Goal: Task Accomplishment & Management: Use online tool/utility

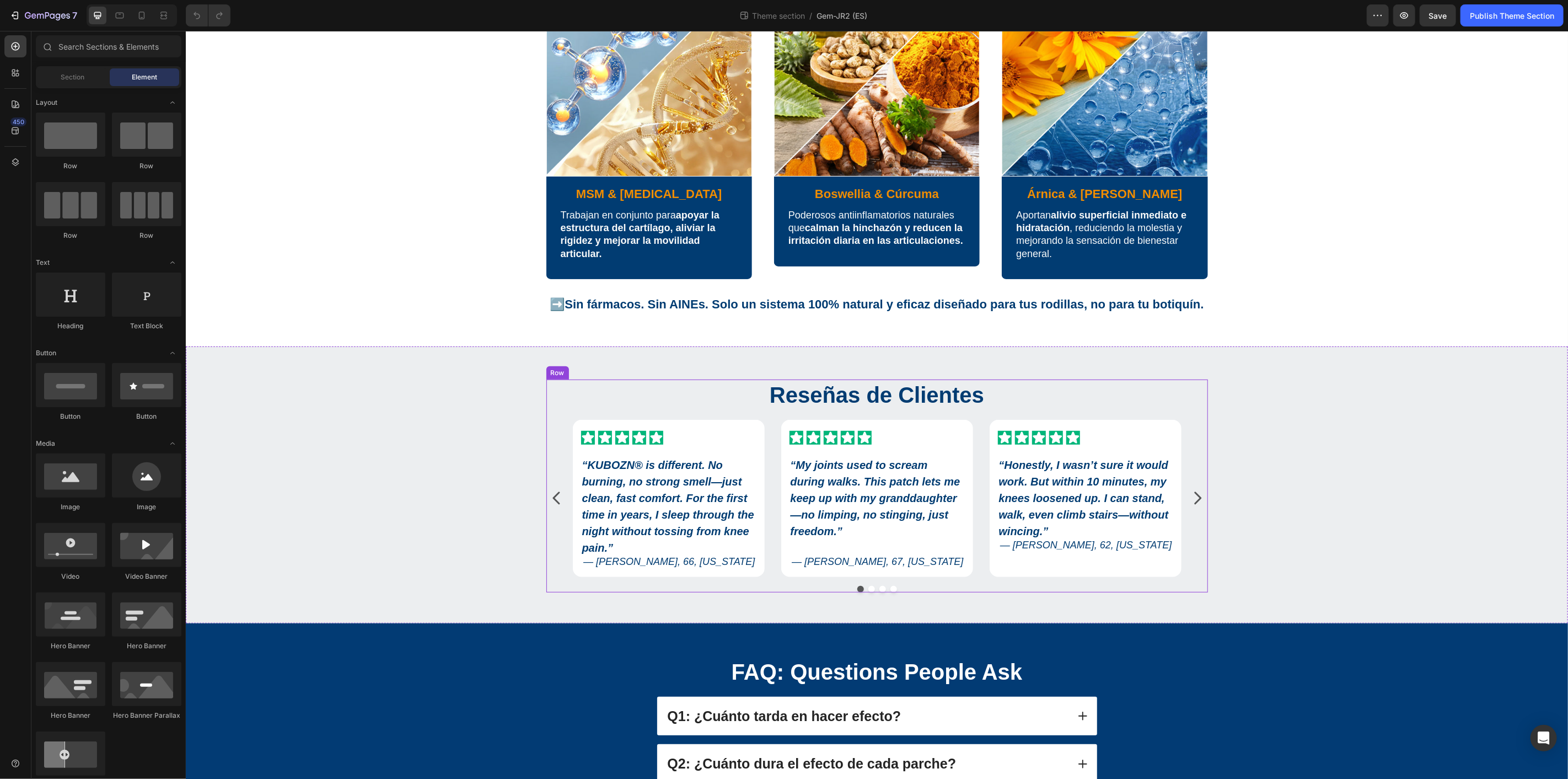
scroll to position [245, 0]
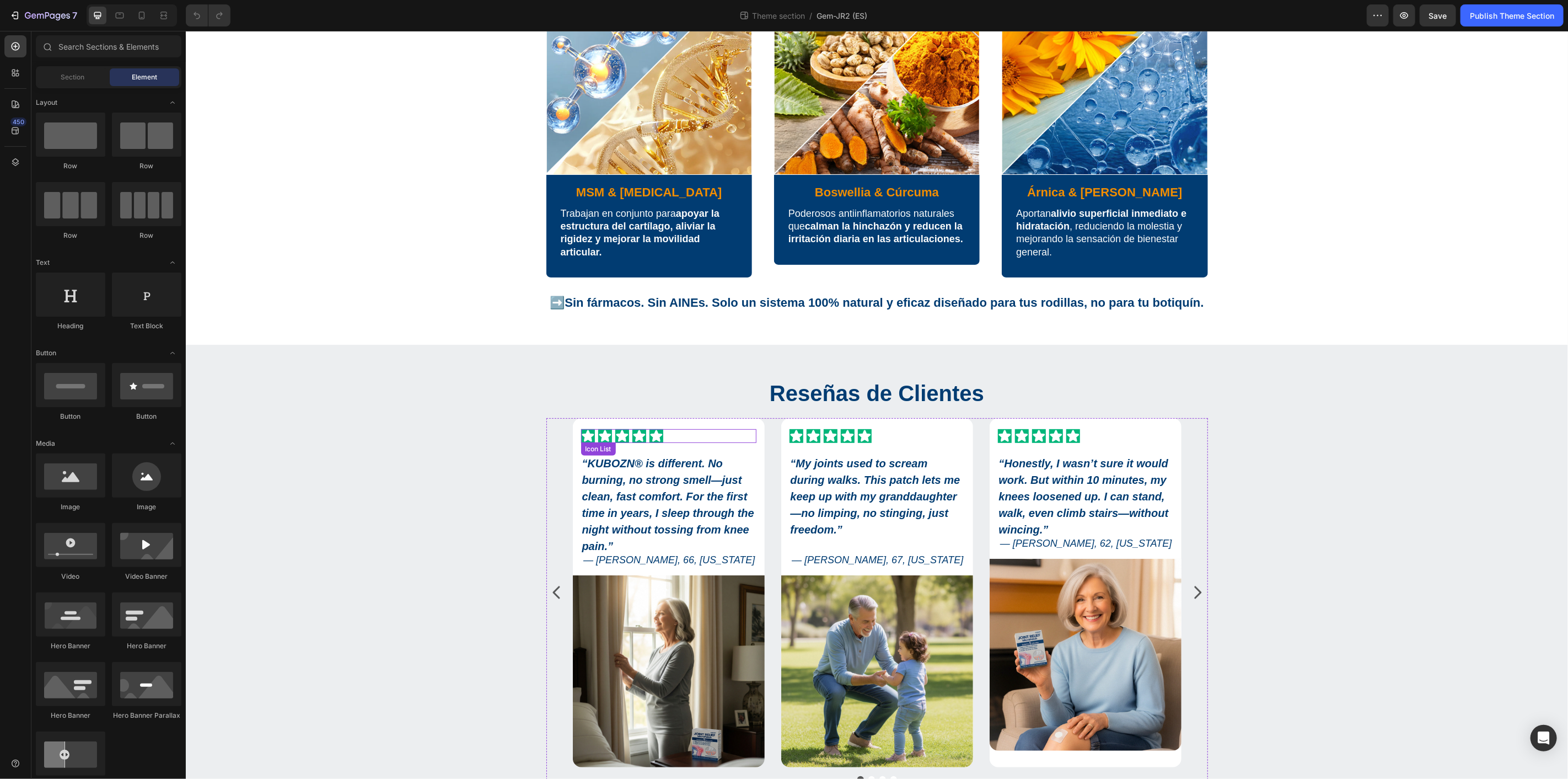
click at [671, 429] on div "Icon Icon Icon Icon Icon" at bounding box center [668, 436] width 176 height 14
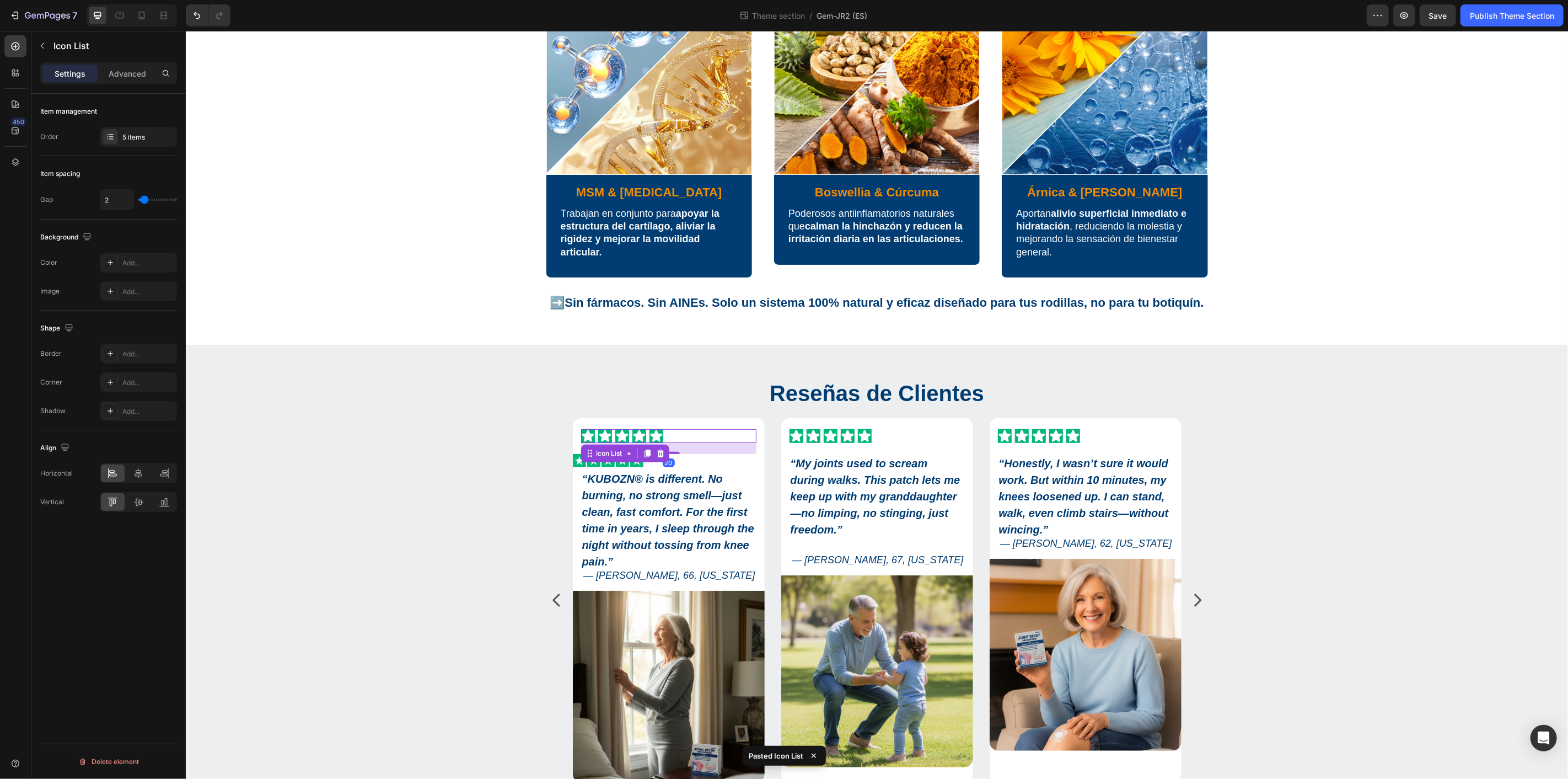
click at [681, 429] on div "Icon Icon Icon Icon Icon" at bounding box center [668, 436] width 176 height 14
click at [656, 450] on icon at bounding box center [660, 452] width 9 height 9
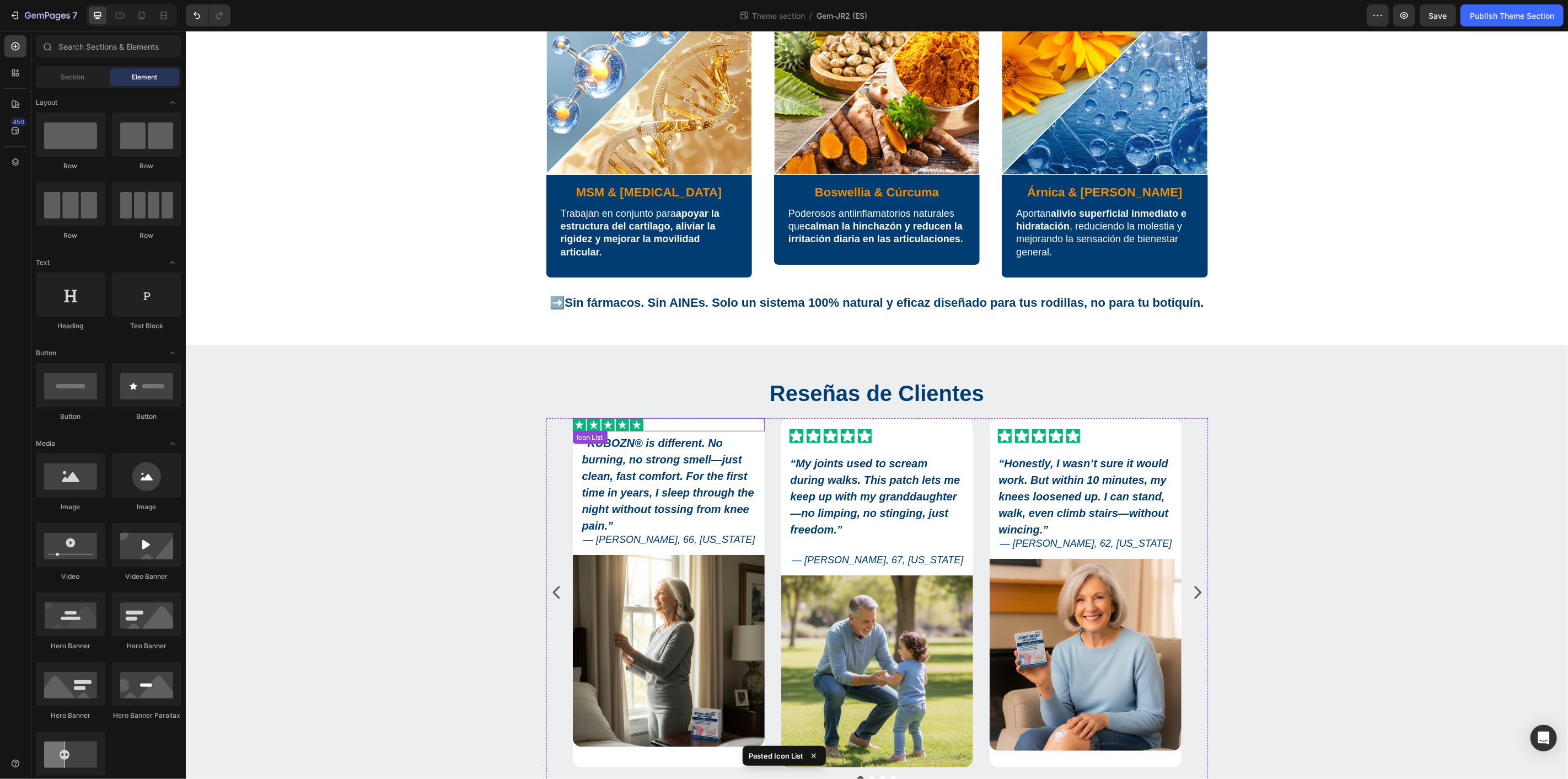
click at [642, 420] on div "Icon Icon Icon Icon Icon" at bounding box center [668, 423] width 191 height 13
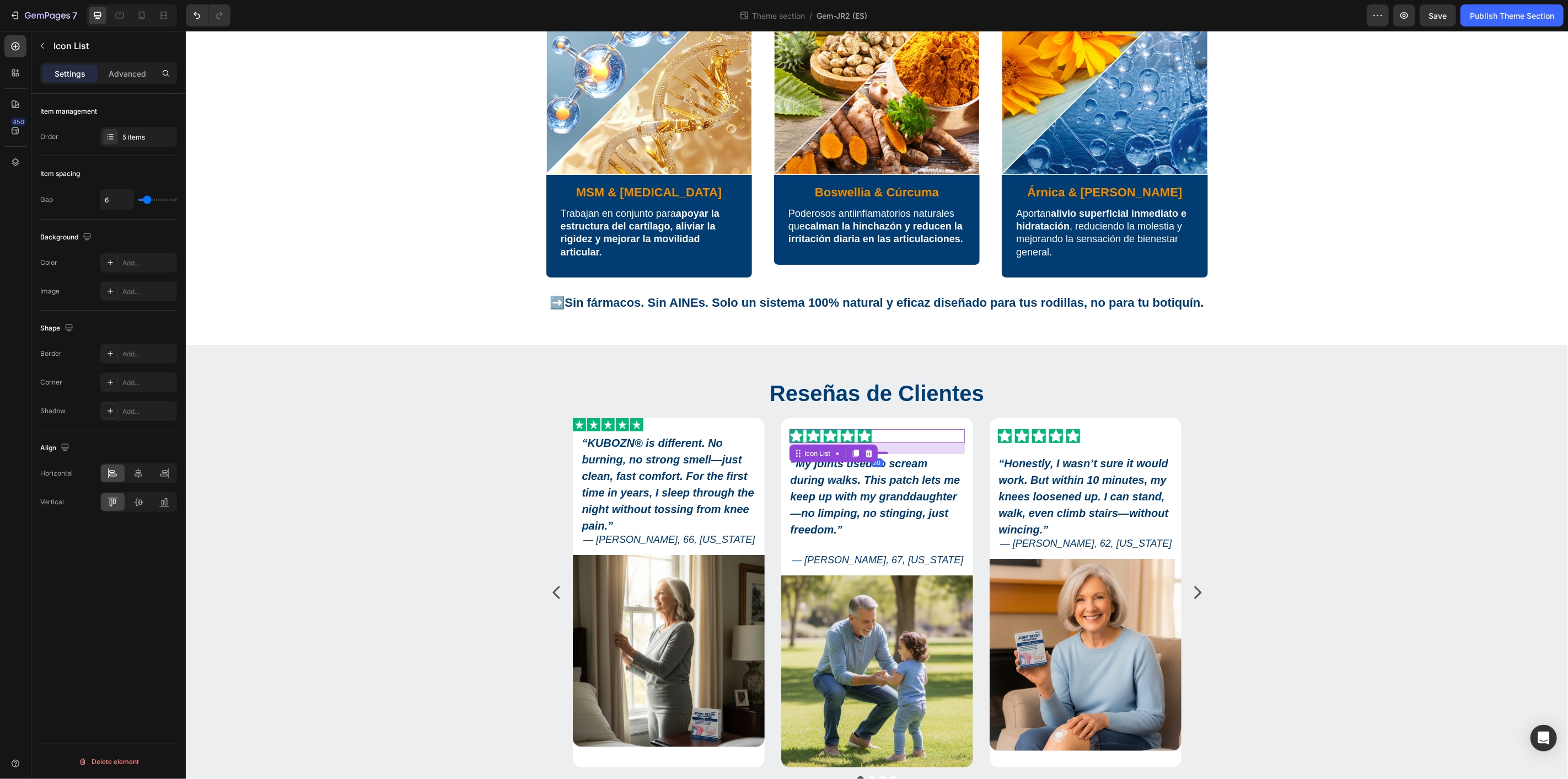
click at [885, 429] on div "Icon Icon Icon Icon Icon" at bounding box center [876, 436] width 176 height 14
click at [657, 422] on div "Icon Icon Icon Icon Icon" at bounding box center [668, 423] width 191 height 13
click at [884, 436] on div "Icon Icon Icon Icon Icon" at bounding box center [876, 436] width 176 height 14
click at [874, 434] on div "Icon Icon Icon Icon Icon" at bounding box center [876, 436] width 176 height 14
click at [883, 433] on div "Icon Icon Icon Icon Icon" at bounding box center [876, 436] width 176 height 14
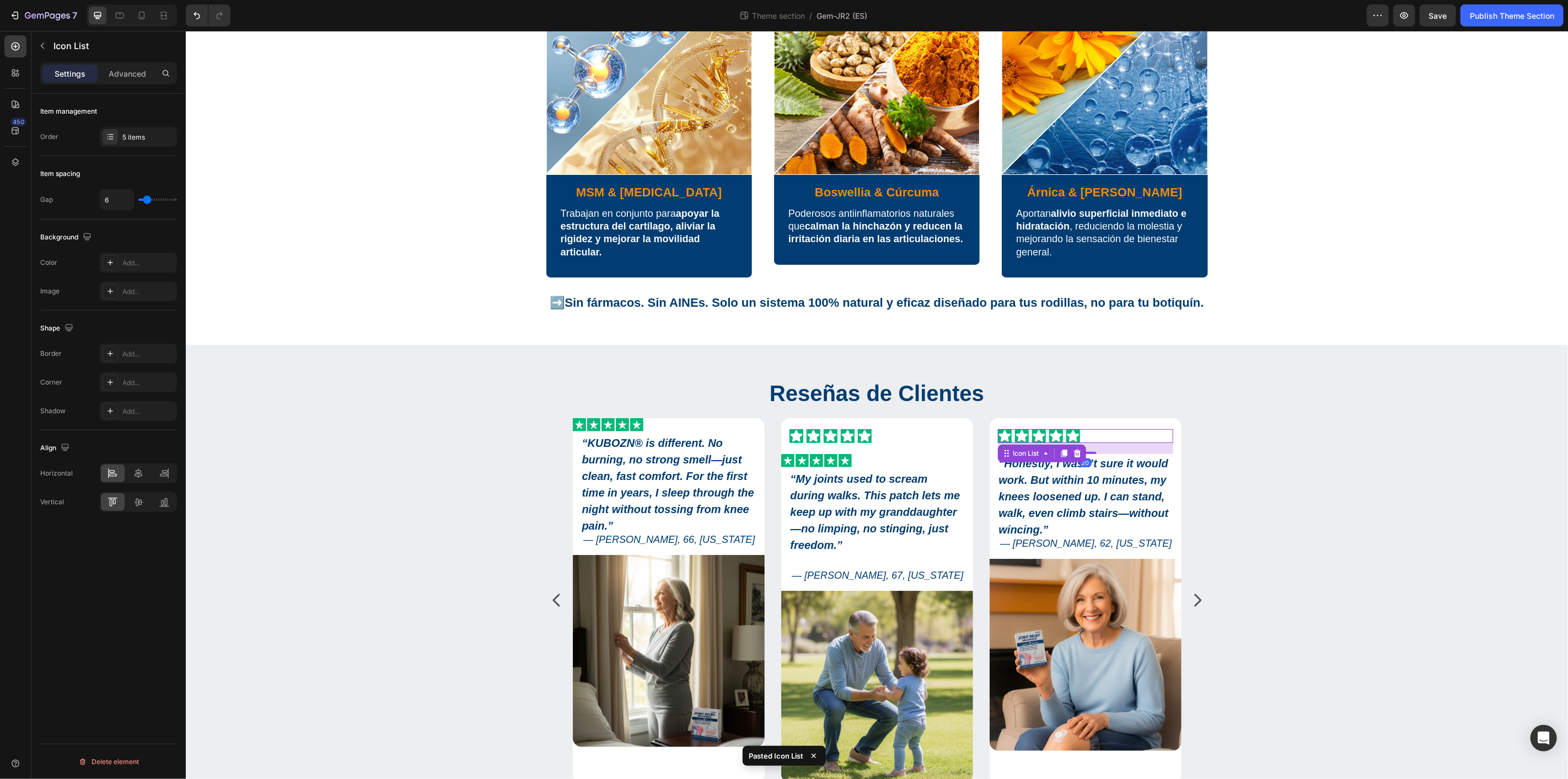
click at [1025, 436] on div "Icon Icon Icon Icon Icon" at bounding box center [1085, 436] width 176 height 14
click at [1100, 438] on div "Icon Icon Icon Icon Icon" at bounding box center [1085, 436] width 176 height 14
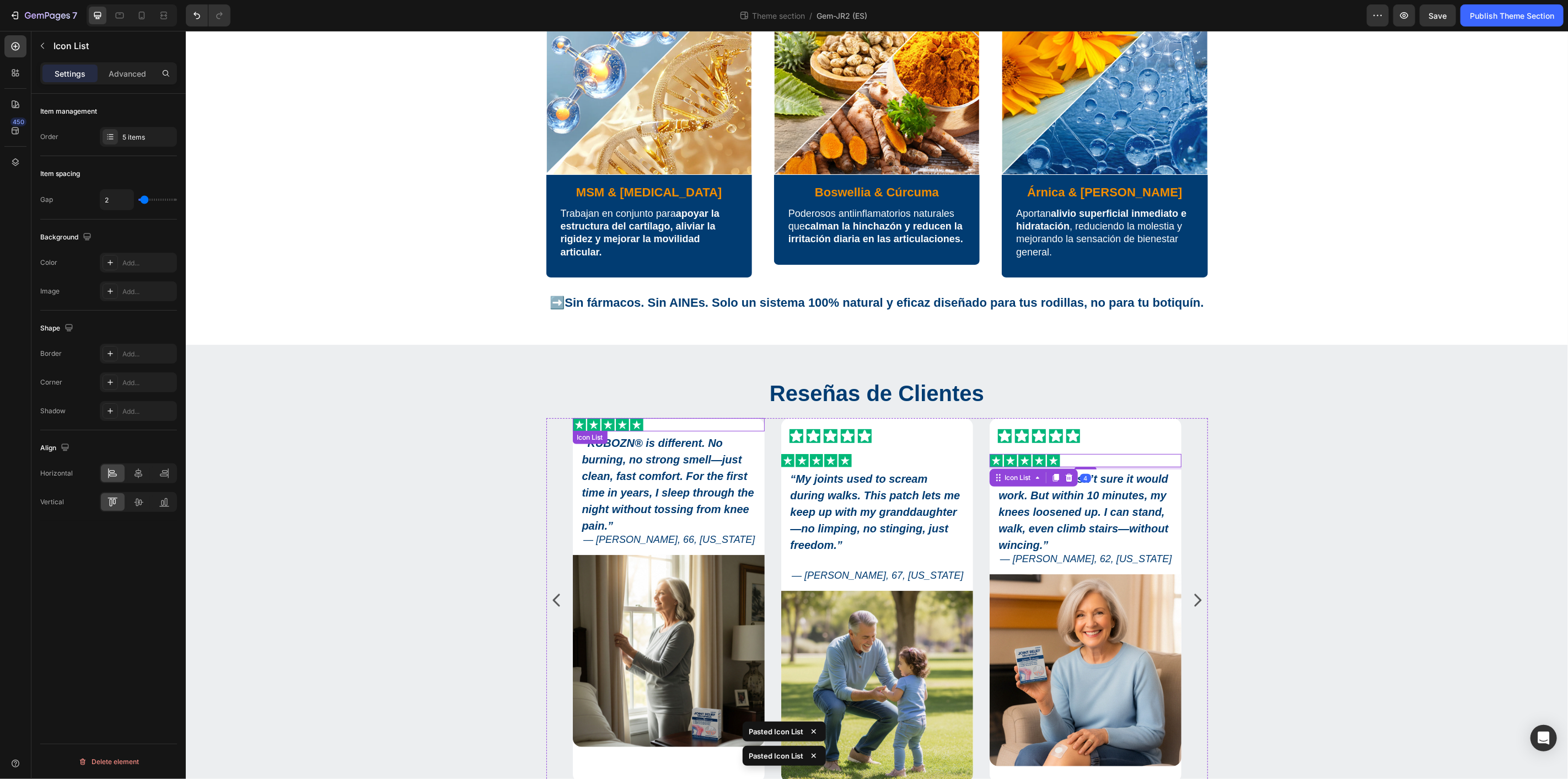
click at [648, 424] on div "Icon Icon Icon Icon Icon" at bounding box center [668, 423] width 191 height 13
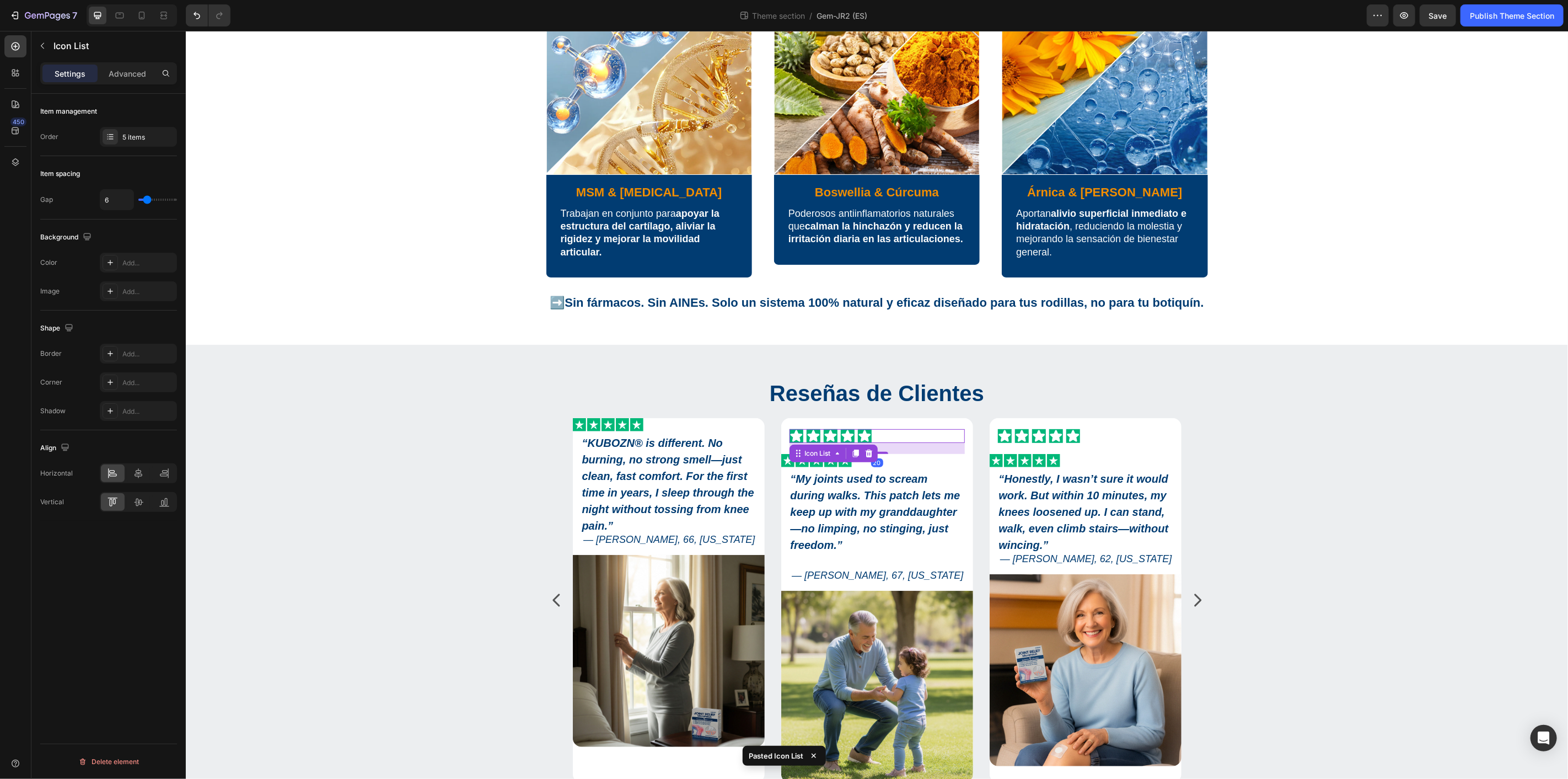
click at [892, 436] on div "Icon Icon Icon Icon Icon" at bounding box center [876, 436] width 176 height 14
click at [865, 450] on icon at bounding box center [868, 451] width 7 height 8
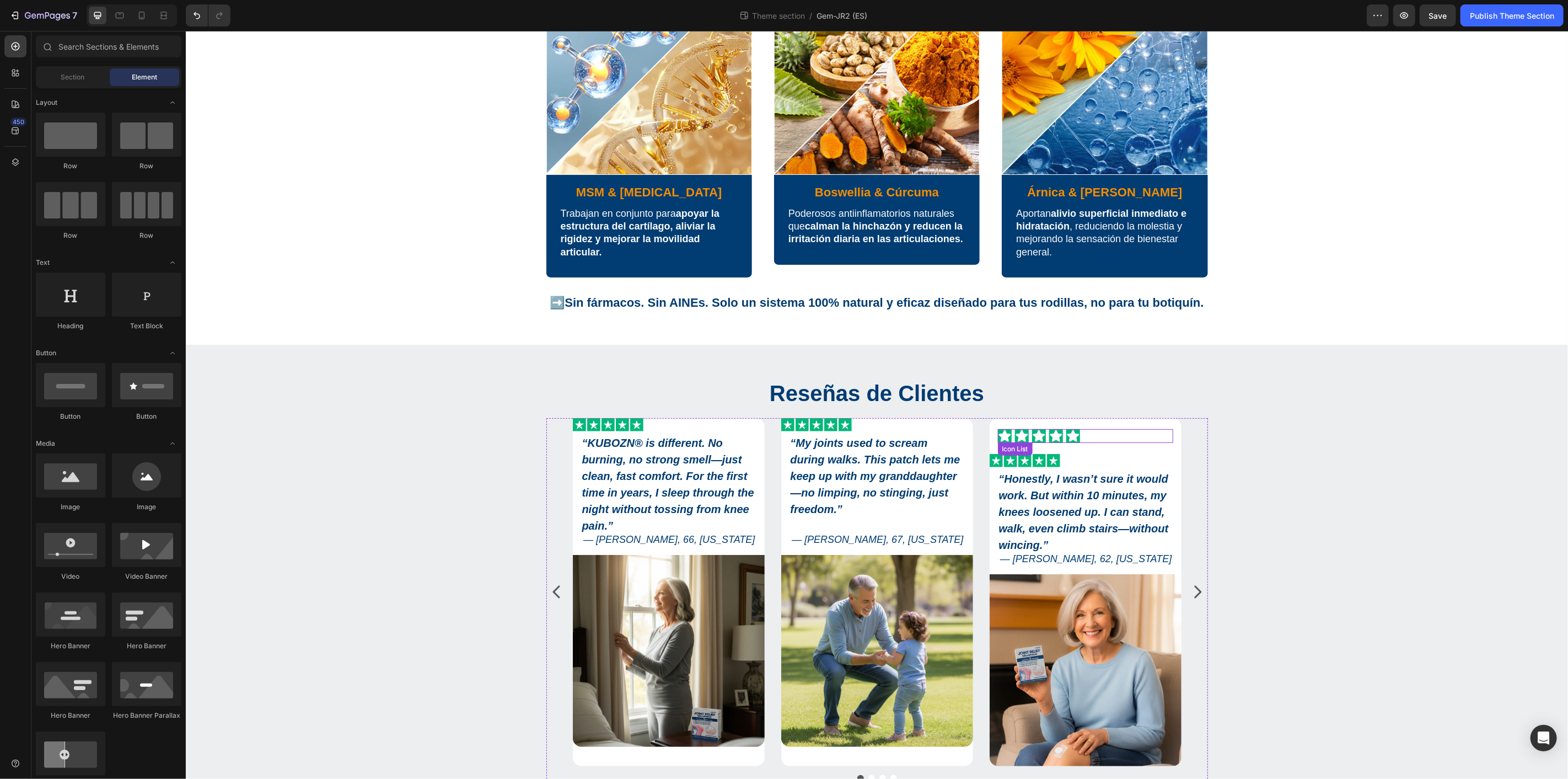
click at [1103, 435] on div "Icon Icon Icon Icon Icon" at bounding box center [1085, 436] width 176 height 14
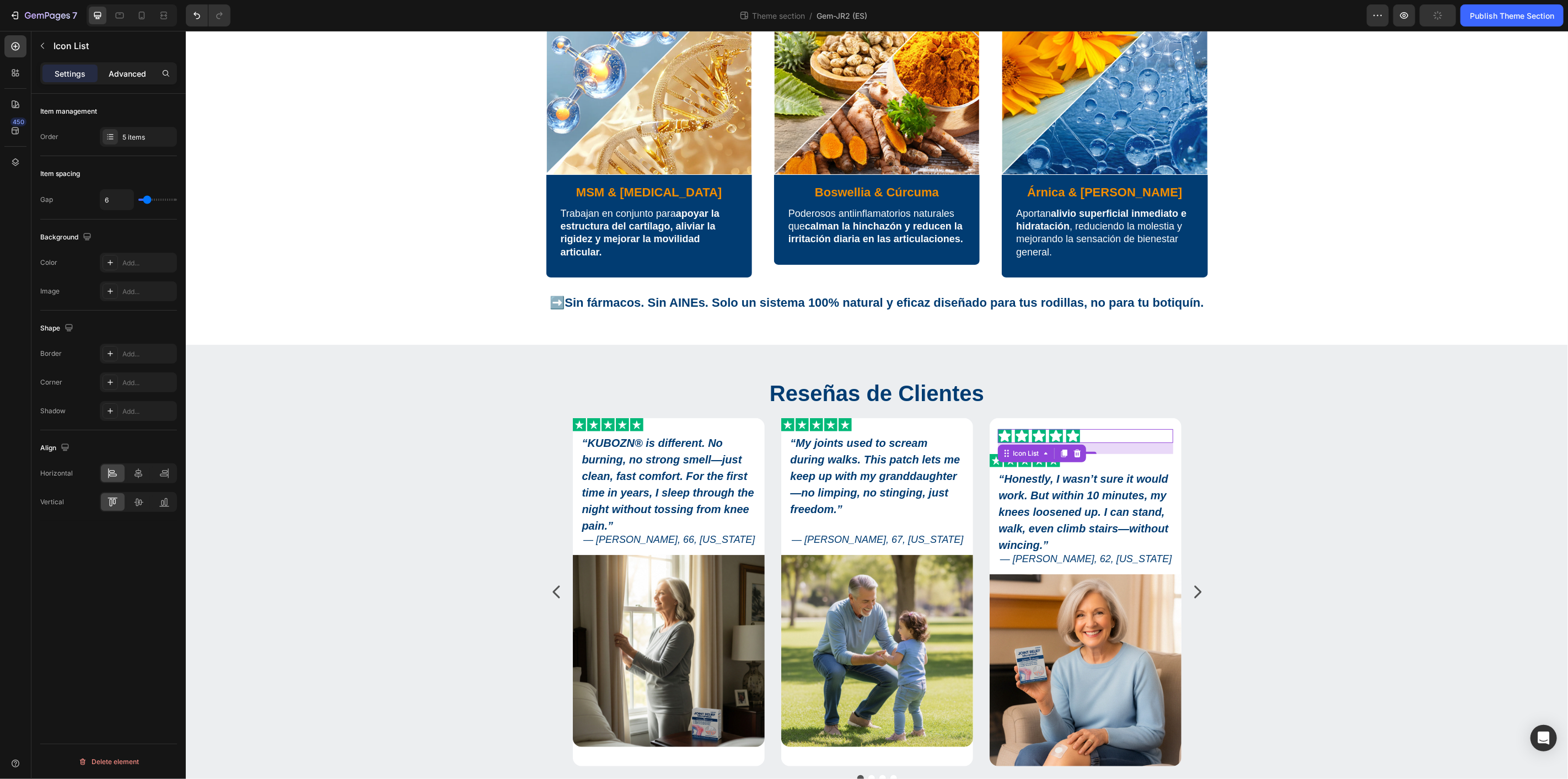
click at [135, 76] on p "Advanced" at bounding box center [127, 73] width 38 height 11
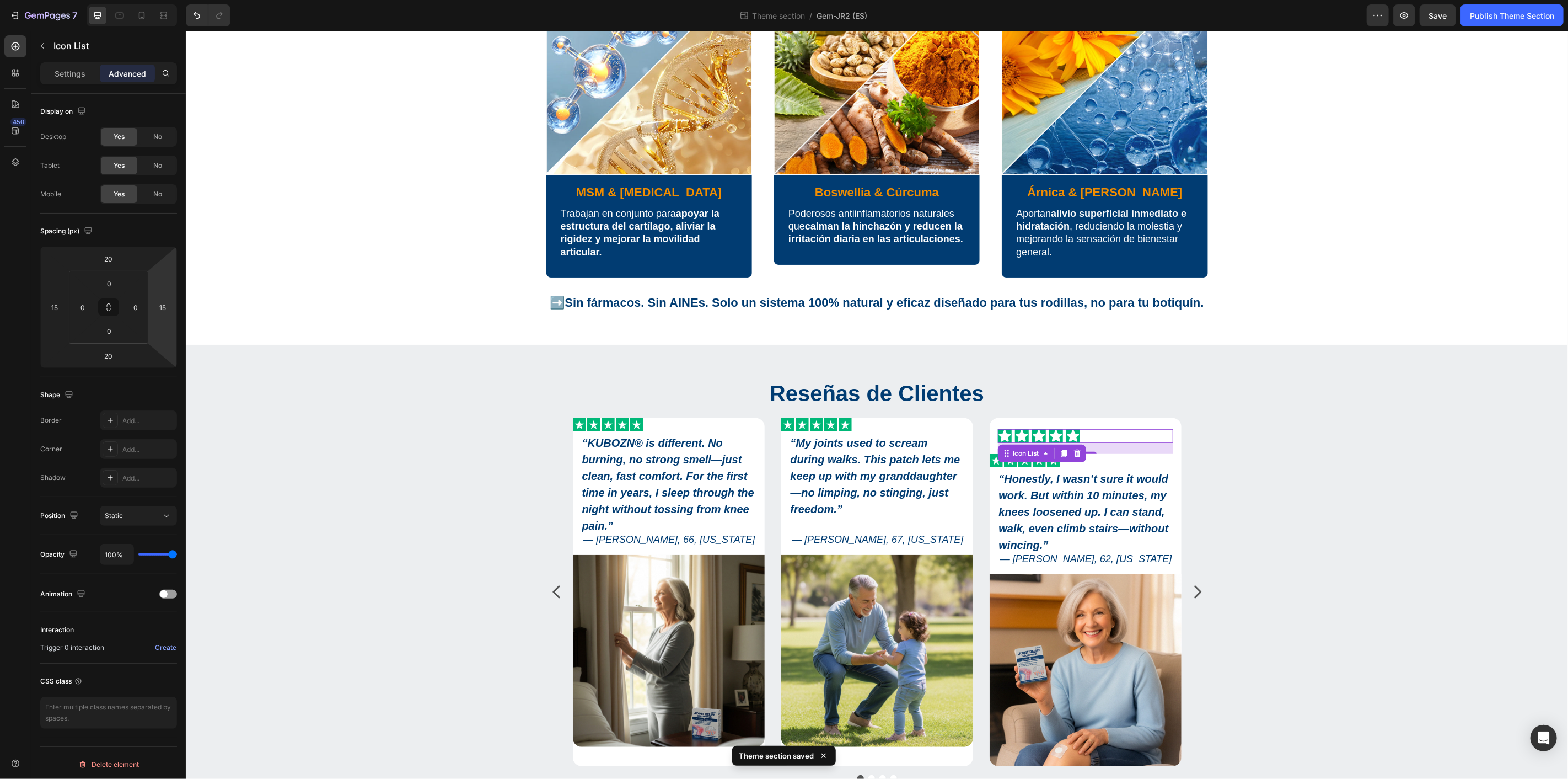
click at [1070, 451] on div at bounding box center [1076, 452] width 13 height 13
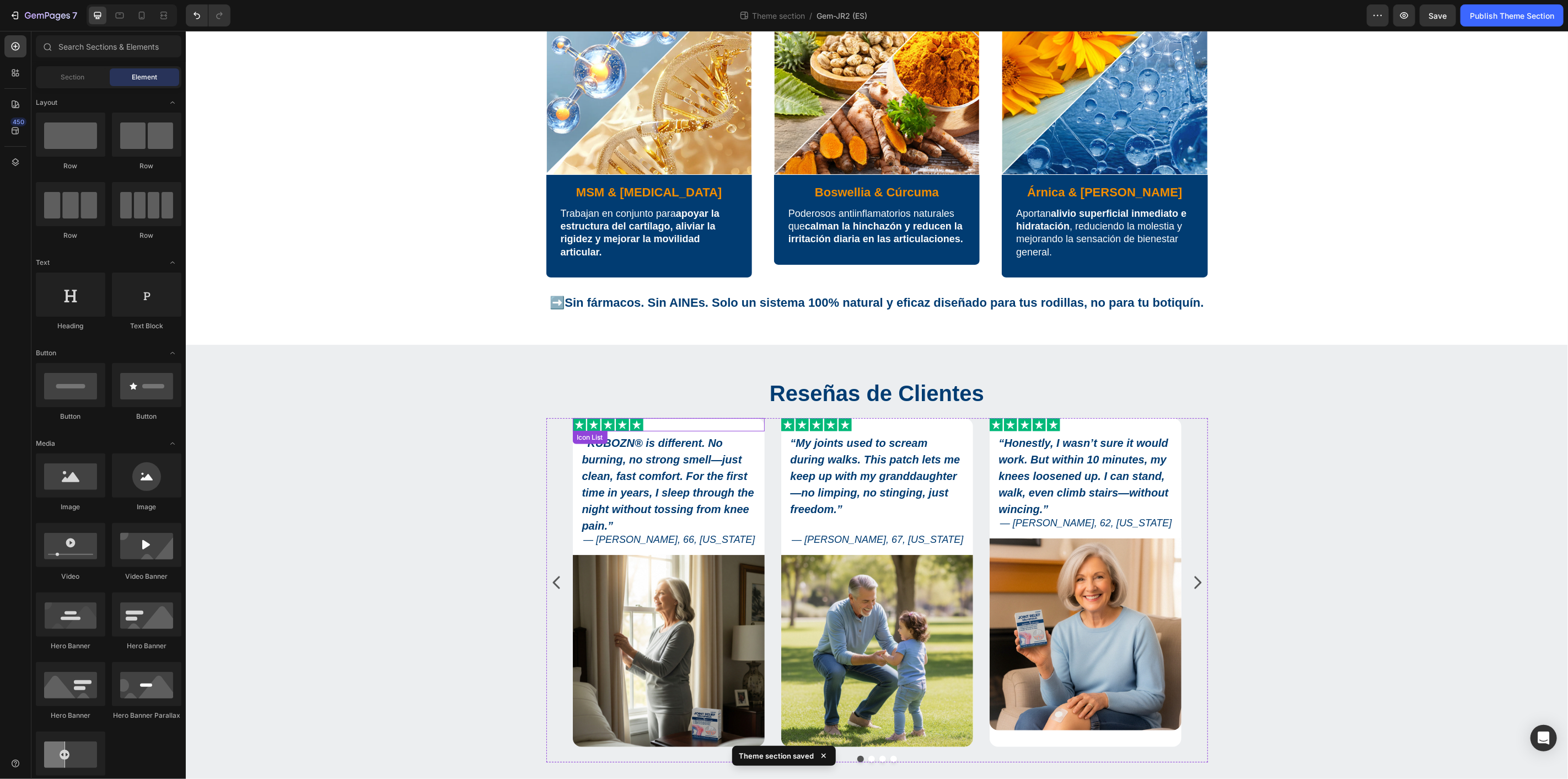
click at [660, 427] on div "Icon Icon Icon Icon Icon" at bounding box center [668, 423] width 191 height 13
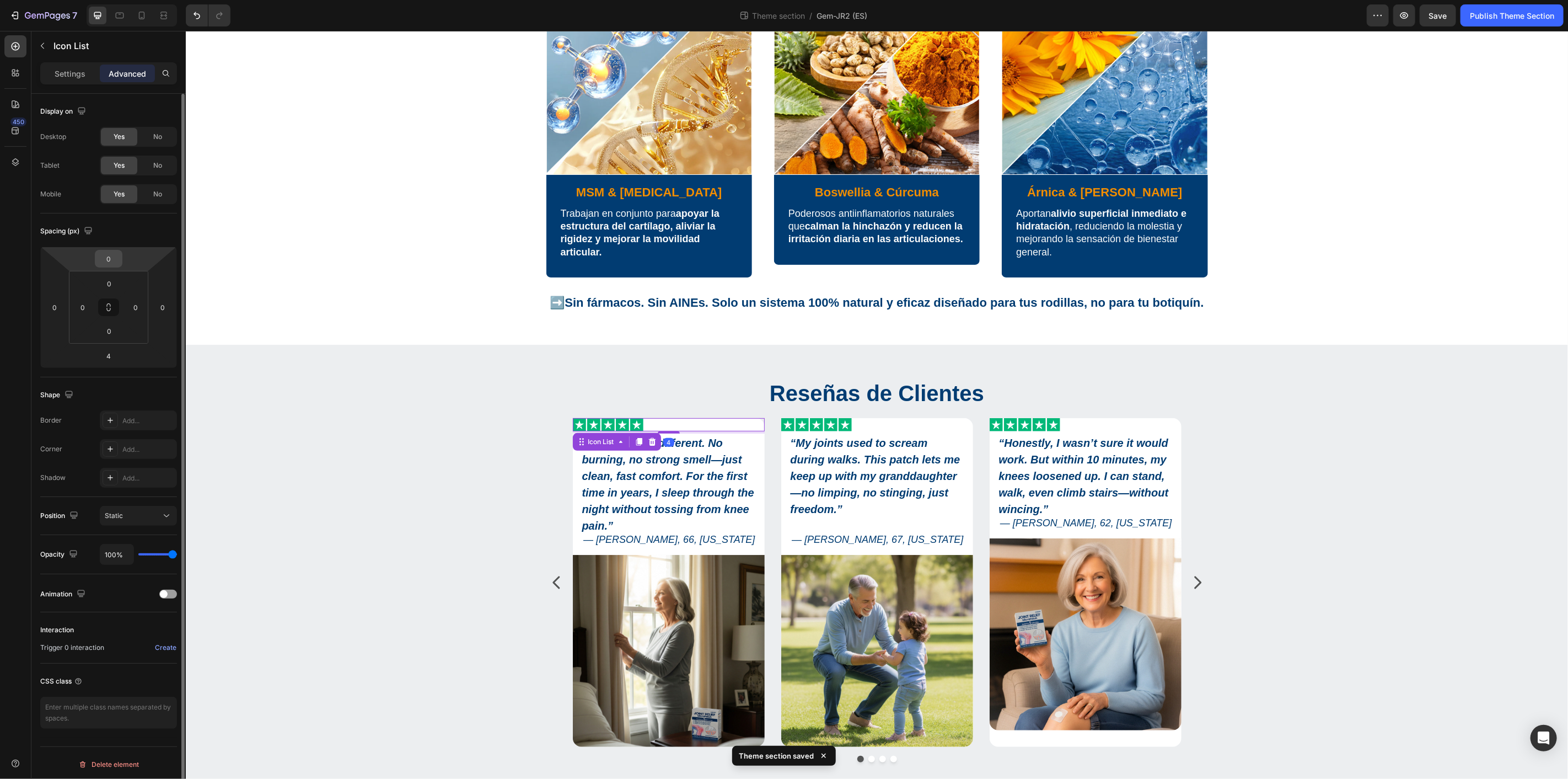
click at [118, 260] on input "0" at bounding box center [108, 258] width 22 height 17
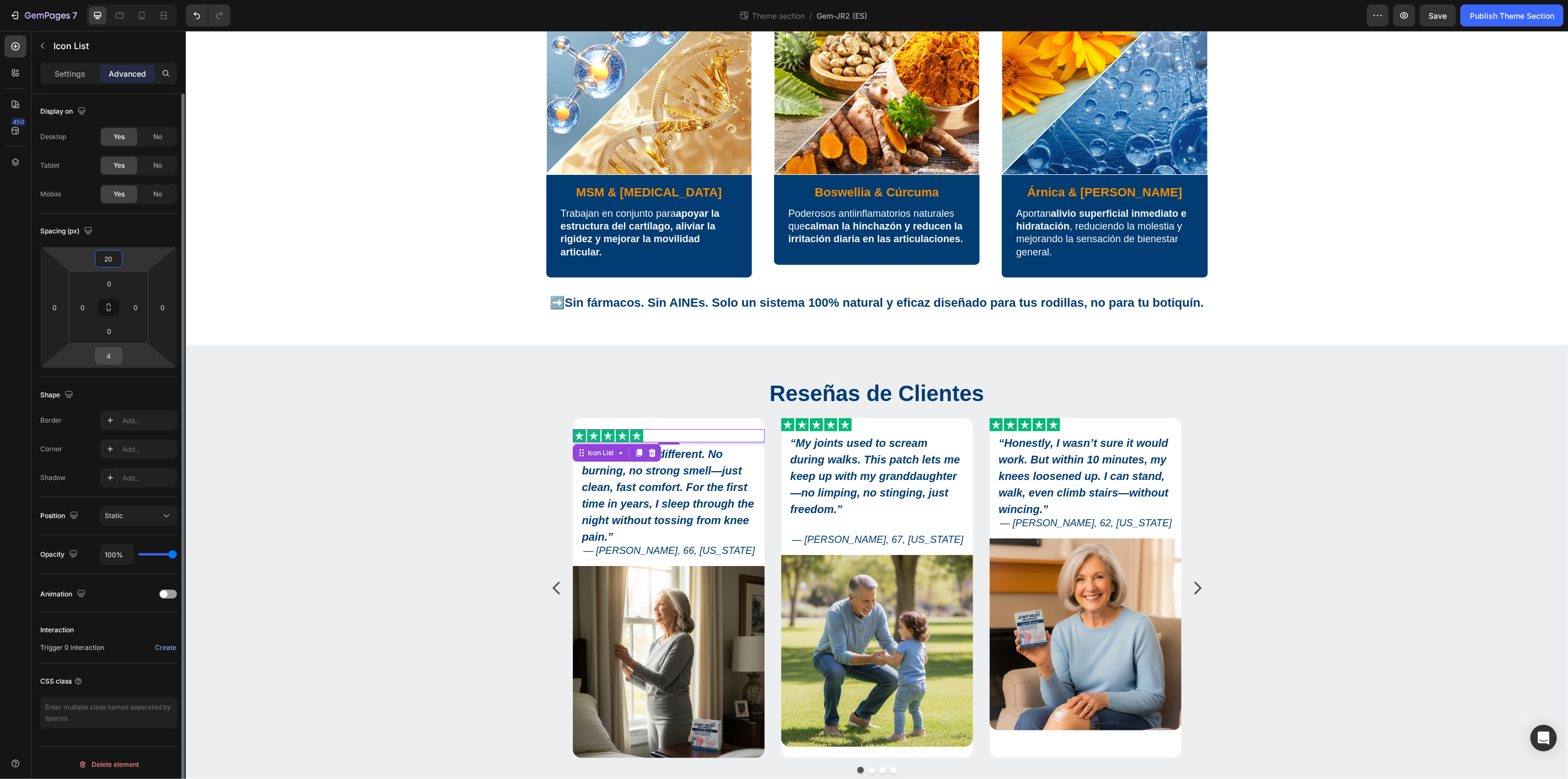
type input "20"
click at [114, 357] on input "4" at bounding box center [108, 356] width 22 height 17
type input "20"
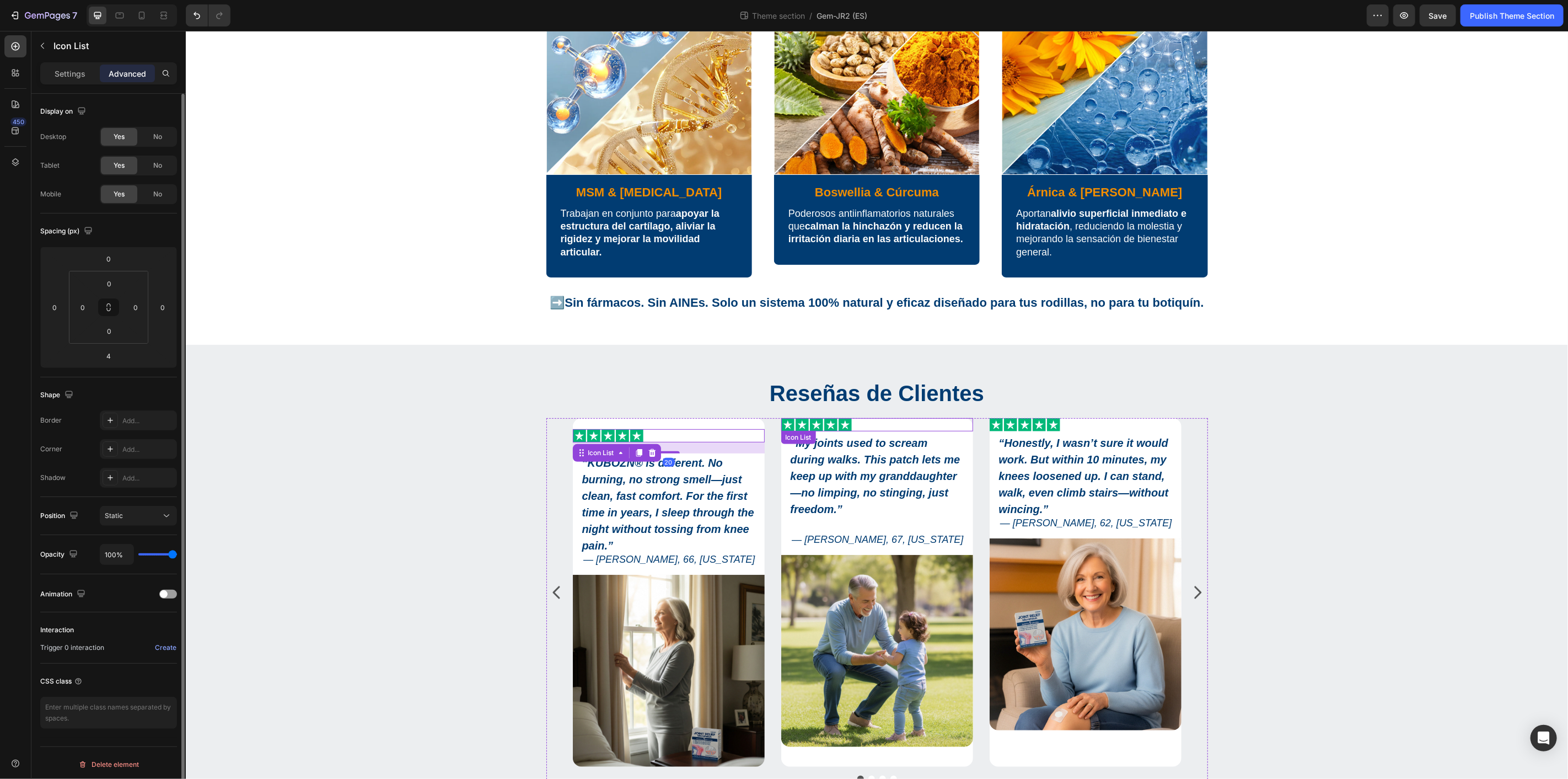
click at [874, 426] on div "Icon Icon Icon Icon Icon" at bounding box center [876, 423] width 191 height 13
click at [114, 262] on input "0" at bounding box center [108, 258] width 22 height 17
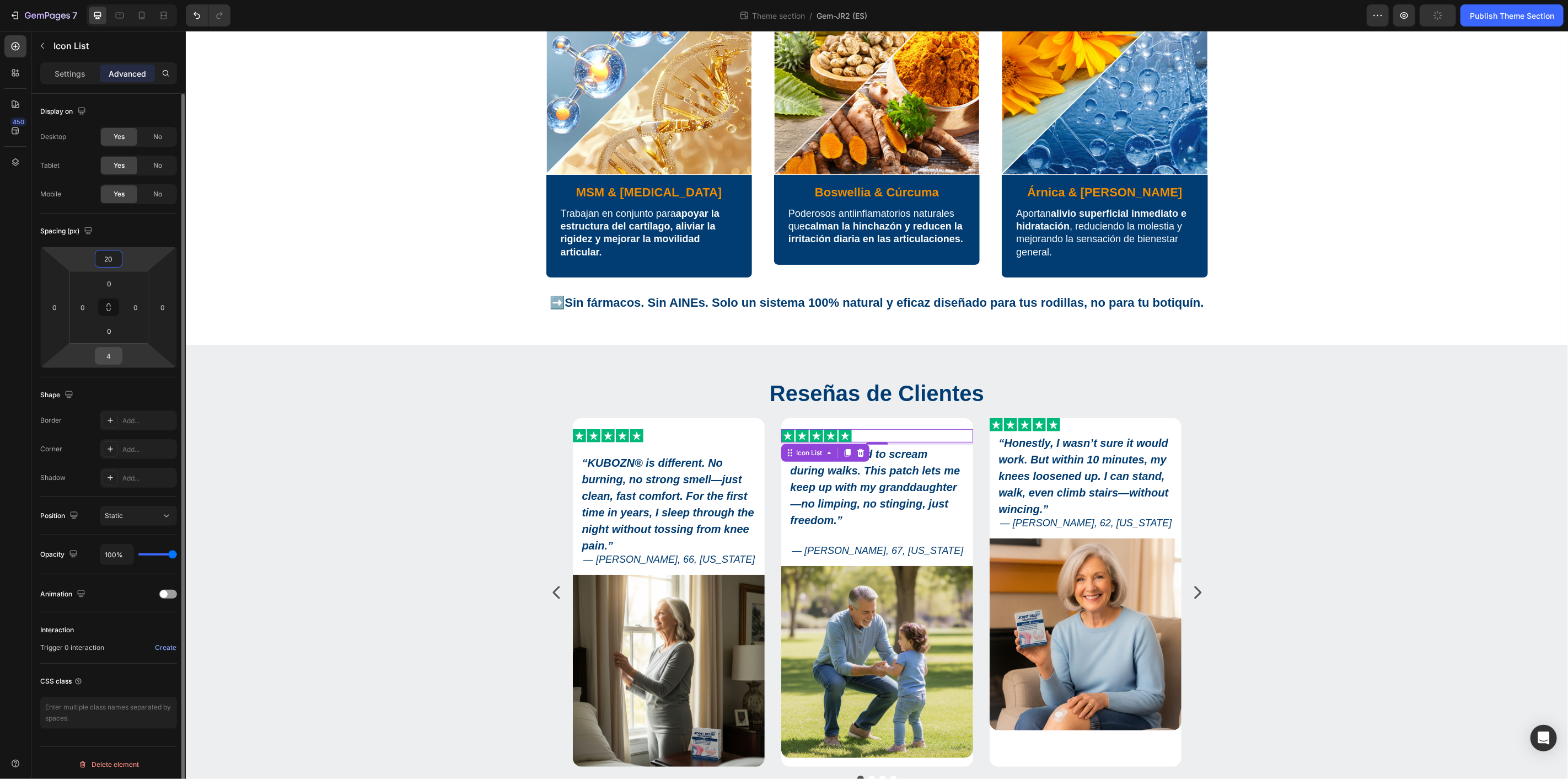
type input "20"
click at [117, 357] on input "4" at bounding box center [108, 356] width 22 height 17
type input "20"
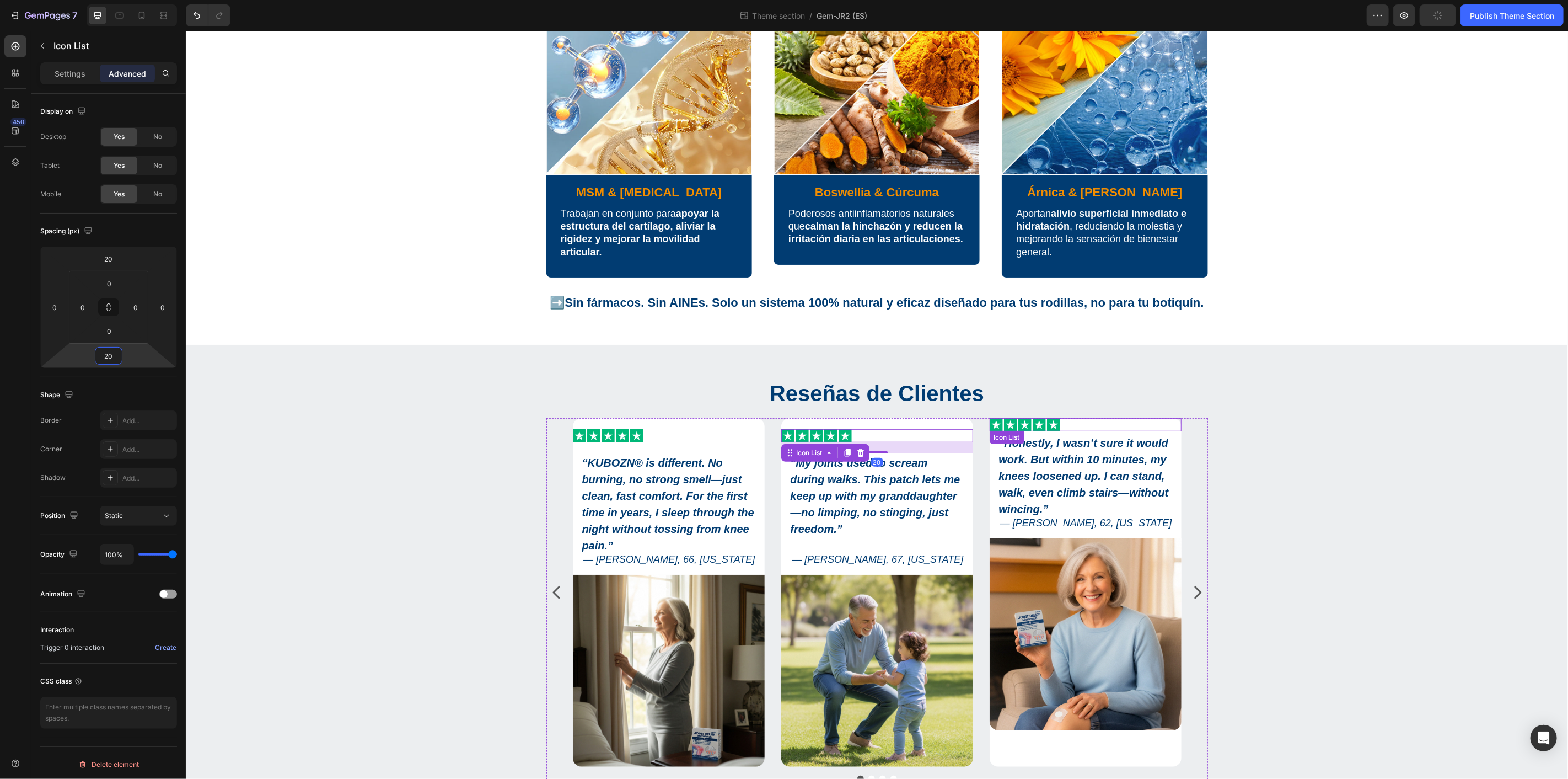
drag, startPoint x: 1061, startPoint y: 424, endPoint x: 1049, endPoint y: 424, distance: 12.0
click at [1061, 424] on div "Icon Icon Icon Icon Icon" at bounding box center [1084, 423] width 191 height 13
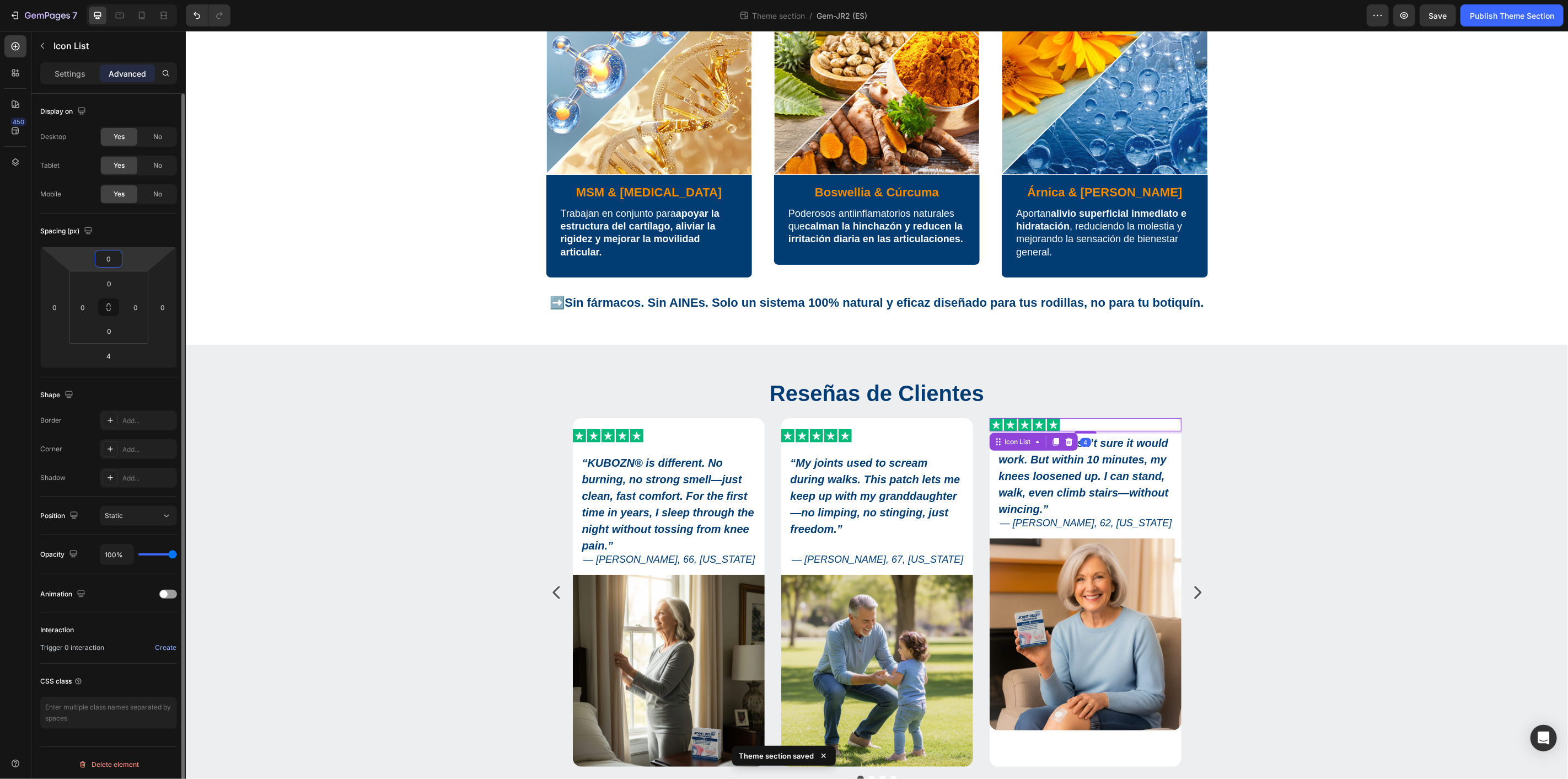
click at [113, 259] on input "0" at bounding box center [108, 258] width 22 height 17
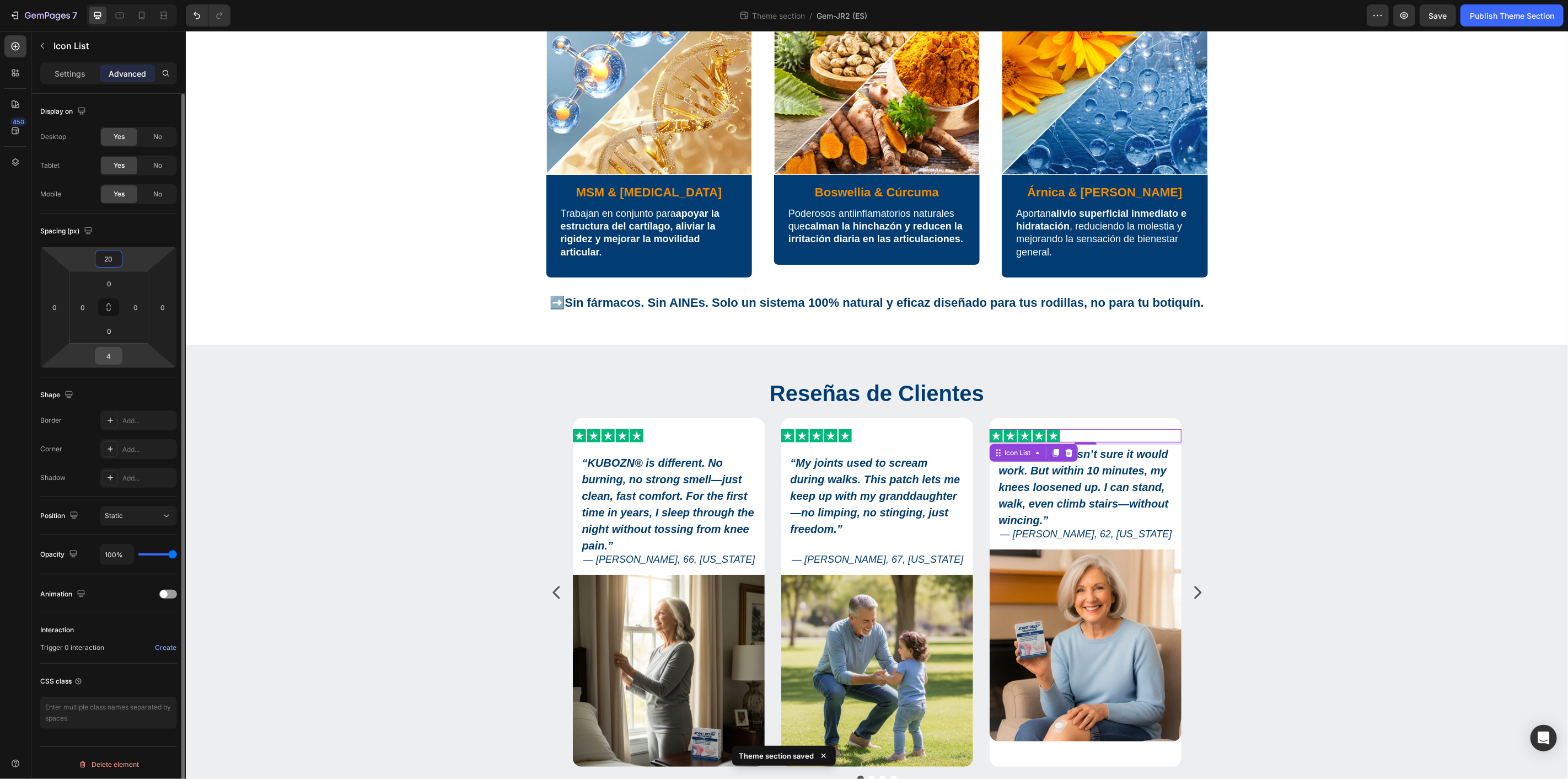
type input "20"
click at [116, 351] on input "4" at bounding box center [108, 356] width 22 height 17
type input "20"
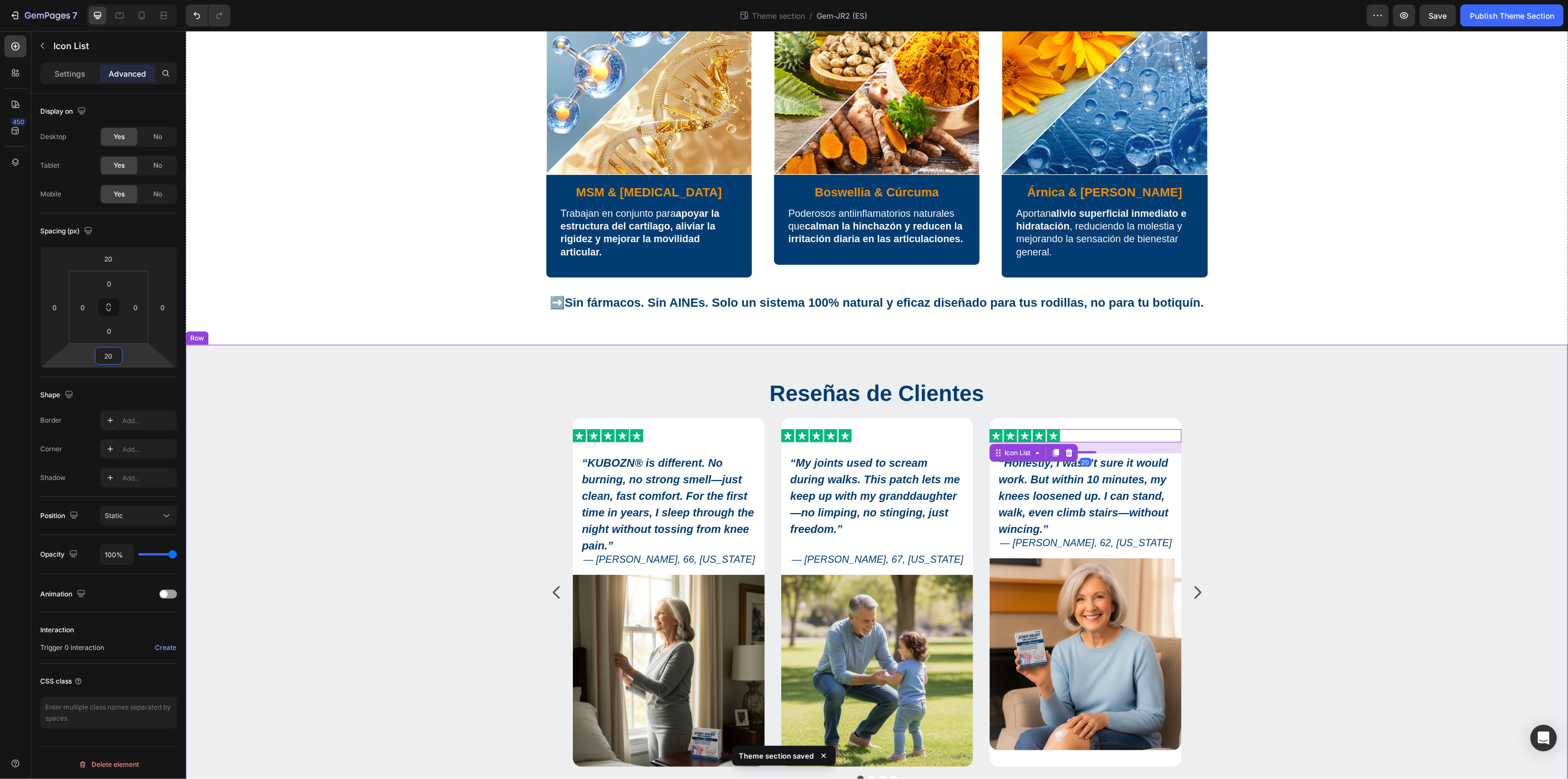
click at [1313, 403] on div "Reseñas de Clientes Heading Icon Icon Icon Icon Icon Icon List “ KUBOZN® is dif…" at bounding box center [875, 583] width 1365 height 413
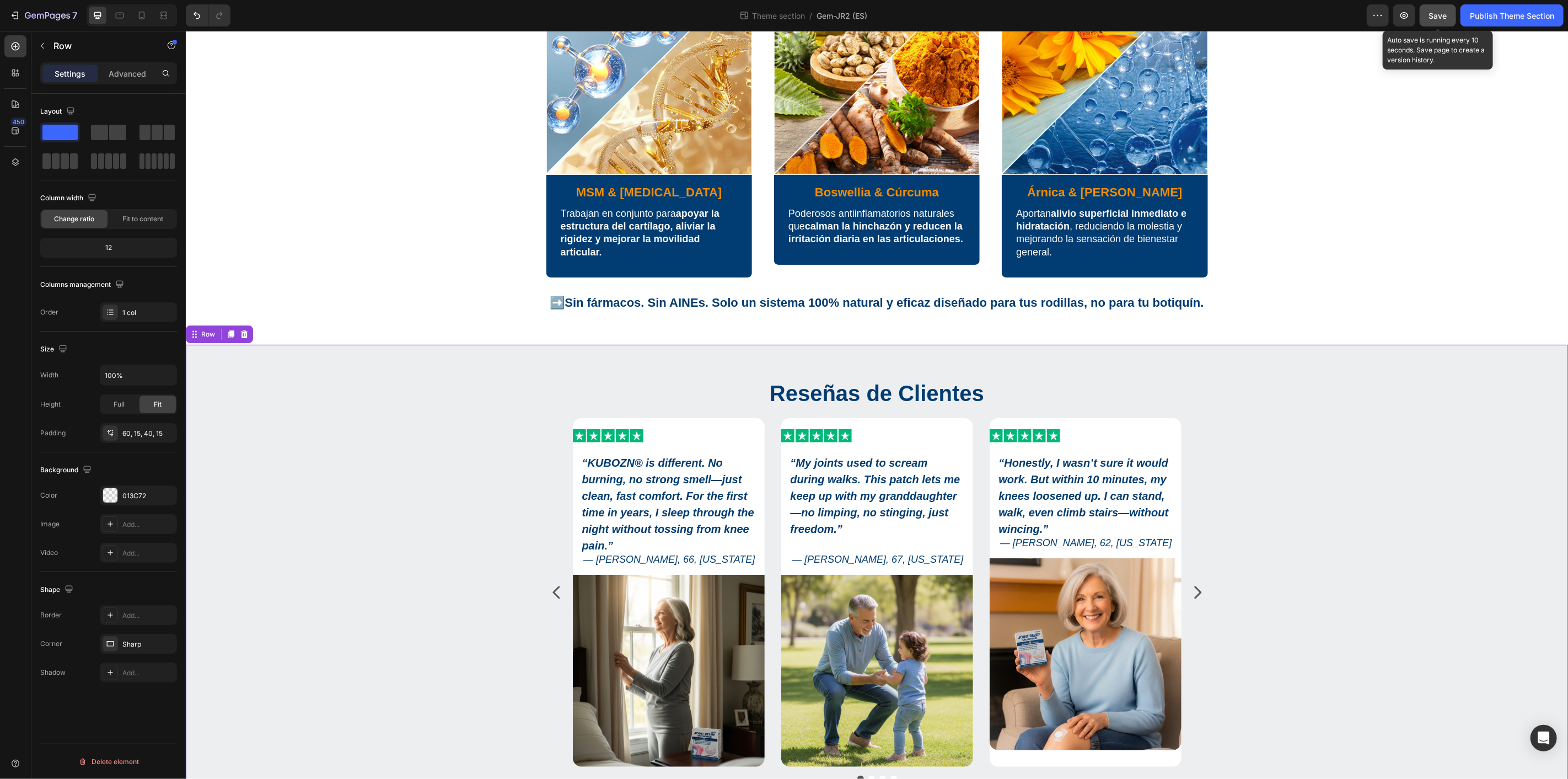
click at [1437, 14] on span "Save" at bounding box center [1437, 16] width 18 height 10
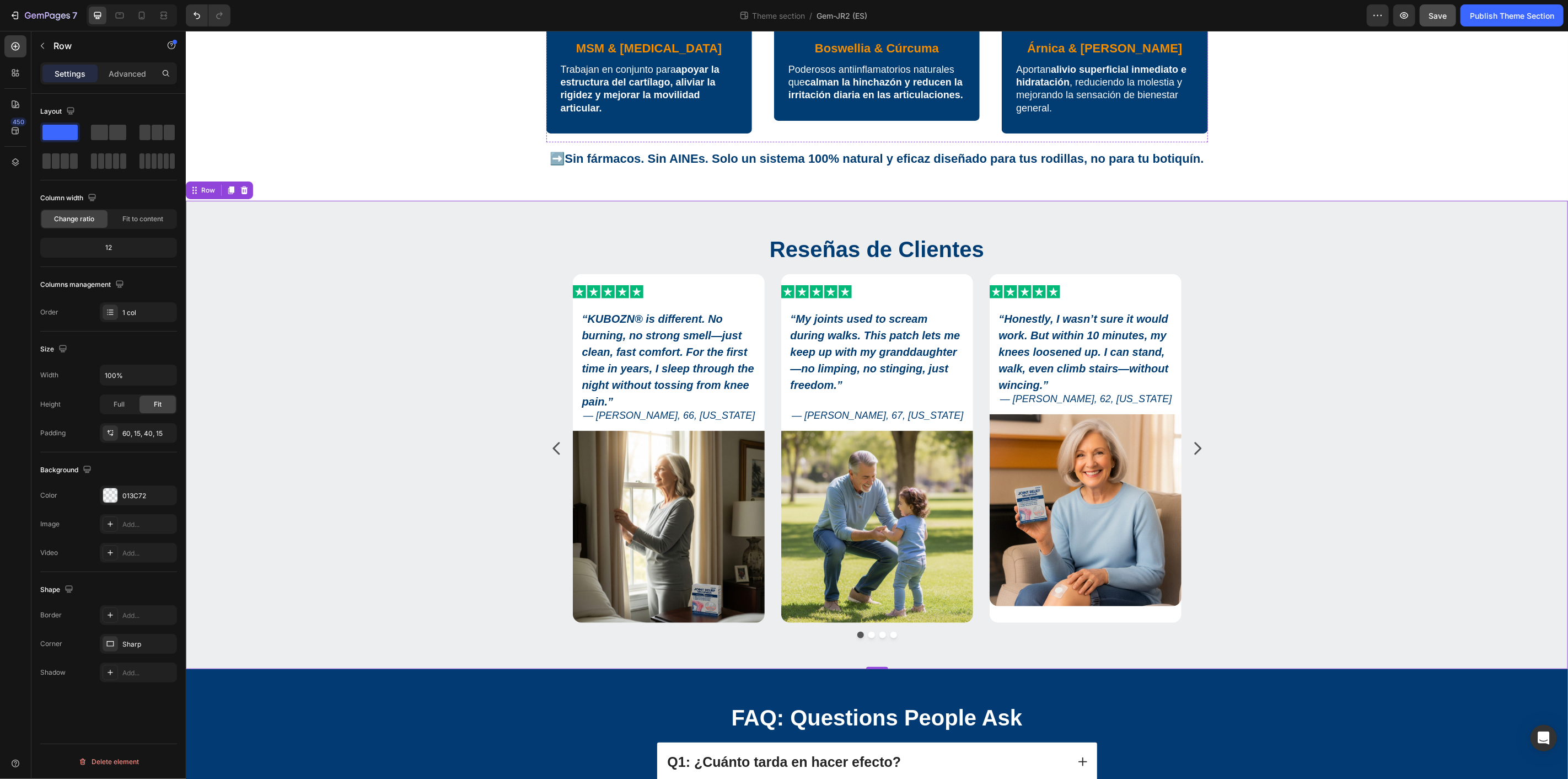
scroll to position [613, 0]
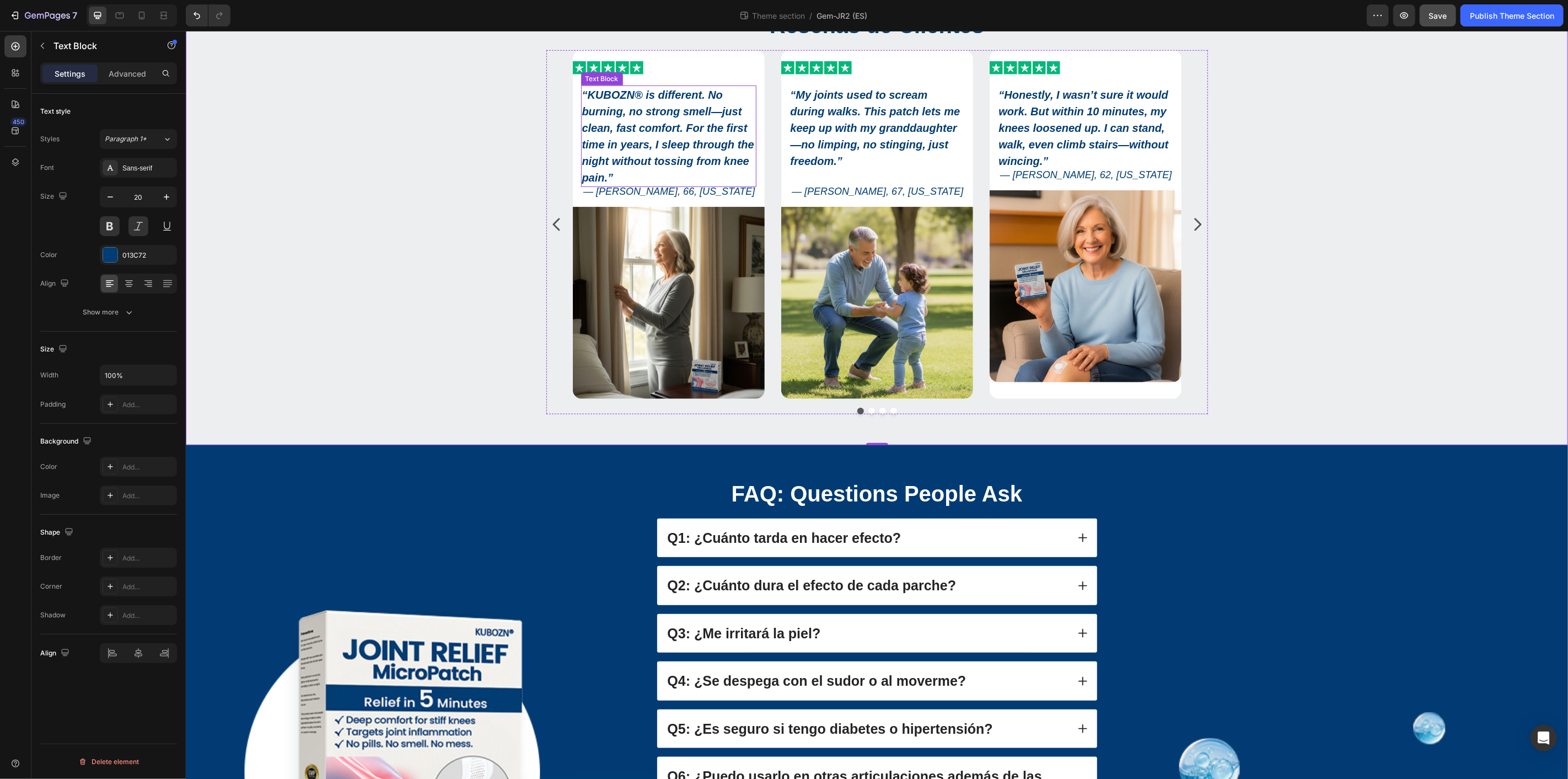
click at [654, 102] on div "“ KUBOZN® is different. No burning, no strong smell—just clean, fast comfort. F…" at bounding box center [668, 136] width 176 height 102
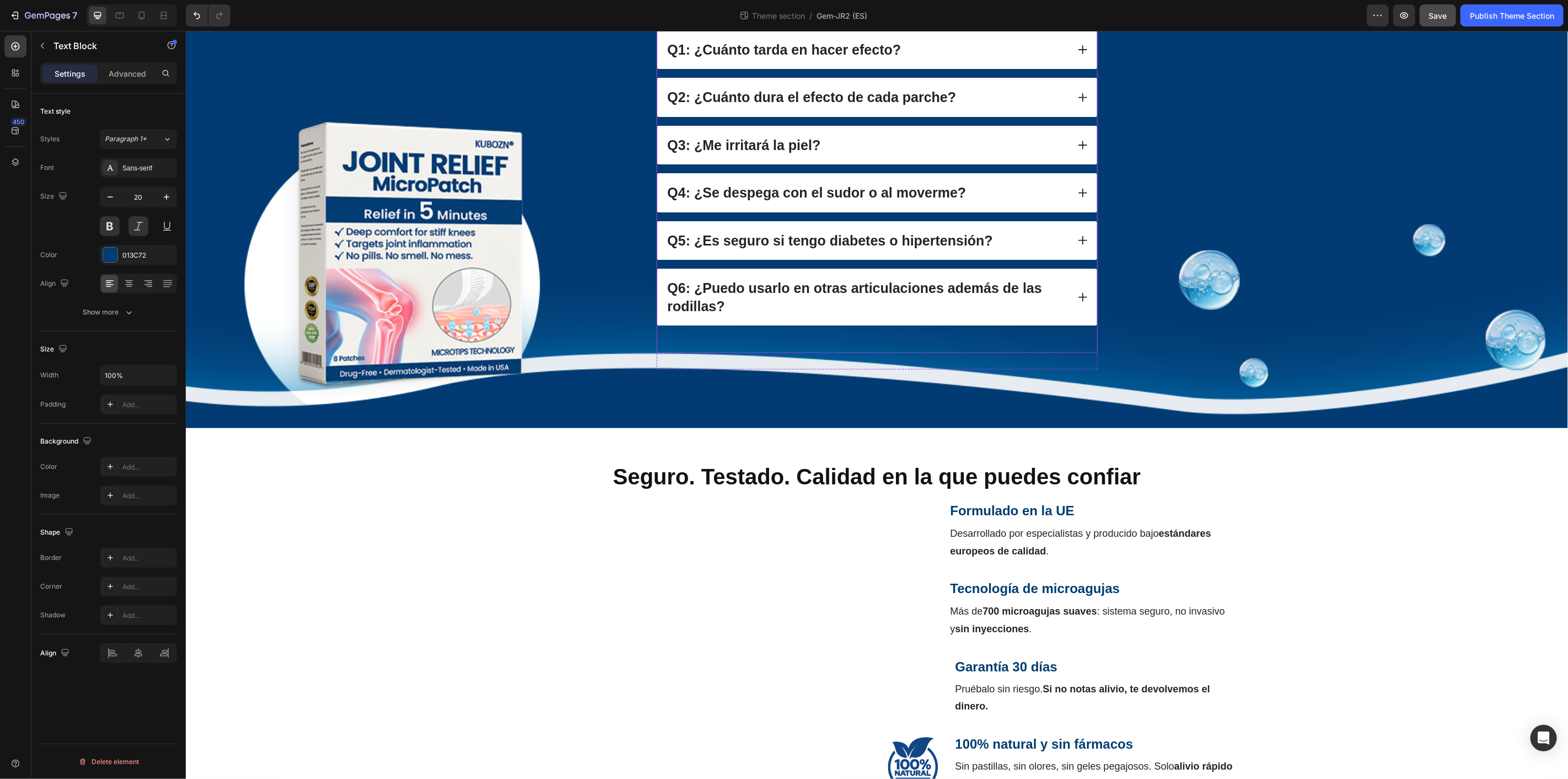
scroll to position [1192, 0]
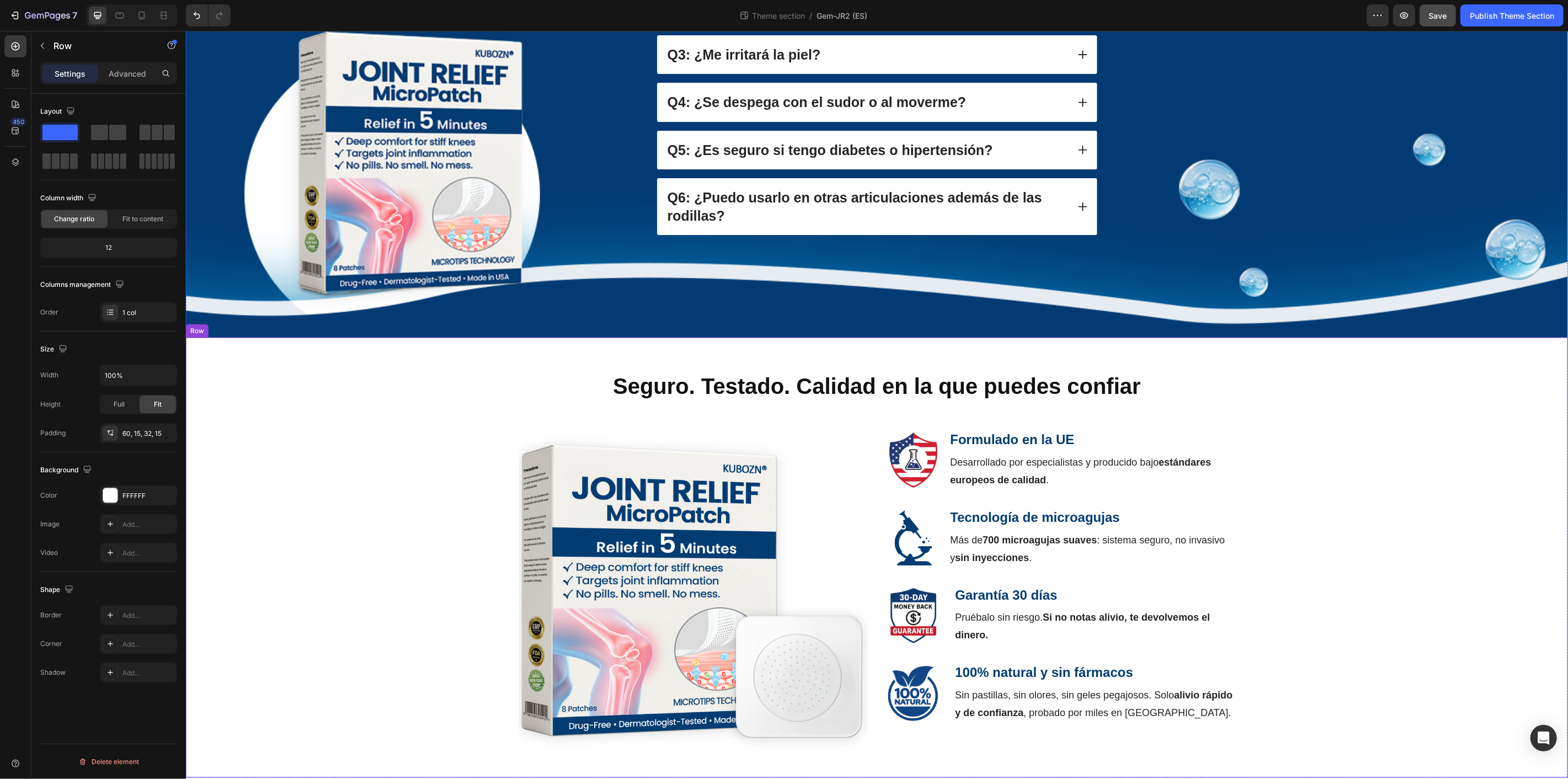
click at [1255, 443] on div "Seguro. Testado. Calidad en la que puedes confiar Heading Image Formulado en la…" at bounding box center [875, 564] width 1365 height 389
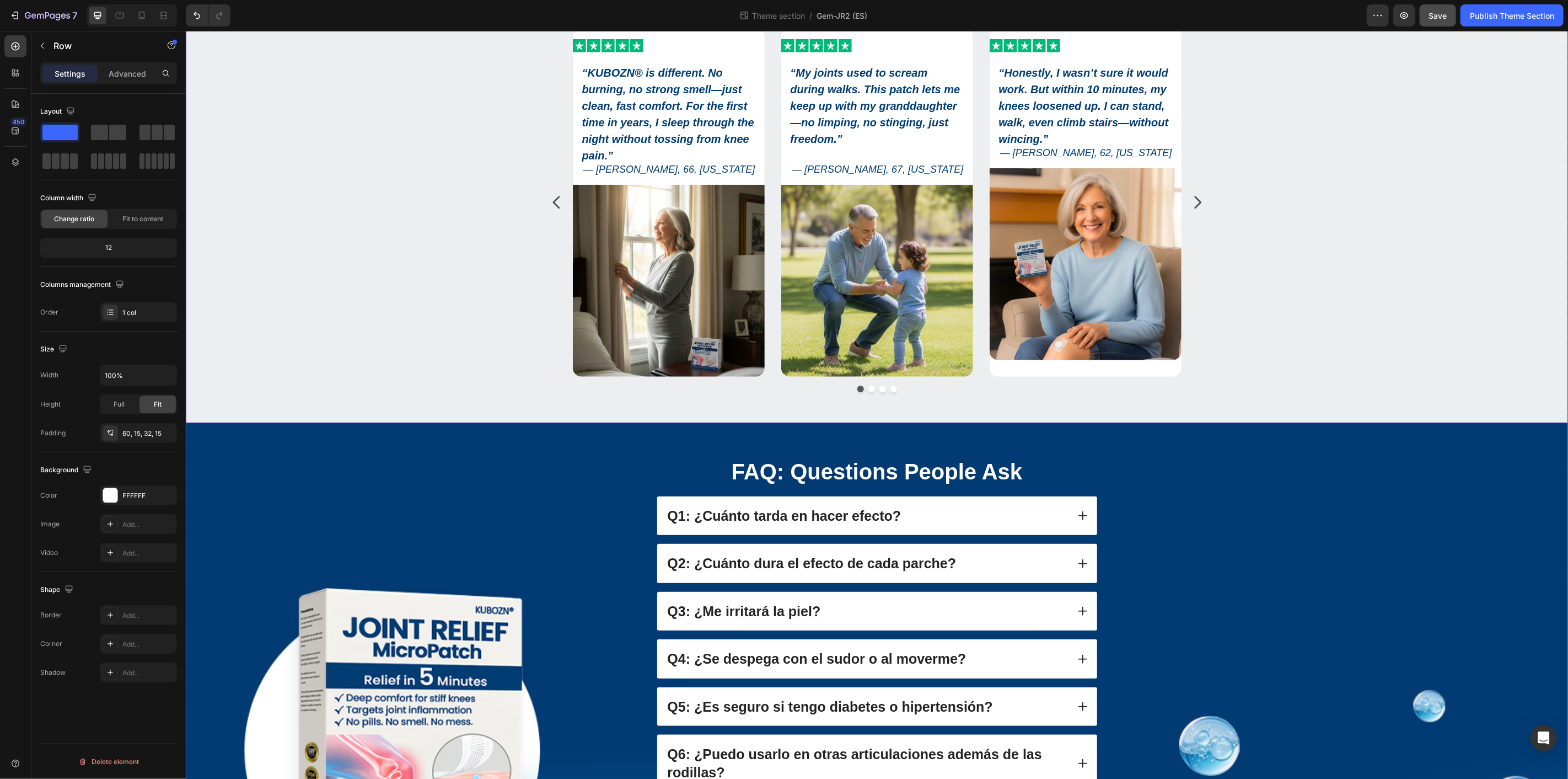
scroll to position [580, 0]
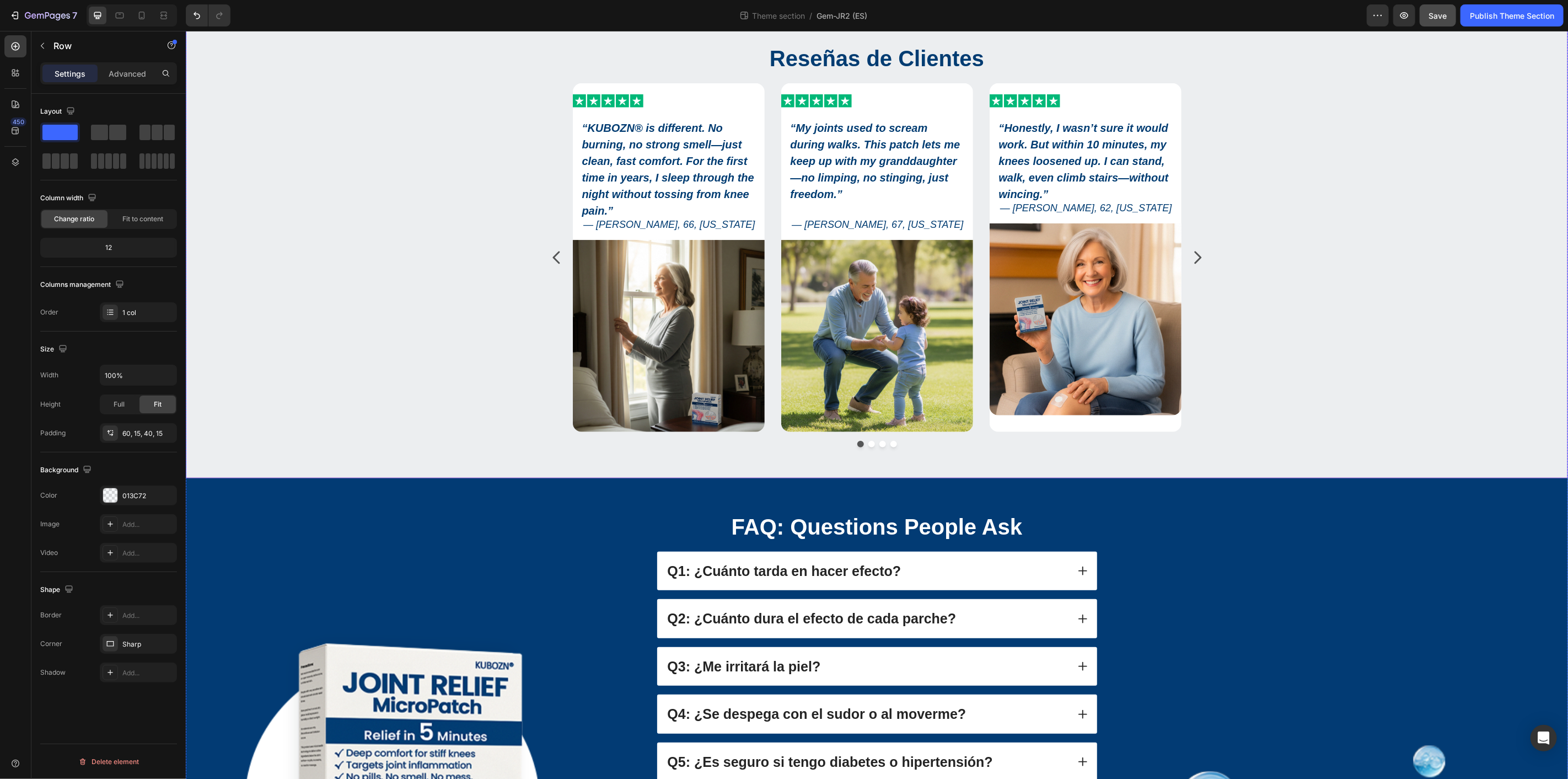
click at [1320, 218] on div "Reseñas de Clientes Heading Icon Icon Icon Icon Icon Icon List “ KUBOZN® is dif…" at bounding box center [875, 249] width 1365 height 413
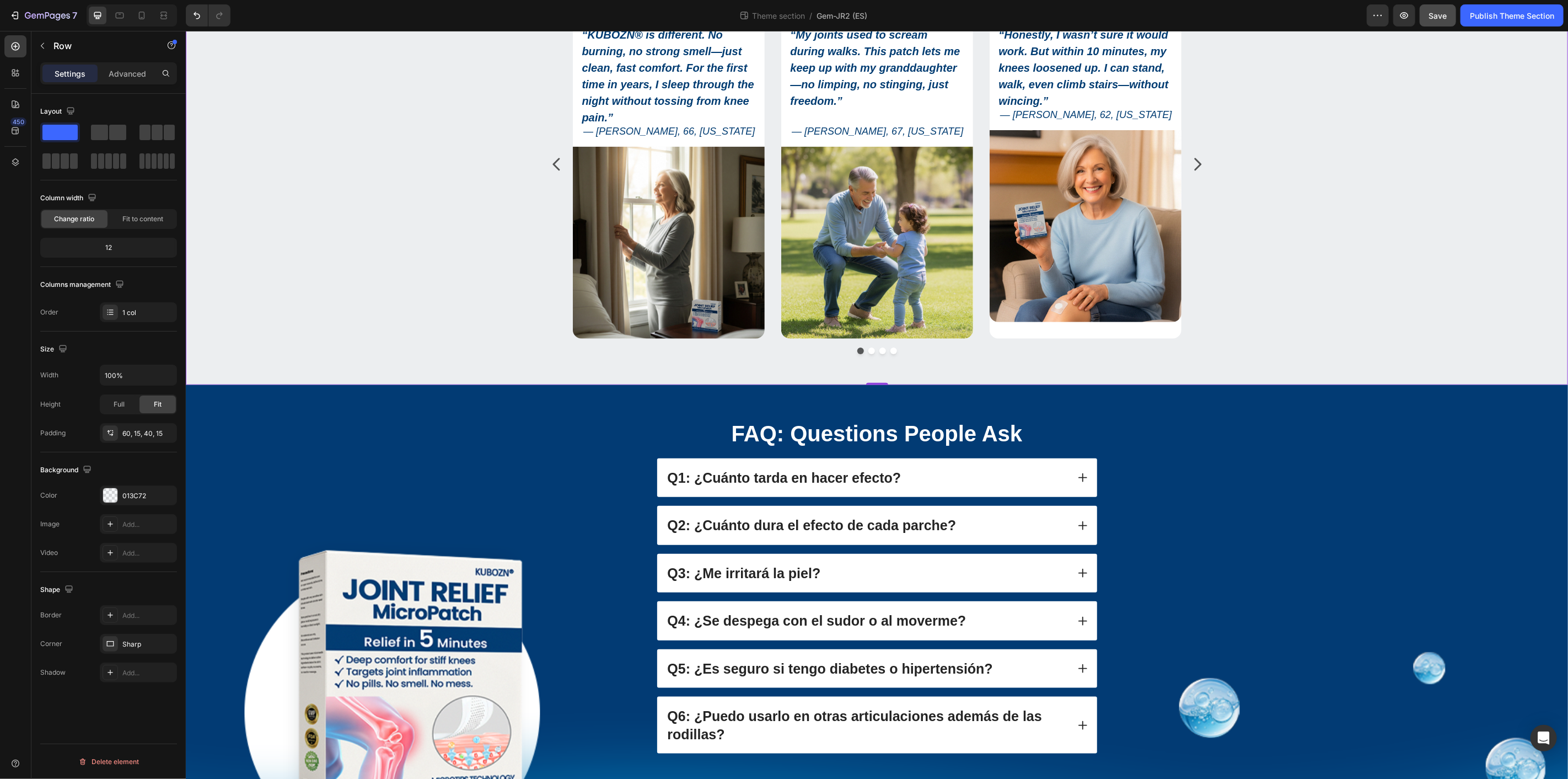
scroll to position [1192, 0]
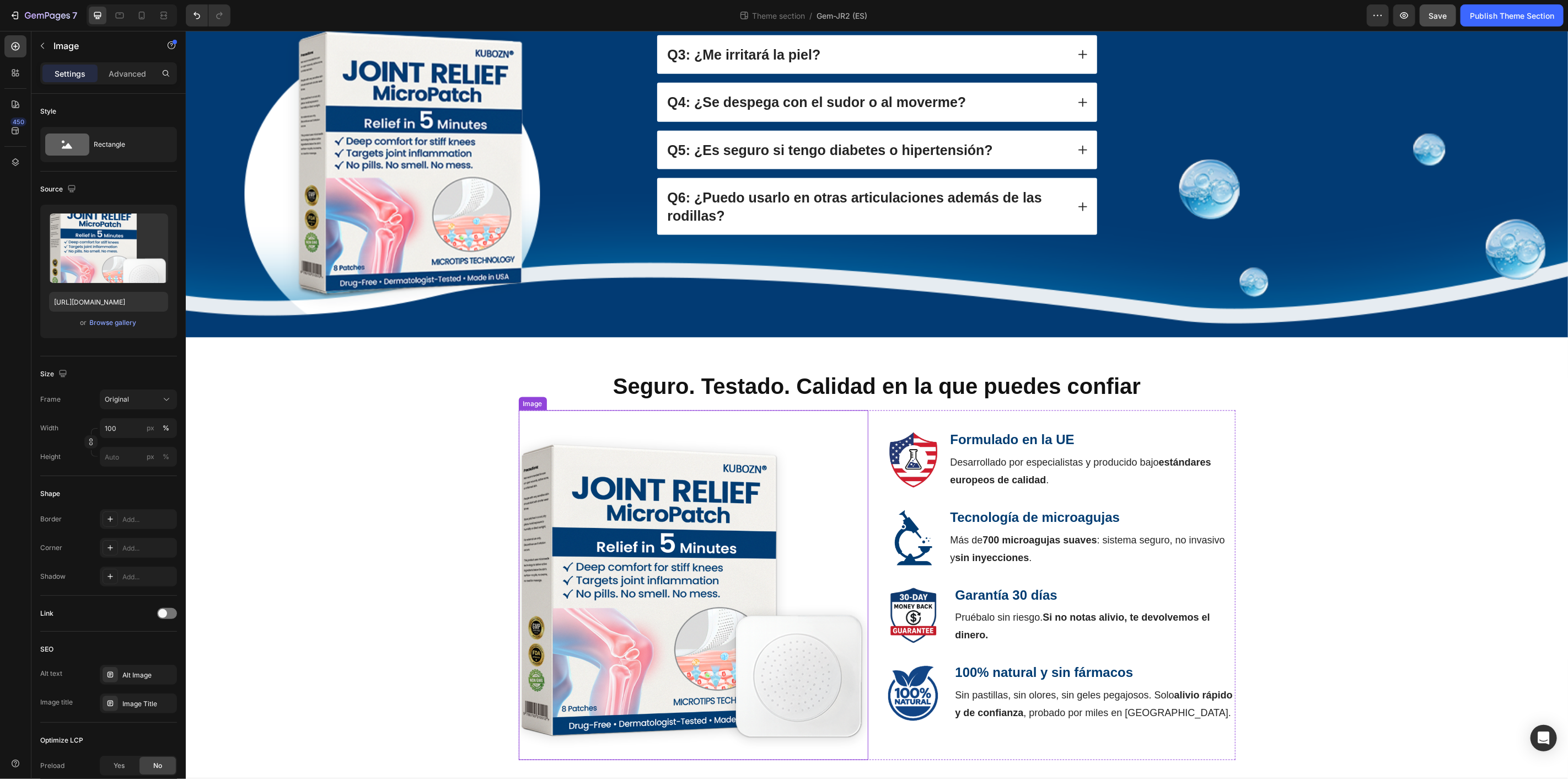
click at [687, 563] on img at bounding box center [693, 585] width 349 height 350
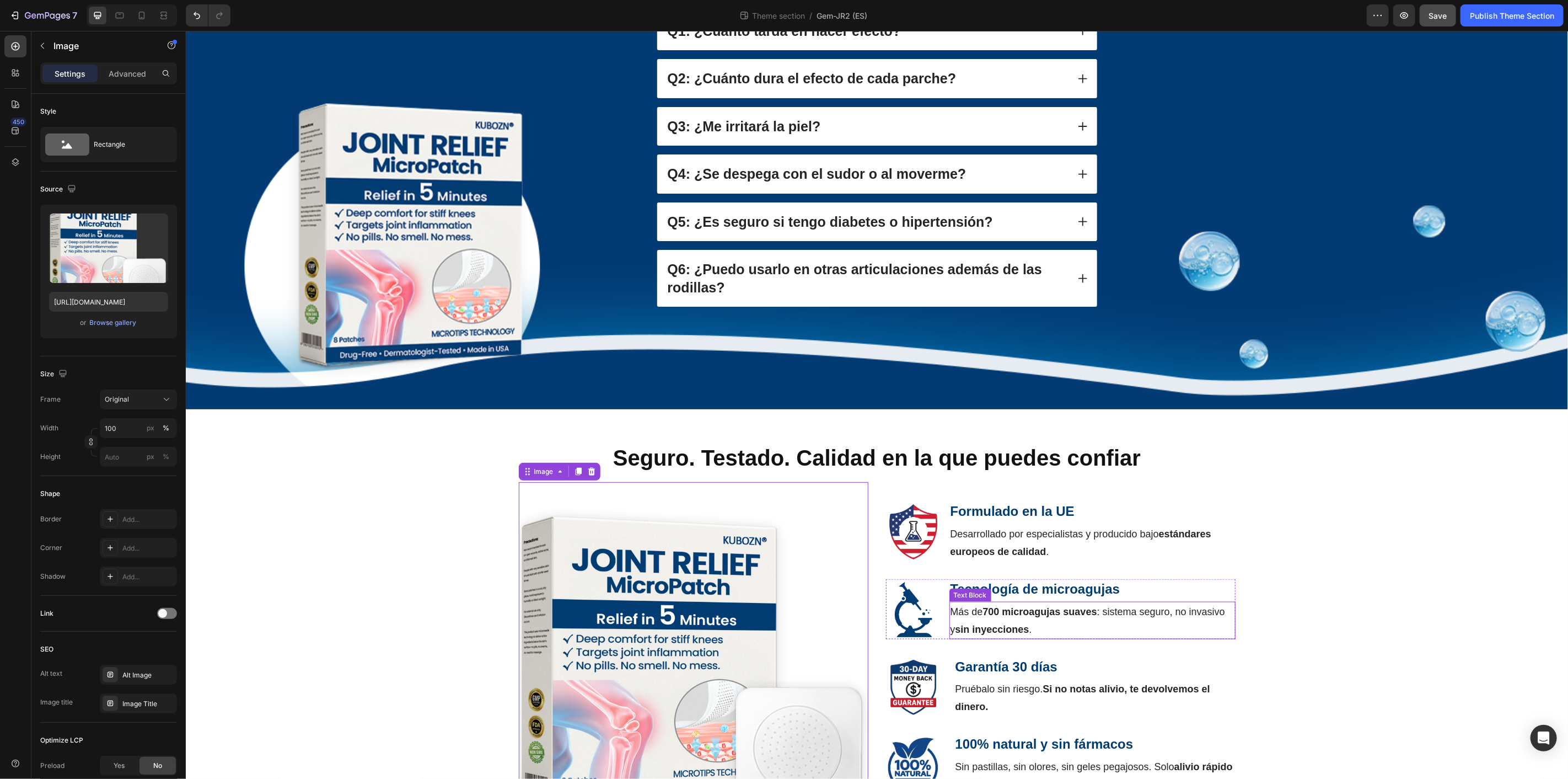
scroll to position [1070, 0]
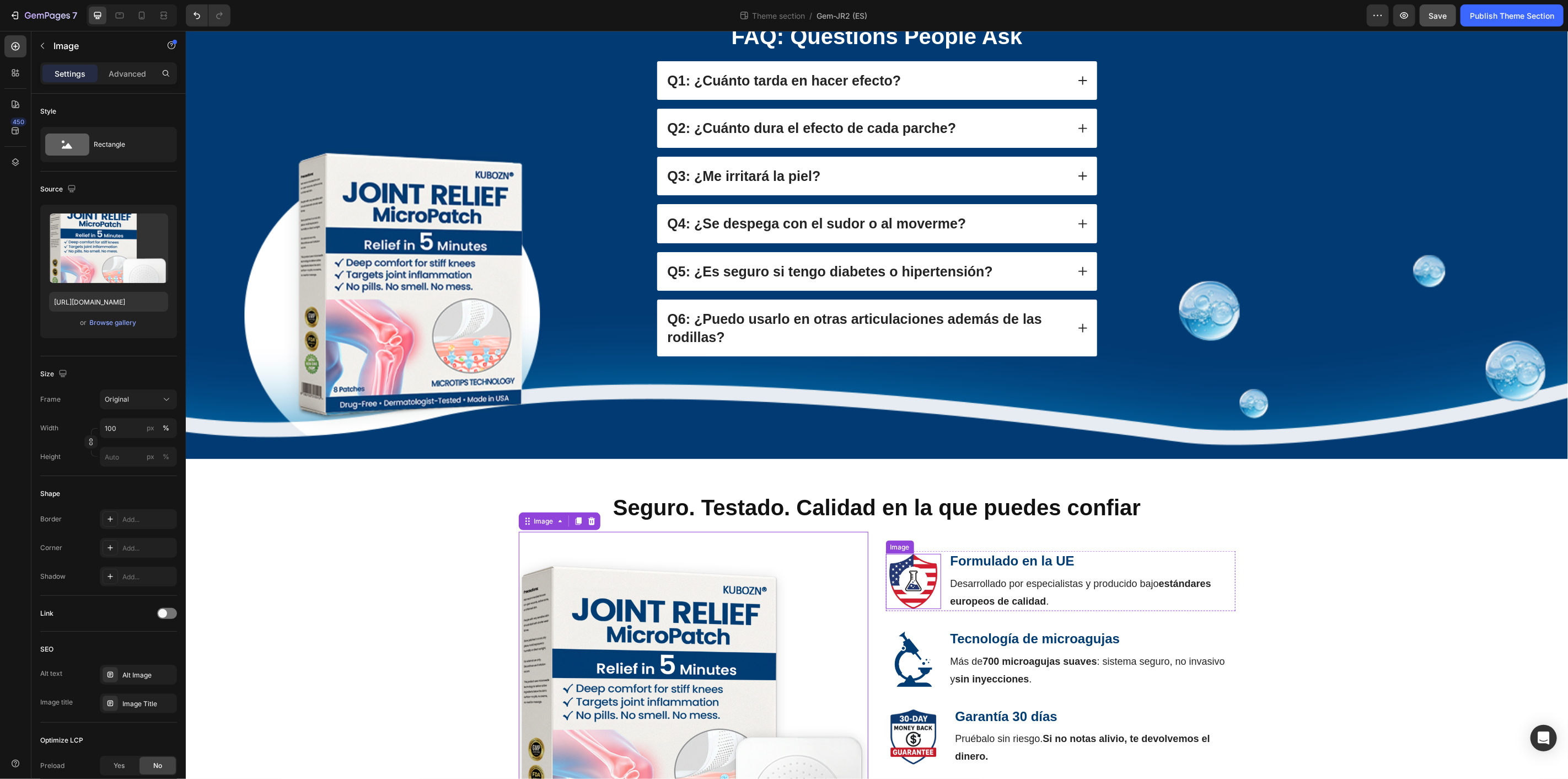
click at [902, 588] on img at bounding box center [912, 581] width 55 height 55
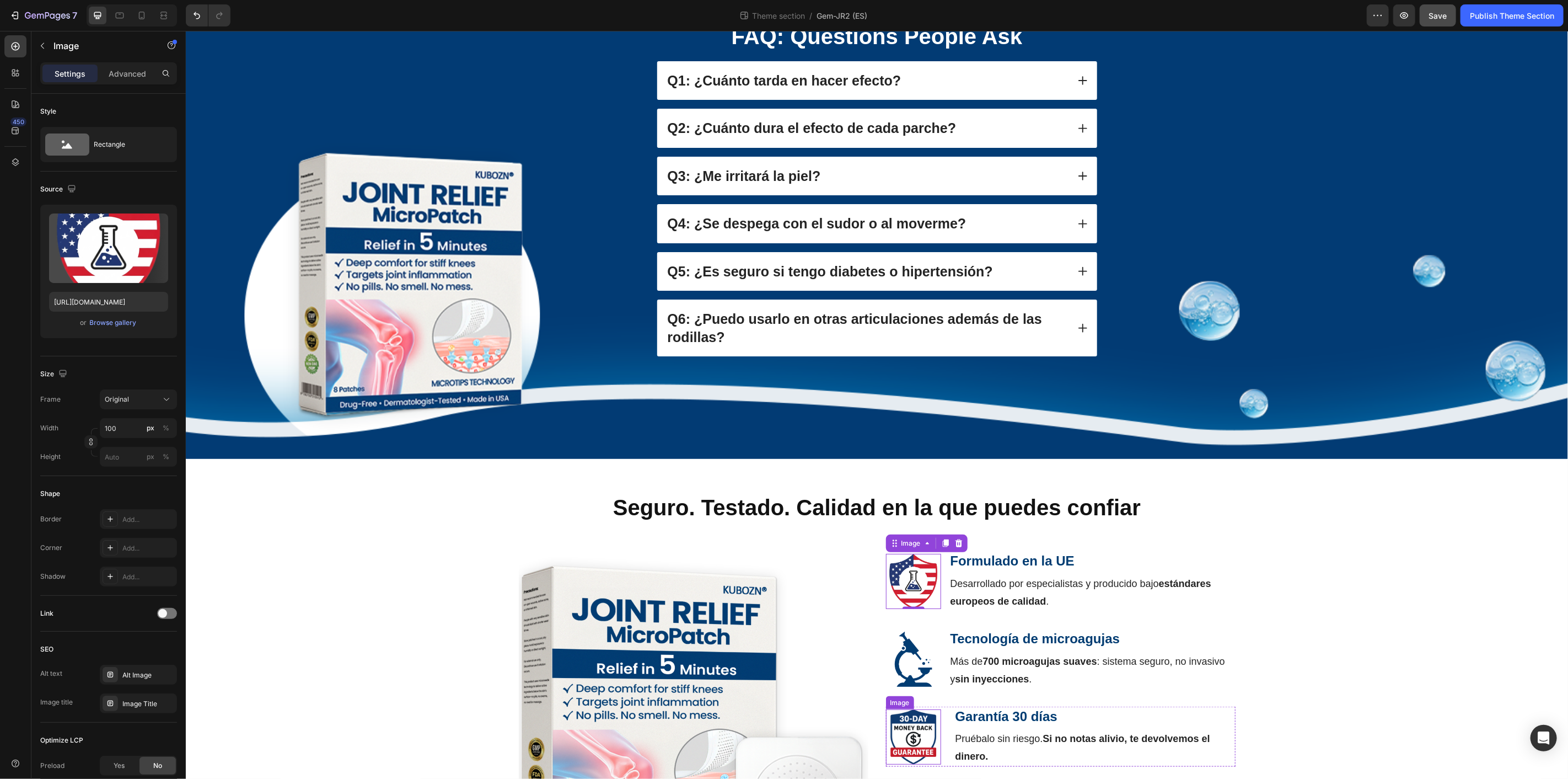
scroll to position [1192, 0]
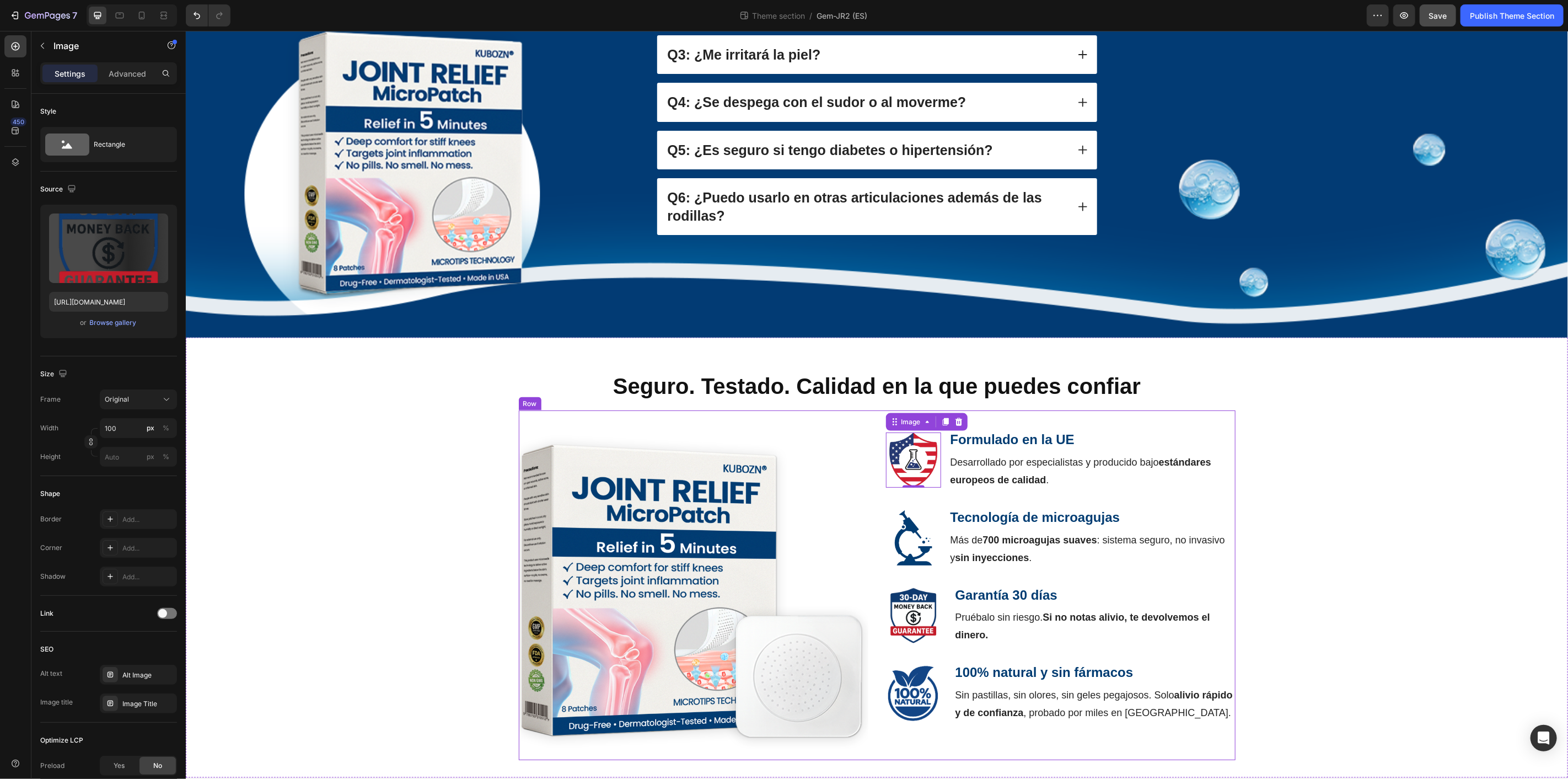
drag, startPoint x: 908, startPoint y: 609, endPoint x: 908, endPoint y: 617, distance: 8.0
click at [908, 609] on img at bounding box center [912, 615] width 55 height 55
drag, startPoint x: 902, startPoint y: 682, endPoint x: 912, endPoint y: 680, distance: 10.2
click at [902, 682] on img at bounding box center [912, 692] width 55 height 55
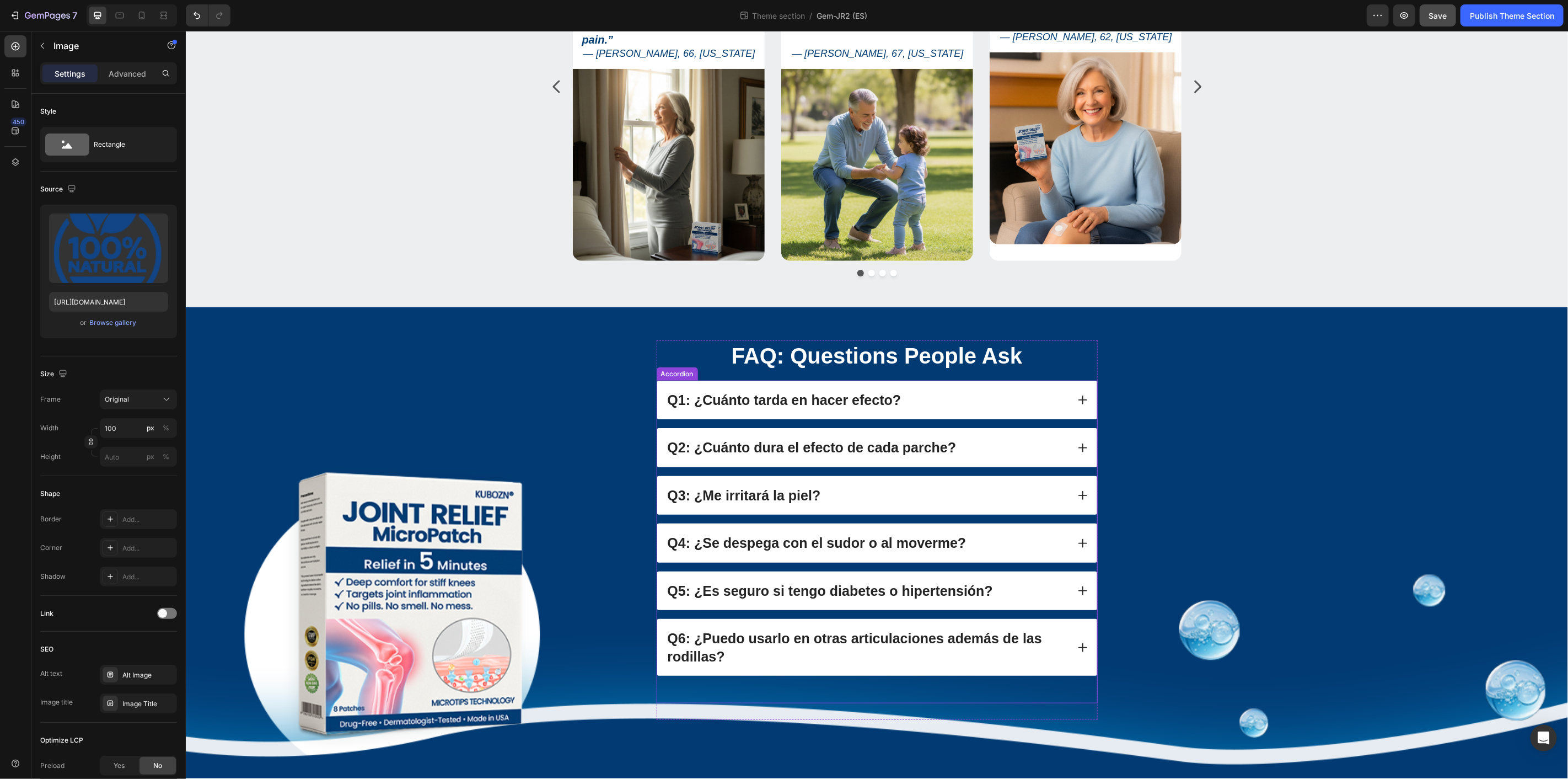
scroll to position [457, 0]
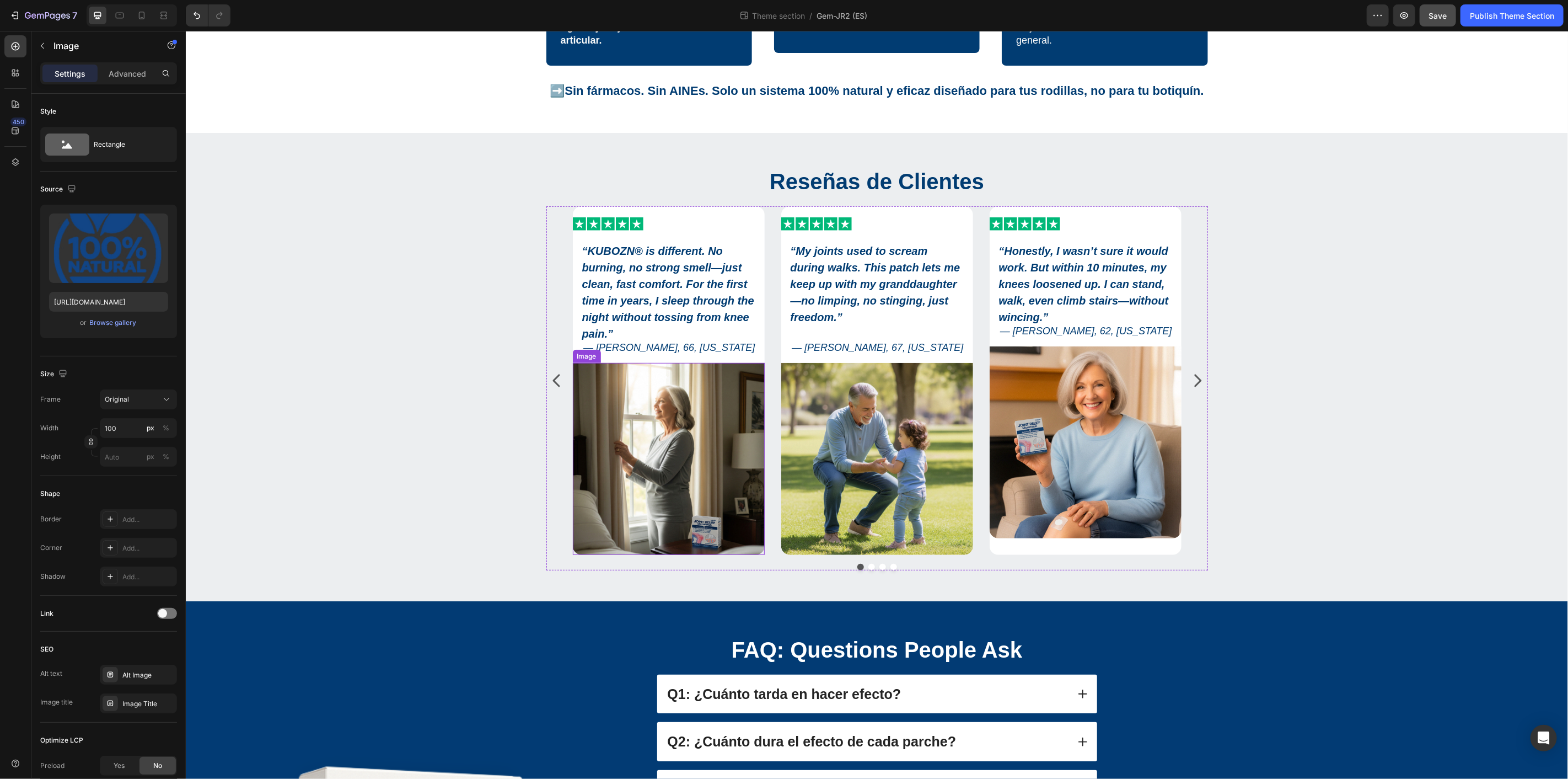
click at [697, 529] on img at bounding box center [668, 458] width 191 height 191
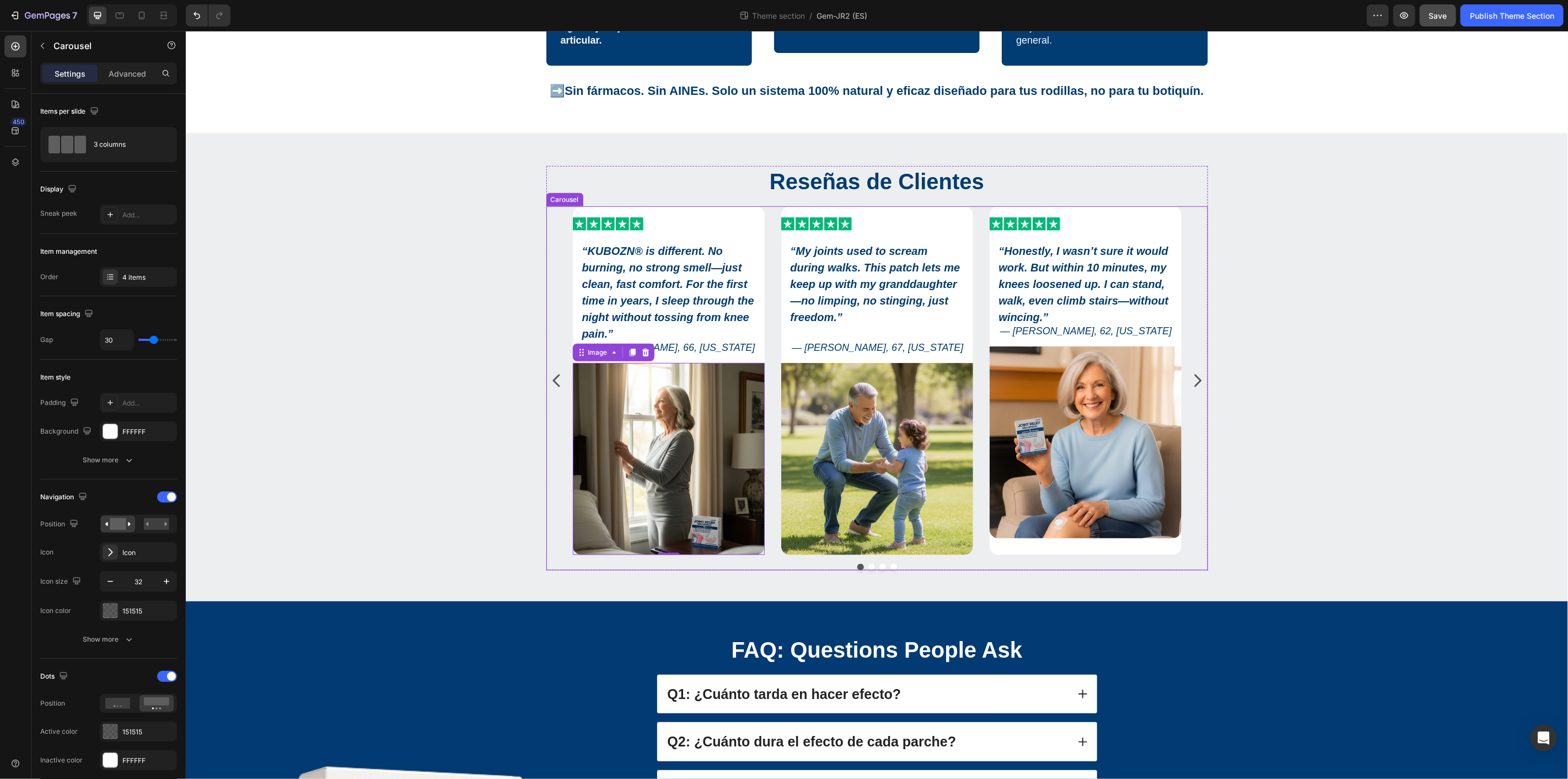
click at [1188, 383] on icon "Carousel Next Arrow" at bounding box center [1197, 380] width 18 height 18
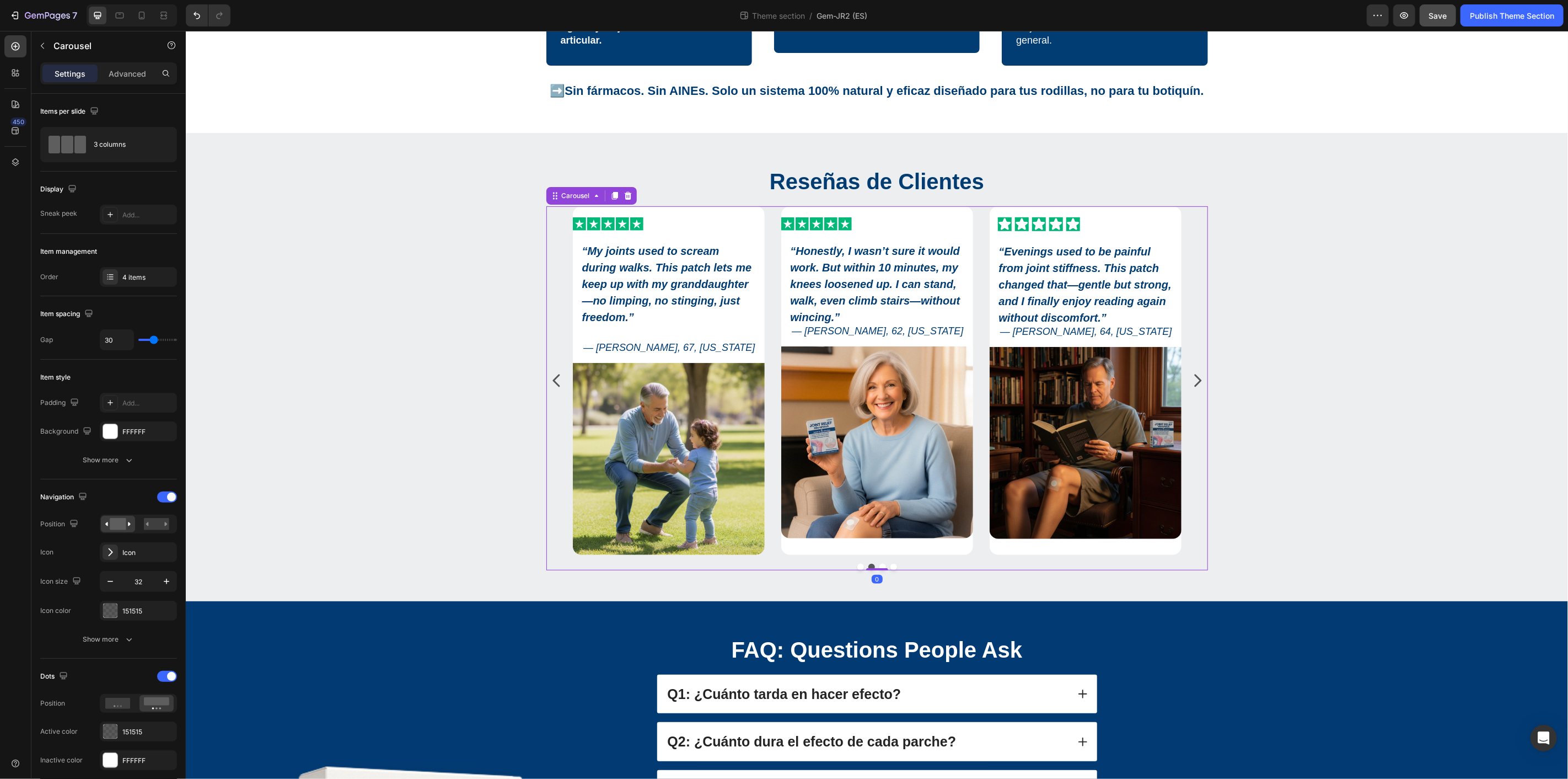
click at [1188, 383] on icon "Carousel Next Arrow" at bounding box center [1197, 380] width 18 height 18
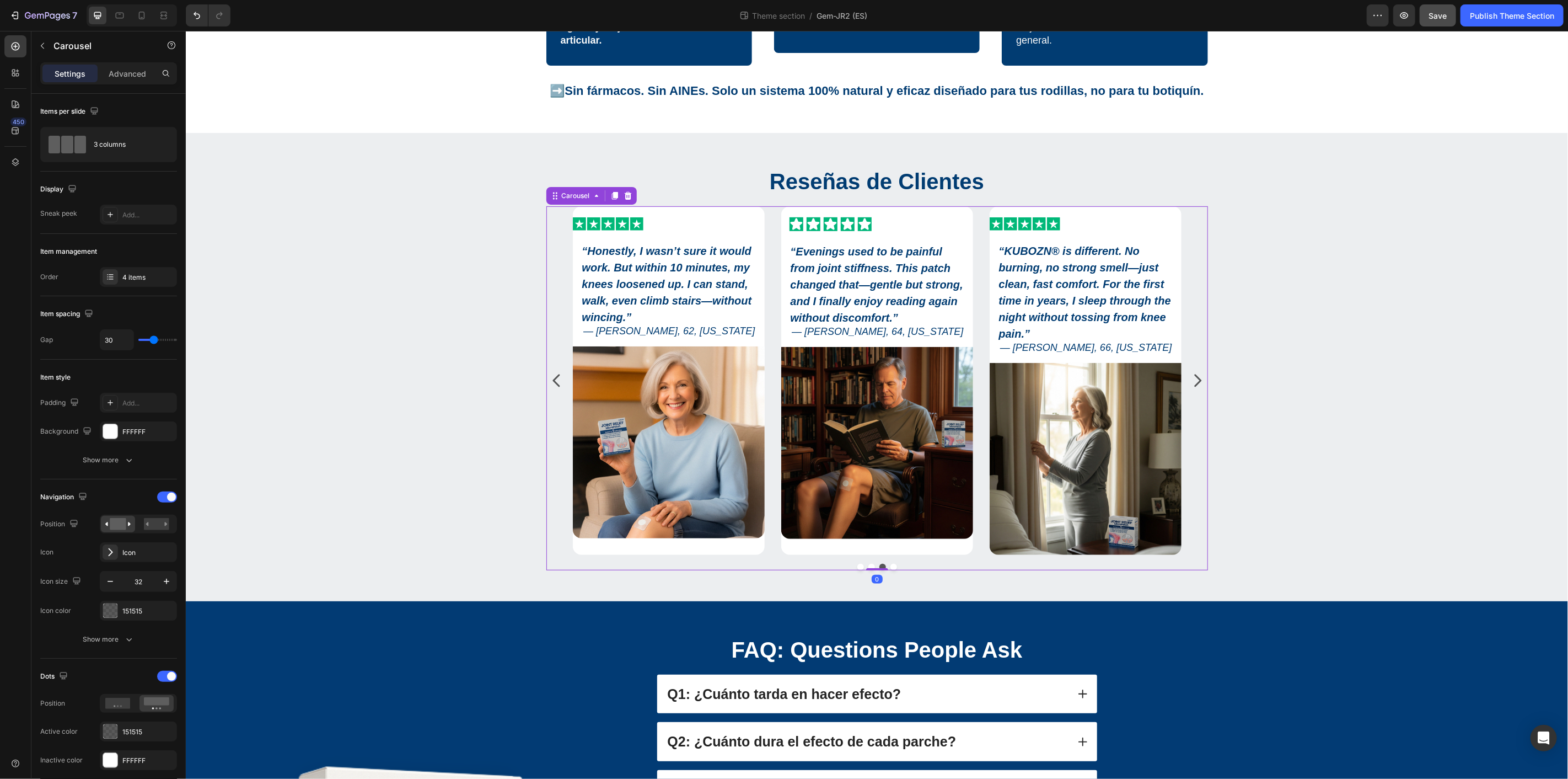
click at [1188, 383] on icon "Carousel Next Arrow" at bounding box center [1197, 380] width 18 height 18
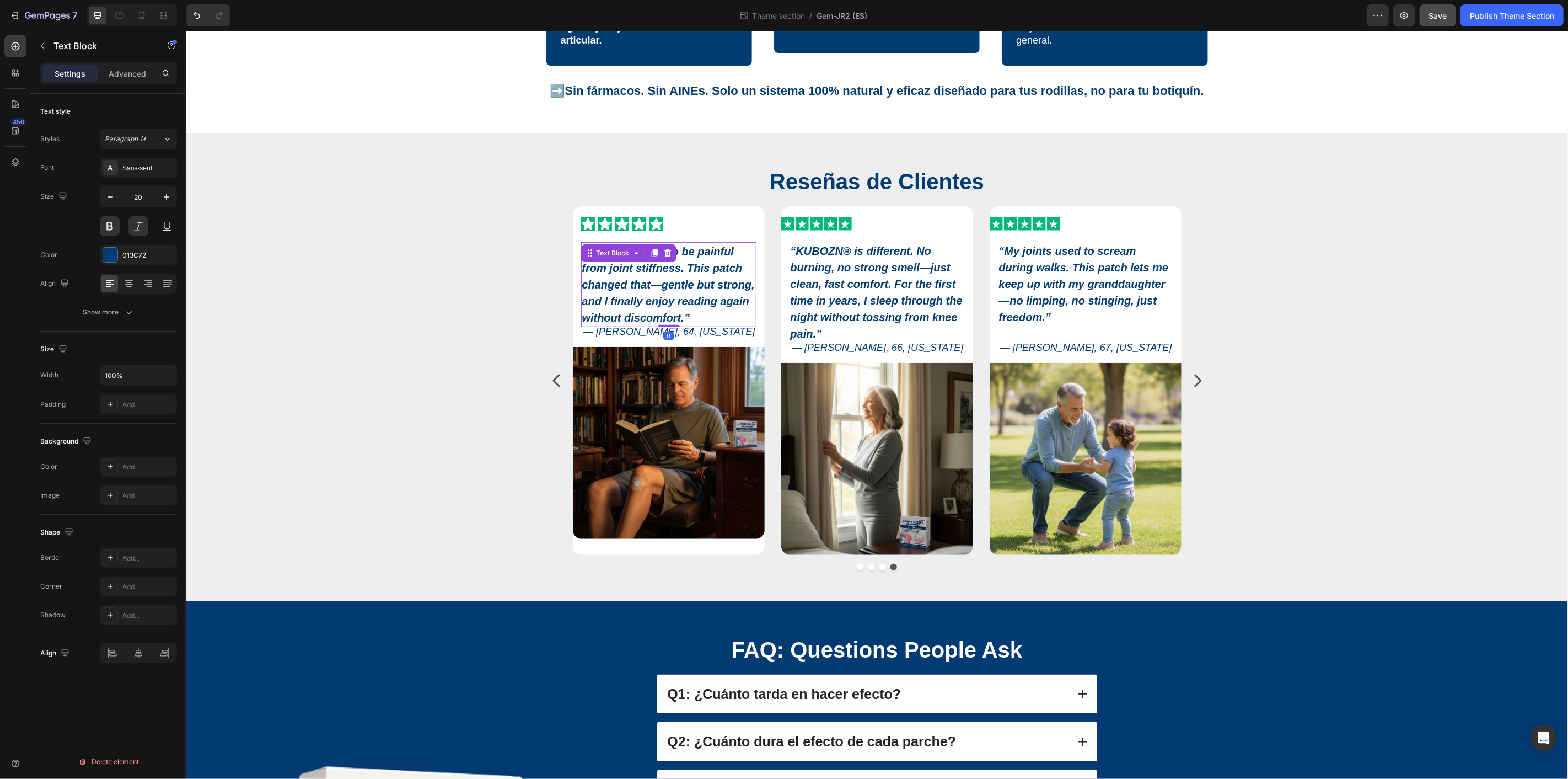
click at [660, 299] on strong "Evenings used to be painful from joint stiffness. This patch changed that—gentl…" at bounding box center [667, 284] width 173 height 78
click at [688, 224] on div "Icon Icon Icon Icon Icon" at bounding box center [668, 224] width 176 height 14
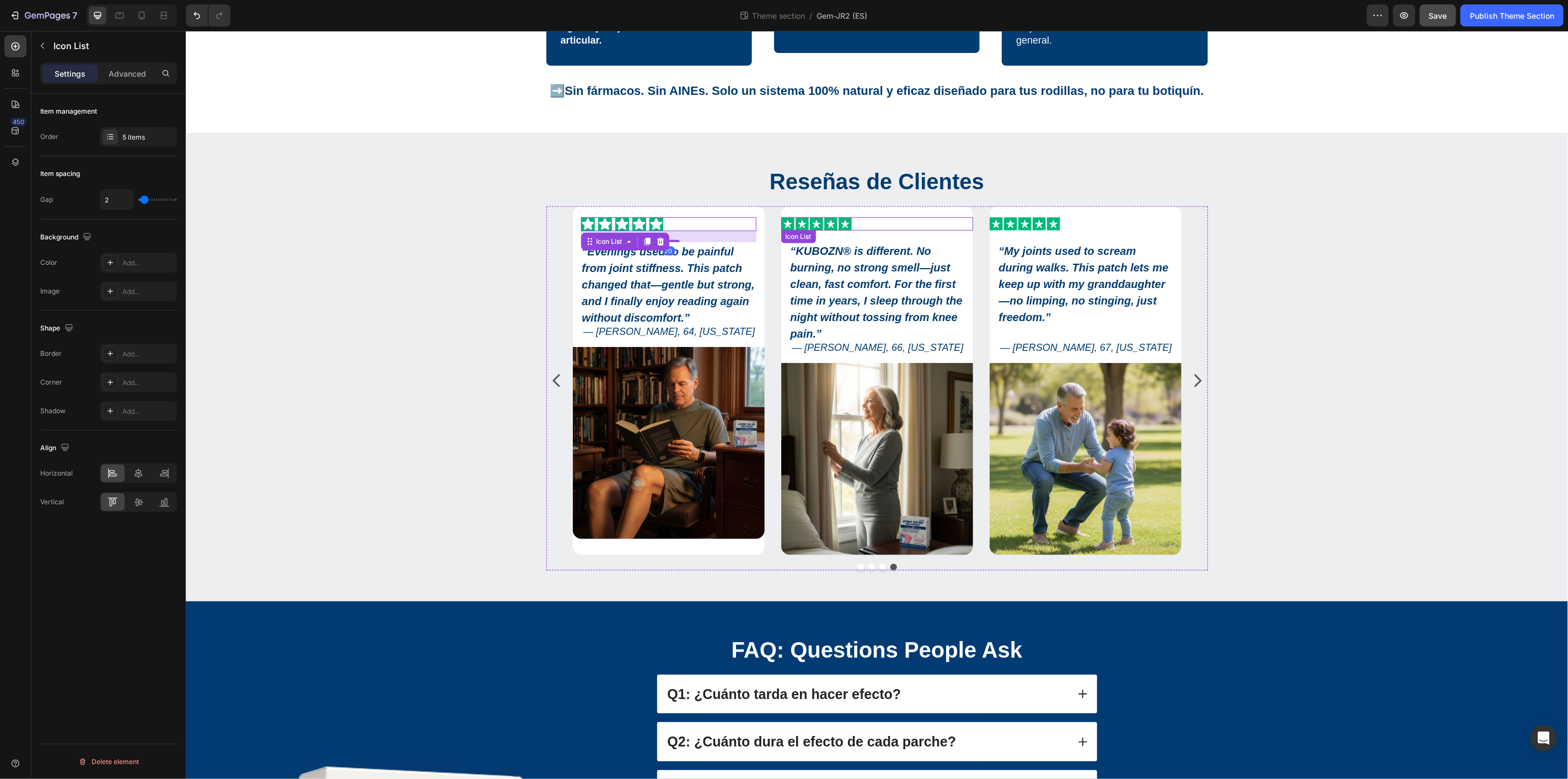
click at [886, 222] on div "Icon Icon Icon Icon Icon" at bounding box center [876, 223] width 191 height 13
click at [676, 226] on div "Icon Icon Icon Icon Icon" at bounding box center [668, 224] width 176 height 14
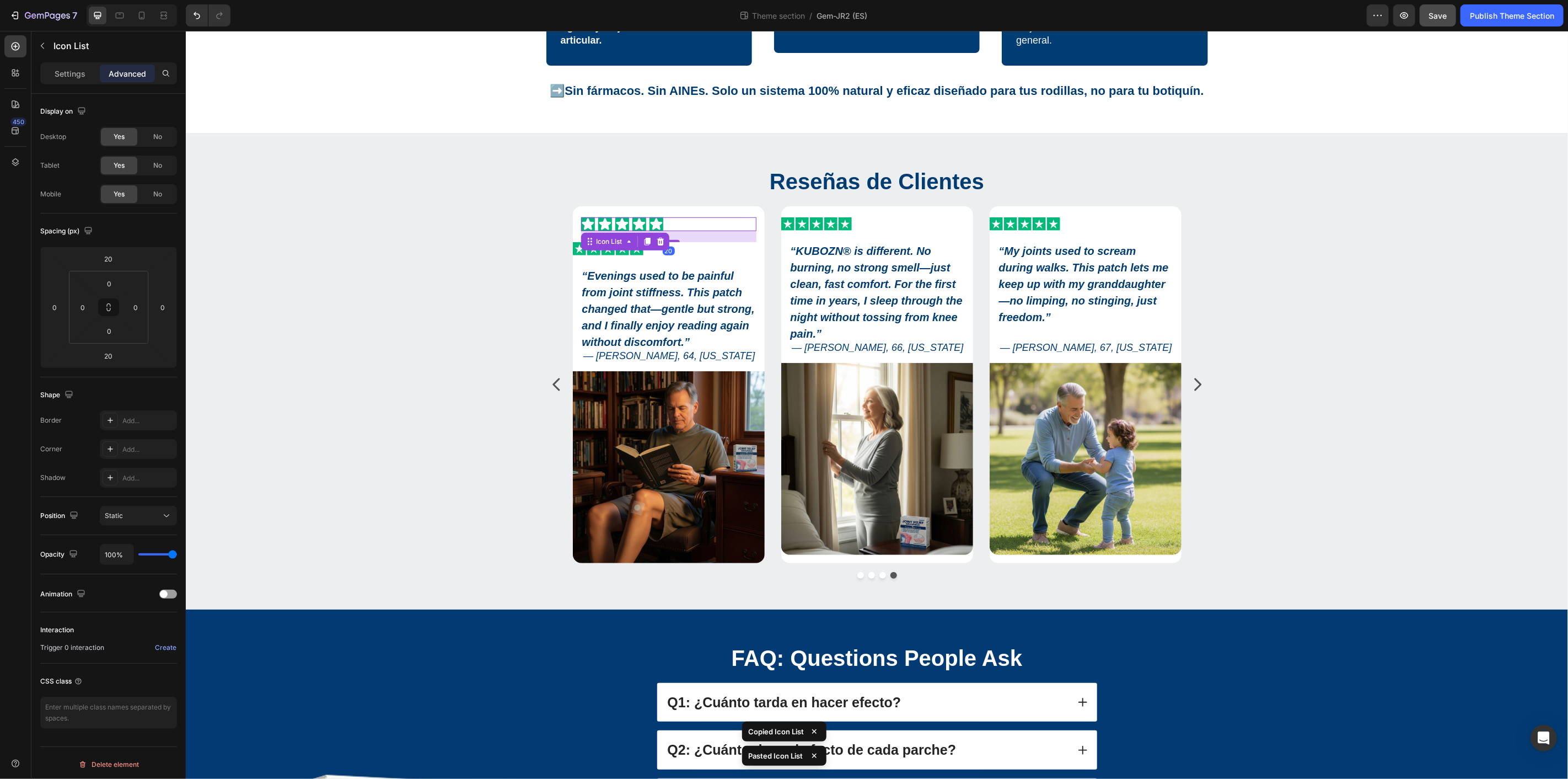
click at [687, 221] on div "Icon Icon Icon Icon Icon" at bounding box center [668, 224] width 176 height 14
click at [656, 239] on icon at bounding box center [659, 240] width 7 height 8
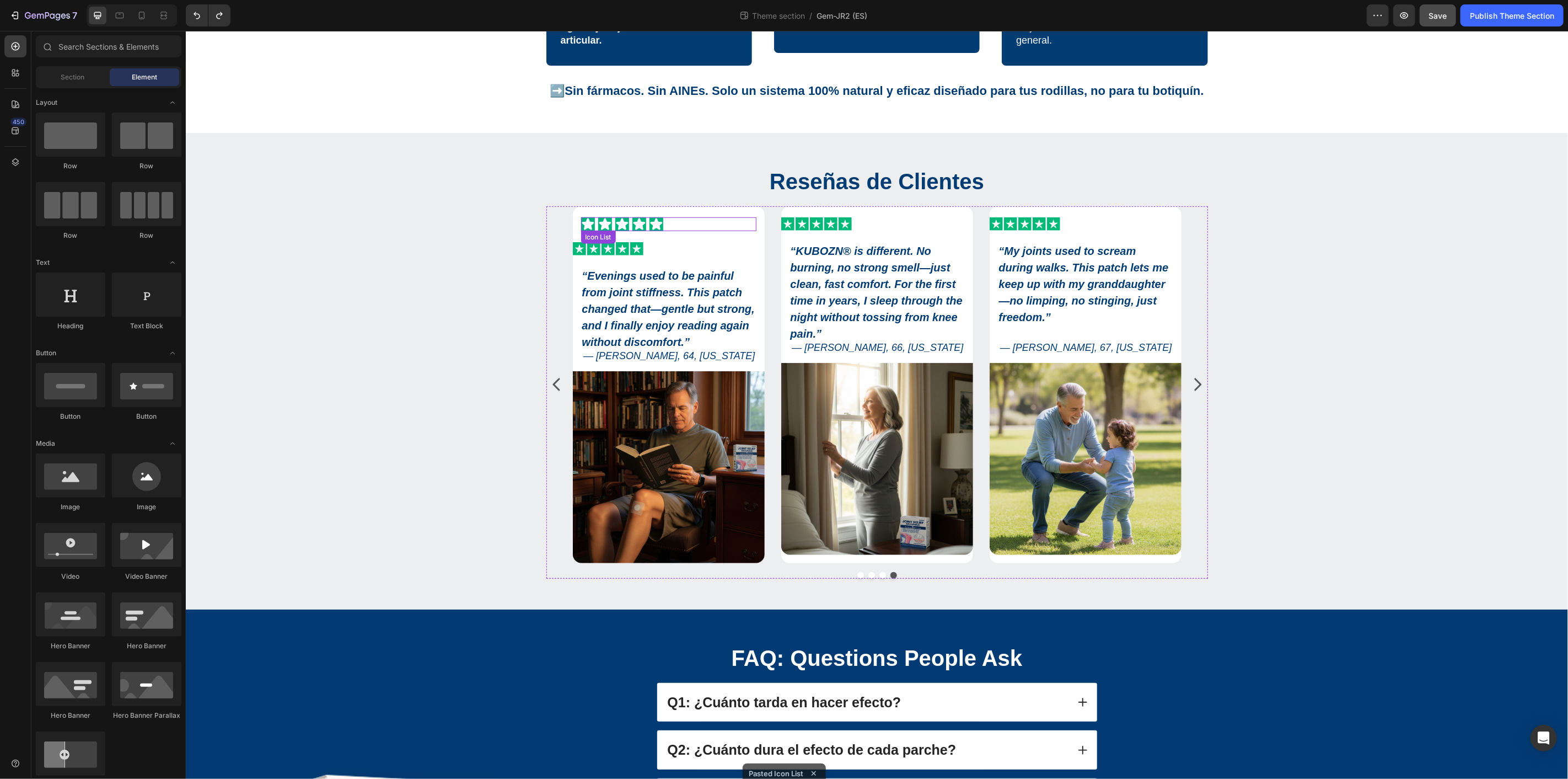
click at [680, 220] on div "Icon Icon Icon Icon Icon" at bounding box center [668, 224] width 176 height 14
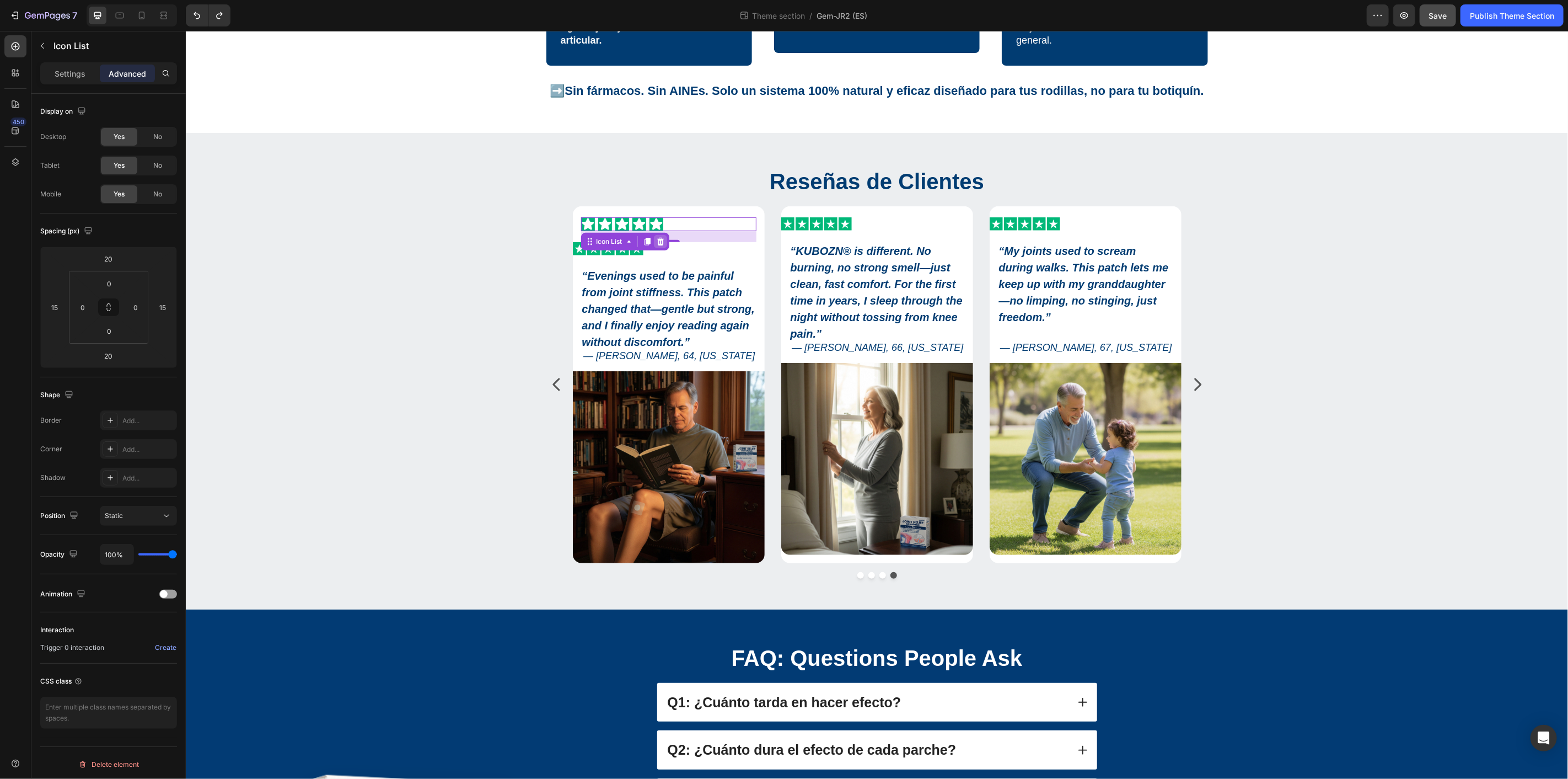
click at [655, 236] on icon at bounding box center [659, 241] width 9 height 9
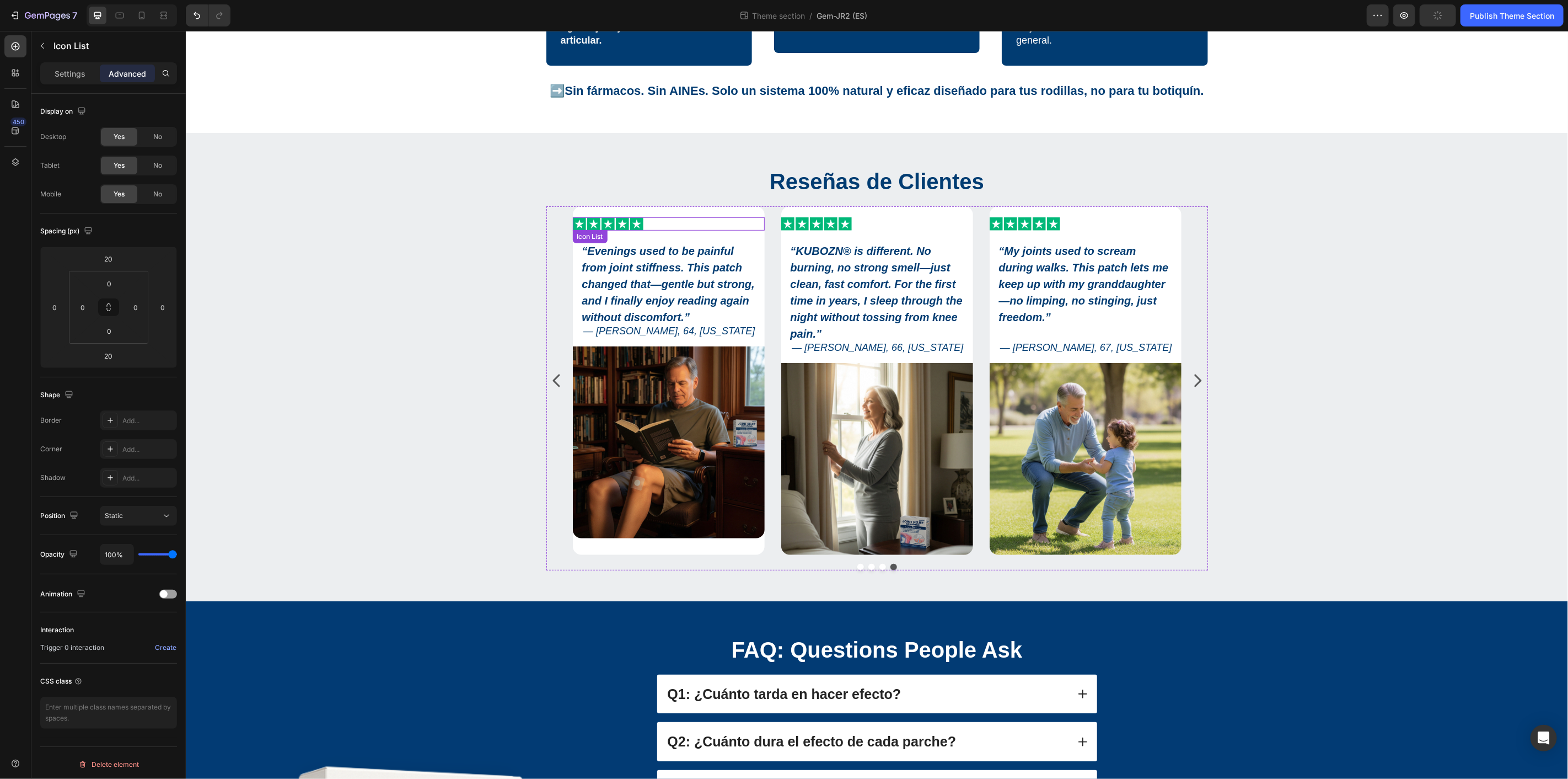
click at [703, 226] on div "Icon Icon Icon Icon Icon" at bounding box center [667, 223] width 191 height 13
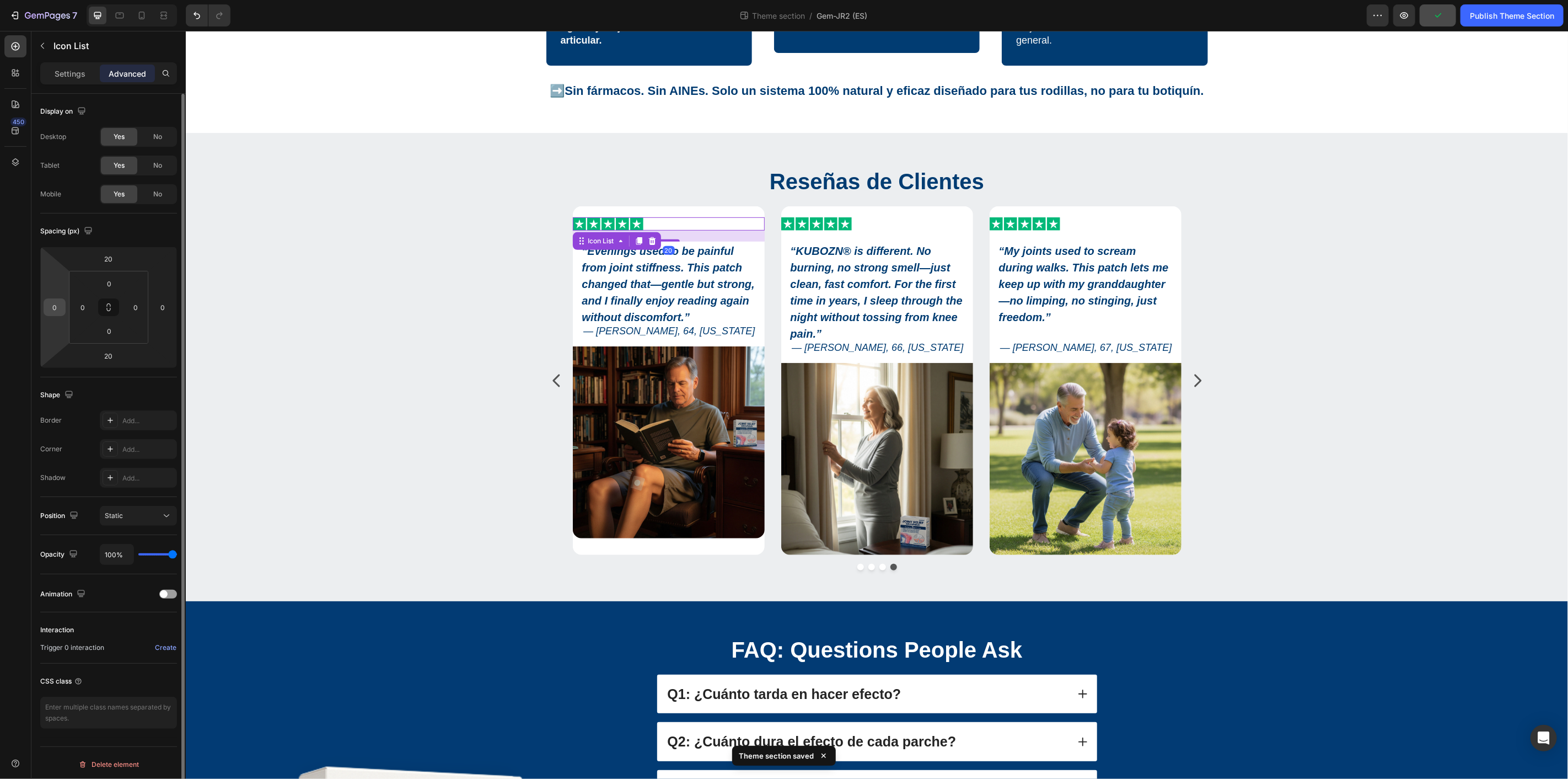
click at [57, 307] on input "0" at bounding box center [54, 307] width 17 height 17
click at [112, 304] on icon at bounding box center [109, 307] width 9 height 9
click at [54, 309] on input "0" at bounding box center [54, 307] width 17 height 17
type input "20"
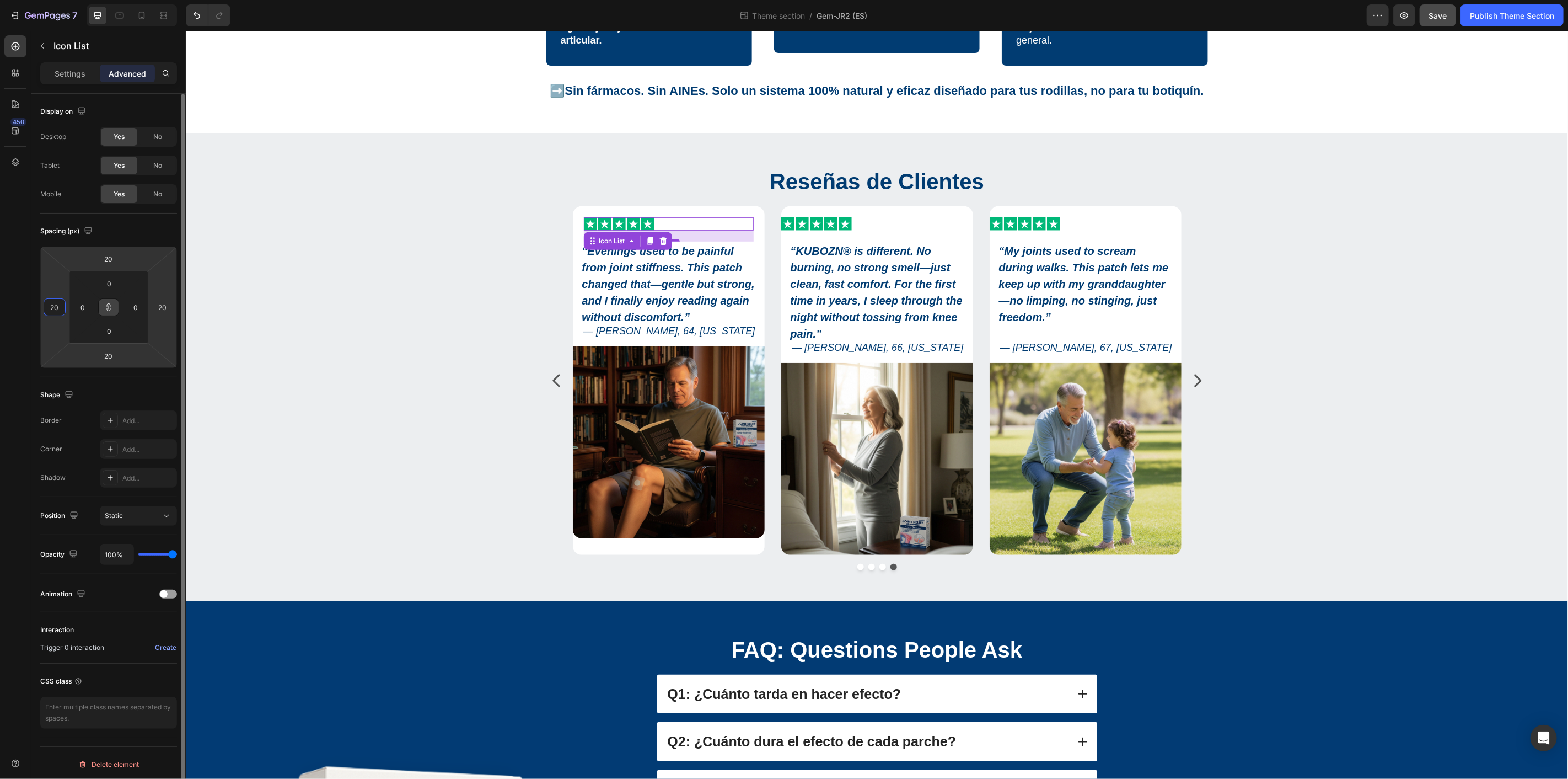
type input "200"
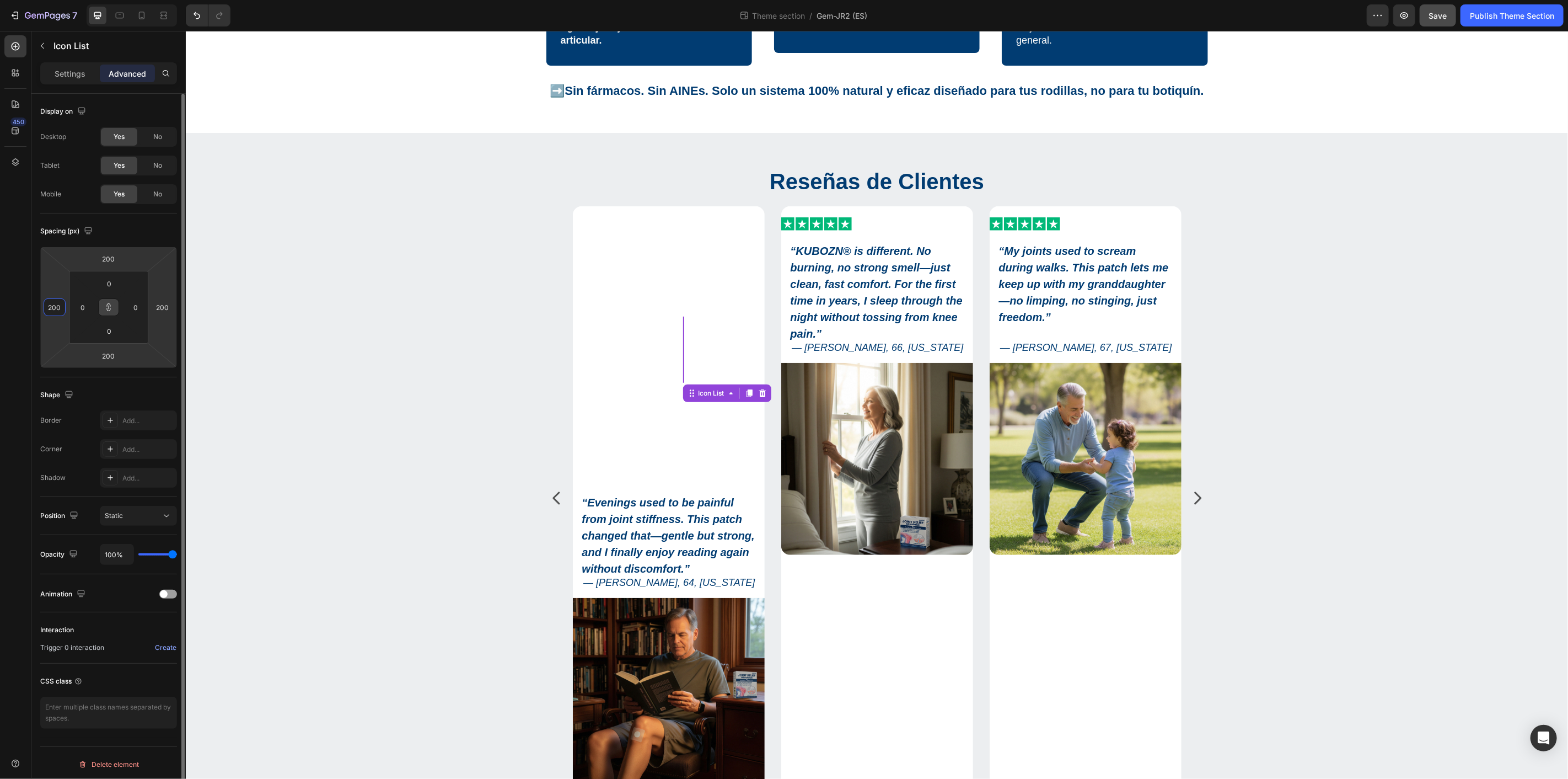
drag, startPoint x: 61, startPoint y: 307, endPoint x: 36, endPoint y: 321, distance: 28.7
click at [36, 321] on div "Display on Desktop Yes No Tablet Yes No Mobile Yes No Spacing (px) 200 200 200 …" at bounding box center [109, 453] width 155 height 719
type input "2"
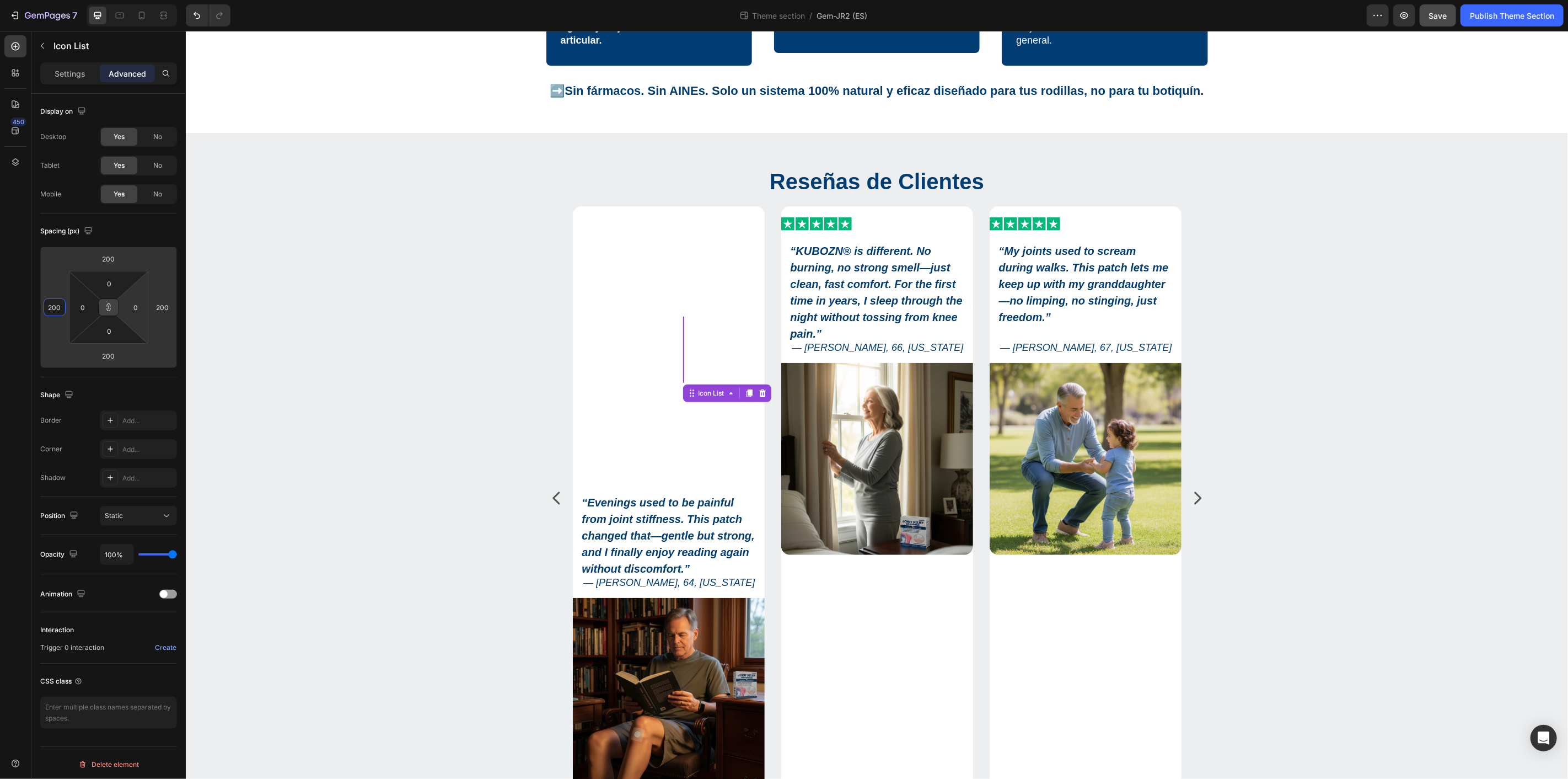
type input "2"
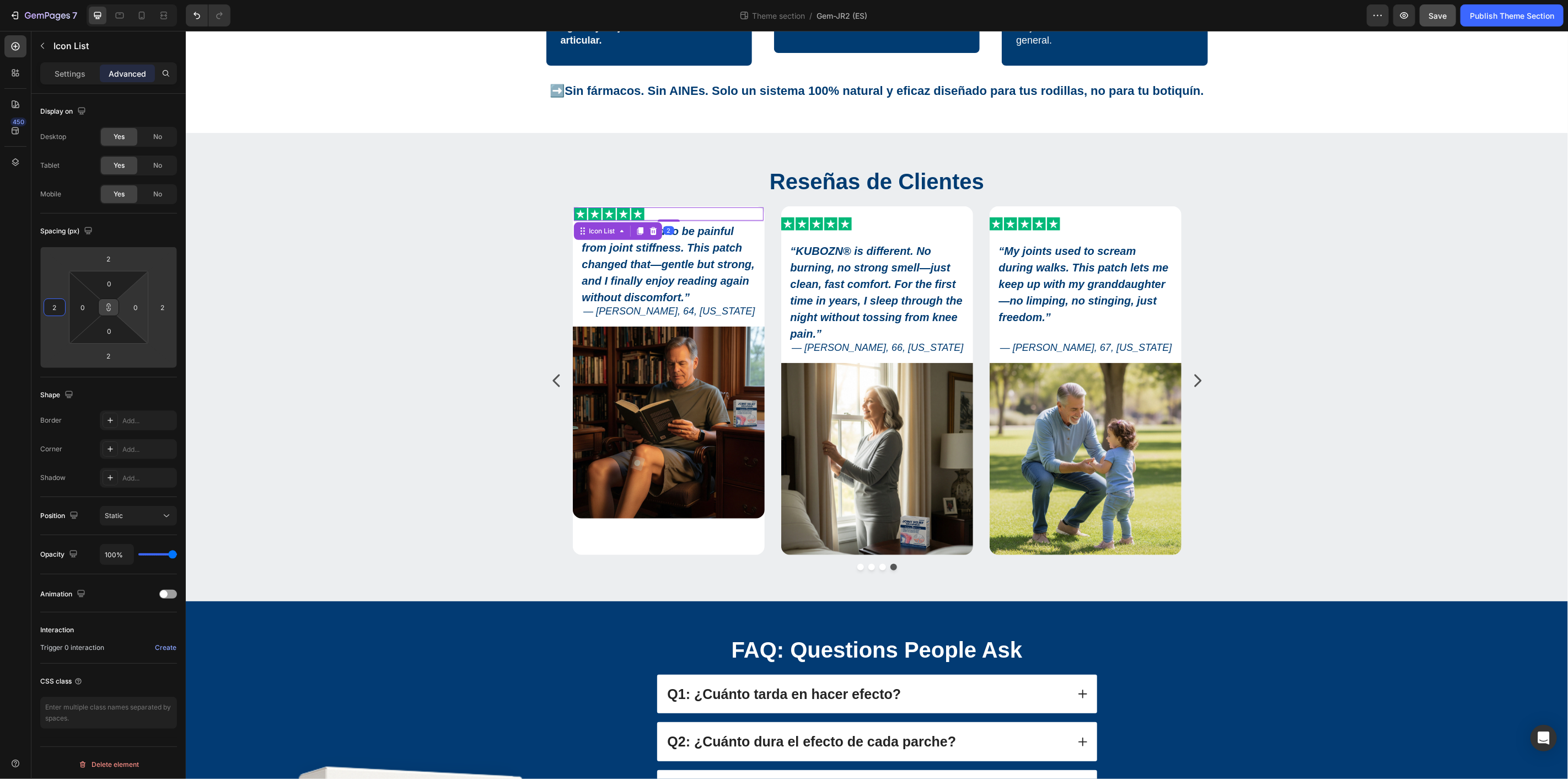
type input "20"
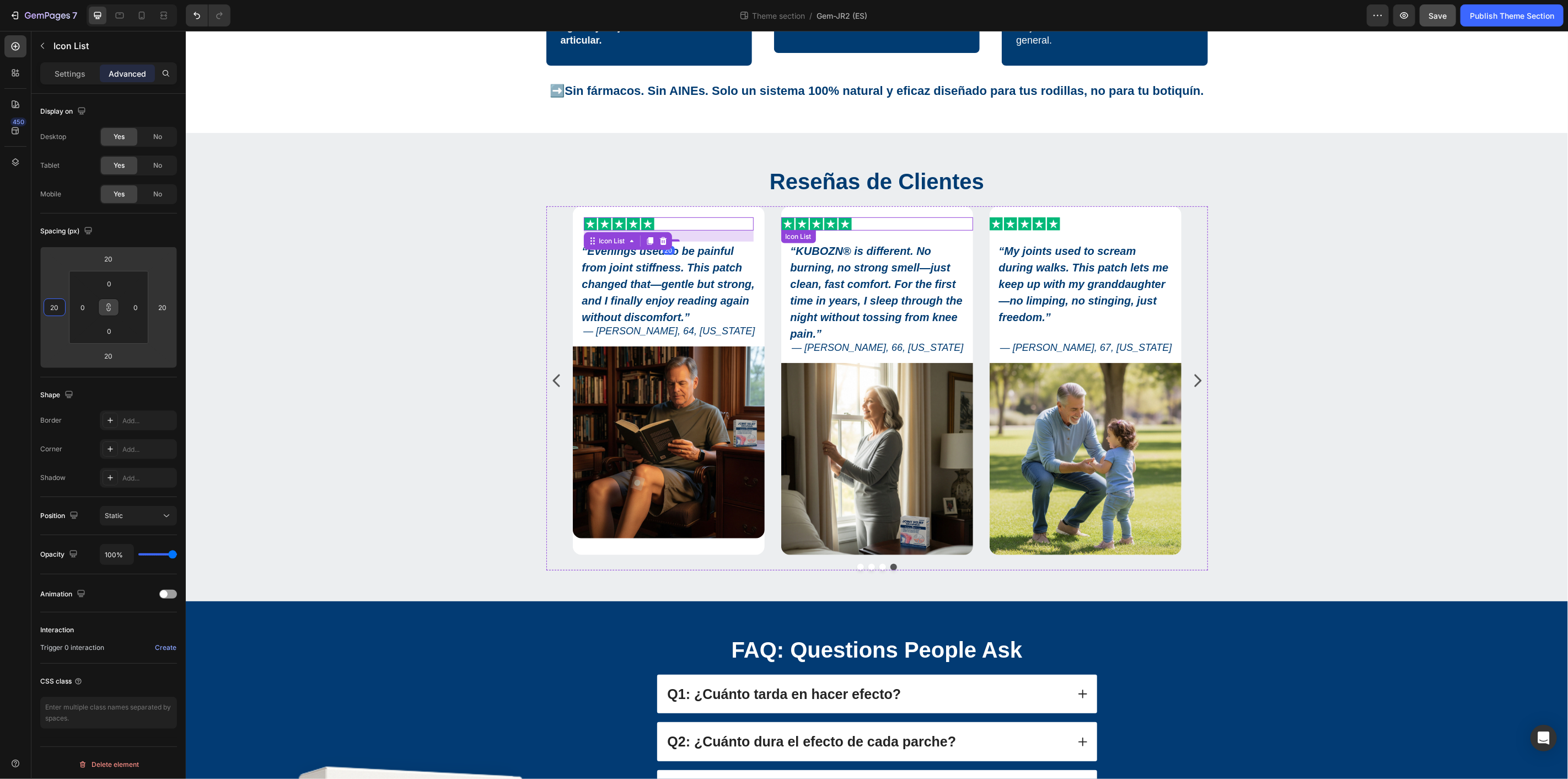
drag, startPoint x: 882, startPoint y: 223, endPoint x: 641, endPoint y: 231, distance: 241.1
click at [882, 223] on div "Icon Icon Icon Icon Icon" at bounding box center [876, 223] width 191 height 13
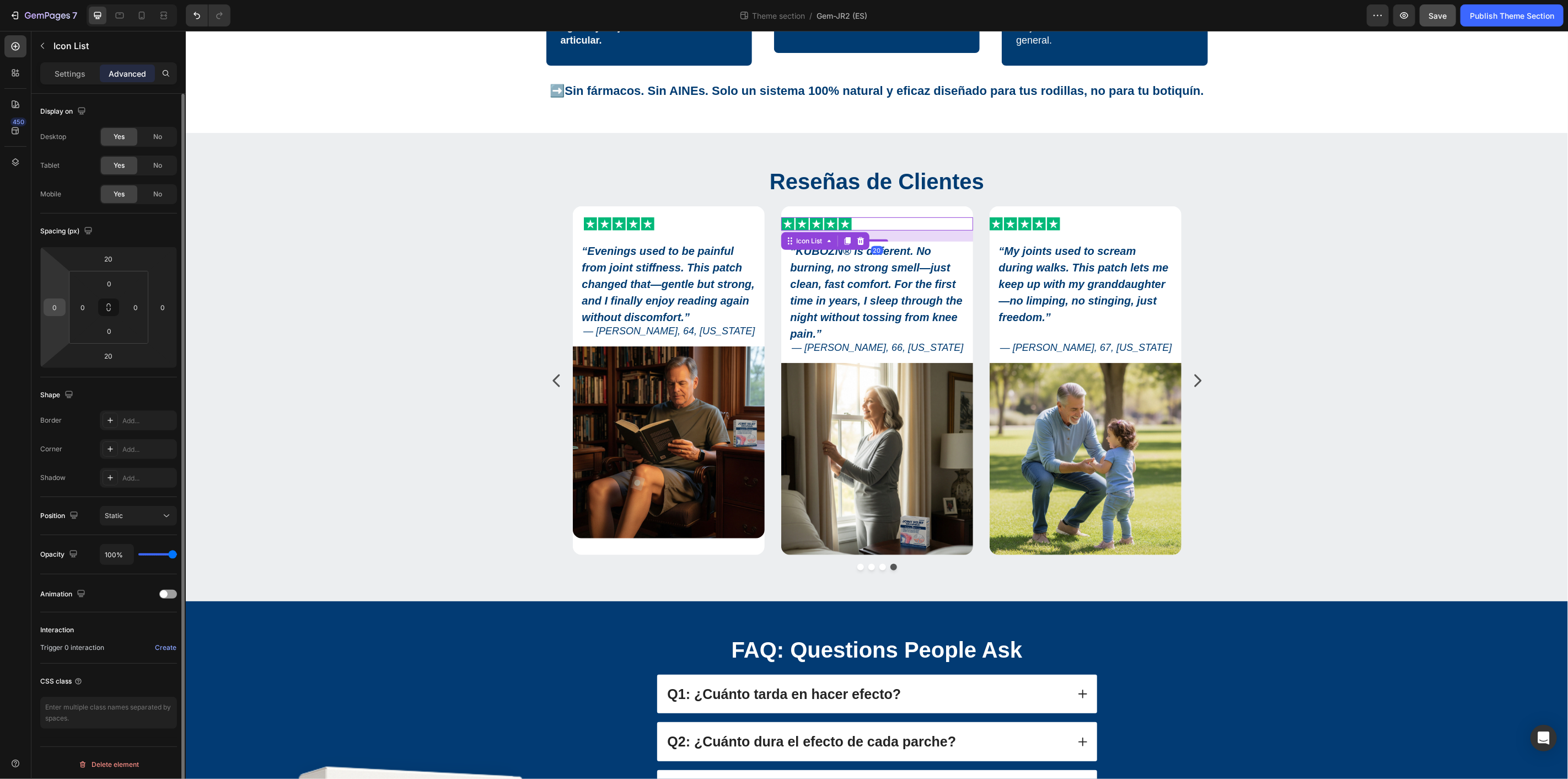
click at [59, 307] on input "0" at bounding box center [54, 307] width 17 height 17
type input "20"
click at [107, 307] on icon at bounding box center [109, 307] width 9 height 9
click at [59, 307] on input "20" at bounding box center [54, 307] width 17 height 17
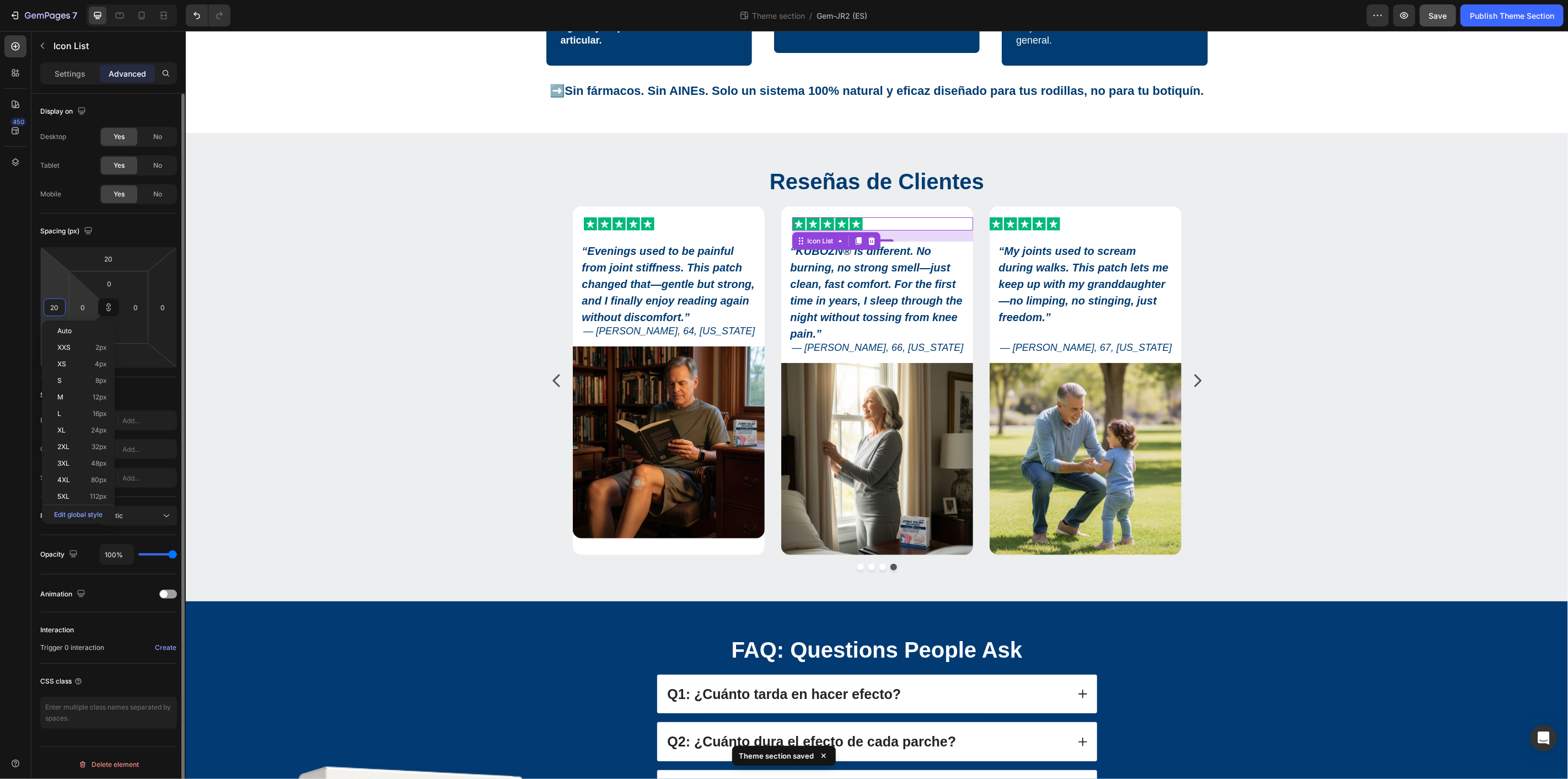
type input "200"
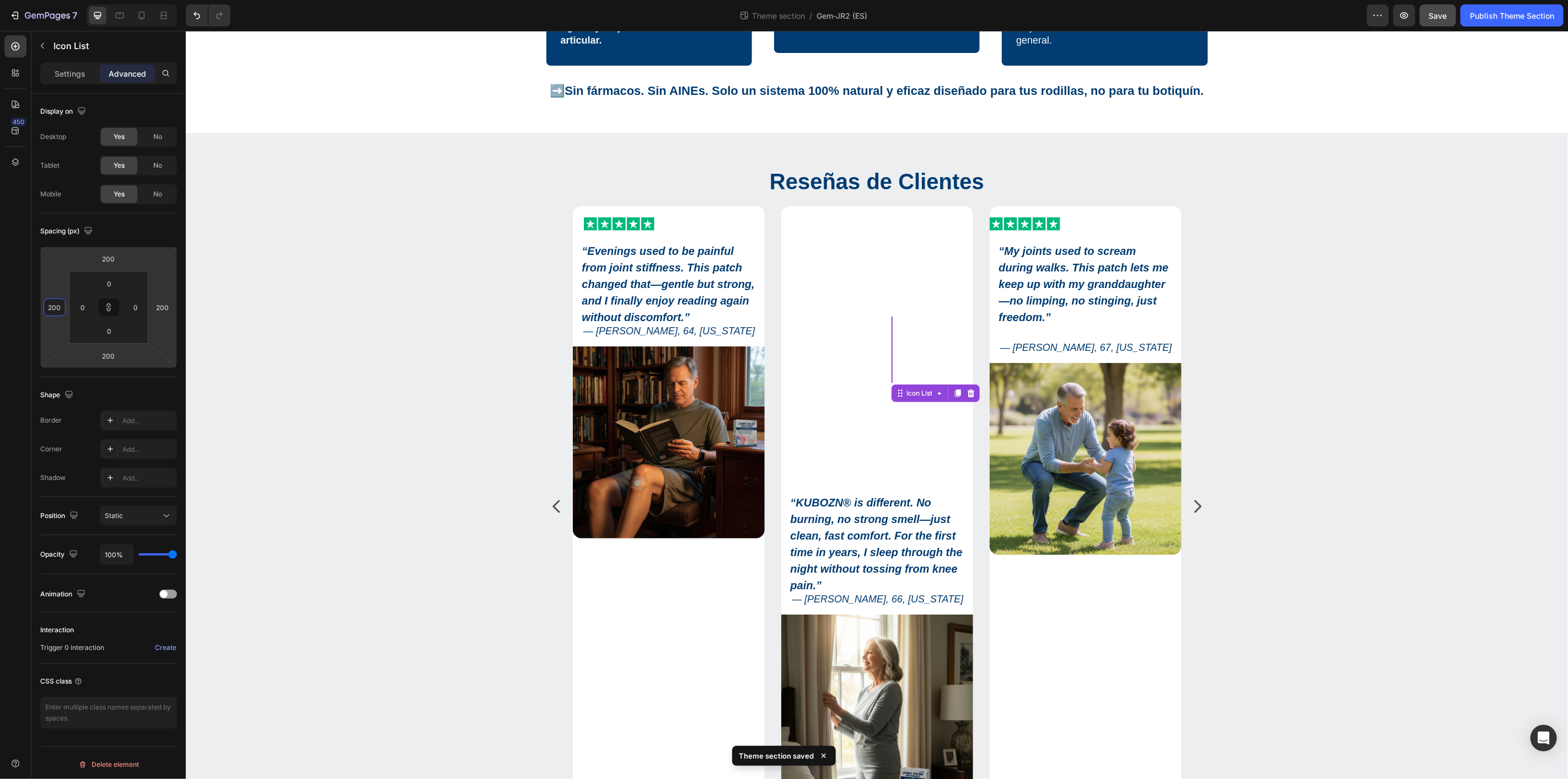
drag, startPoint x: 61, startPoint y: 305, endPoint x: 18, endPoint y: 314, distance: 43.9
click at [18, 314] on div "450 Sections(18) Elements(81) Section Element Hero Section Product Detail Brand…" at bounding box center [93, 404] width 186 height 747
type input "2"
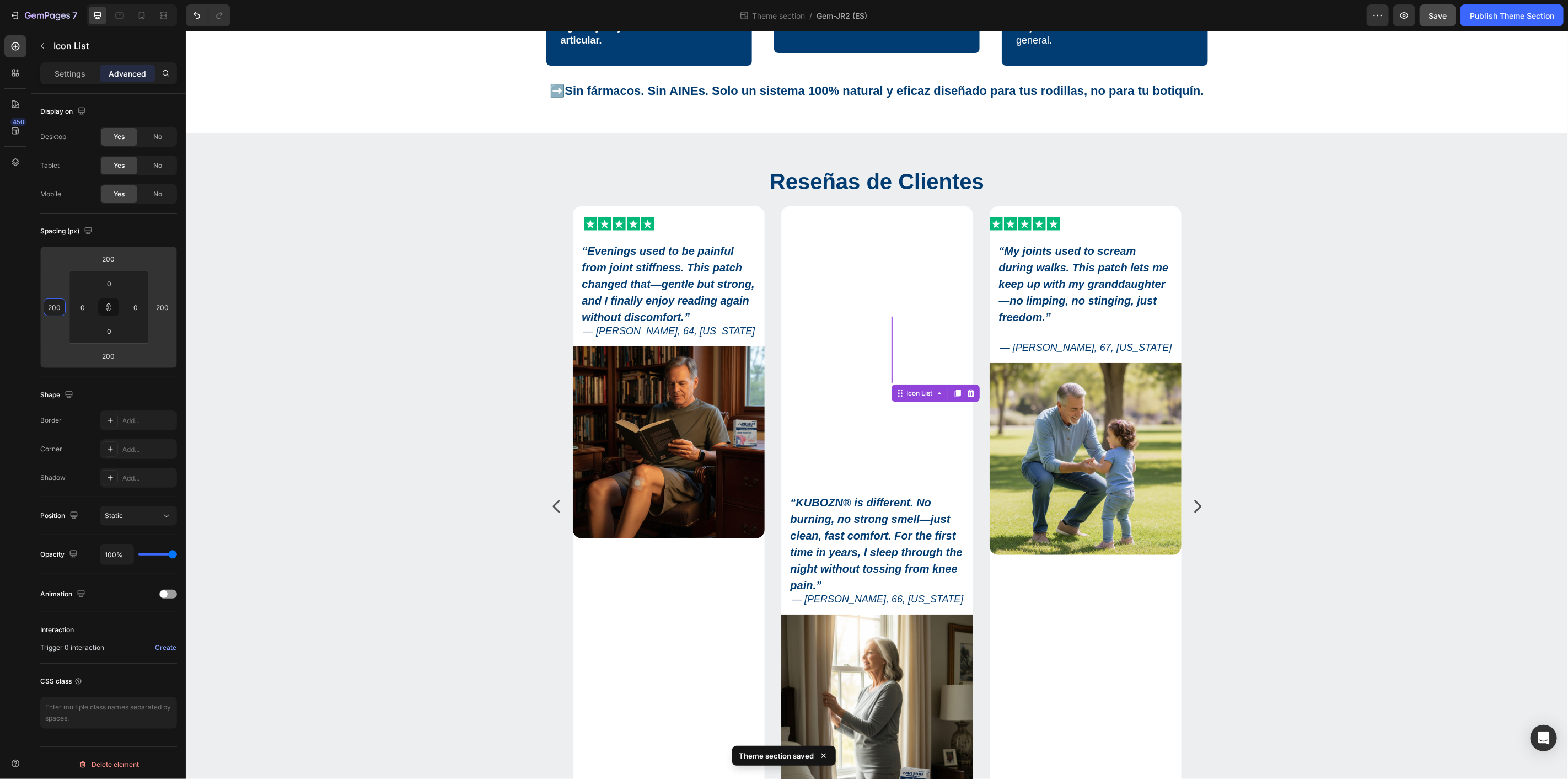
type input "2"
type input "20"
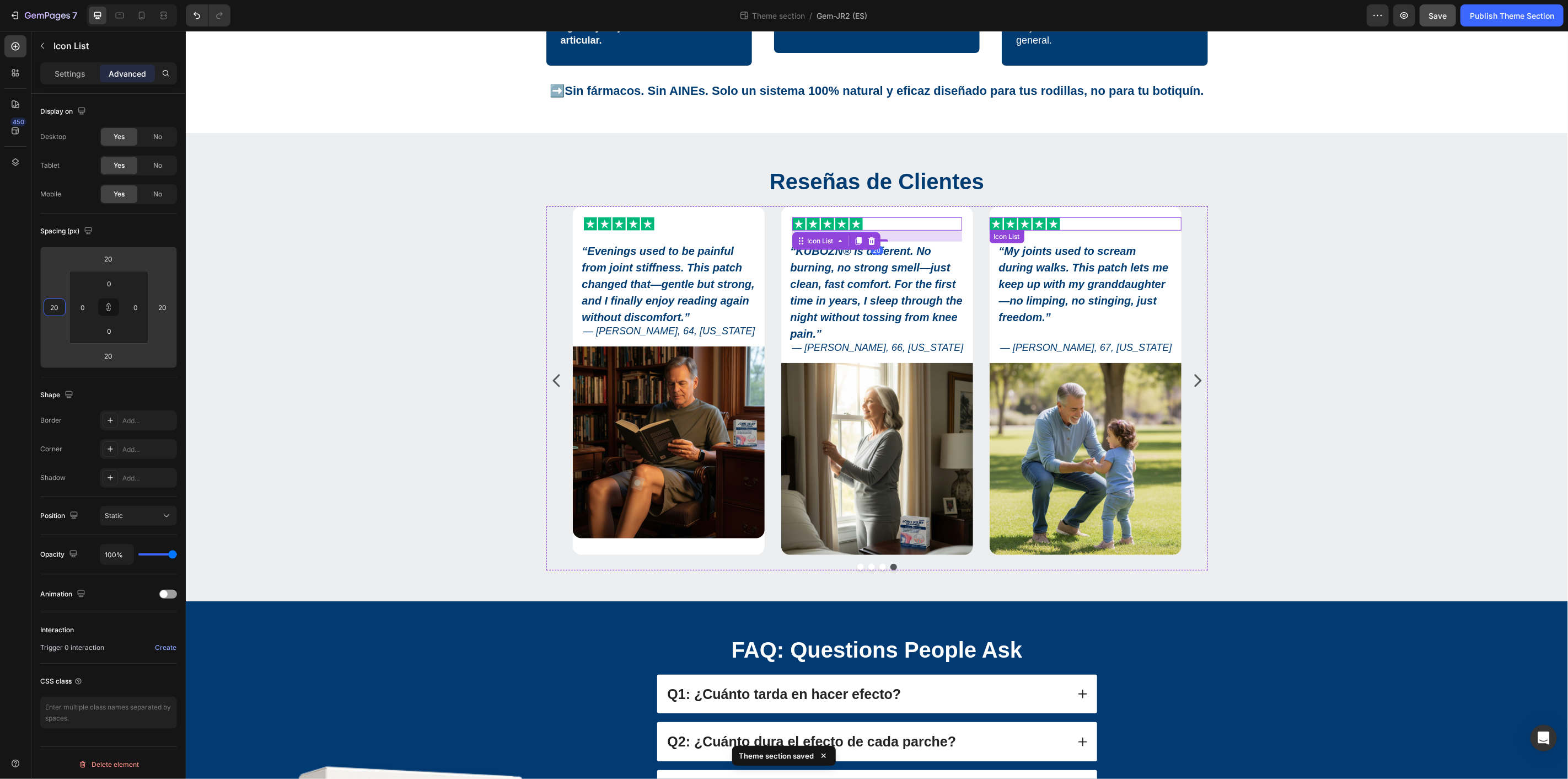
click at [1082, 226] on div "Icon Icon Icon Icon Icon" at bounding box center [1084, 223] width 191 height 13
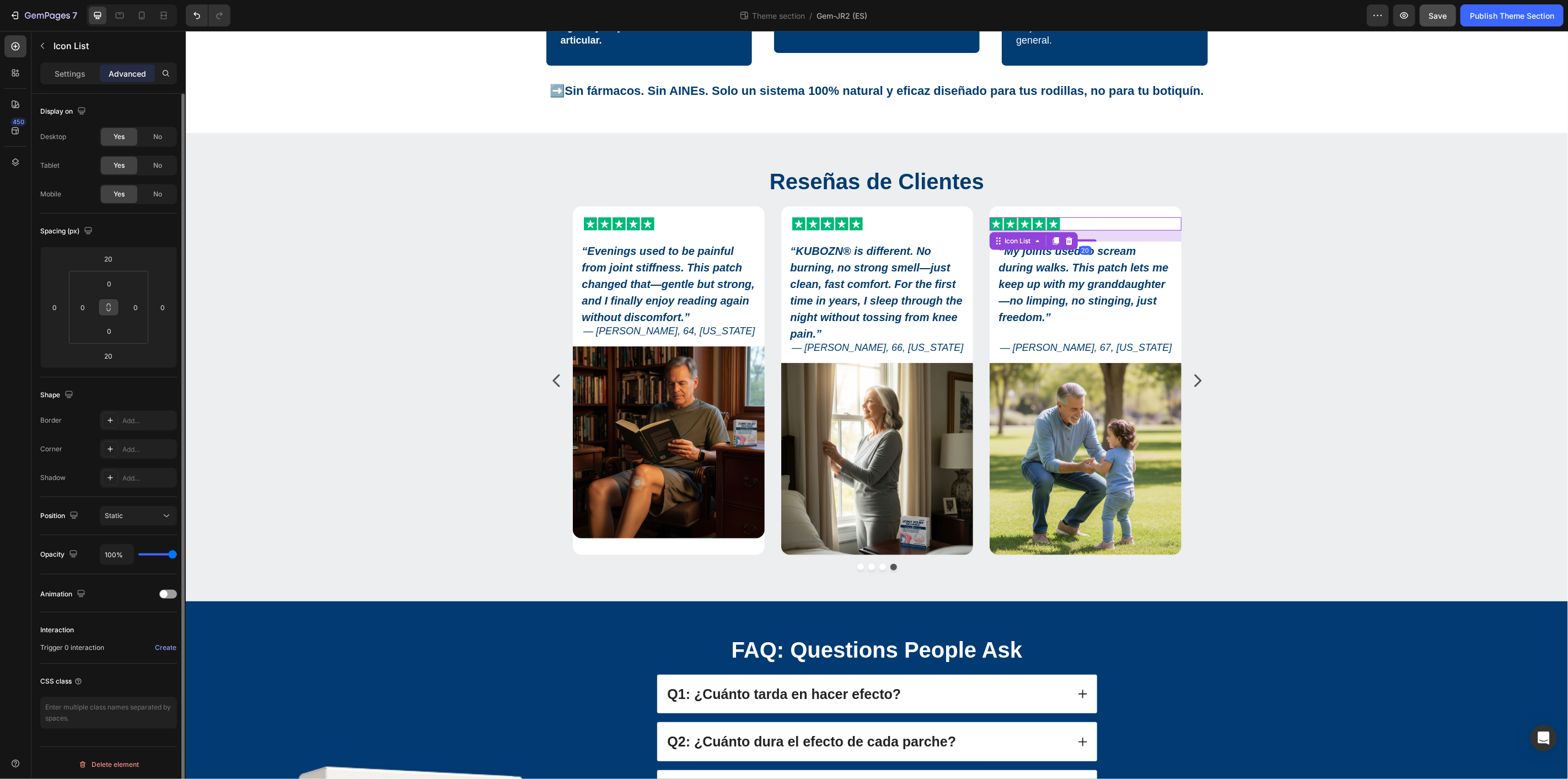
click at [109, 310] on icon at bounding box center [109, 309] width 4 height 4
click at [57, 306] on input "0" at bounding box center [54, 307] width 17 height 17
type input "2"
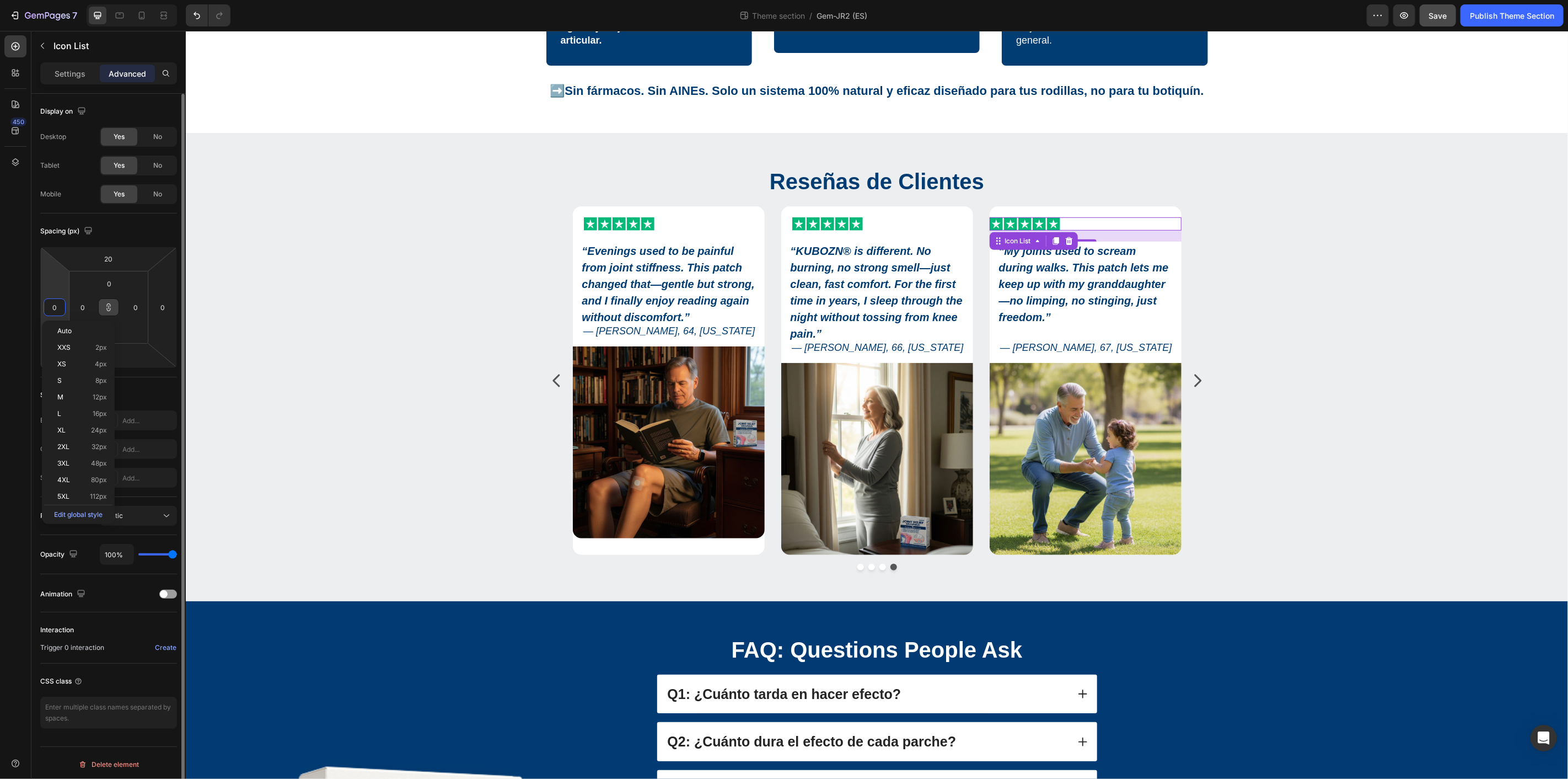
type input "2"
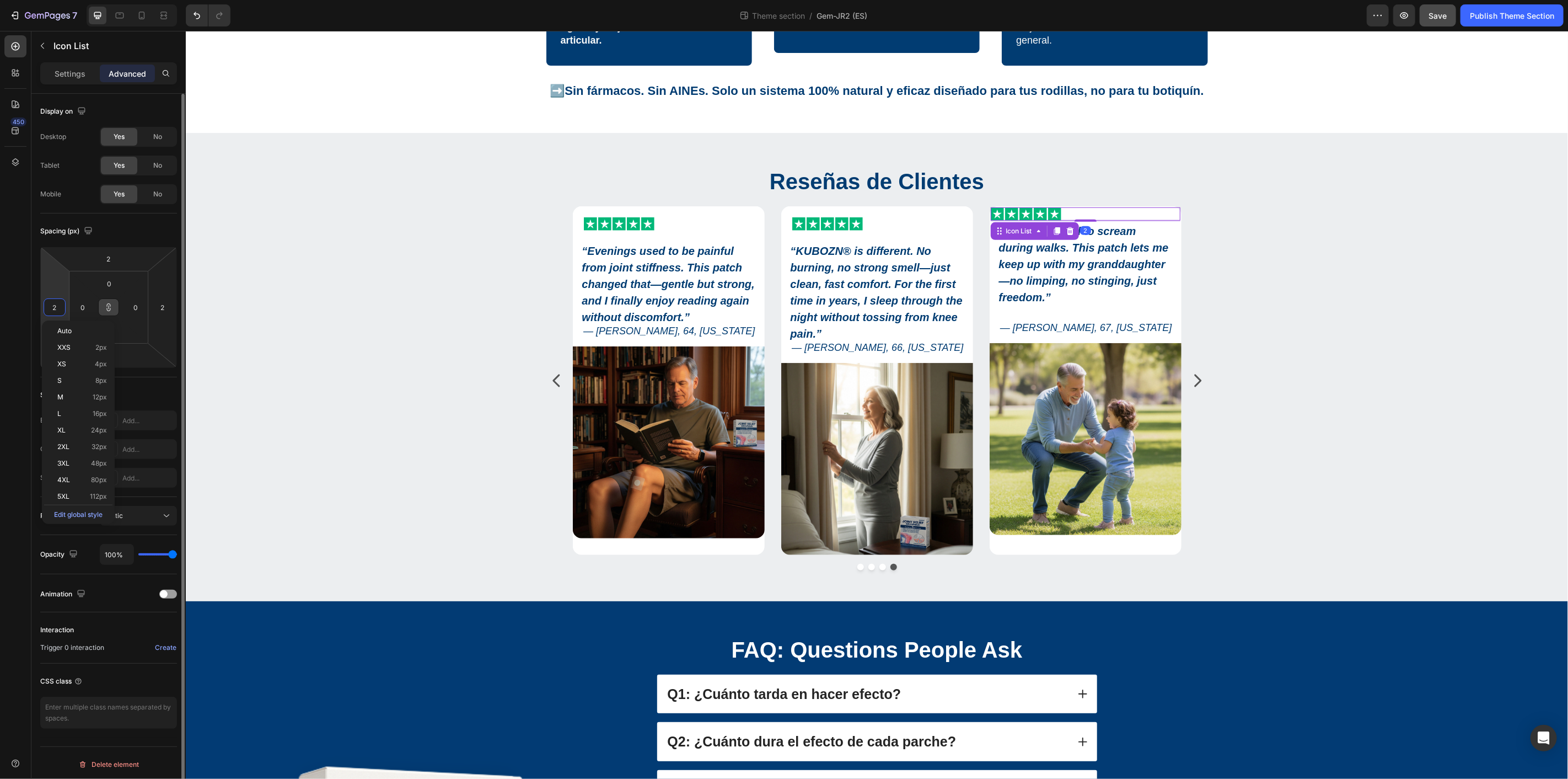
type input "20"
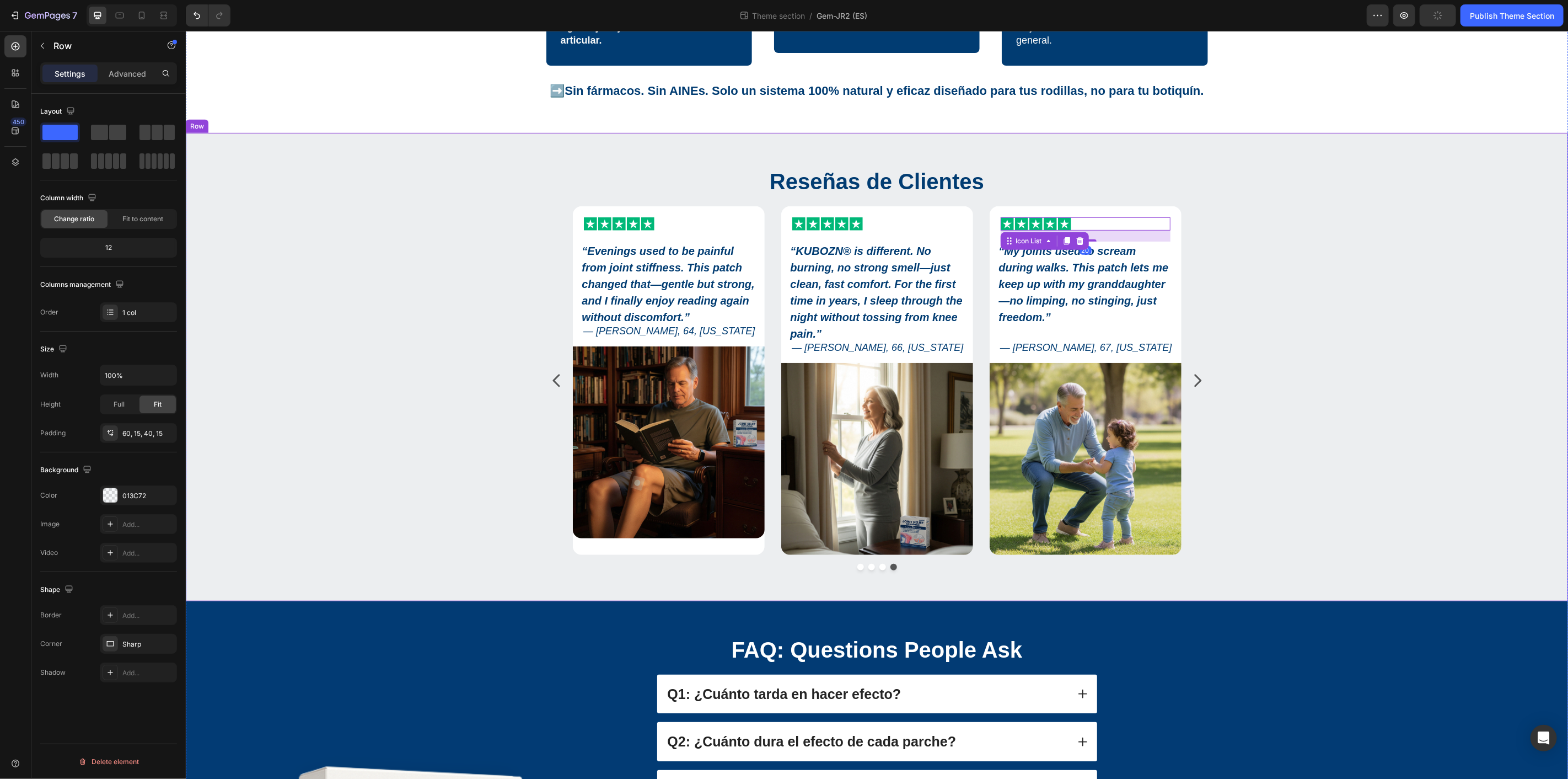
click at [1329, 221] on div "Reseñas de Clientes Heading Icon Icon Icon Icon Icon Icon List “ KUBOZN® is dif…" at bounding box center [875, 371] width 1365 height 413
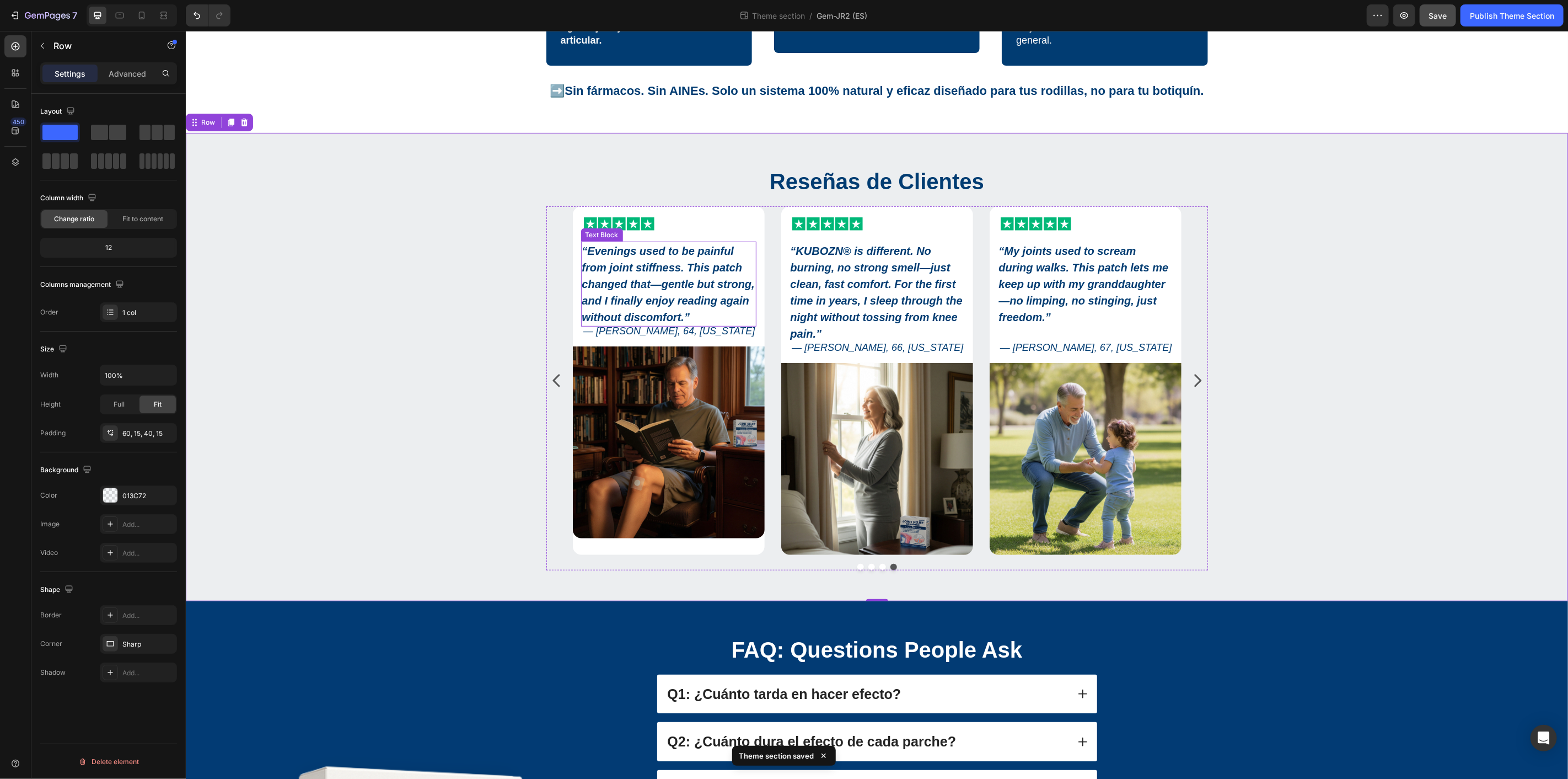
click at [645, 272] on strong "Evenings used to be painful from joint stiffness. This patch changed that—gentl…" at bounding box center [667, 283] width 173 height 78
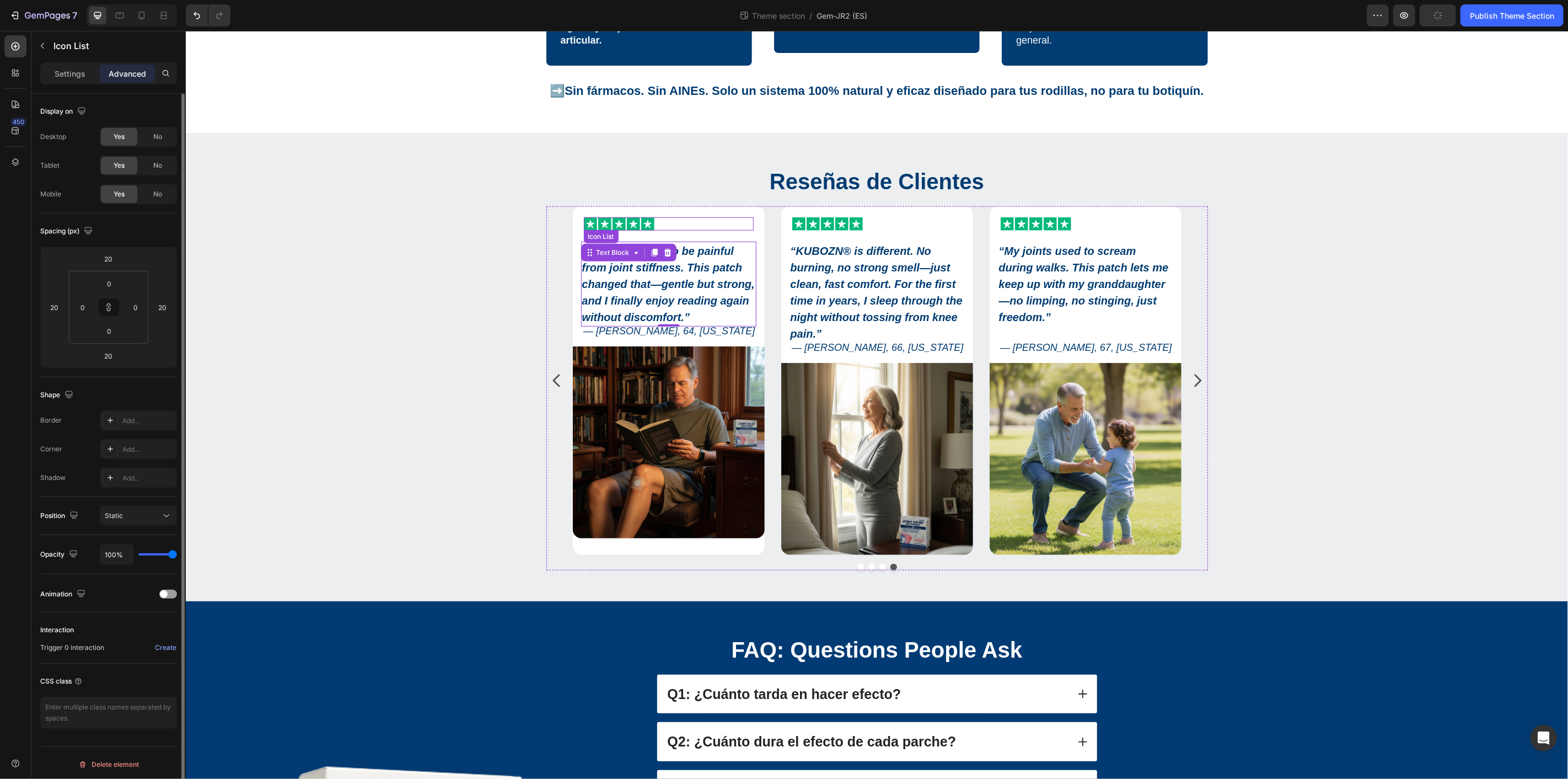
click at [665, 220] on div "Icon Icon Icon Icon Icon" at bounding box center [667, 223] width 169 height 13
click at [64, 70] on p "Settings" at bounding box center [69, 73] width 31 height 11
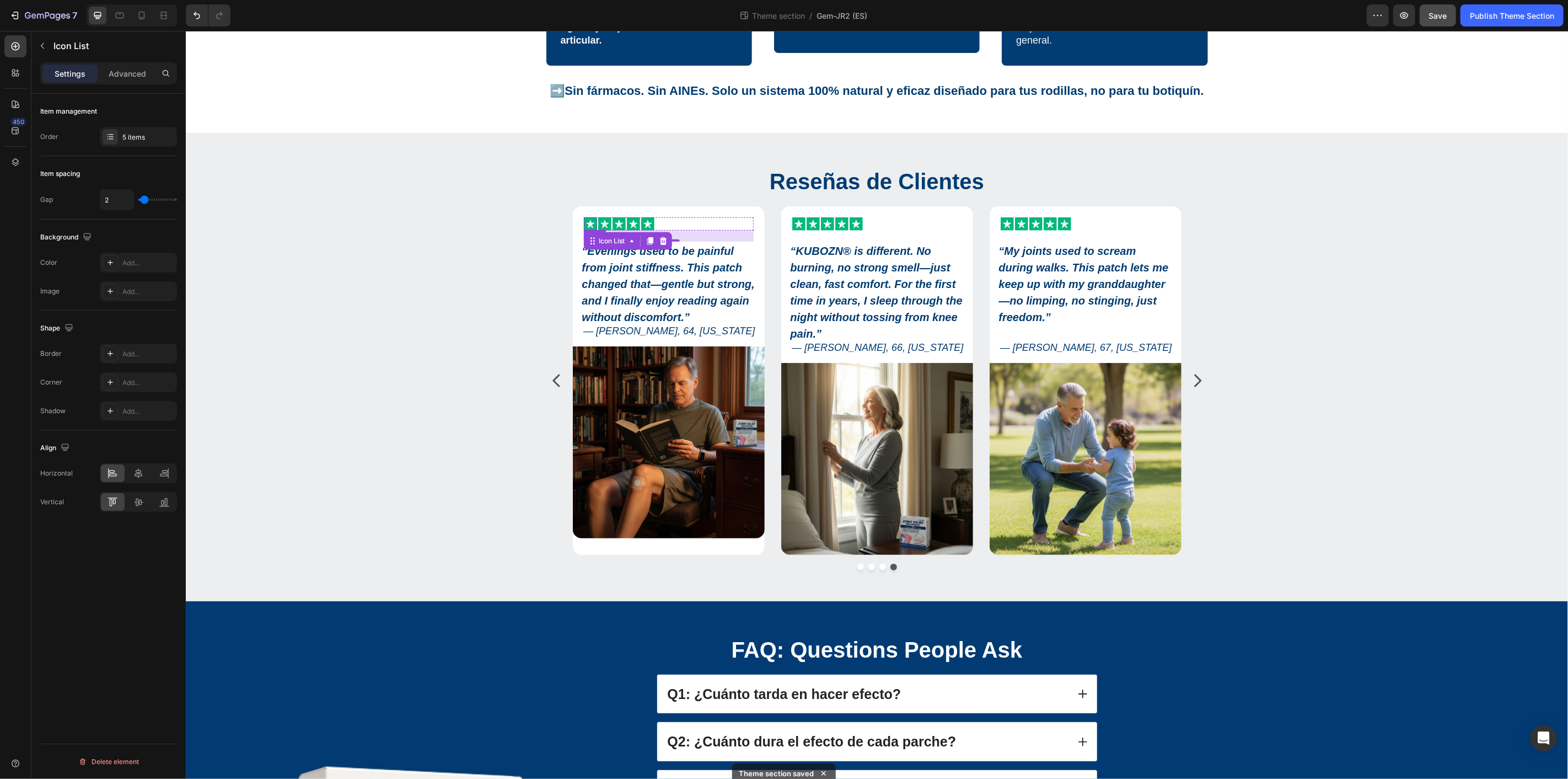
click at [586, 222] on icon at bounding box center [589, 223] width 9 height 9
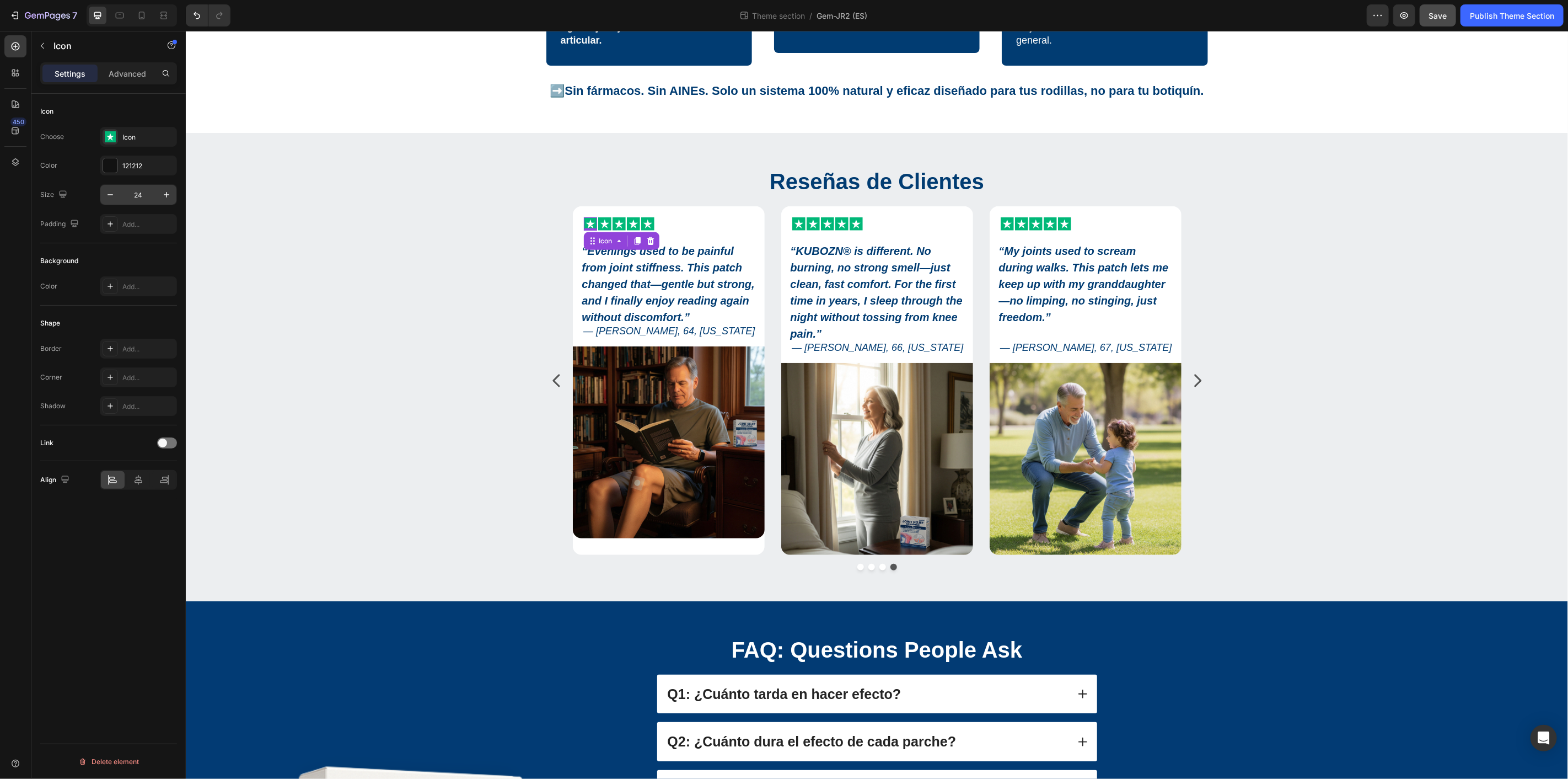
click at [149, 195] on input "24" at bounding box center [138, 194] width 36 height 20
type input "28"
drag, startPoint x: 602, startPoint y: 225, endPoint x: 518, endPoint y: 226, distance: 84.0
click at [602, 225] on icon at bounding box center [606, 223] width 9 height 9
click at [142, 193] on input "24" at bounding box center [138, 194] width 36 height 20
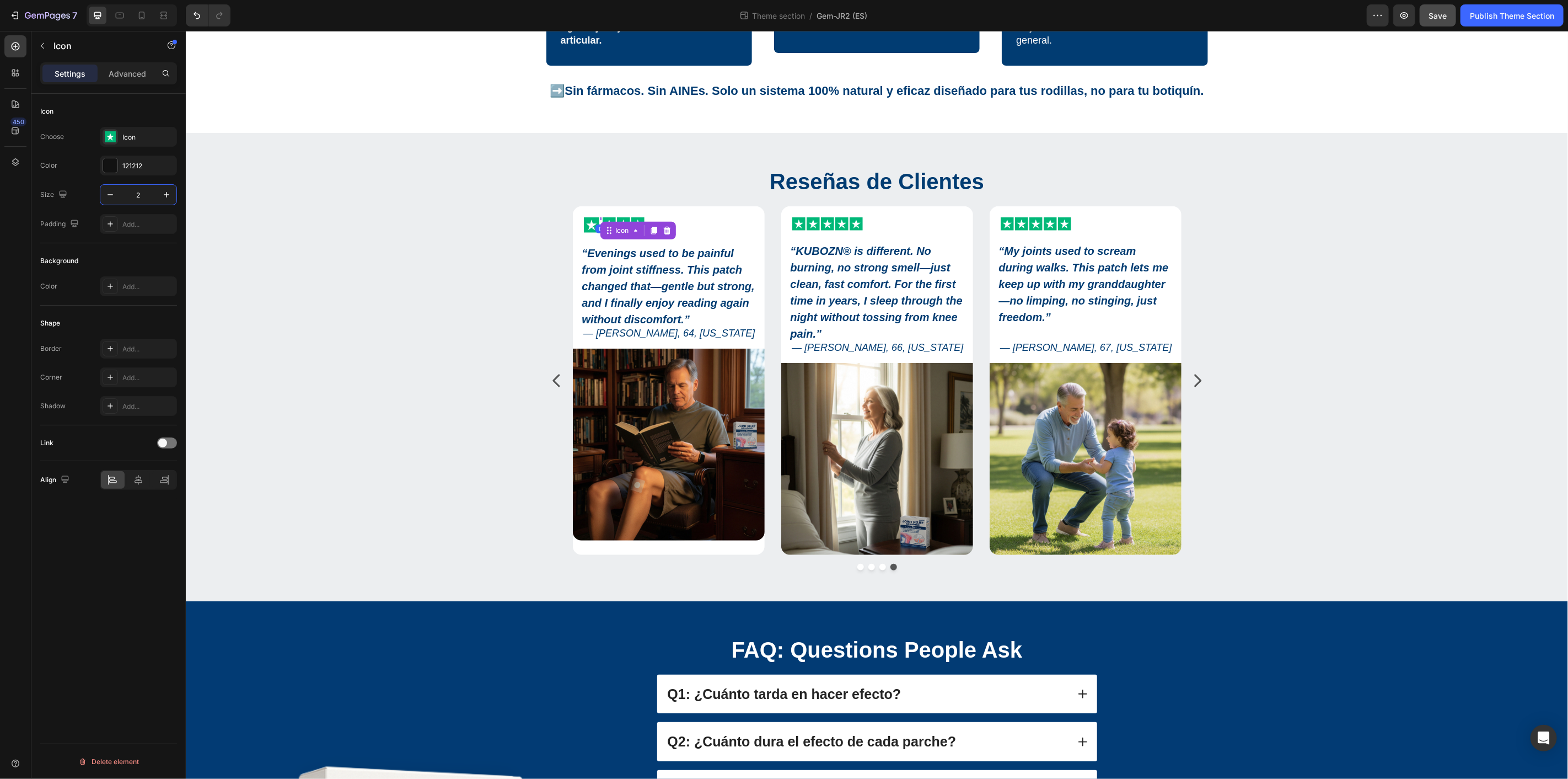
type input "28"
click at [619, 225] on div "Icon" at bounding box center [622, 223] width 13 height 13
click at [143, 195] on input "24" at bounding box center [138, 194] width 36 height 20
type input "28"
drag, startPoint x: 630, startPoint y: 222, endPoint x: 623, endPoint y: 225, distance: 7.6
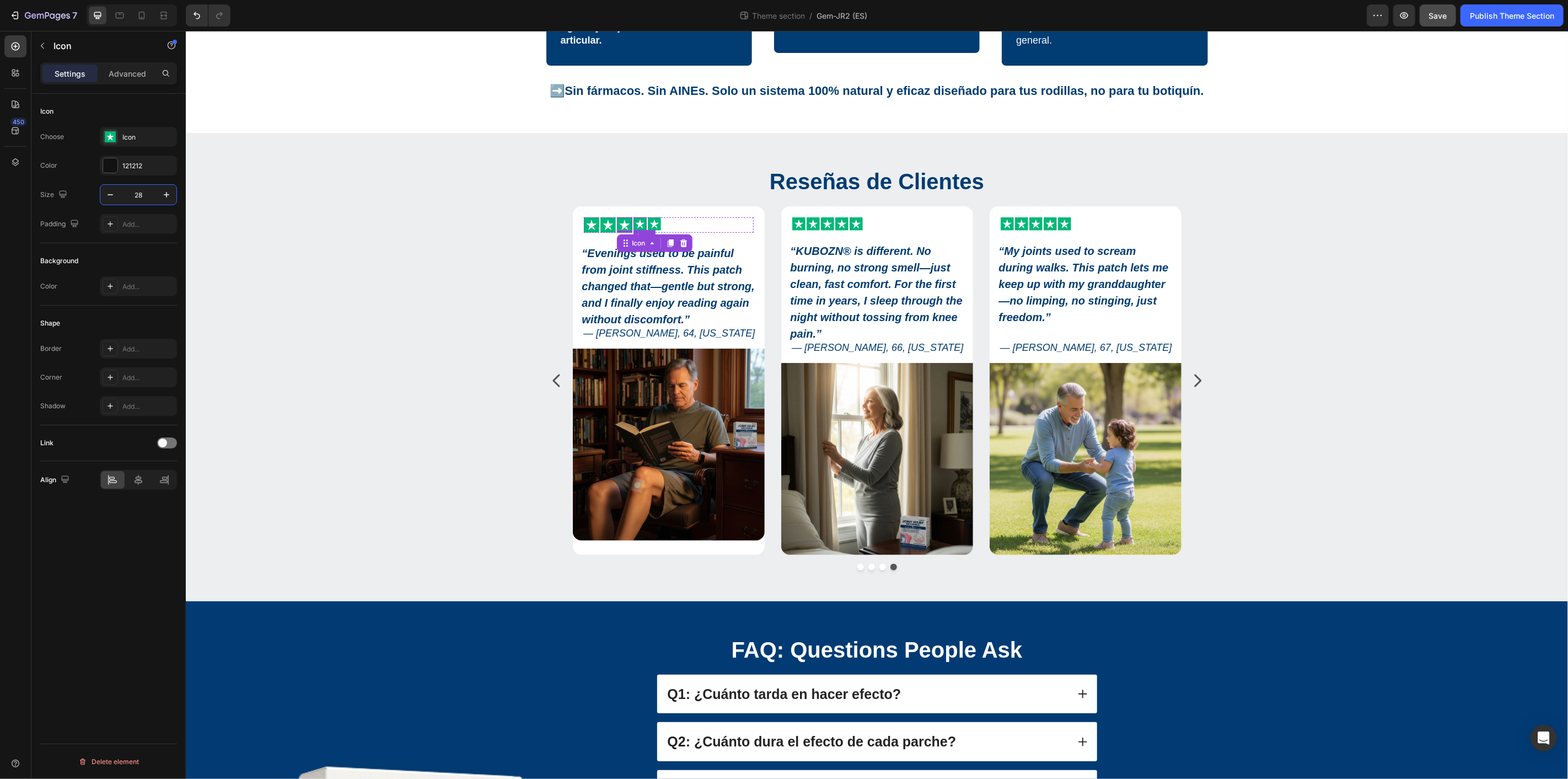
click at [632, 222] on rect at bounding box center [638, 223] width 13 height 13
click at [140, 196] on input "24" at bounding box center [138, 194] width 36 height 20
type input "28"
drag, startPoint x: 649, startPoint y: 225, endPoint x: 641, endPoint y: 225, distance: 8.0
click at [651, 225] on icon at bounding box center [656, 223] width 9 height 9
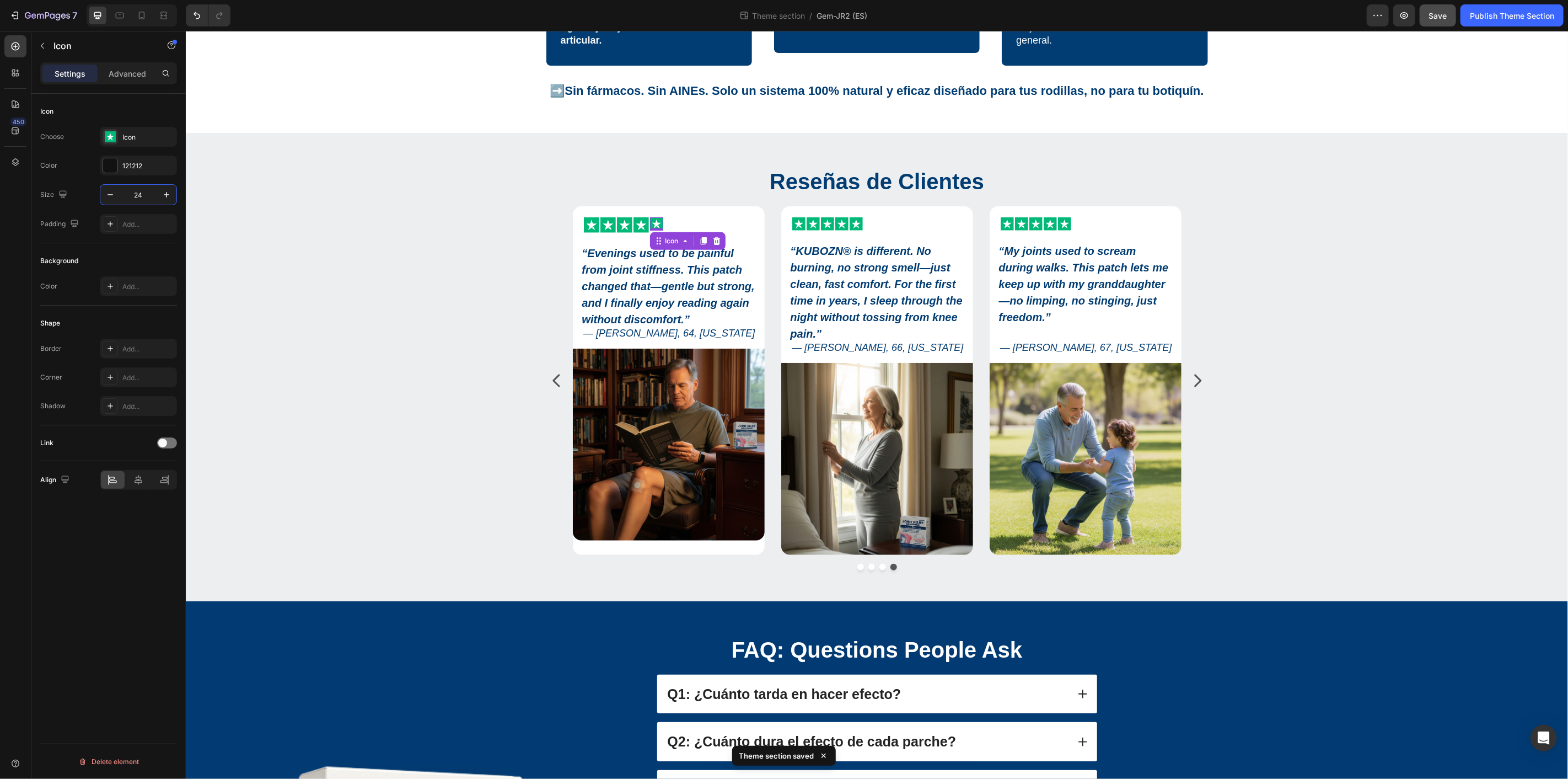
click at [143, 191] on input "24" at bounding box center [138, 194] width 36 height 20
type input "28"
drag, startPoint x: 406, startPoint y: 190, endPoint x: 721, endPoint y: 278, distance: 327.1
click at [406, 191] on div "Reseñas de Clientes Heading Icon Icon Icon Icon Icon Icon List “ KUBOZN® is dif…" at bounding box center [875, 371] width 1365 height 413
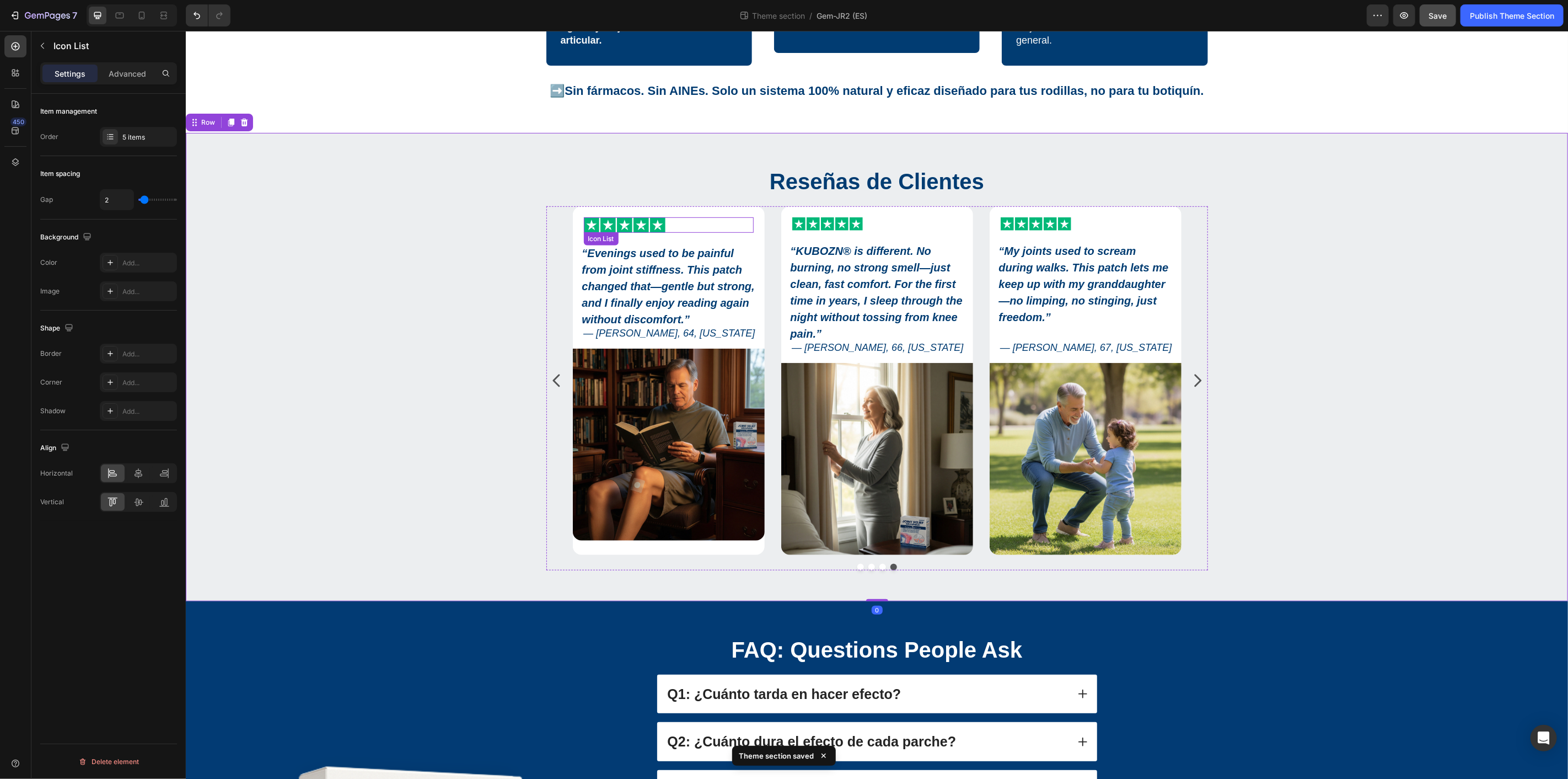
click at [687, 227] on div "Icon Icon Icon Icon Icon" at bounding box center [667, 225] width 169 height 16
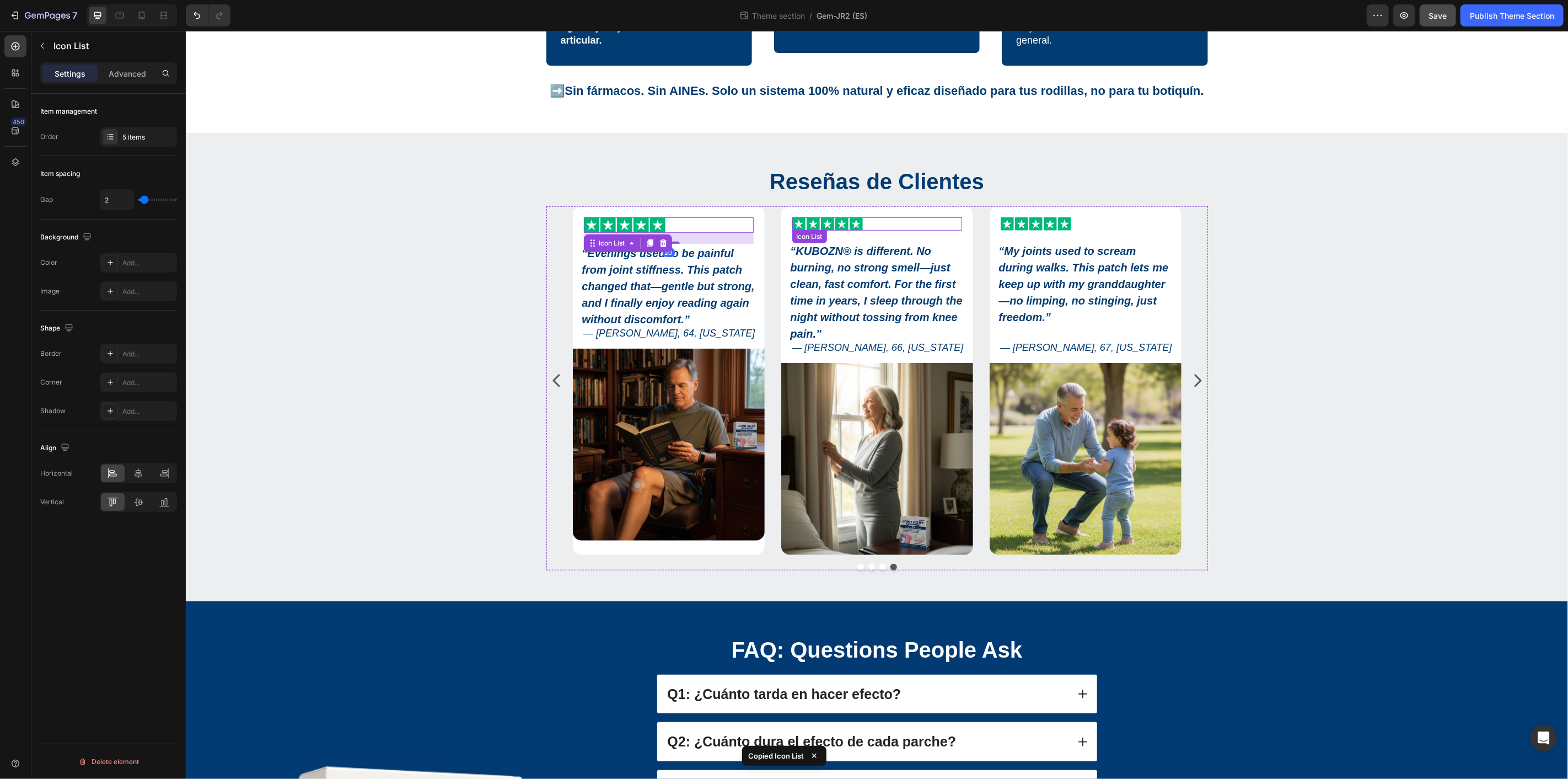
click at [885, 223] on div "Icon Icon Icon Icon Icon" at bounding box center [876, 223] width 169 height 13
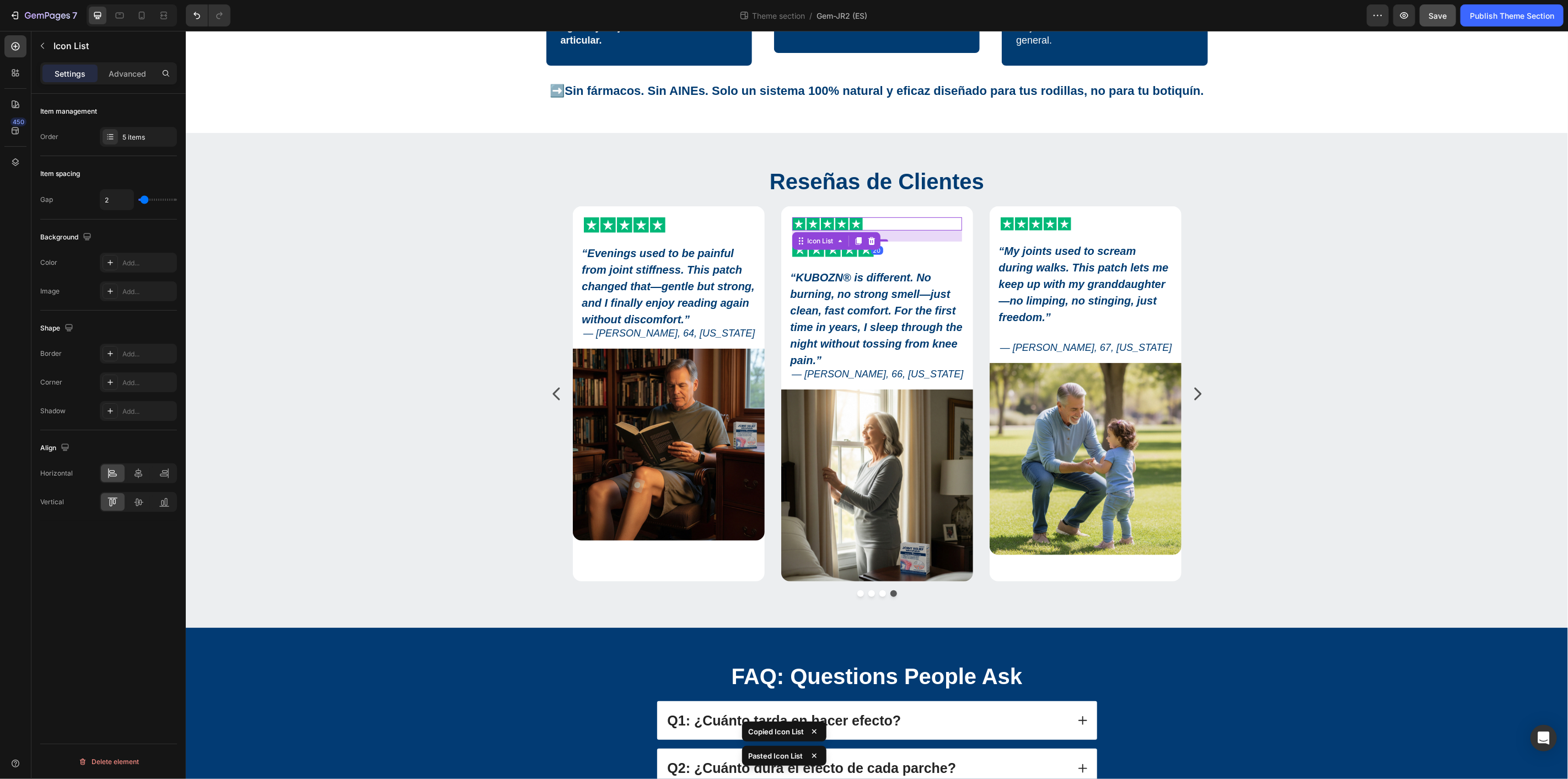
click at [885, 224] on div "Icon Icon Icon Icon Icon" at bounding box center [876, 223] width 169 height 13
click at [865, 239] on div at bounding box center [871, 240] width 13 height 13
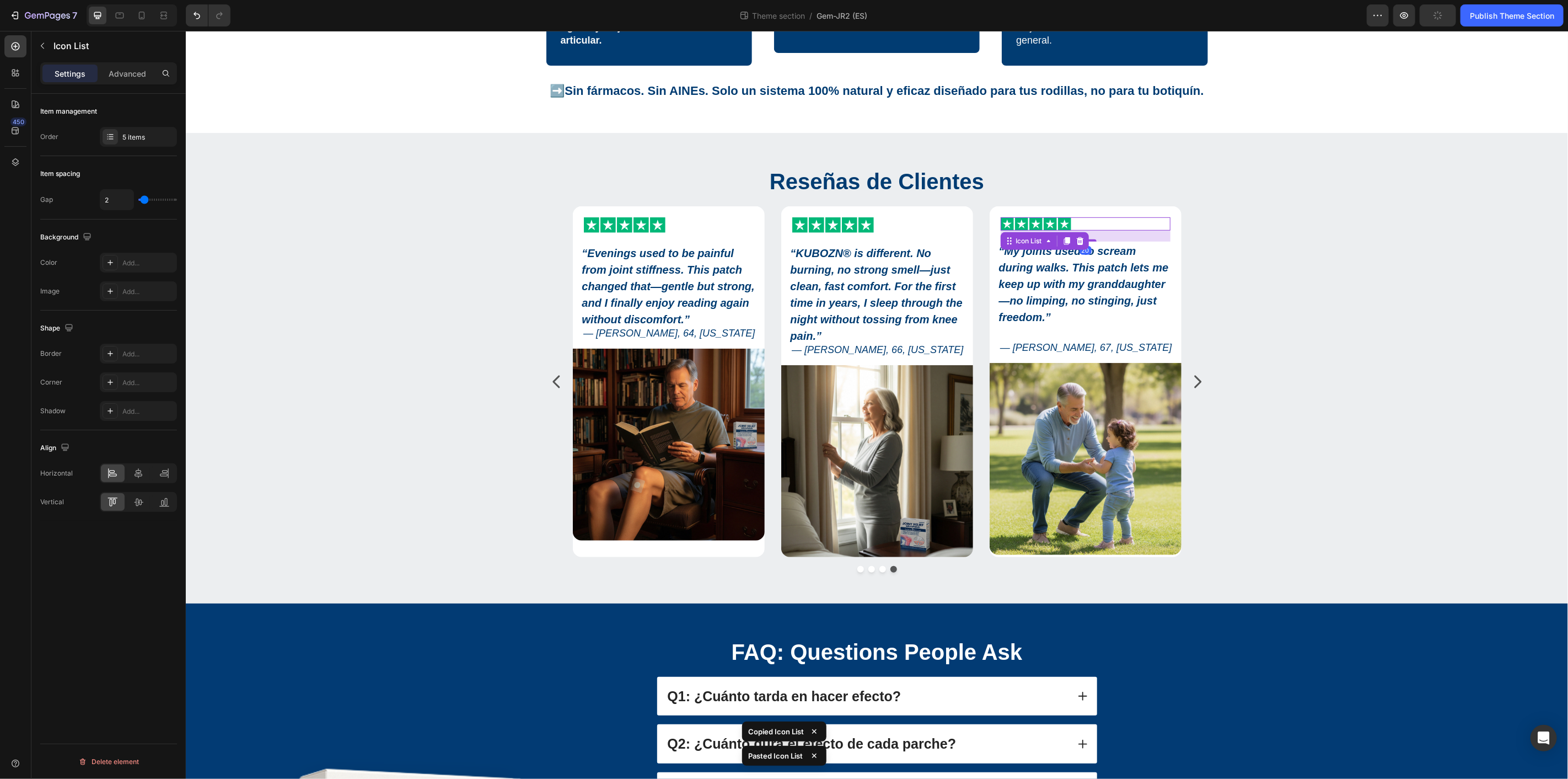
click at [1074, 220] on div "Icon Icon Icon Icon Icon" at bounding box center [1084, 223] width 169 height 13
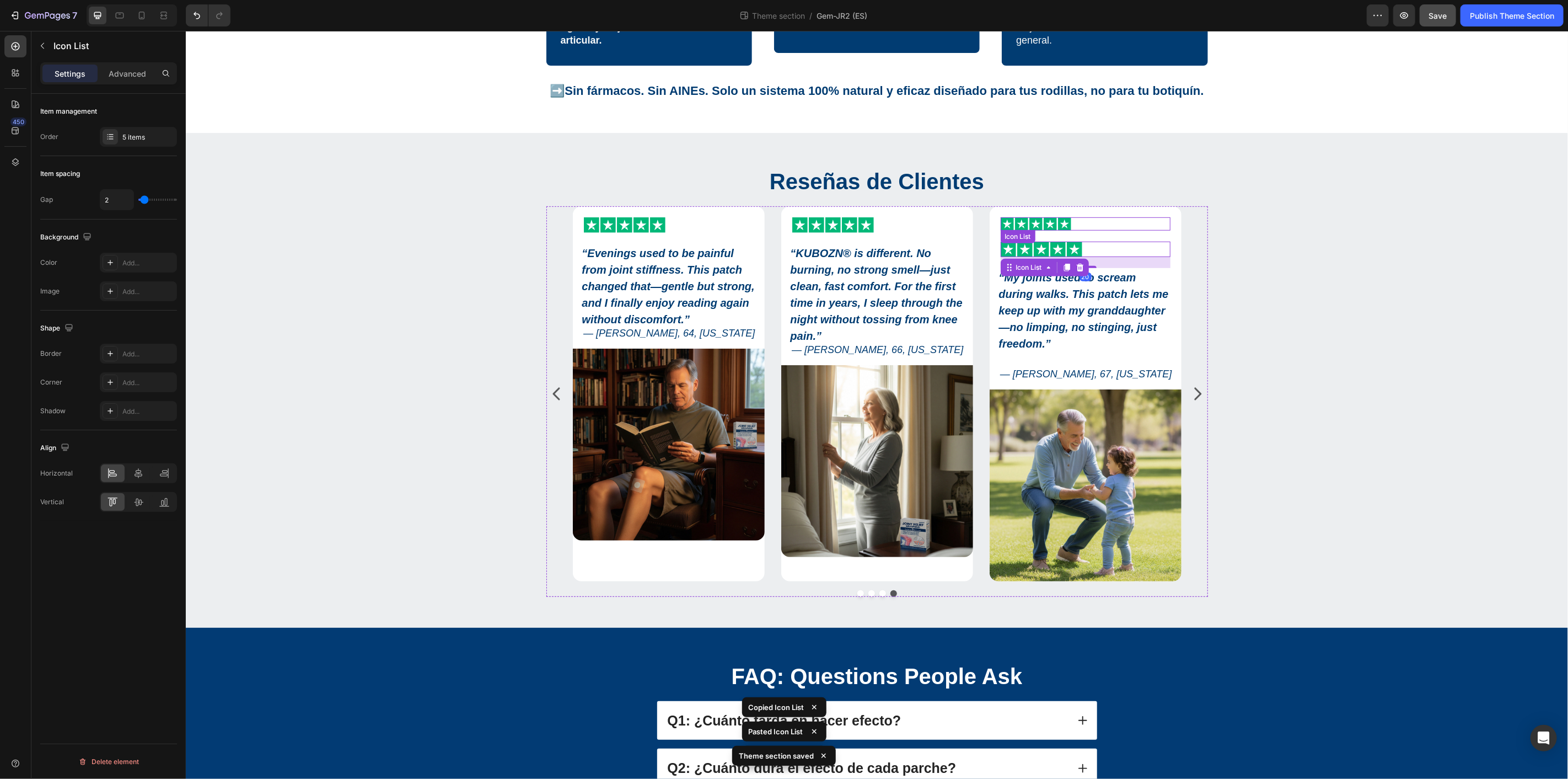
click at [1090, 219] on div "Icon Icon Icon Icon Icon" at bounding box center [1084, 223] width 169 height 13
click at [1077, 238] on icon at bounding box center [1079, 240] width 7 height 8
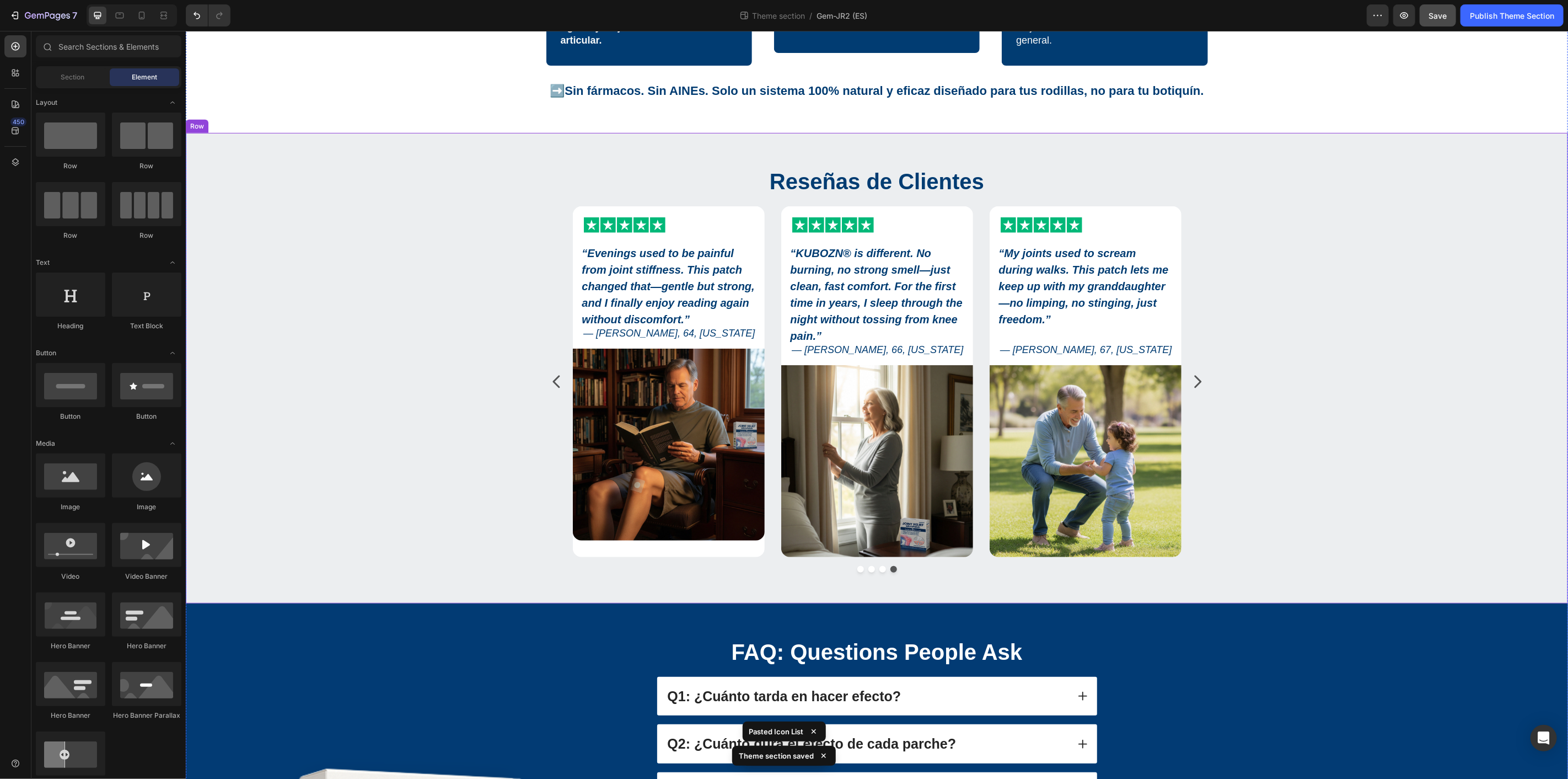
click at [1291, 263] on div "Reseñas de Clientes Heading Icon Icon Icon Icon Icon Icon List “ KUBOZN® is dif…" at bounding box center [875, 372] width 1365 height 415
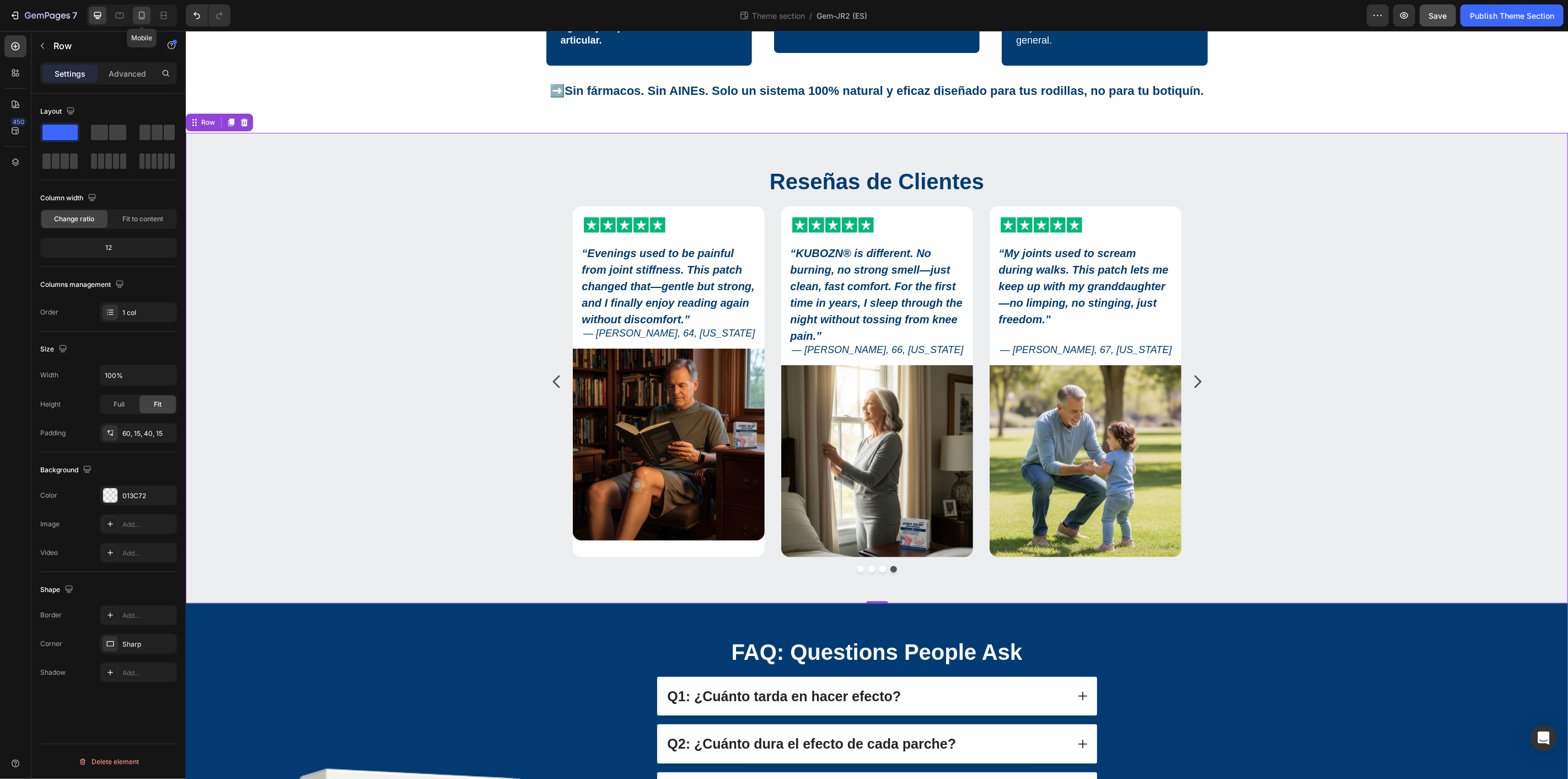
click at [139, 15] on icon at bounding box center [141, 15] width 11 height 11
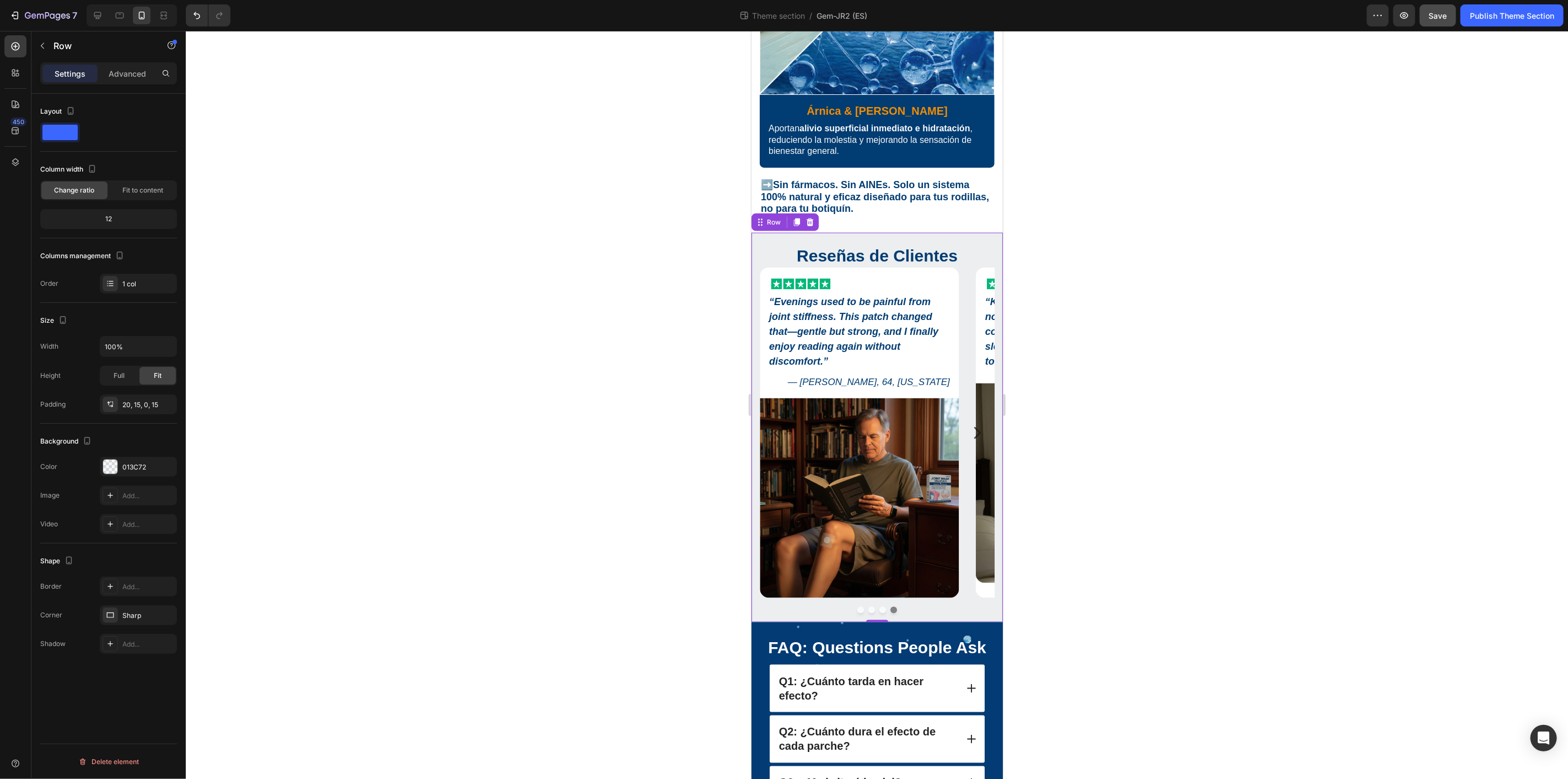
scroll to position [1099, 0]
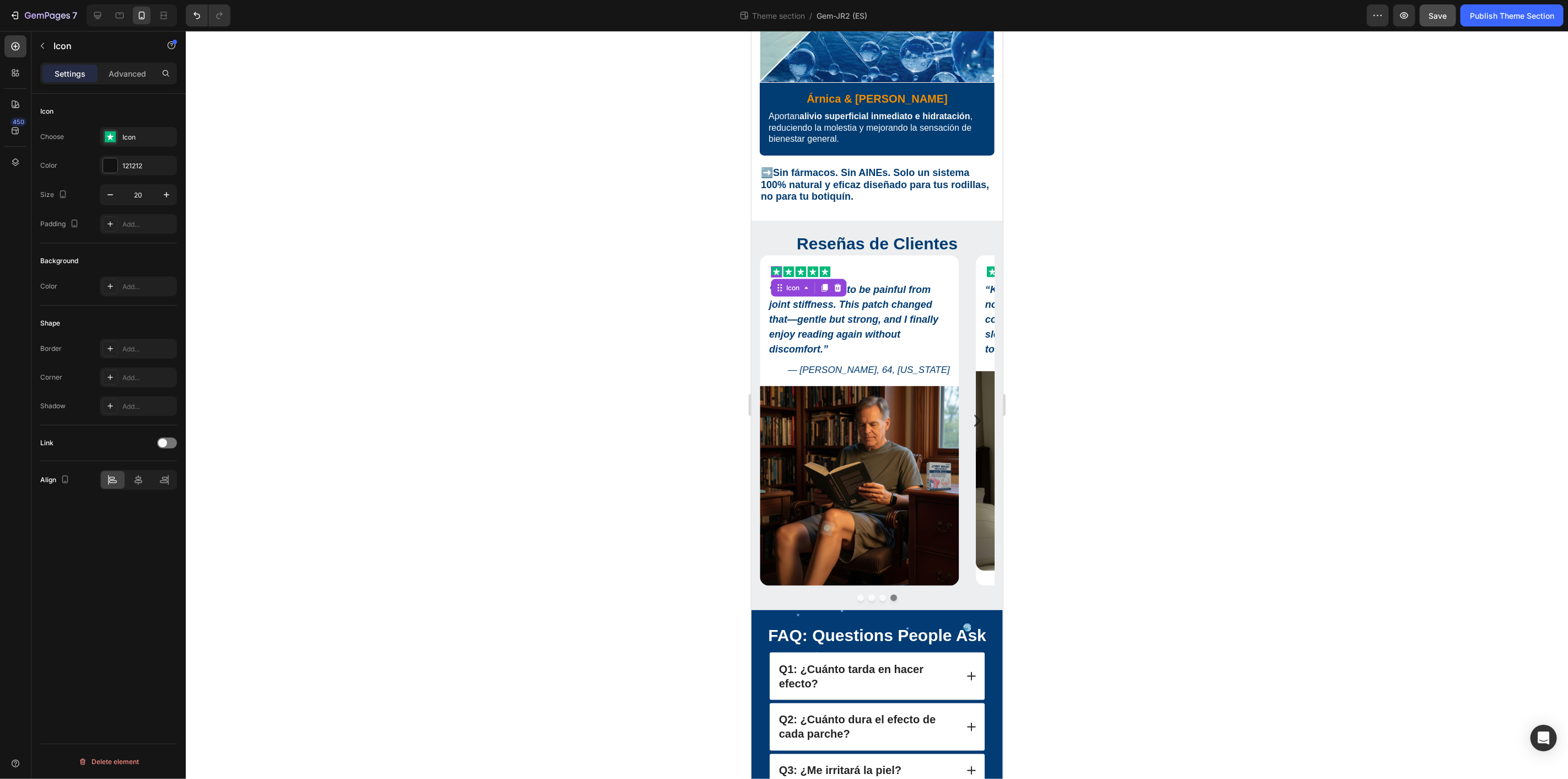
click at [779, 266] on div "Icon 0" at bounding box center [775, 271] width 11 height 11
click at [165, 191] on icon "button" at bounding box center [166, 194] width 11 height 11
click at [144, 194] on input "22" at bounding box center [138, 194] width 36 height 20
type input "24"
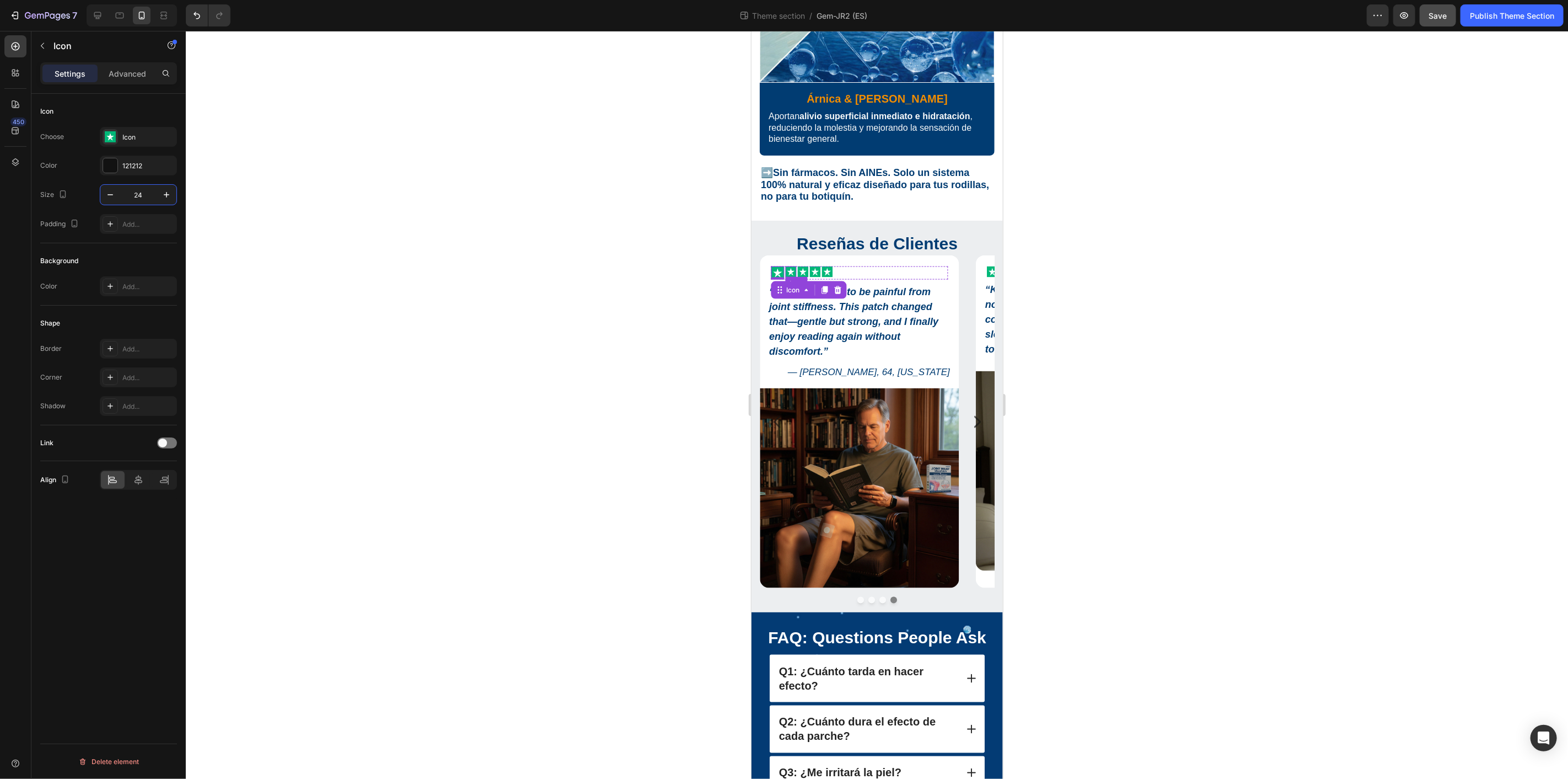
drag, startPoint x: 788, startPoint y: 242, endPoint x: 778, endPoint y: 242, distance: 10.0
click at [788, 268] on icon at bounding box center [789, 271] width 8 height 8
click at [147, 193] on input "20" at bounding box center [138, 194] width 36 height 20
type input "24"
click at [803, 268] on icon at bounding box center [804, 271] width 8 height 8
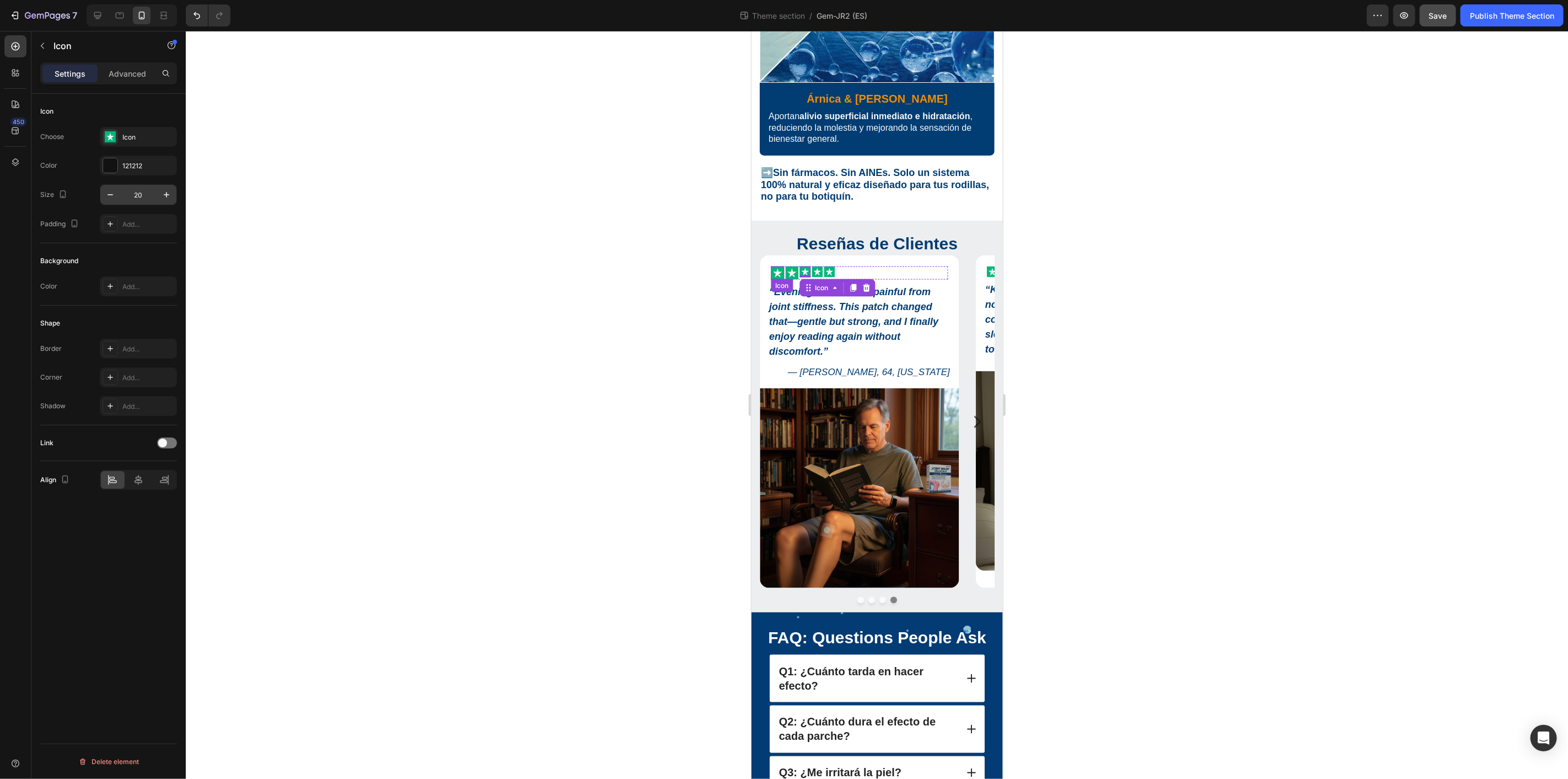
click at [146, 193] on input "20" at bounding box center [138, 194] width 36 height 20
type input "24"
drag, startPoint x: 817, startPoint y: 241, endPoint x: 777, endPoint y: 246, distance: 40.3
click at [817, 266] on rect at bounding box center [818, 271] width 11 height 11
click at [146, 191] on input "20" at bounding box center [138, 194] width 36 height 20
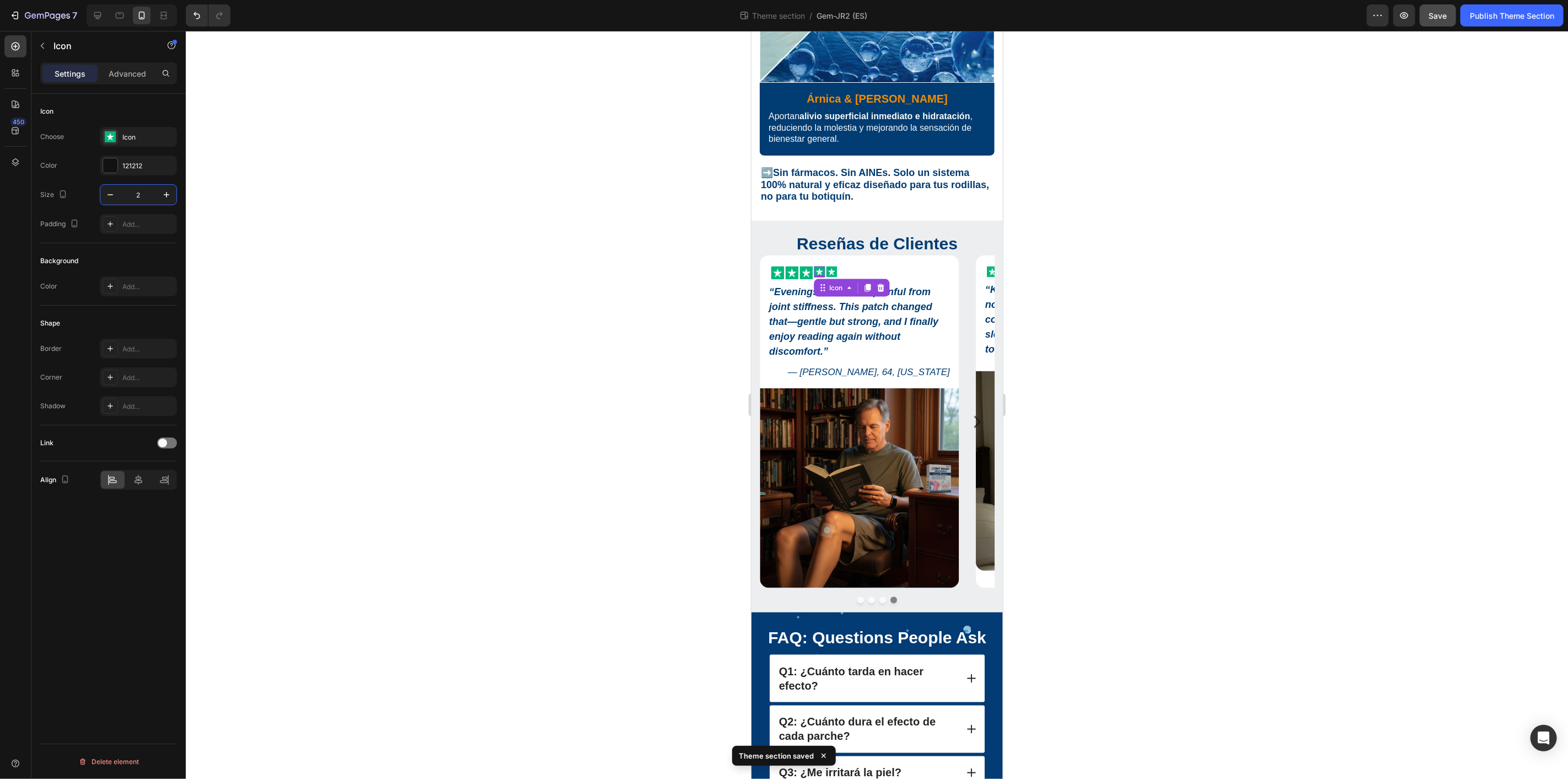
type input "24"
drag, startPoint x: 831, startPoint y: 244, endPoint x: 766, endPoint y: 258, distance: 66.5
click at [831, 268] on icon at bounding box center [832, 271] width 8 height 8
click at [150, 195] on input "20" at bounding box center [138, 194] width 36 height 20
type input "24"
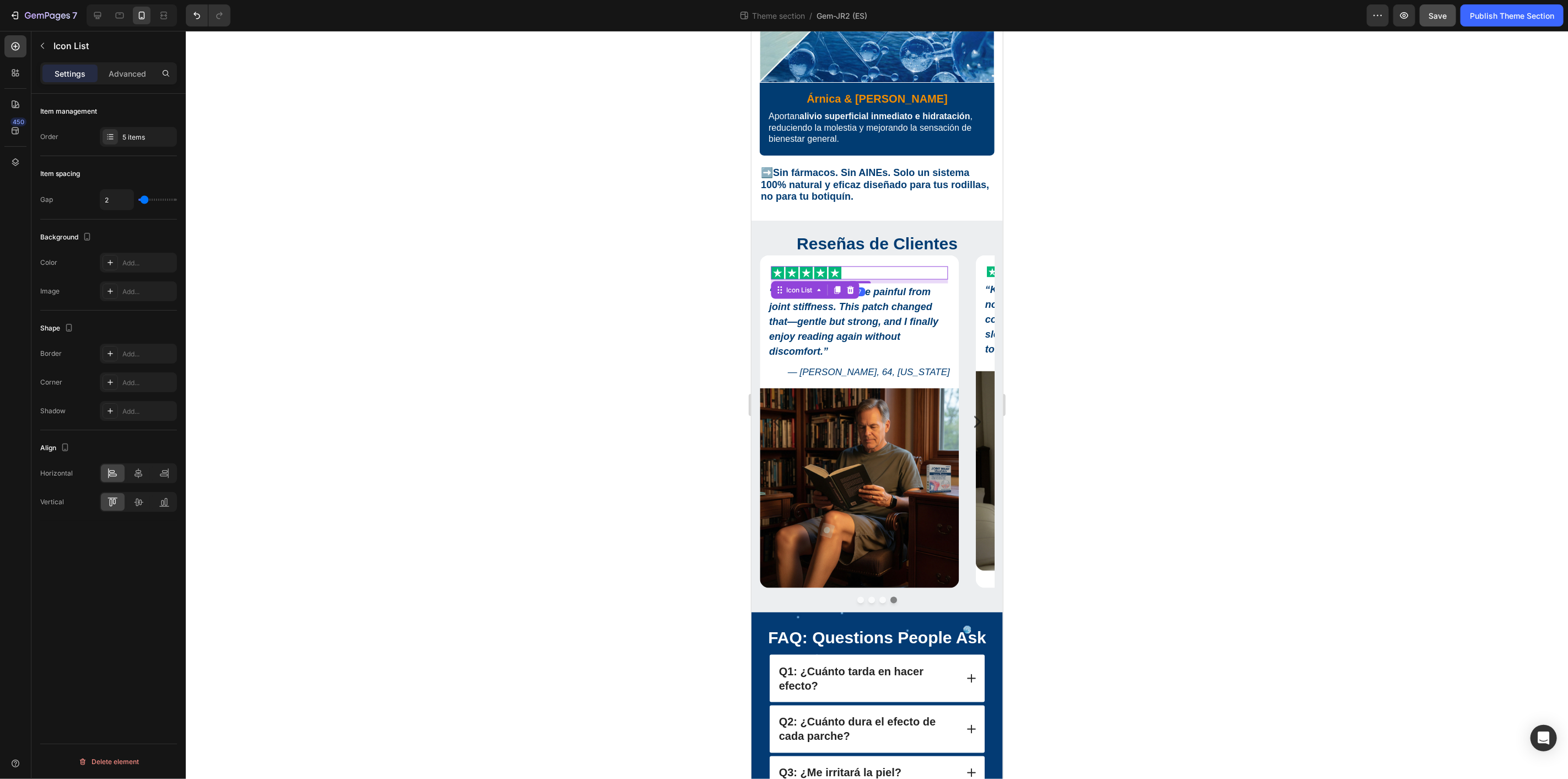
click at [903, 266] on div "Icon Icon Icon Icon Icon" at bounding box center [859, 272] width 177 height 13
click at [879, 596] on button "Dot" at bounding box center [882, 600] width 7 height 7
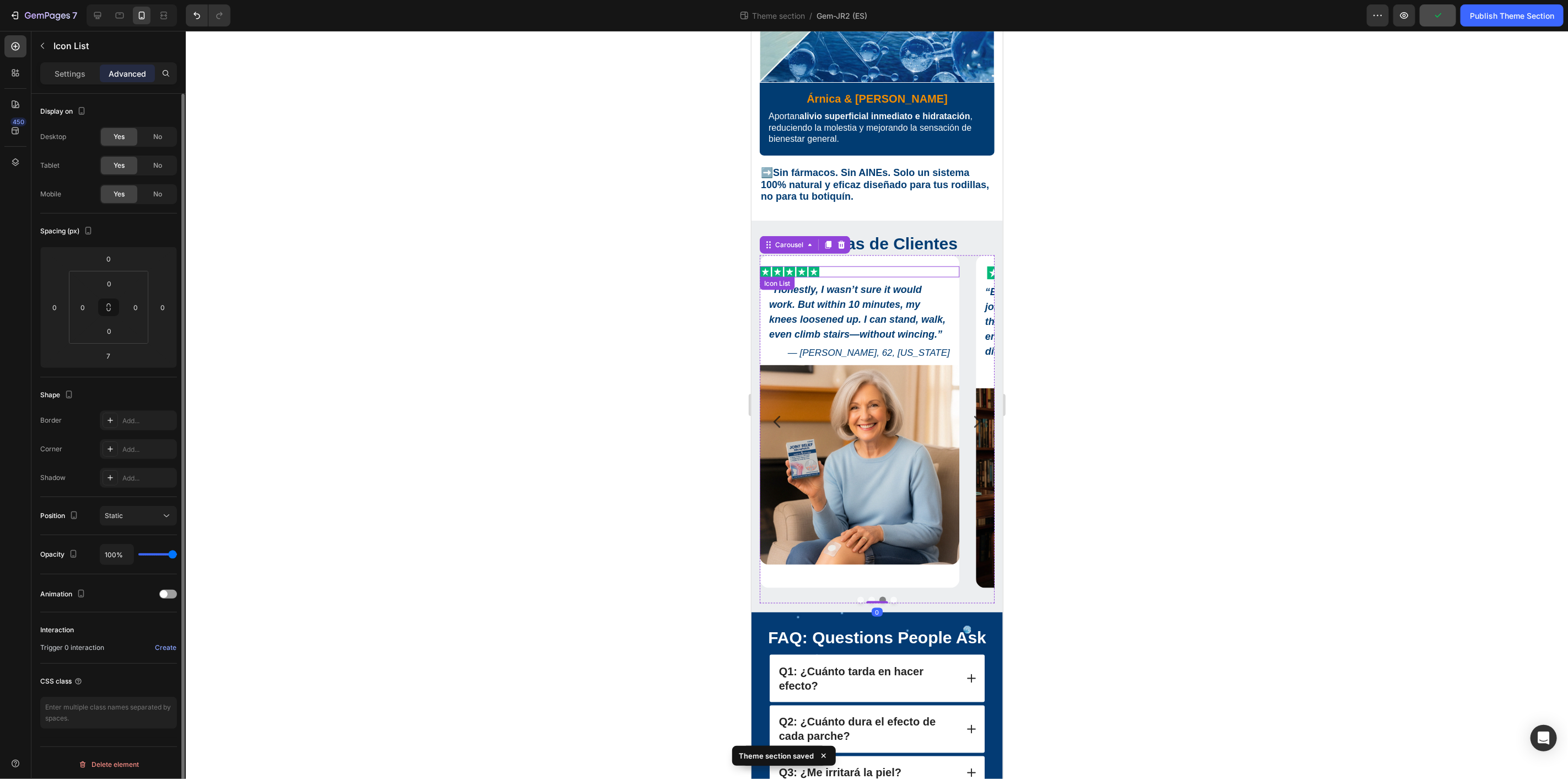
click at [841, 266] on div "Icon Icon Icon Icon Icon" at bounding box center [859, 271] width 199 height 11
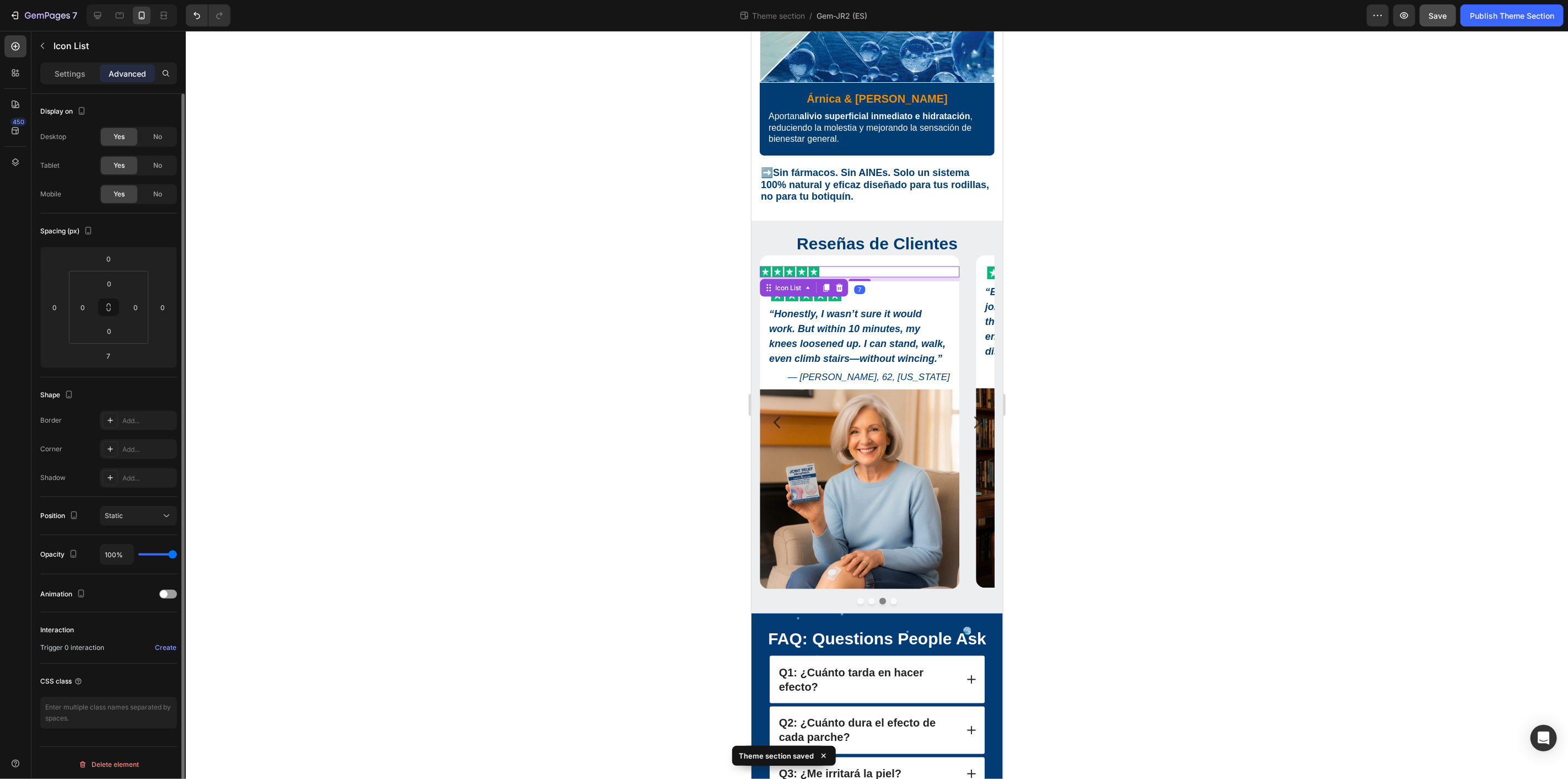
click at [856, 266] on div "Icon Icon Icon Icon Icon" at bounding box center [859, 271] width 199 height 11
click at [839, 283] on icon at bounding box center [838, 287] width 9 height 9
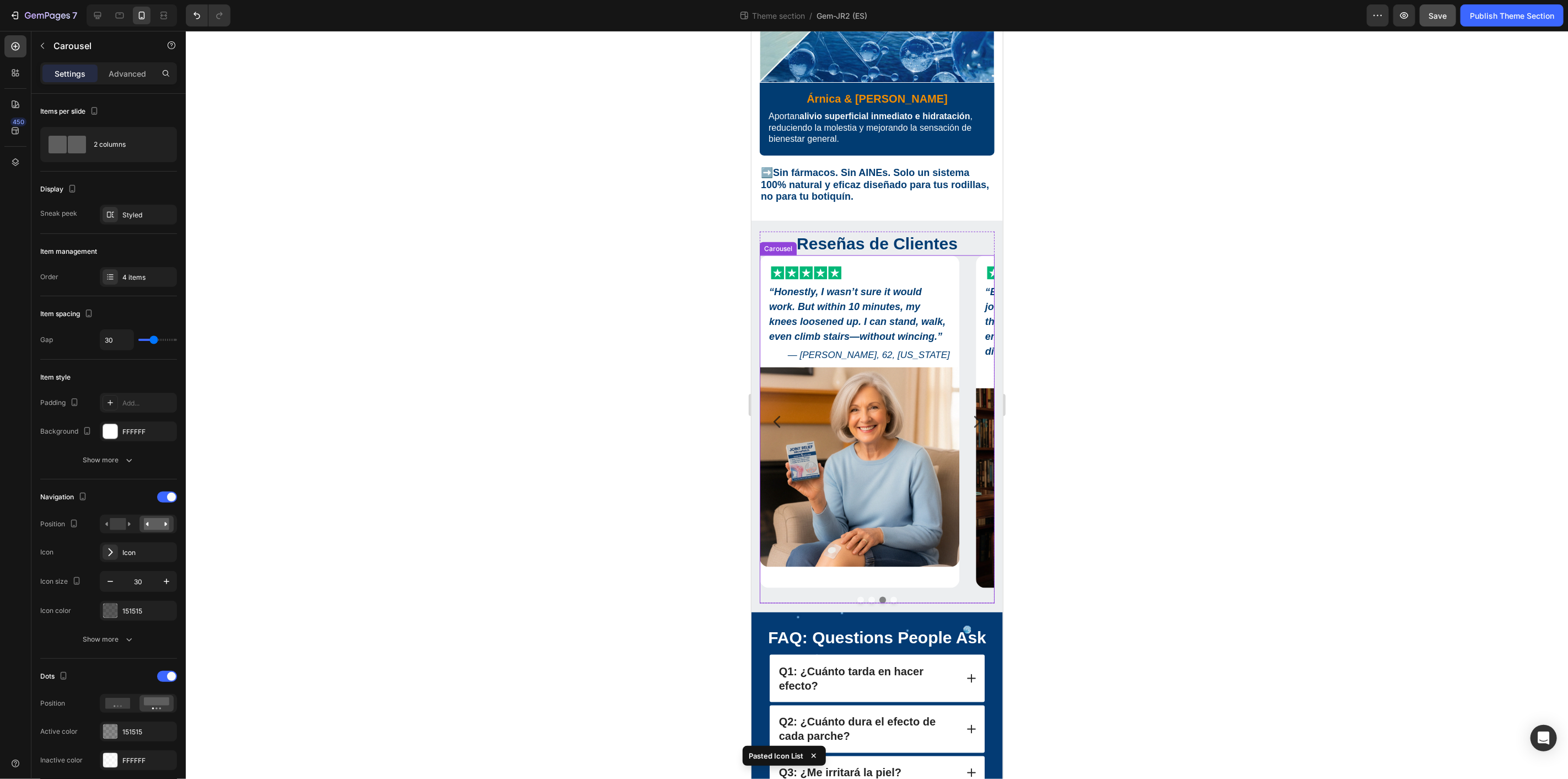
click at [867, 596] on button "Dot" at bounding box center [871, 600] width 7 height 7
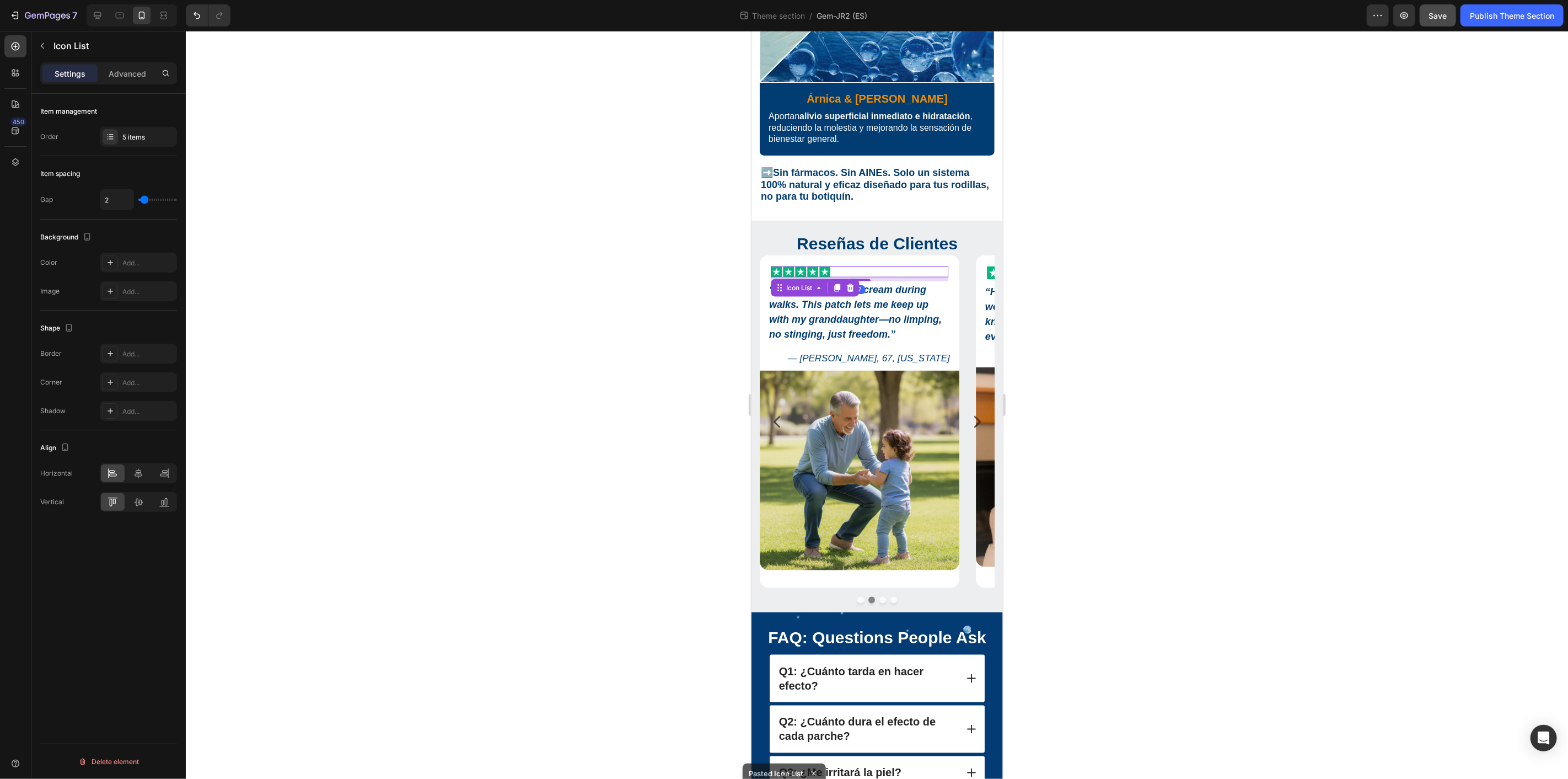
click at [850, 266] on div "Icon Icon Icon Icon Icon" at bounding box center [859, 271] width 177 height 11
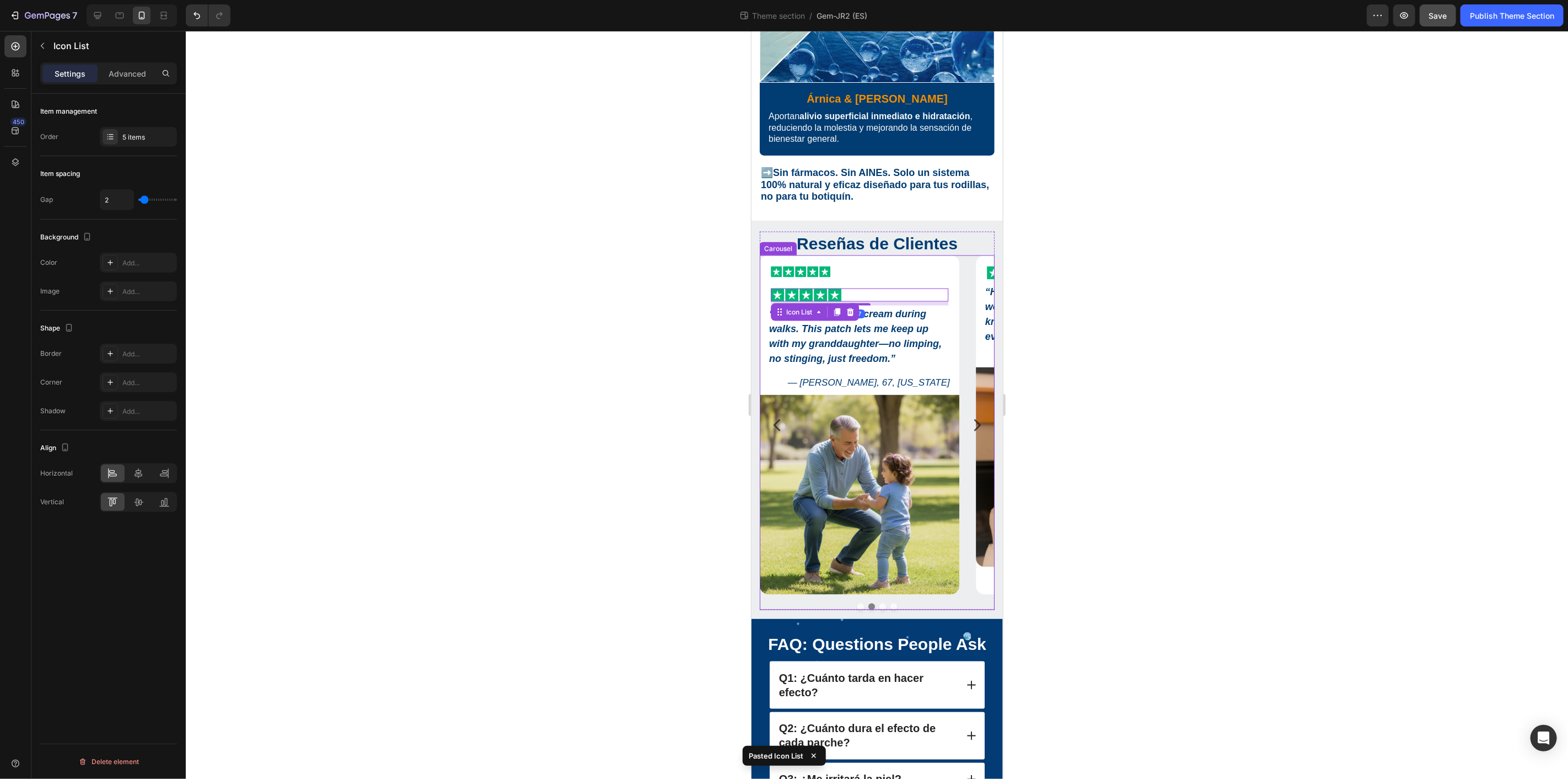
click at [859, 266] on div "Icon Icon Icon Icon Icon Icon List Icon Icon Icon Icon Icon Icon List 7 “ My jo…" at bounding box center [859, 436] width 199 height 339
click at [845, 266] on div "Icon Icon Icon Icon Icon" at bounding box center [859, 271] width 177 height 11
click at [852, 266] on div "Icon Icon Icon Icon Icon" at bounding box center [859, 271] width 177 height 11
click at [897, 288] on div "Icon Icon Icon Icon Icon" at bounding box center [859, 294] width 177 height 13
click at [1176, 292] on div at bounding box center [877, 404] width 1382 height 747
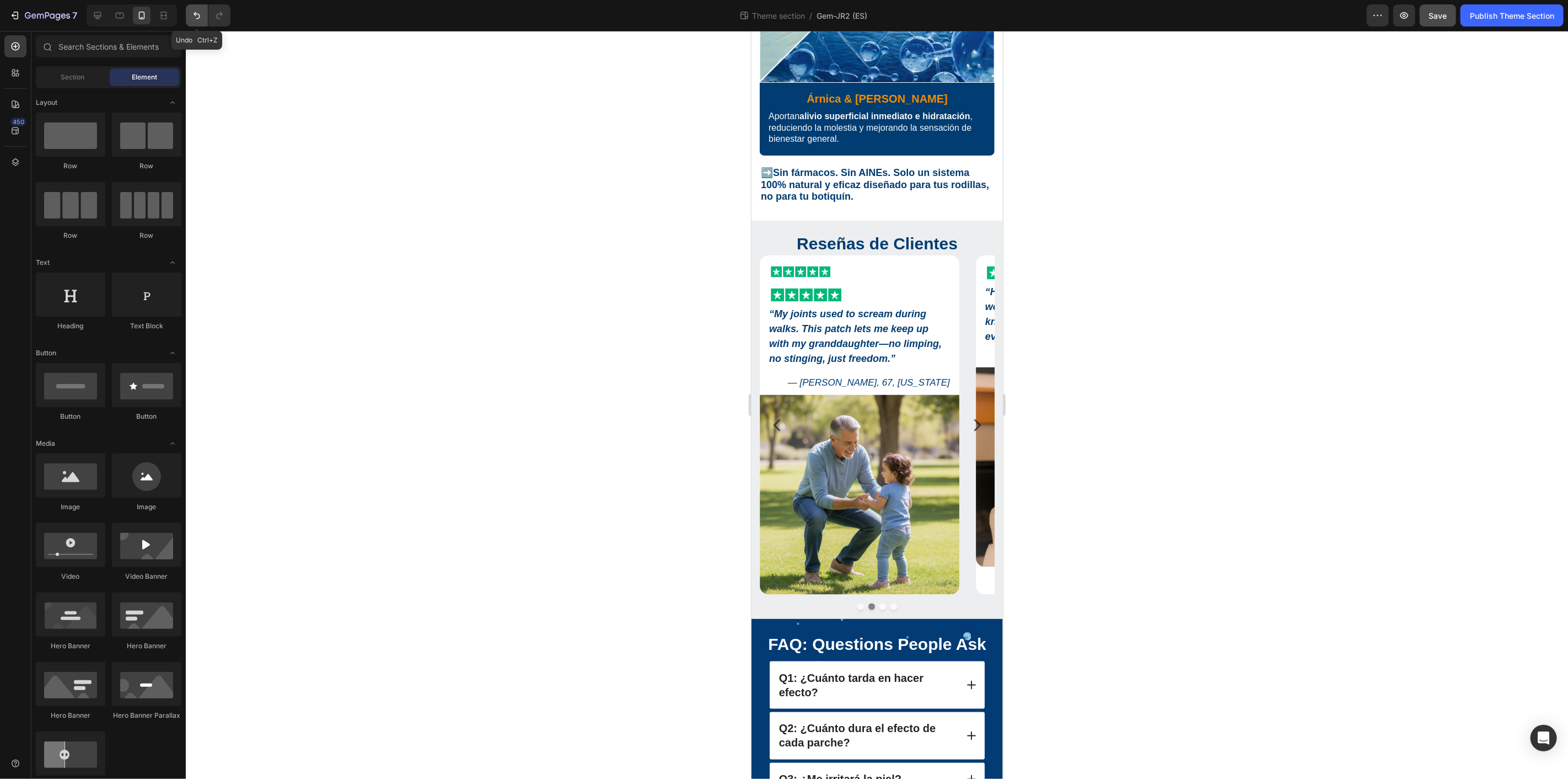
click at [198, 12] on icon "Undo/Redo" at bounding box center [197, 15] width 11 height 11
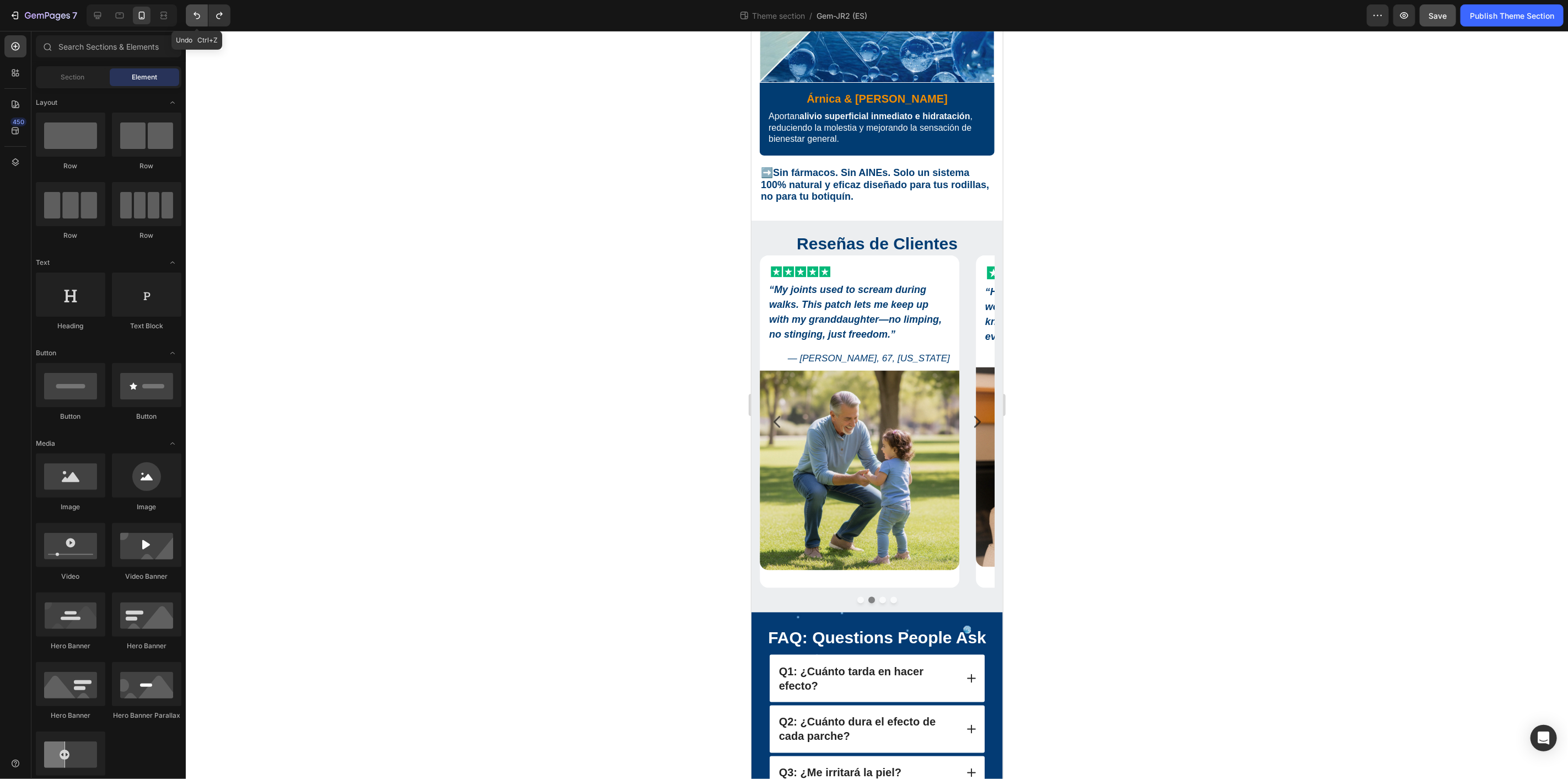
click at [200, 12] on icon "Undo/Redo" at bounding box center [197, 15] width 11 height 11
click at [195, 11] on icon "Undo/Redo" at bounding box center [197, 15] width 11 height 11
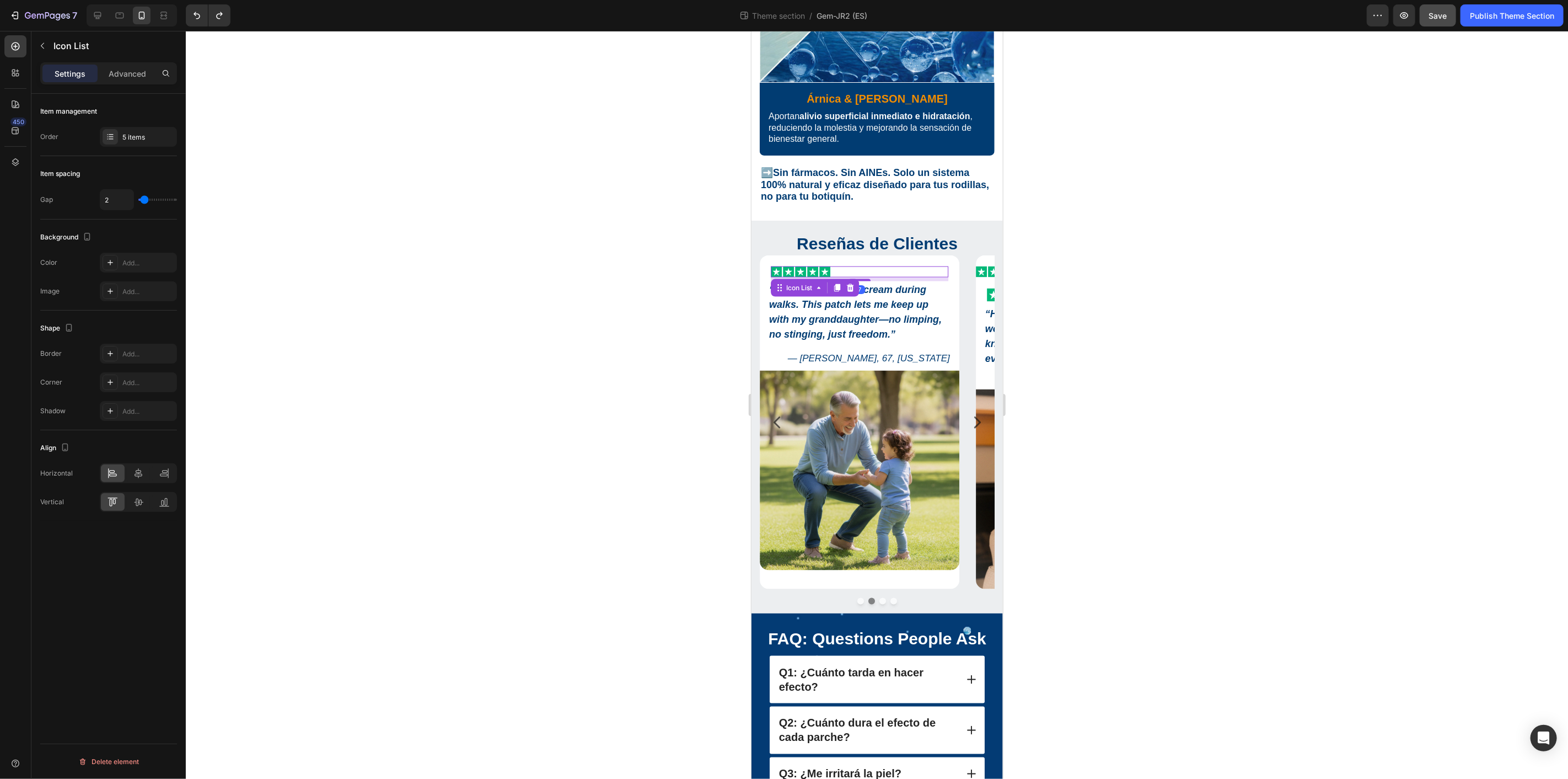
click at [867, 266] on div "Icon Icon Icon Icon Icon" at bounding box center [859, 271] width 177 height 11
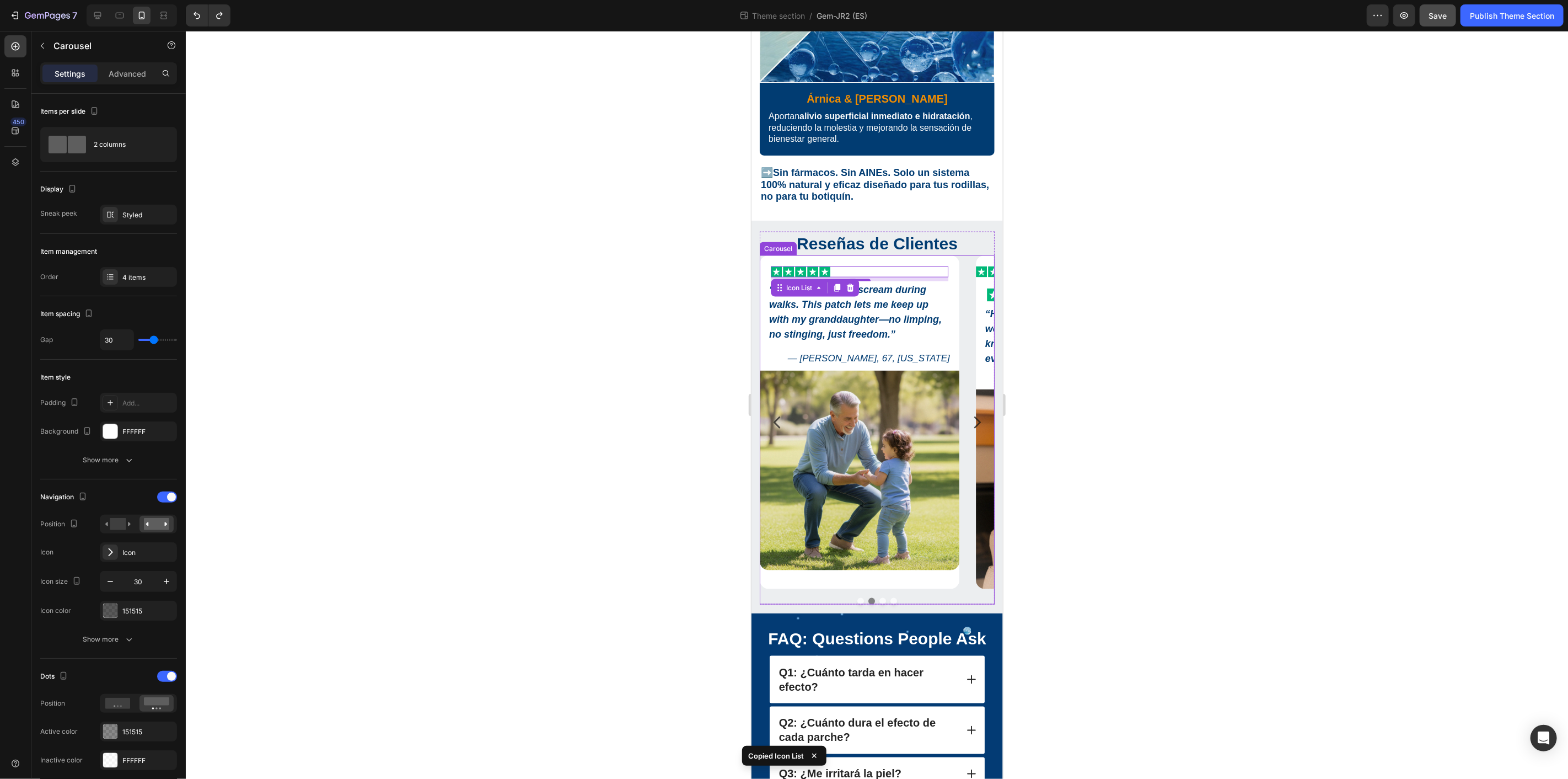
click at [889, 597] on button "Dot" at bounding box center [893, 601] width 7 height 7
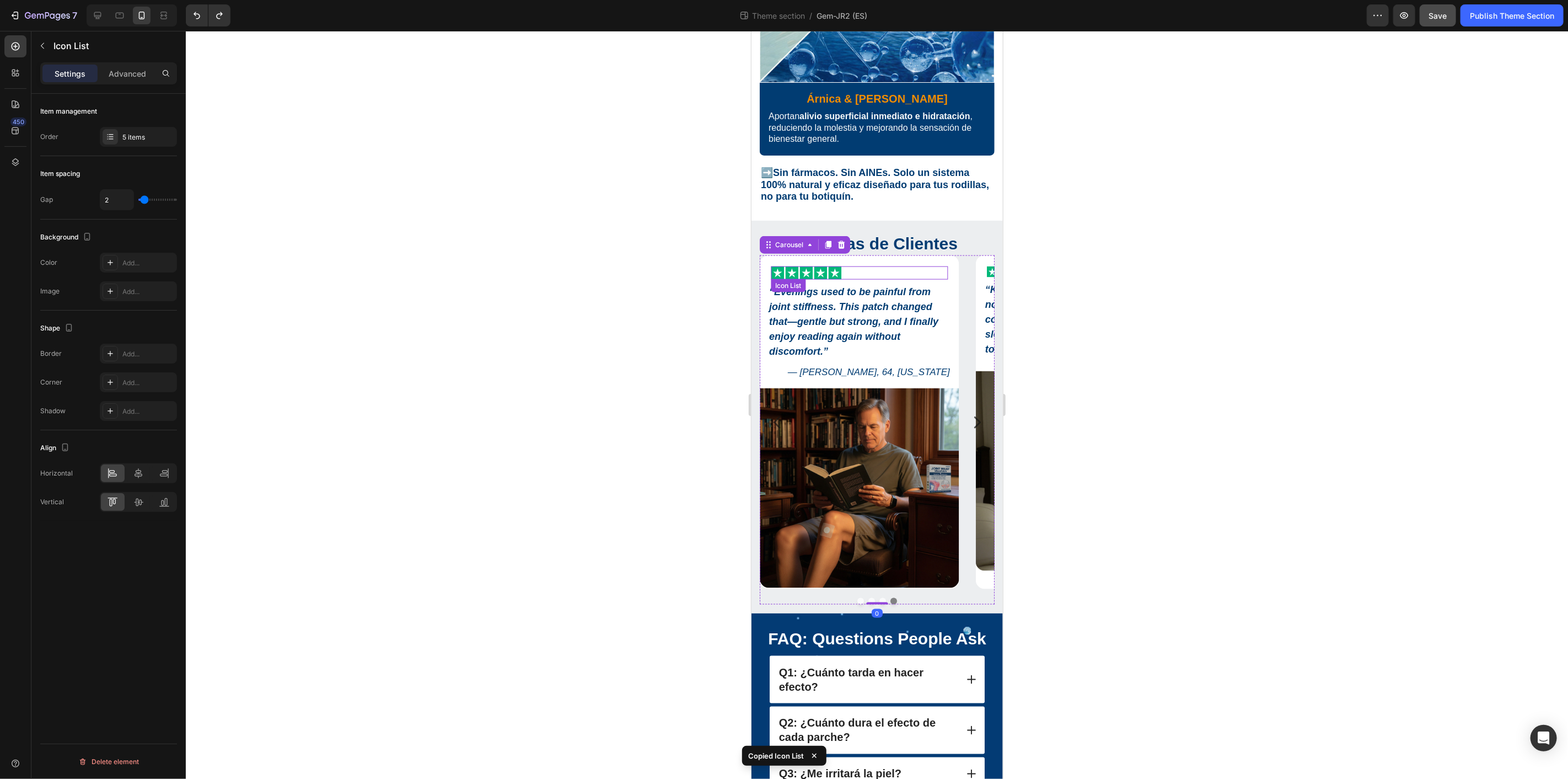
click at [860, 266] on div "Icon Icon Icon Icon Icon" at bounding box center [859, 272] width 177 height 13
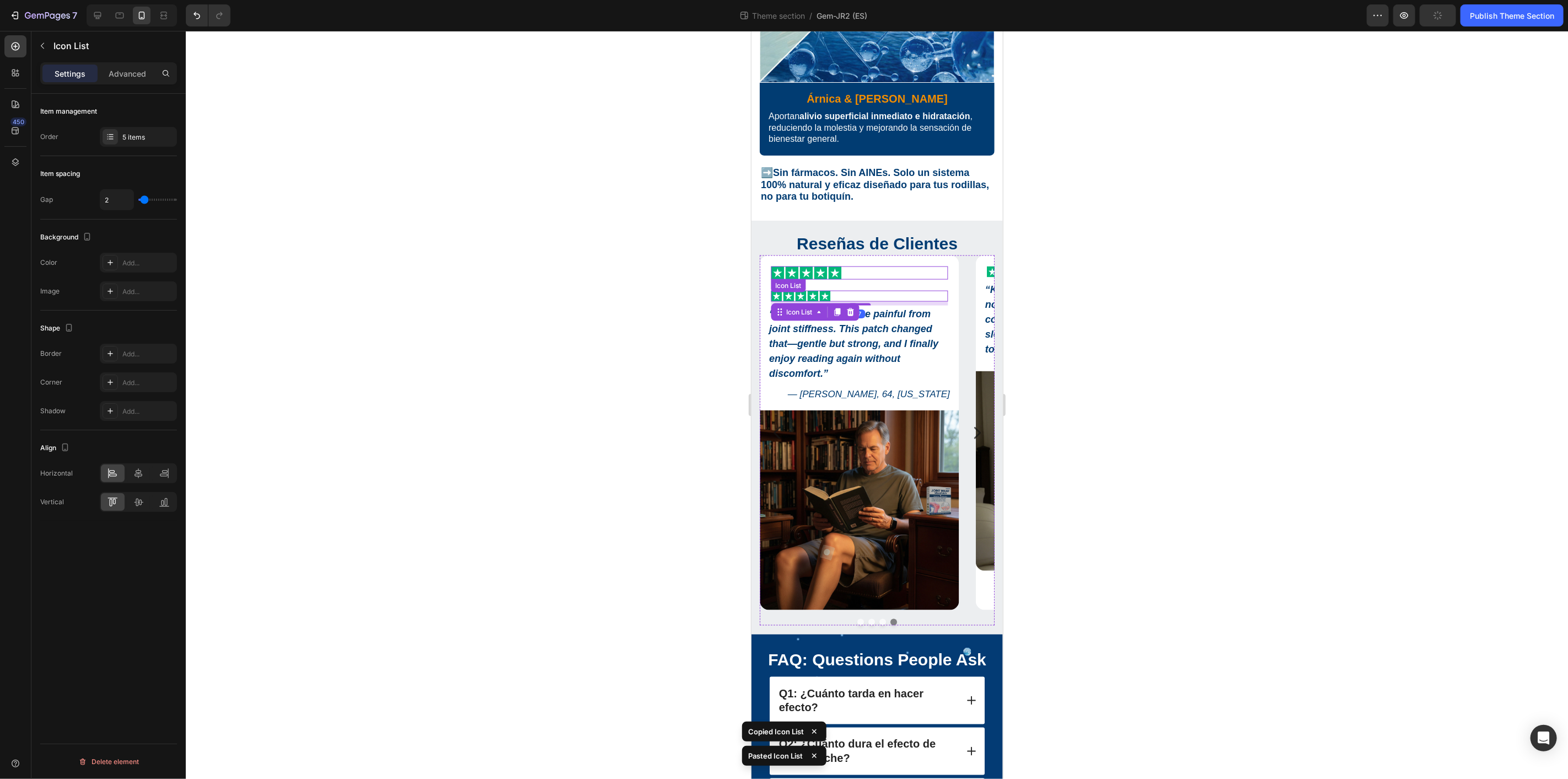
click at [854, 266] on div "Icon Icon Icon Icon Icon" at bounding box center [859, 272] width 177 height 13
click at [851, 285] on icon at bounding box center [849, 289] width 7 height 8
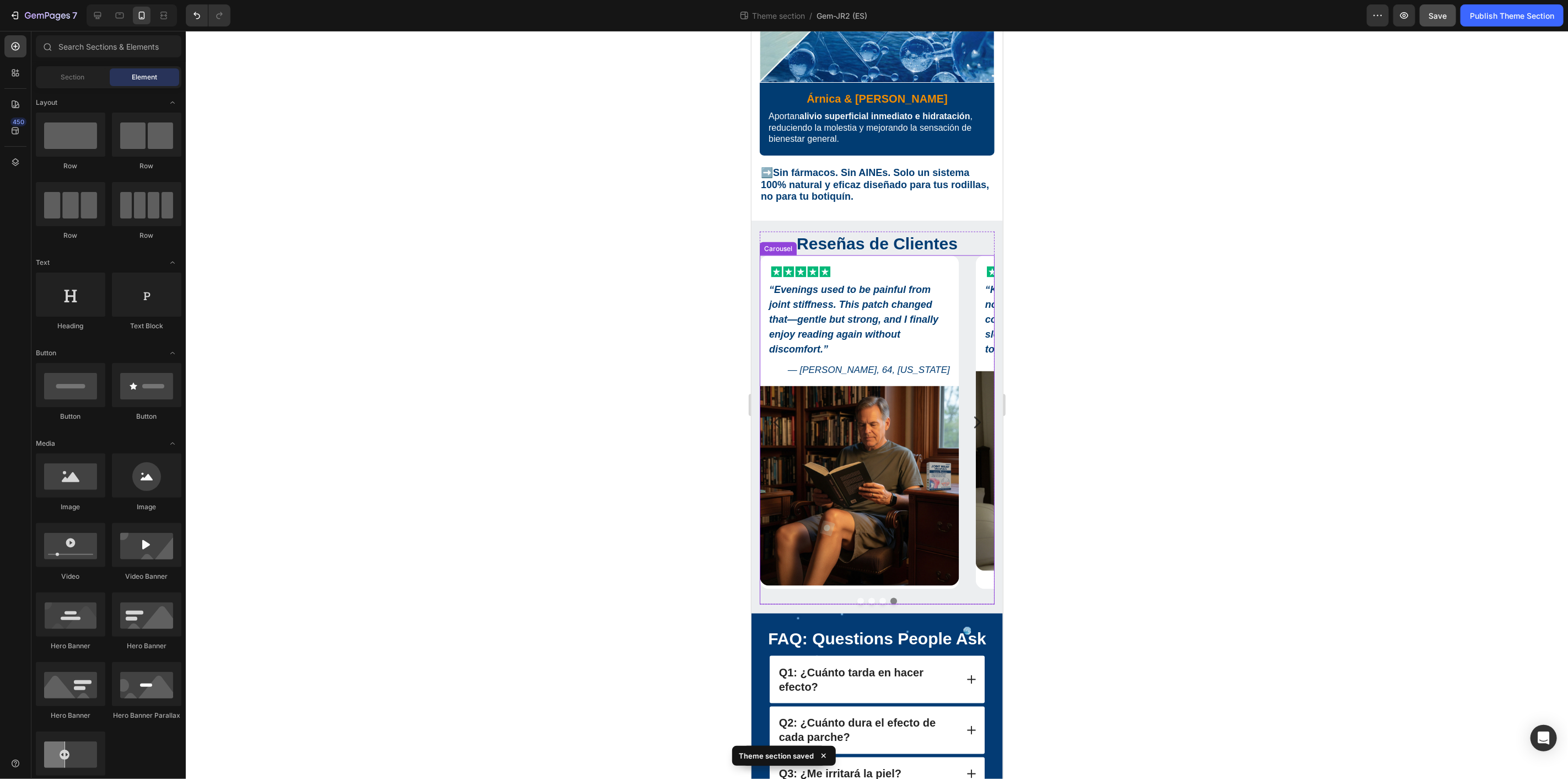
click at [1104, 260] on div at bounding box center [877, 404] width 1382 height 747
click at [94, 12] on icon at bounding box center [97, 15] width 11 height 11
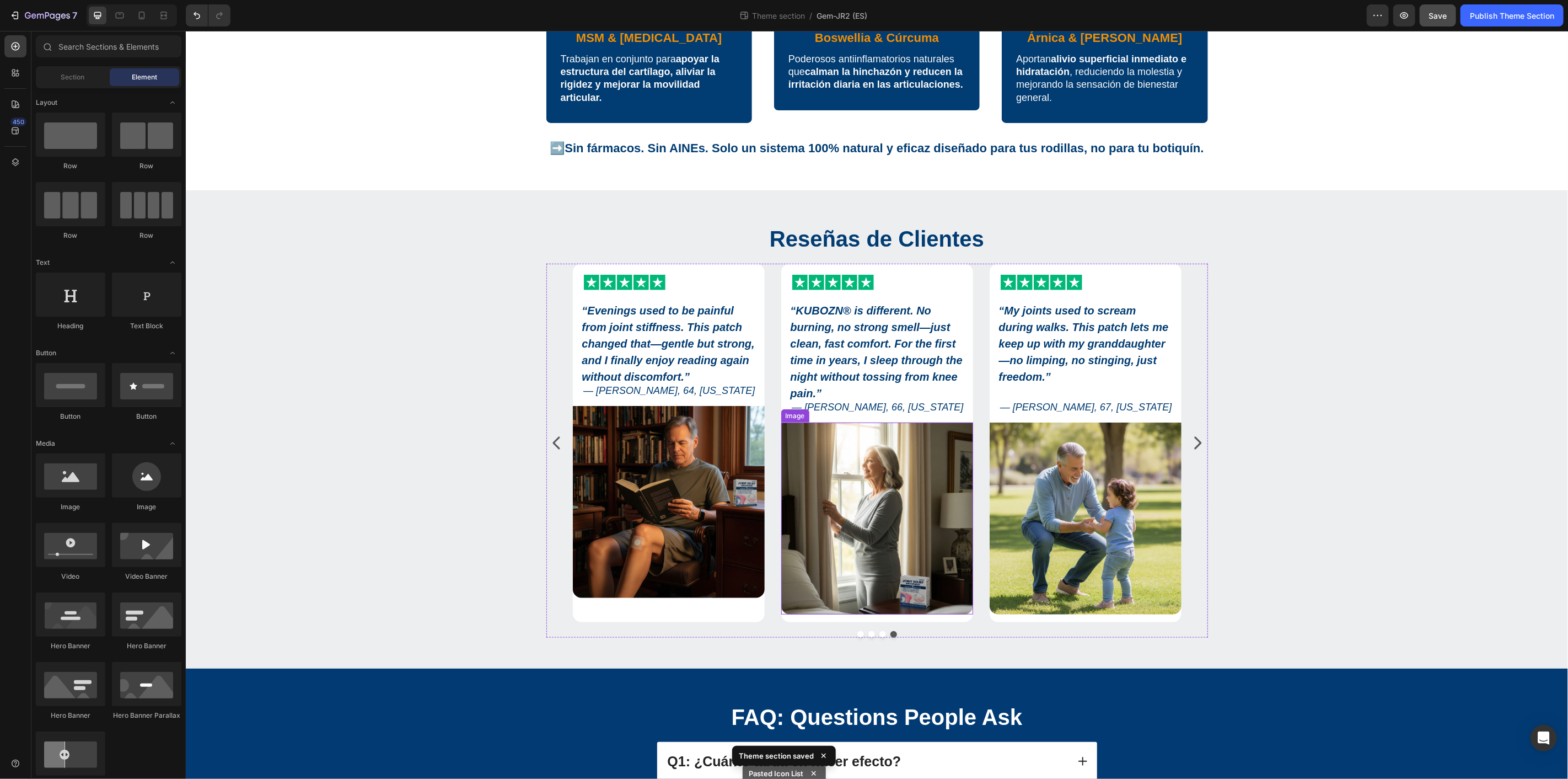
scroll to position [360, 0]
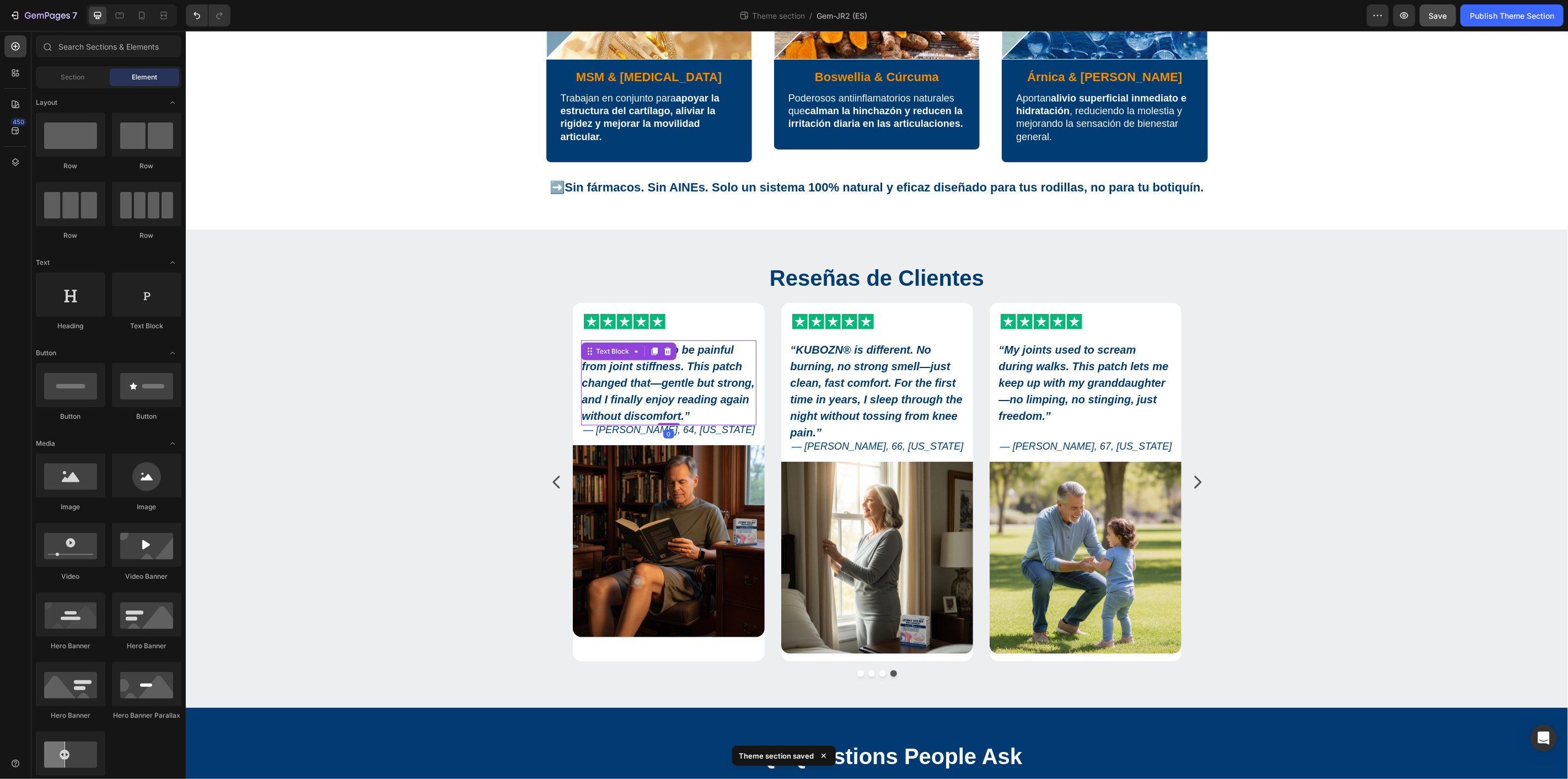
click at [691, 359] on strong "Evenings used to be painful from joint stiffness. This patch changed that—gentl…" at bounding box center [667, 382] width 173 height 78
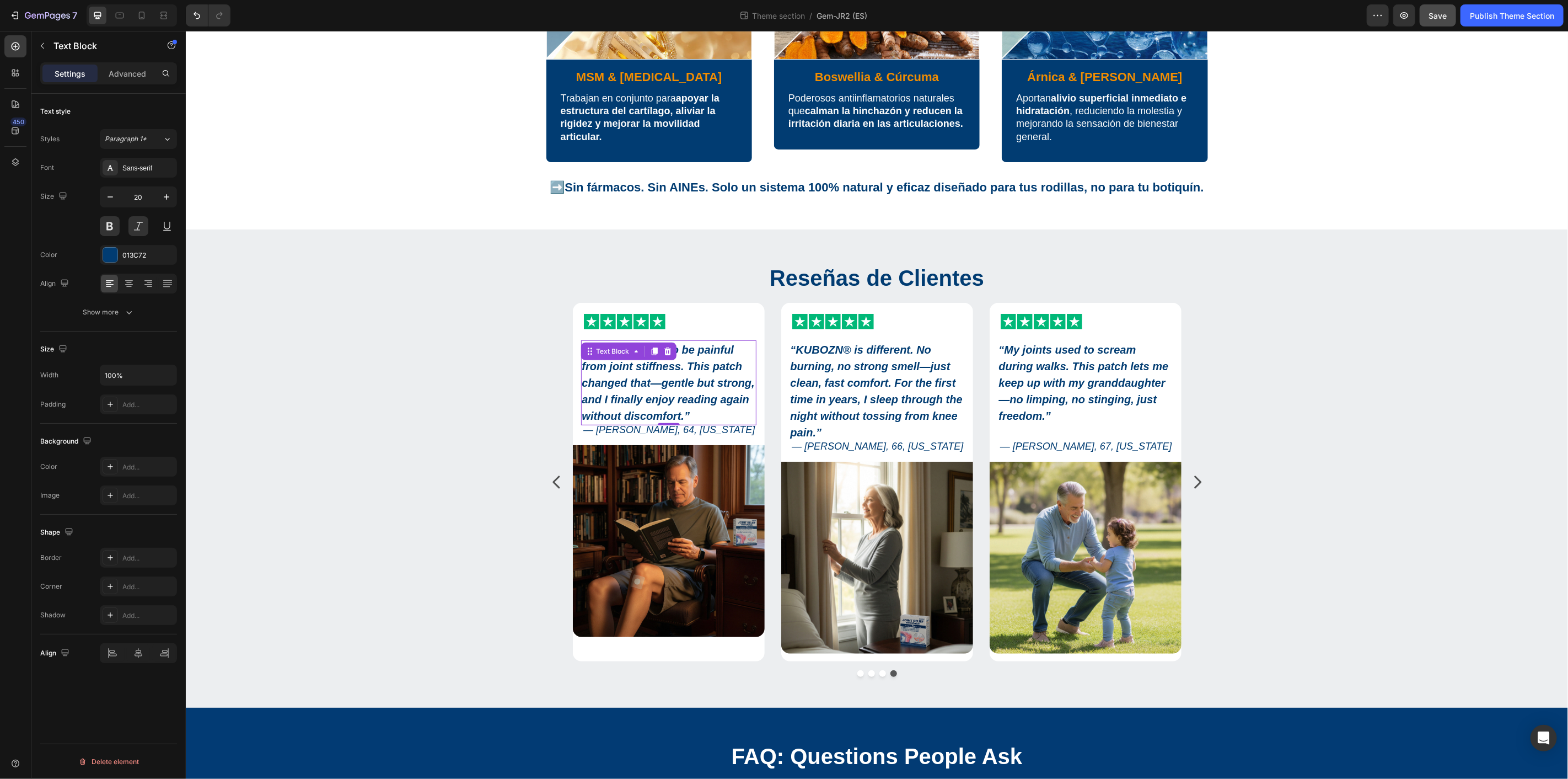
click at [645, 390] on strong "Evenings used to be painful from joint stiffness. This patch changed that—gentl…" at bounding box center [667, 382] width 173 height 78
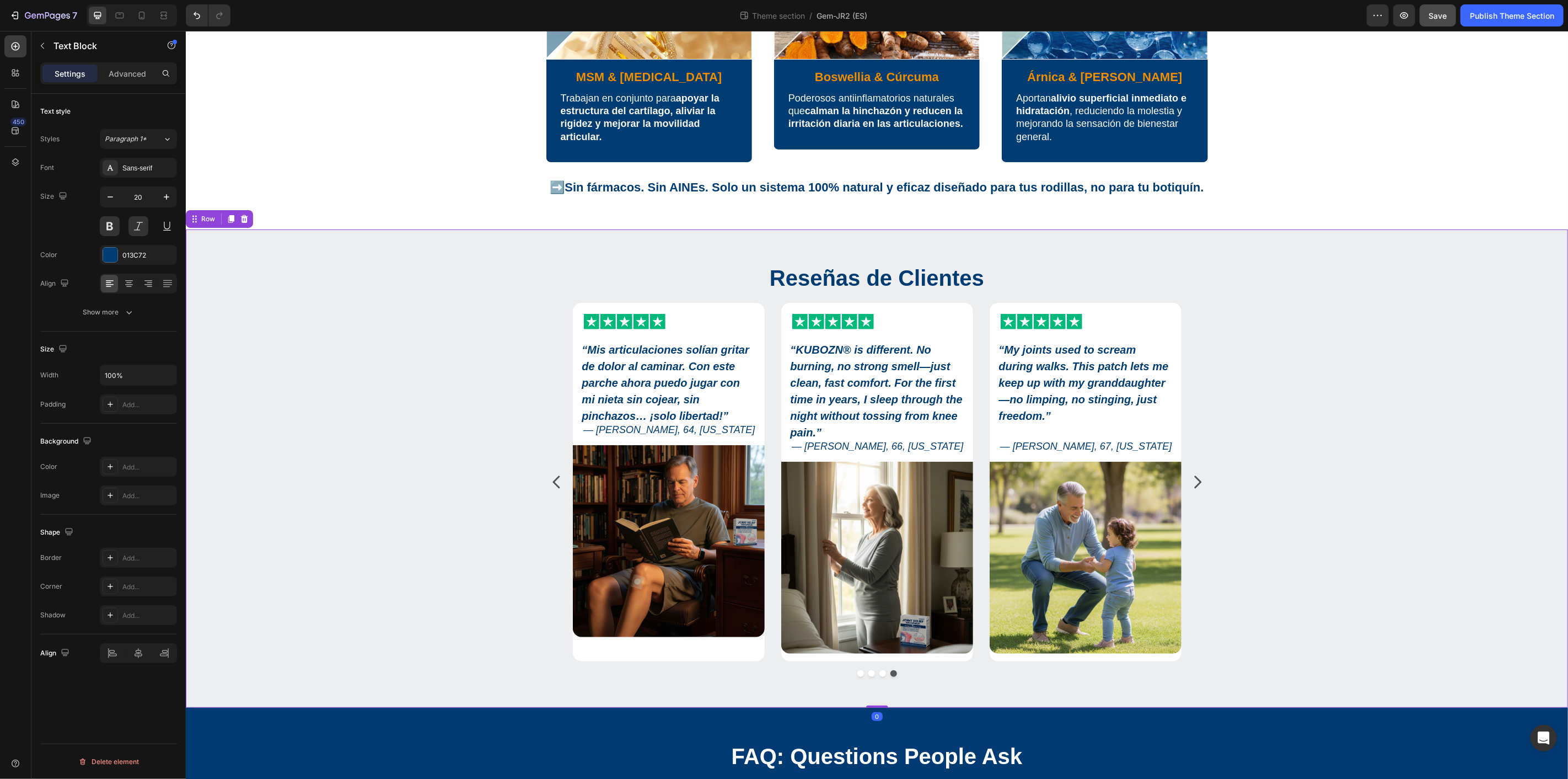
click at [405, 327] on div "Reseñas de Clientes Heading Icon Icon Icon Icon Icon Icon List “ KUBOZN® is dif…" at bounding box center [875, 473] width 1365 height 423
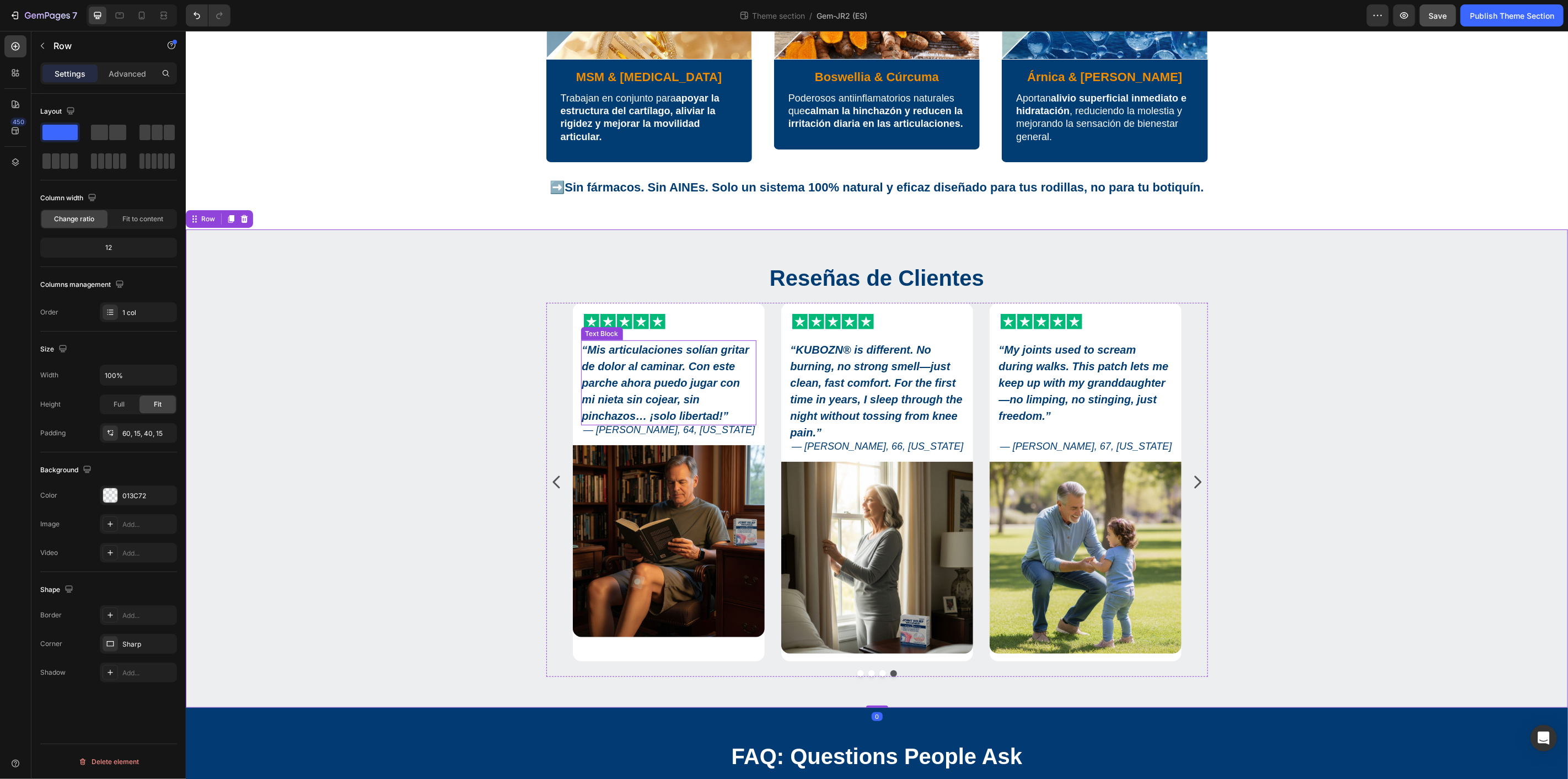
click at [663, 371] on strong "“Mis articulaciones solían gritar de dolor al caminar. Con este parche ahora pu…" at bounding box center [665, 382] width 167 height 78
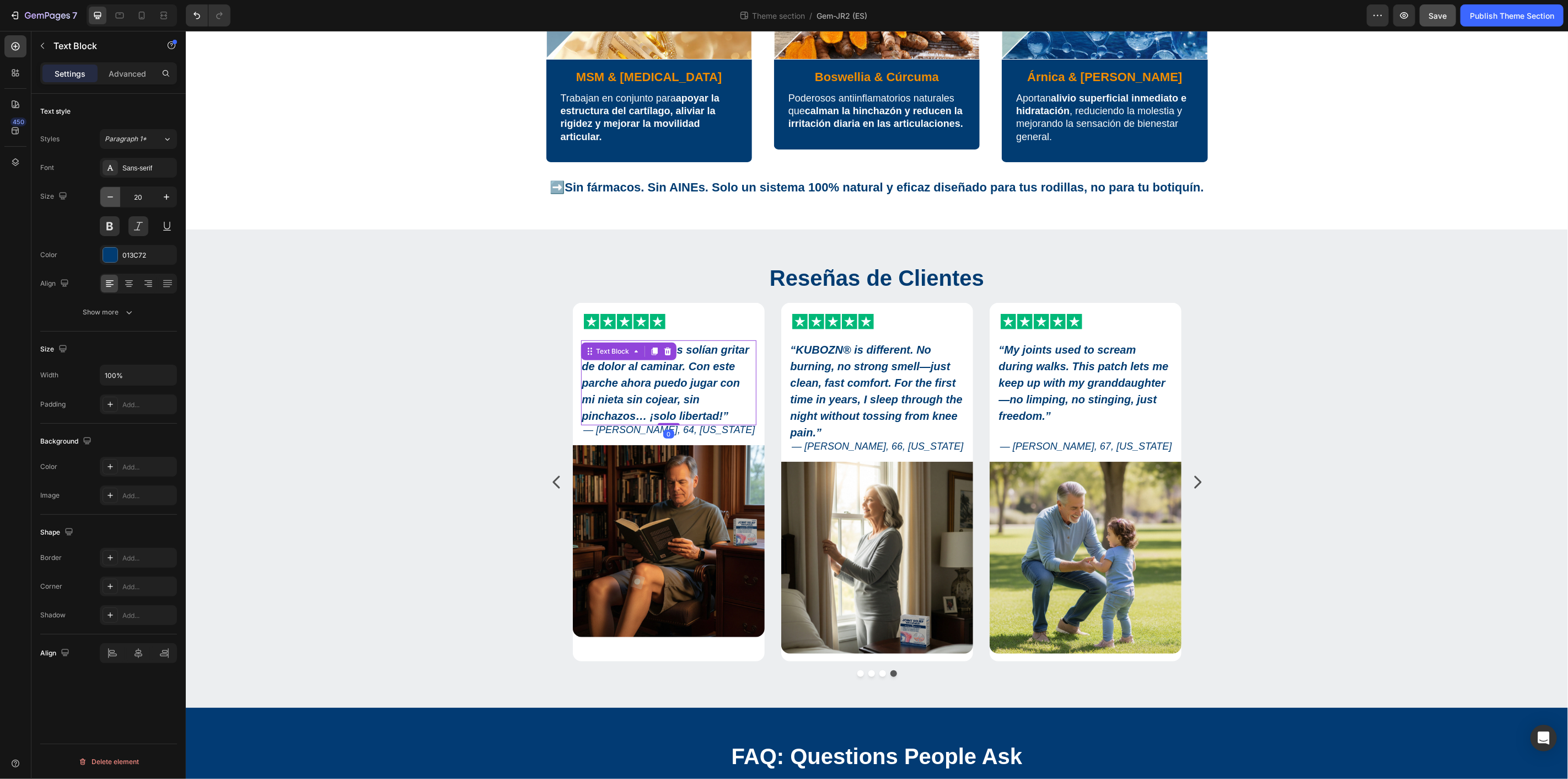
click at [111, 193] on icon "button" at bounding box center [110, 197] width 11 height 11
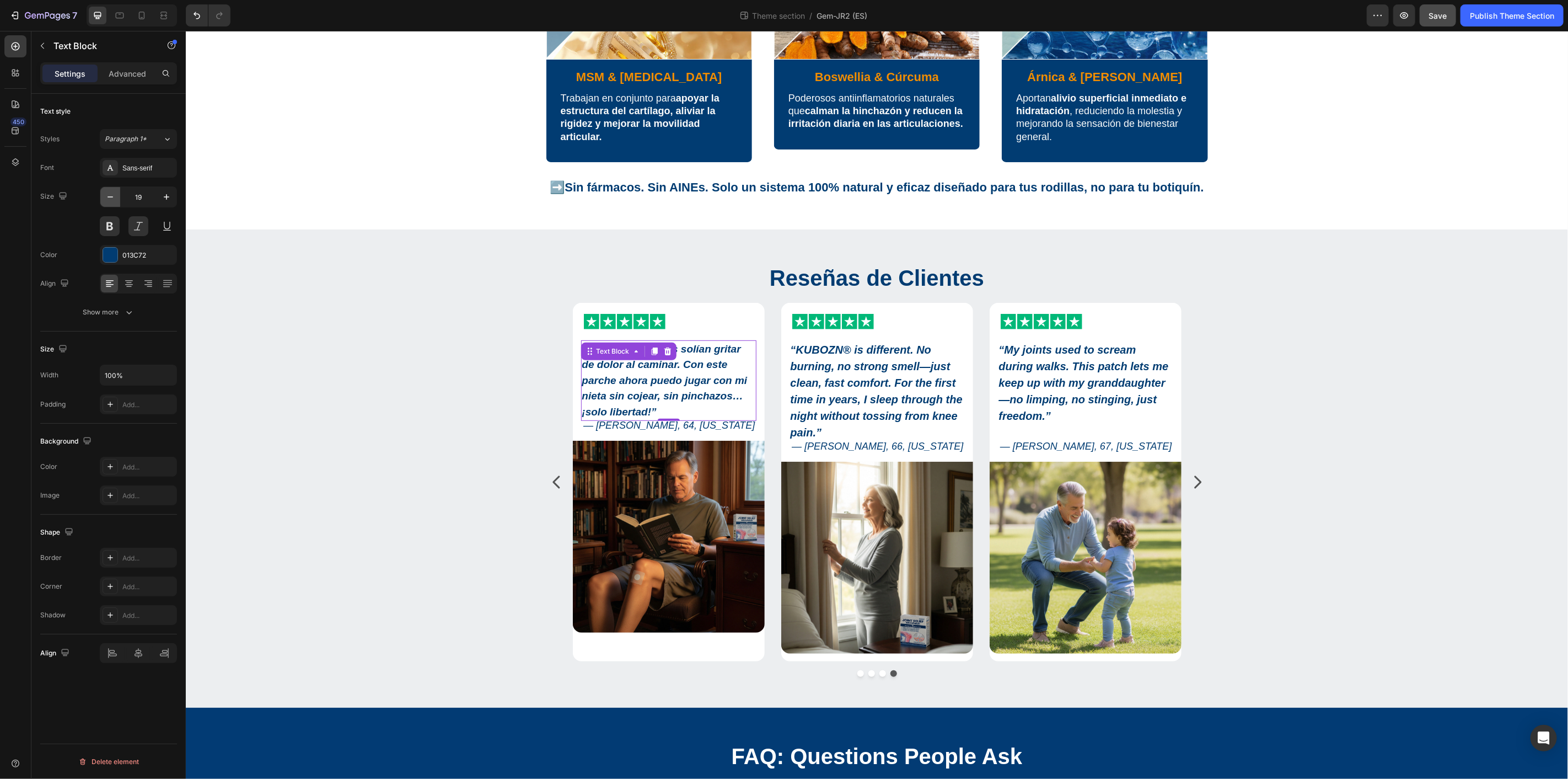
click at [118, 201] on button "button" at bounding box center [110, 197] width 20 height 20
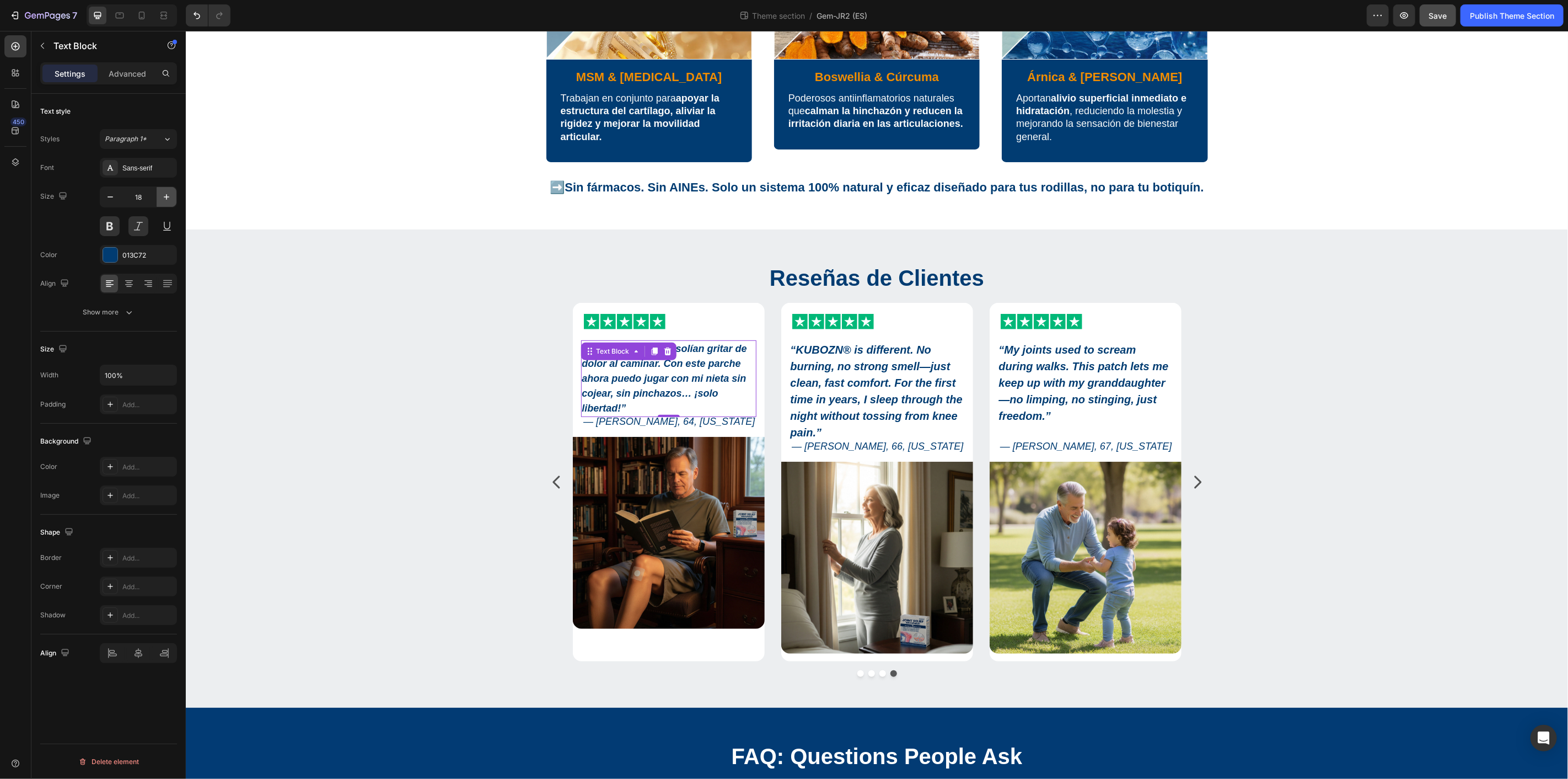
click at [167, 194] on icon "button" at bounding box center [166, 197] width 11 height 11
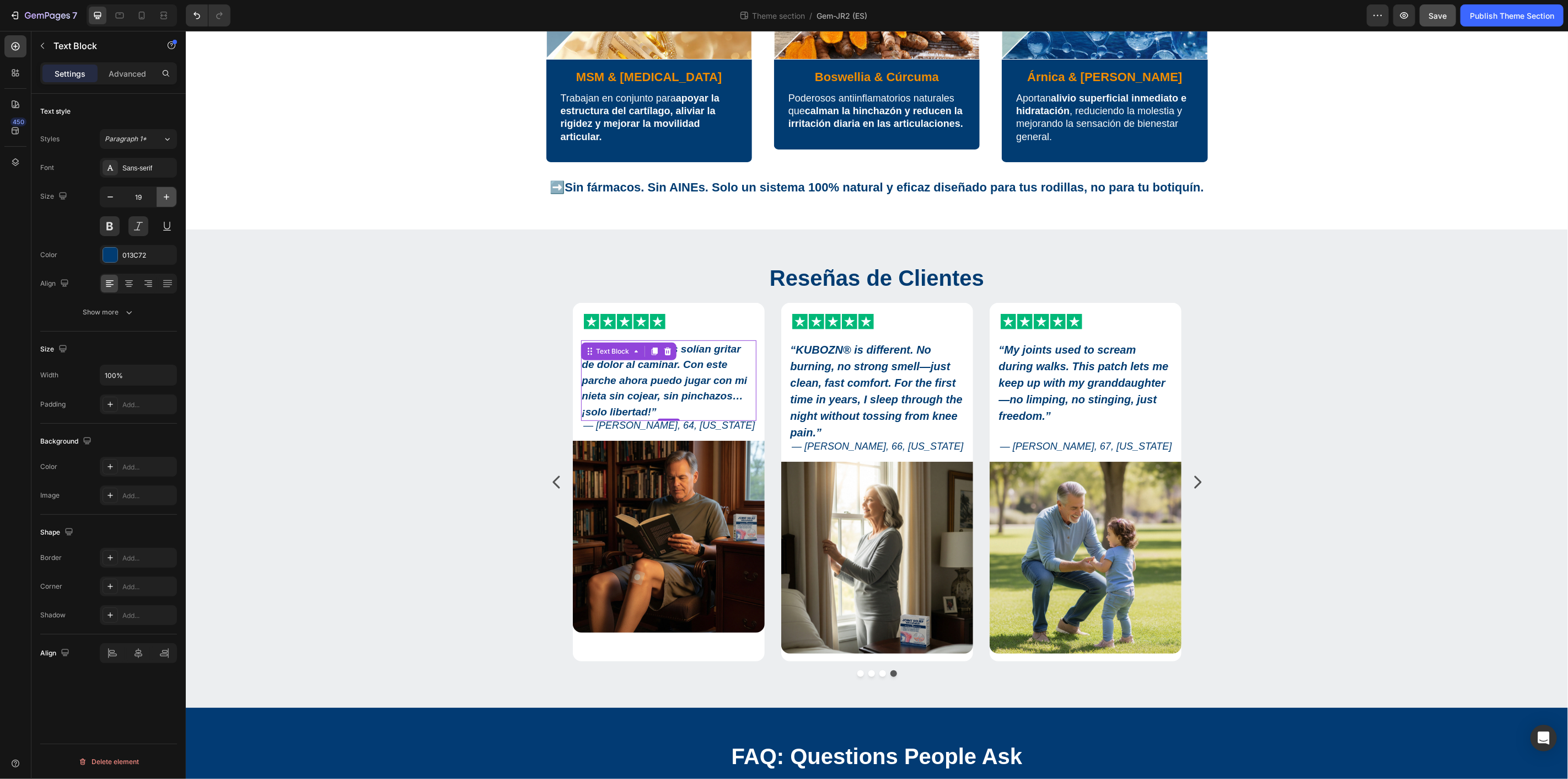
type input "20"
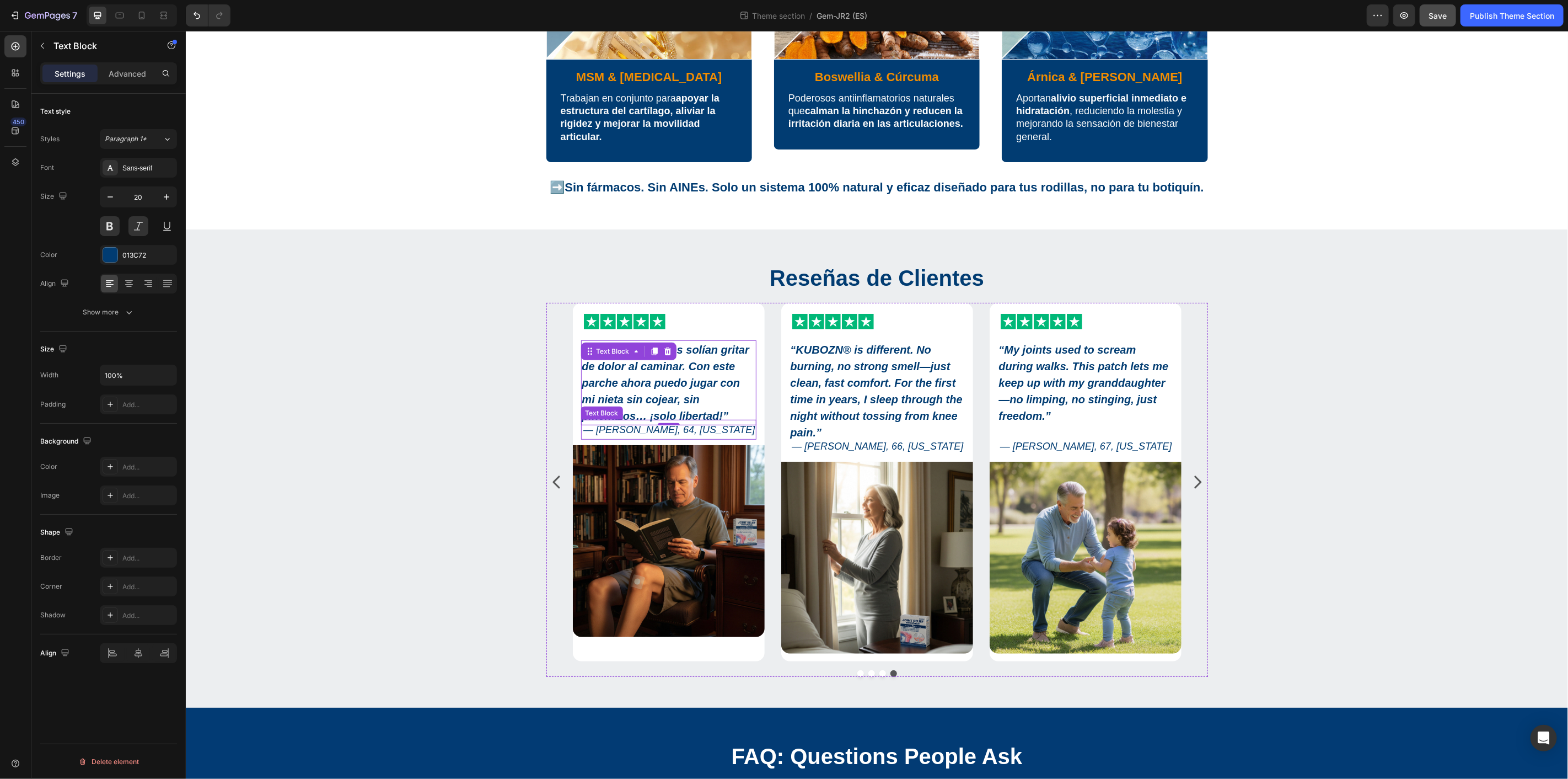
click at [693, 424] on p "— Michael H., 64, Illinois" at bounding box center [667, 429] width 173 height 18
click at [707, 424] on p "— Michael H., 64, Illinois" at bounding box center [667, 429] width 173 height 18
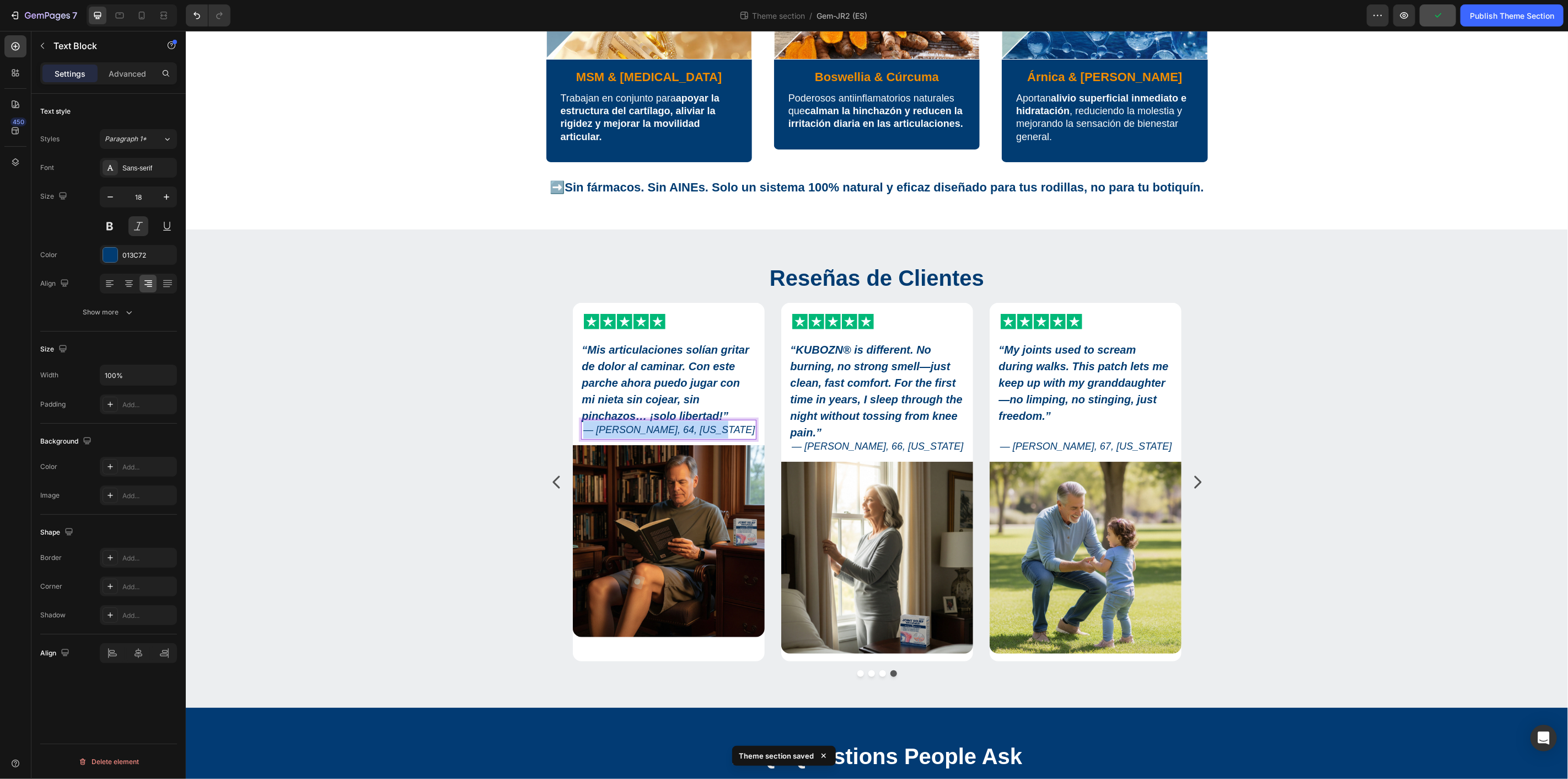
click at [707, 424] on p "— Michael H., 64, Illinois" at bounding box center [667, 429] width 173 height 18
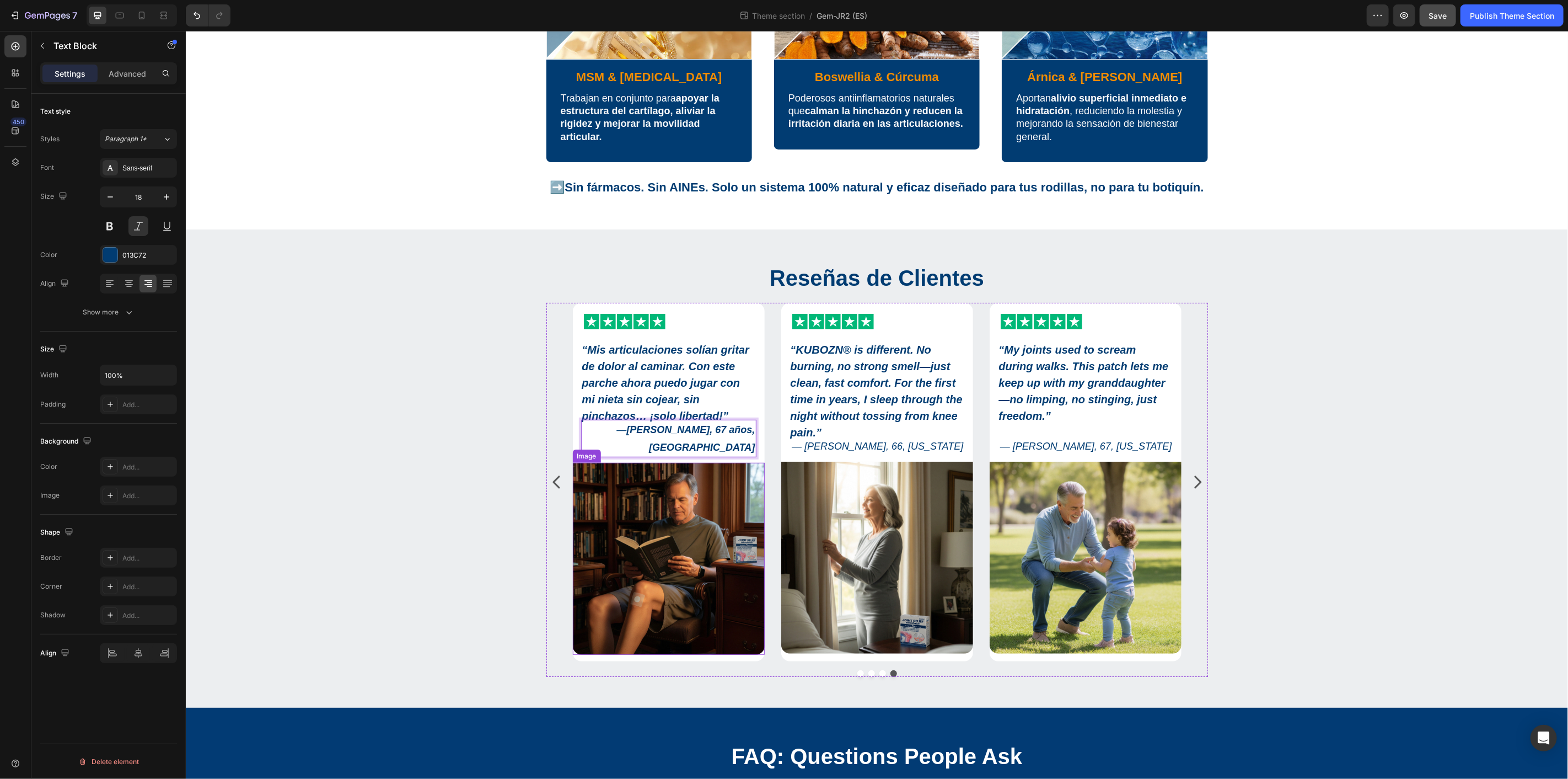
drag, startPoint x: 691, startPoint y: 509, endPoint x: 694, endPoint y: 494, distance: 15.3
click at [691, 509] on img at bounding box center [667, 558] width 191 height 191
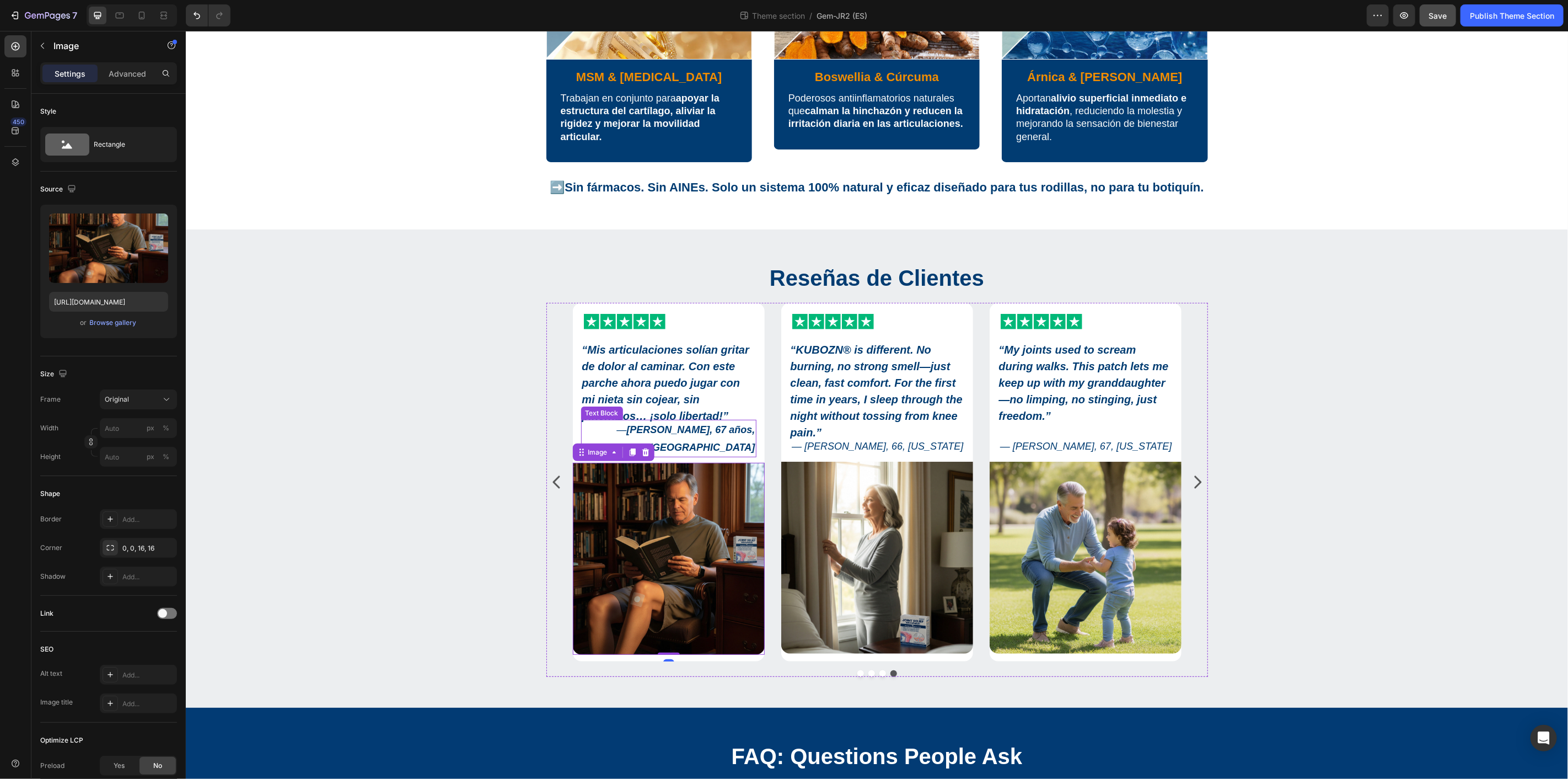
click at [727, 430] on strong "Francisco D., 67 años, Madrid" at bounding box center [690, 437] width 128 height 29
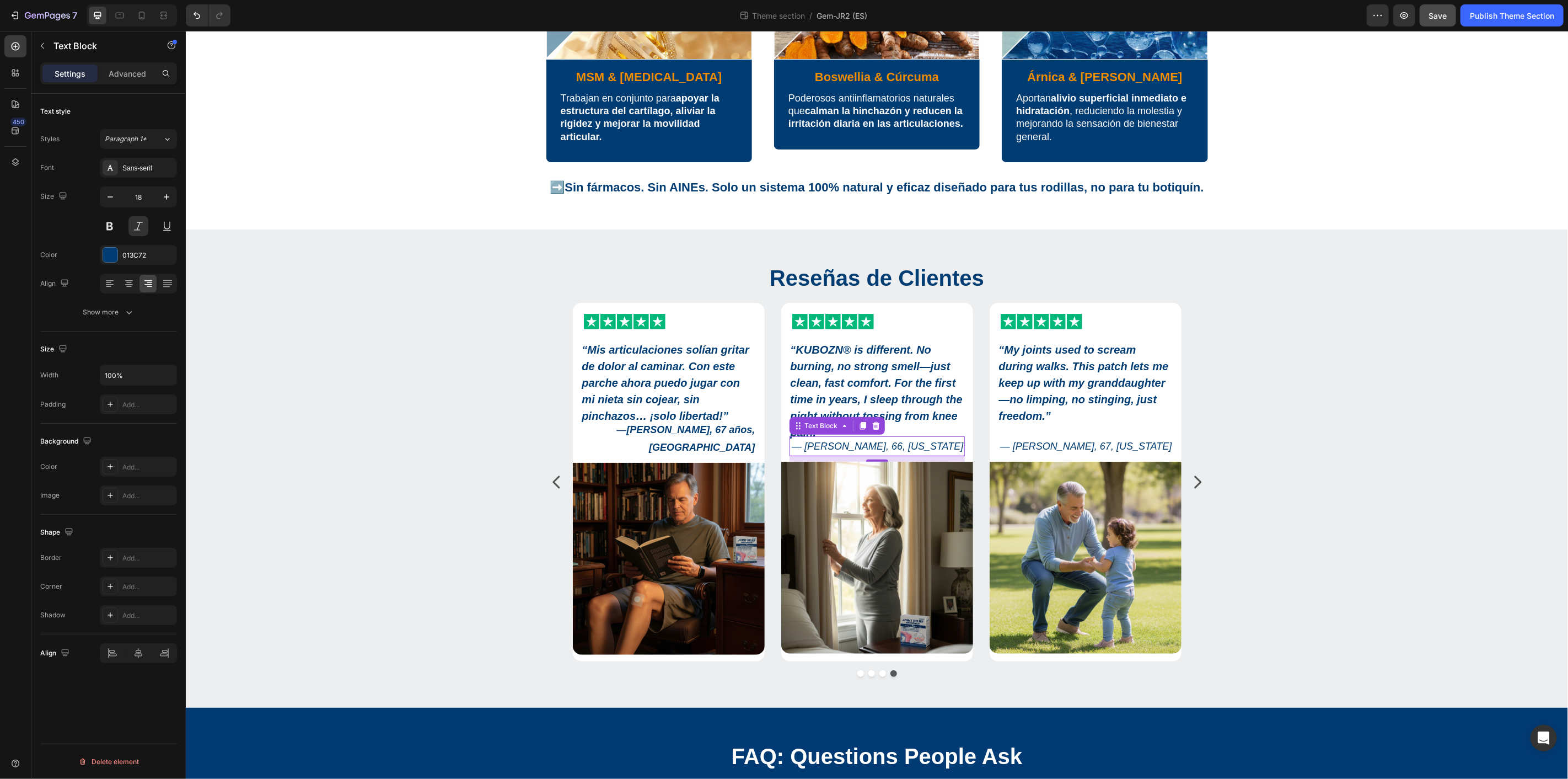
click at [947, 447] on p "— Diane M., 66, Texas" at bounding box center [876, 445] width 173 height 18
click at [703, 427] on strong "Francisco D., 67 años, Madrid" at bounding box center [690, 437] width 128 height 29
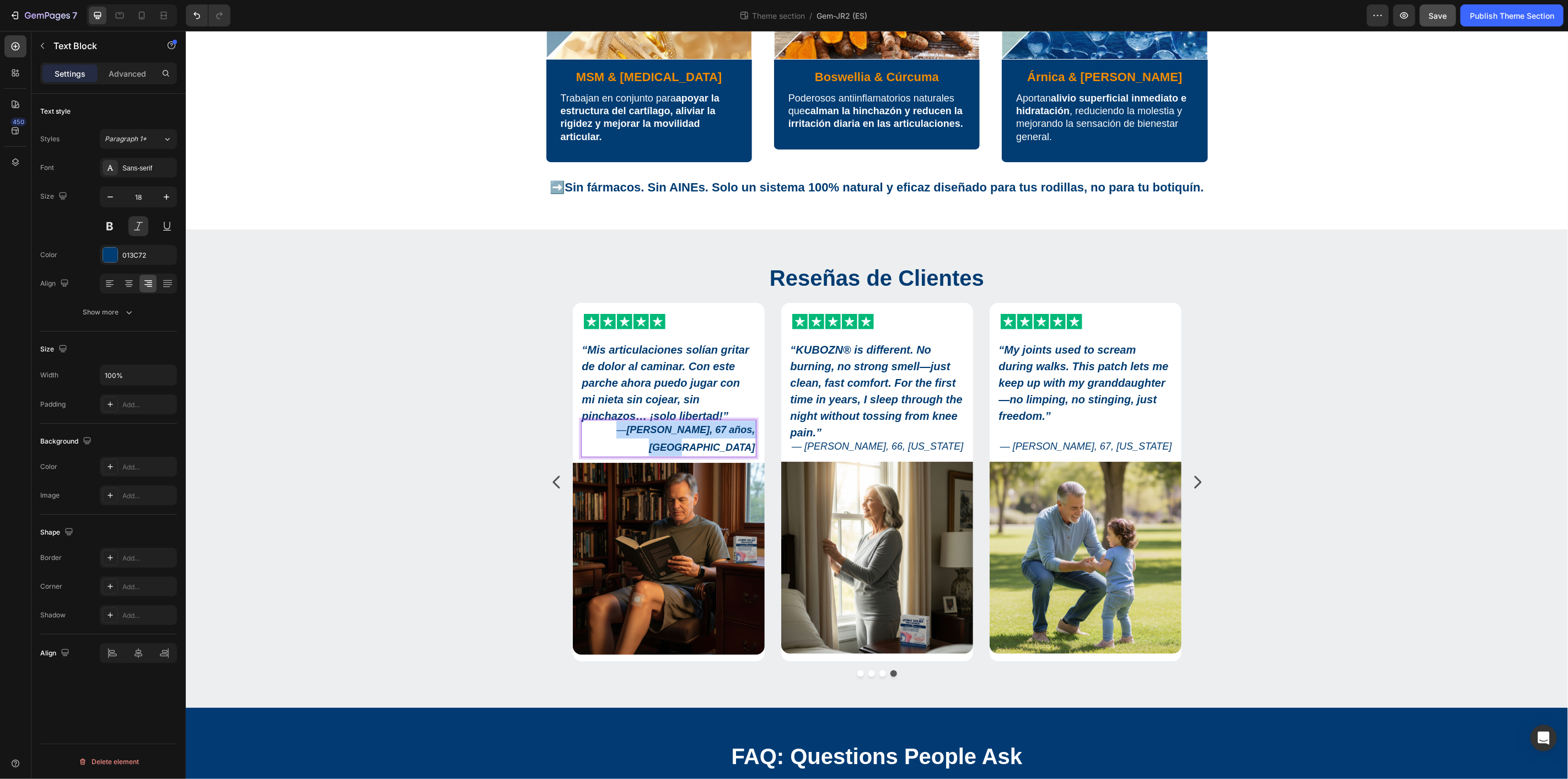
click at [703, 427] on strong "Francisco D., 67 años, Madrid" at bounding box center [690, 437] width 128 height 29
click at [835, 402] on icon "Editor contextual toolbar" at bounding box center [834, 405] width 11 height 11
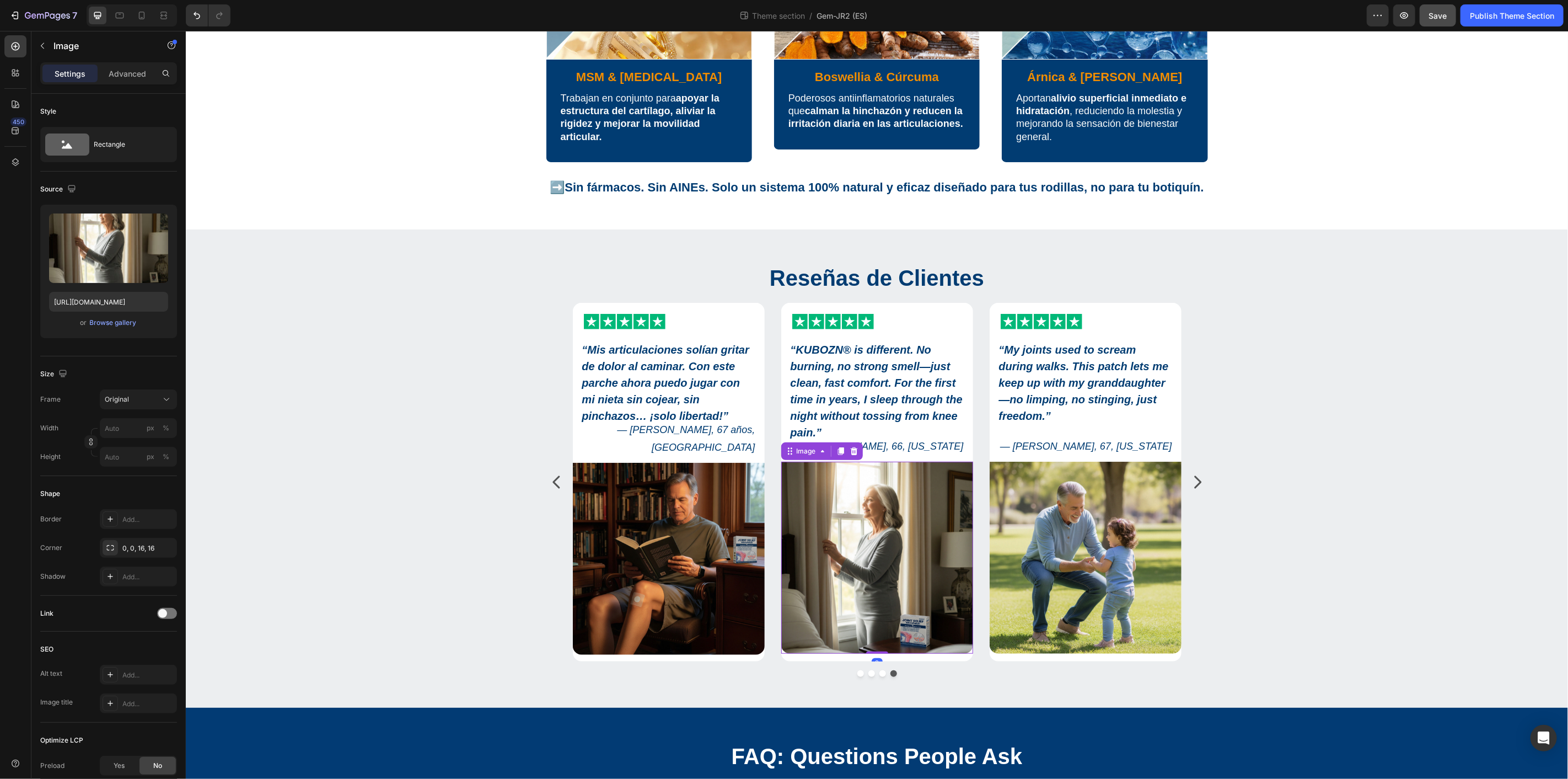
click at [824, 540] on img at bounding box center [876, 557] width 191 height 191
click at [673, 385] on strong "“Mis articulaciones solían gritar de dolor al caminar. Con este parche ahora pu…" at bounding box center [665, 382] width 167 height 78
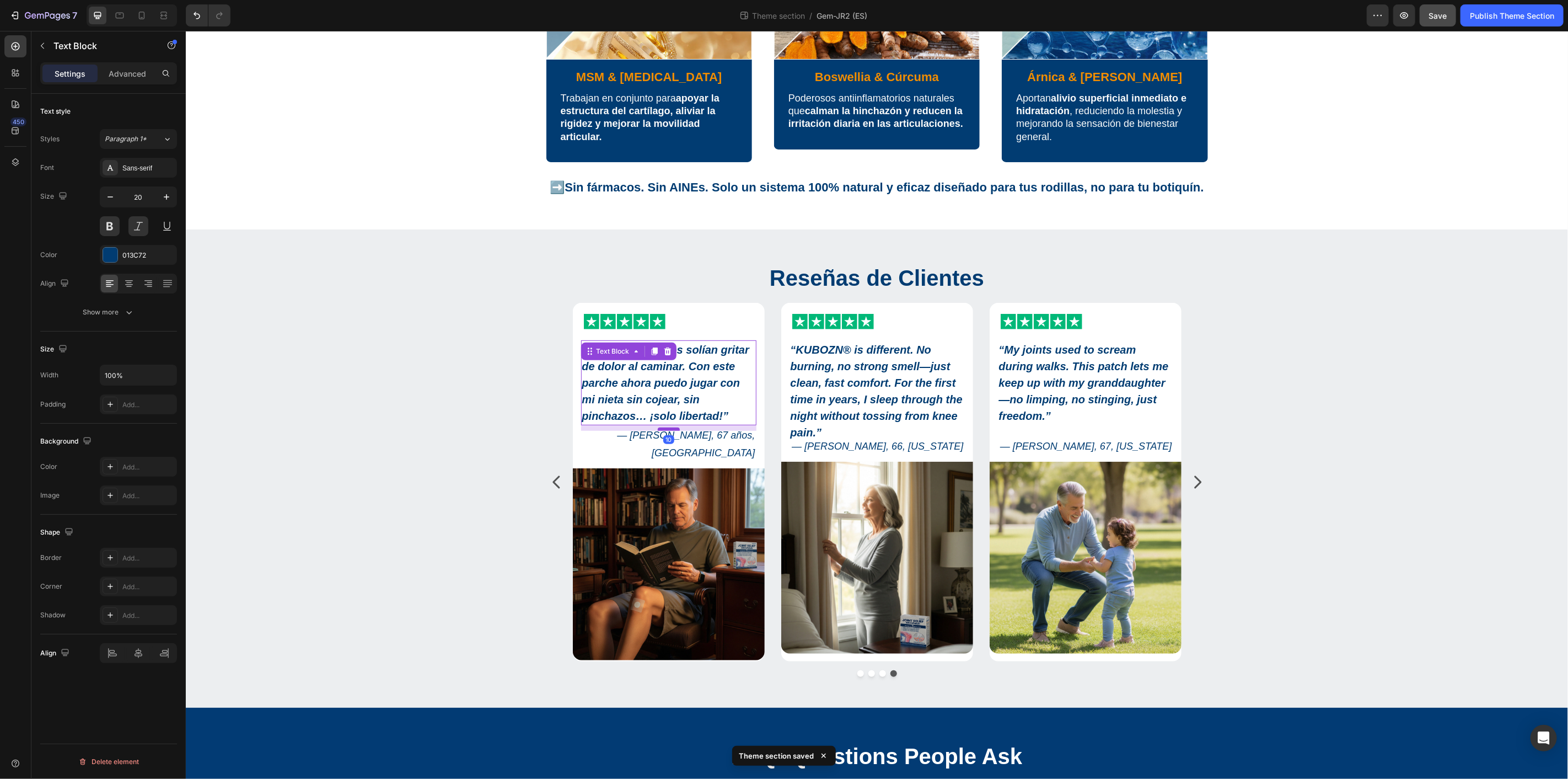
drag, startPoint x: 659, startPoint y: 422, endPoint x: 663, endPoint y: 428, distance: 7.2
click at [663, 428] on div at bounding box center [667, 429] width 22 height 4
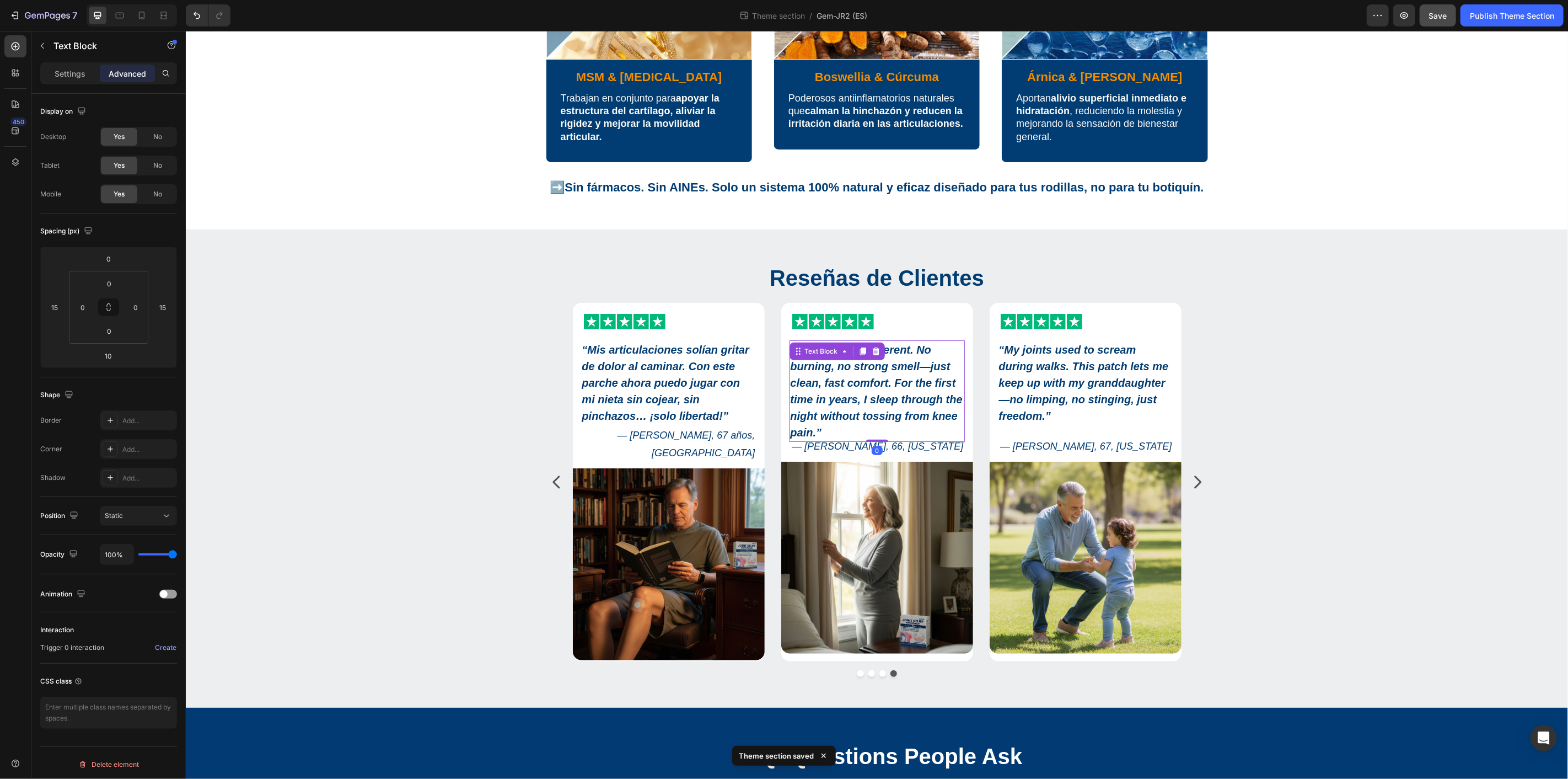
click at [869, 382] on strong "KUBOZN® is different. No burning, no strong smell—just clean, fast comfort. For…" at bounding box center [876, 391] width 172 height 95
click at [689, 371] on strong "“Mis articulaciones solían gritar de dolor al caminar. Con este parche ahora pu…" at bounding box center [665, 382] width 167 height 78
click at [63, 65] on div "Settings" at bounding box center [69, 73] width 55 height 18
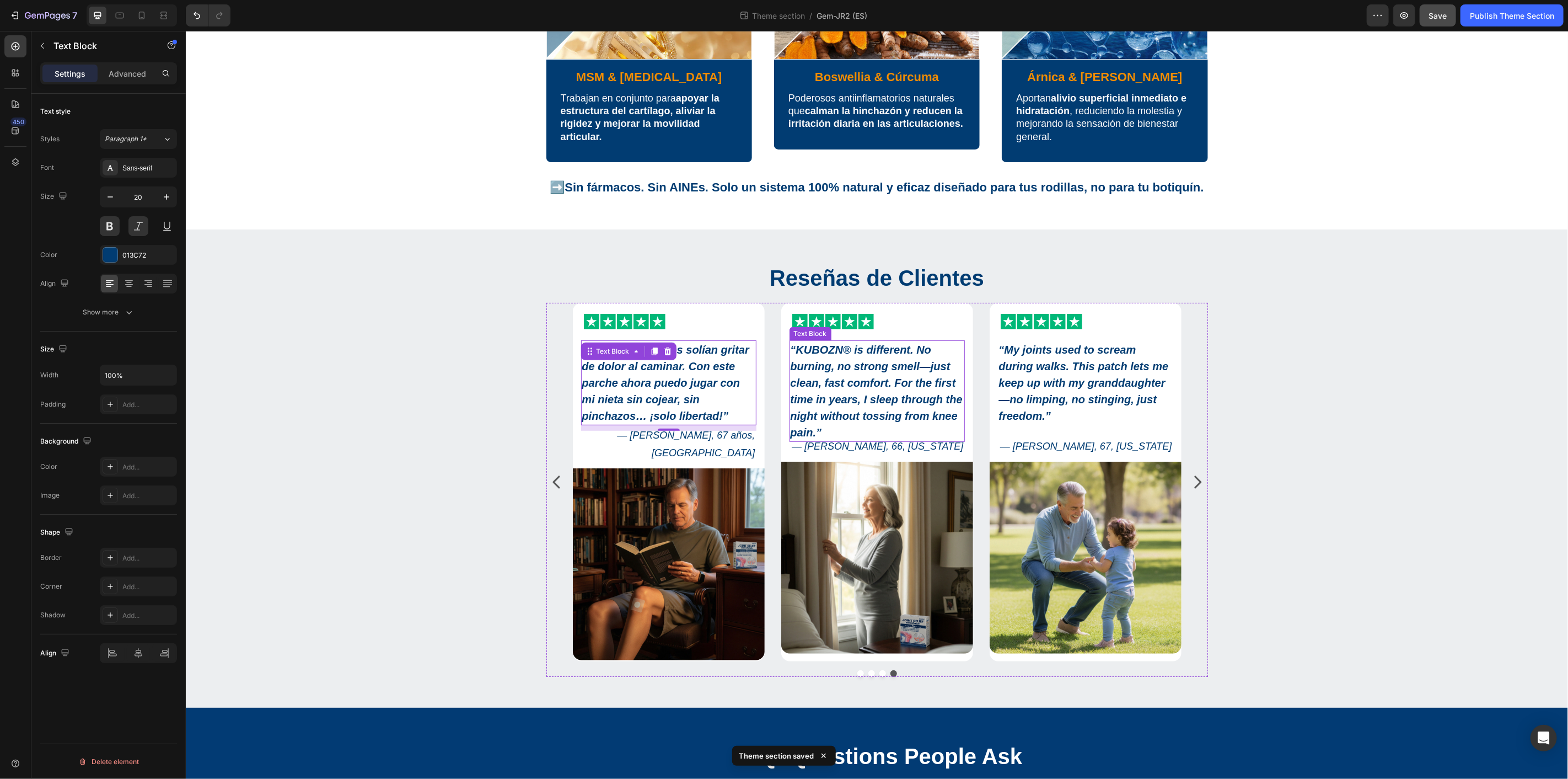
click at [874, 382] on strong "KUBOZN® is different. No burning, no strong smell—just clean, fast comfort. For…" at bounding box center [876, 391] width 172 height 95
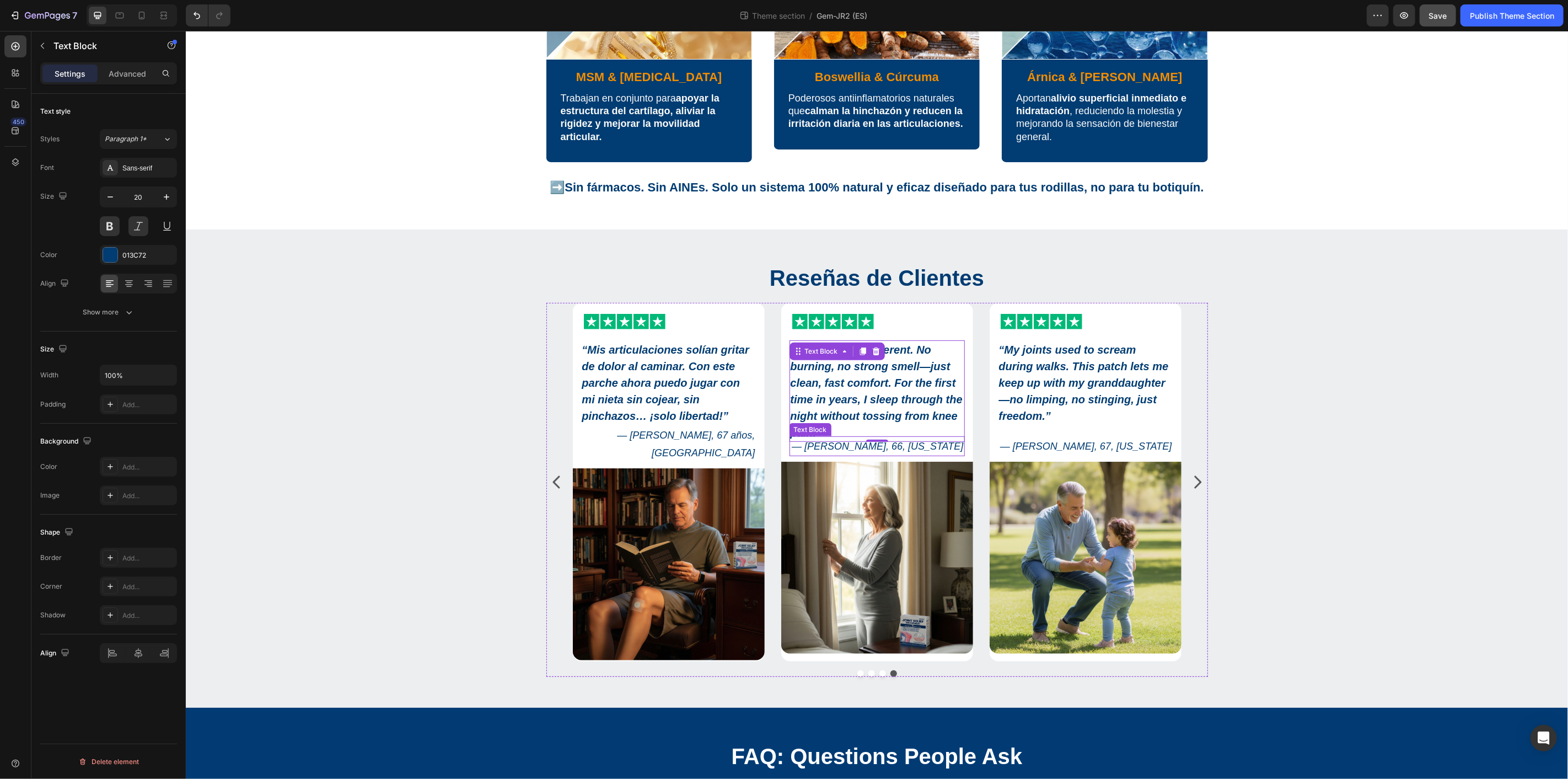
click at [908, 447] on p "— Diane M., 66, Texas" at bounding box center [876, 445] width 173 height 18
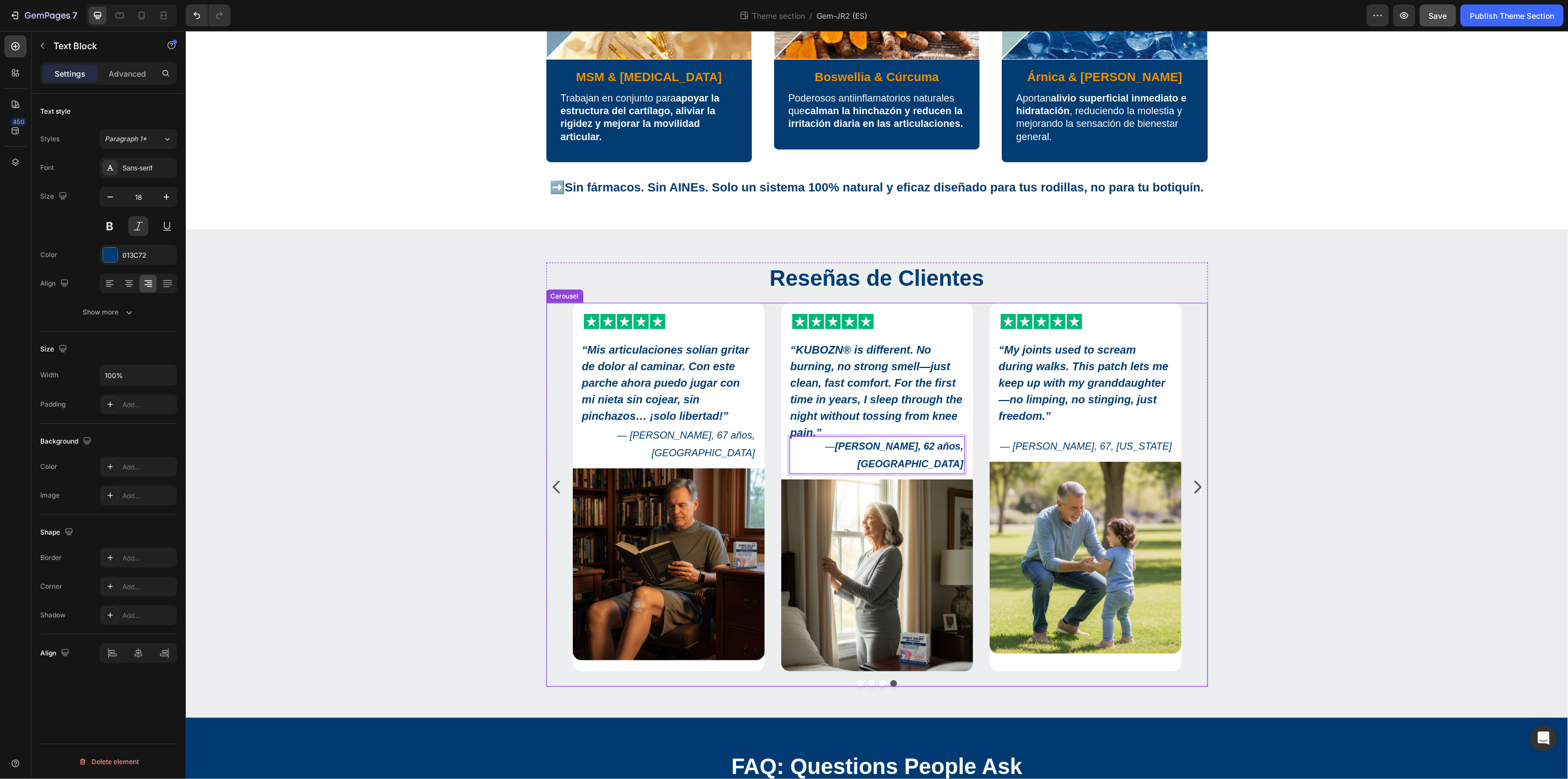
click at [974, 494] on div "Icon Icon Icon Icon Icon Icon List “ KUBOZN® is different. No burning, no stron…" at bounding box center [876, 487] width 608 height 369
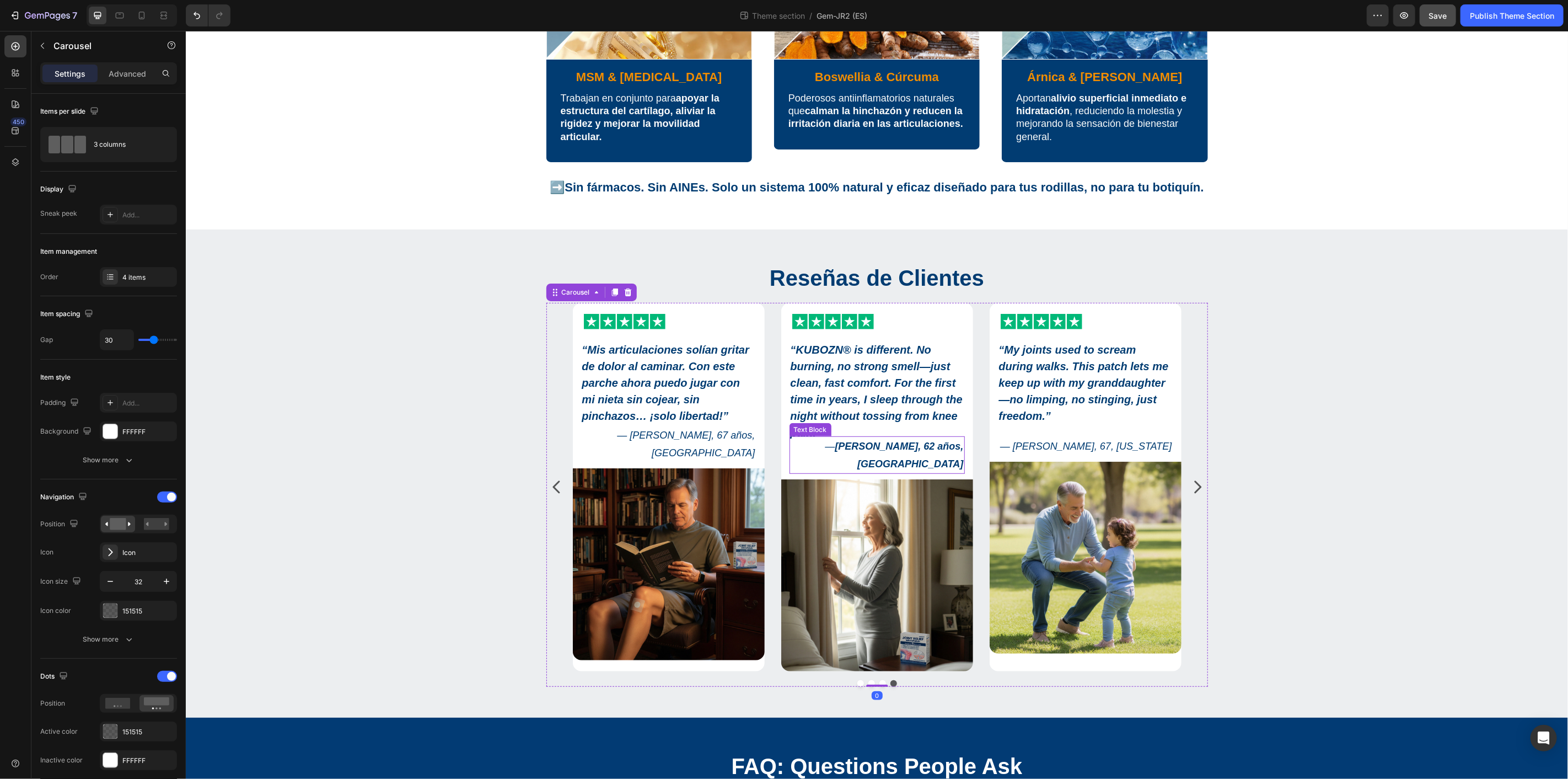
click at [945, 444] on strong "Linda R., 62 años, Valencia" at bounding box center [898, 454] width 128 height 29
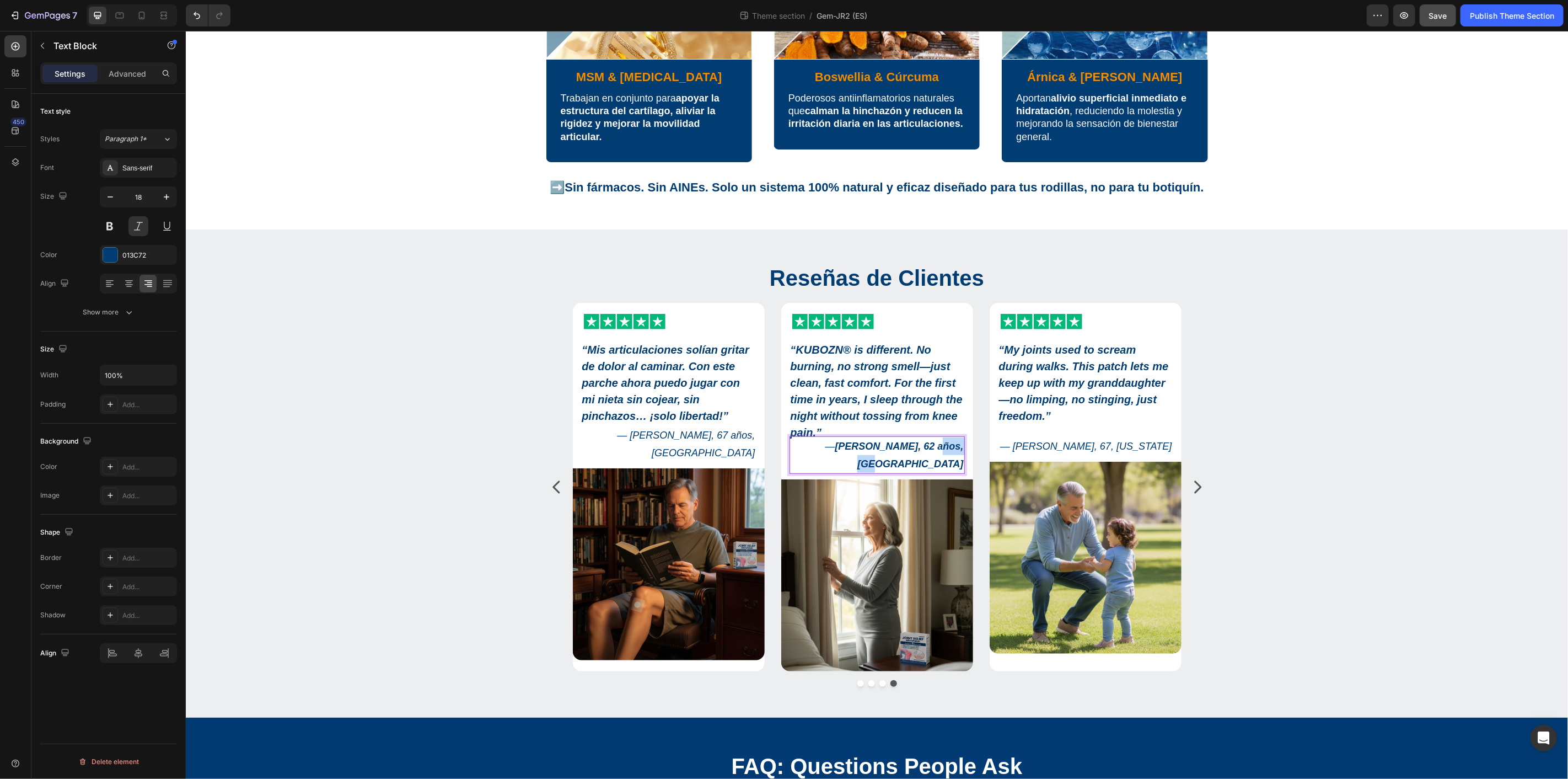
click at [917, 441] on strong "Linda R., 62 años, Valencia" at bounding box center [898, 454] width 128 height 29
click at [1045, 418] on icon "Editor contextual toolbar" at bounding box center [1049, 421] width 11 height 8
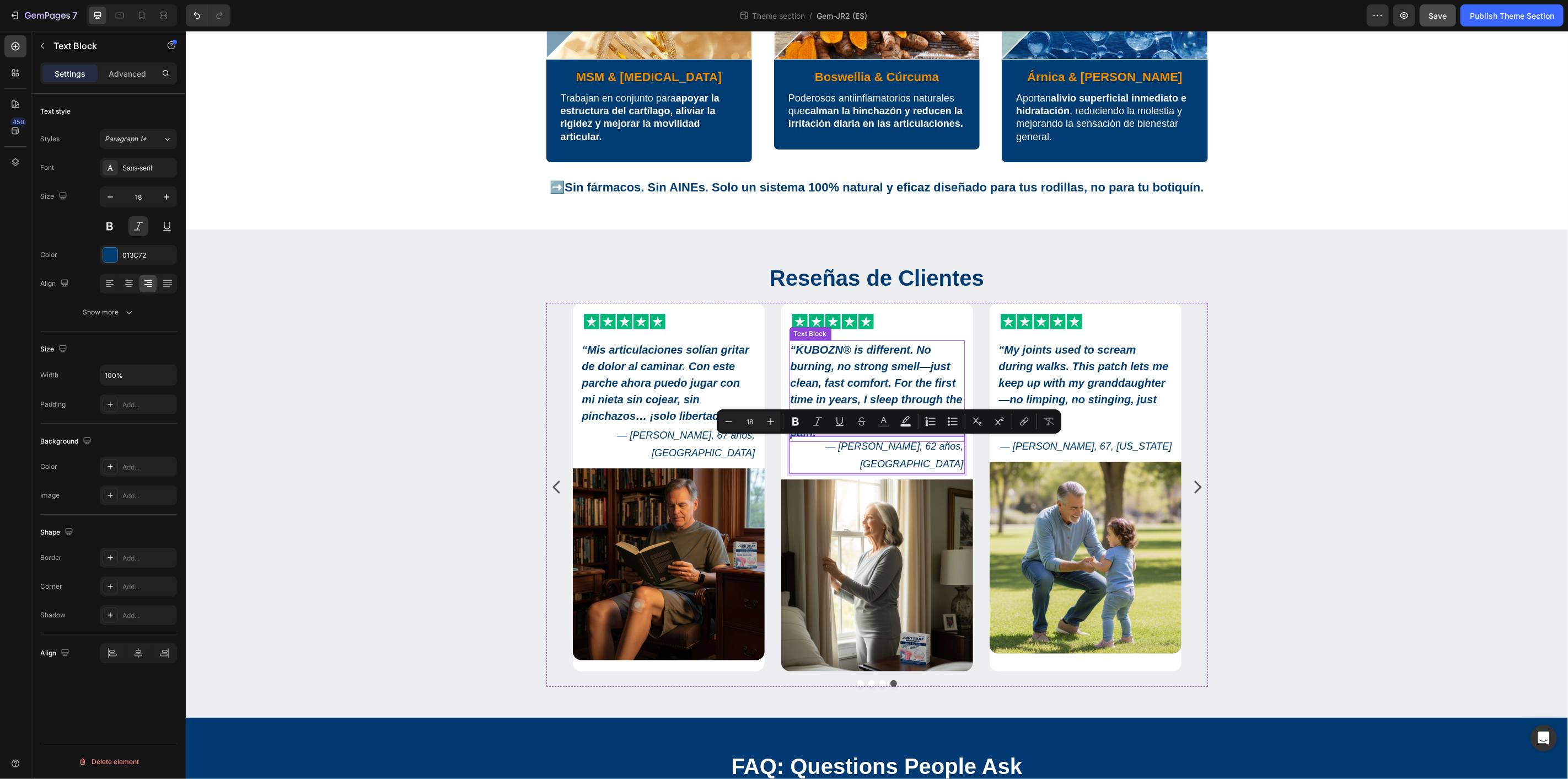
click at [868, 376] on strong "KUBOZN® is different. No burning, no strong smell—just clean, fast comfort. For…" at bounding box center [876, 391] width 172 height 95
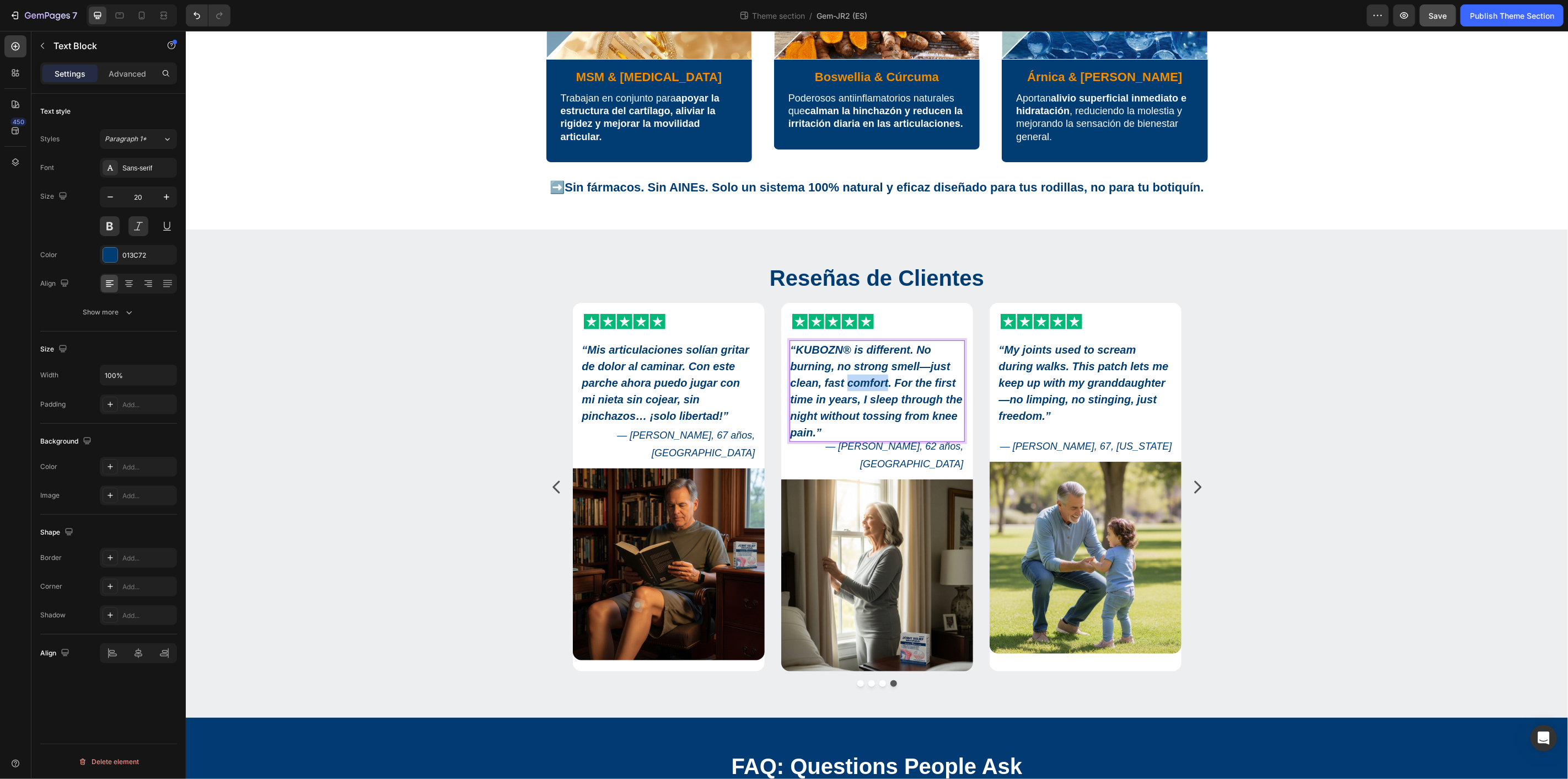
click at [868, 376] on strong "KUBOZN® is different. No burning, no strong smell—just clean, fast comfort. For…" at bounding box center [876, 391] width 172 height 95
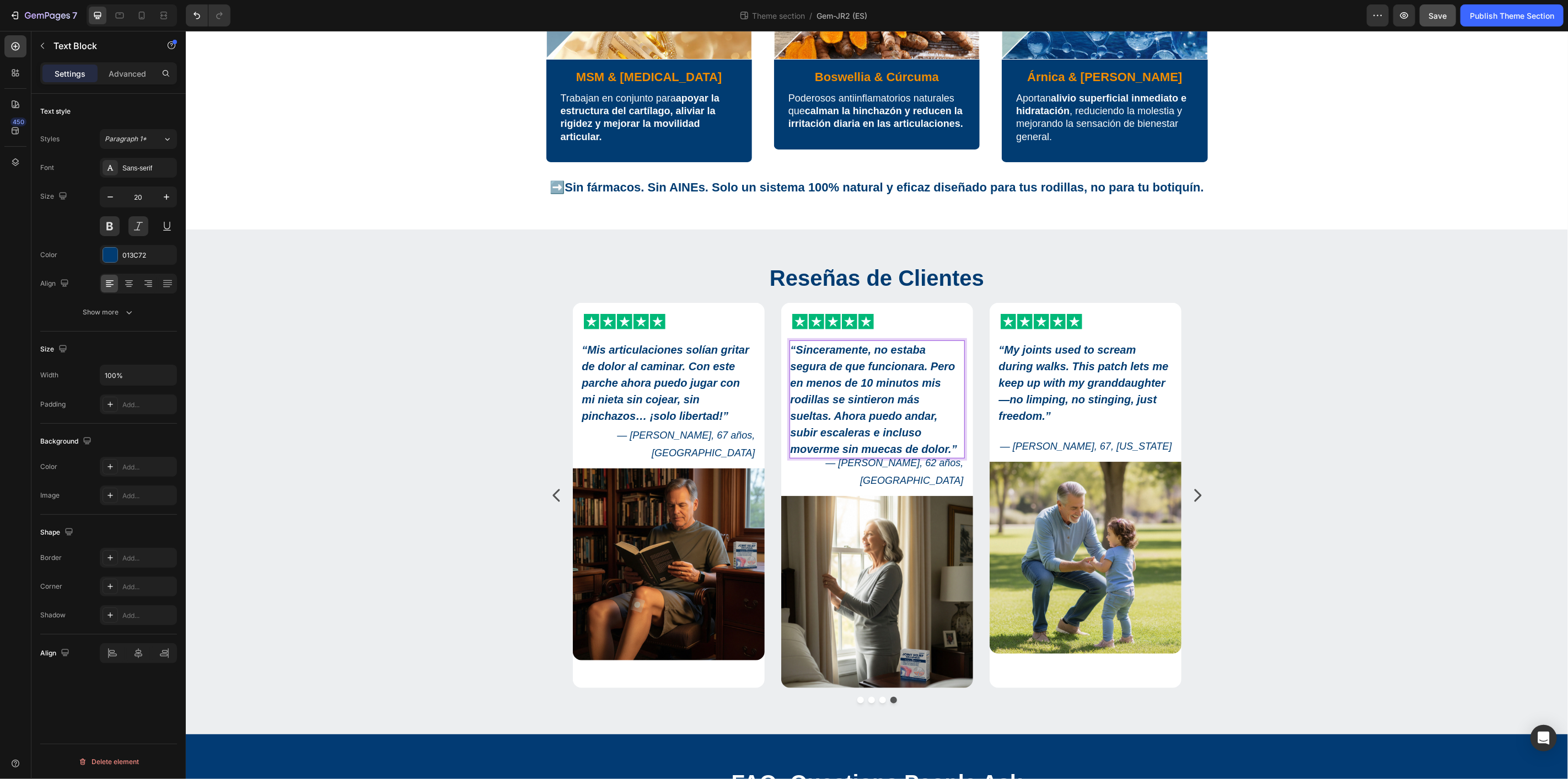
scroll to position [0, 2]
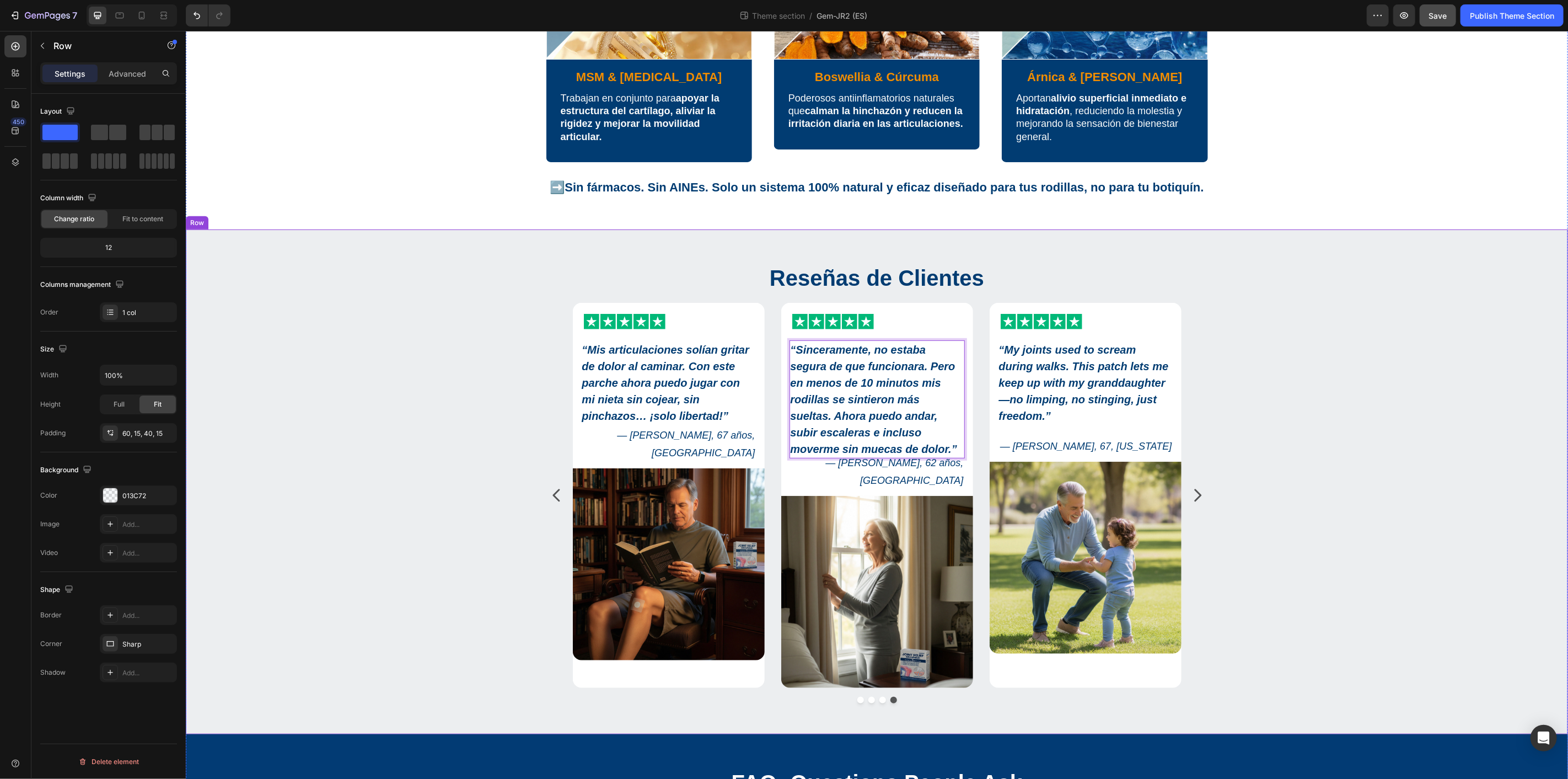
click at [1337, 436] on div "Reseñas de Clientes Heading Icon Icon Icon Icon Icon Icon List “Sinceramente, n…" at bounding box center [875, 487] width 1365 height 450
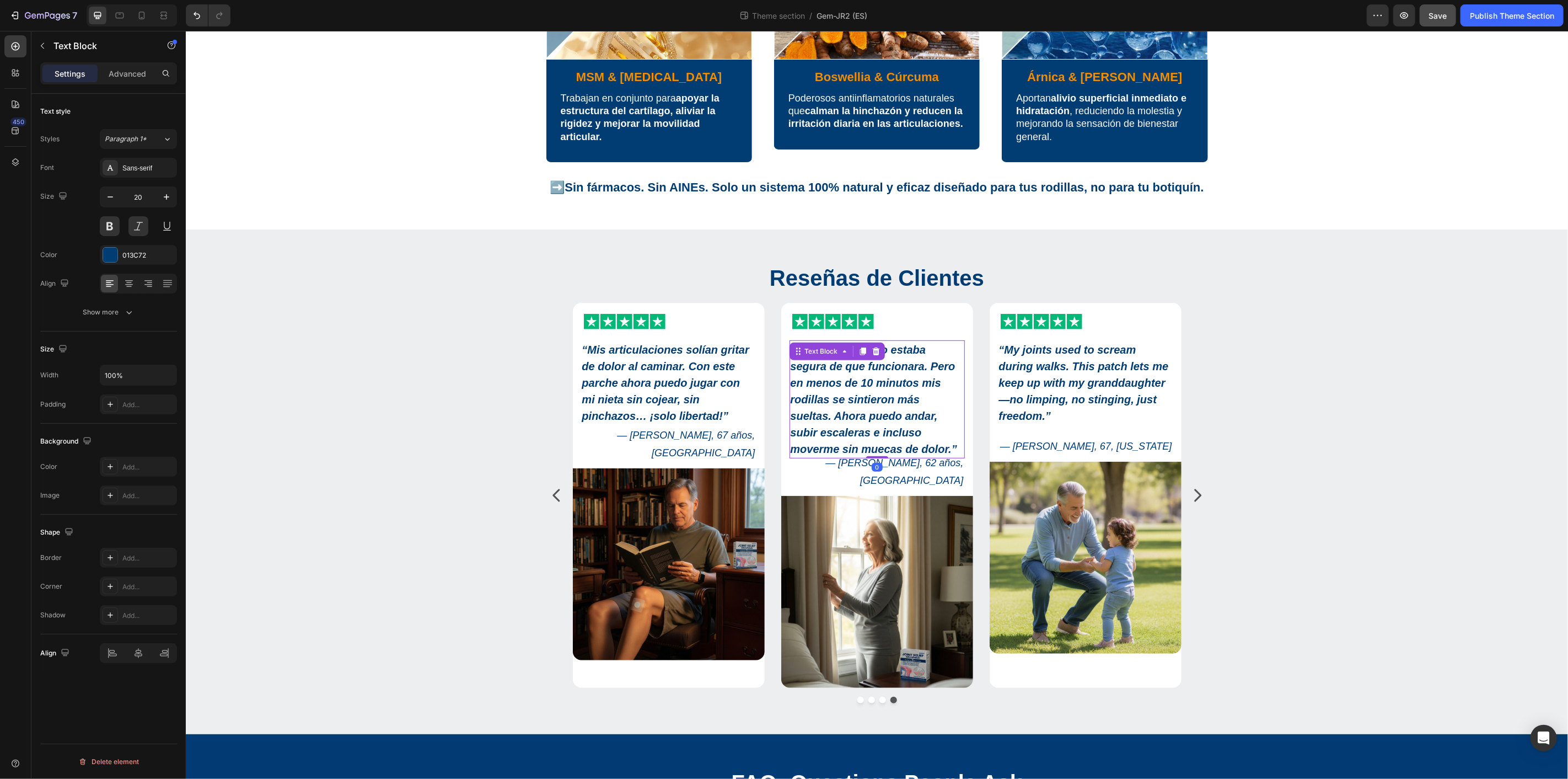
click at [909, 393] on strong "“Sinceramente, no estaba segura de que funcionara. Pero en menos de 10 minutos …" at bounding box center [874, 399] width 167 height 112
click at [109, 197] on icon "button" at bounding box center [110, 197] width 5 height 1
type input "18"
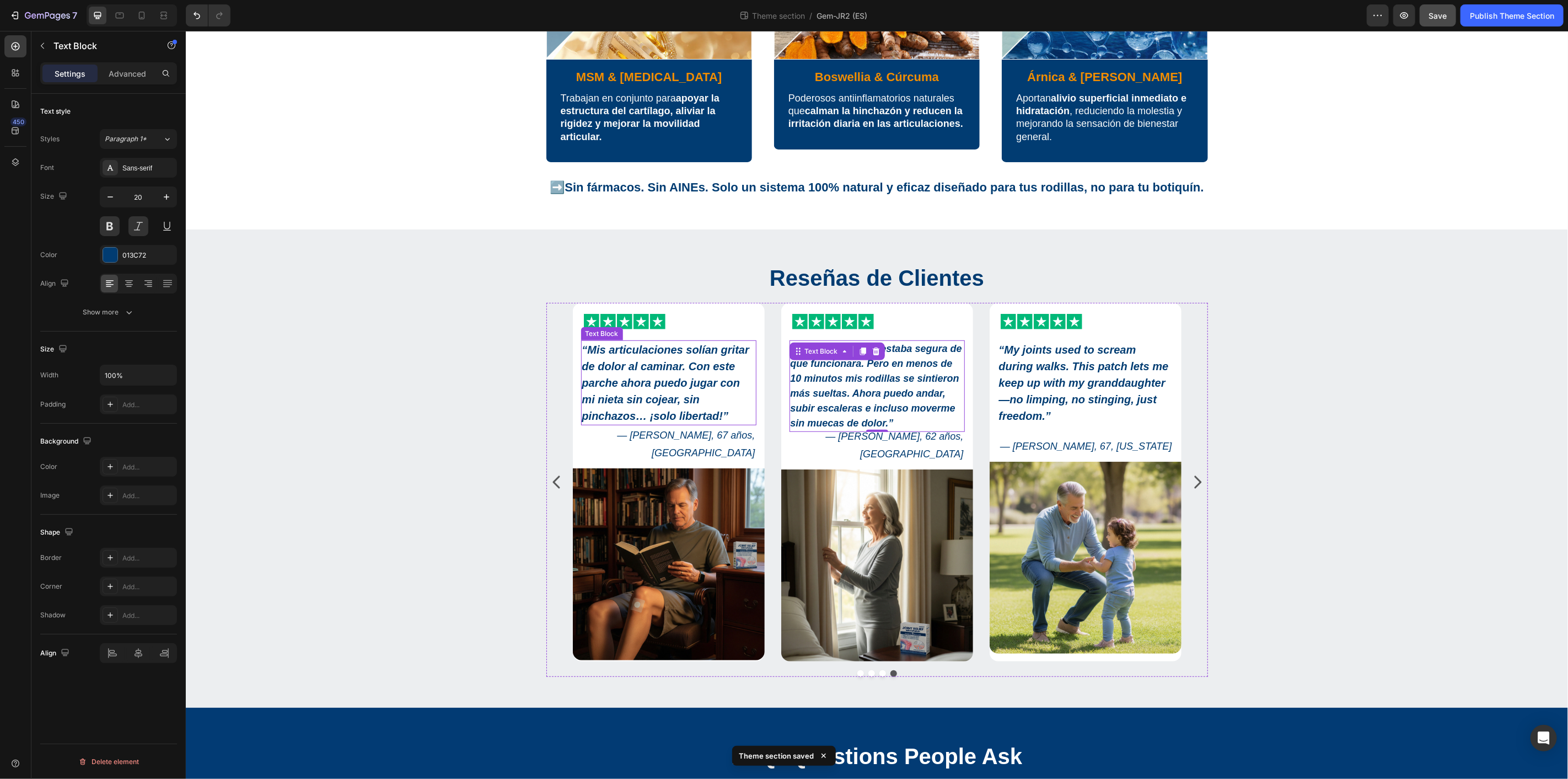
click at [674, 385] on strong "“Mis articulaciones solían gritar de dolor al caminar. Con este parche ahora pu…" at bounding box center [665, 382] width 167 height 78
click at [104, 191] on icon "button" at bounding box center [110, 197] width 11 height 11
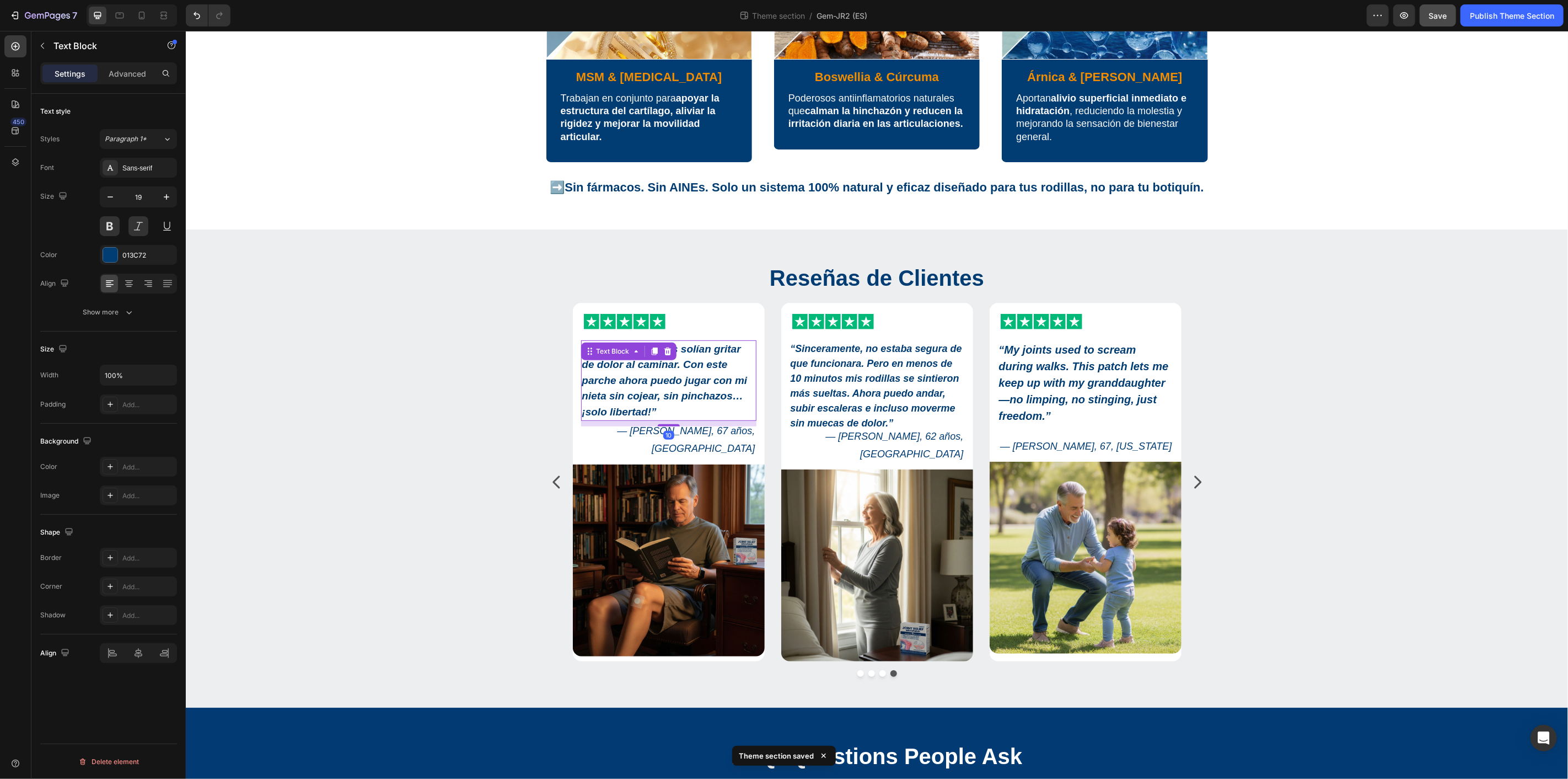
type input "18"
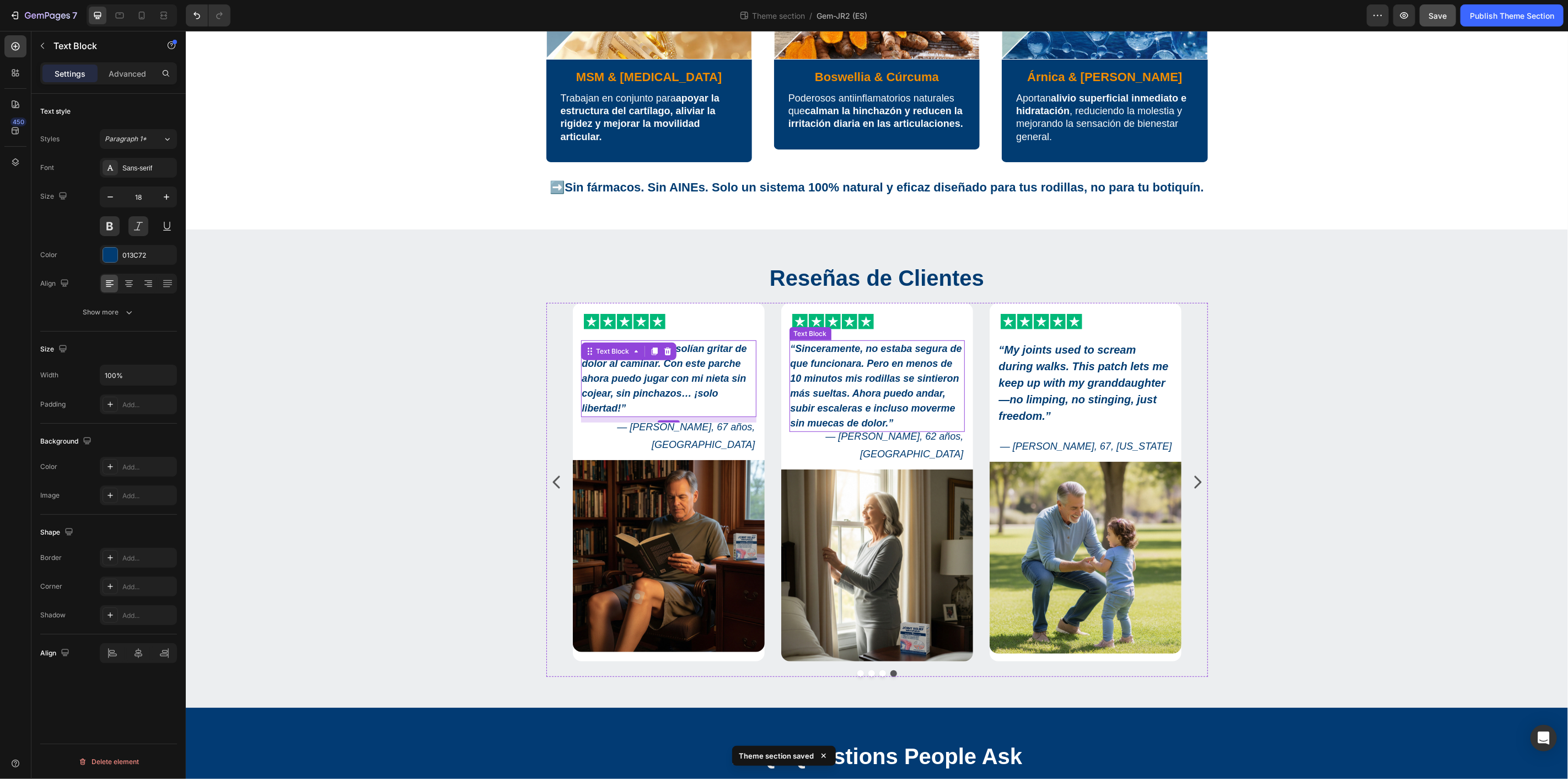
click at [867, 385] on strong "“Sinceramente, no estaba segura de que funcionara. Pero en menos de 10 minutos …" at bounding box center [875, 385] width 171 height 85
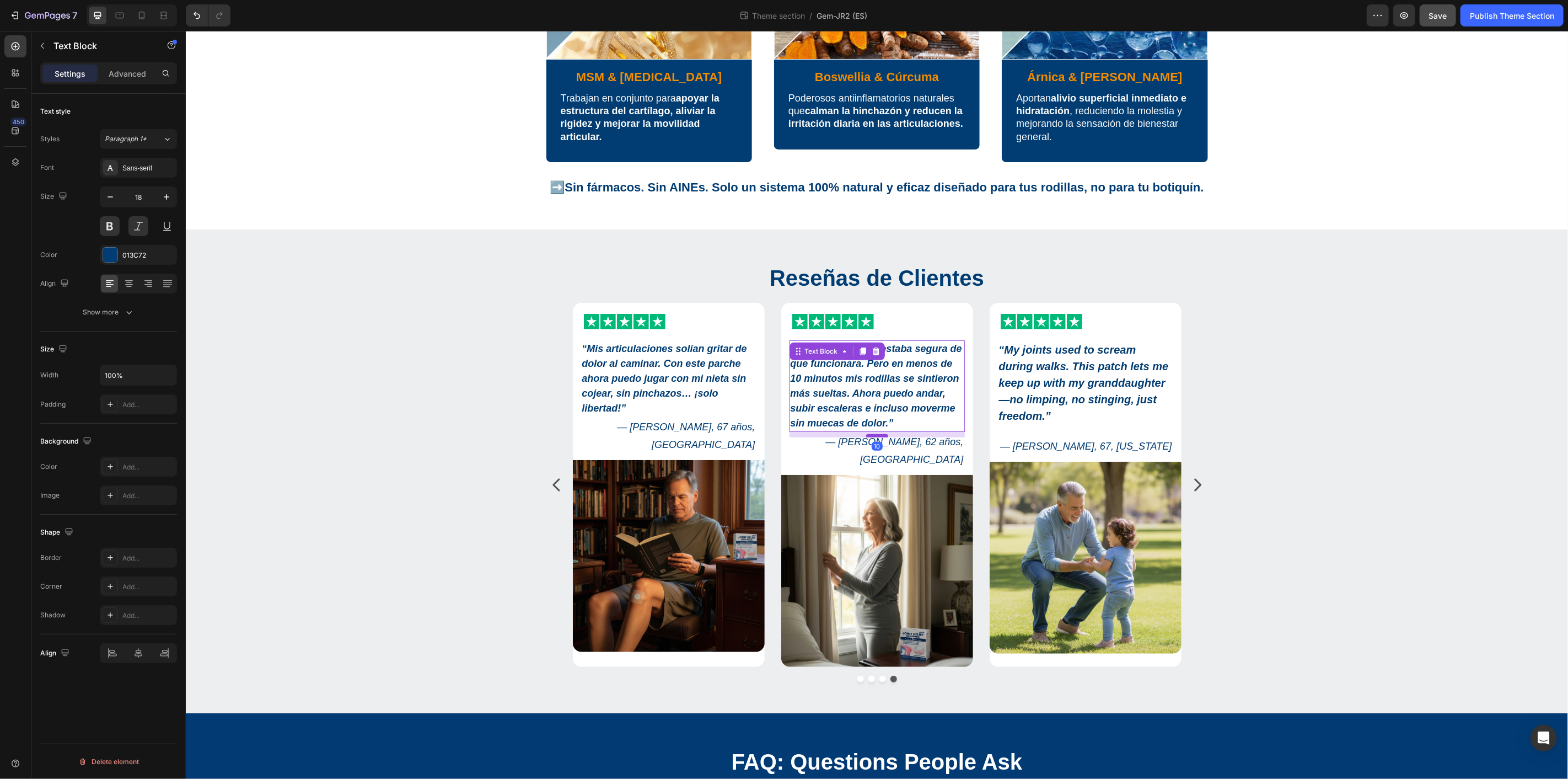
drag, startPoint x: 872, startPoint y: 428, endPoint x: 874, endPoint y: 433, distance: 5.4
click at [874, 434] on div at bounding box center [876, 436] width 22 height 4
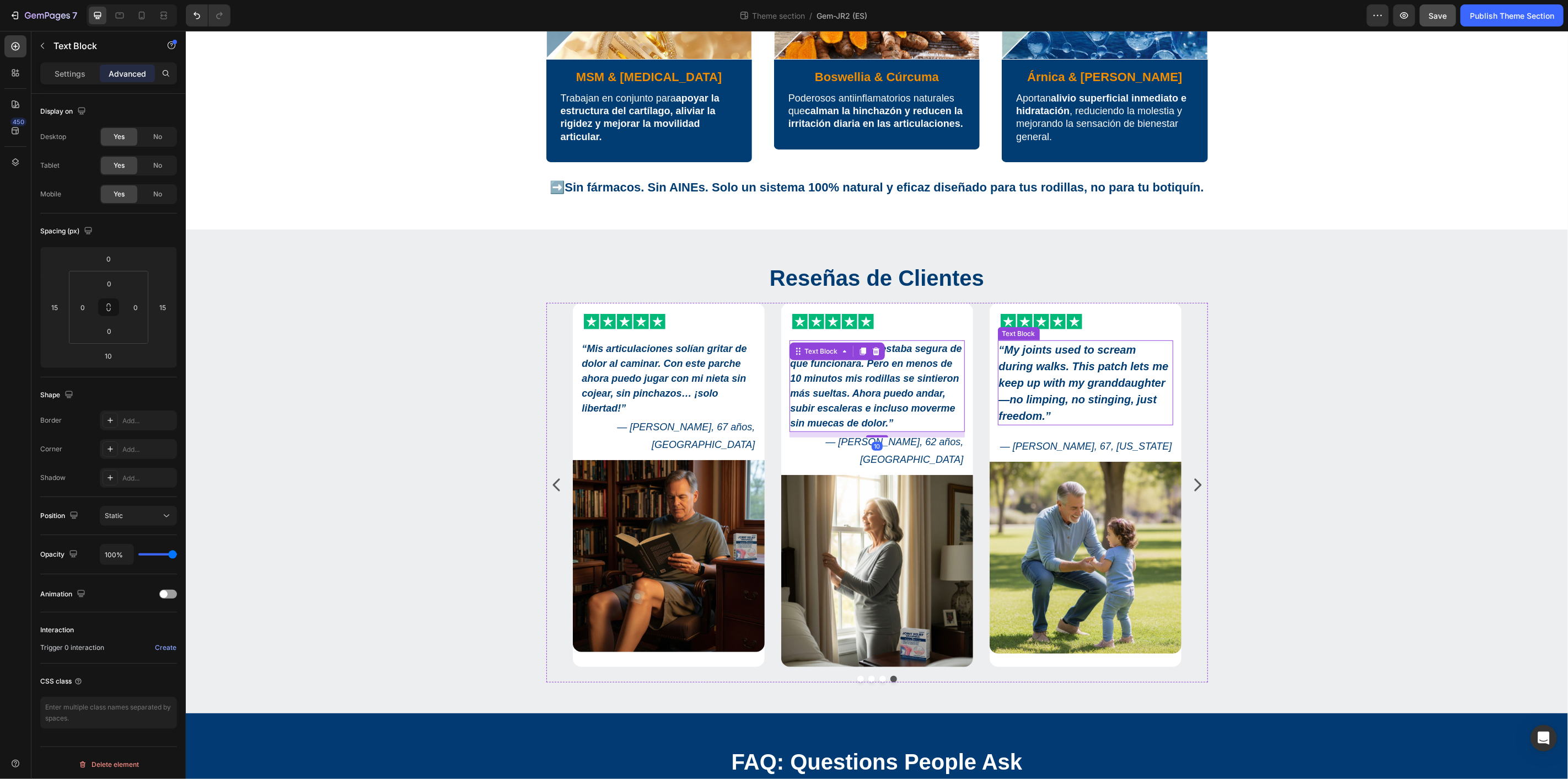
click at [1080, 361] on strong "My joints used to scream during walks. This patch lets me keep up with my grand…" at bounding box center [1082, 382] width 169 height 78
click at [857, 682] on button "Dot" at bounding box center [860, 679] width 7 height 7
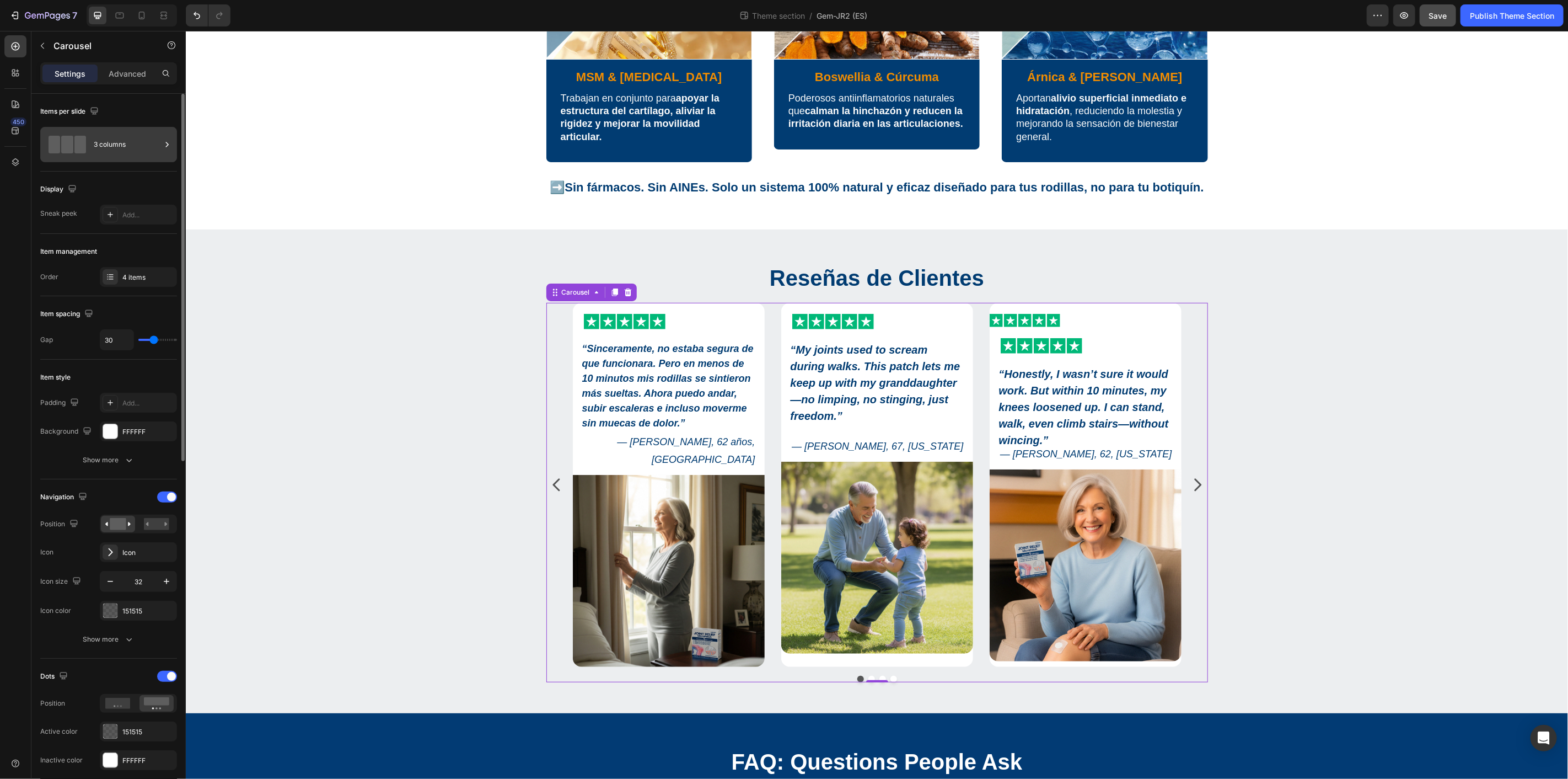
click at [166, 146] on icon at bounding box center [167, 144] width 3 height 5
click at [108, 280] on icon at bounding box center [111, 277] width 9 height 9
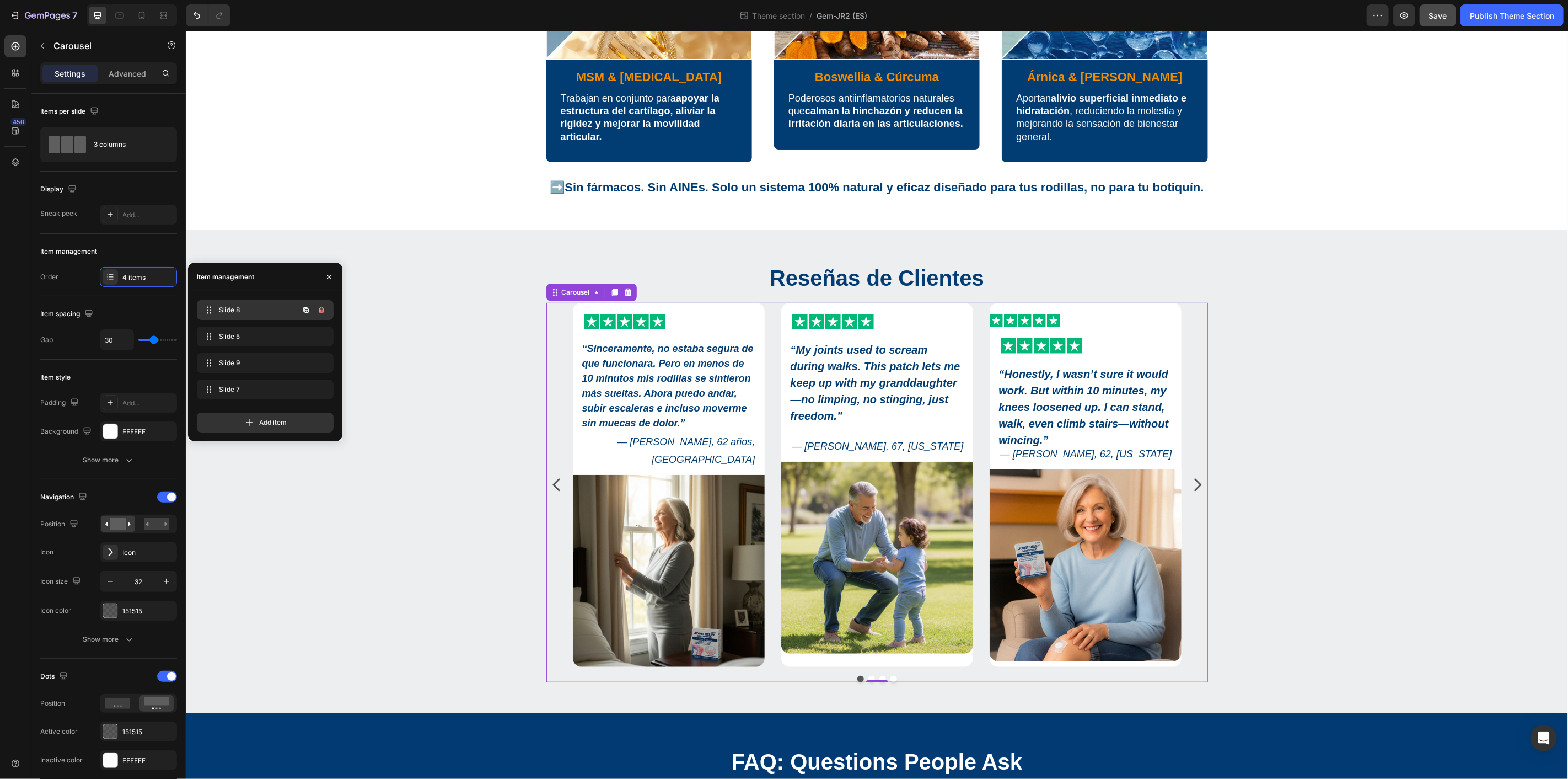
click at [237, 307] on span "Slide 8" at bounding box center [249, 309] width 62 height 10
click at [211, 307] on icon at bounding box center [208, 310] width 9 height 9
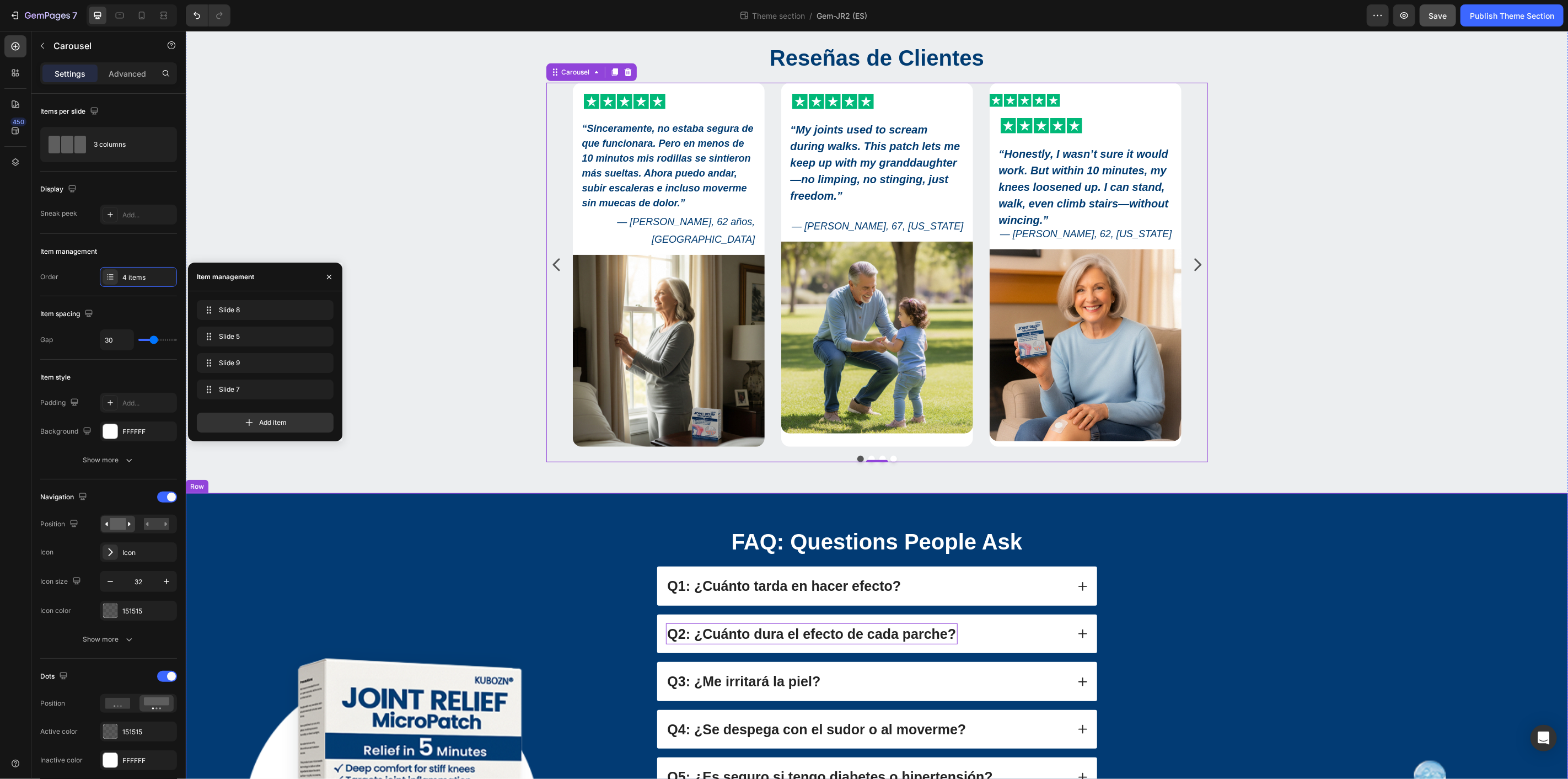
scroll to position [613, 0]
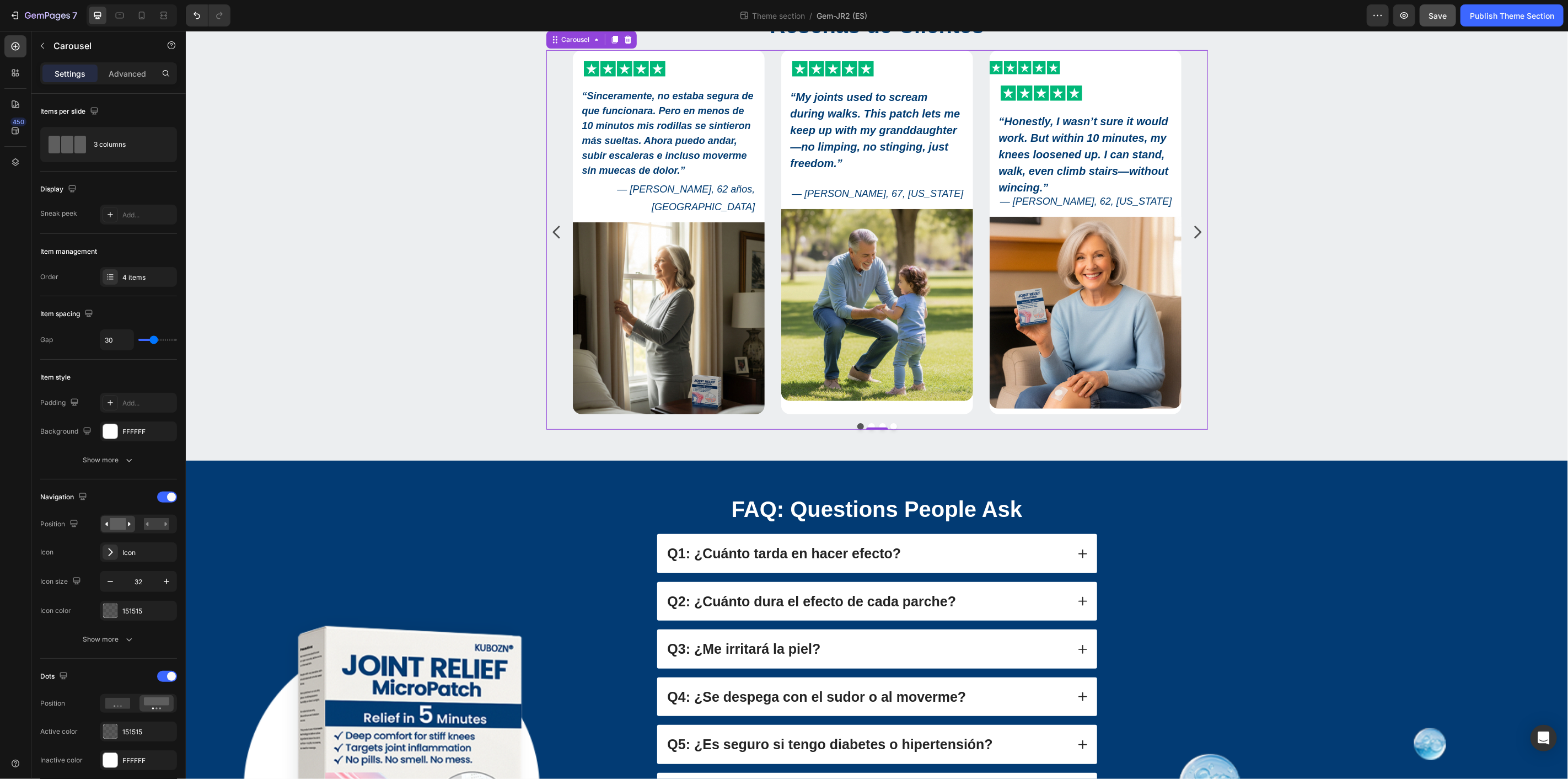
click at [552, 238] on icon "Carousel Back Arrow" at bounding box center [556, 231] width 7 height 12
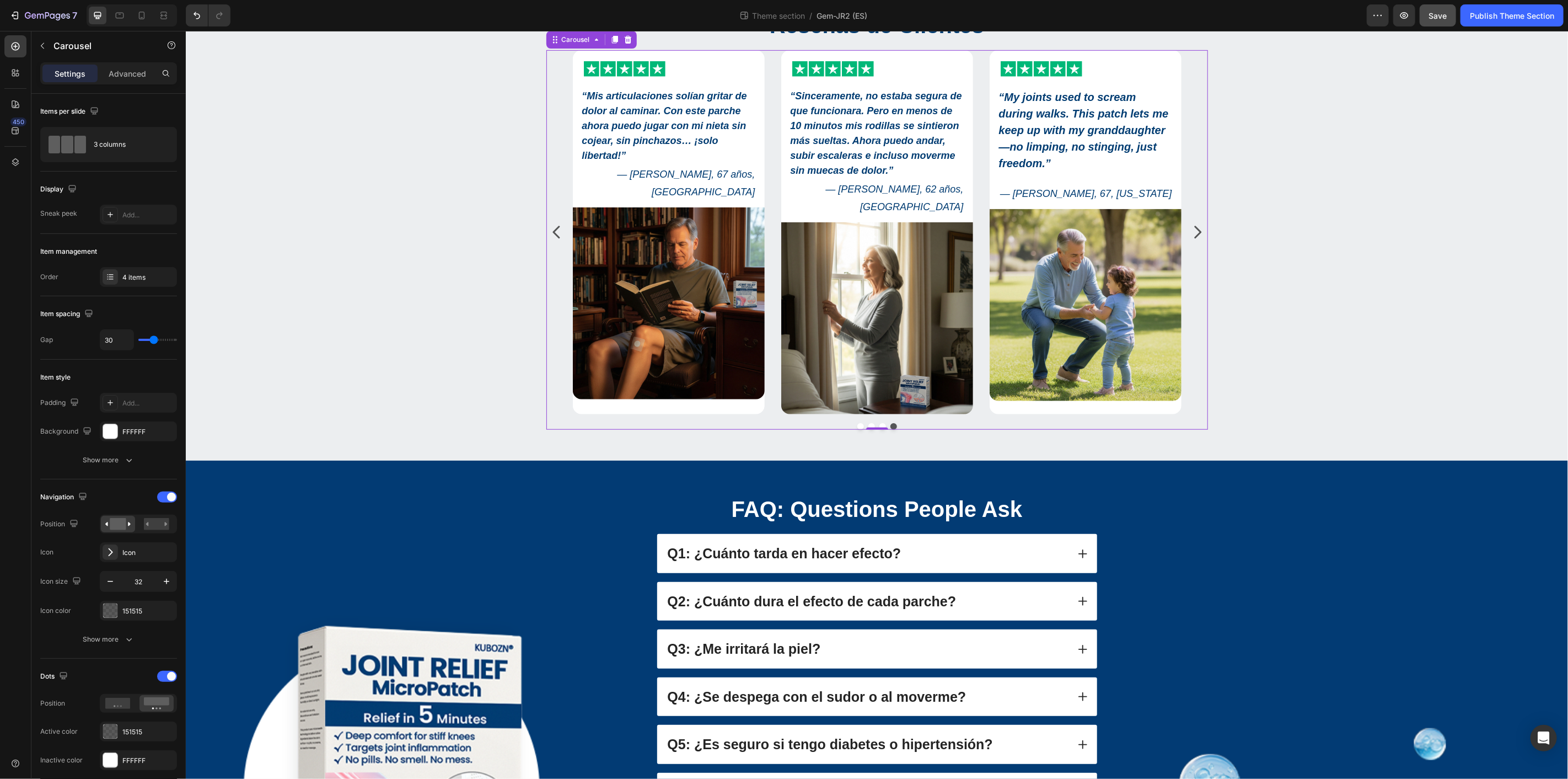
click at [552, 238] on icon "Carousel Back Arrow" at bounding box center [556, 231] width 7 height 12
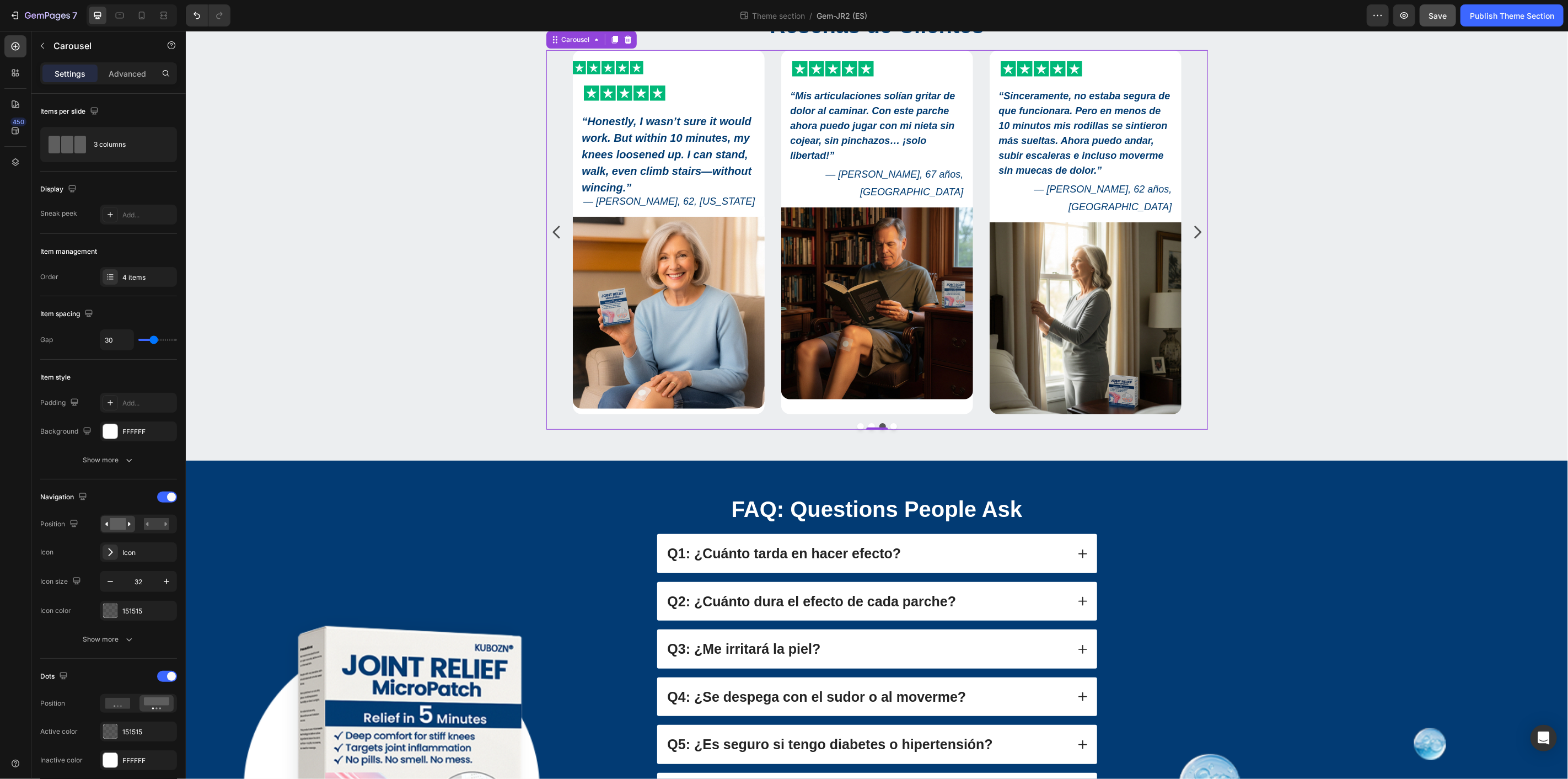
click at [552, 238] on icon "Carousel Back Arrow" at bounding box center [556, 231] width 7 height 12
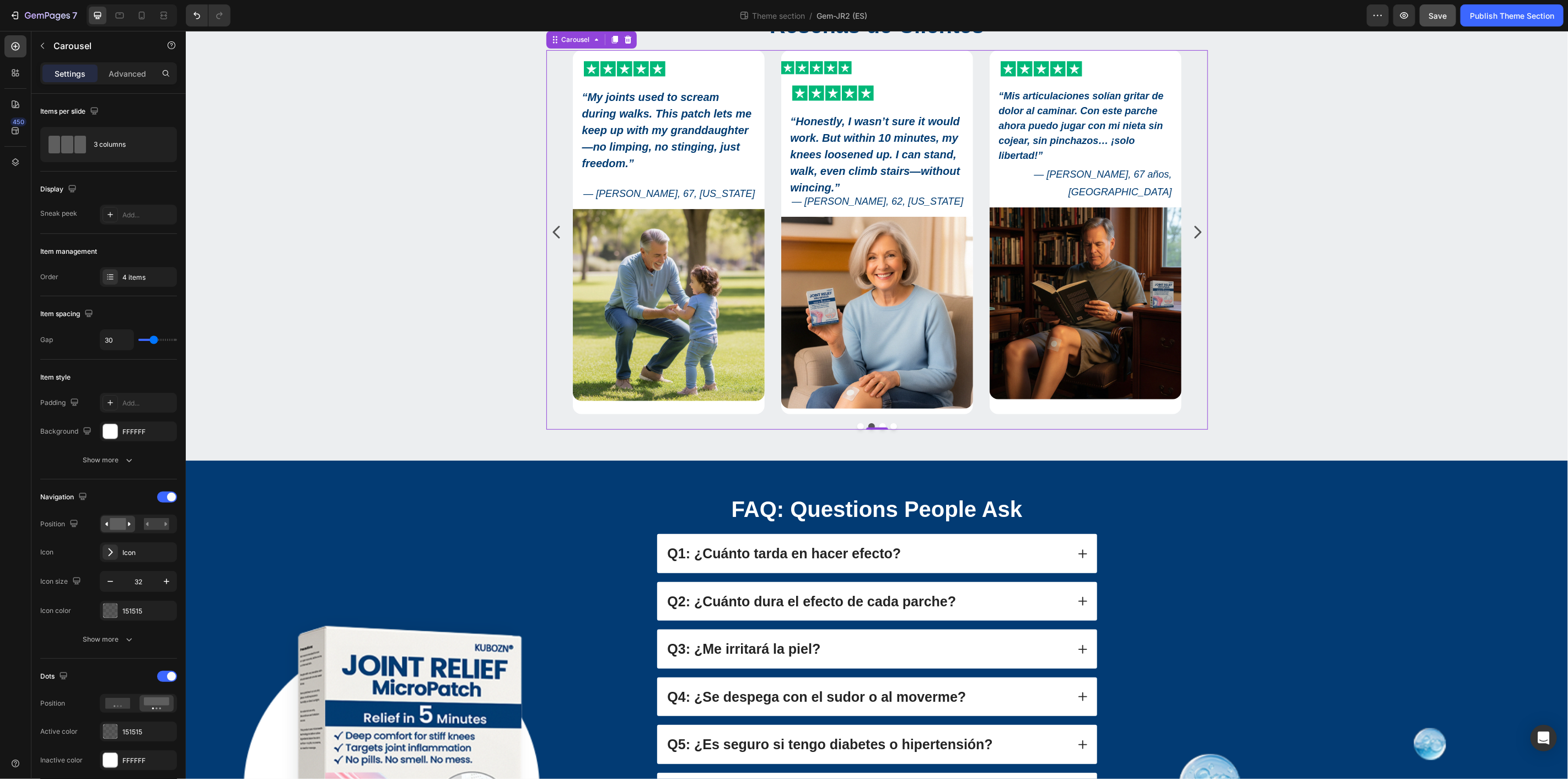
click at [552, 238] on icon "Carousel Back Arrow" at bounding box center [556, 231] width 7 height 12
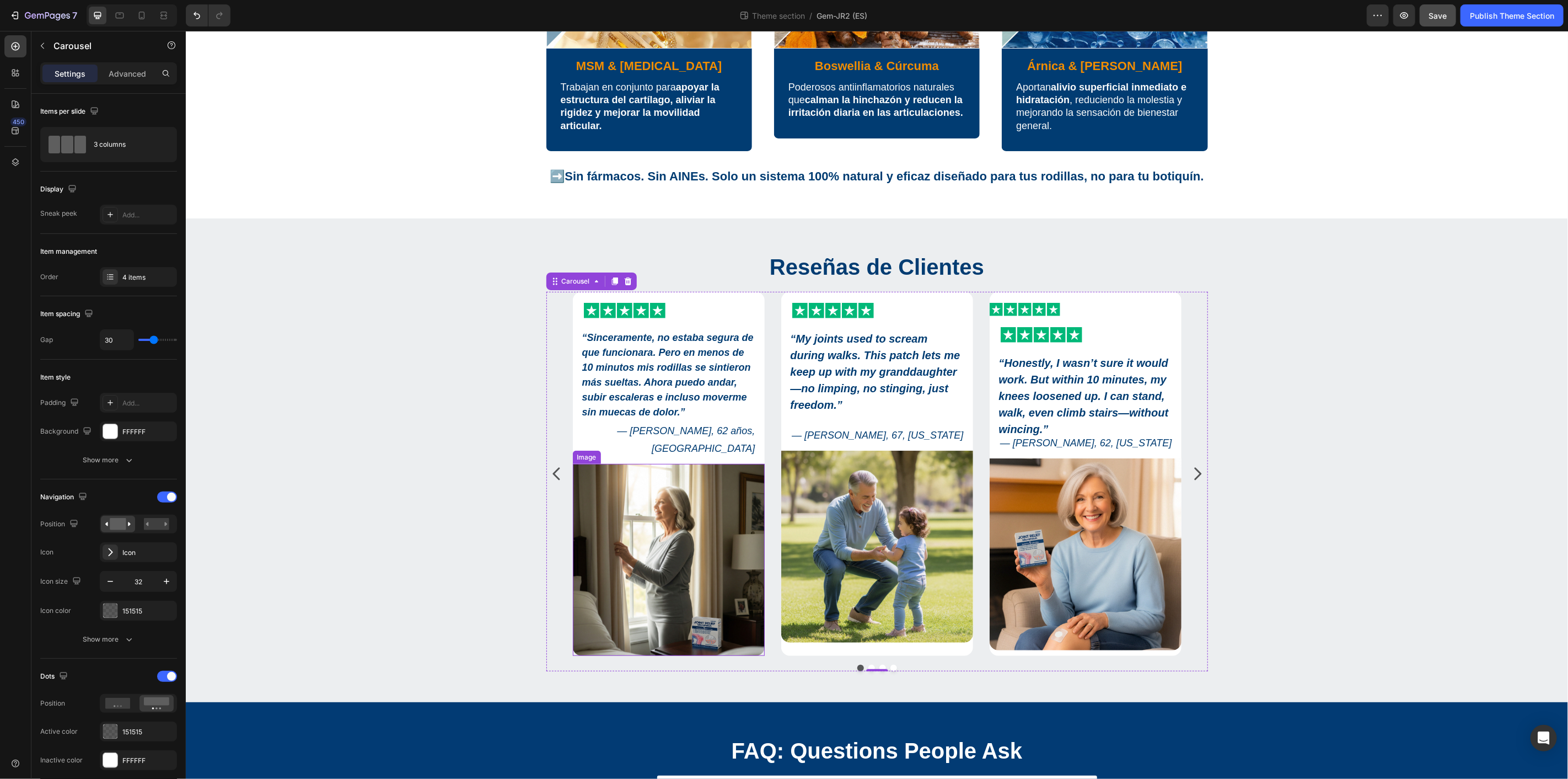
scroll to position [367, 0]
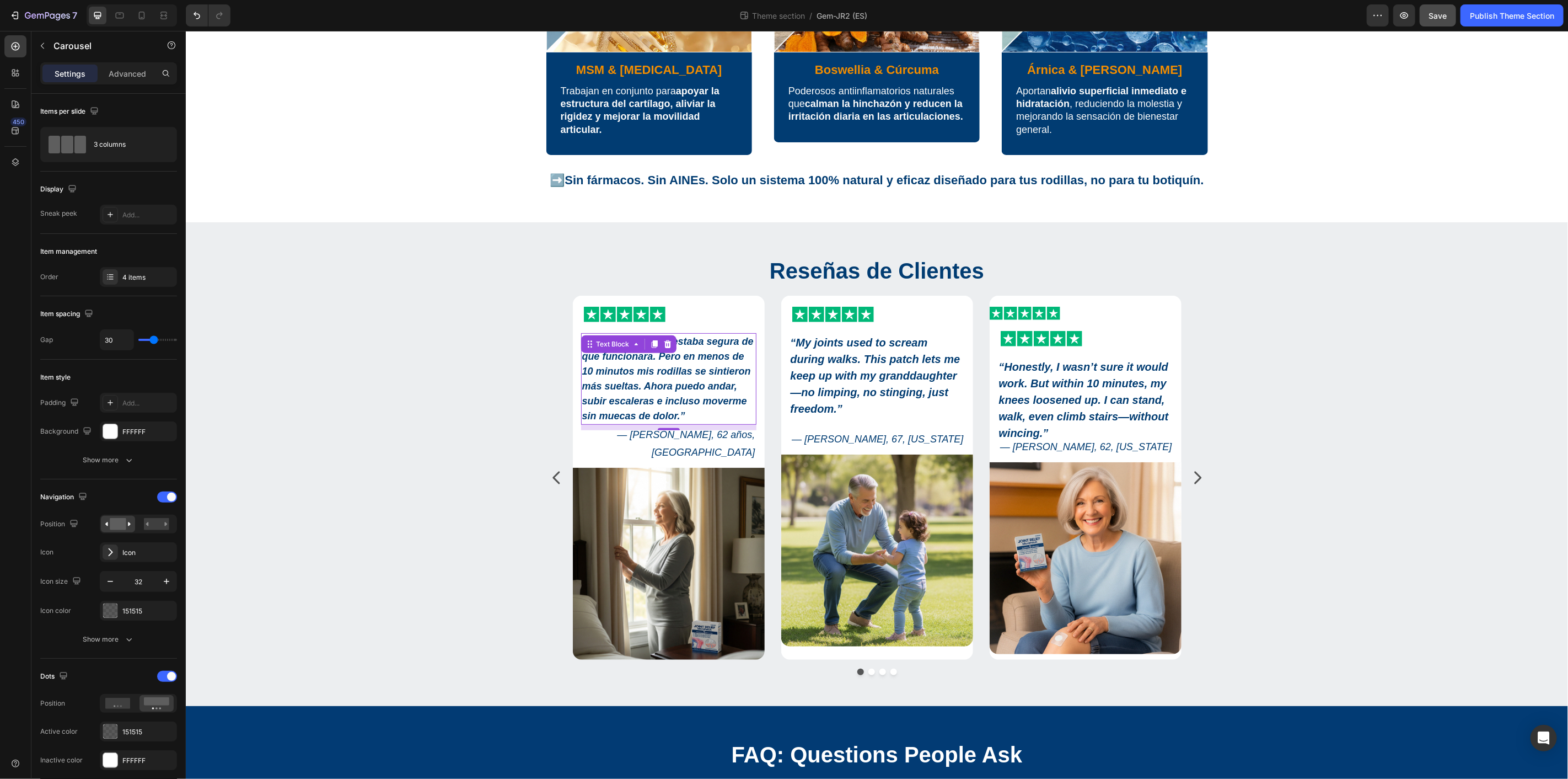
click at [694, 362] on strong "“Sinceramente, no estaba segura de que funcionara. Pero en menos de 10 minutos …" at bounding box center [666, 378] width 171 height 85
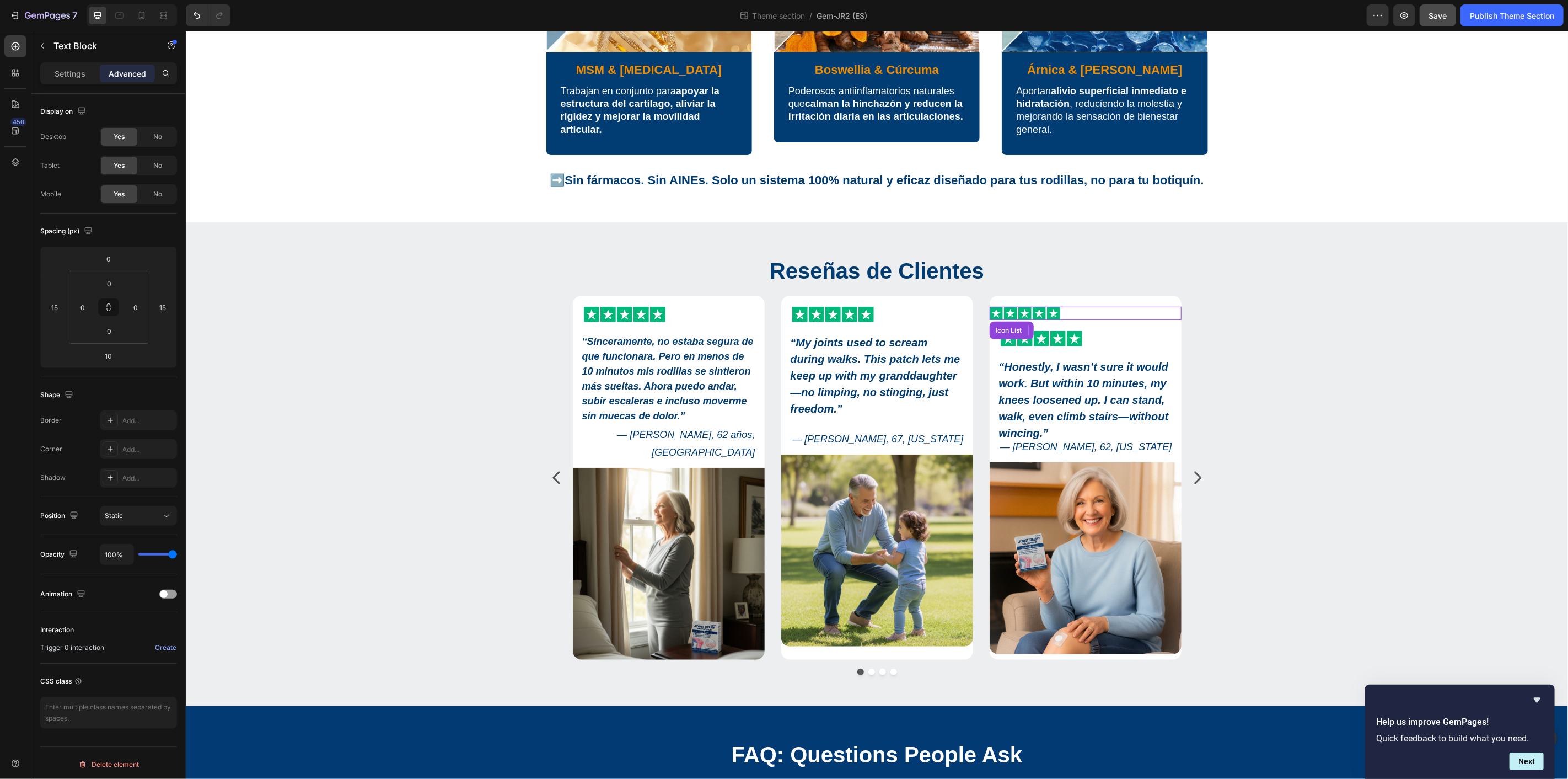
click at [1100, 315] on div "Icon Icon Icon Icon Icon" at bounding box center [1084, 312] width 191 height 13
click at [1083, 312] on div "Icon Icon Icon Icon Icon" at bounding box center [1084, 312] width 191 height 13
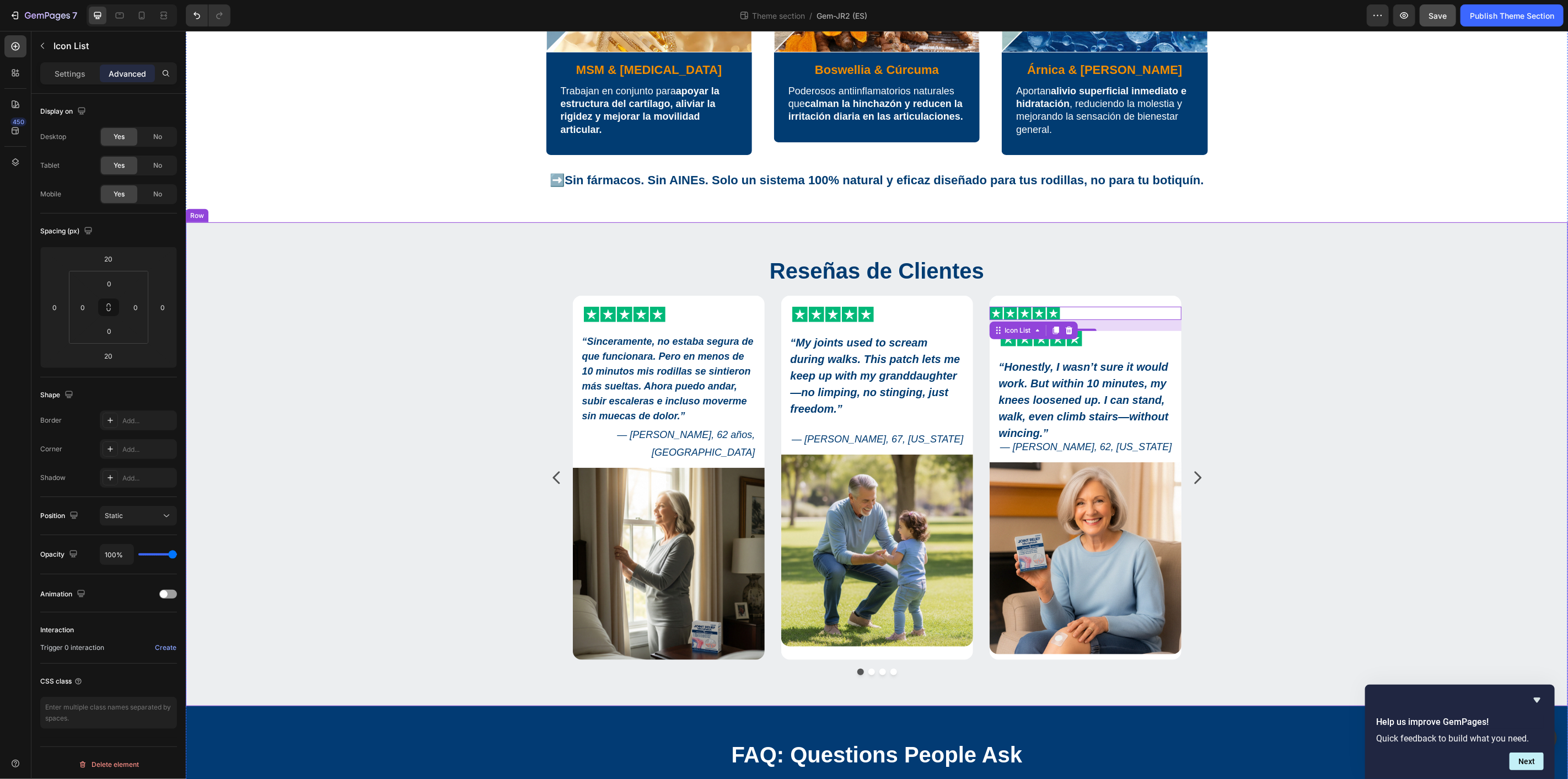
click at [1284, 359] on div "Reseñas de Clientes Heading Icon Icon Icon Icon Icon Icon List “Sinceramente, n…" at bounding box center [875, 469] width 1365 height 429
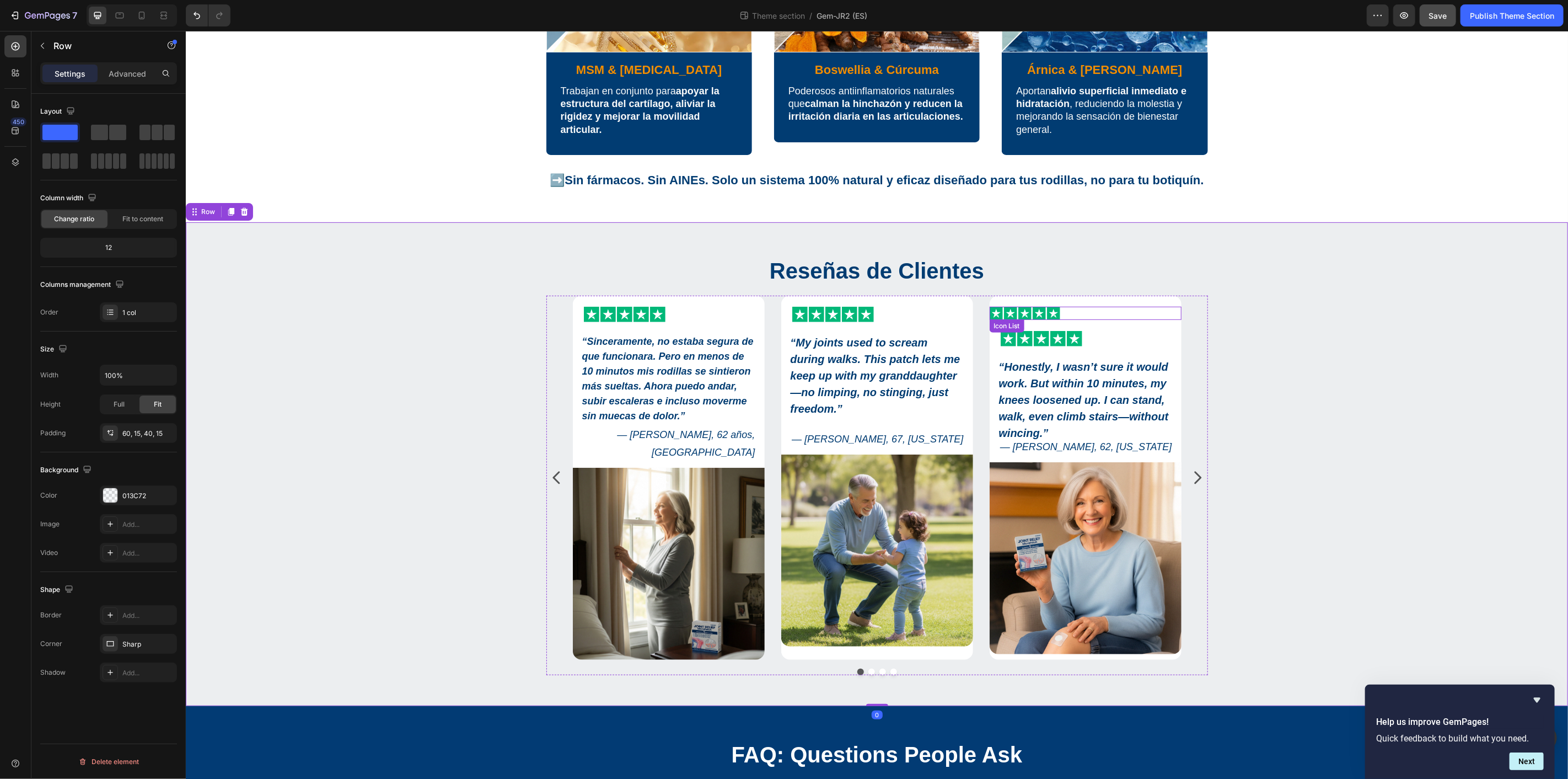
click at [1083, 309] on div "Icon Icon Icon Icon Icon" at bounding box center [1084, 312] width 191 height 13
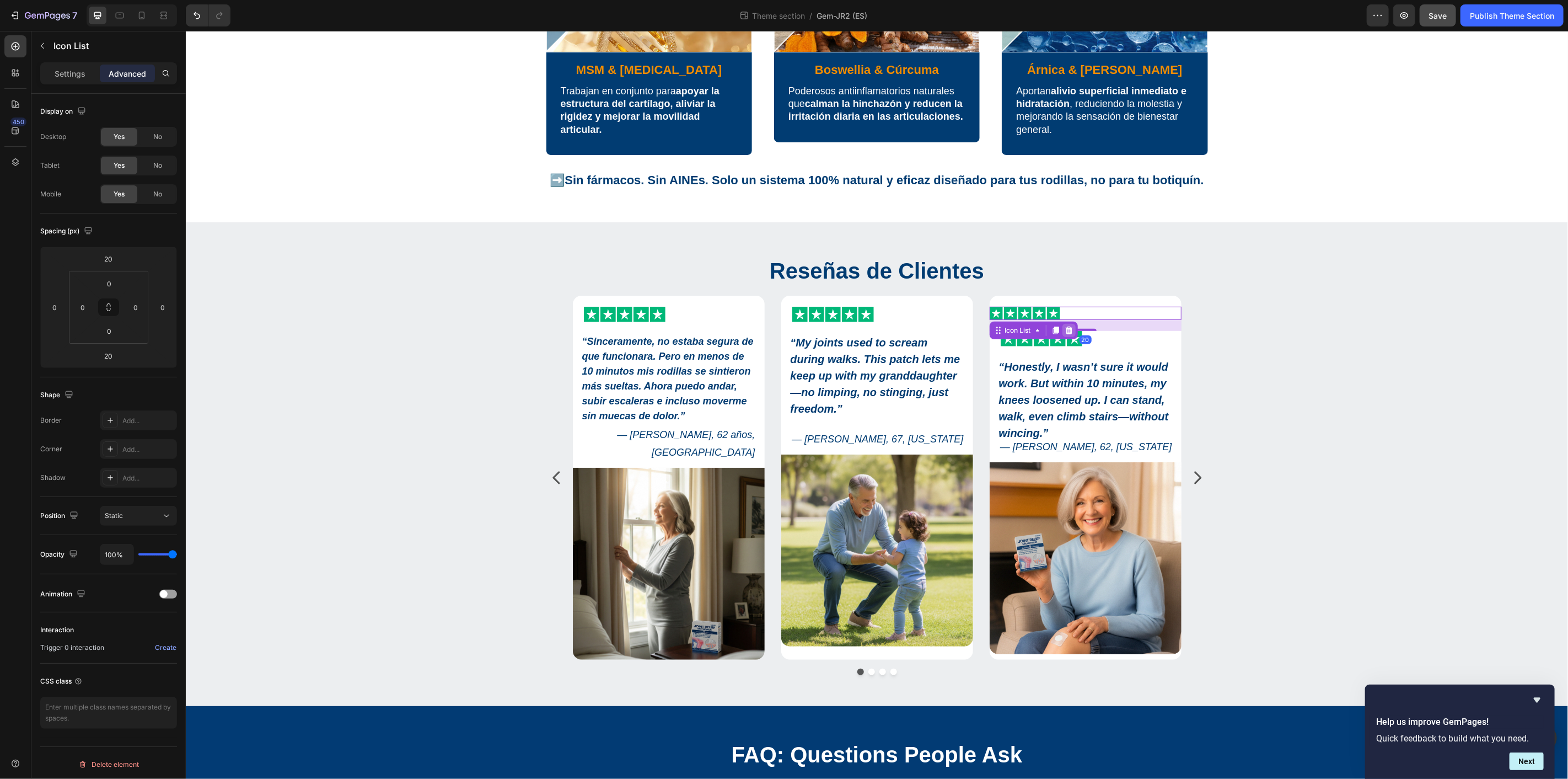
click at [1064, 326] on icon at bounding box center [1068, 329] width 9 height 9
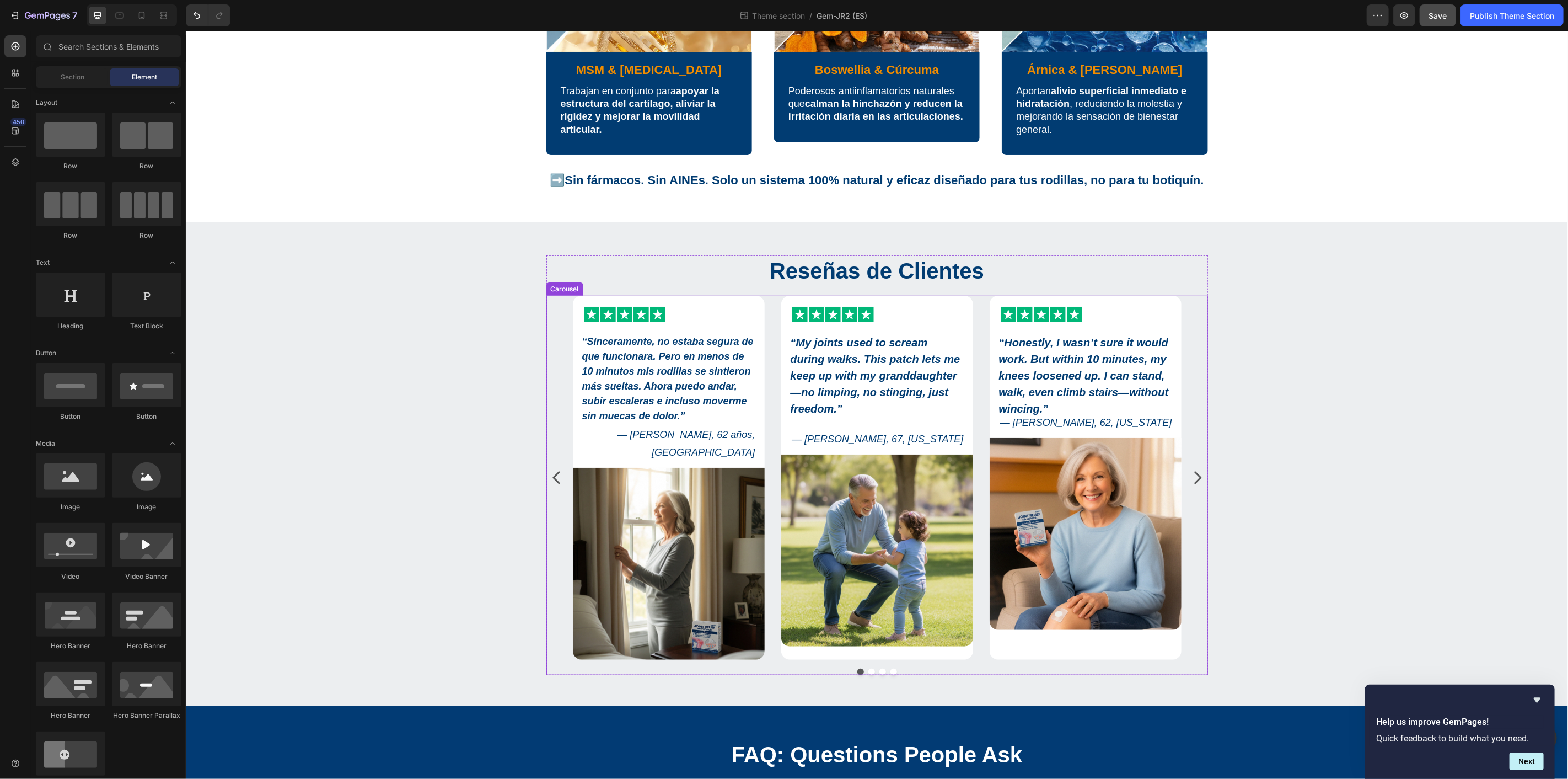
click at [1190, 472] on icon "Carousel Next Arrow" at bounding box center [1197, 477] width 18 height 18
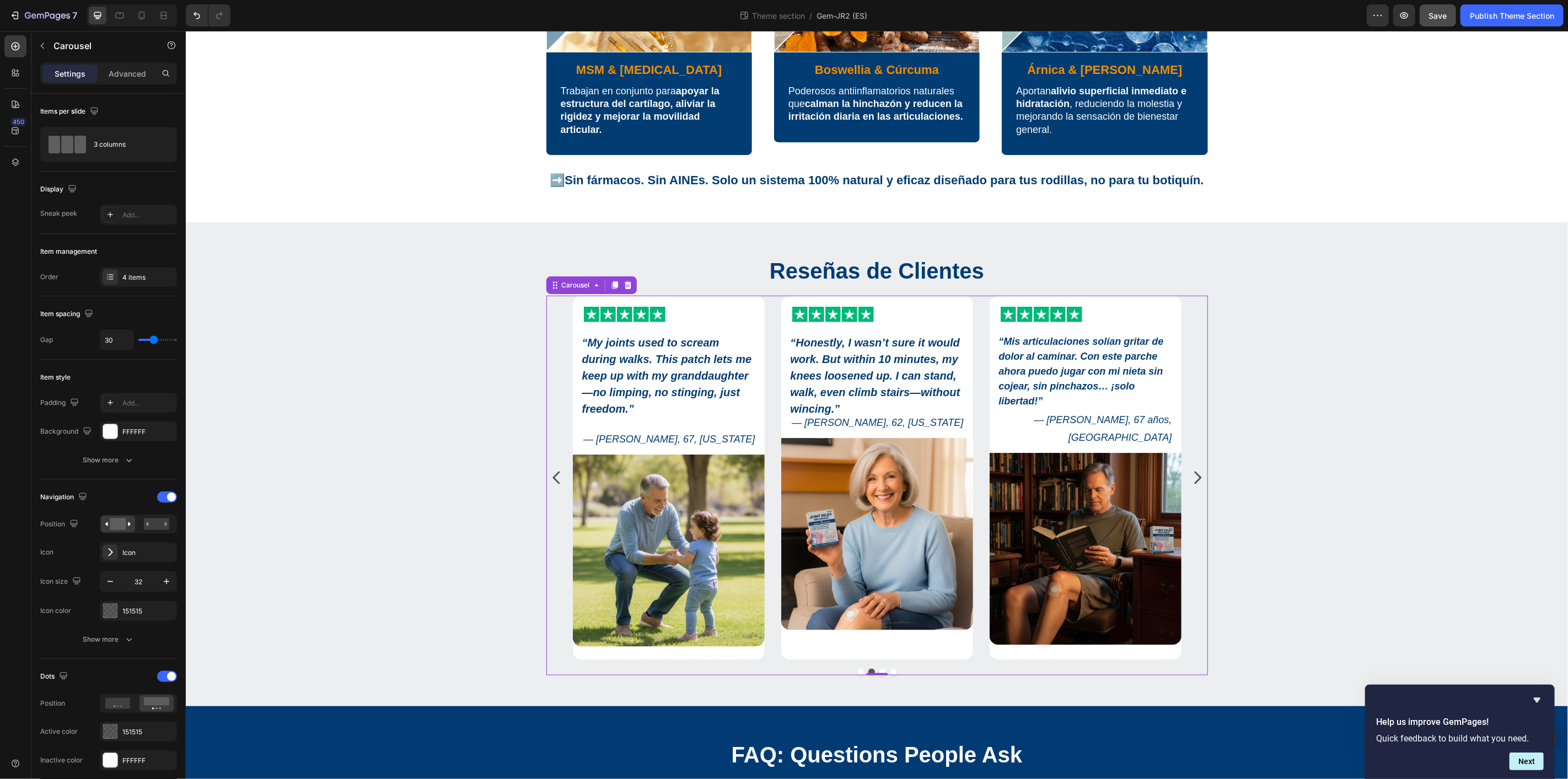
click at [1191, 476] on icon "Carousel Next Arrow" at bounding box center [1197, 477] width 18 height 18
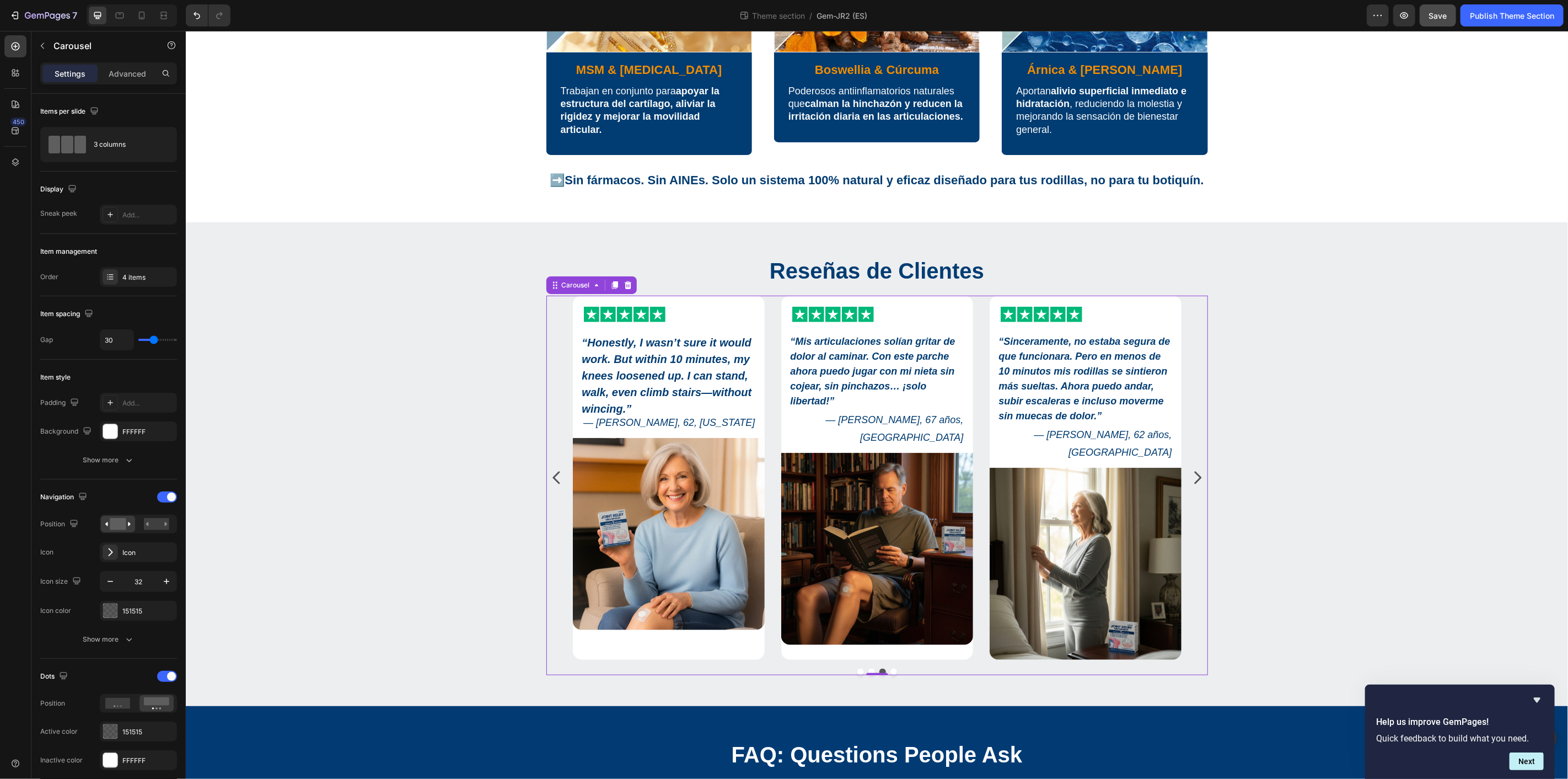
click at [1188, 468] on icon "Carousel Next Arrow" at bounding box center [1197, 477] width 18 height 18
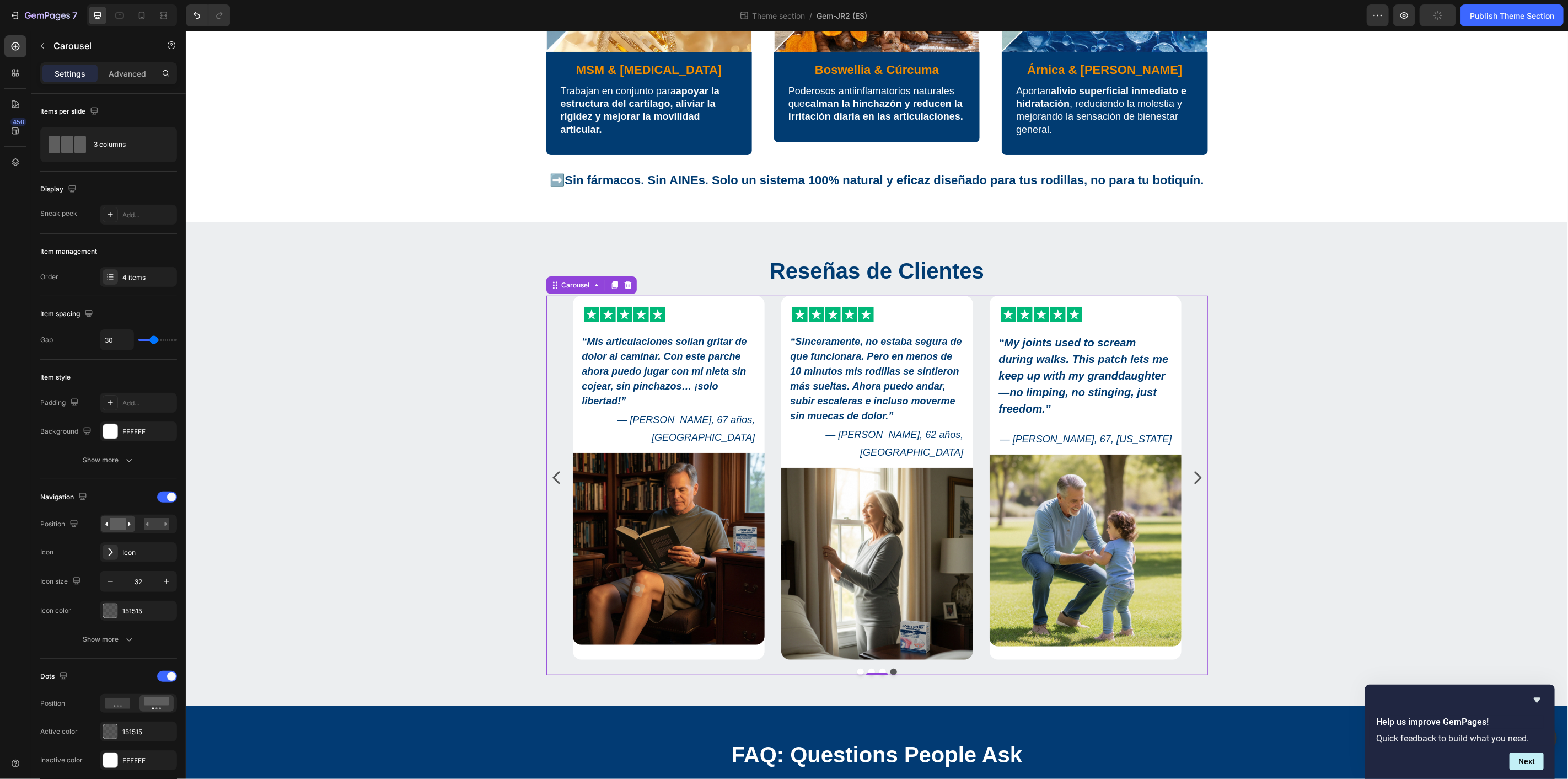
click at [857, 667] on button "Dot" at bounding box center [860, 671] width 7 height 7
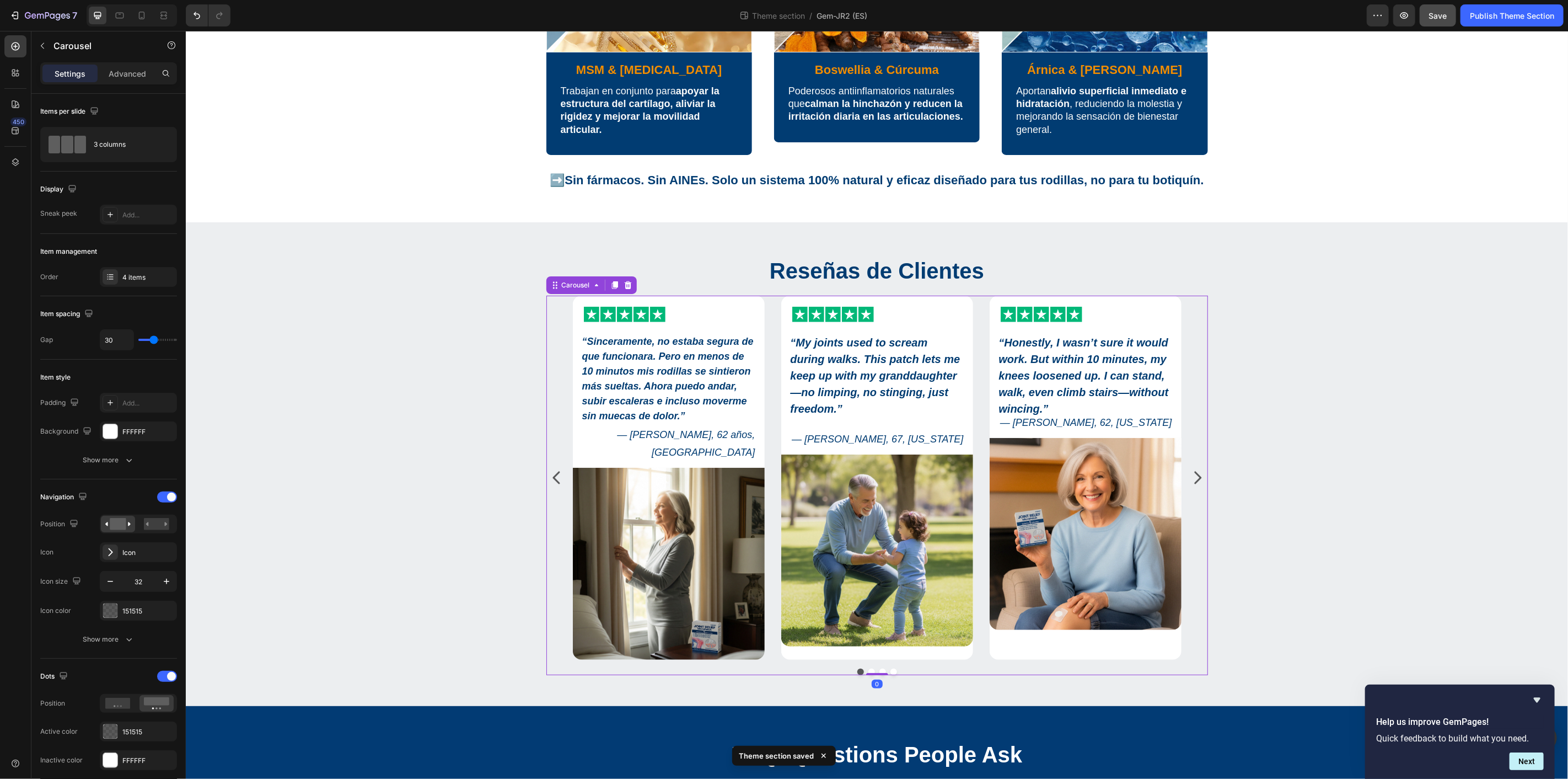
click at [766, 646] on div "Icon Icon Icon Icon Icon Icon List “Sinceramente, no estaba segura de que funci…" at bounding box center [876, 485] width 661 height 380
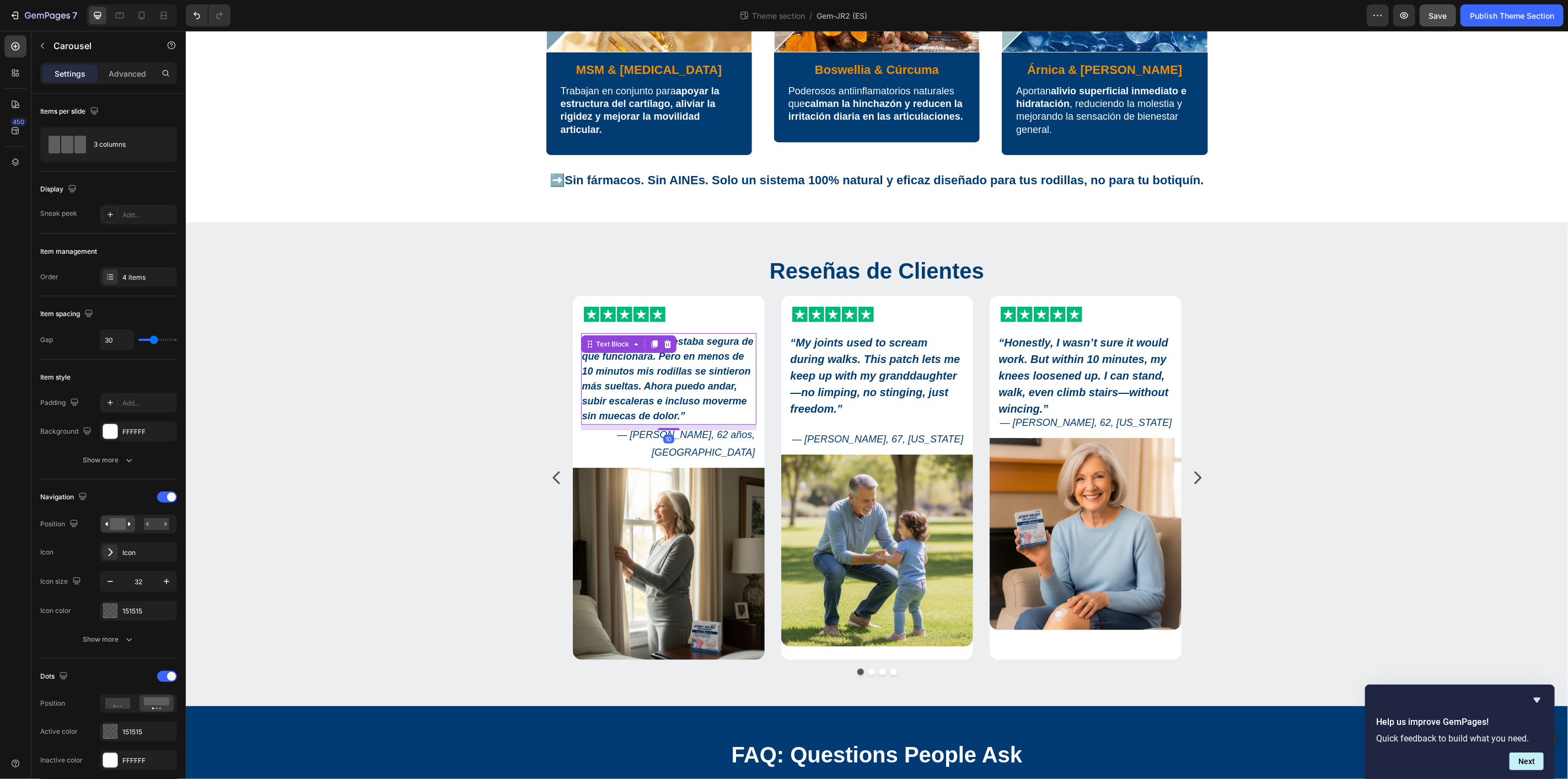
click at [703, 368] on strong "“Sinceramente, no estaba segura de que funcionara. Pero en menos de 10 minutos …" at bounding box center [666, 378] width 171 height 85
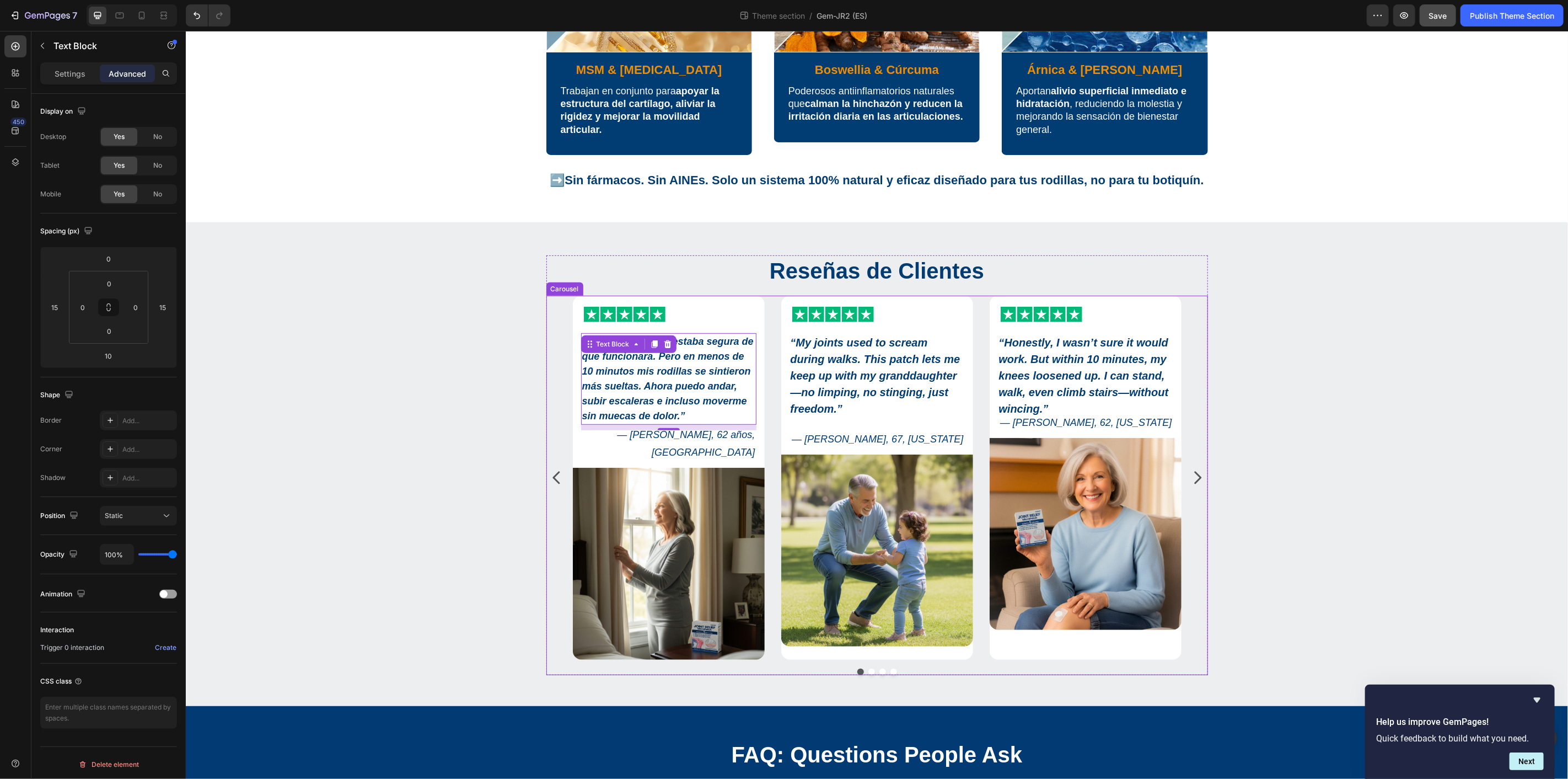
click at [1190, 468] on icon "Carousel Next Arrow" at bounding box center [1197, 477] width 18 height 18
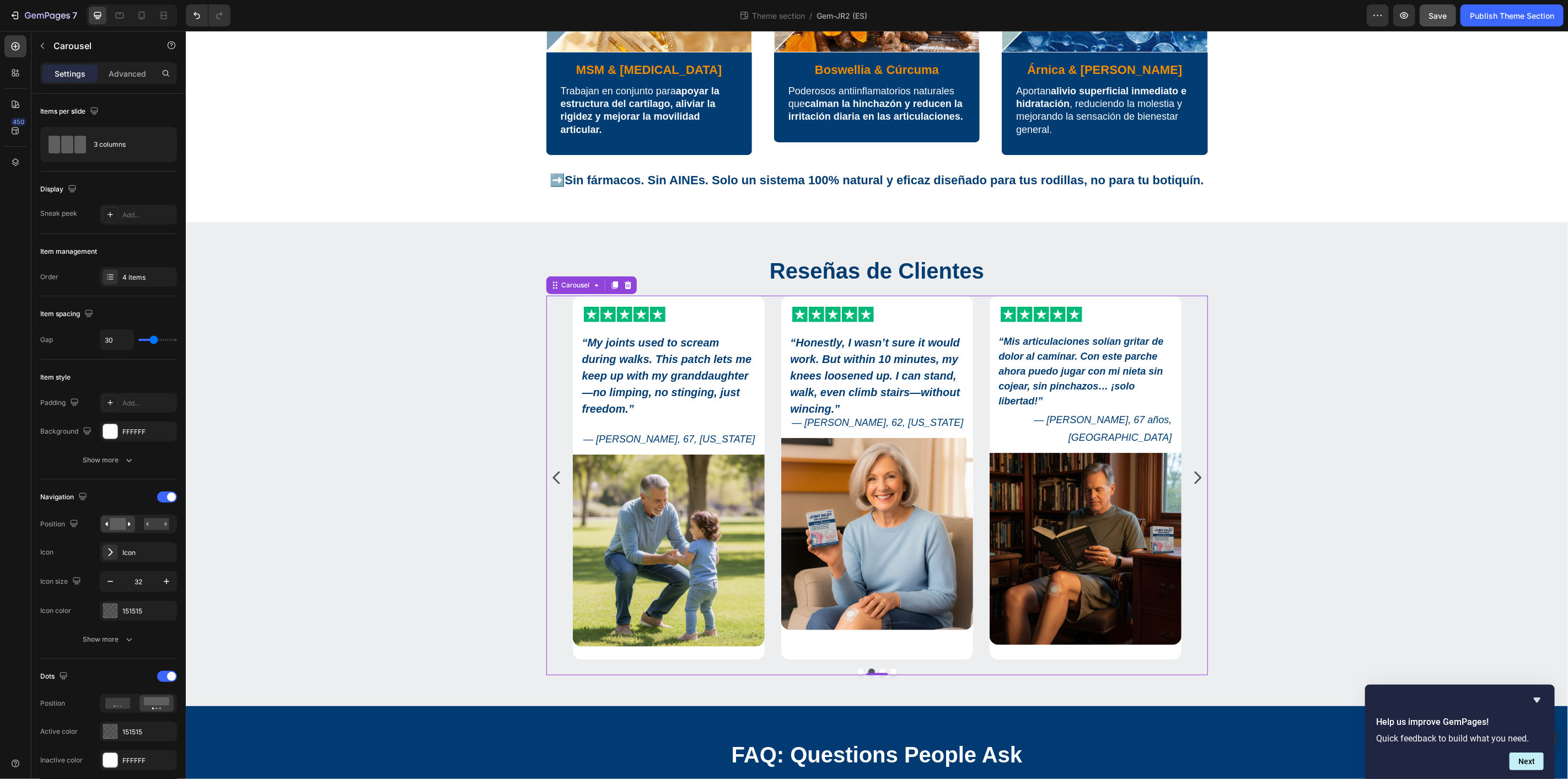
click at [857, 667] on button "Dot" at bounding box center [860, 671] width 7 height 7
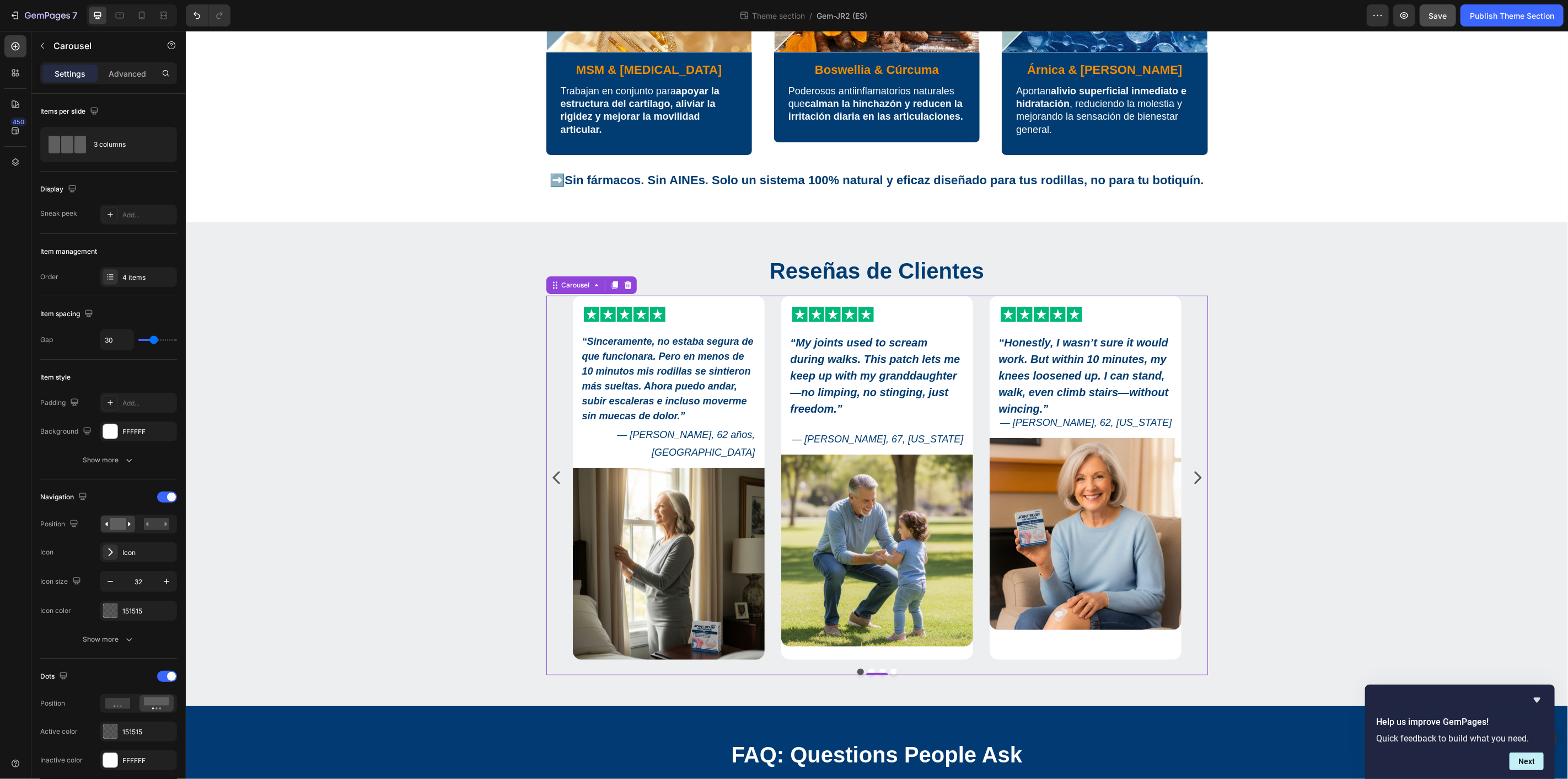
click at [844, 667] on div at bounding box center [876, 671] width 661 height 7
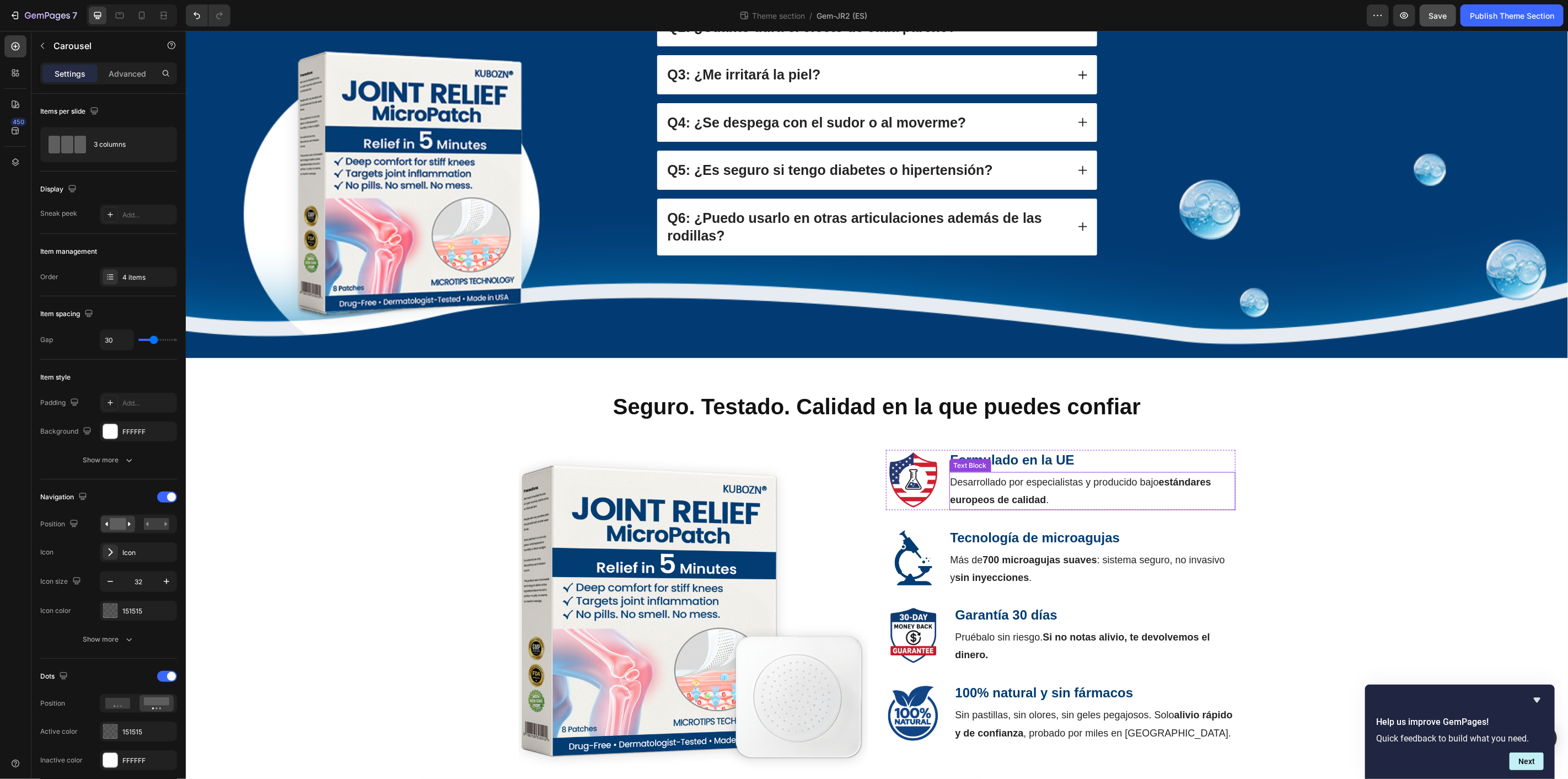
scroll to position [1194, 0]
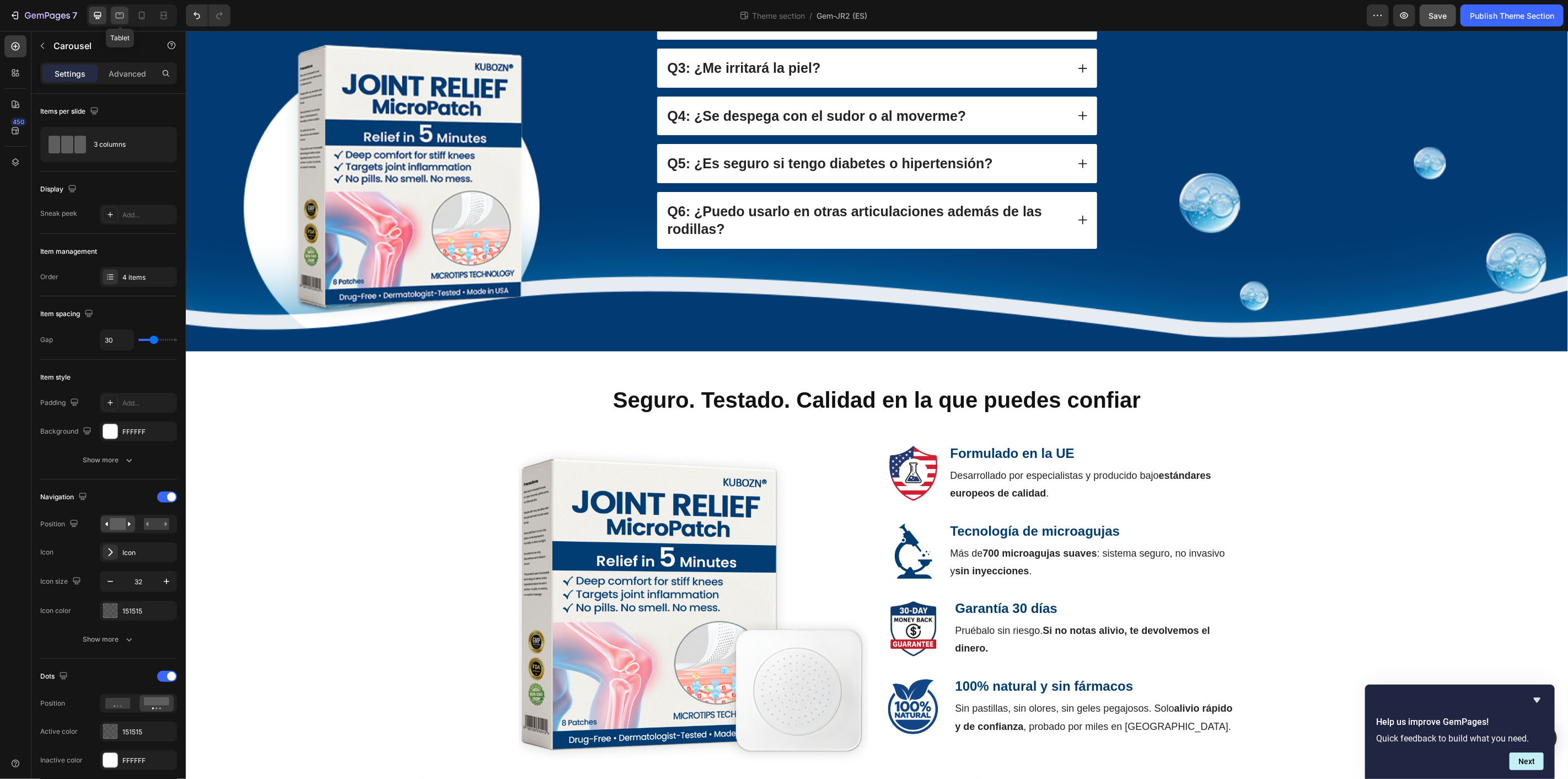
click at [124, 20] on icon at bounding box center [119, 15] width 11 height 11
type input "100%"
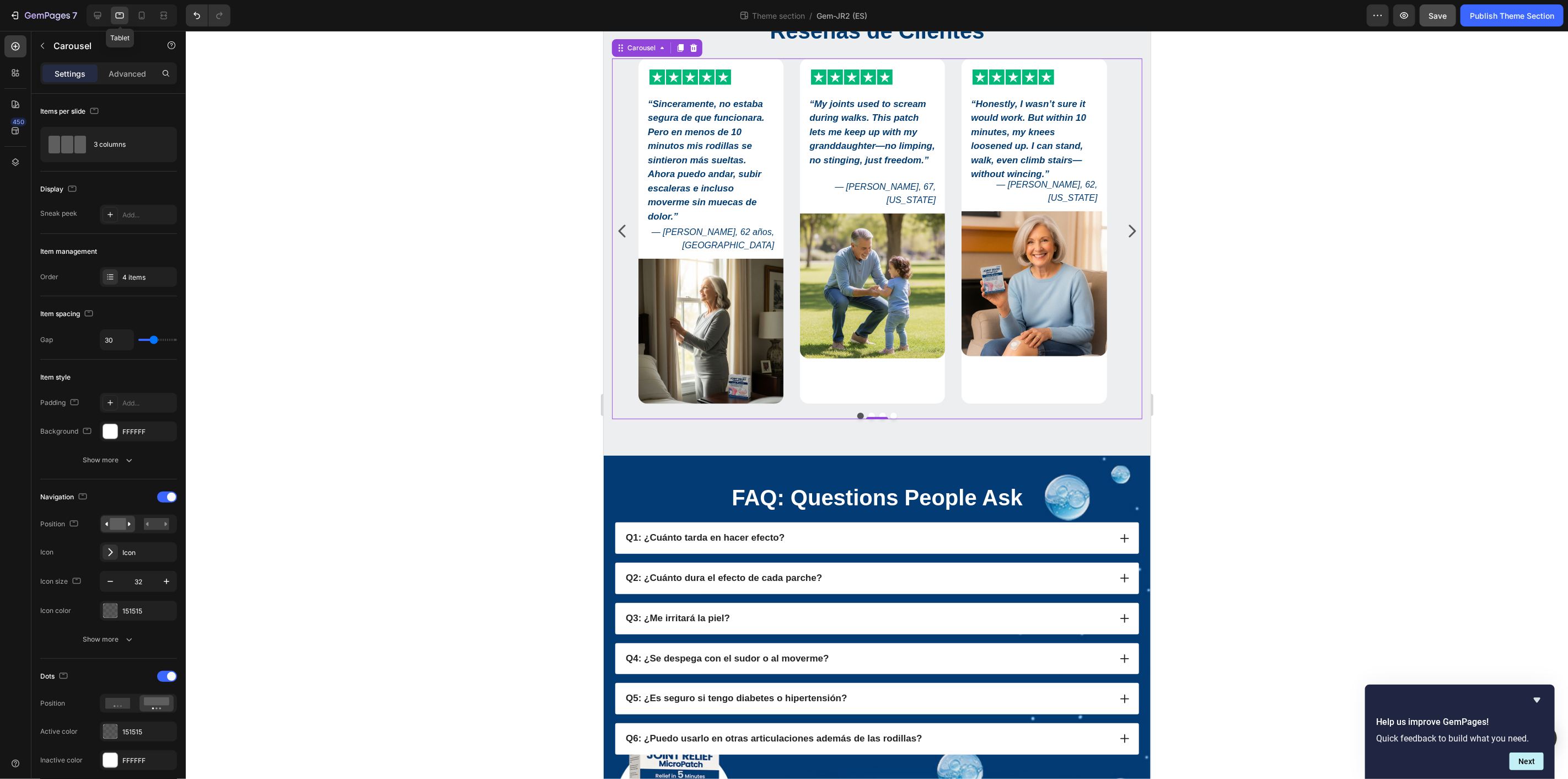
scroll to position [545, 0]
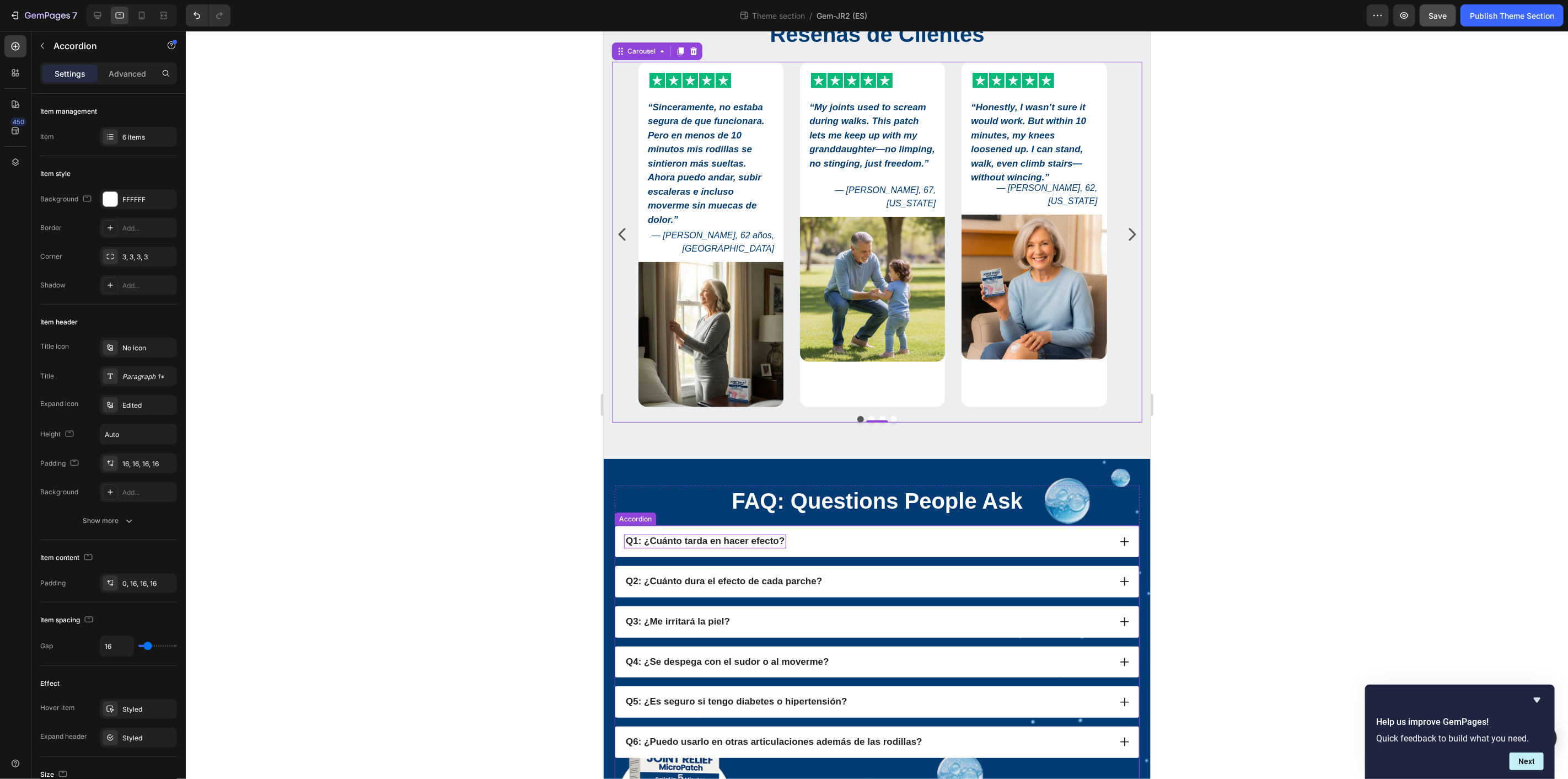
click at [749, 536] on strong "Q1: ¿Cuánto tarda en hacer efecto?" at bounding box center [704, 540] width 159 height 11
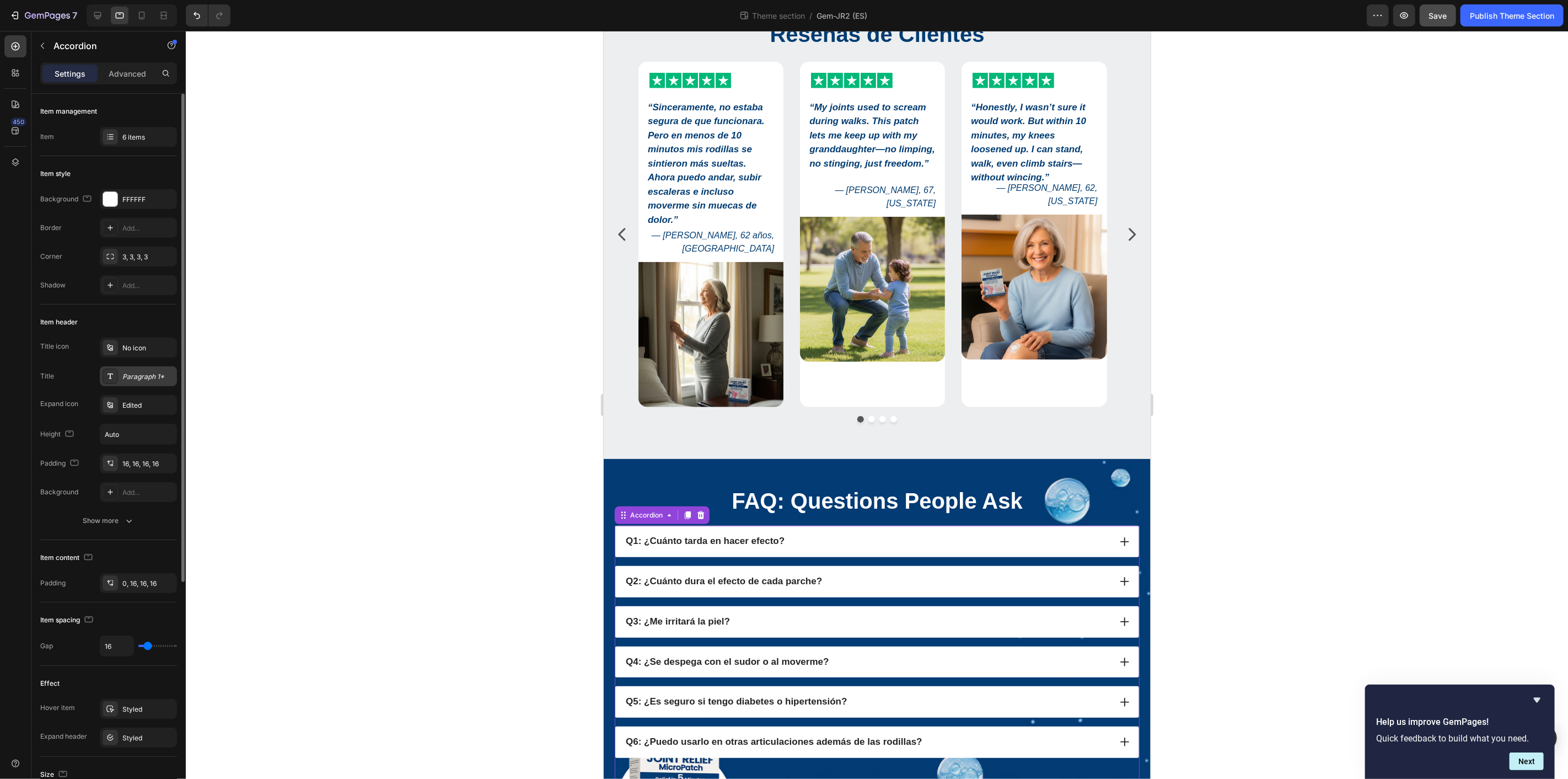
click at [131, 376] on div "Paragraph 1*" at bounding box center [147, 376] width 52 height 10
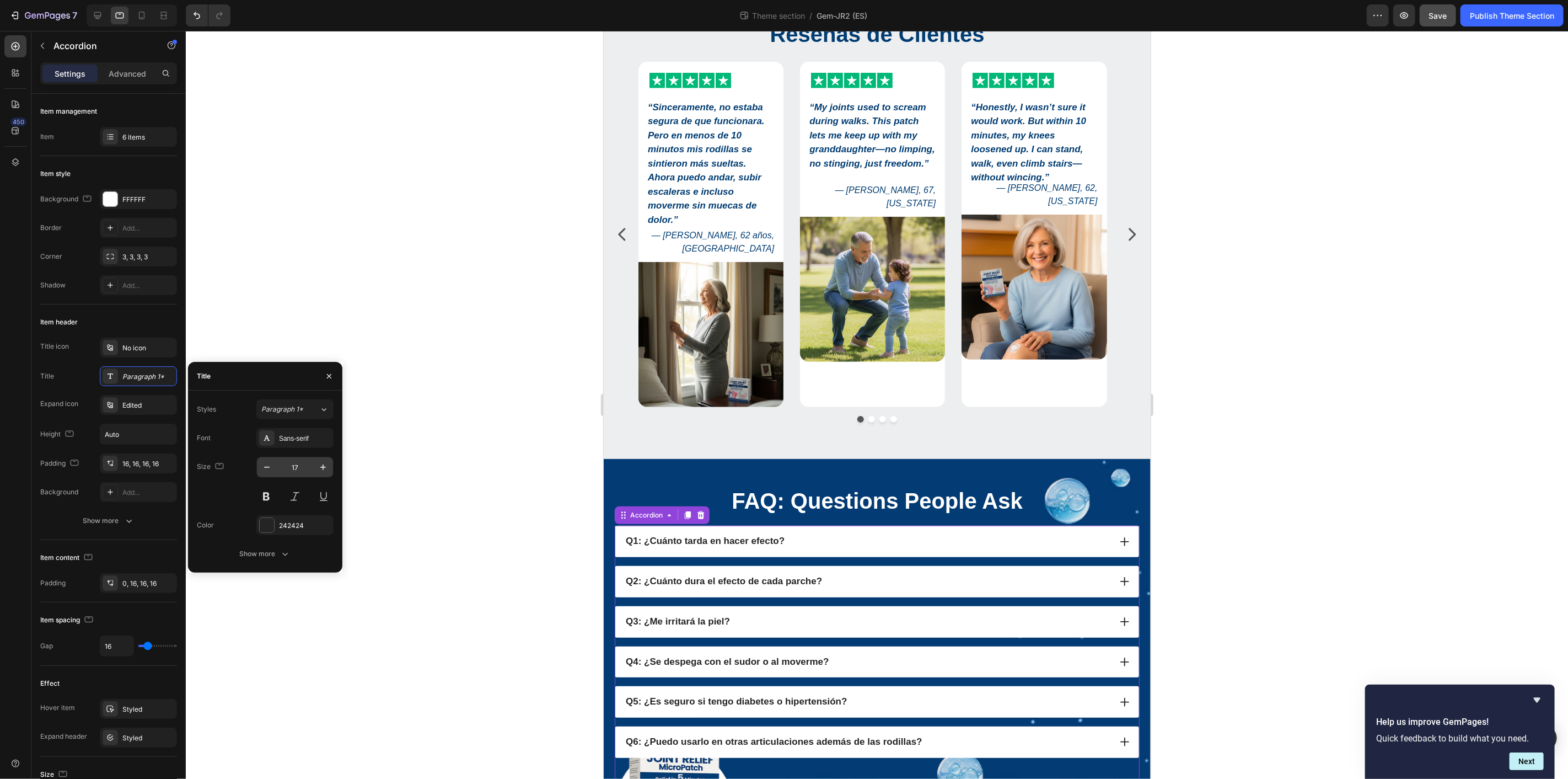
click at [305, 467] on input "17" at bounding box center [294, 467] width 36 height 20
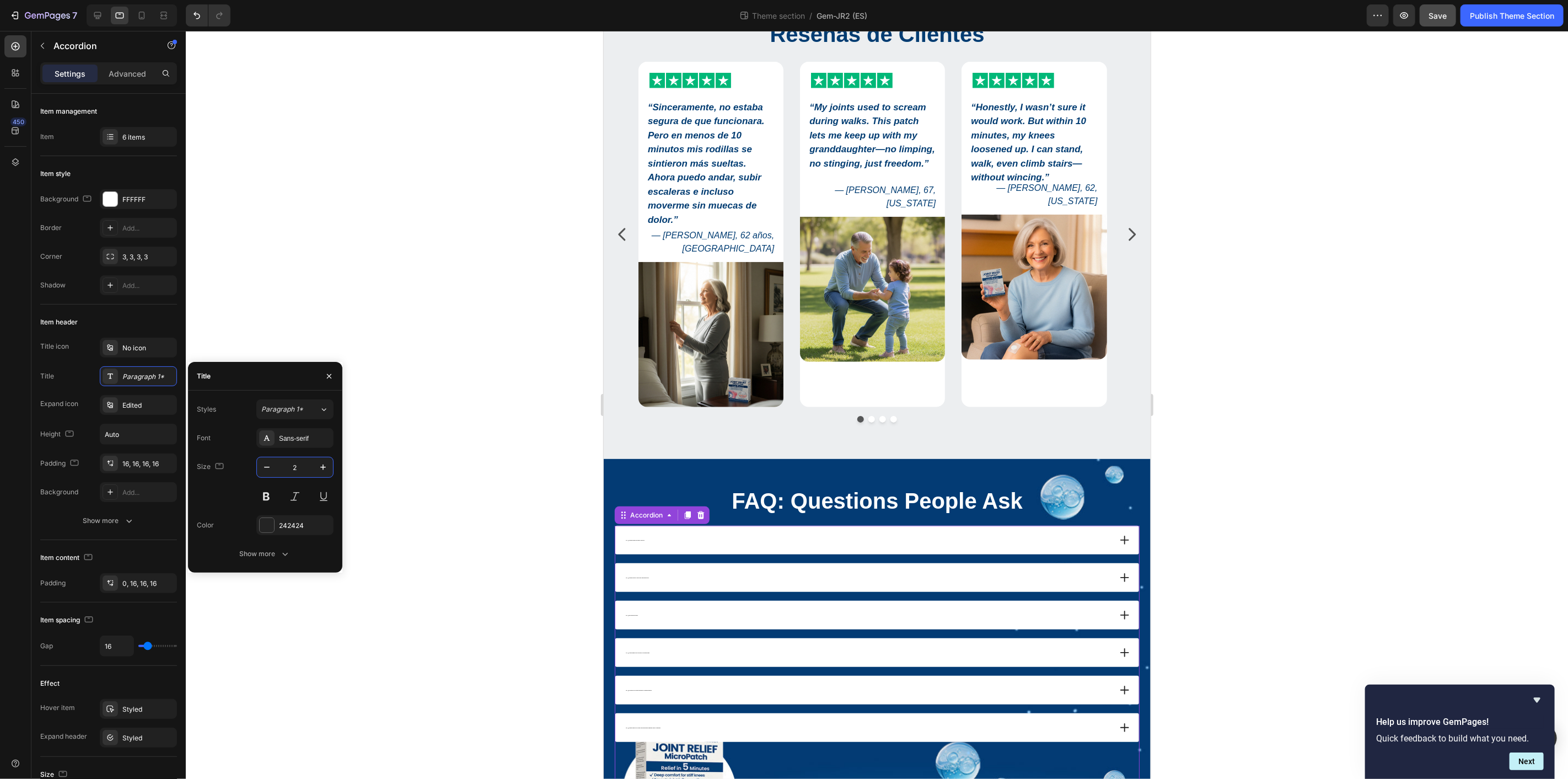
type input "22"
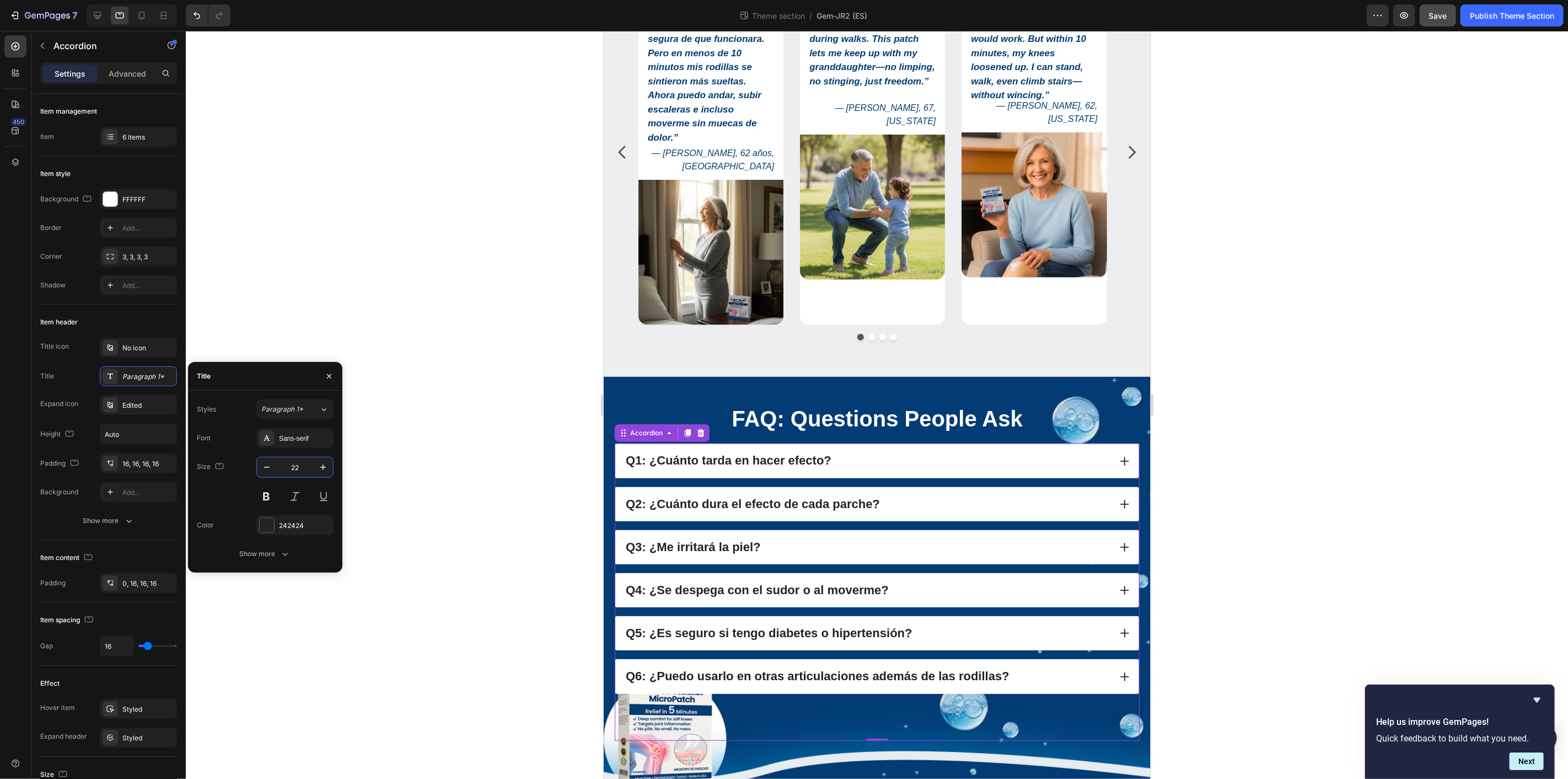
scroll to position [667, 0]
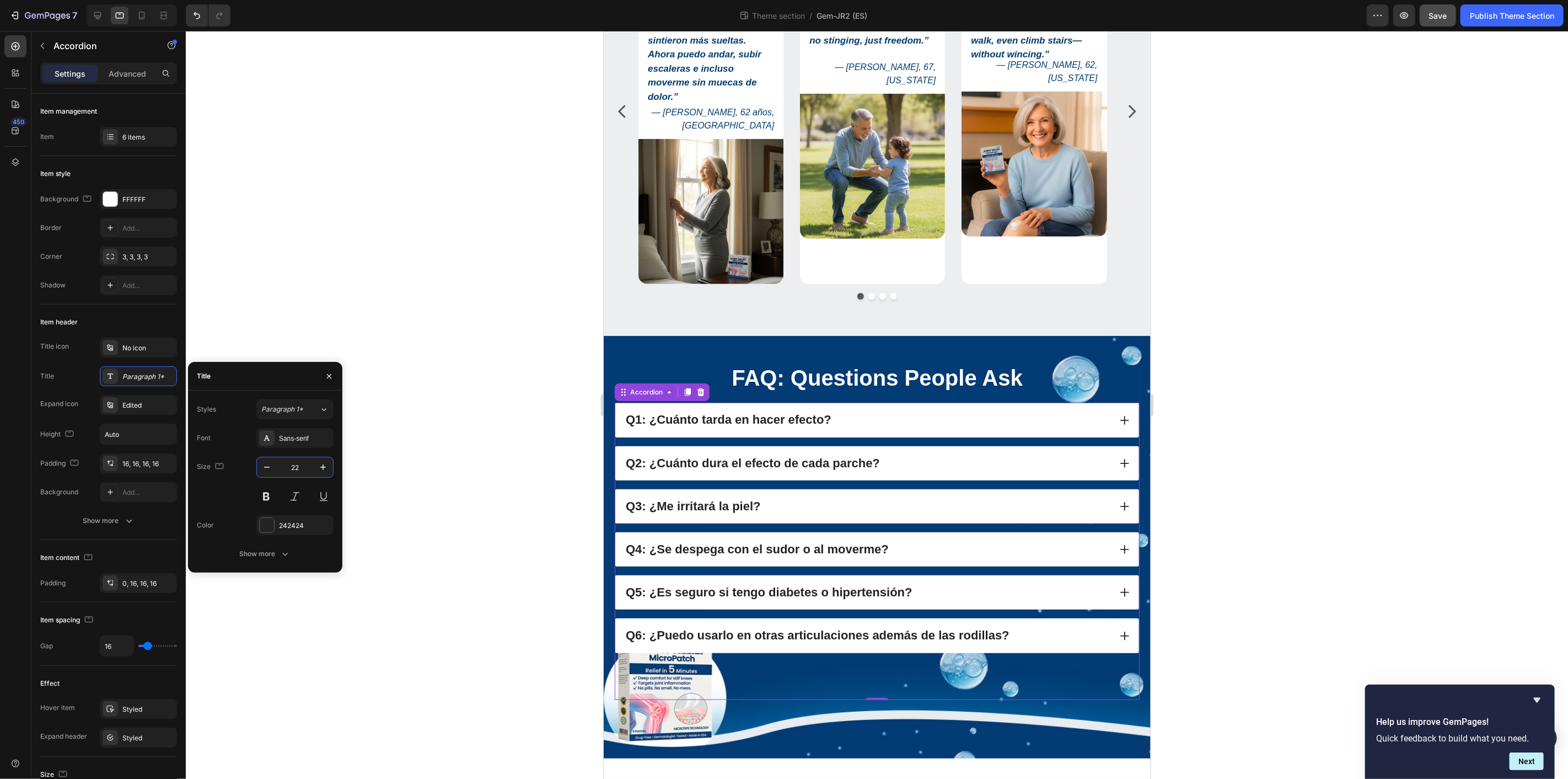
click at [1118, 417] on icon at bounding box center [1124, 420] width 11 height 11
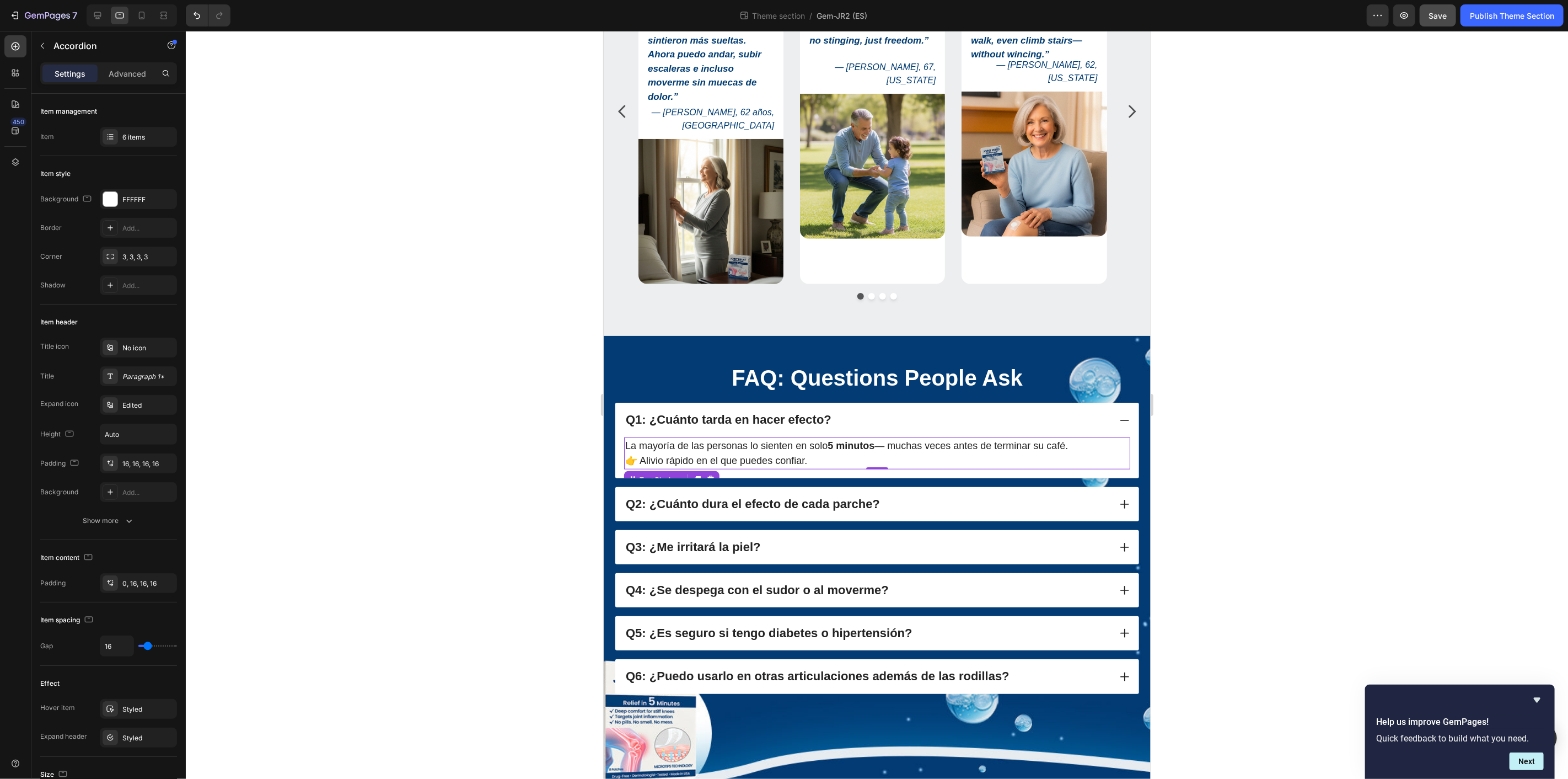
click at [738, 447] on p "La mayoría de las personas lo sienten en solo 5 minutos — muchas veces antes de…" at bounding box center [876, 453] width 504 height 30
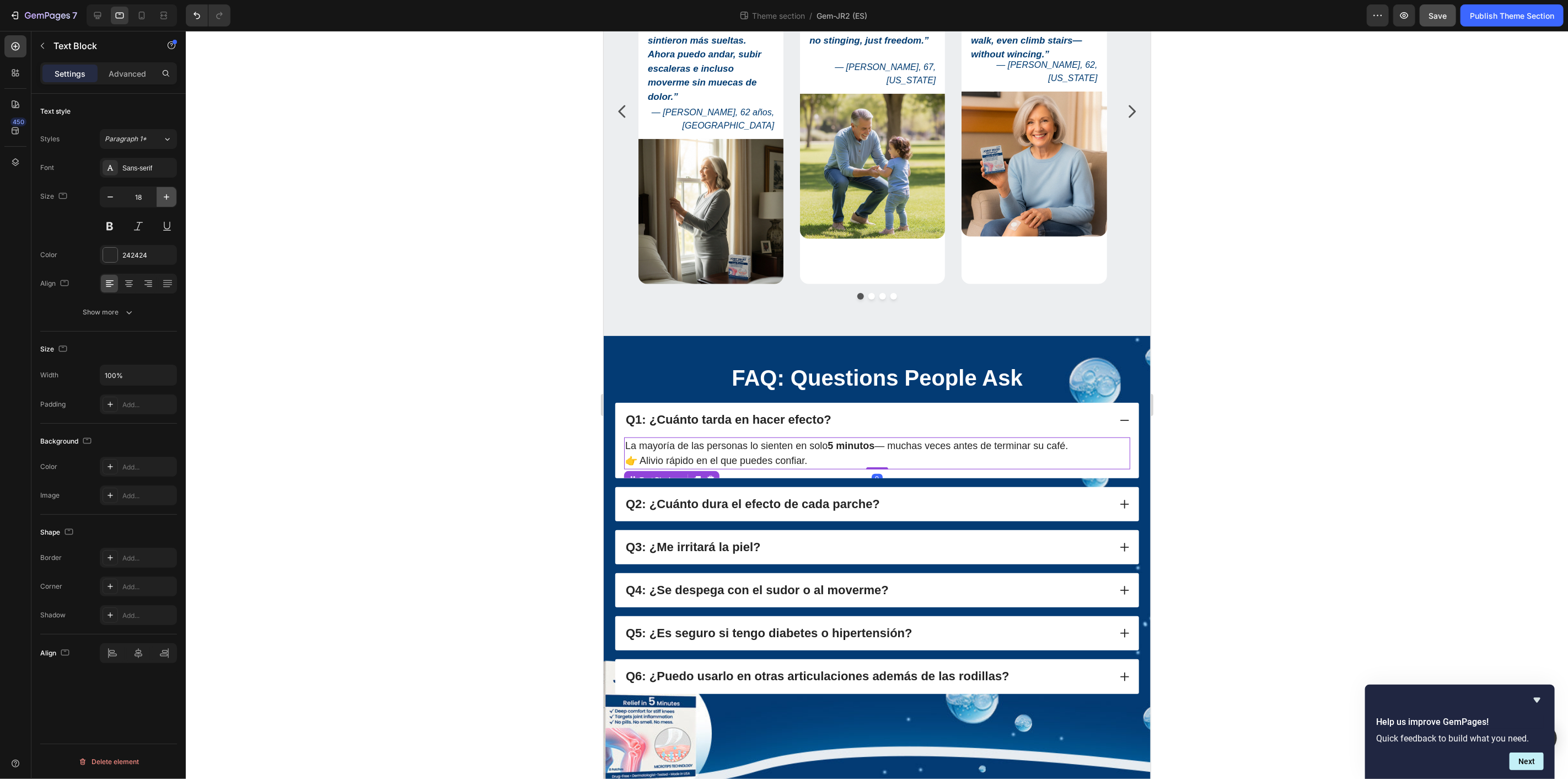
click at [169, 193] on icon "button" at bounding box center [166, 197] width 11 height 11
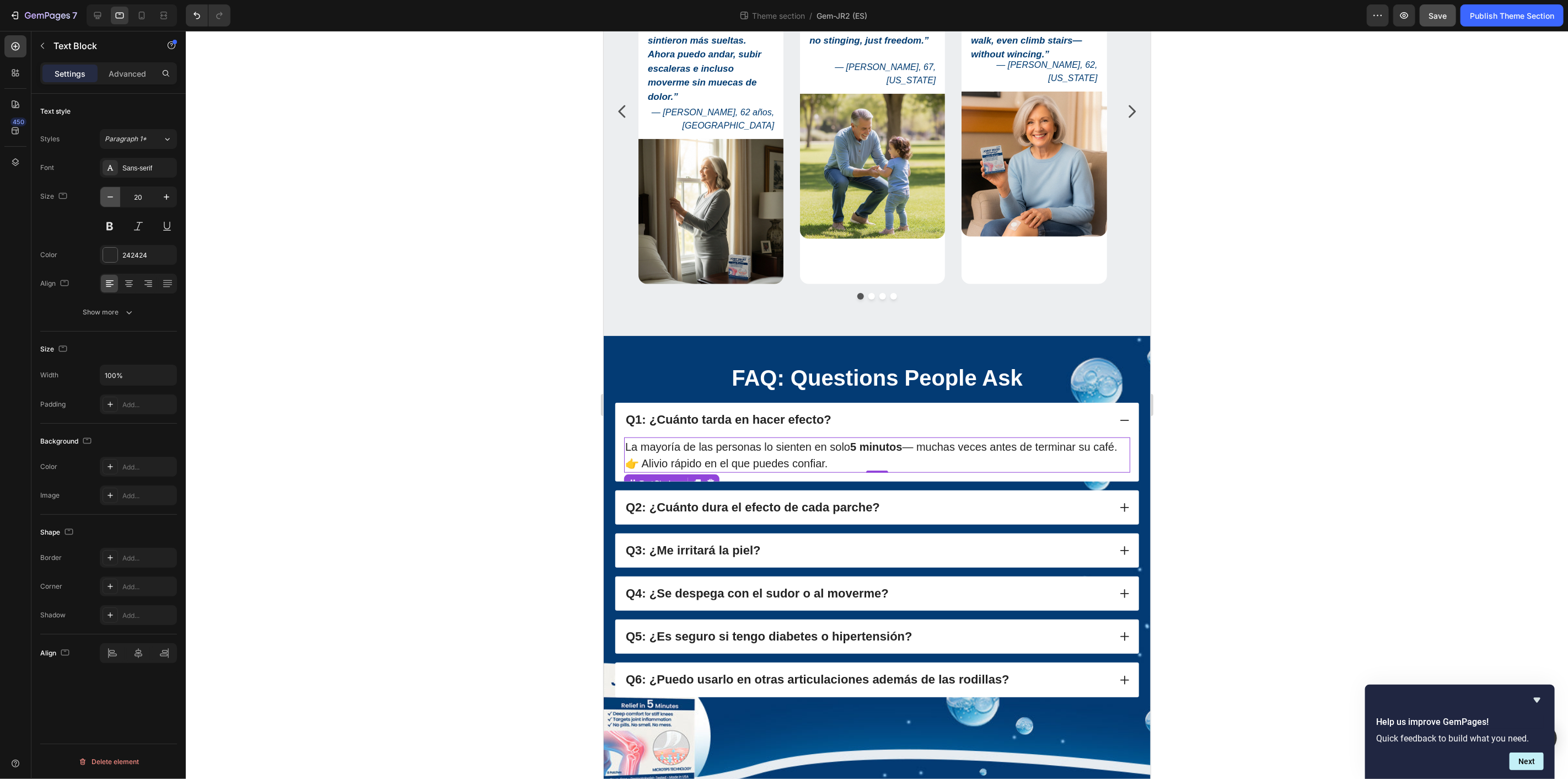
click at [109, 196] on icon "button" at bounding box center [110, 197] width 11 height 11
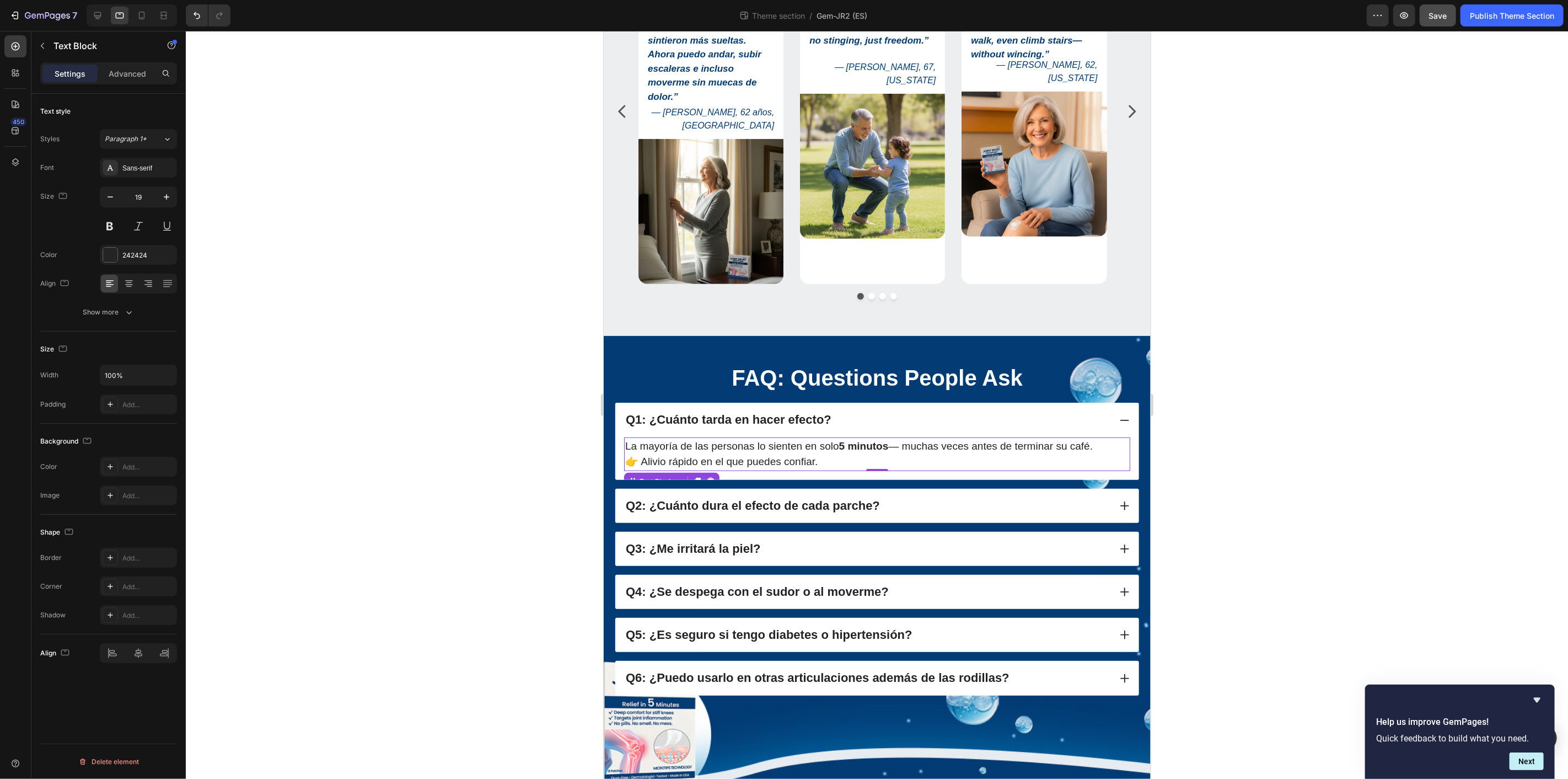
type input "18"
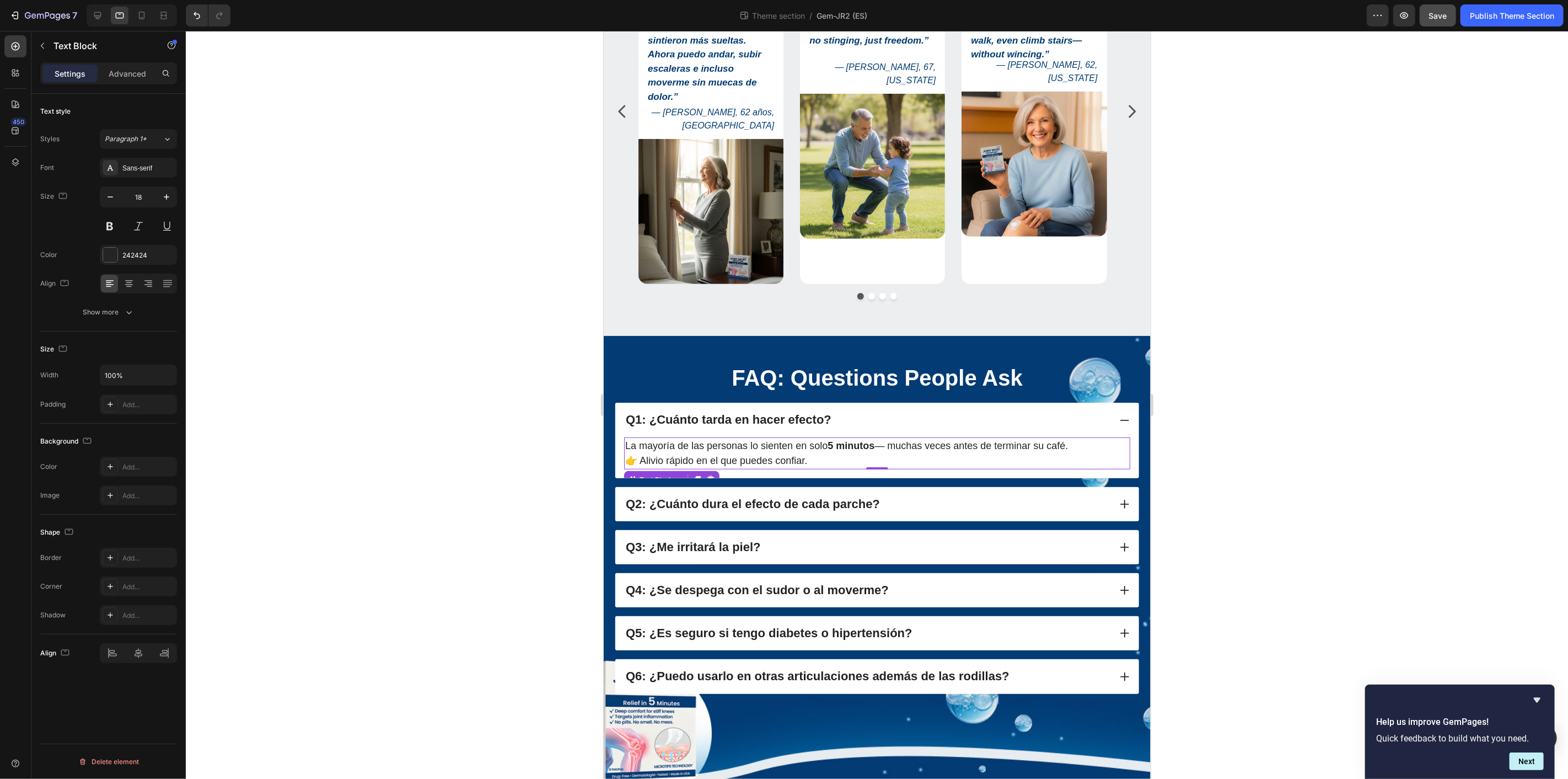
click at [1353, 474] on div at bounding box center [877, 404] width 1382 height 747
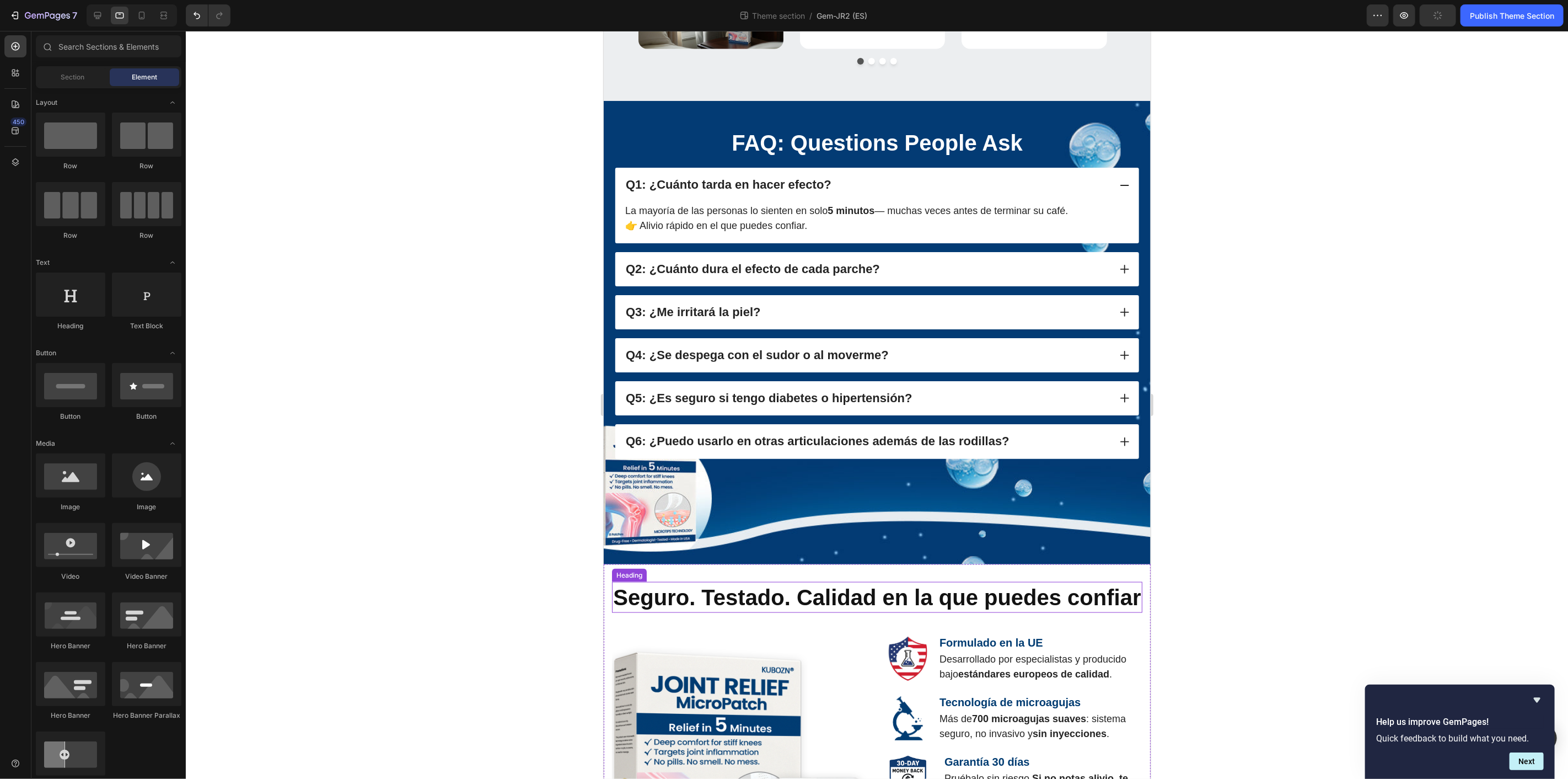
scroll to position [912, 0]
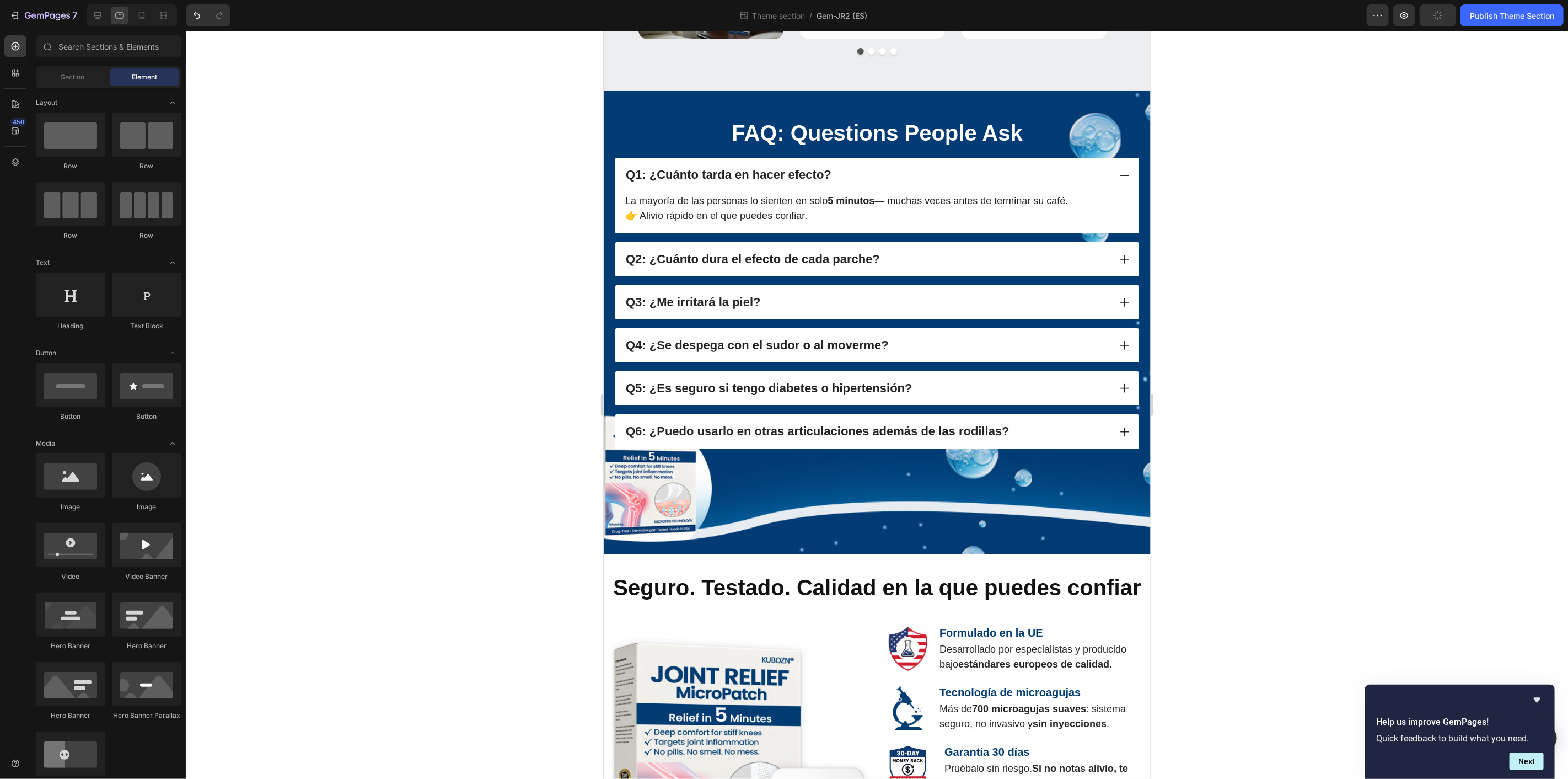
click at [1337, 465] on div at bounding box center [877, 404] width 1382 height 747
click at [56, 78] on div "Section" at bounding box center [72, 77] width 69 height 18
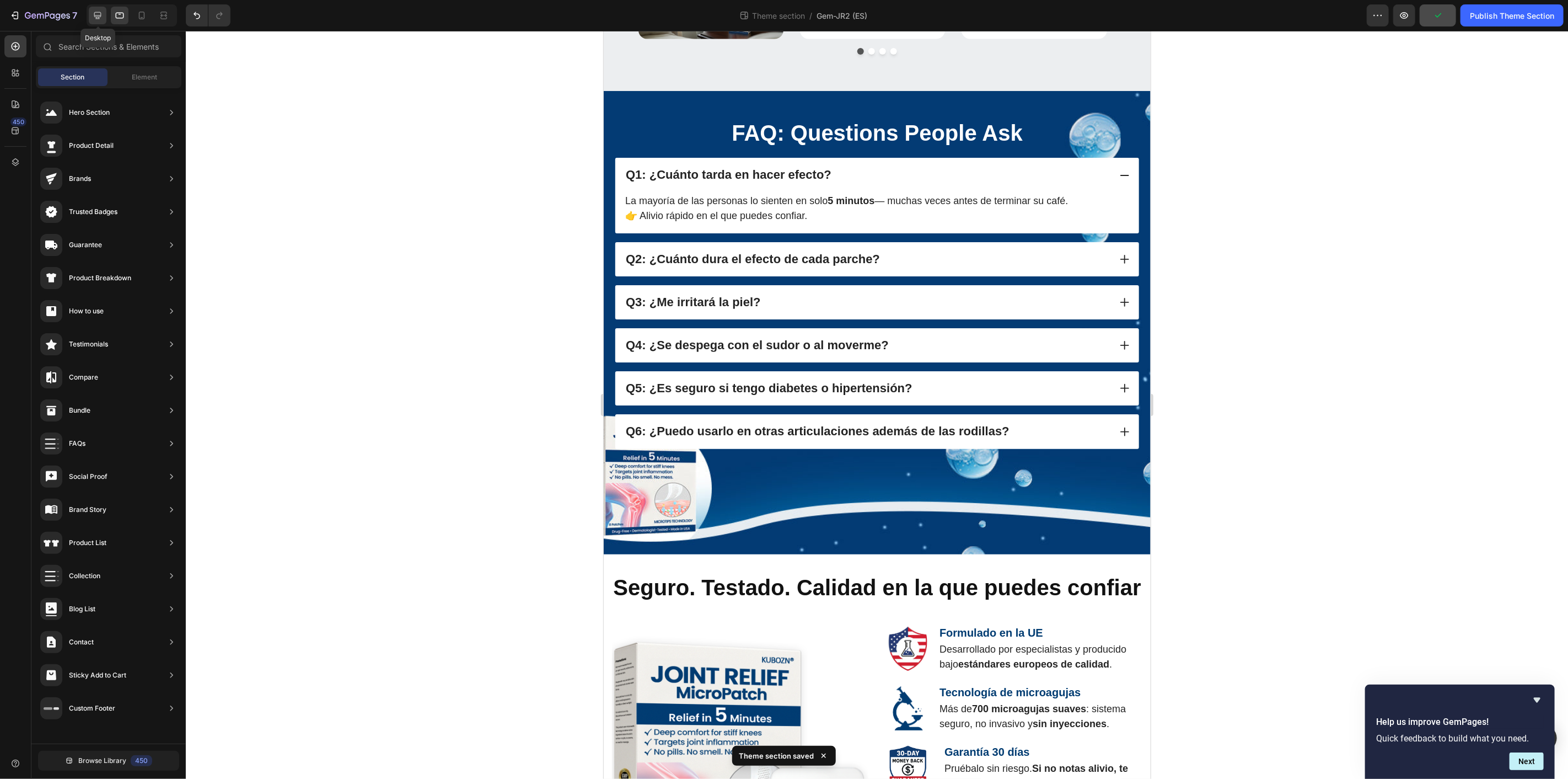
click at [97, 17] on icon at bounding box center [97, 16] width 7 height 7
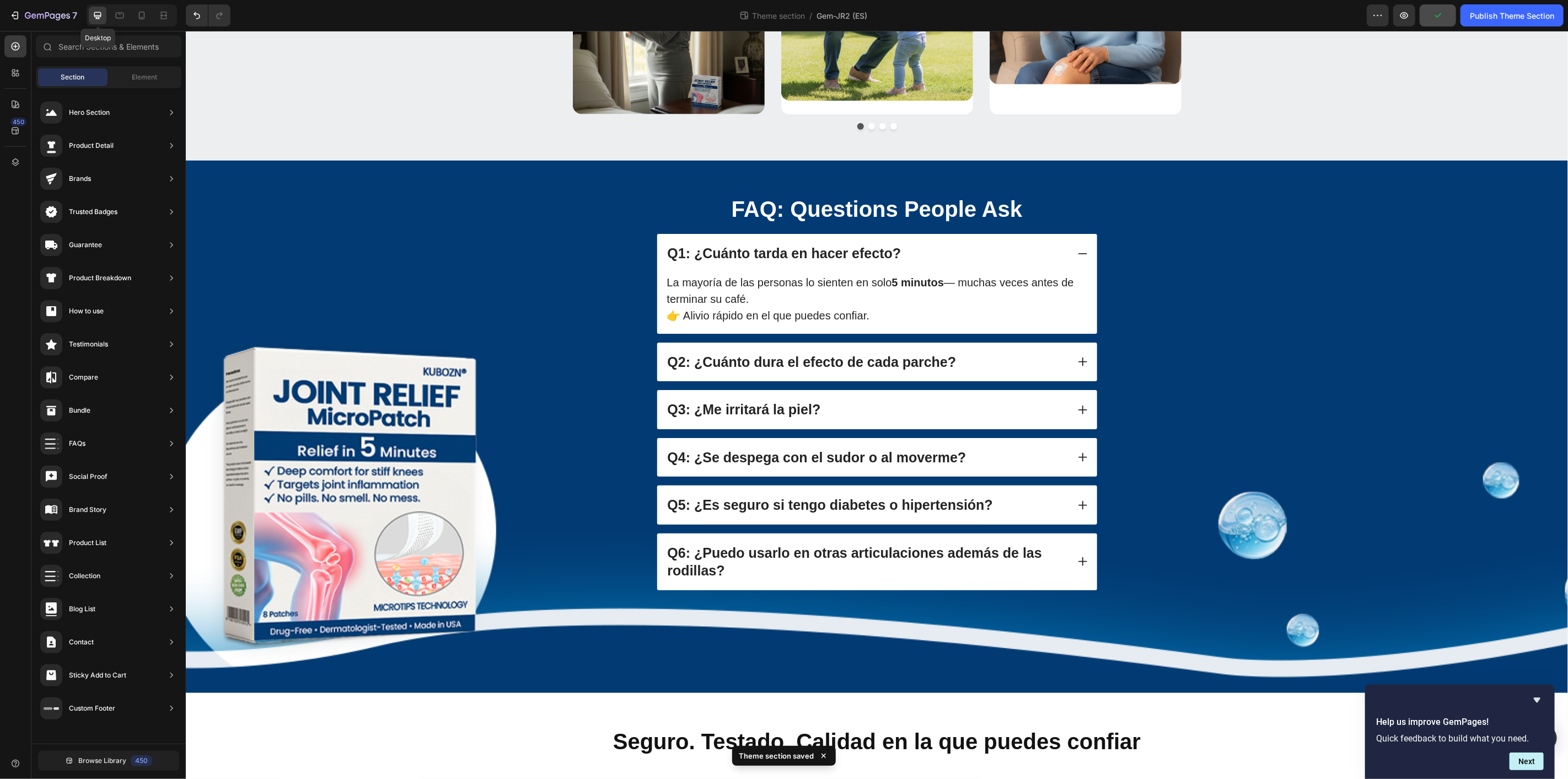
scroll to position [902, 0]
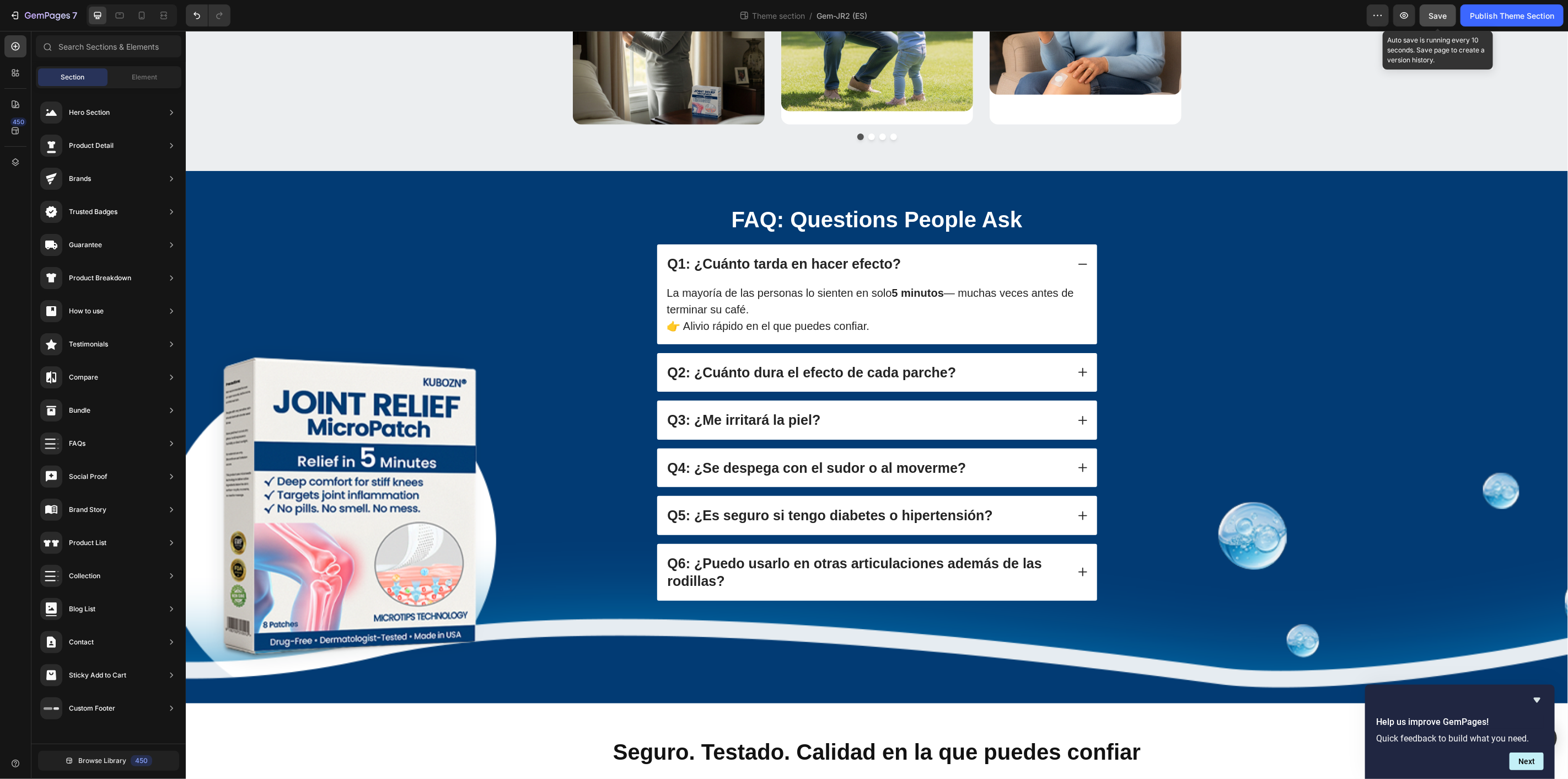
click at [1433, 15] on span "Save" at bounding box center [1437, 16] width 18 height 10
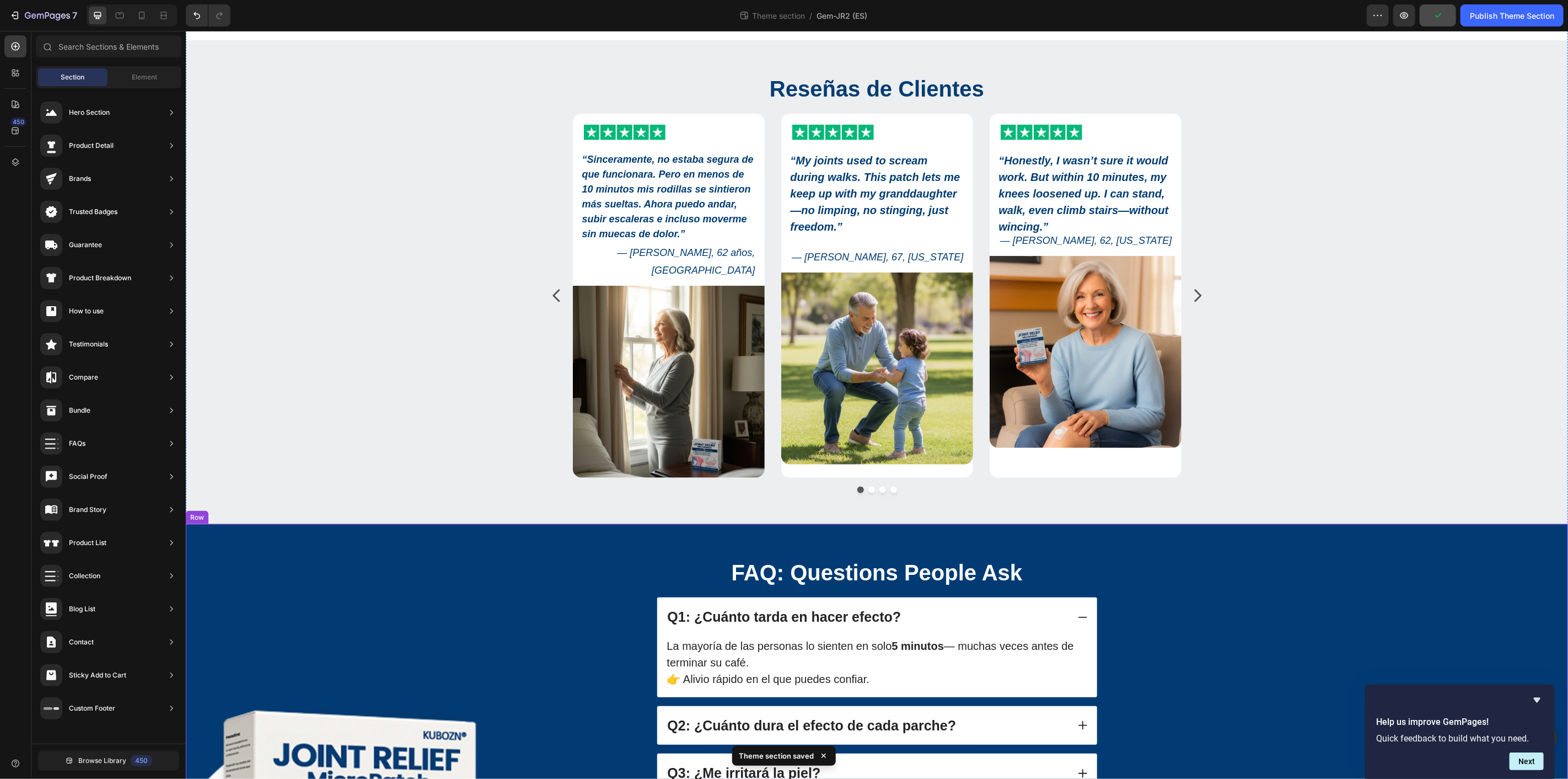
scroll to position [535, 0]
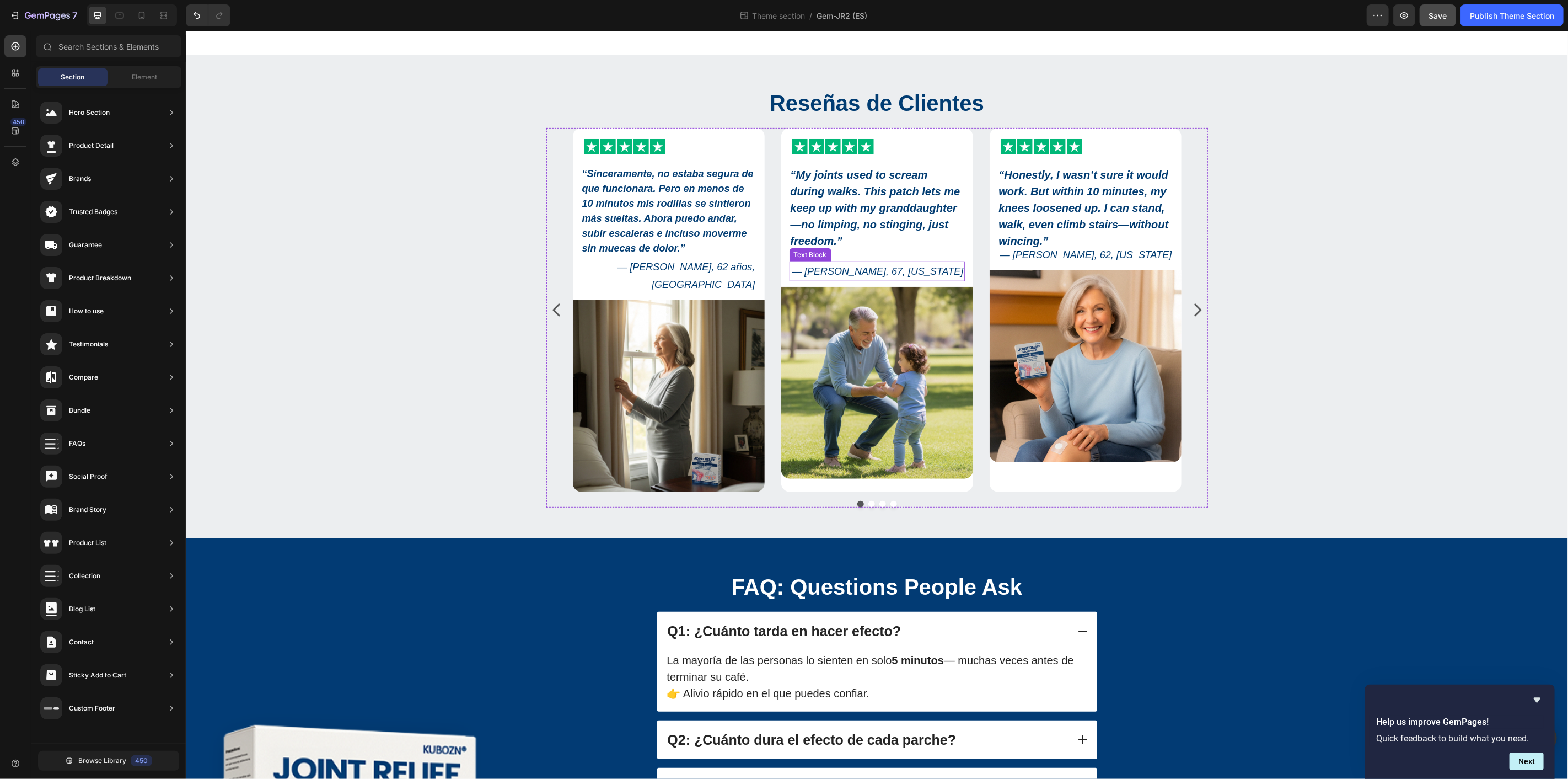
click at [923, 272] on p "— Frank D., 67, Arizona" at bounding box center [876, 270] width 173 height 18
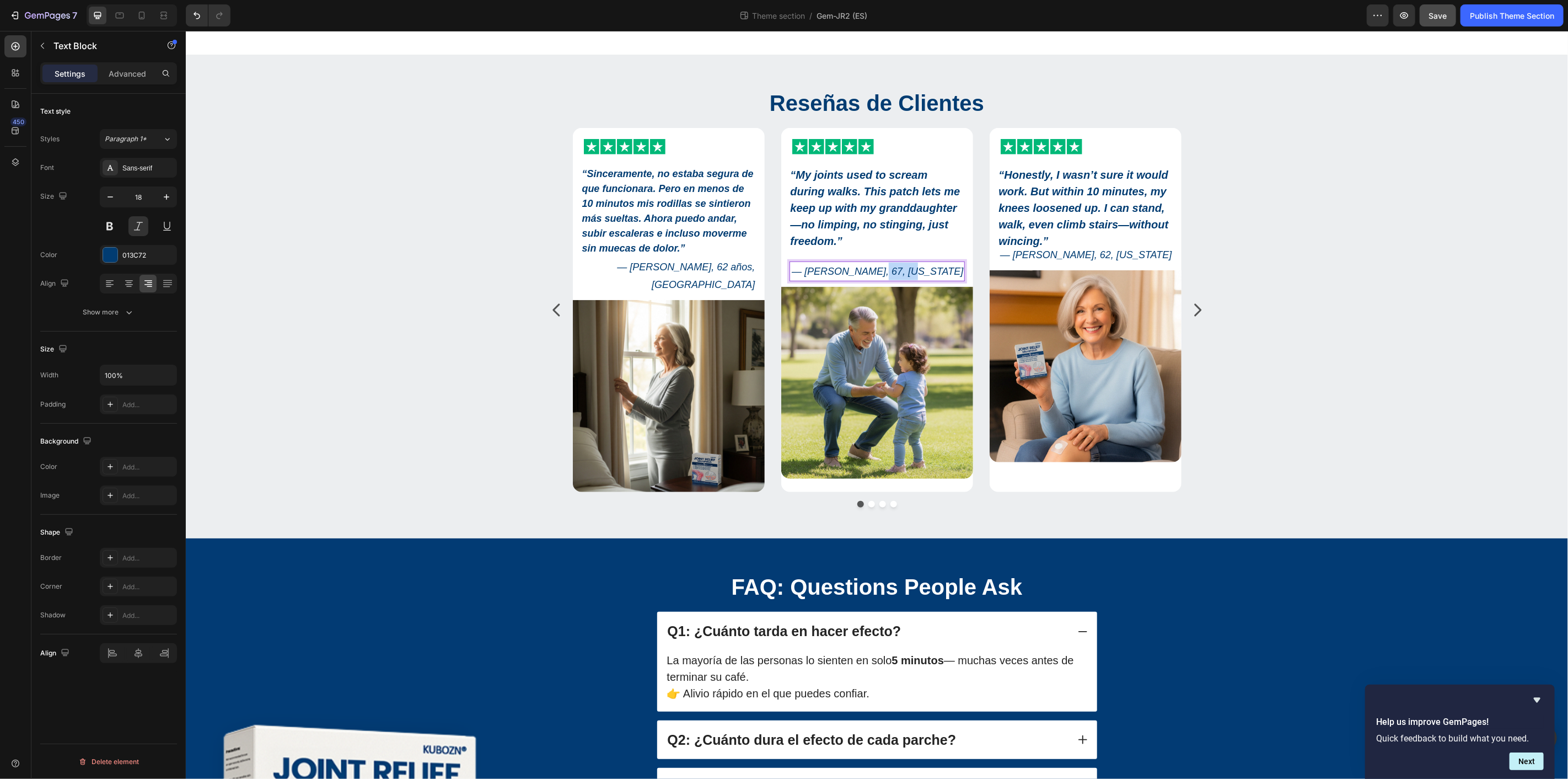
click at [923, 272] on p "— Frank D., 67, Arizona" at bounding box center [876, 270] width 173 height 18
drag, startPoint x: 960, startPoint y: 259, endPoint x: 950, endPoint y: 266, distance: 12.2
click at [960, 259] on div "Icon Icon Icon Icon Icon Icon List “ My joints used to scream during walks. Thi…" at bounding box center [876, 321] width 191 height 364
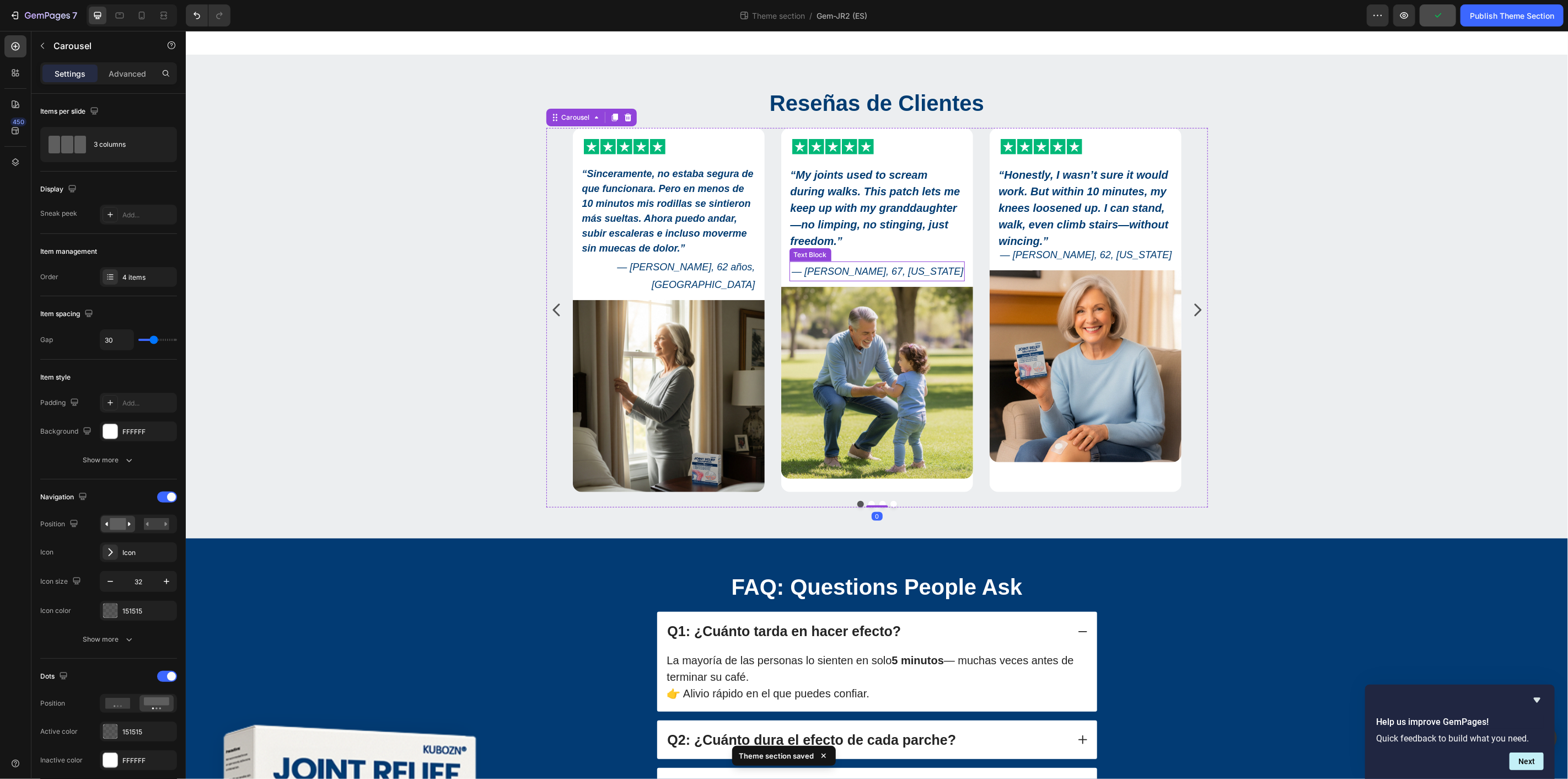
click at [932, 270] on p "— Frank D., 67, Arizona" at bounding box center [876, 270] width 173 height 18
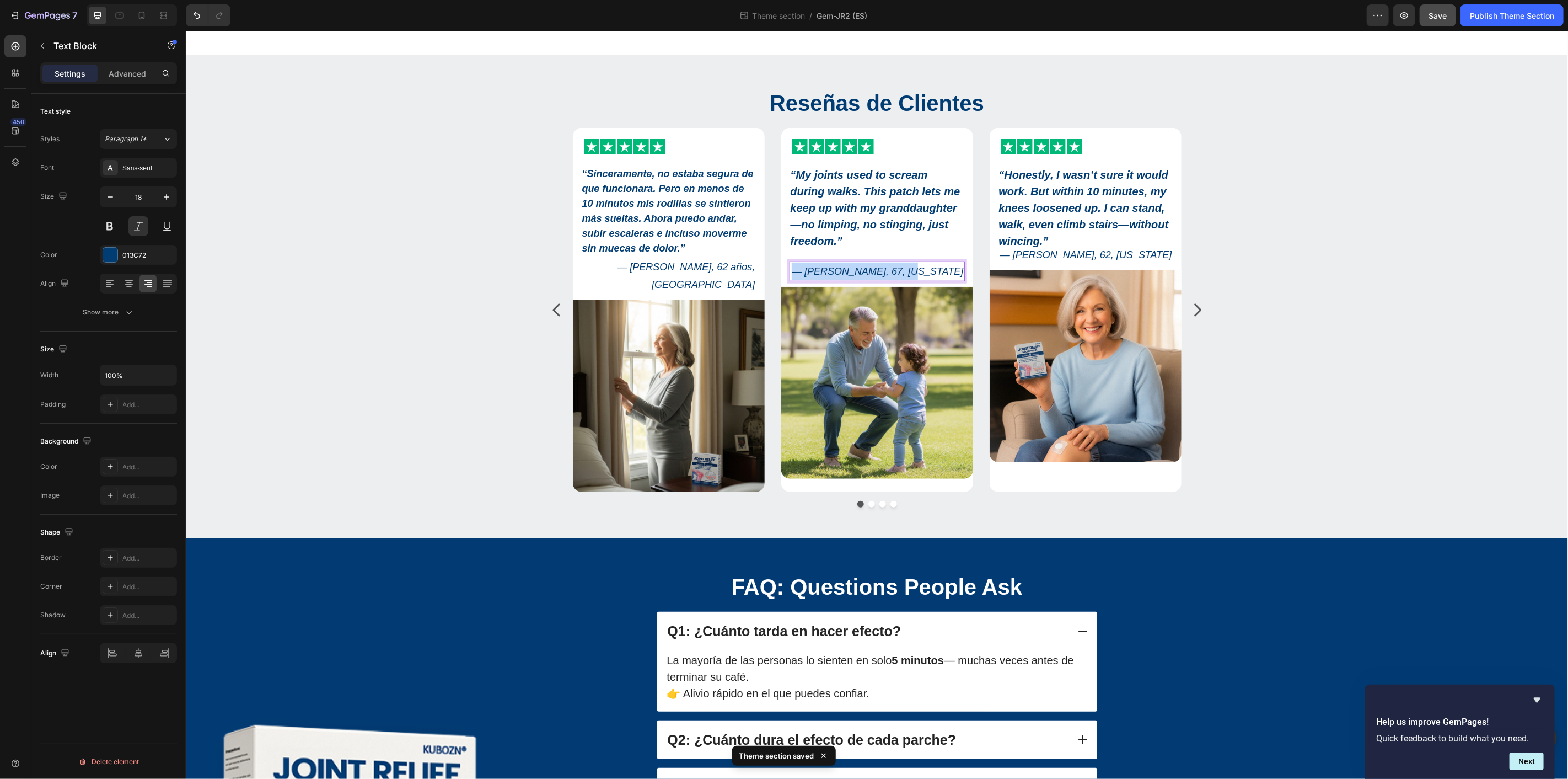
click at [932, 270] on p "— Frank D., 67, Arizona" at bounding box center [876, 270] width 173 height 18
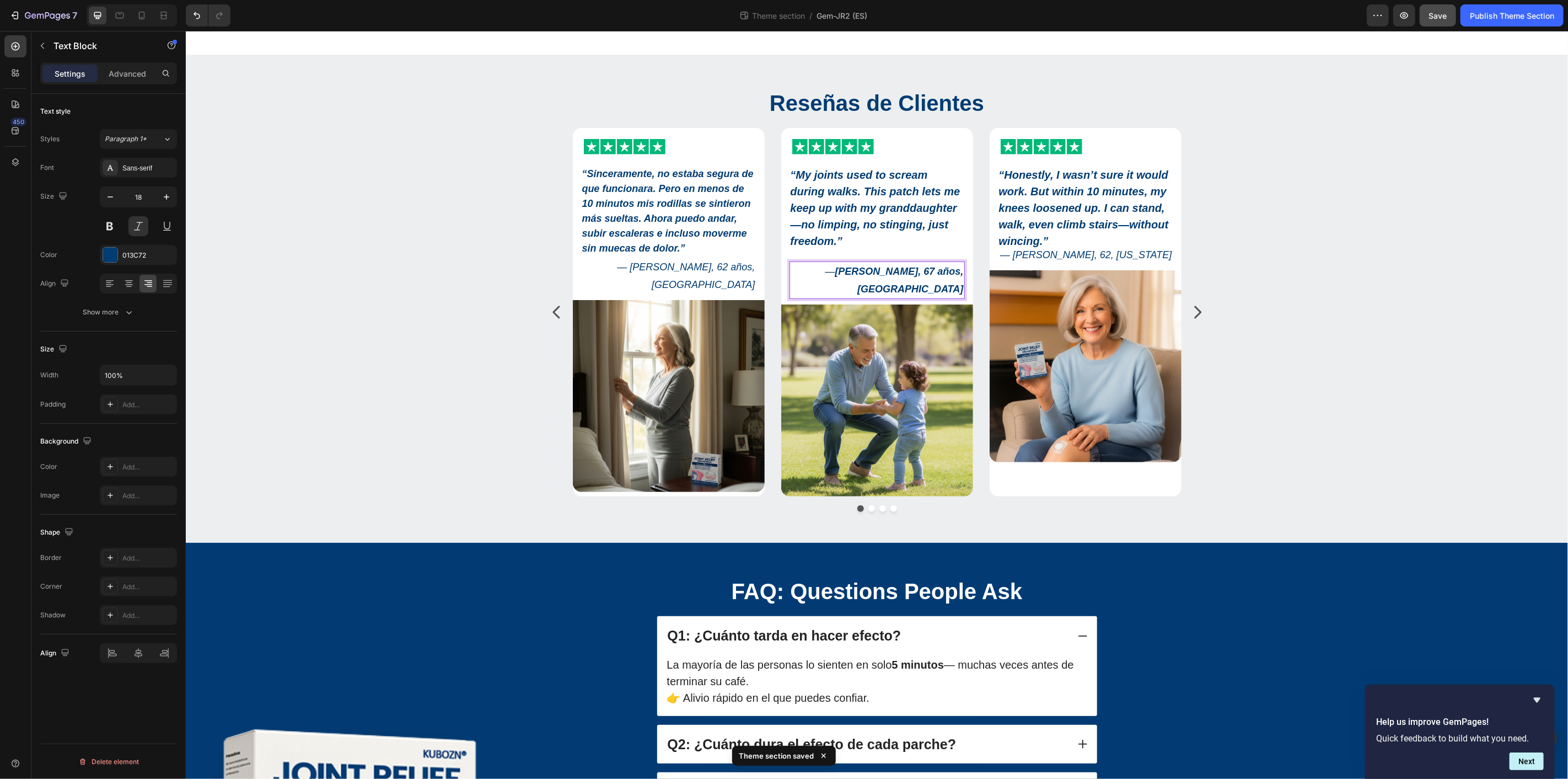
click at [934, 268] on strong "Francisco D., 67 años, Madrid" at bounding box center [898, 279] width 128 height 29
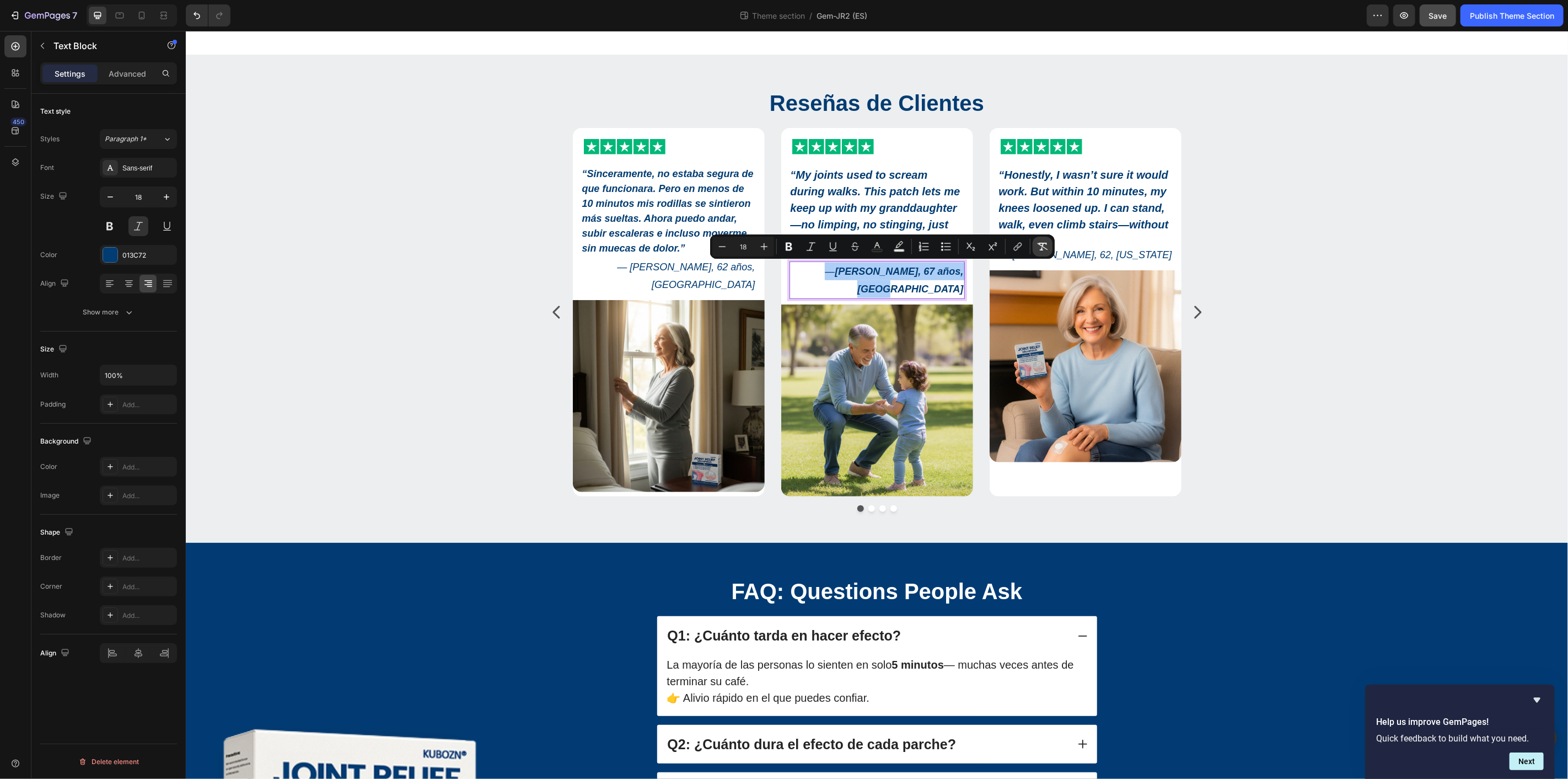
click at [1043, 247] on icon "Editor contextual toolbar" at bounding box center [1043, 246] width 11 height 8
click at [851, 191] on strong "My joints used to scream during walks. This patch lets me keep up with my grand…" at bounding box center [874, 207] width 169 height 78
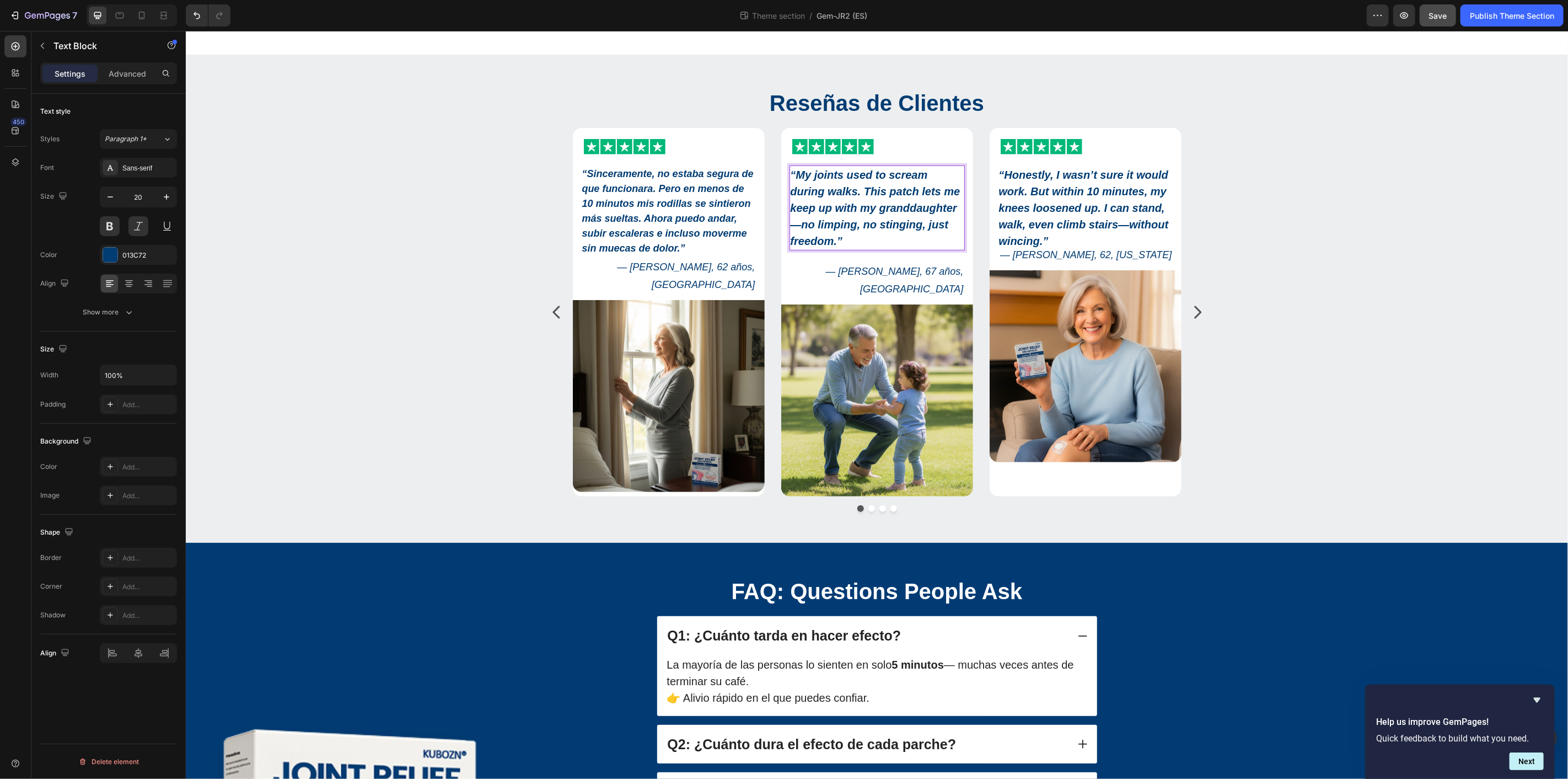
click at [850, 190] on strong "My joints used to scream during walks. This patch lets me keep up with my grand…" at bounding box center [874, 207] width 169 height 78
click at [848, 209] on strong "My joints used to scream during walks. This patch lets me keep up with my grand…" at bounding box center [874, 207] width 169 height 78
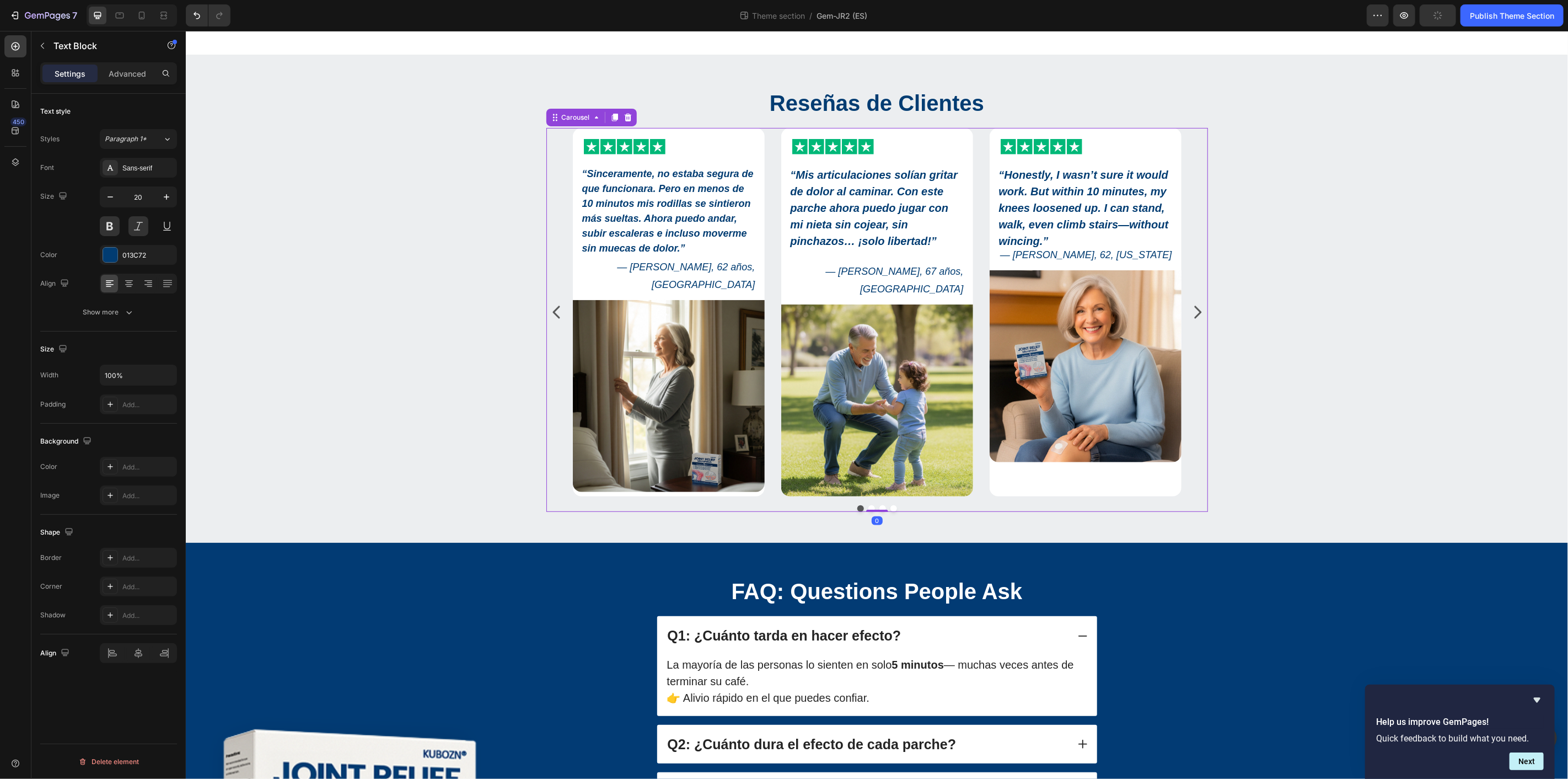
click at [969, 270] on div "Icon Icon Icon Icon Icon Icon List “Sinceramente, no estaba segura de que funci…" at bounding box center [876, 312] width 608 height 369
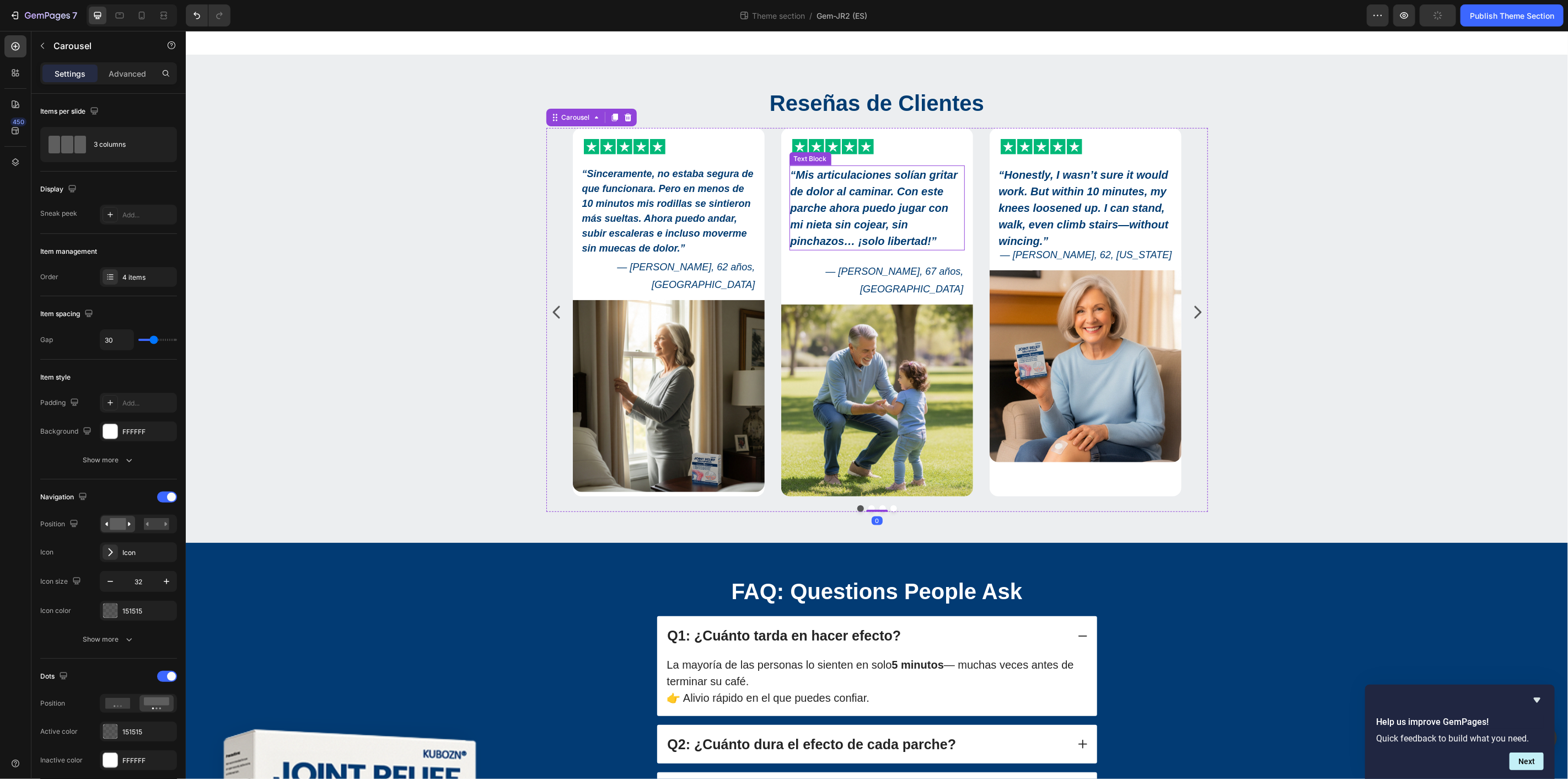
click at [938, 239] on strong "“Mis articulaciones solían gritar de dolor al caminar. Con este parche ahora pu…" at bounding box center [874, 207] width 167 height 78
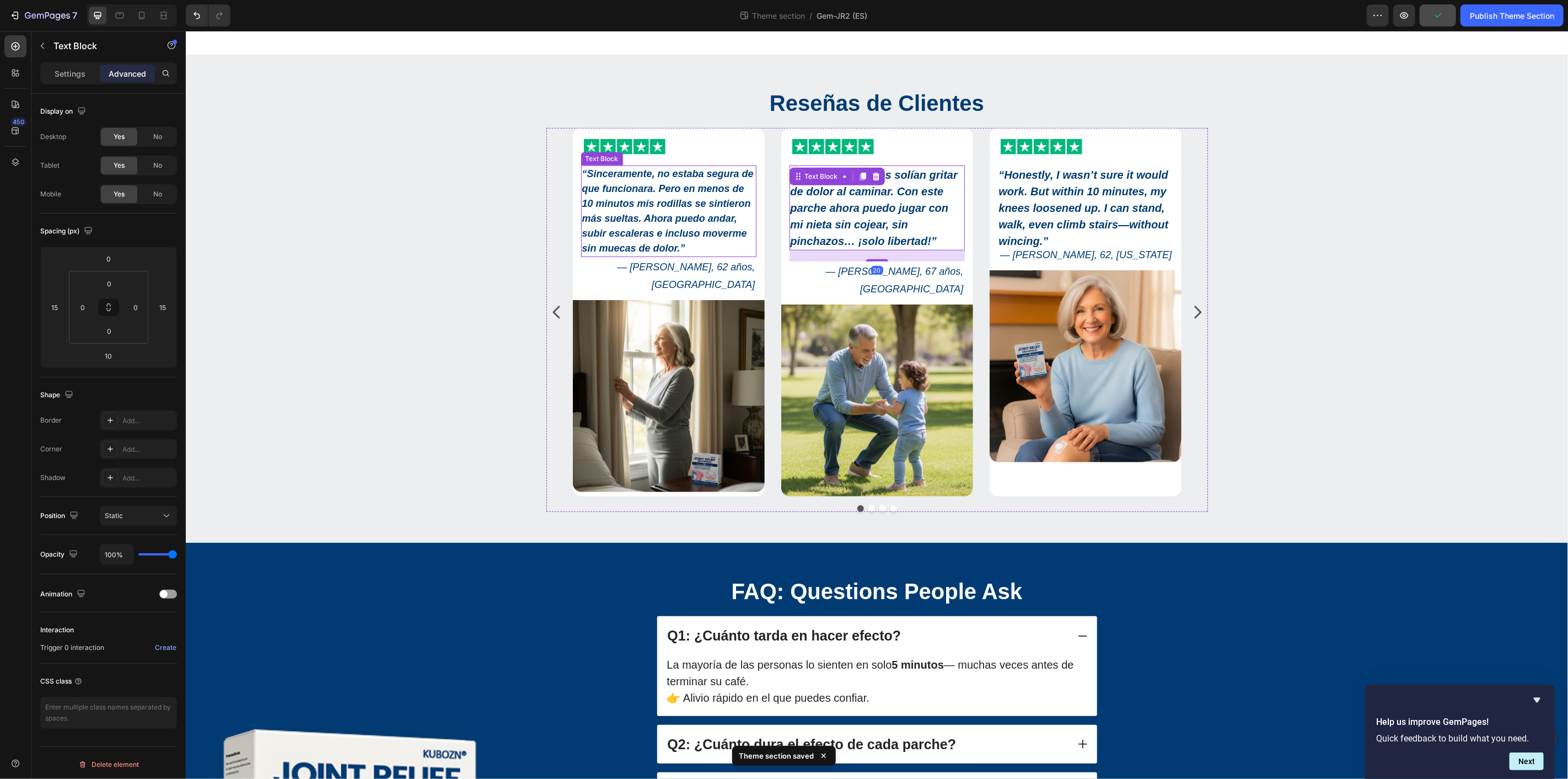
click at [672, 220] on strong "“Sinceramente, no estaba segura de que funcionara. Pero en menos de 10 minutos …" at bounding box center [666, 210] width 171 height 85
click at [887, 225] on strong "“Mis articulaciones solían gritar de dolor al caminar. Con este parche ahora pu…" at bounding box center [874, 207] width 167 height 78
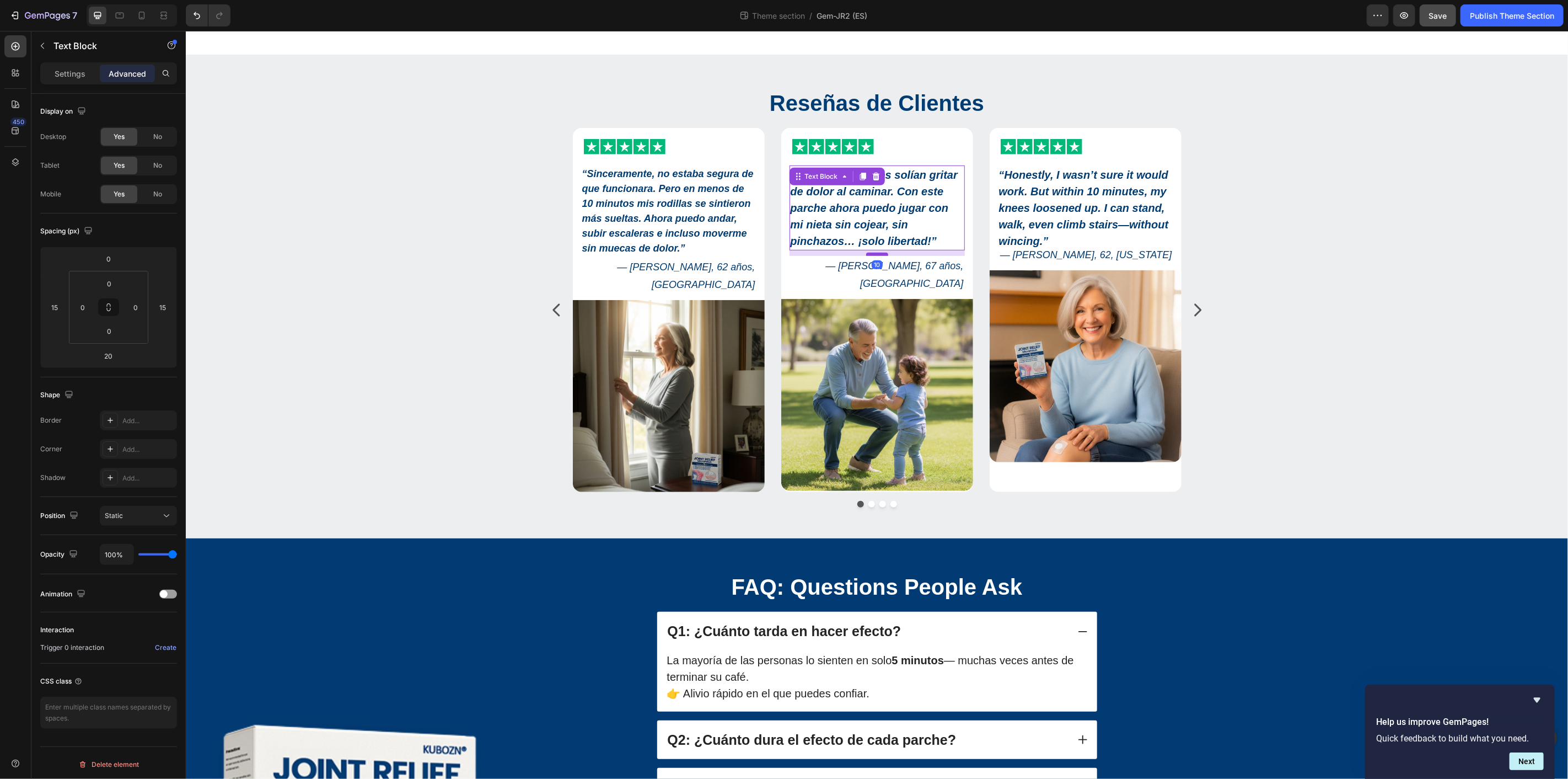
drag, startPoint x: 873, startPoint y: 258, endPoint x: 874, endPoint y: 253, distance: 5.1
click at [874, 253] on div at bounding box center [876, 254] width 22 height 4
type input "10"
click at [924, 269] on p "— Francisco D., 67 años, Madrid" at bounding box center [876, 274] width 173 height 36
click at [712, 268] on p "— Linda R., 62 años, Valencia" at bounding box center [667, 275] width 173 height 36
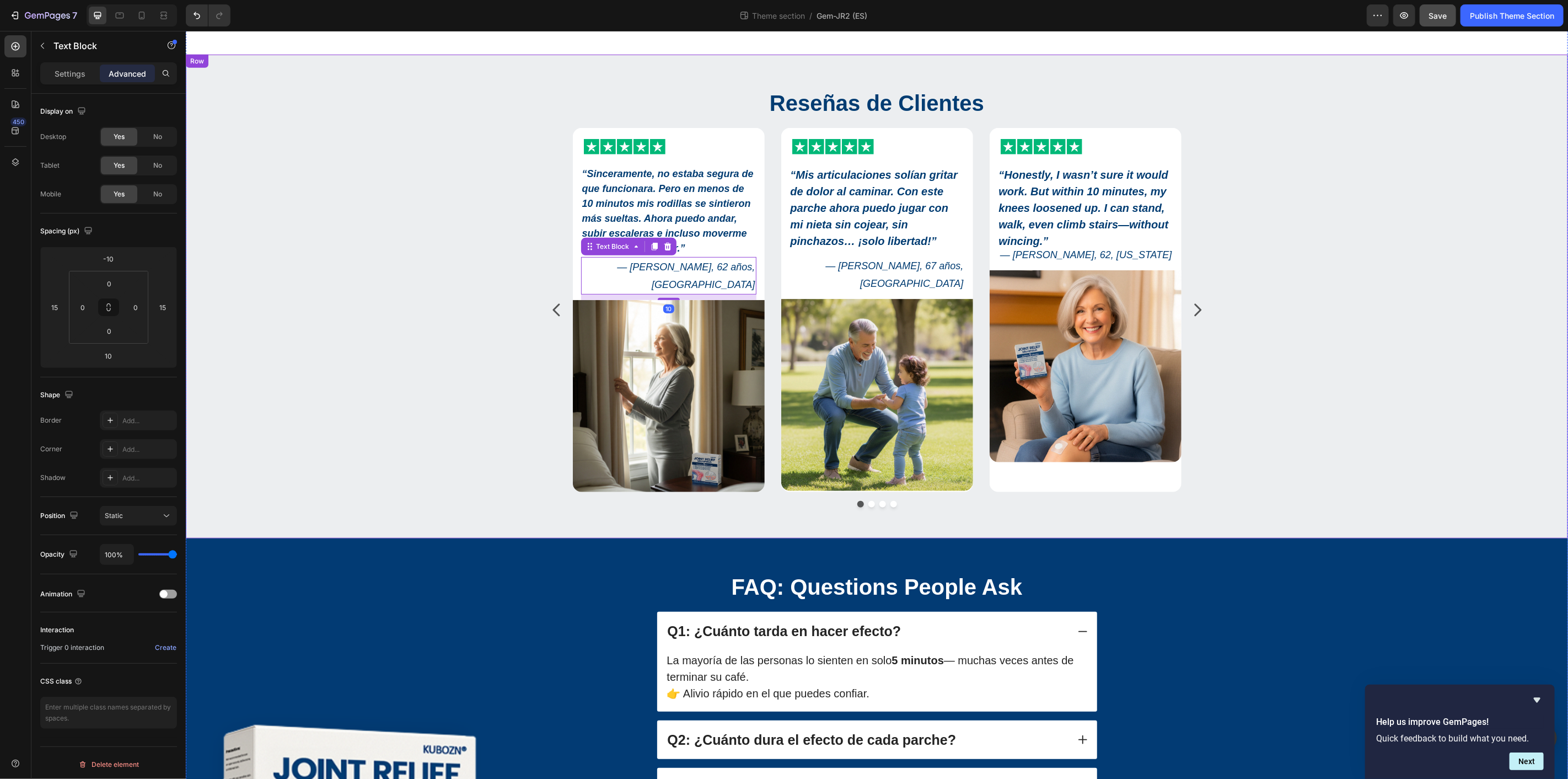
click at [1344, 285] on div "Reseñas de Clientes Heading Icon Icon Icon Icon Icon Icon List “Sinceramente, n…" at bounding box center [875, 301] width 1365 height 429
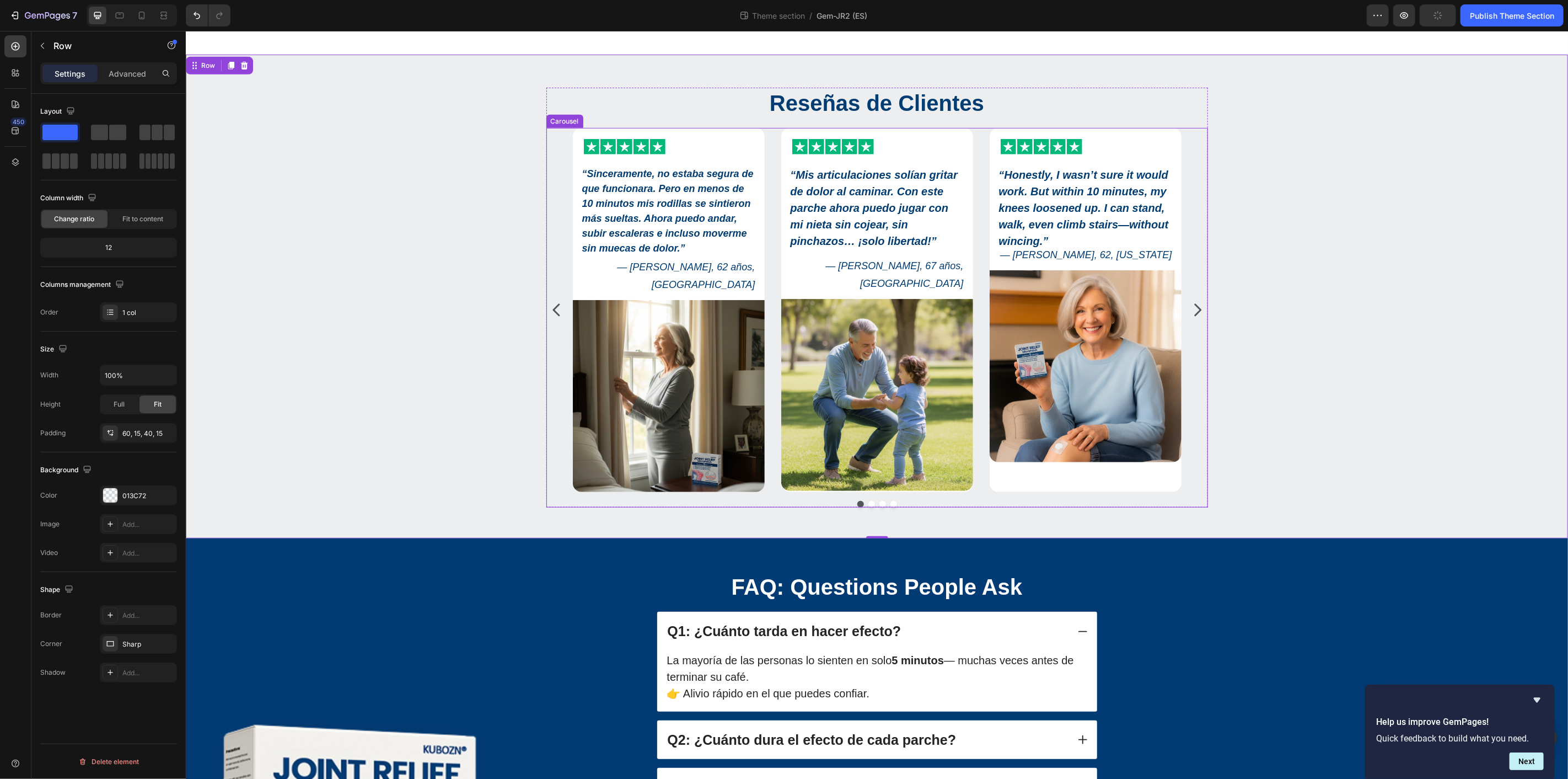
click at [1194, 300] on icon "Carousel Next Arrow" at bounding box center [1197, 309] width 18 height 18
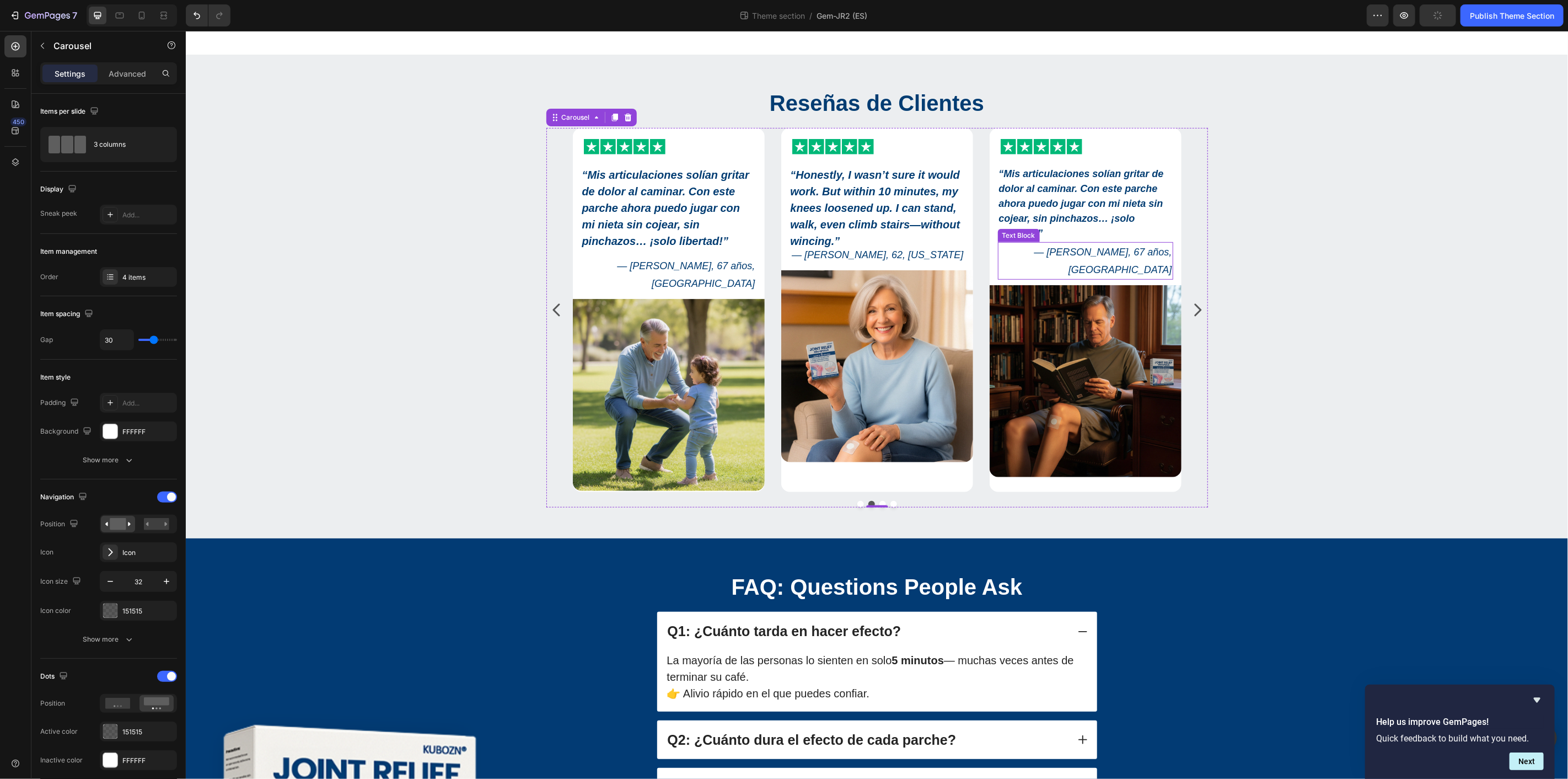
click at [1072, 256] on p "— Francisco D., 67 años, Madrid" at bounding box center [1083, 260] width 173 height 36
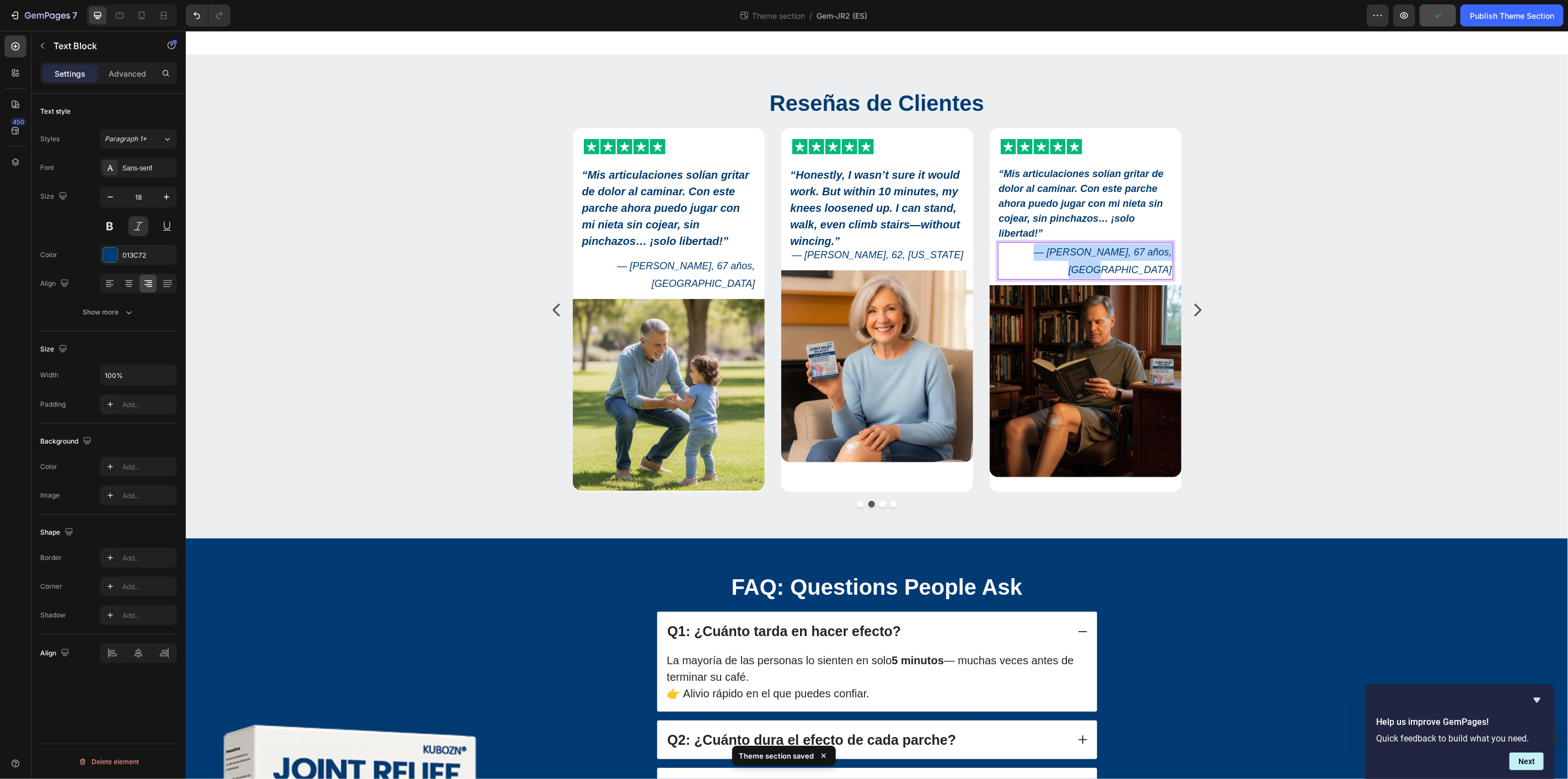
click at [1072, 256] on p "— Francisco D., 67 años, Madrid" at bounding box center [1083, 260] width 173 height 36
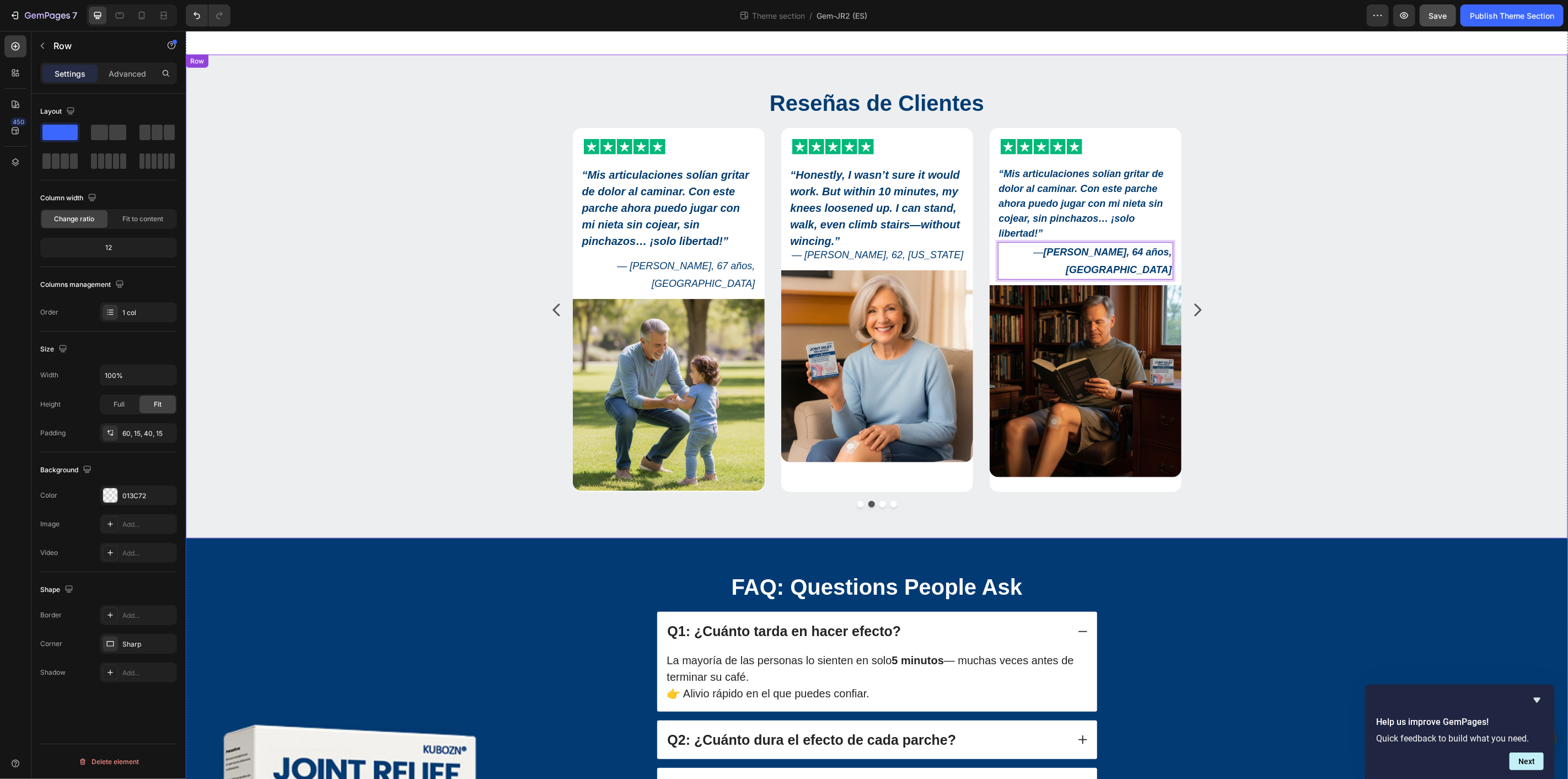
click at [1320, 288] on div "Reseñas de Clientes Heading Icon Icon Icon Icon Icon Icon List “Sinceramente, n…" at bounding box center [875, 301] width 1365 height 429
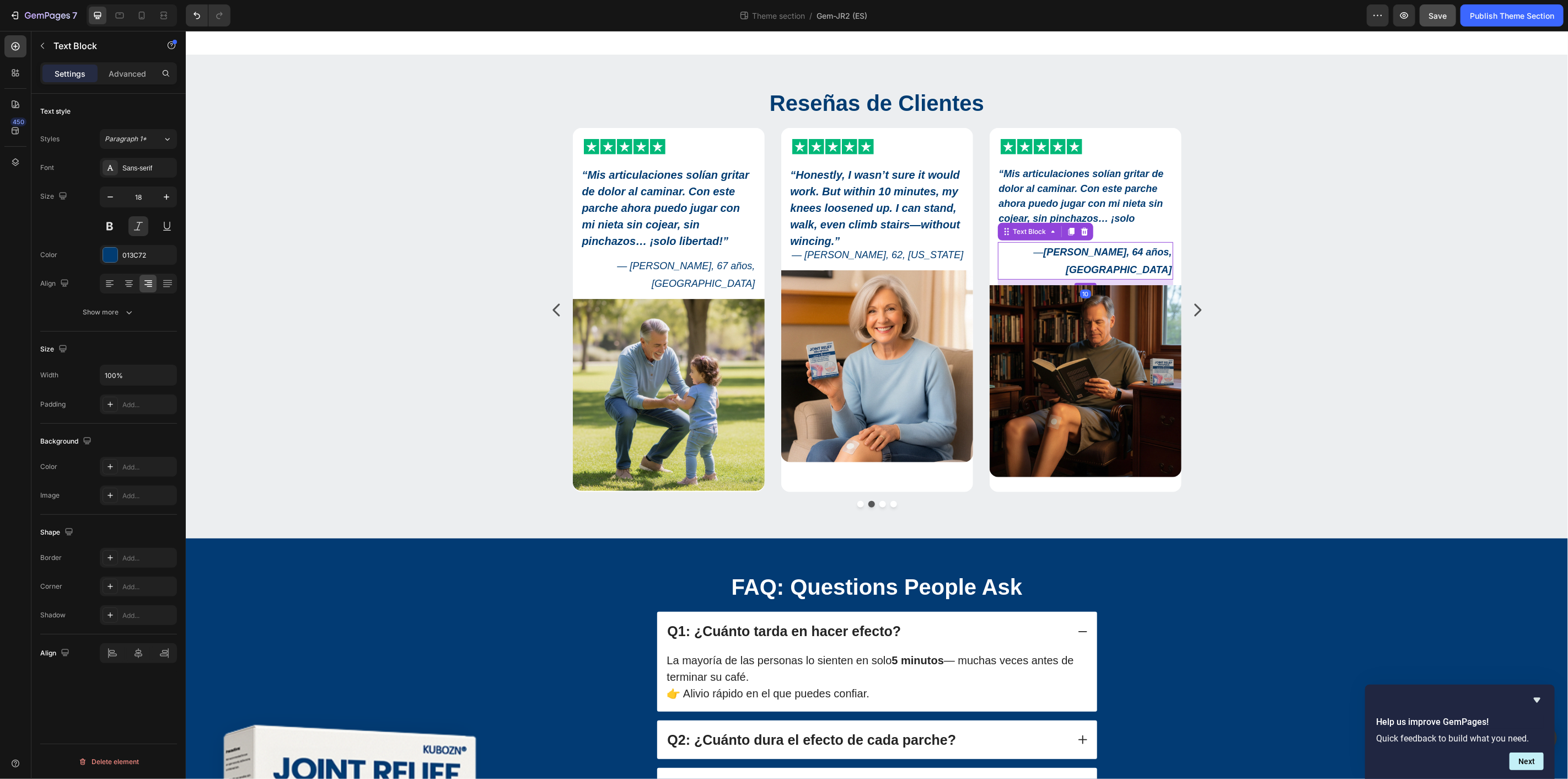
click at [1134, 246] on strong "Miguel H., 64 años, Sevilla" at bounding box center [1106, 260] width 128 height 29
click at [1073, 246] on strong "Miguel H., 64 años, Sevilla" at bounding box center [1106, 260] width 128 height 29
click at [1262, 229] on icon "Editor contextual toolbar" at bounding box center [1258, 227] width 11 height 11
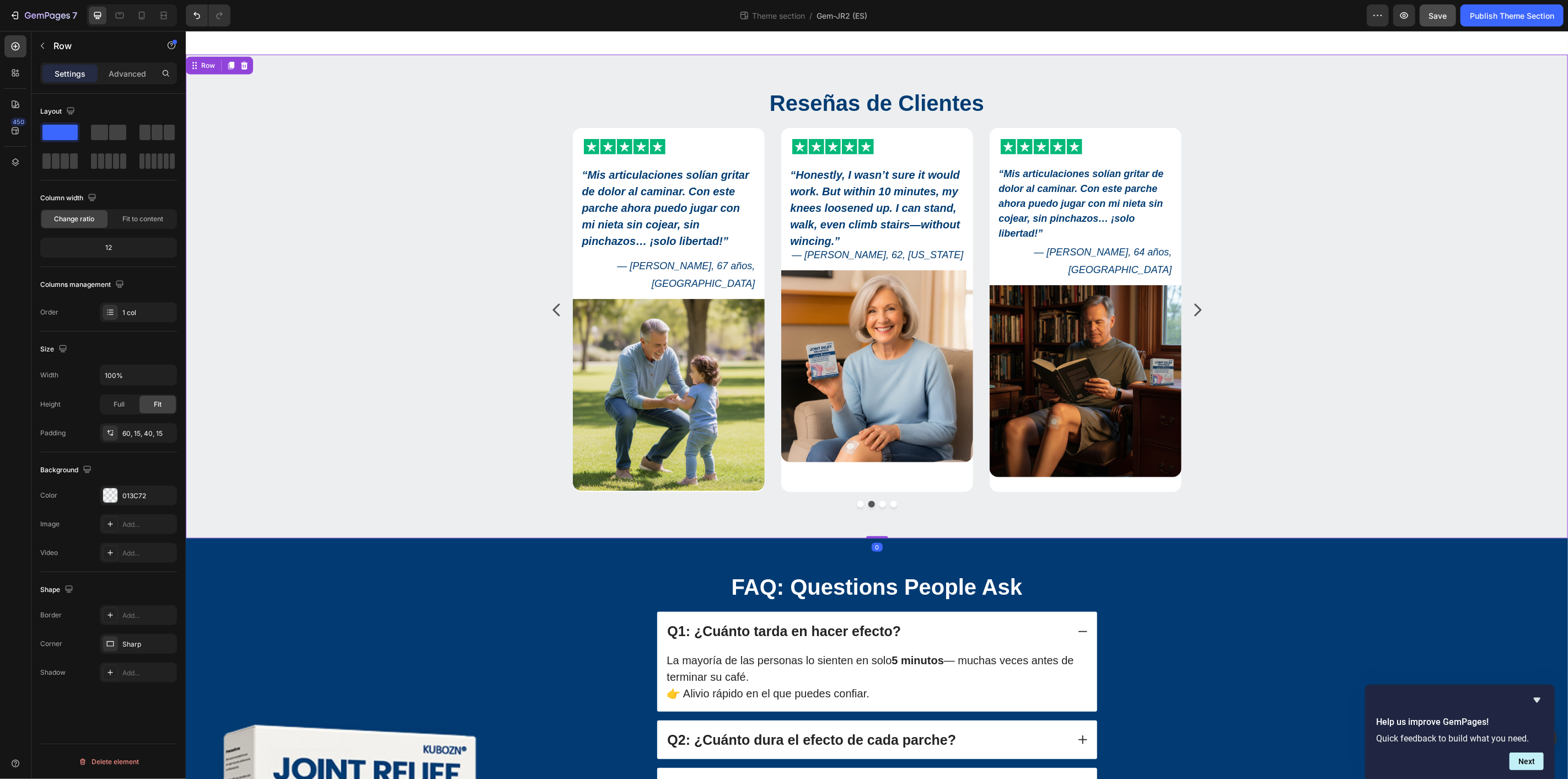
click at [1377, 306] on div "Reseñas de Clientes Heading Icon Icon Icon Icon Icon Icon List “Sinceramente, n…" at bounding box center [875, 301] width 1365 height 429
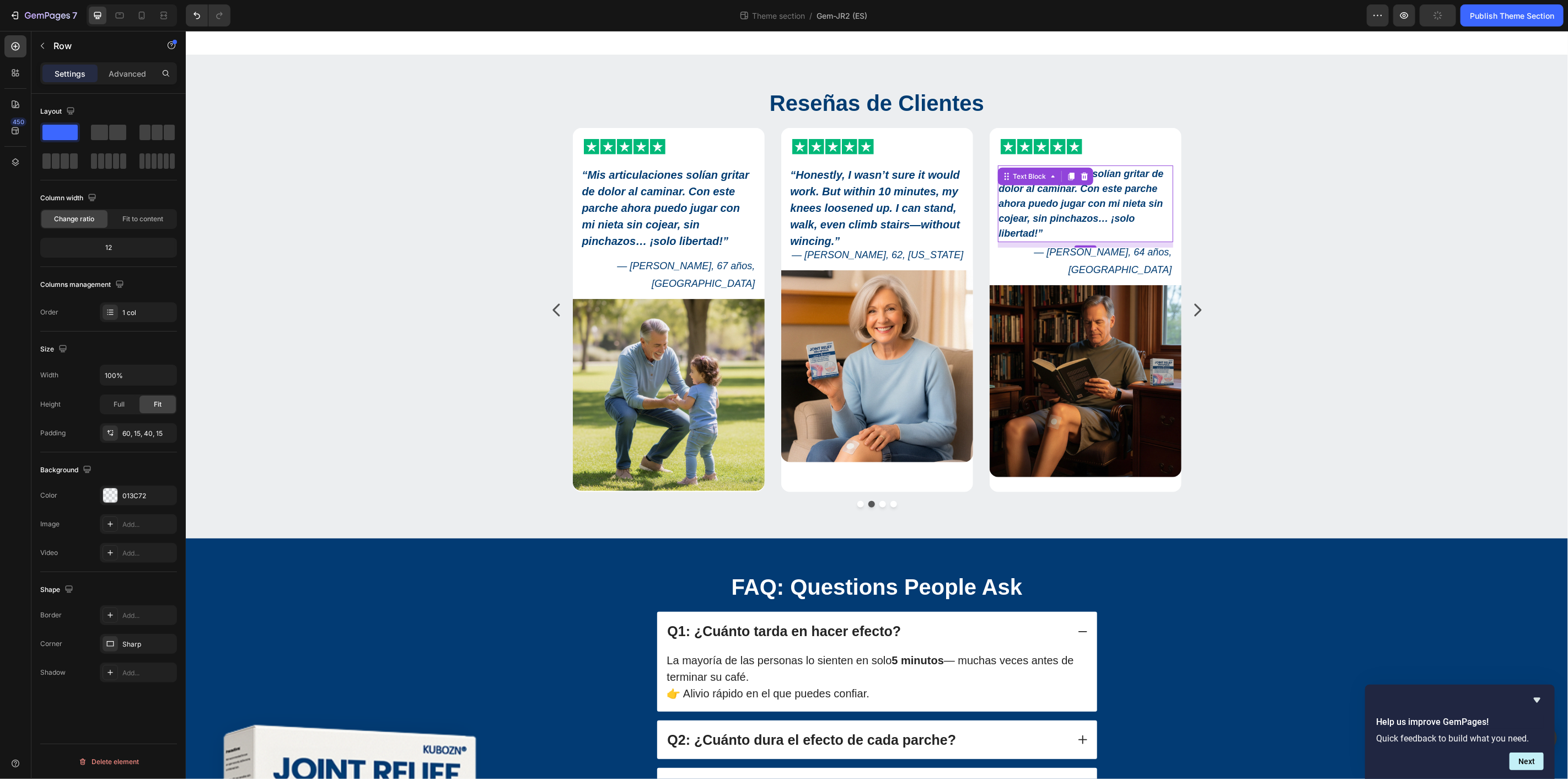
click at [1052, 204] on strong "“Mis articulaciones solían gritar de dolor al caminar. Con este parche ahora pu…" at bounding box center [1080, 203] width 165 height 70
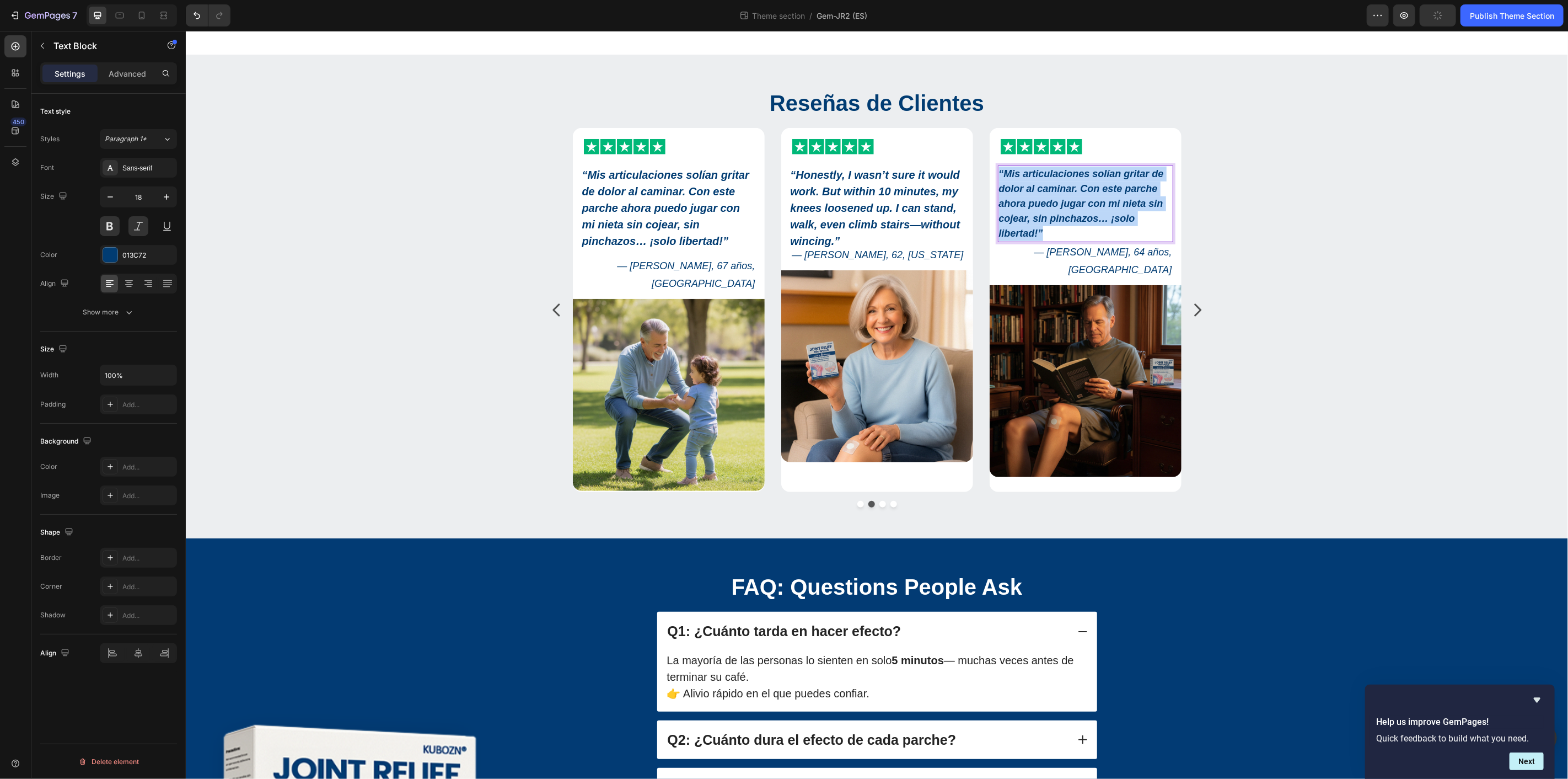
click at [1052, 204] on strong "“Mis articulaciones solían gritar de dolor al caminar. Con este parche ahora pu…" at bounding box center [1080, 203] width 165 height 70
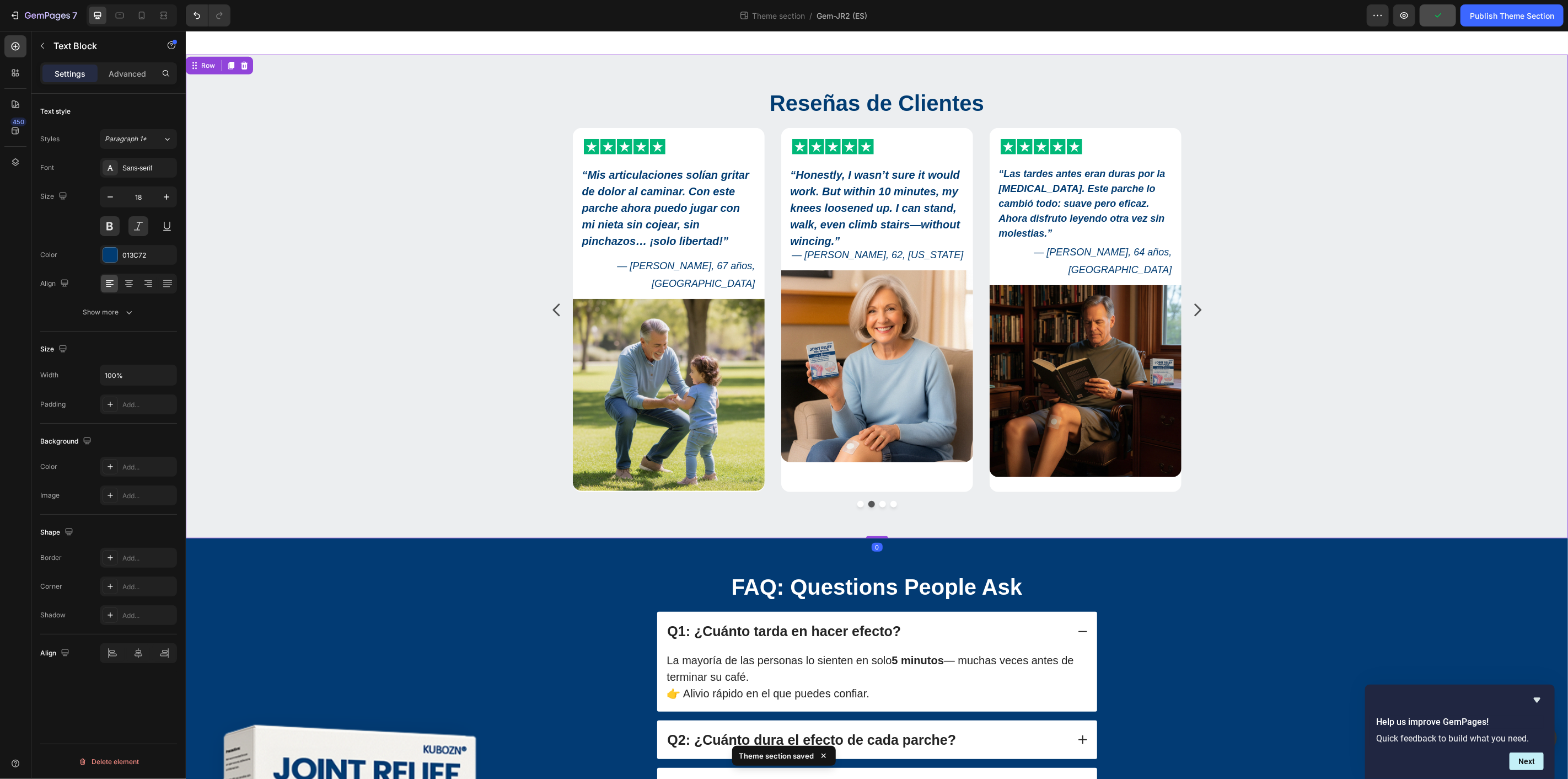
click at [1423, 233] on div "Reseñas de Clientes Heading Icon Icon Icon Icon Icon Icon List “Sinceramente, n…" at bounding box center [875, 301] width 1365 height 429
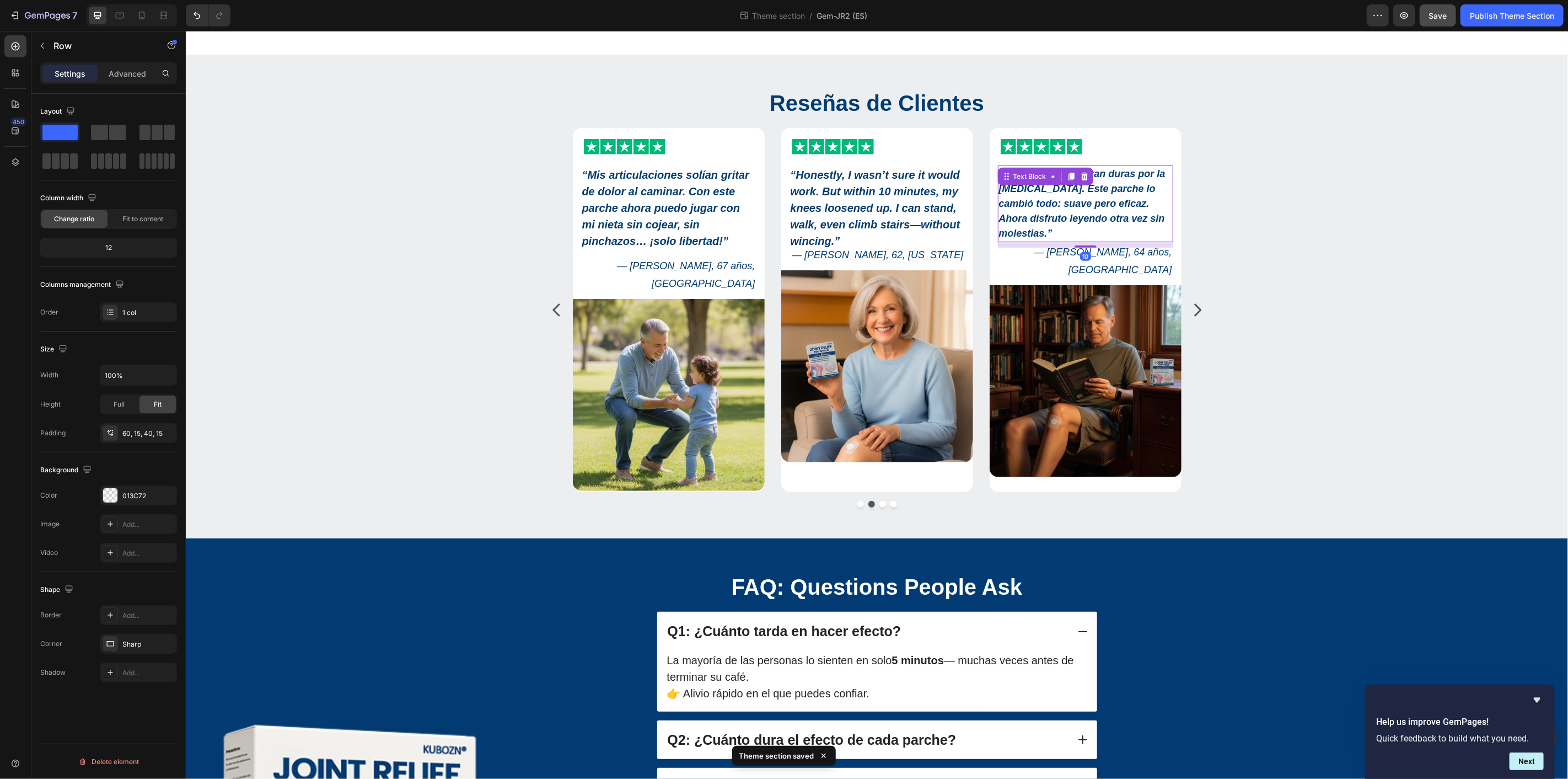
click at [1122, 213] on strong "“Las tardes antes eran duras por la rigidez articular. Este parche lo cambió to…" at bounding box center [1081, 203] width 167 height 70
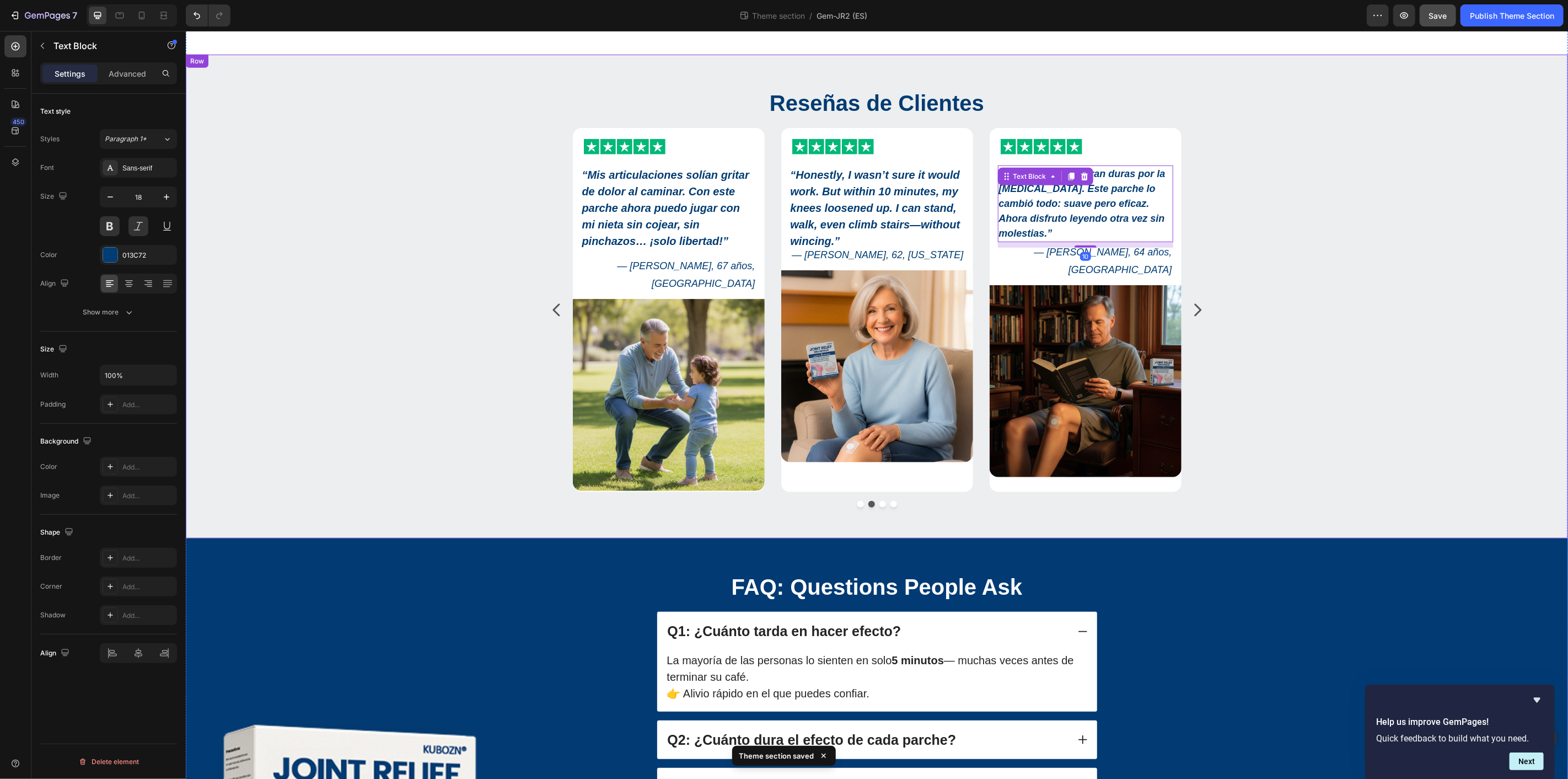
click at [1270, 263] on div "Reseñas de Clientes Heading Icon Icon Icon Icon Icon Icon List “Sinceramente, n…" at bounding box center [875, 301] width 1365 height 429
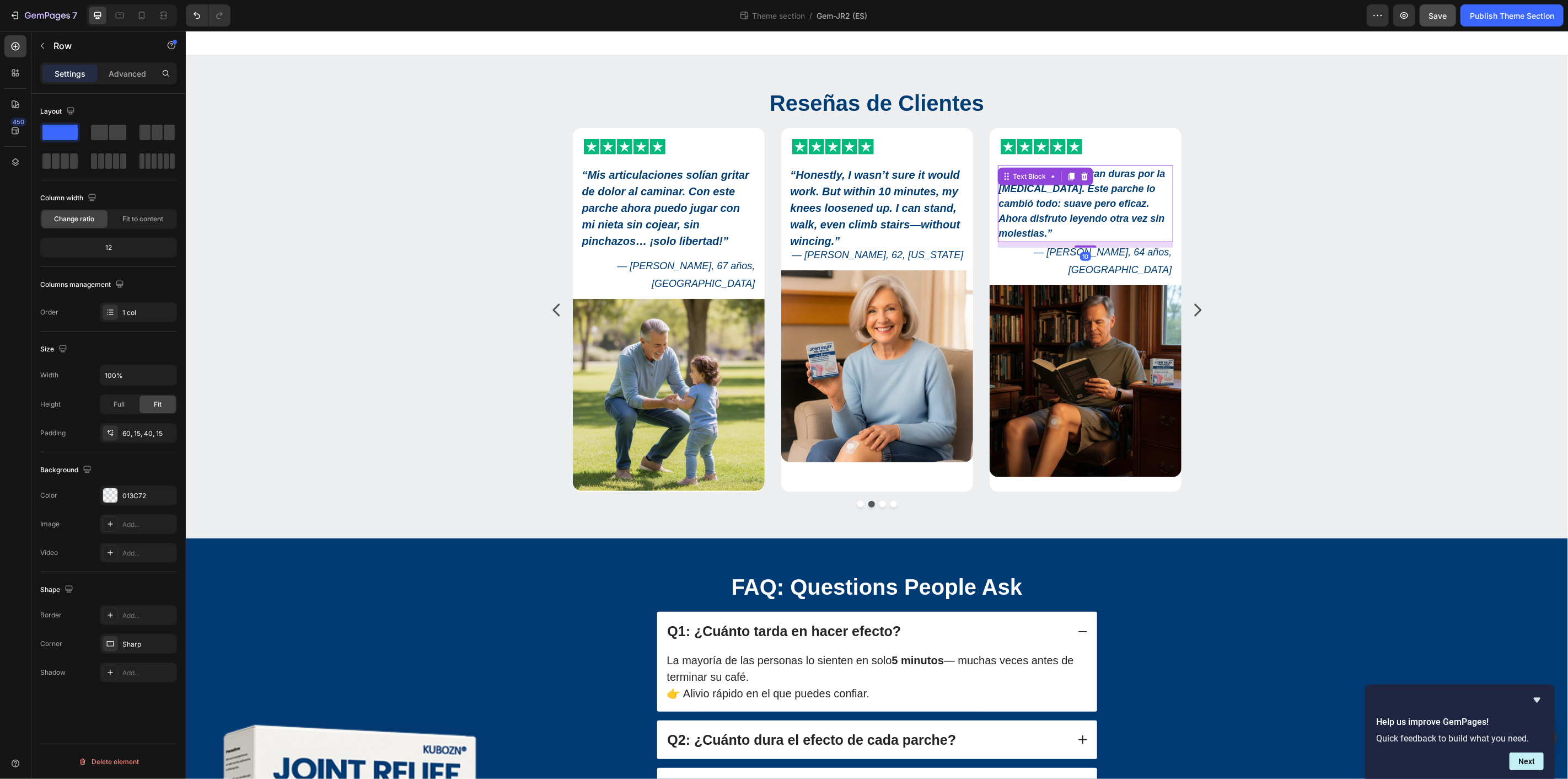
click at [1077, 205] on strong "“Las tardes antes eran duras por la rigidez articular. Este parche lo cambió to…" at bounding box center [1081, 203] width 167 height 70
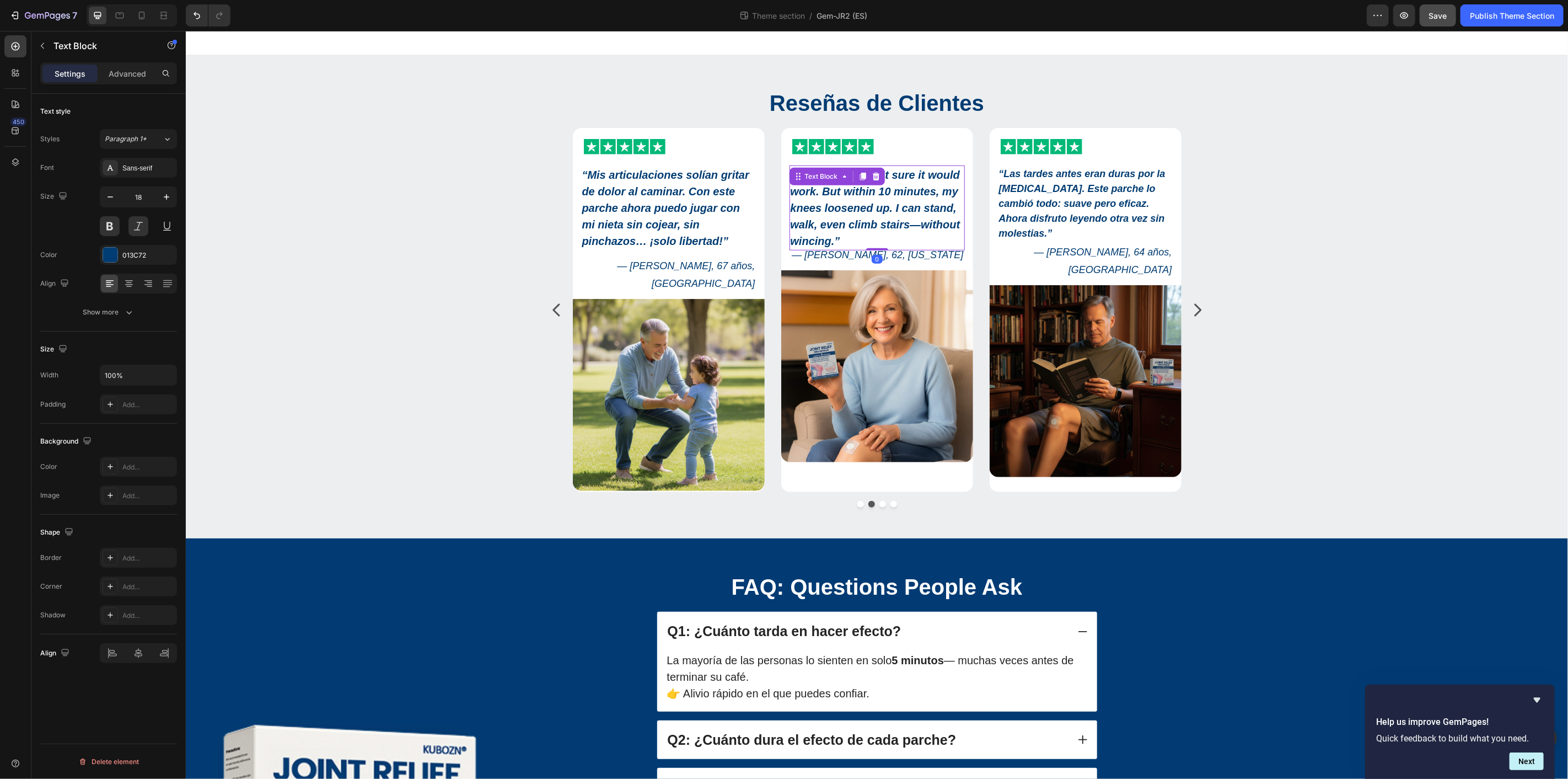
click at [841, 220] on strong "Honestly, I wasn’t sure it would work. But within 10 minutes, my knees loosened…" at bounding box center [874, 207] width 169 height 78
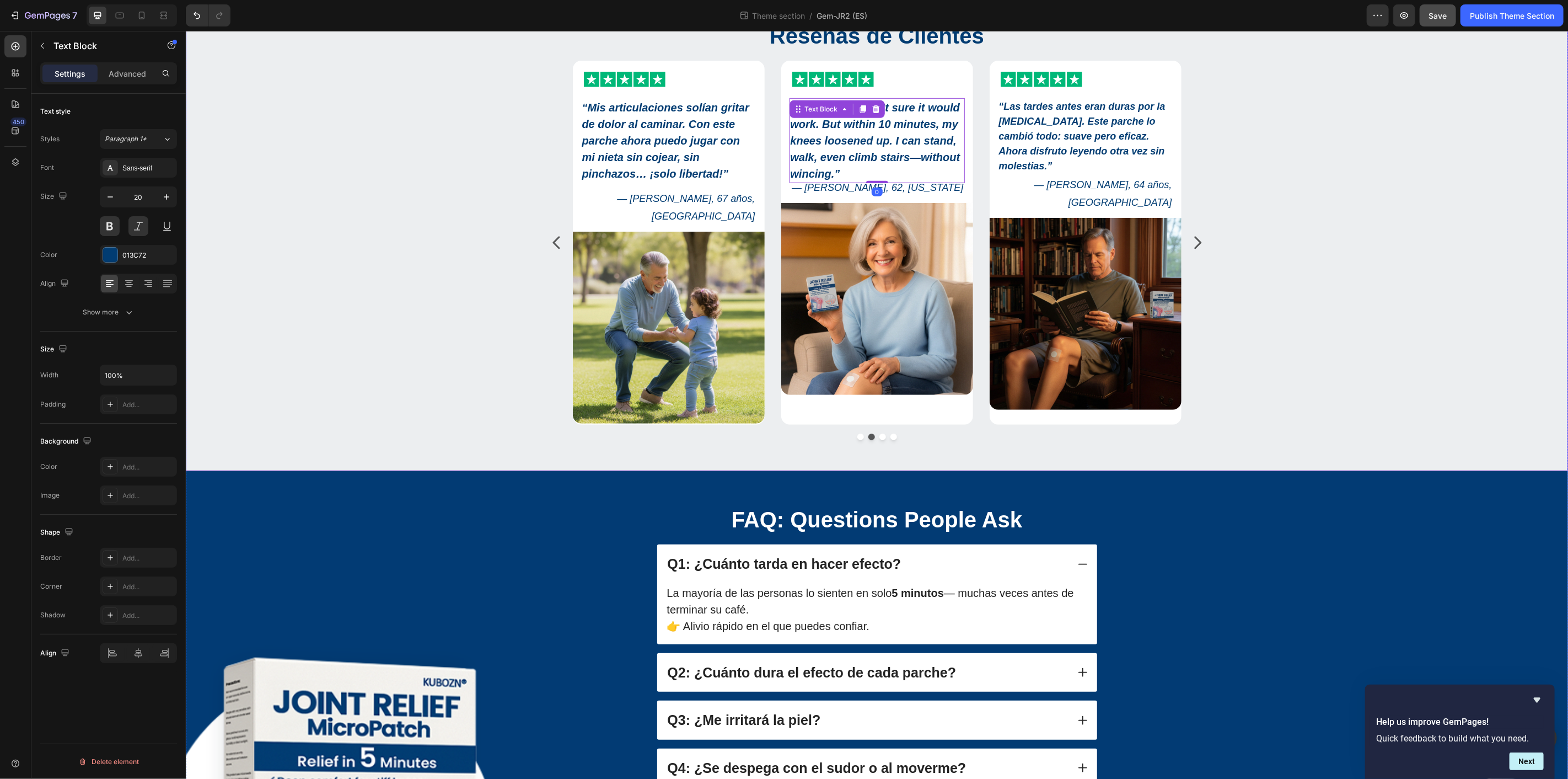
scroll to position [657, 0]
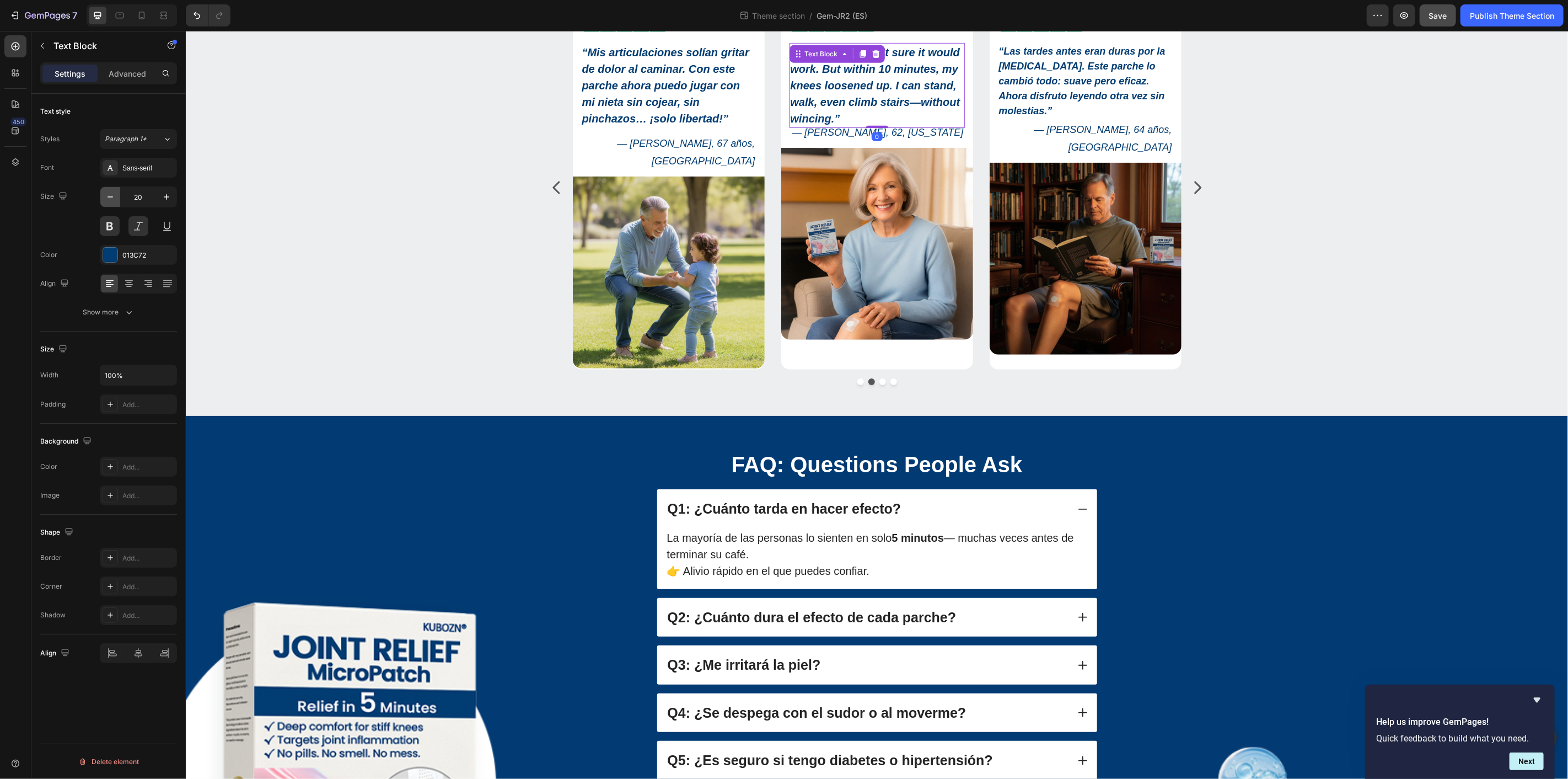
click at [113, 198] on icon "button" at bounding box center [110, 197] width 11 height 11
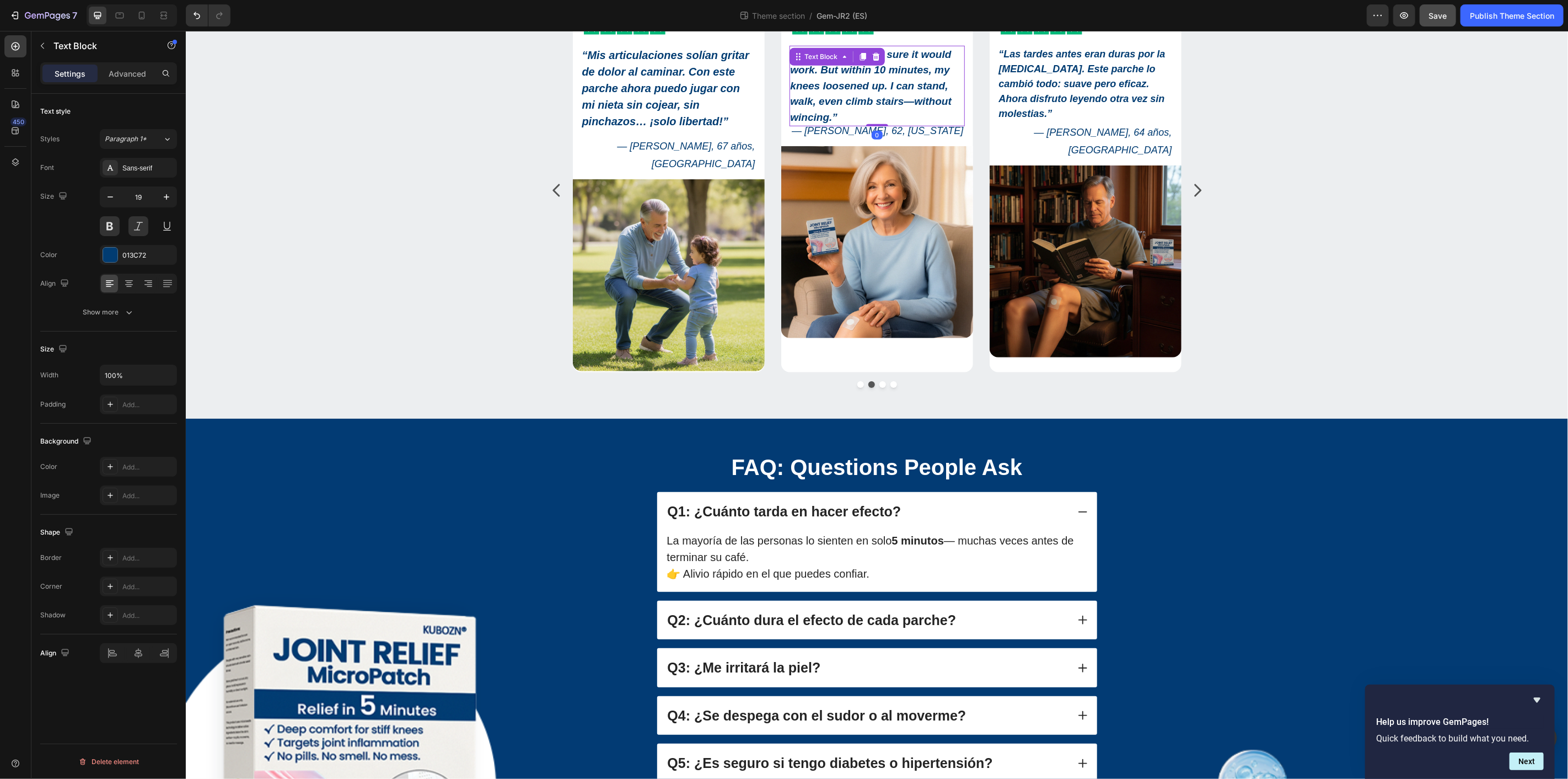
type input "18"
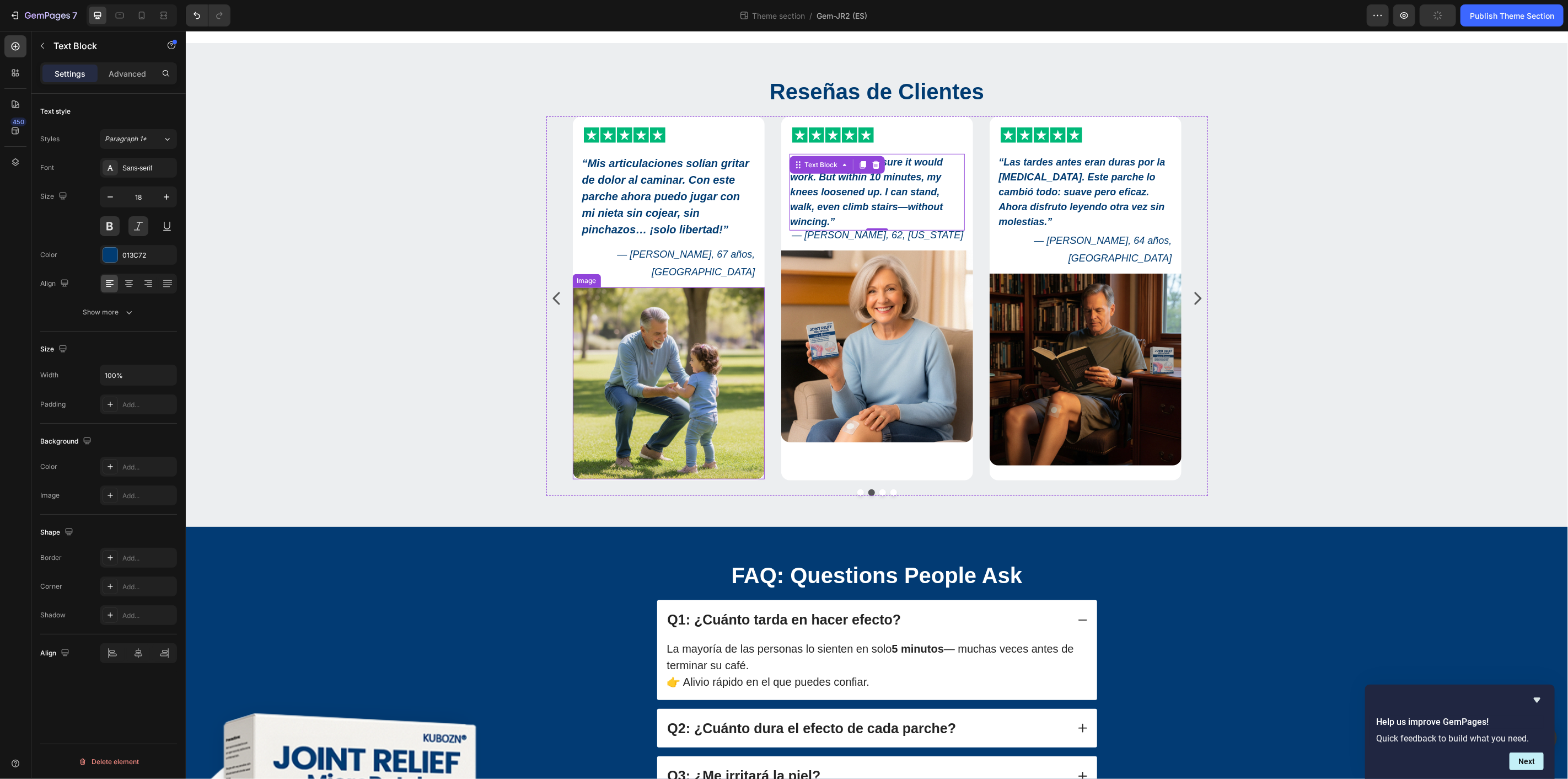
scroll to position [532, 0]
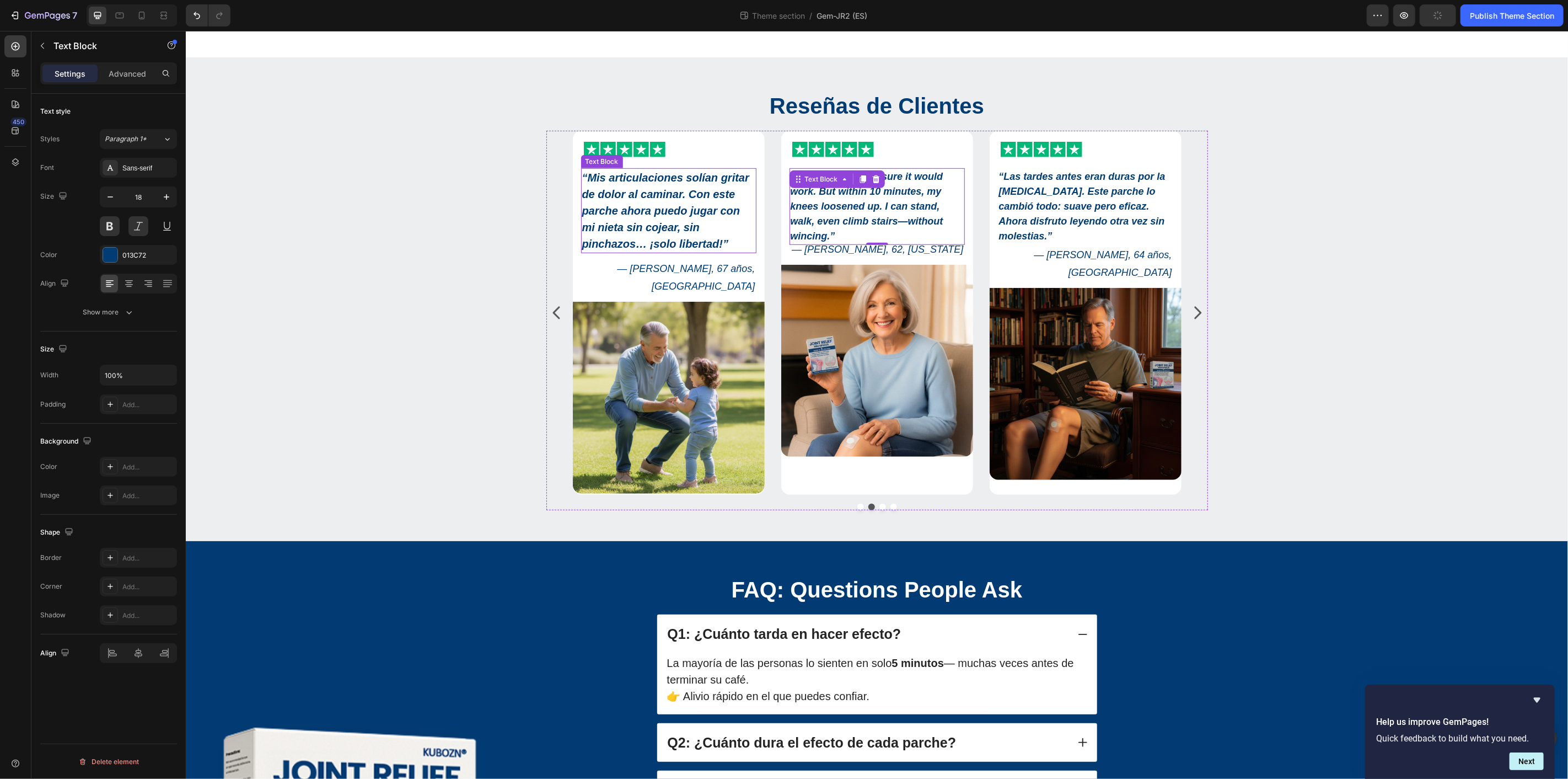
drag, startPoint x: 657, startPoint y: 206, endPoint x: 646, endPoint y: 210, distance: 11.7
click at [654, 206] on strong "“Mis articulaciones solían gritar de dolor al caminar. Con este parche ahora pu…" at bounding box center [665, 210] width 167 height 78
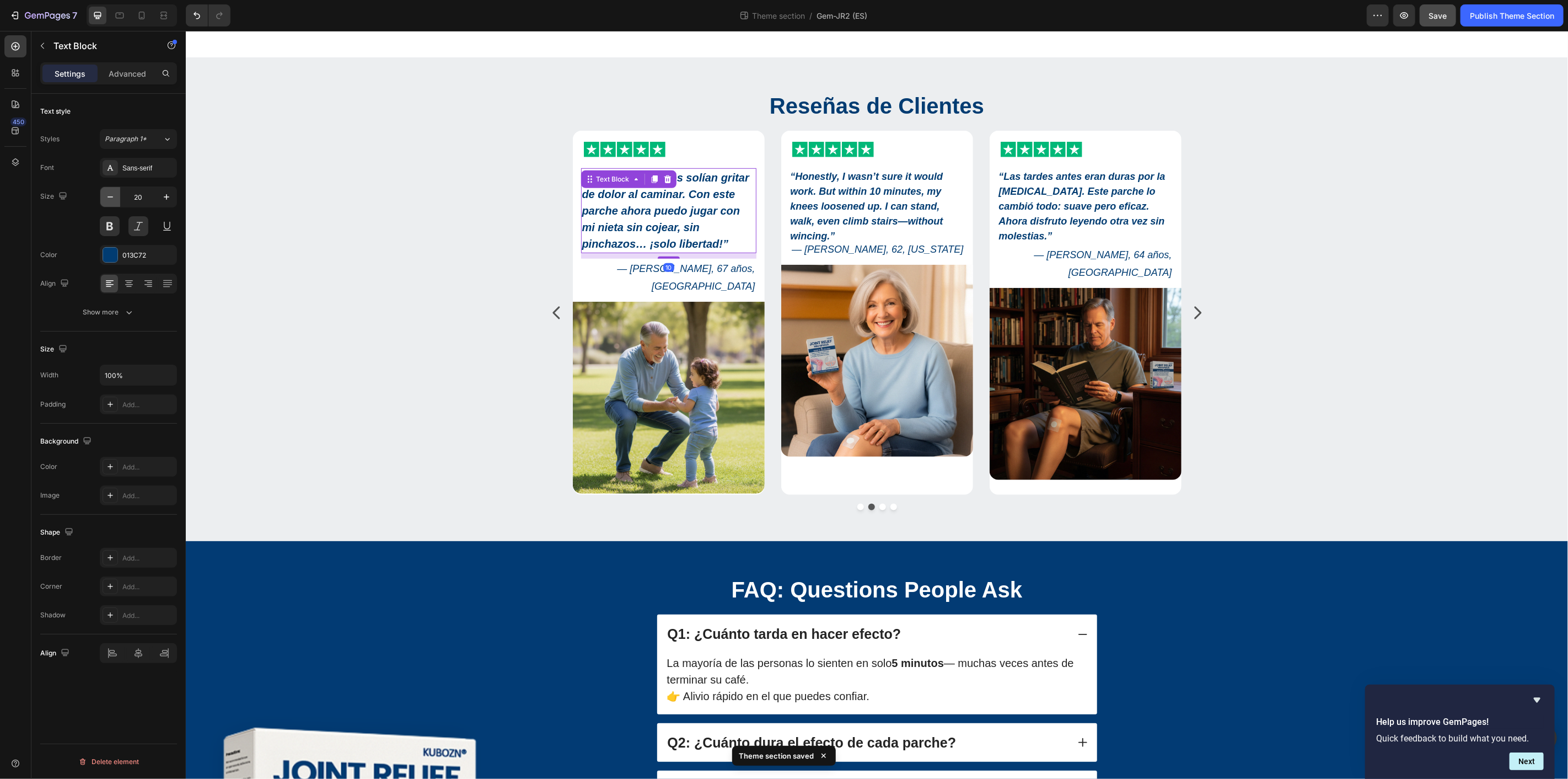
click at [116, 198] on icon "button" at bounding box center [110, 197] width 11 height 11
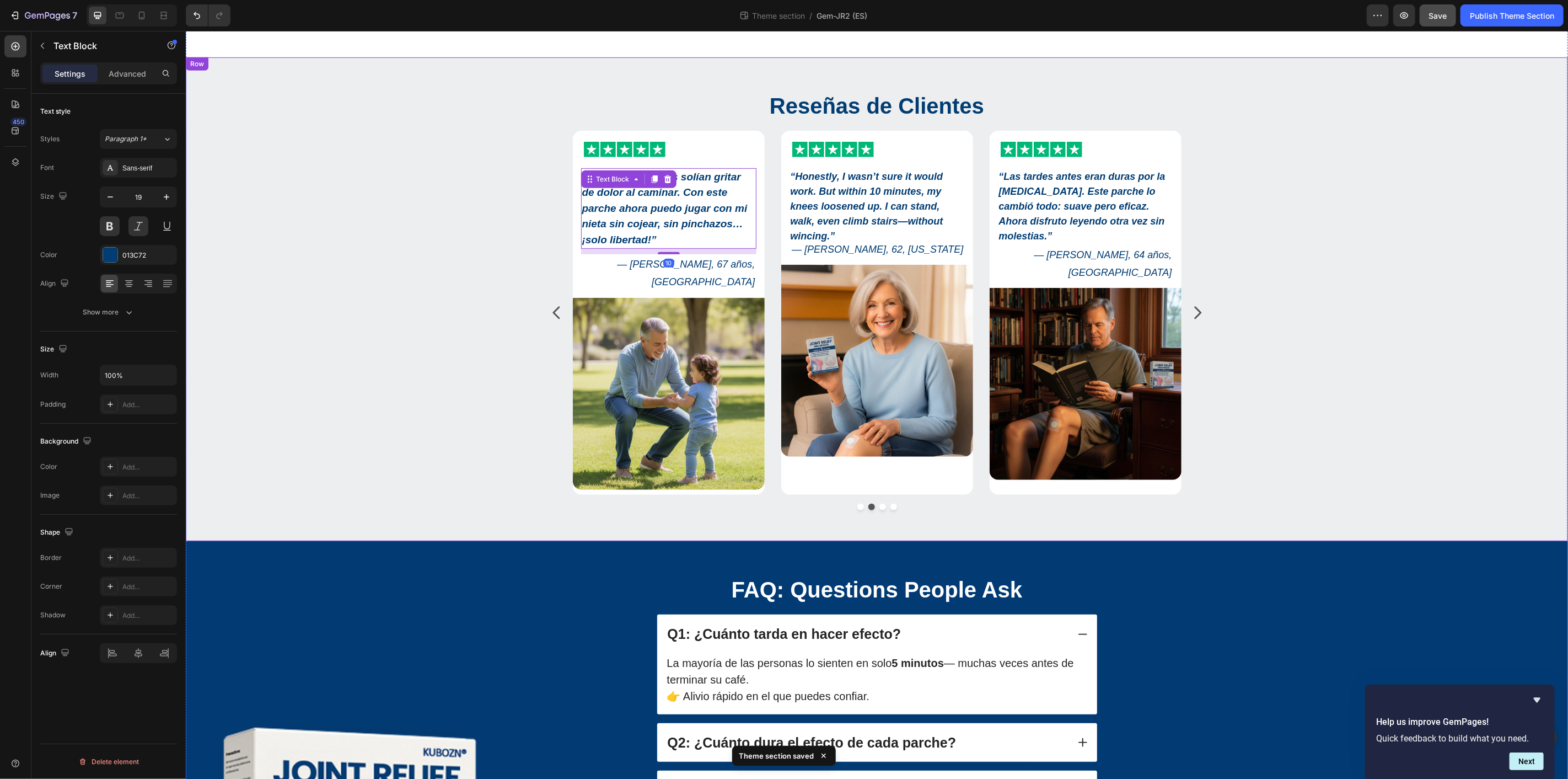
type input "18"
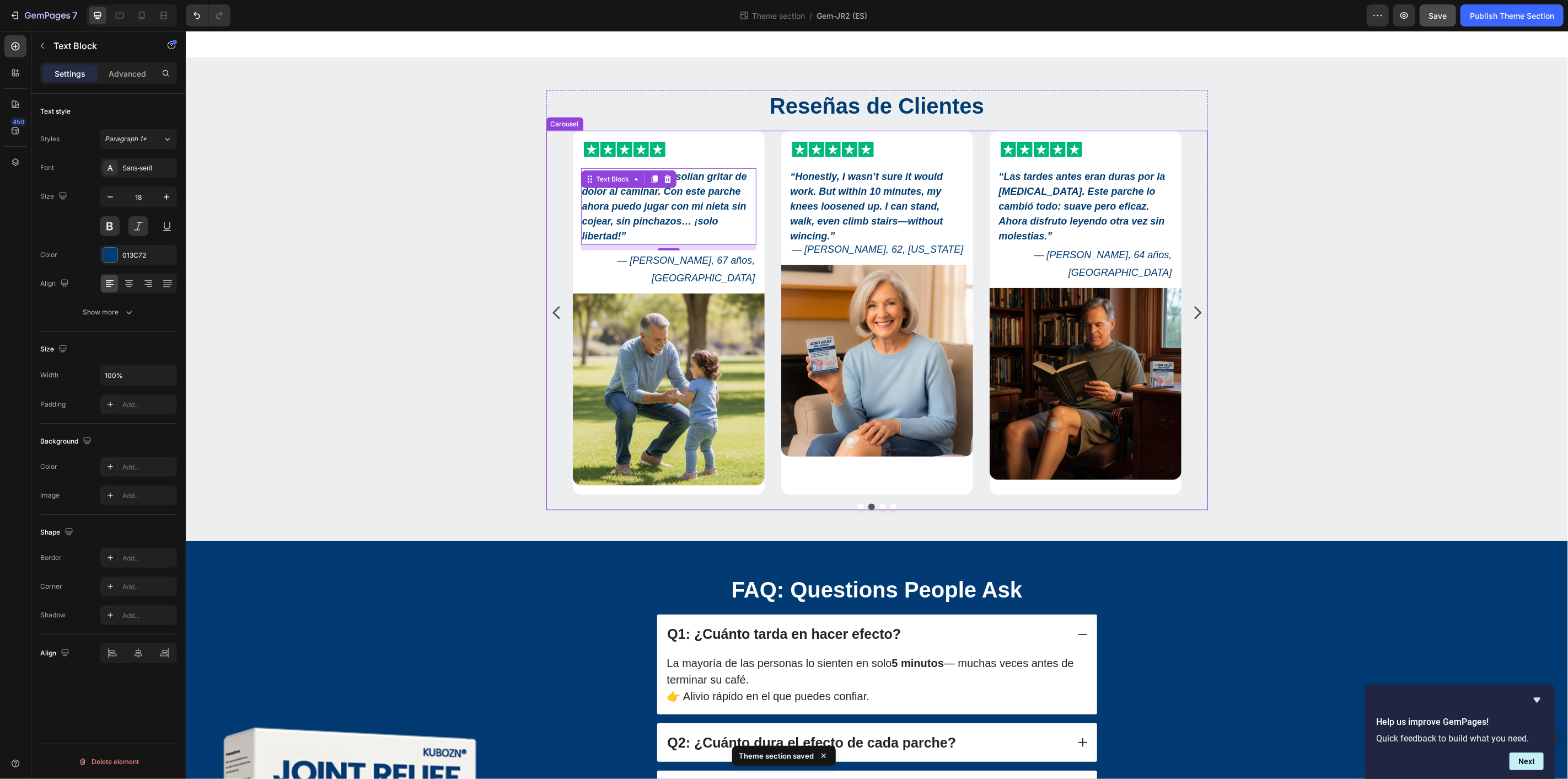
click at [857, 503] on button "Dot" at bounding box center [860, 507] width 7 height 7
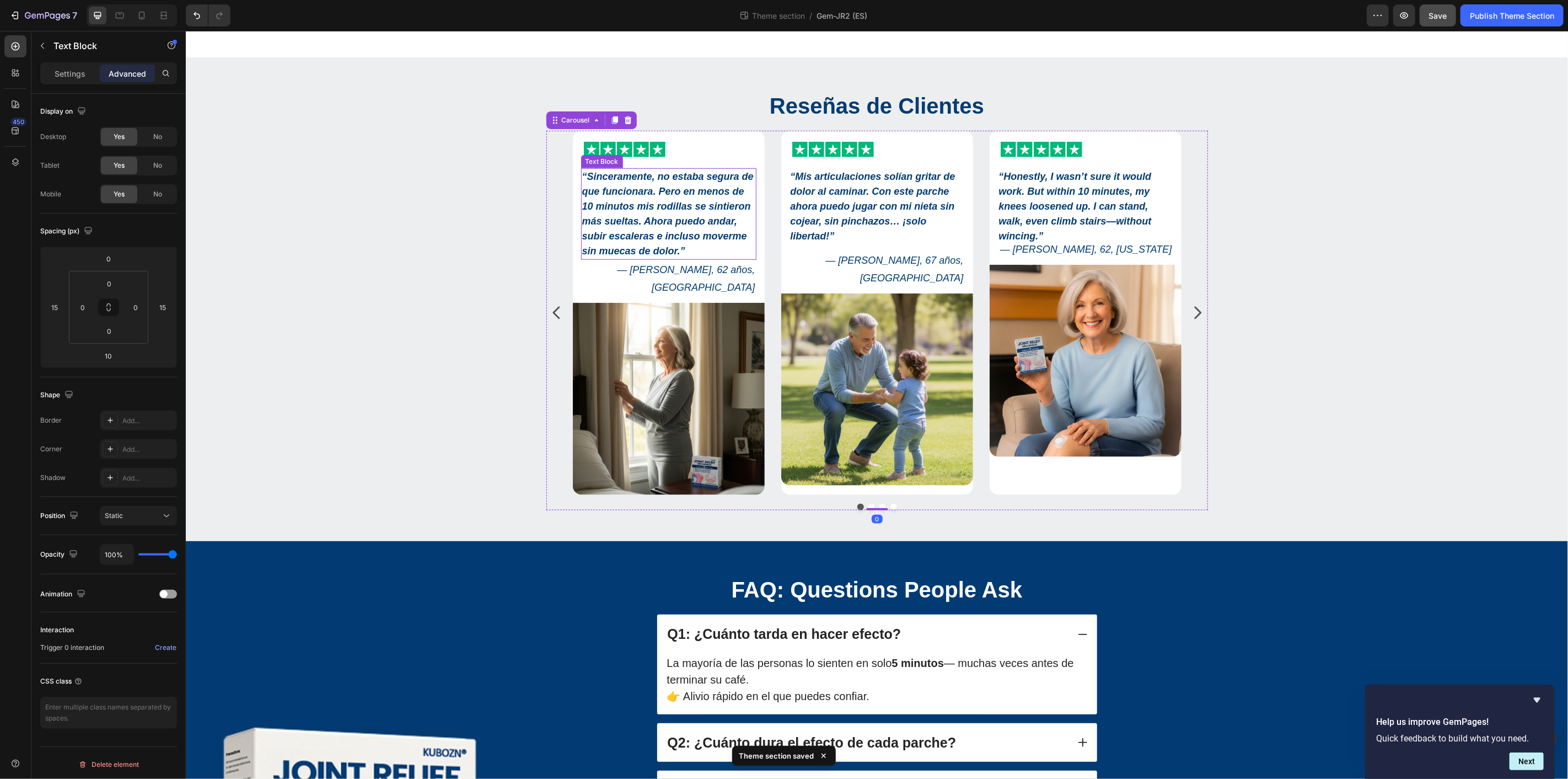
click at [685, 189] on strong "“Sinceramente, no estaba segura de que funcionara. Pero en menos de 10 minutos …" at bounding box center [666, 213] width 171 height 85
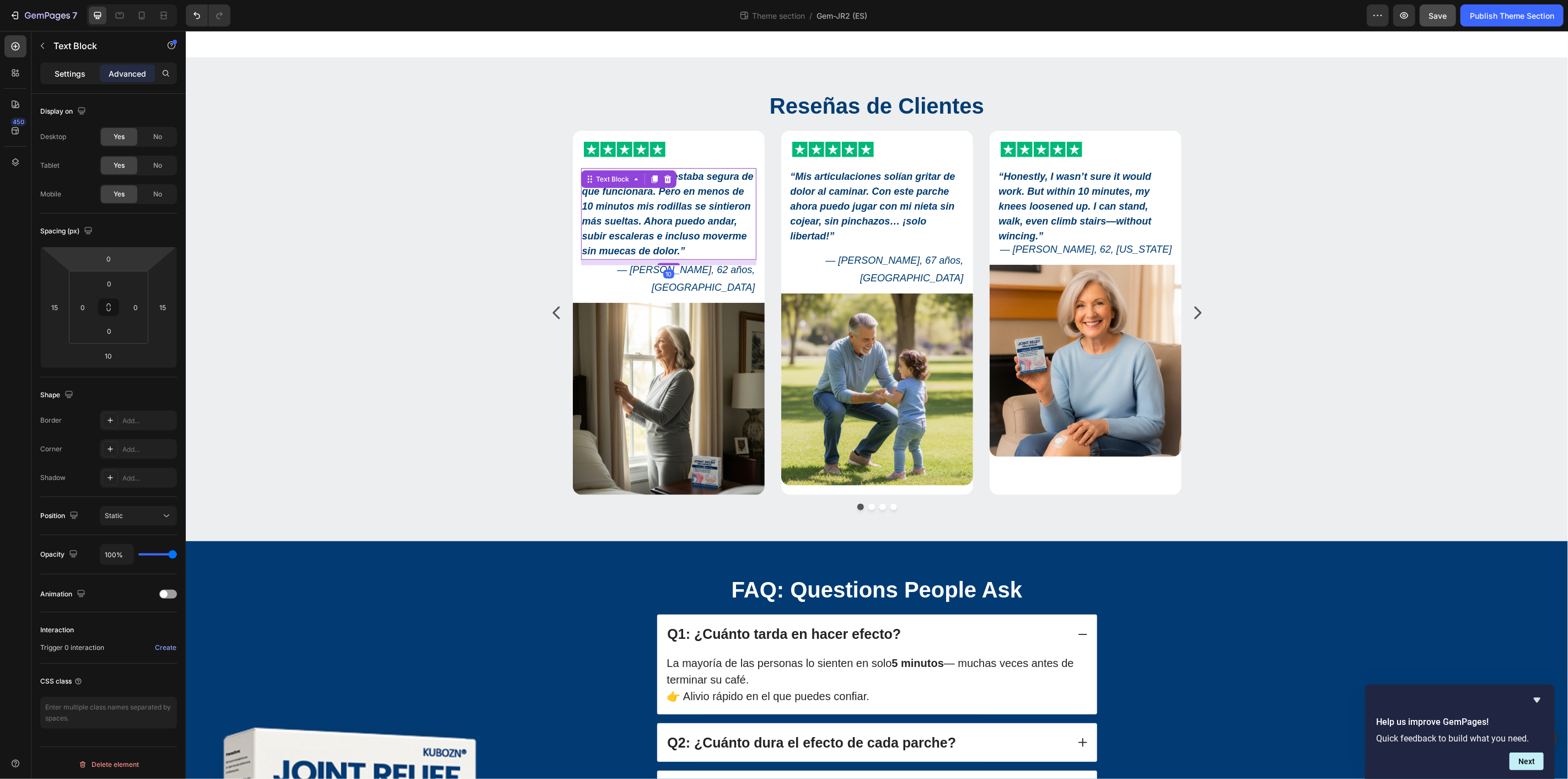
click at [78, 67] on div "Settings" at bounding box center [69, 73] width 55 height 18
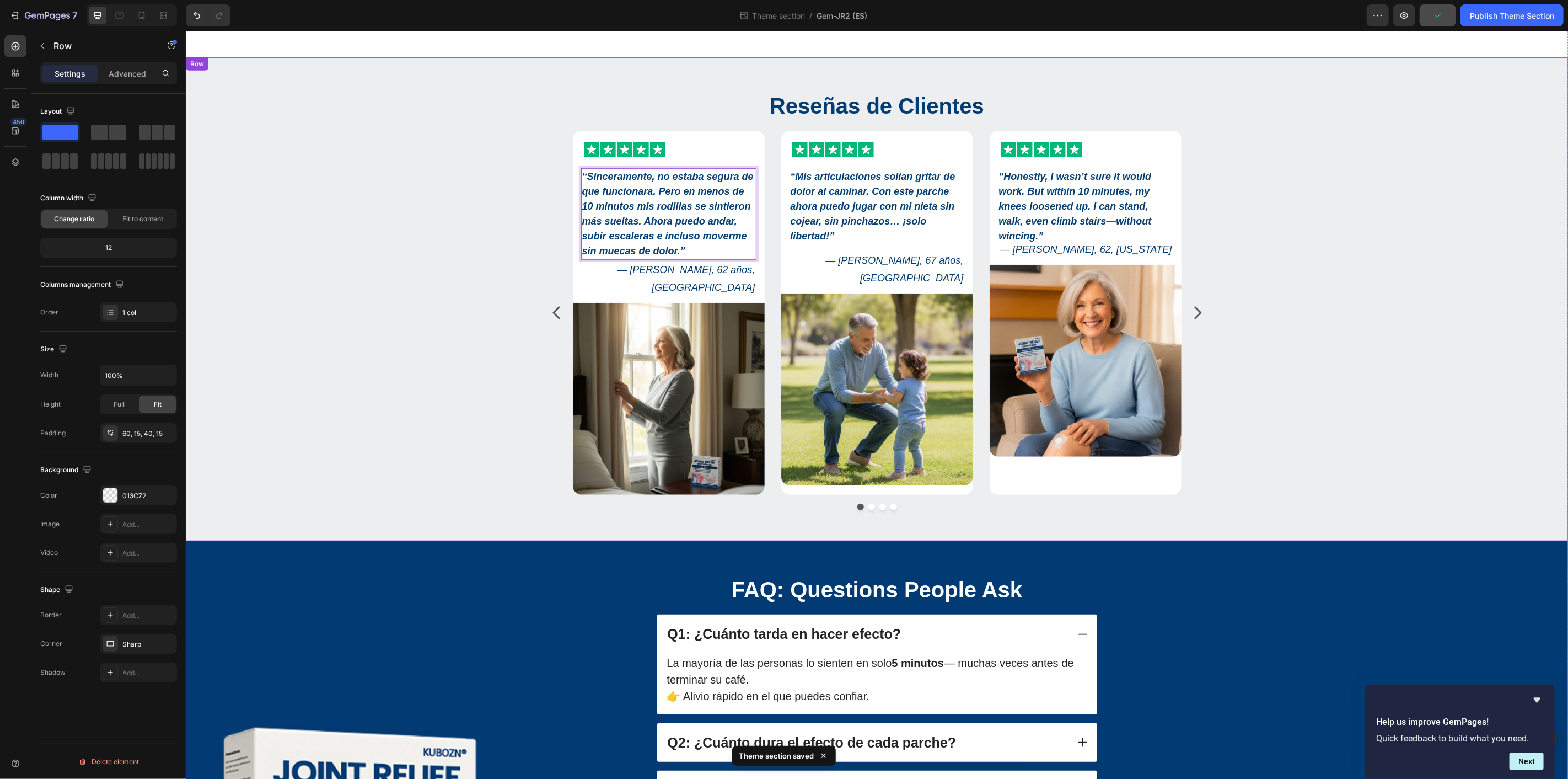
drag, startPoint x: 1223, startPoint y: 328, endPoint x: 1211, endPoint y: 329, distance: 12.0
click at [1223, 328] on div "Reseñas de Clientes Heading Icon Icon Icon Icon Icon Icon List “Sinceramente, n…" at bounding box center [875, 304] width 1365 height 429
click at [702, 230] on strong "“Sinceramente, no estaba segura de que funcionara. Pero en menos de 10 minutos …" at bounding box center [666, 213] width 171 height 85
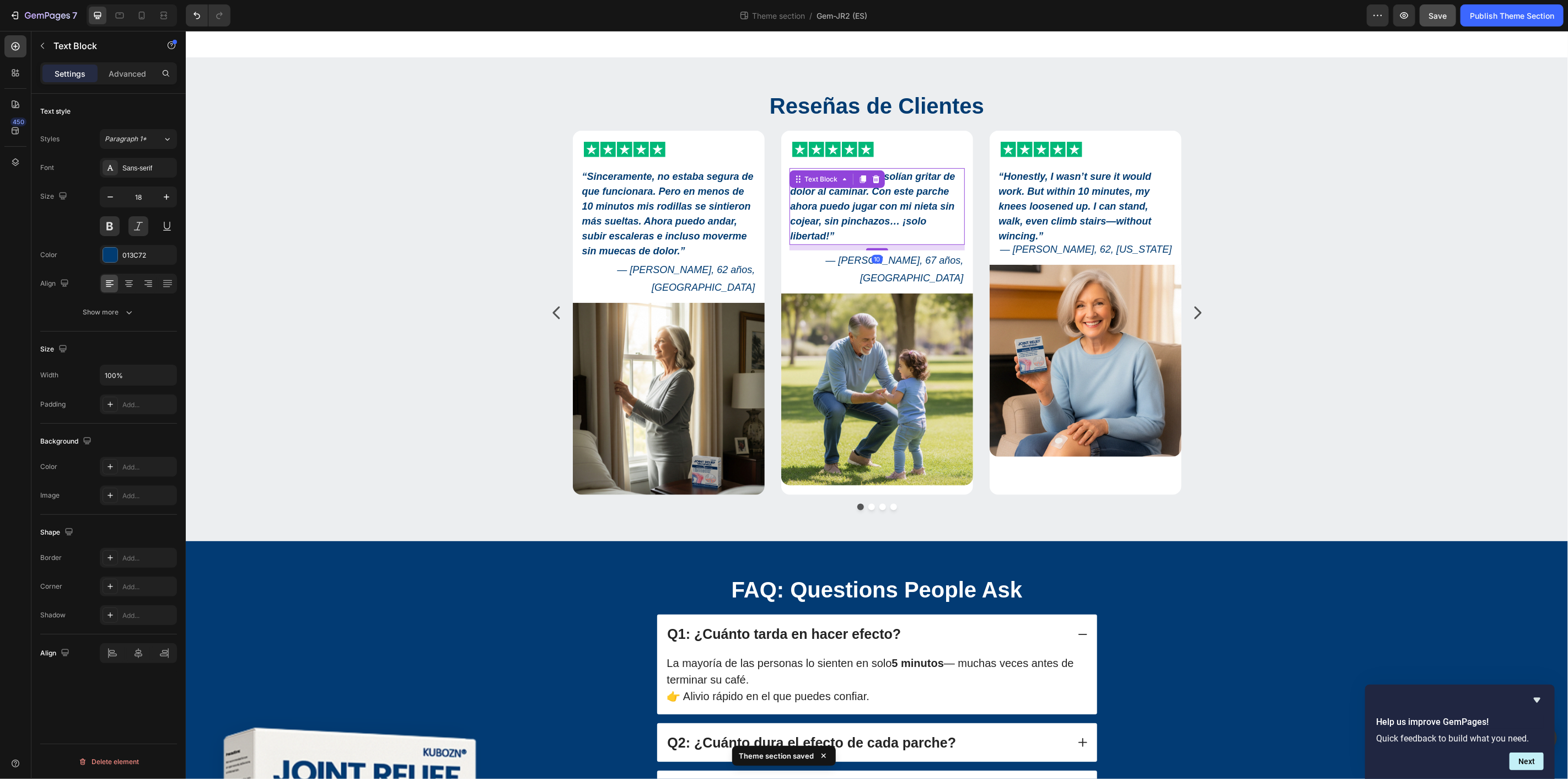
click at [839, 197] on strong "“Mis articulaciones solían gritar de dolor al caminar. Con este parche ahora pu…" at bounding box center [873, 206] width 165 height 70
click at [833, 221] on strong "“Mis articulaciones solían gritar de dolor al caminar. Con este parche ahora pu…" at bounding box center [873, 206] width 165 height 70
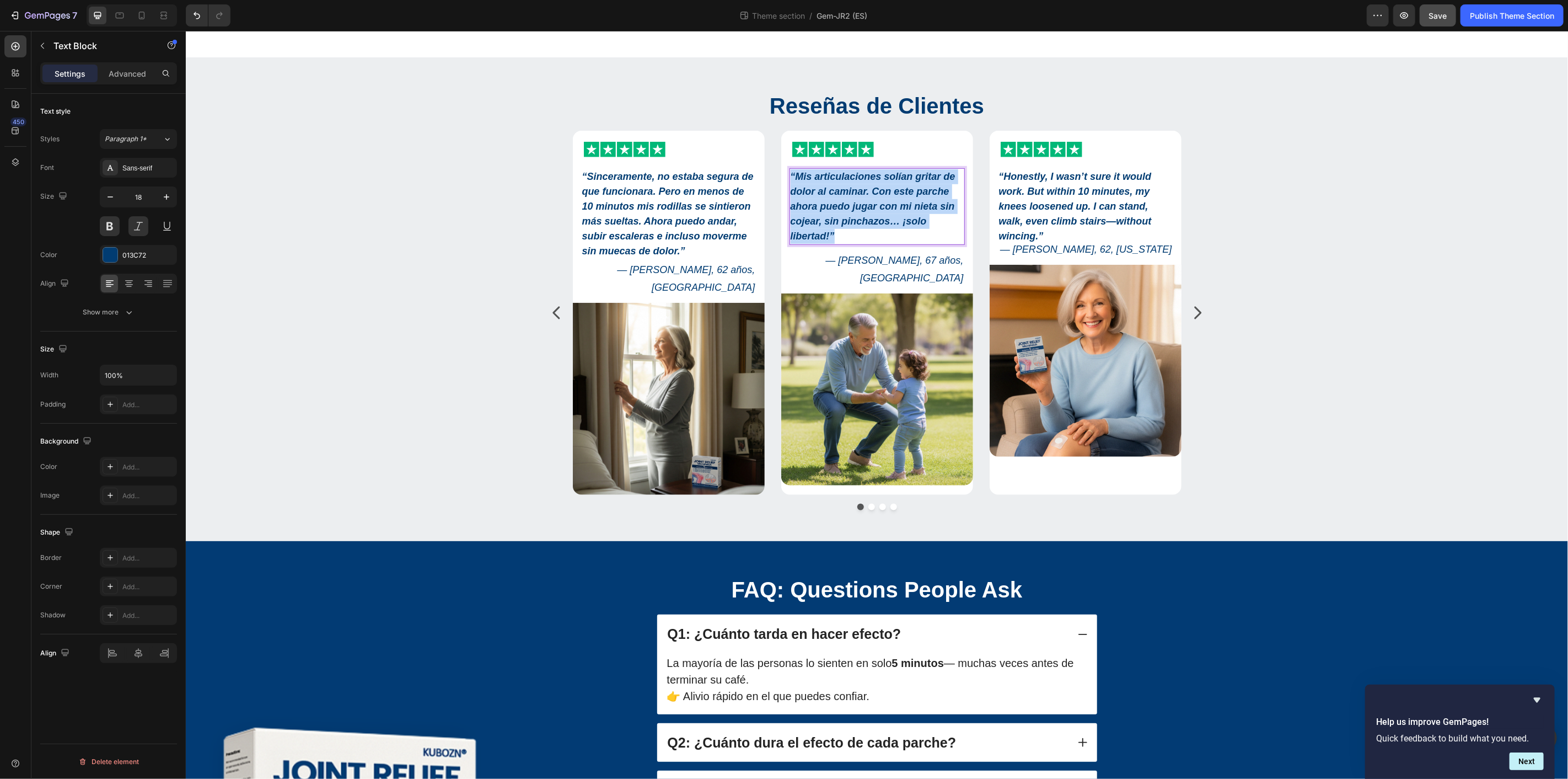
click at [833, 221] on strong "“Mis articulaciones solían gritar de dolor al caminar. Con este parche ahora pu…" at bounding box center [873, 206] width 165 height 70
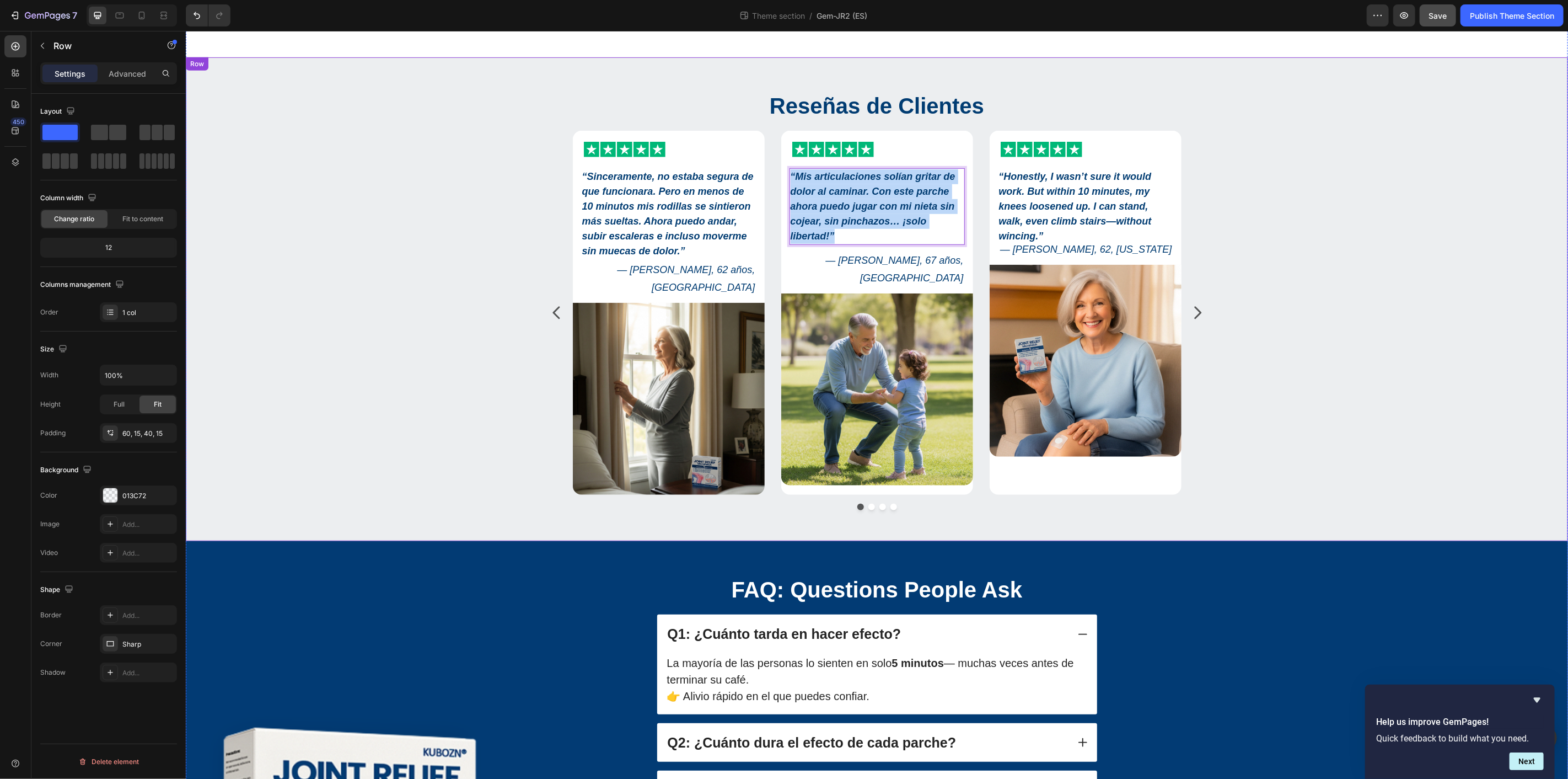
click at [1408, 281] on div "Reseñas de Clientes Heading Icon Icon Icon Icon Icon Icon List “Sinceramente, n…" at bounding box center [875, 304] width 1365 height 429
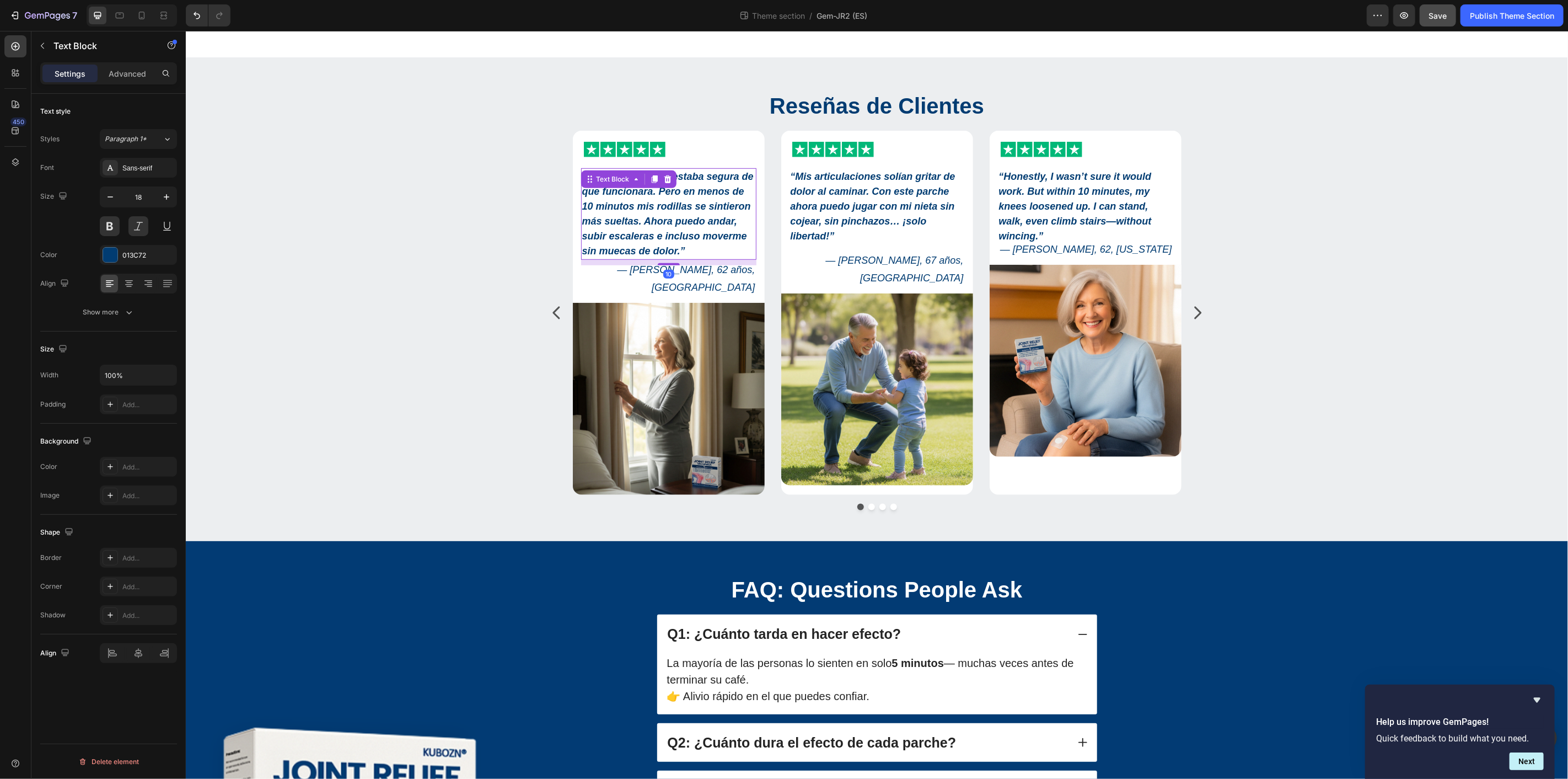
click at [660, 213] on strong "“Sinceramente, no estaba segura de que funcionara. Pero en menos de 10 minutos …" at bounding box center [666, 213] width 171 height 85
click at [124, 315] on icon "button" at bounding box center [129, 312] width 11 height 11
click at [881, 215] on strong "“Mis articulaciones solían gritar de dolor al caminar. Con este parche ahora pu…" at bounding box center [873, 206] width 165 height 70
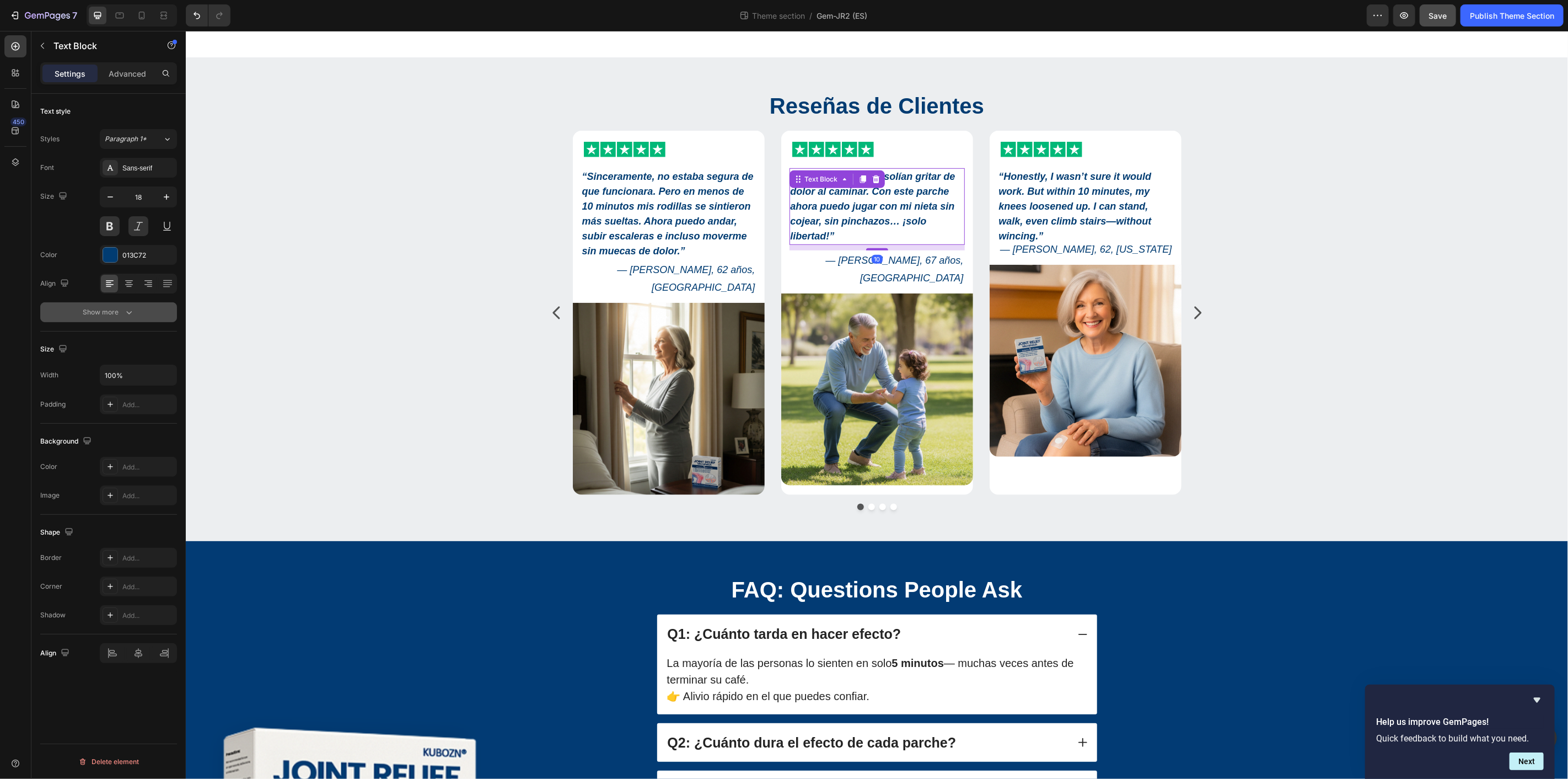
click at [117, 306] on button "Show more" at bounding box center [109, 312] width 137 height 20
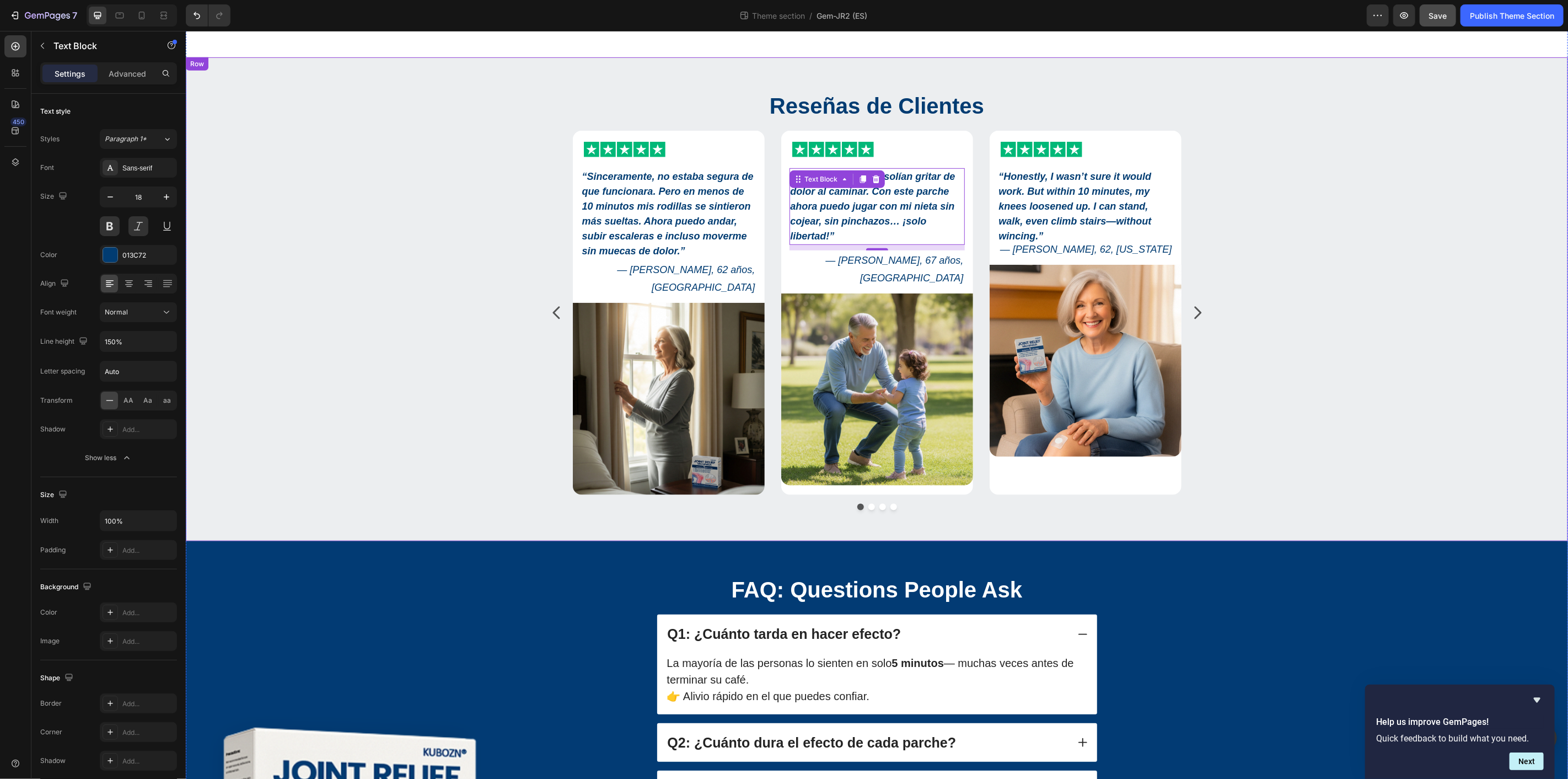
click at [1263, 234] on div "Reseñas de Clientes Heading Icon Icon Icon Icon Icon Icon List “Sinceramente, n…" at bounding box center [875, 304] width 1365 height 429
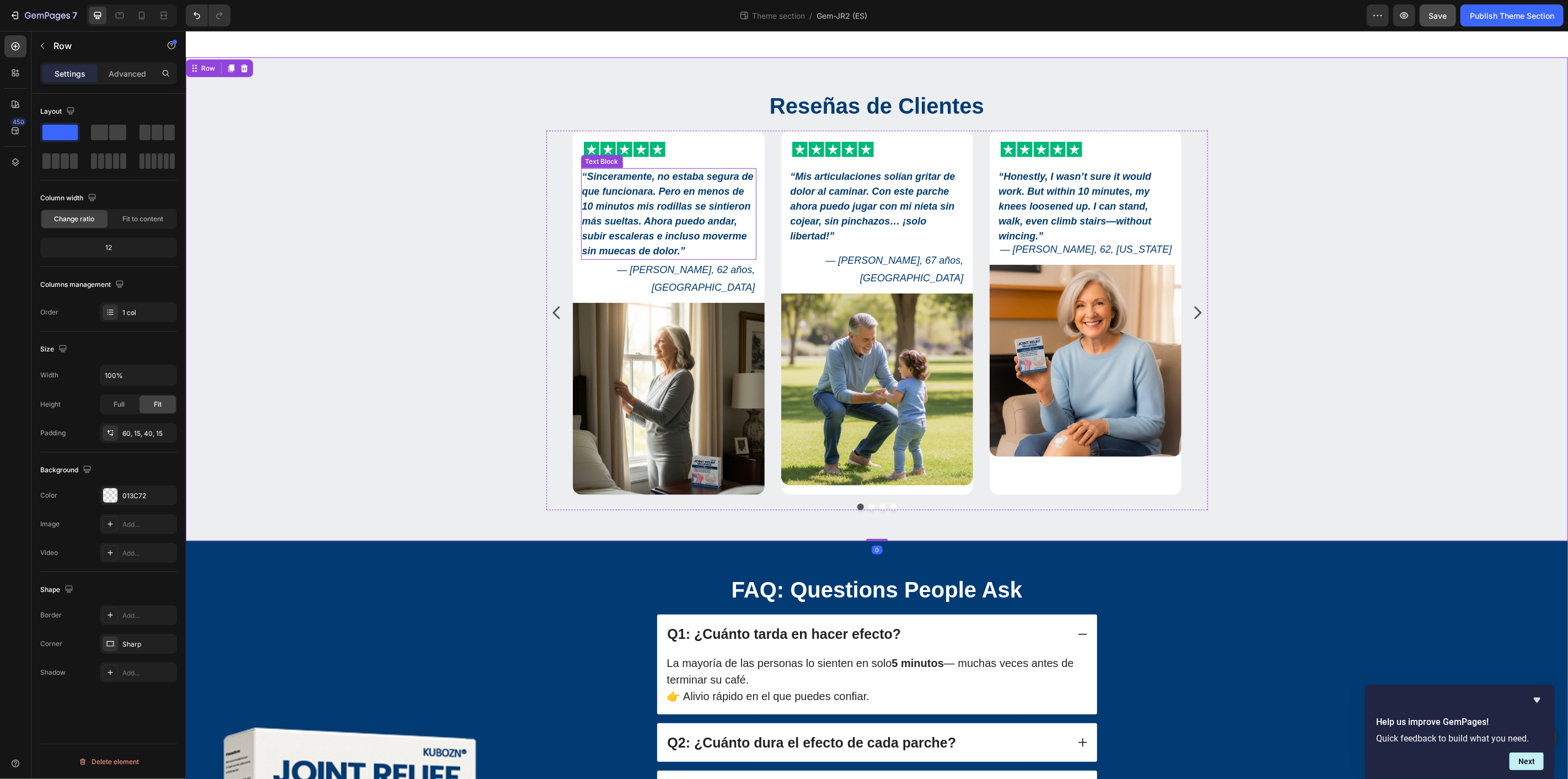
click at [602, 235] on strong "“Sinceramente, no estaba segura de que funcionara. Pero en menos de 10 minutos …" at bounding box center [666, 213] width 171 height 85
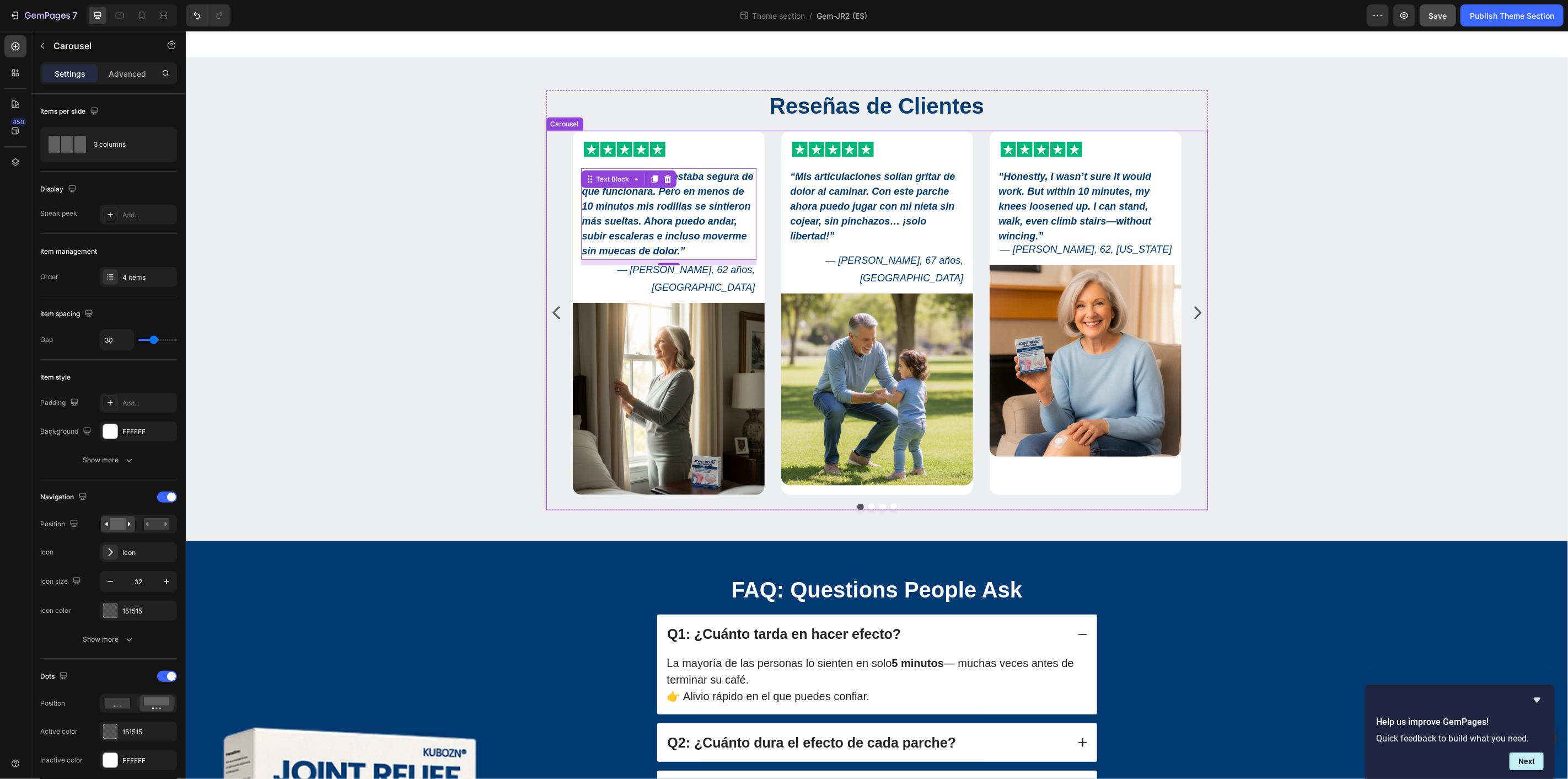
click at [844, 503] on div at bounding box center [876, 507] width 661 height 7
click at [1041, 185] on div "“ Honestly, I wasn’t sure it would work. But within 10 minutes, my knees loosen…" at bounding box center [1085, 206] width 176 height 76
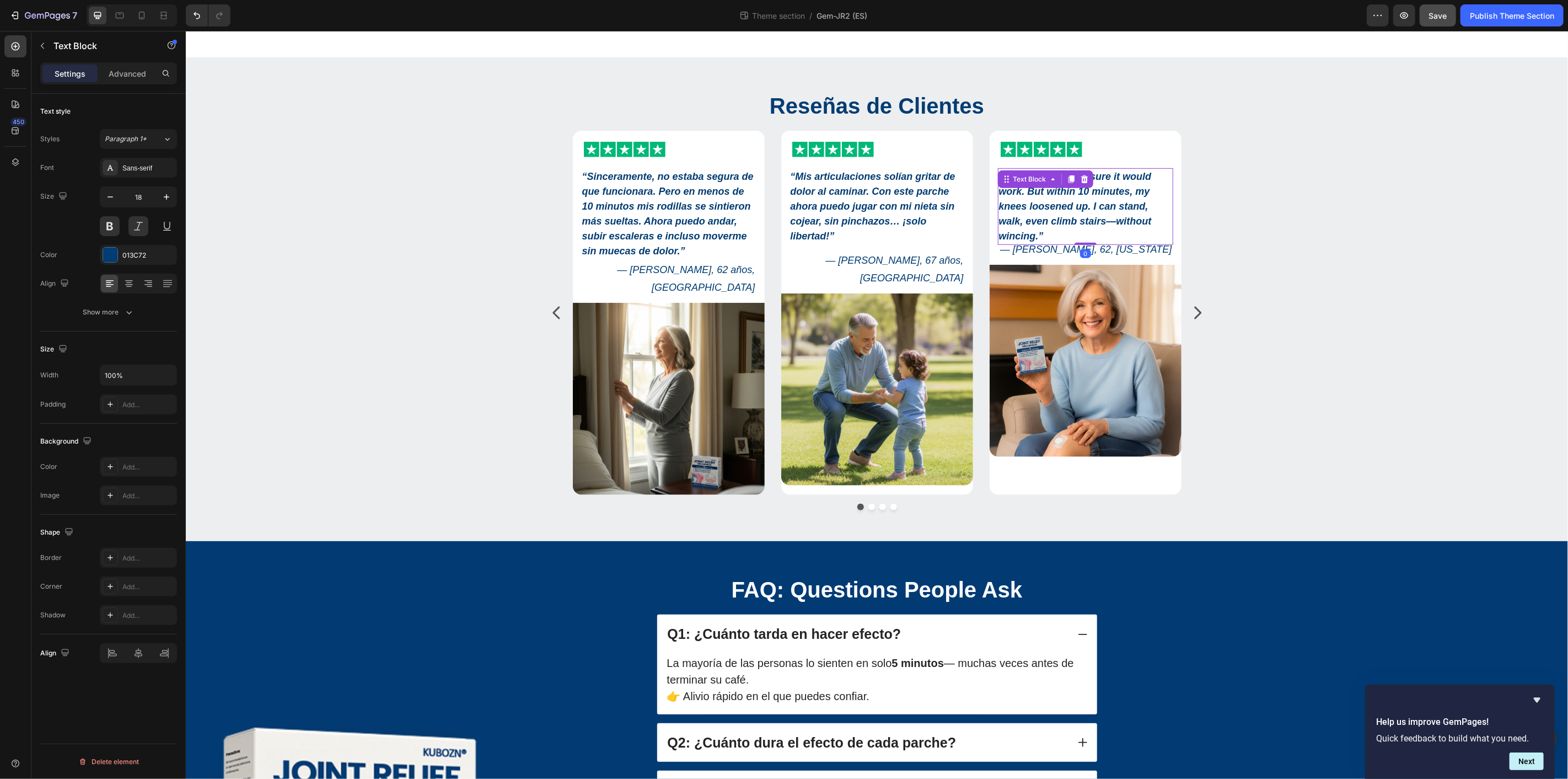
click at [1023, 190] on strong "Honestly, I wasn’t sure it would work. But within 10 minutes, my knees loosened…" at bounding box center [1075, 206] width 153 height 70
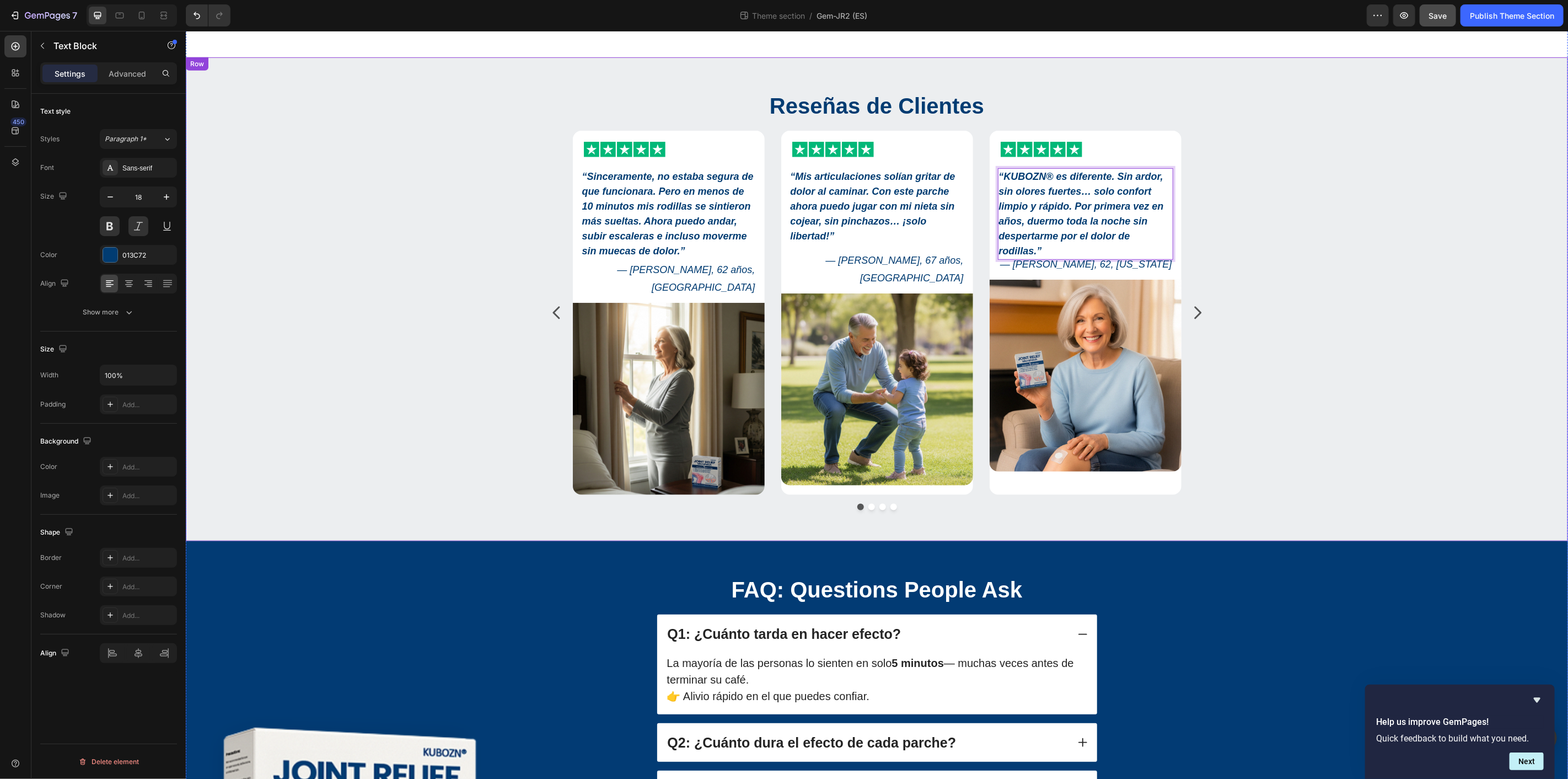
click at [1319, 273] on div "Reseñas de Clientes Heading Icon Icon Icon Icon Icon Icon List “Sinceramente, n…" at bounding box center [875, 304] width 1365 height 429
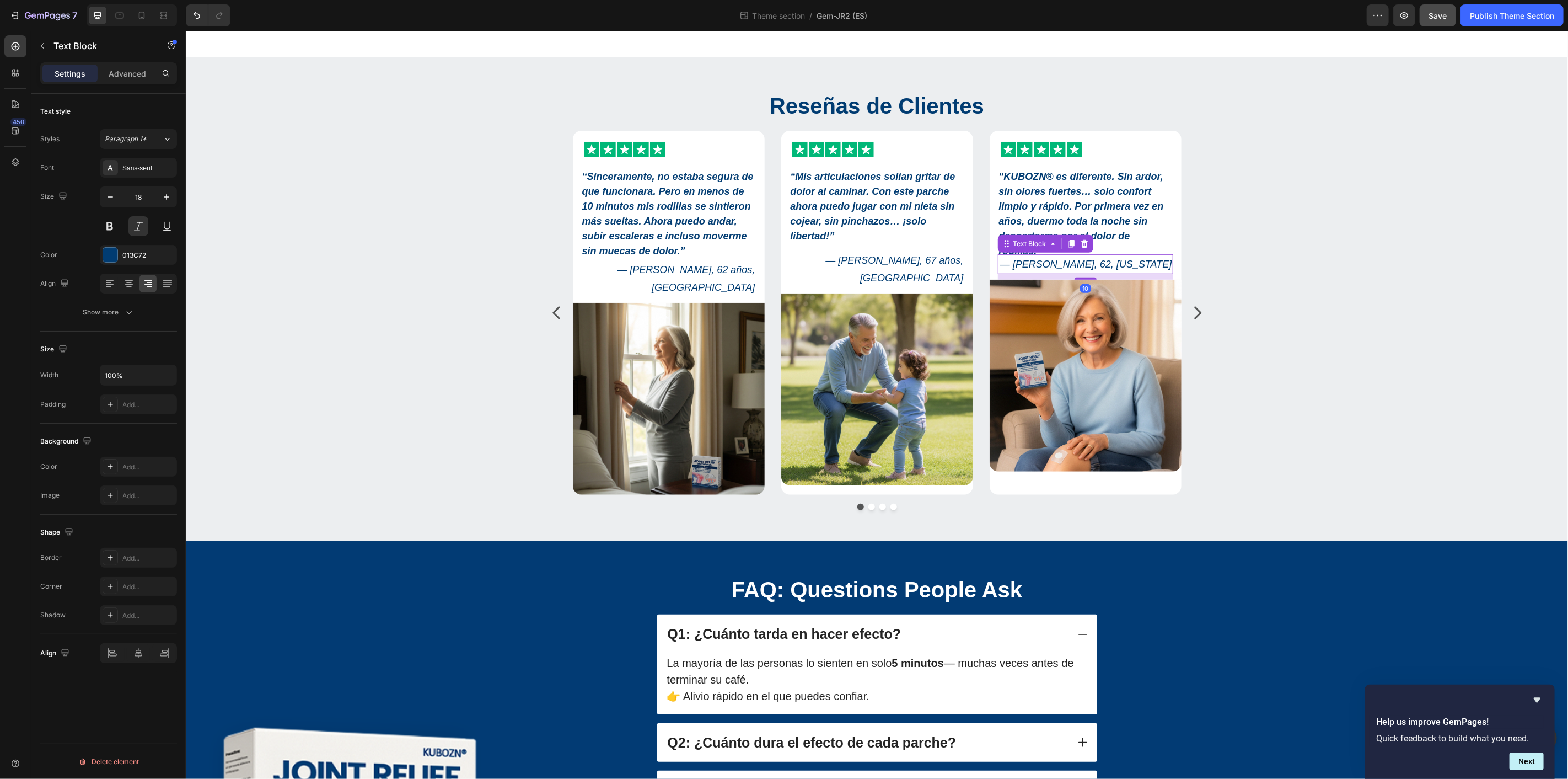
click at [1151, 266] on p "— Linda R., 62, Ohio" at bounding box center [1084, 263] width 173 height 18
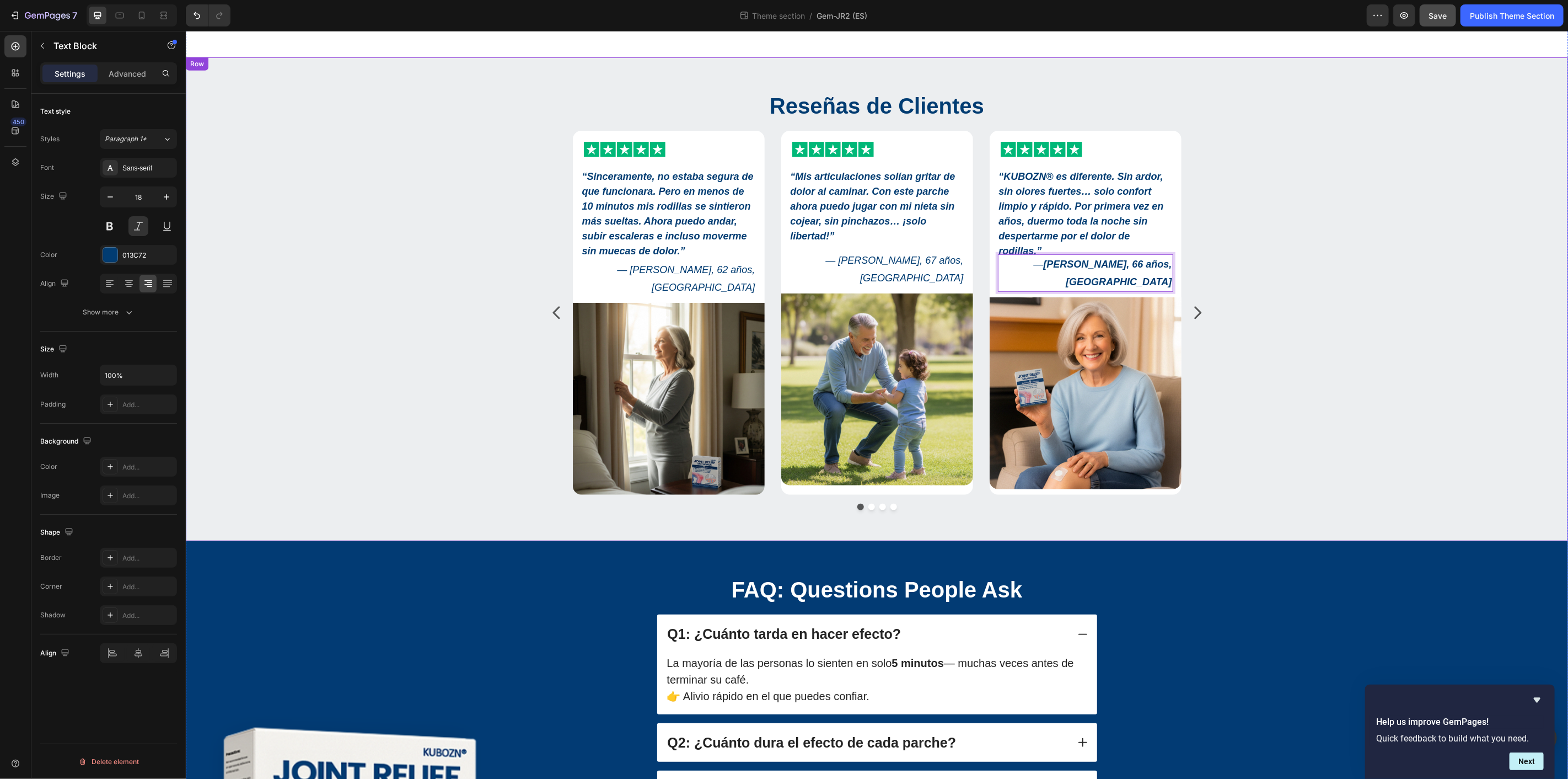
click at [1371, 206] on div "Reseñas de Clientes Heading Icon Icon Icon Icon Icon Icon List “Sinceramente, n…" at bounding box center [875, 304] width 1365 height 429
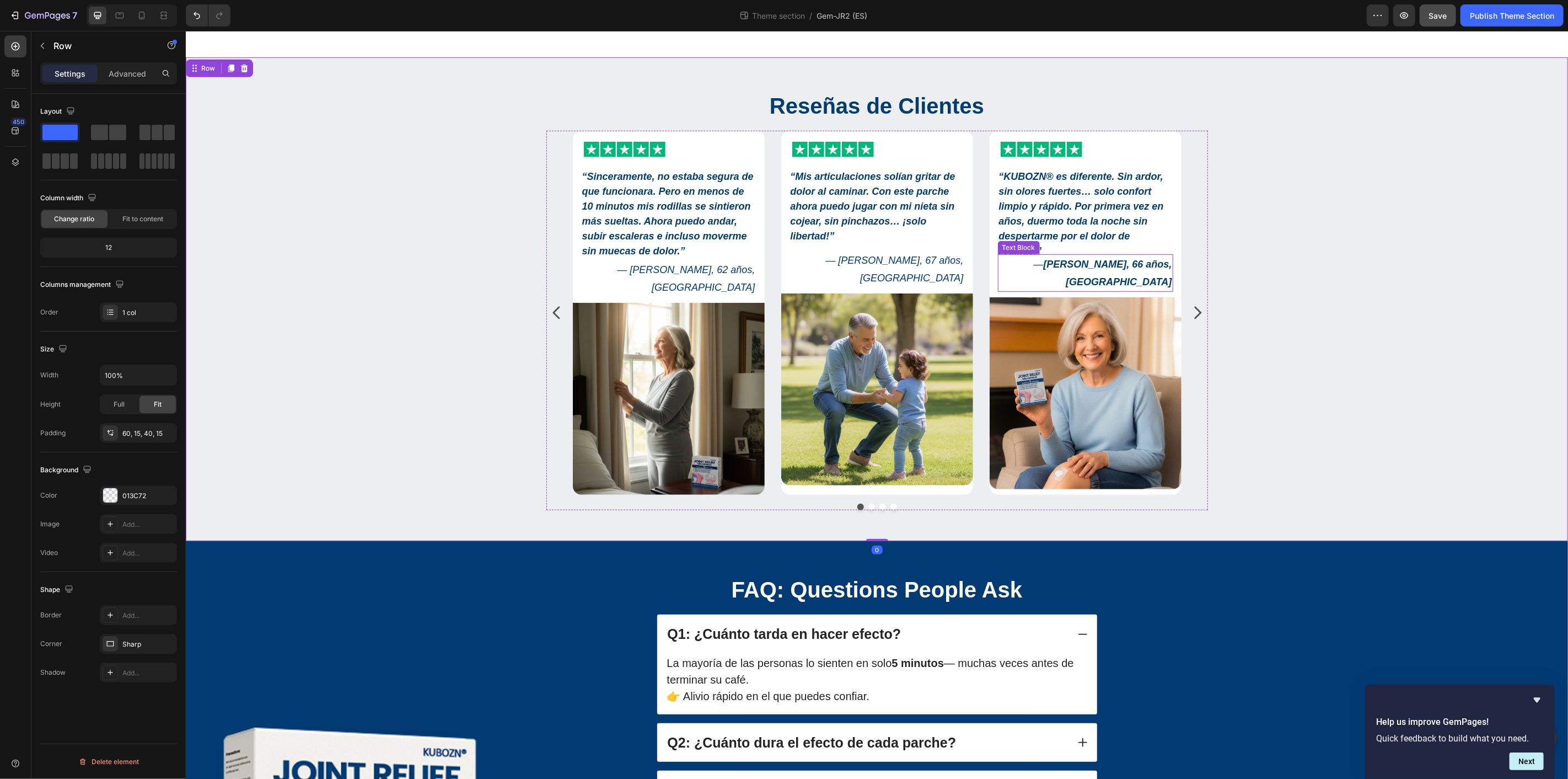
click at [1116, 266] on strong "María L., 66 años, Barcelona" at bounding box center [1106, 272] width 128 height 29
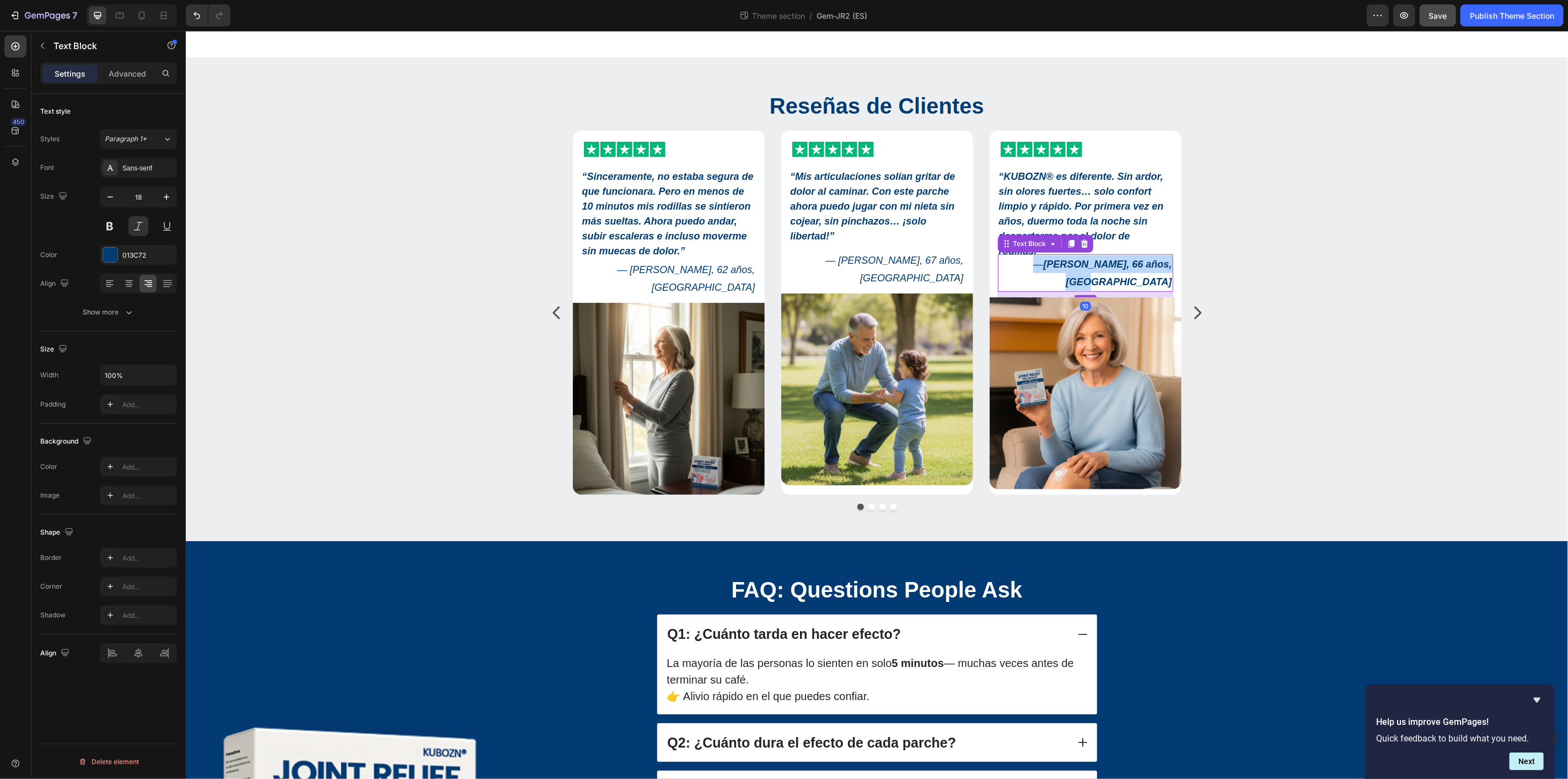
click at [1116, 266] on strong "María L., 66 años, Barcelona" at bounding box center [1106, 272] width 128 height 29
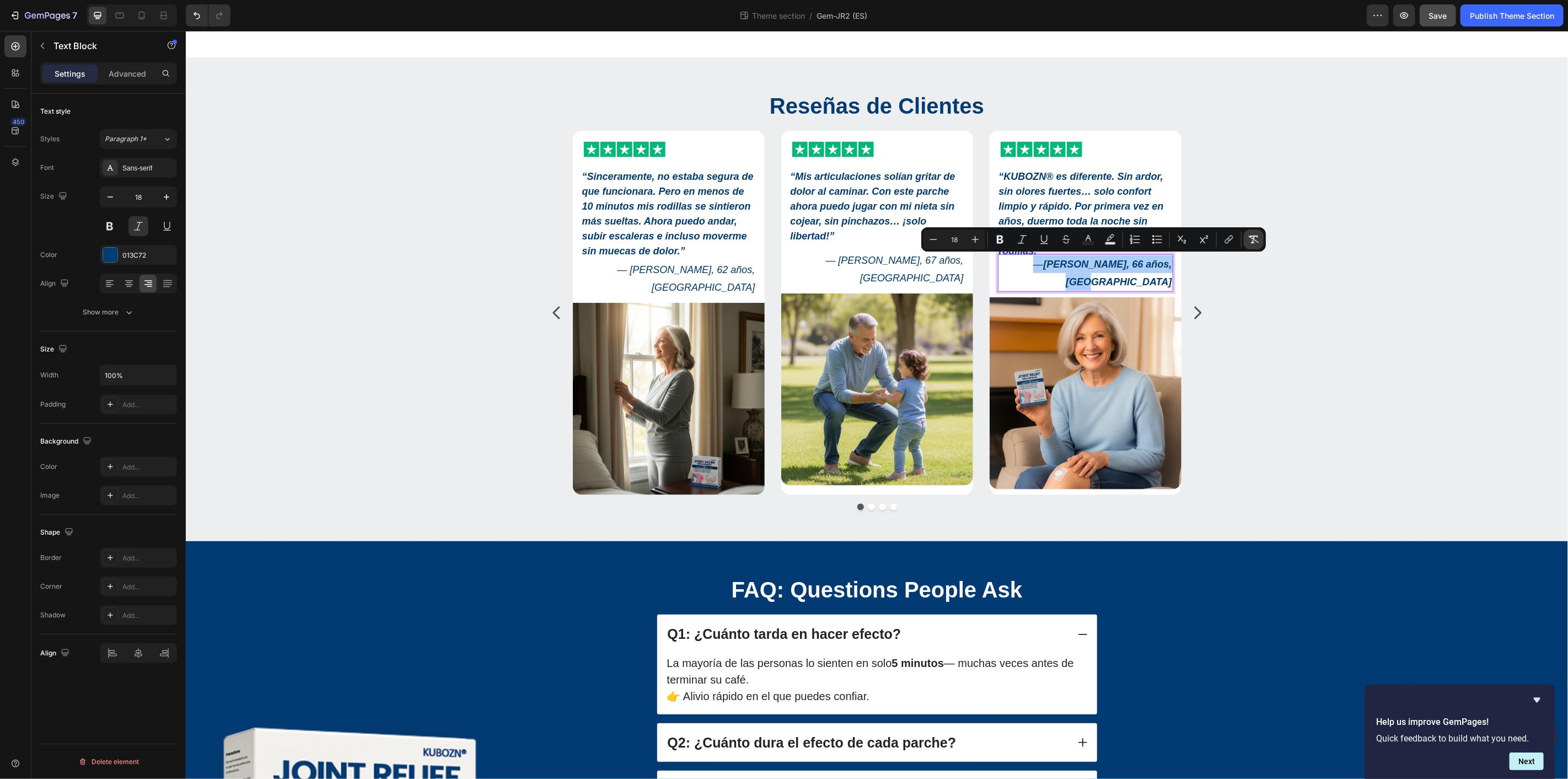
drag, startPoint x: 1249, startPoint y: 238, endPoint x: 1259, endPoint y: 239, distance: 10.0
click at [1249, 238] on icon "Editor contextual toolbar" at bounding box center [1254, 239] width 11 height 11
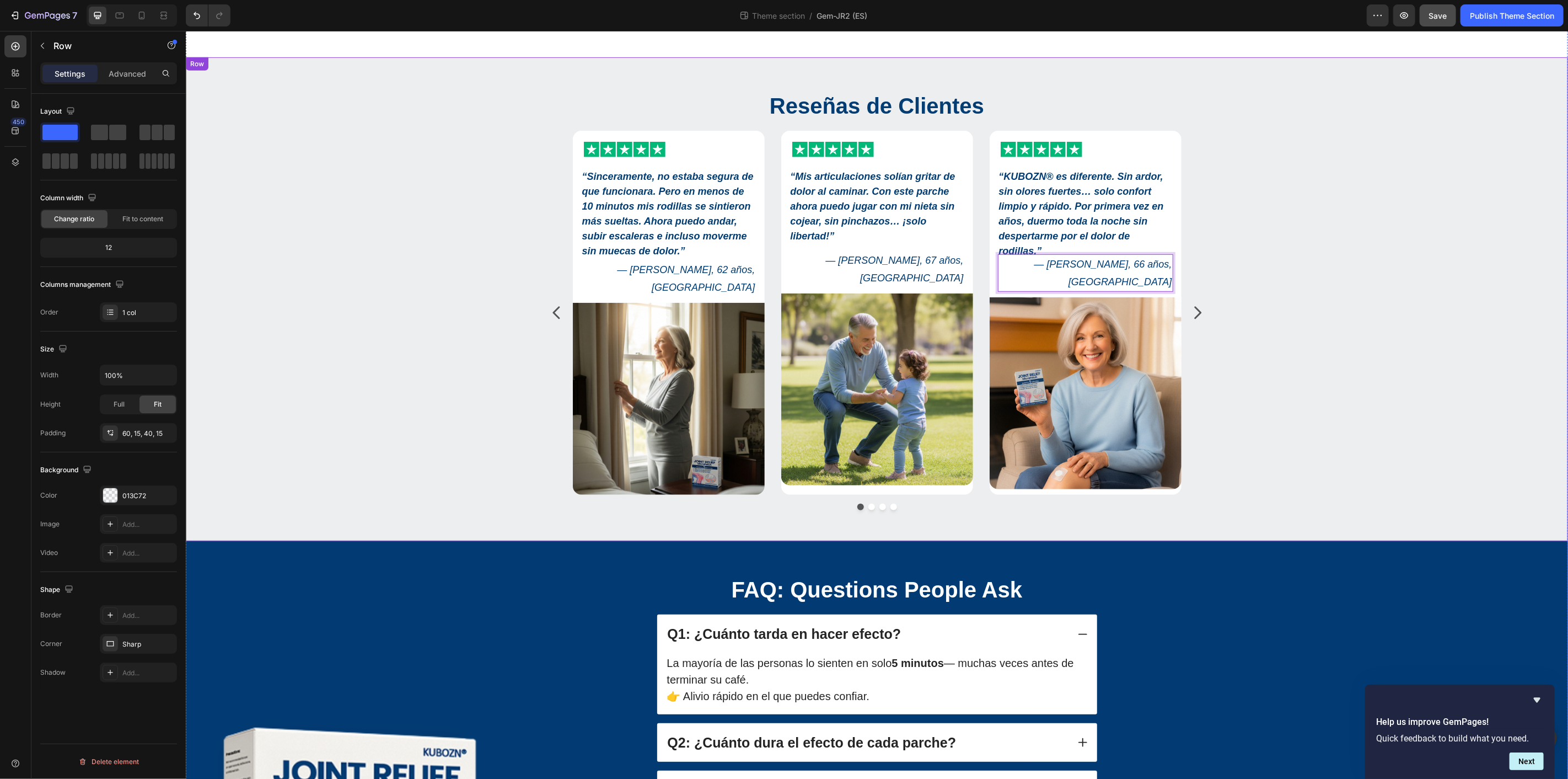
click at [1394, 213] on div "Reseñas de Clientes Heading Icon Icon Icon Icon Icon Icon List “Sinceramente, n…" at bounding box center [875, 304] width 1365 height 429
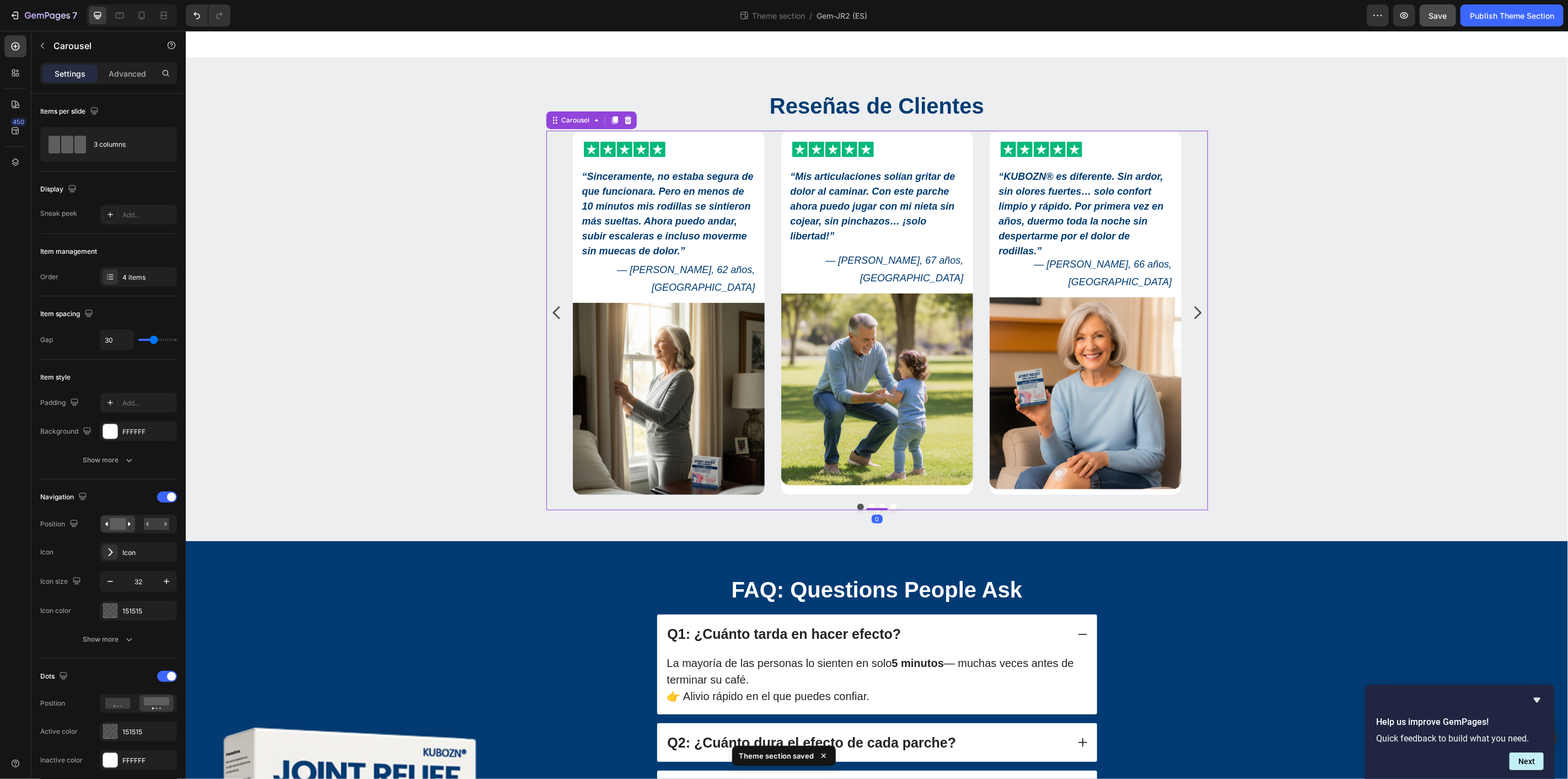
click at [1190, 303] on icon "Carousel Next Arrow" at bounding box center [1197, 312] width 18 height 18
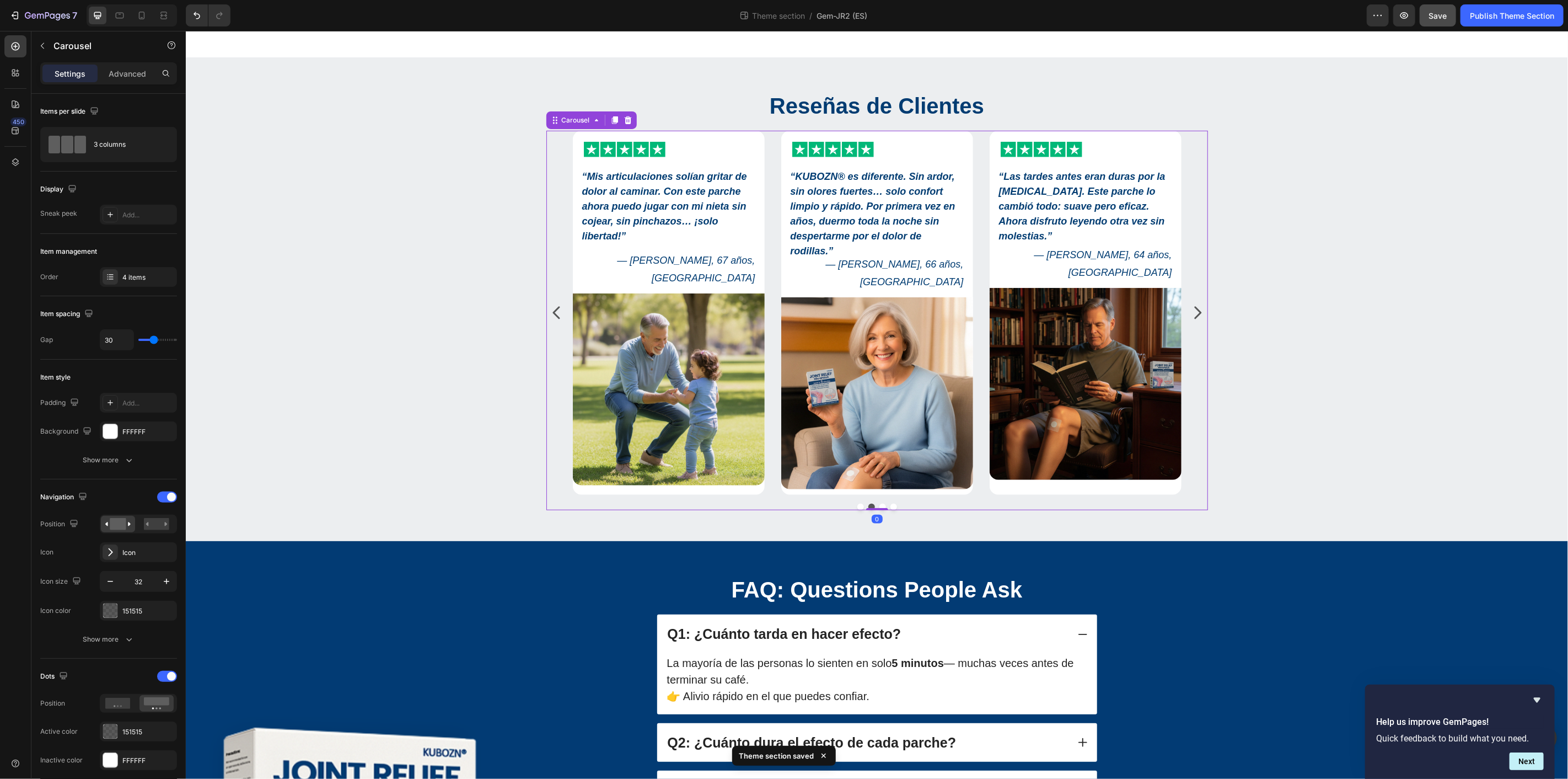
click at [1191, 303] on icon "Carousel Next Arrow" at bounding box center [1197, 312] width 18 height 18
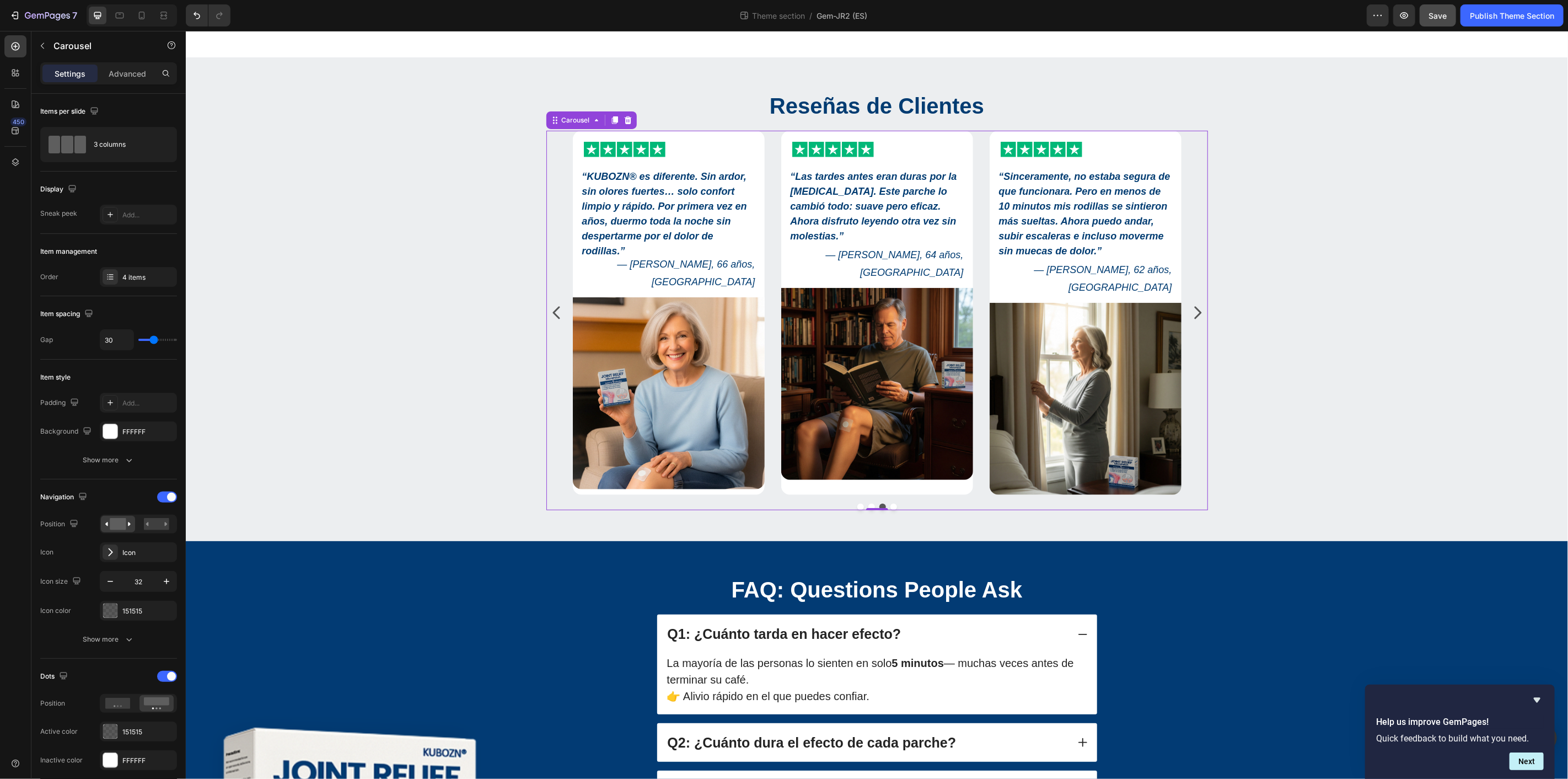
click at [1191, 303] on icon "Carousel Next Arrow" at bounding box center [1197, 312] width 18 height 18
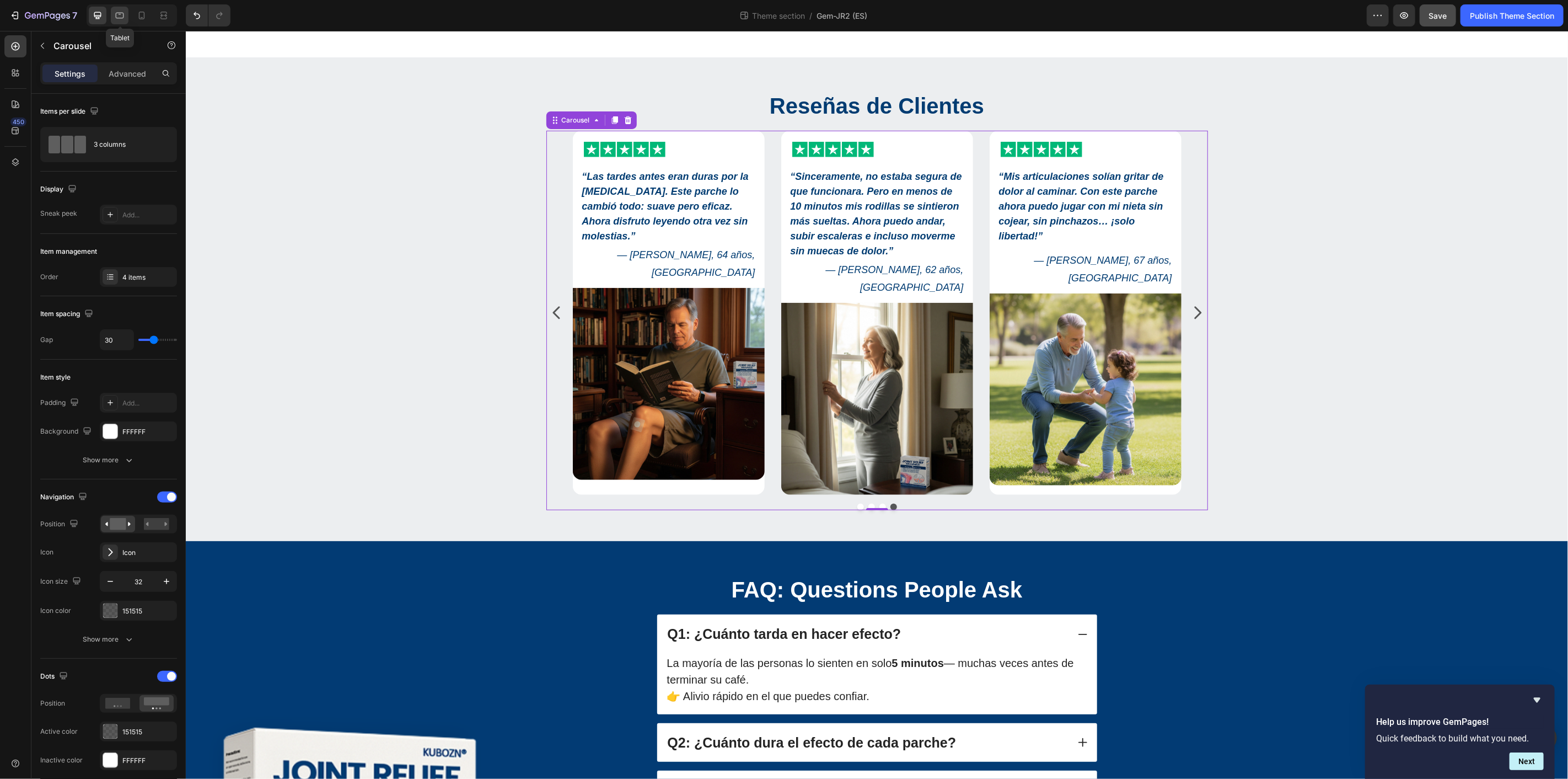
click at [118, 16] on icon at bounding box center [119, 15] width 11 height 11
type input "100%"
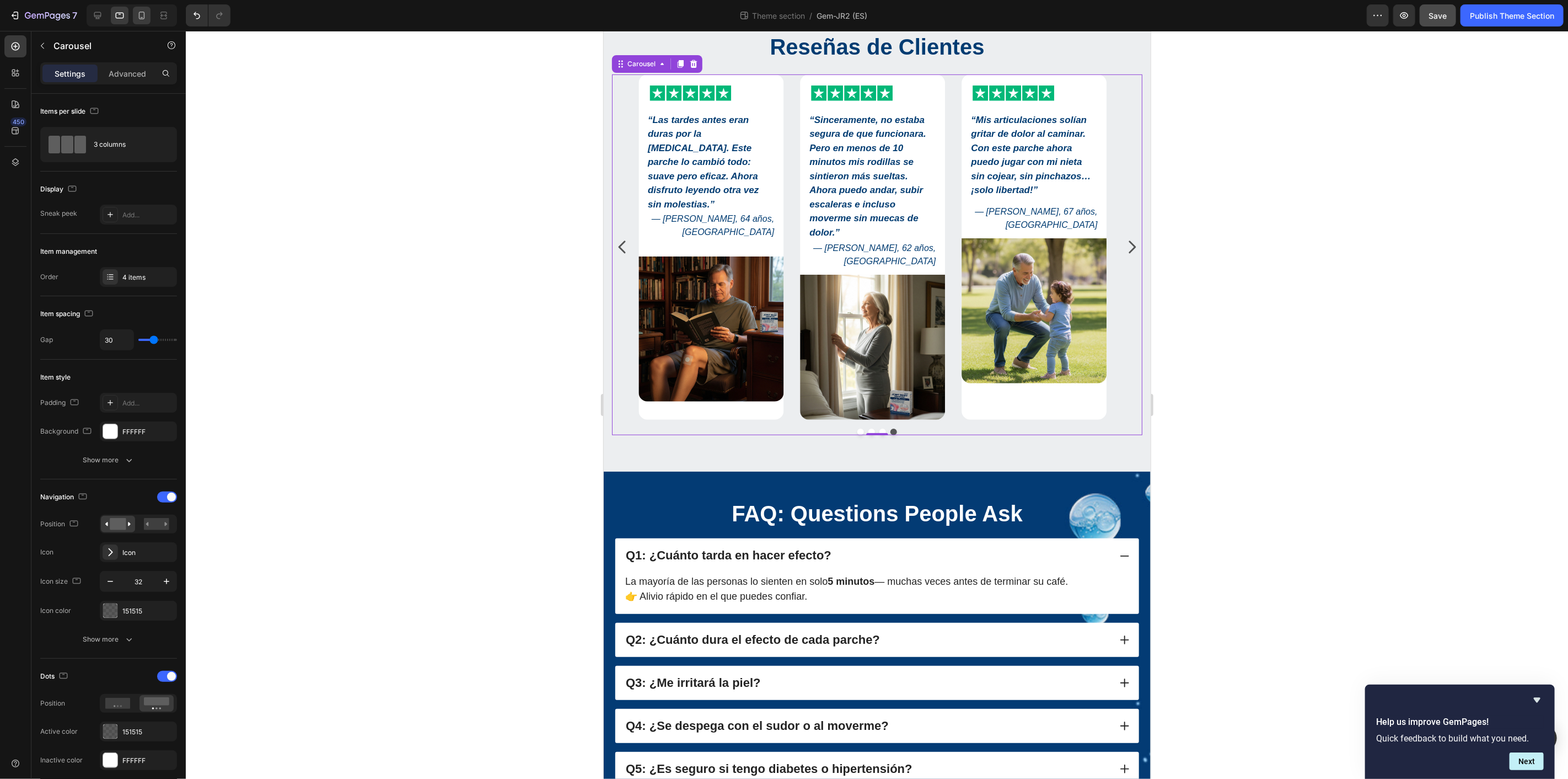
scroll to position [545, 0]
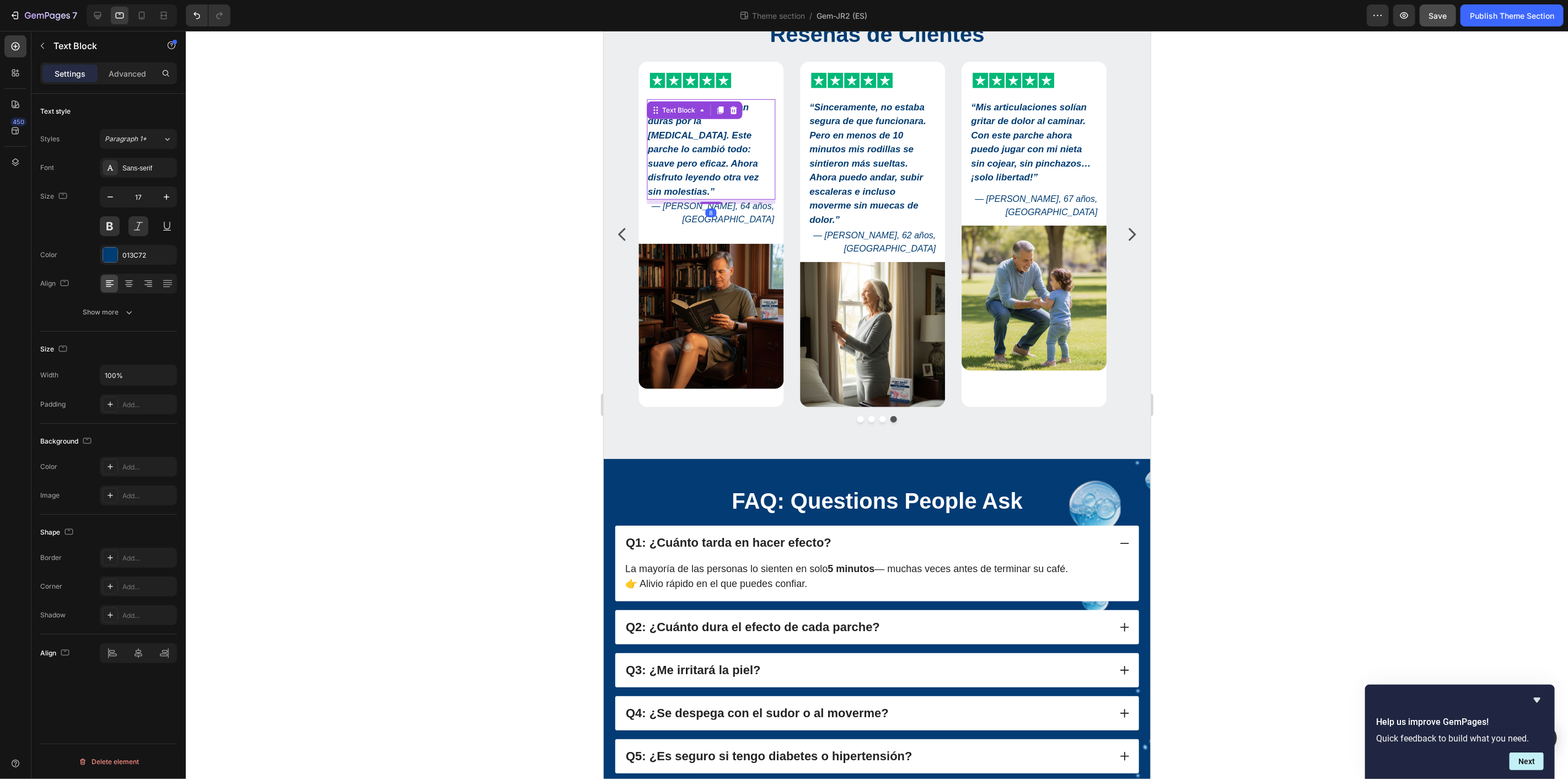
click at [723, 140] on strong "“Las tardes antes eran duras por la rigidez articular. Este parche lo cambió to…" at bounding box center [702, 149] width 111 height 95
click at [736, 216] on p "— Miguel H., 64 años, Sevilla" at bounding box center [710, 213] width 126 height 26
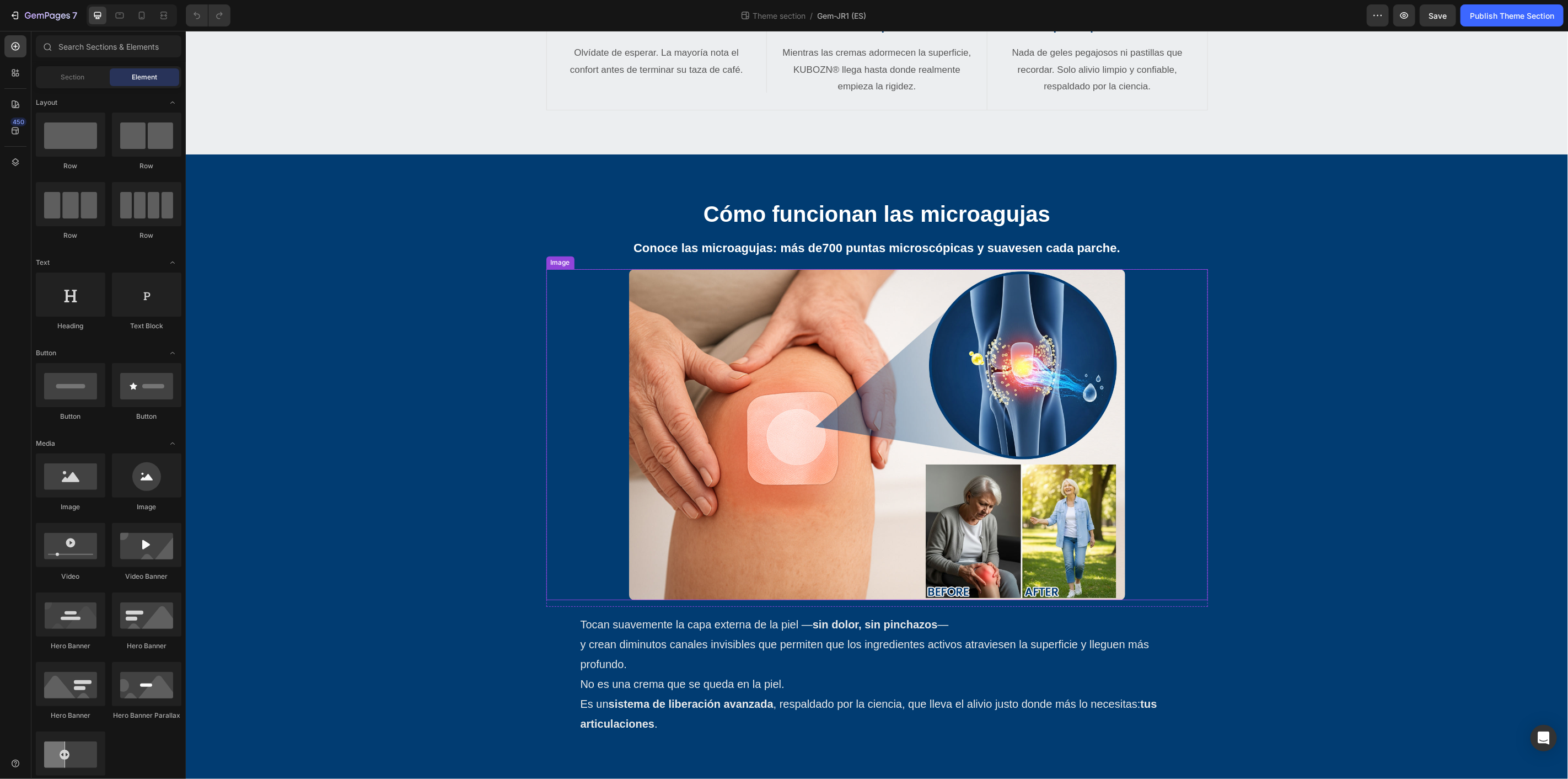
scroll to position [2151, 0]
click at [1425, 7] on button "Save" at bounding box center [1437, 15] width 36 height 22
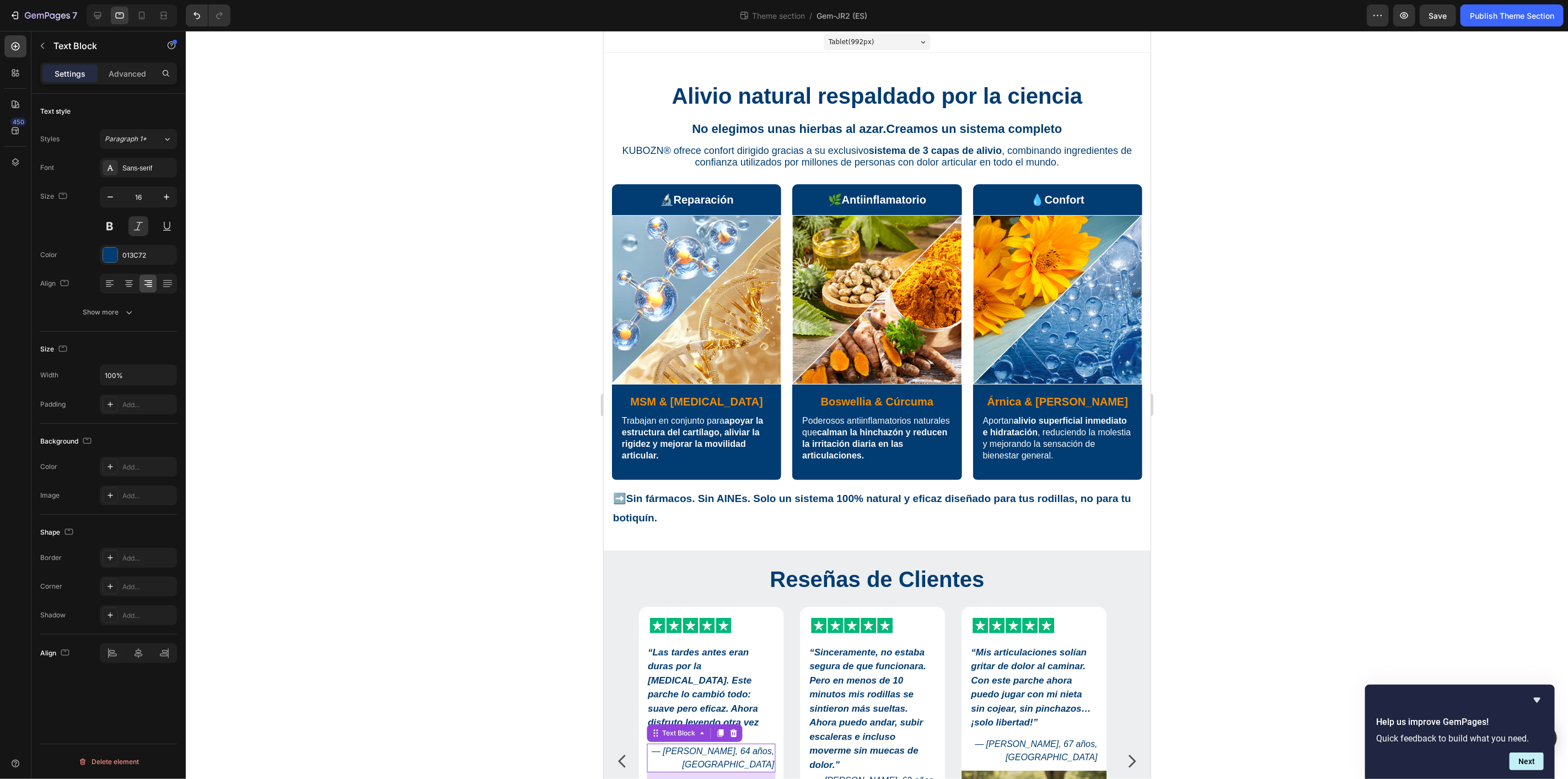
scroll to position [545, 0]
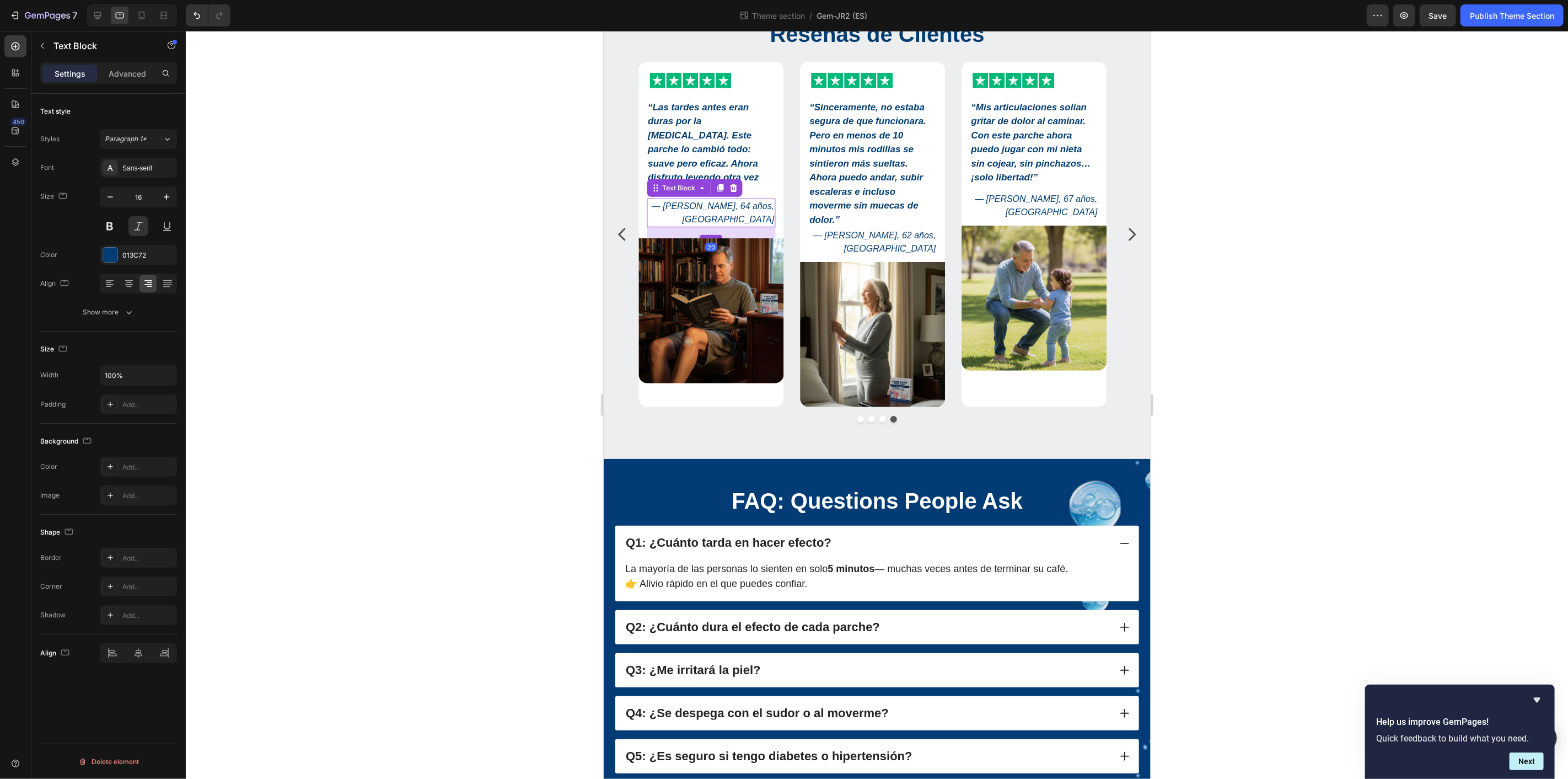
click at [717, 234] on div at bounding box center [710, 236] width 22 height 4
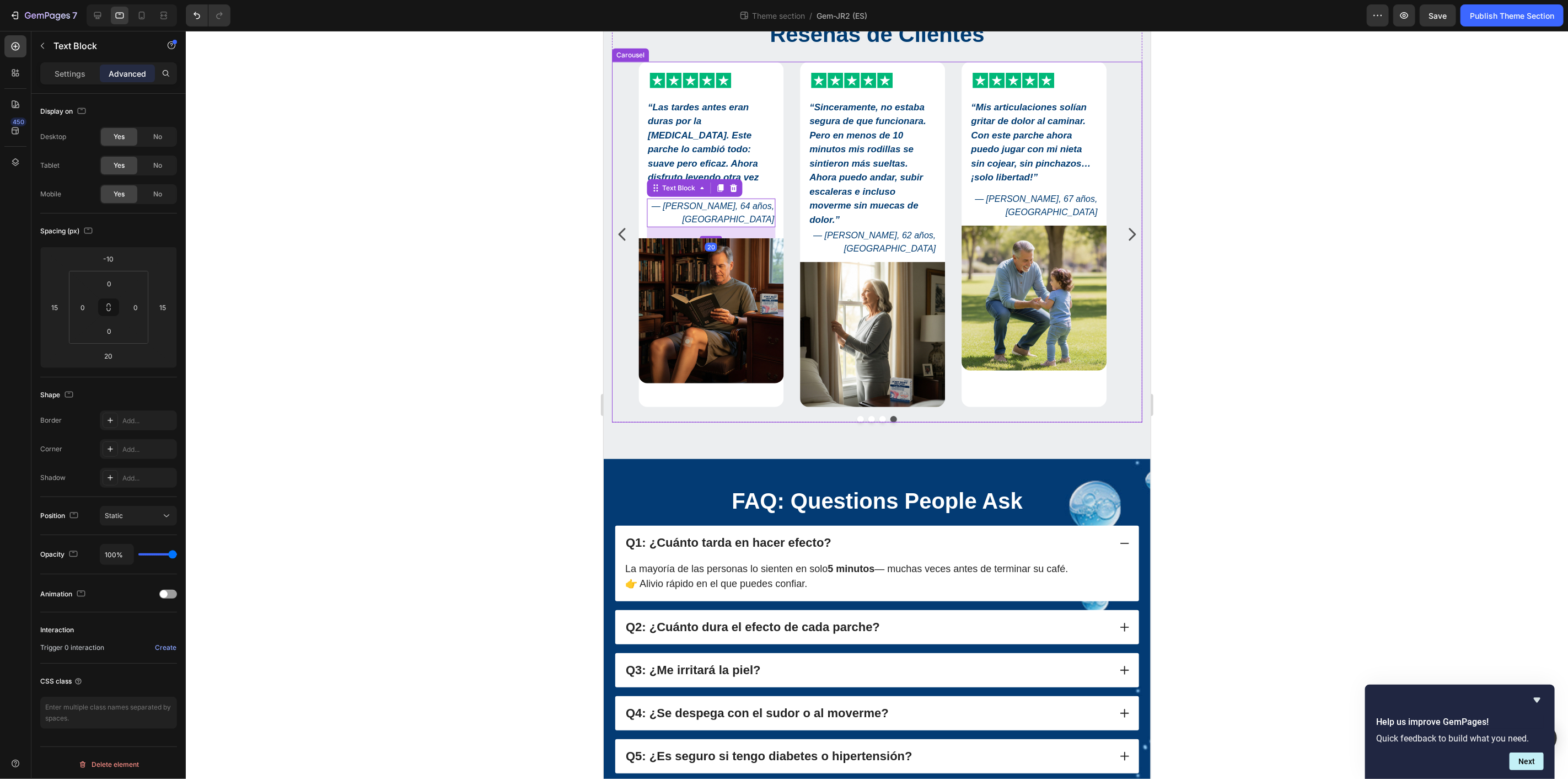
click at [788, 395] on div "Icon Icon Icon Icon Icon Icon List “Sinceramente, no estaba segura de que funci…" at bounding box center [876, 234] width 478 height 346
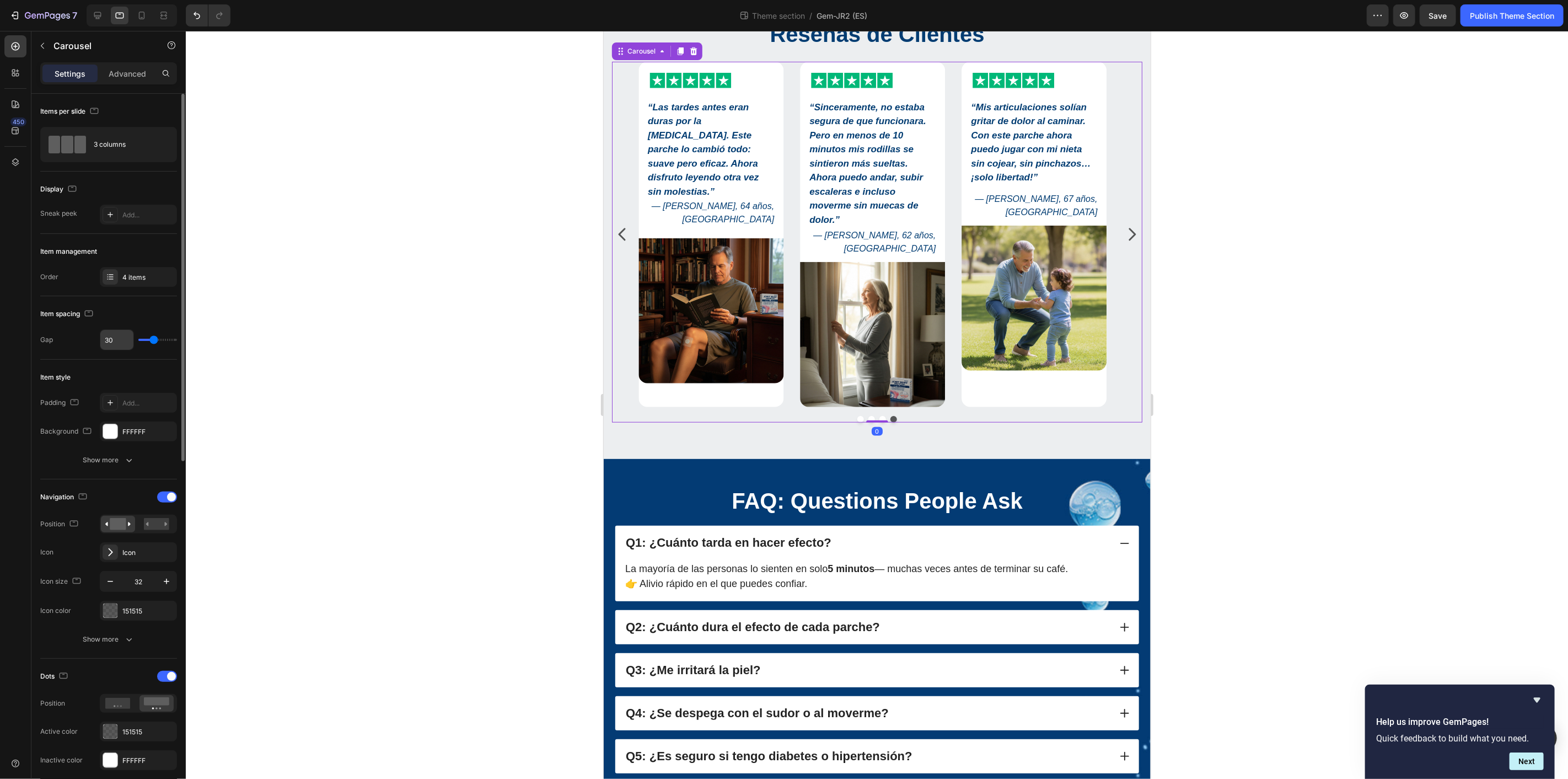
click at [130, 343] on input "30" at bounding box center [117, 339] width 33 height 20
type input "2"
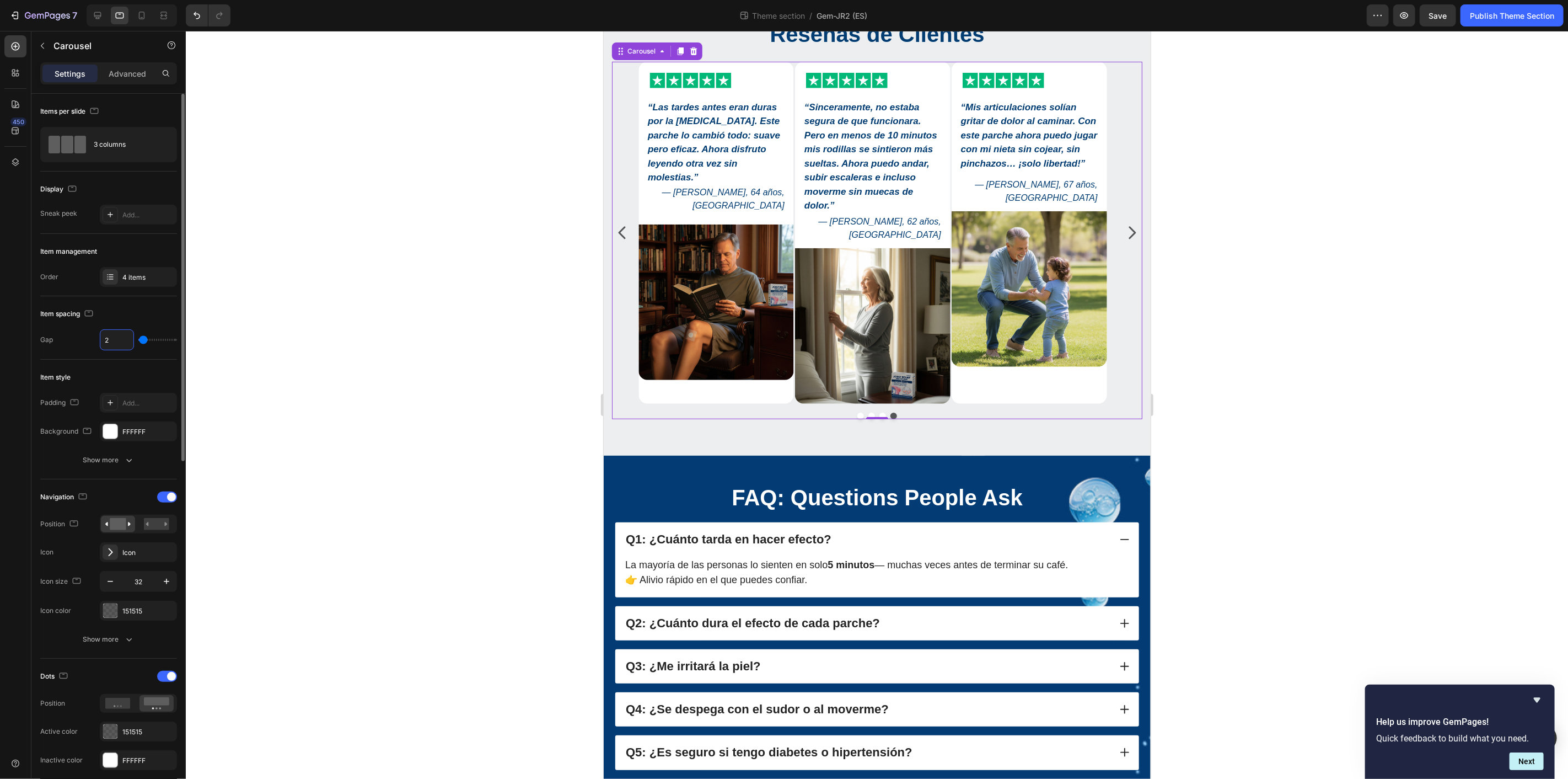
type input "20"
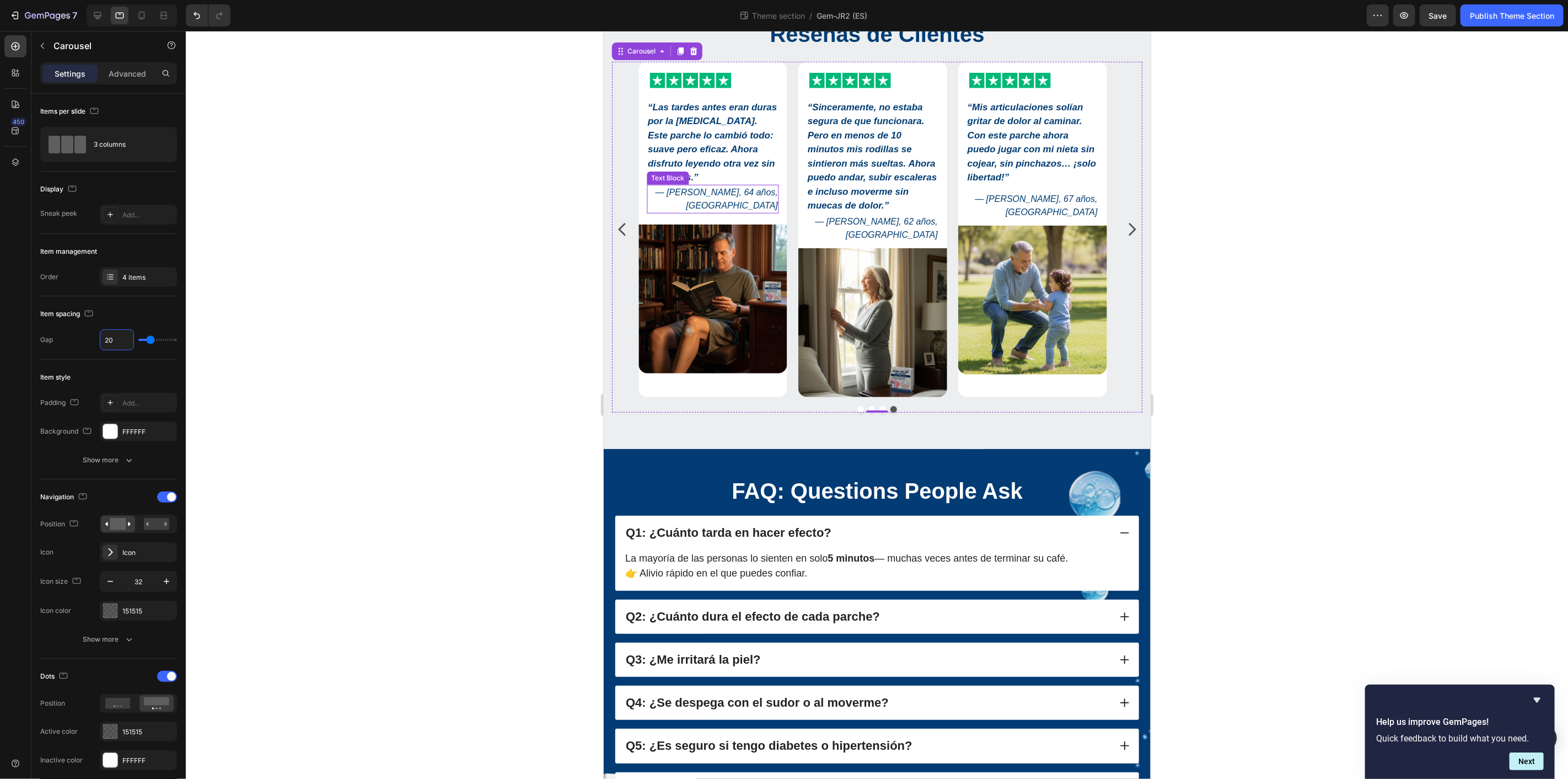
click at [745, 211] on div "Icon Icon Icon Icon Icon Icon List “Sinceramente, no estaba segura de que funci…" at bounding box center [876, 229] width 478 height 335
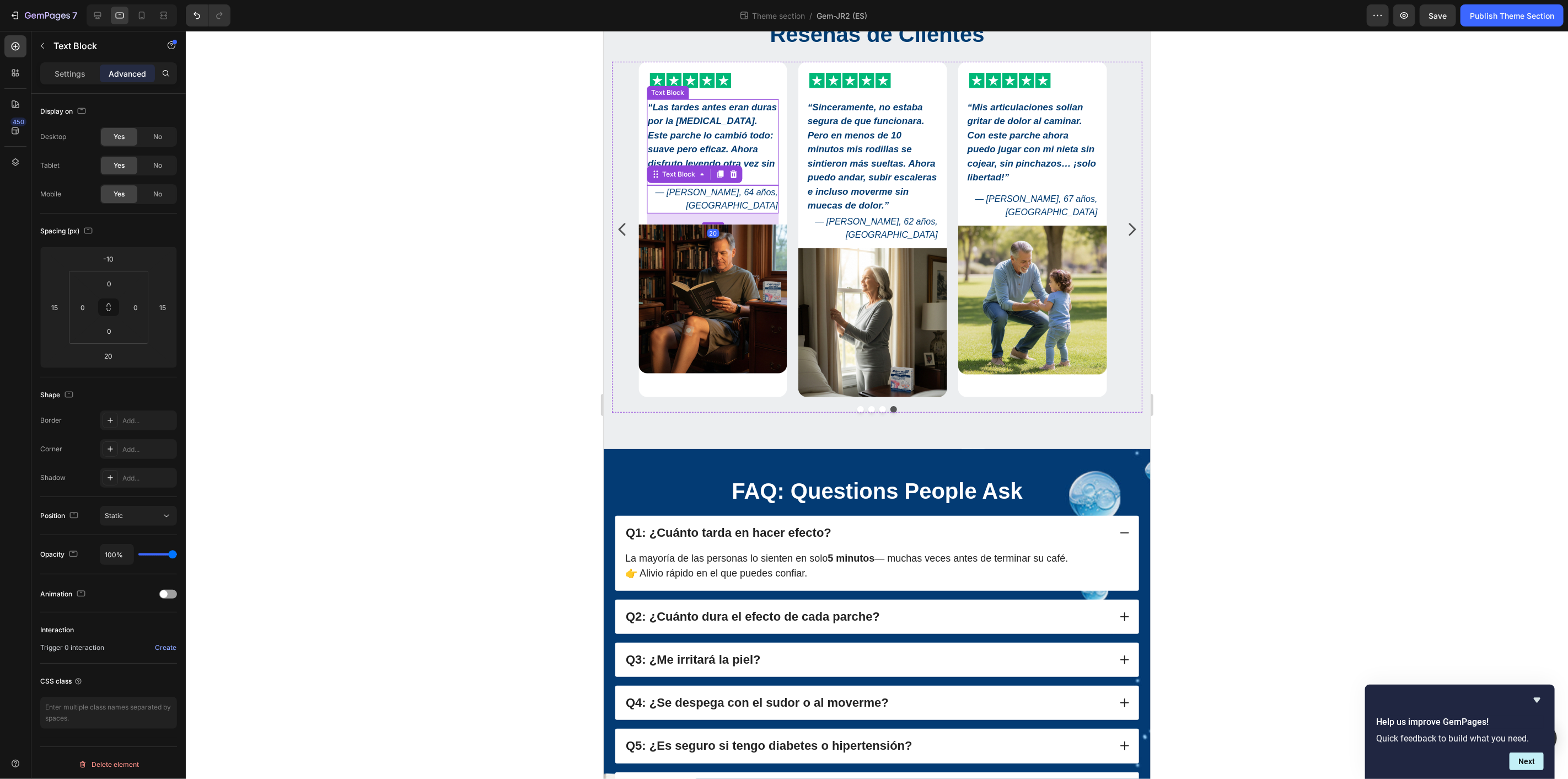
click at [697, 148] on strong "“Las tardes antes eran duras por la rigidez articular. Este parche lo cambió to…" at bounding box center [711, 142] width 129 height 81
click at [790, 409] on div "Icon Icon Icon Icon Icon Icon List “Sinceramente, no estaba segura de que funci…" at bounding box center [876, 236] width 530 height 350
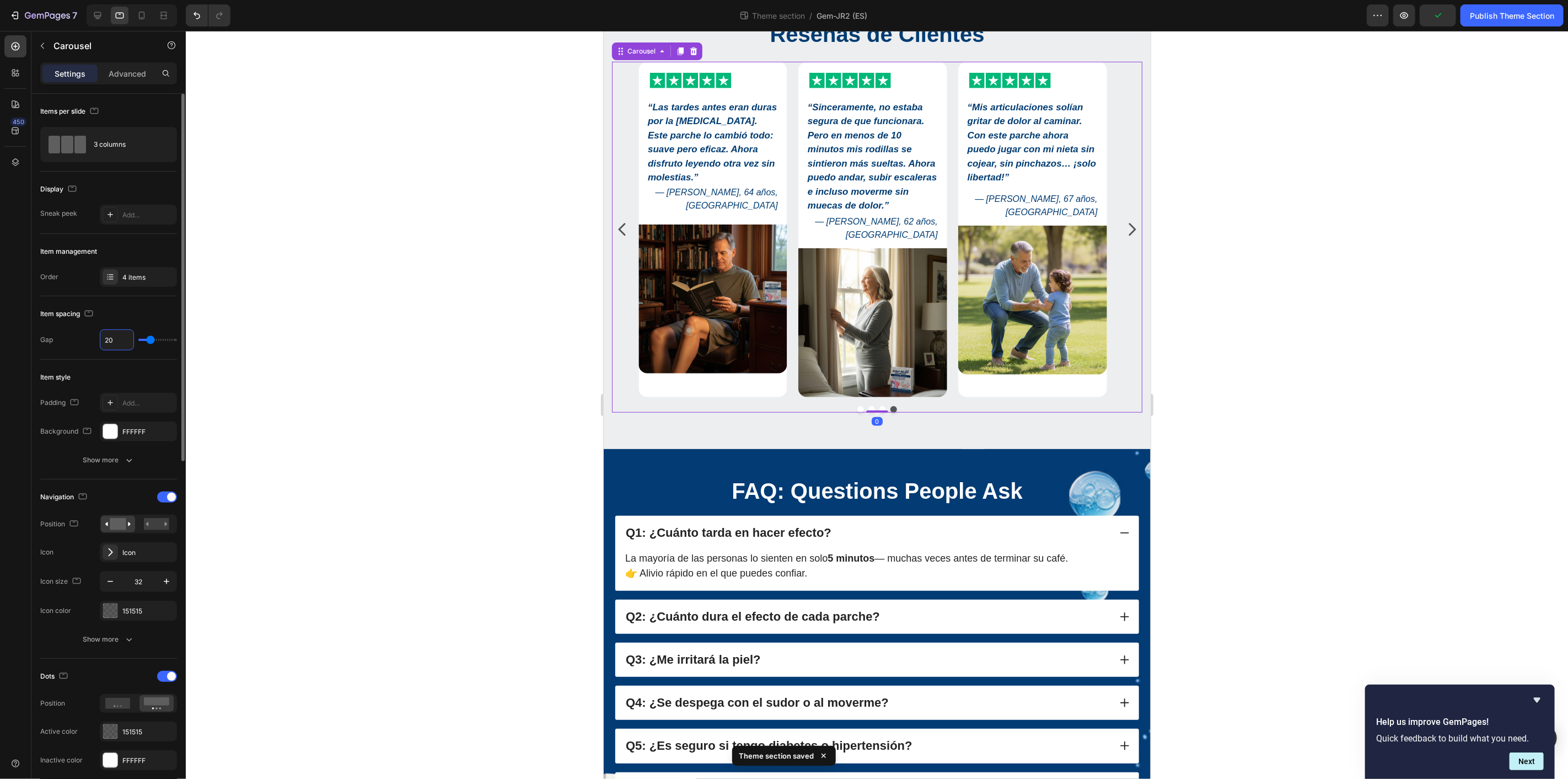
click at [129, 343] on input "20" at bounding box center [117, 339] width 33 height 20
type input "1"
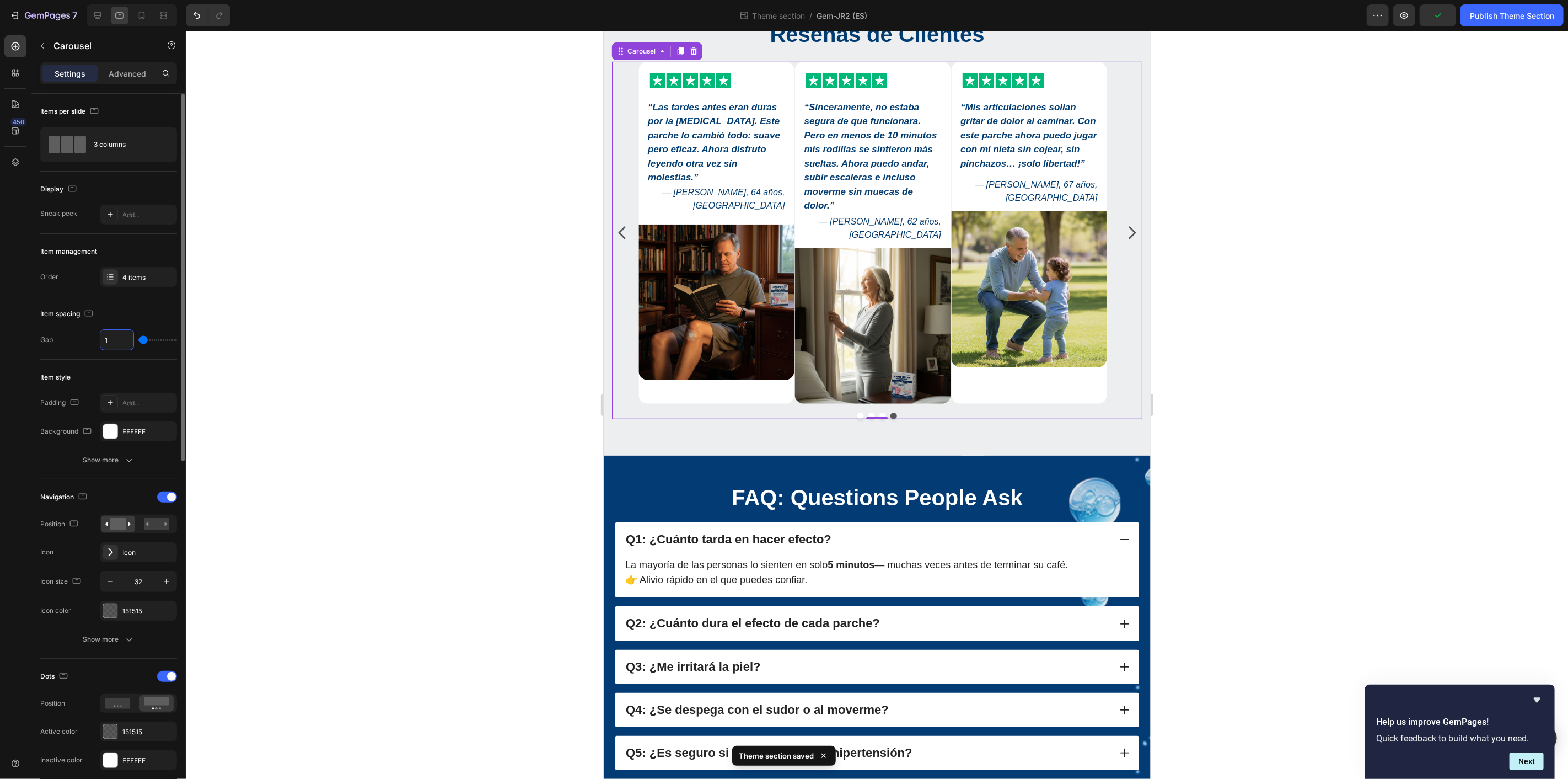
type input "15"
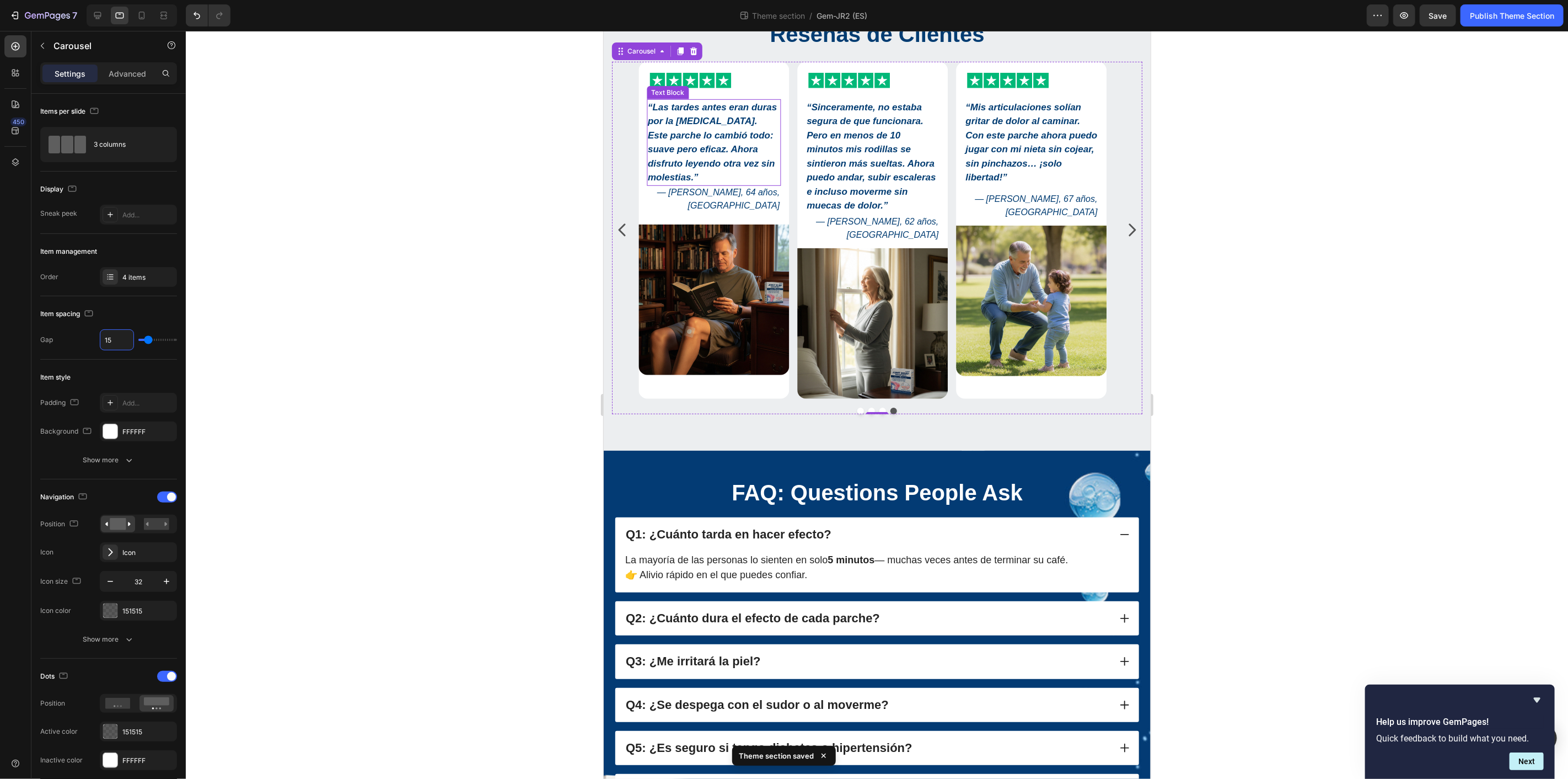
click at [727, 135] on div "Icon Icon Icon Icon Icon Icon List “Sinceramente, no estaba segura de que funci…" at bounding box center [876, 230] width 478 height 337
click at [642, 219] on div "Icon Icon Icon Icon Icon Icon List “Las tardes antes eran duras por la rigidez …" at bounding box center [712, 241] width 150 height 337
click at [712, 183] on strong "“Las tardes antes eran duras por la rigidez articular. Este parche lo cambió to…" at bounding box center [711, 142] width 129 height 81
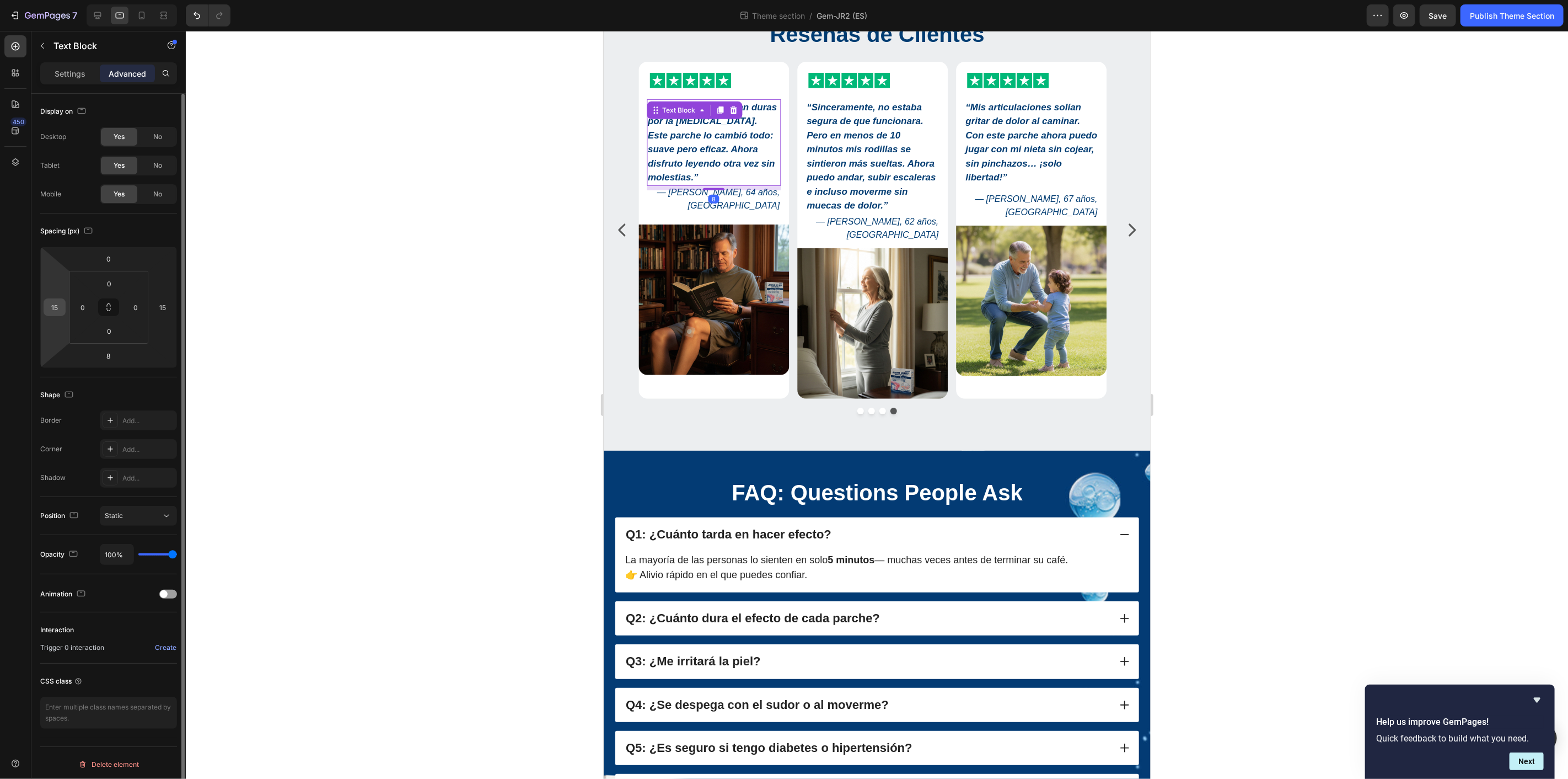
click at [60, 309] on input "15" at bounding box center [54, 307] width 17 height 17
type input "10"
click at [164, 307] on input "15" at bounding box center [162, 307] width 17 height 17
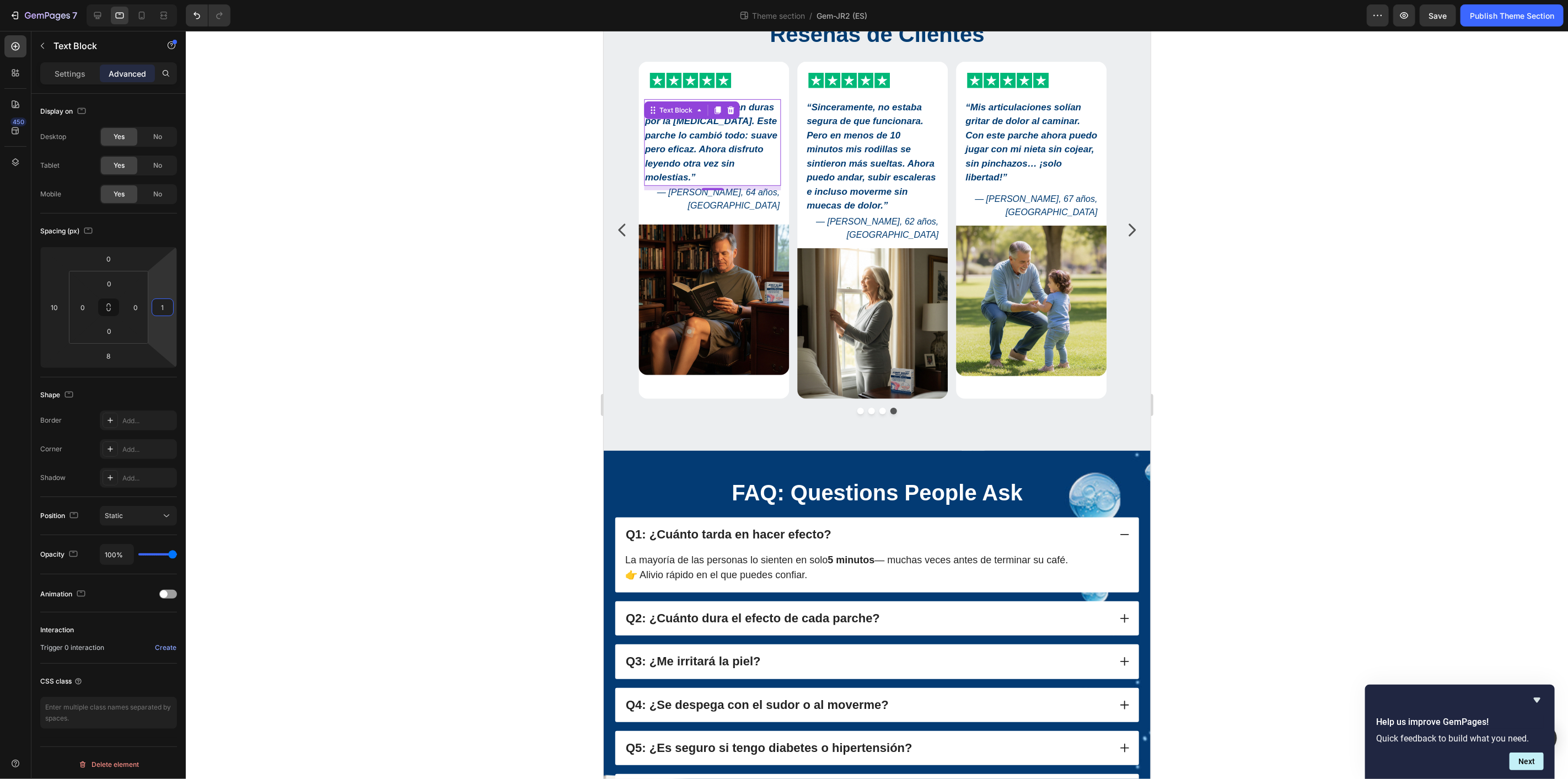
type input "10"
drag, startPoint x: 924, startPoint y: 167, endPoint x: 751, endPoint y: 183, distance: 173.7
click at [924, 167] on strong "“Sinceramente, no estaba segura de que funcionara. Pero en menos de 10 minutos …" at bounding box center [870, 156] width 129 height 109
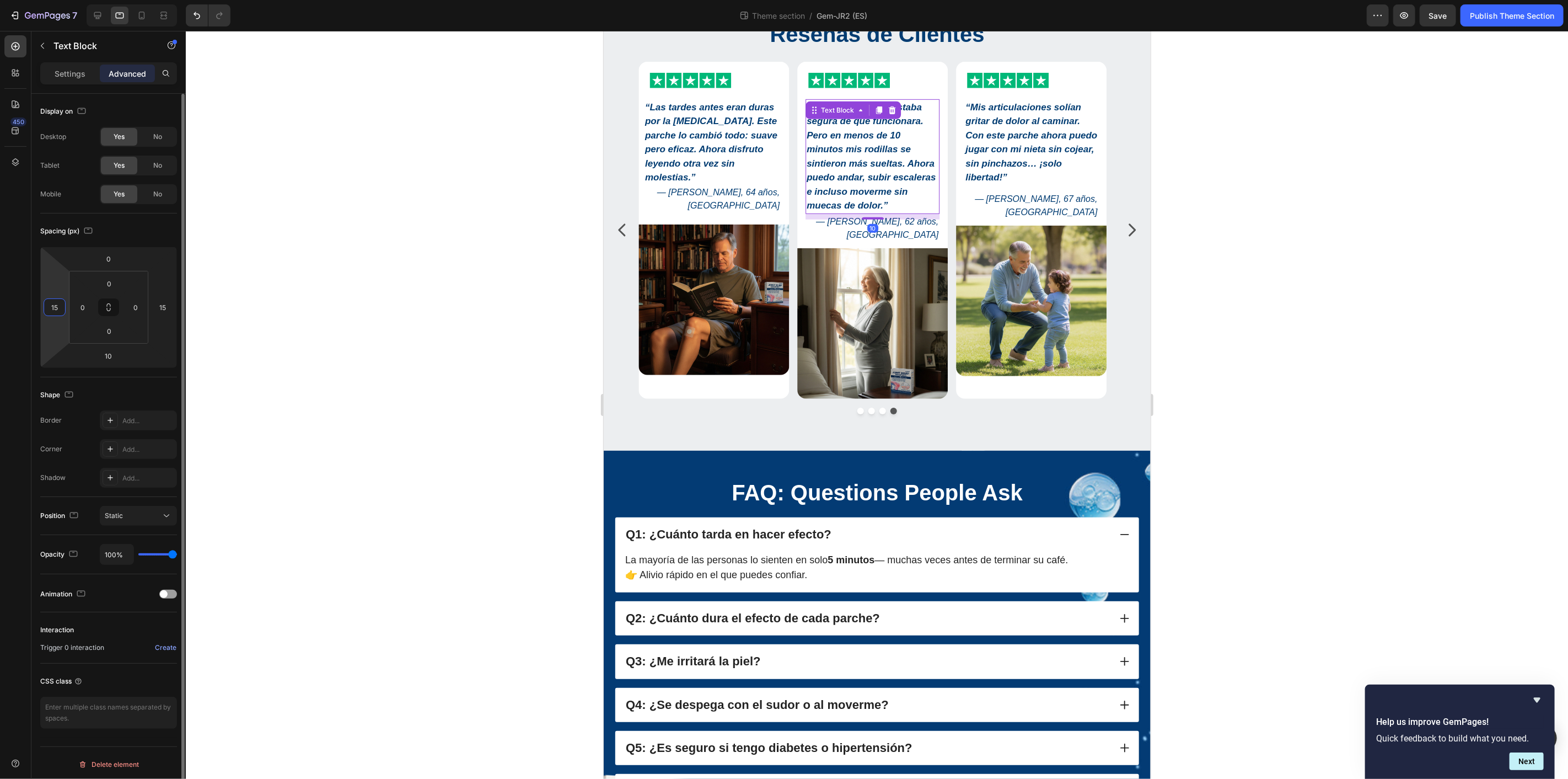
click at [57, 310] on input "15" at bounding box center [54, 307] width 17 height 17
type input "10"
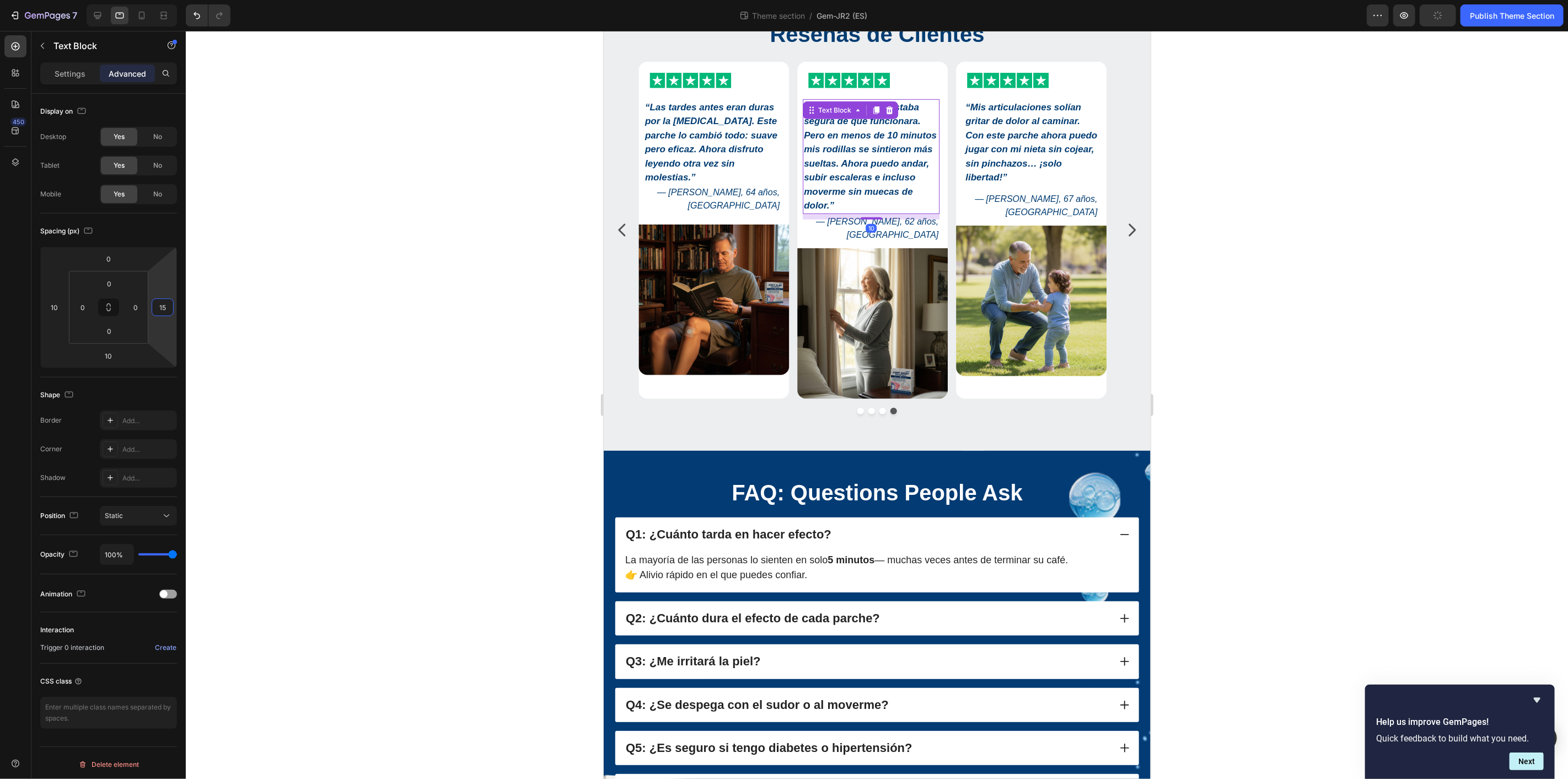
drag, startPoint x: 166, startPoint y: 310, endPoint x: 187, endPoint y: 309, distance: 21.0
click at [166, 310] on input "15" at bounding box center [162, 307] width 17 height 17
type input "10"
click at [1031, 154] on strong "“Mis articulaciones solían gritar de dolor al caminar. Con este parche ahora pu…" at bounding box center [1031, 142] width 132 height 81
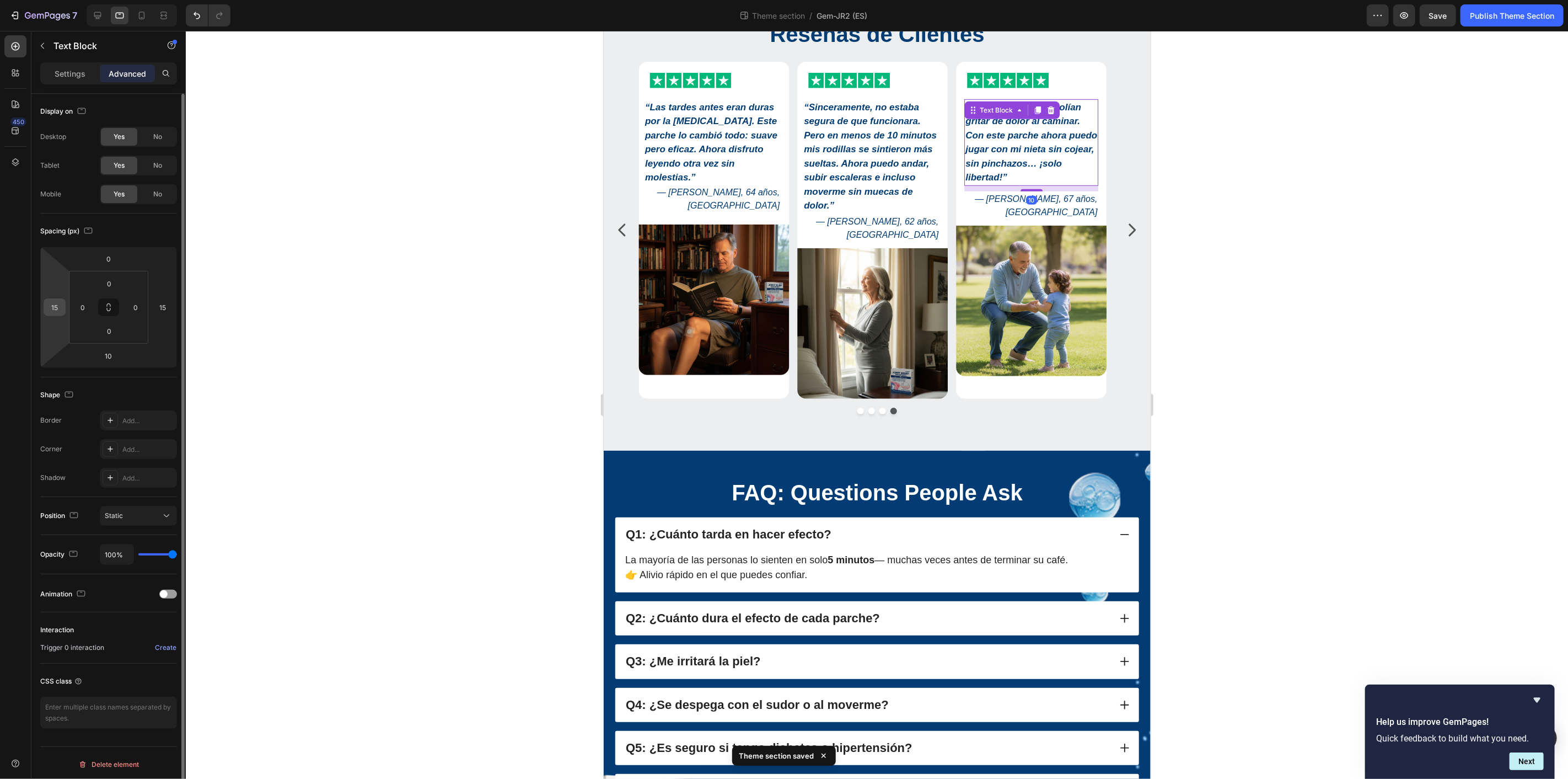
click at [61, 310] on input "15" at bounding box center [54, 307] width 17 height 17
type input "10"
click at [169, 307] on input "15" at bounding box center [162, 307] width 17 height 17
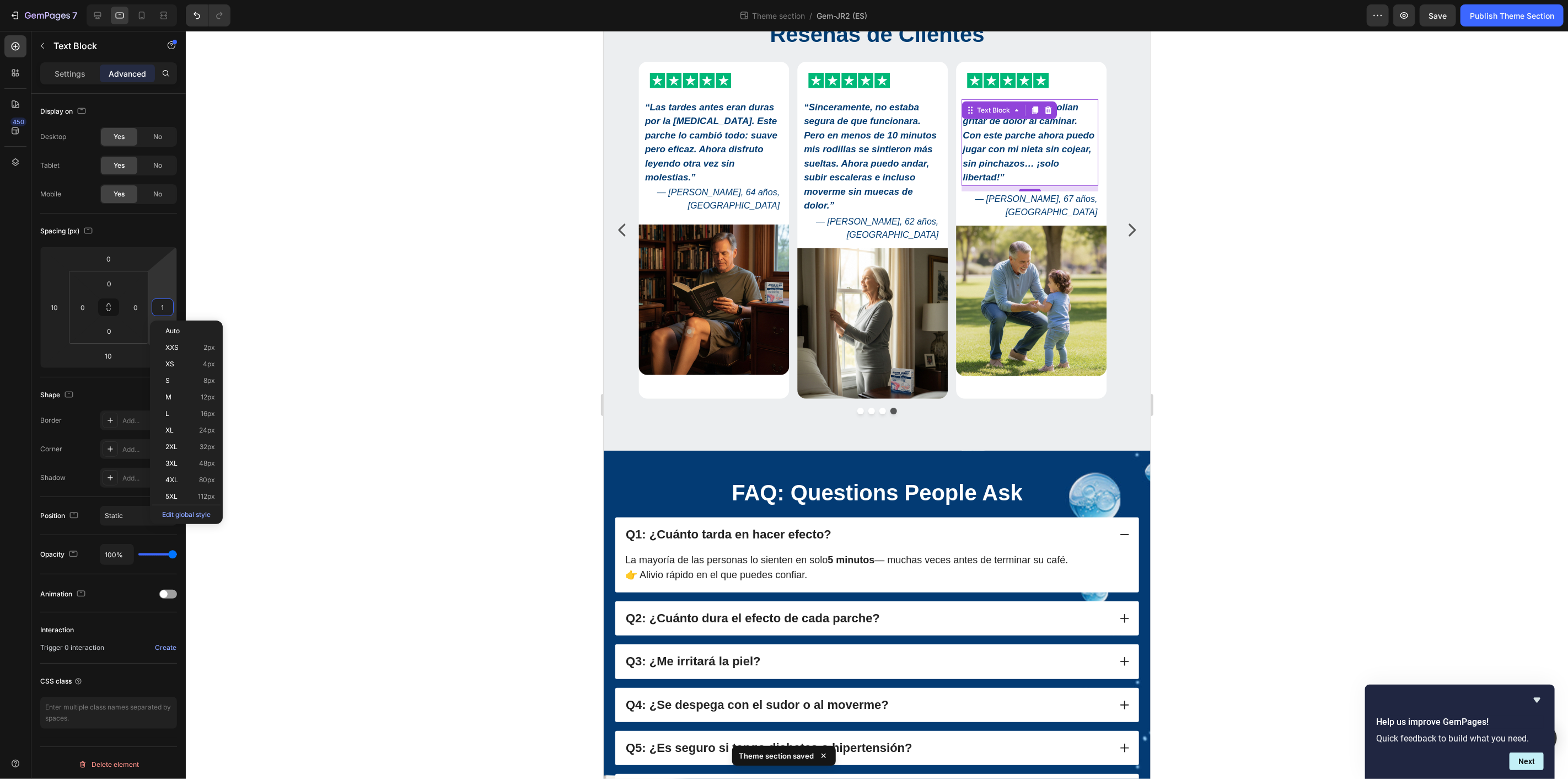
type input "10"
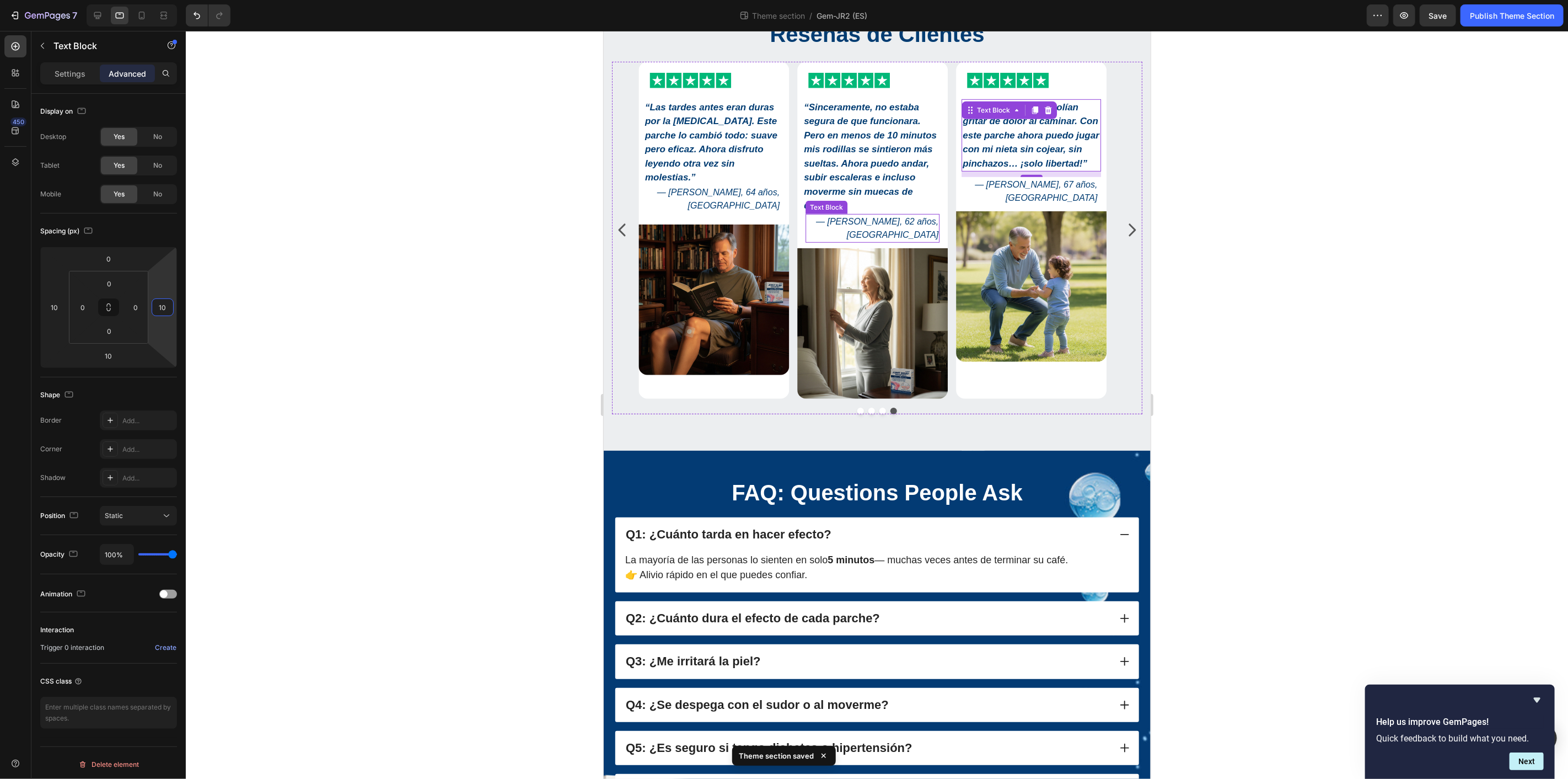
click at [883, 227] on p "— Linda R., 62 años, Valencia" at bounding box center [872, 227] width 132 height 26
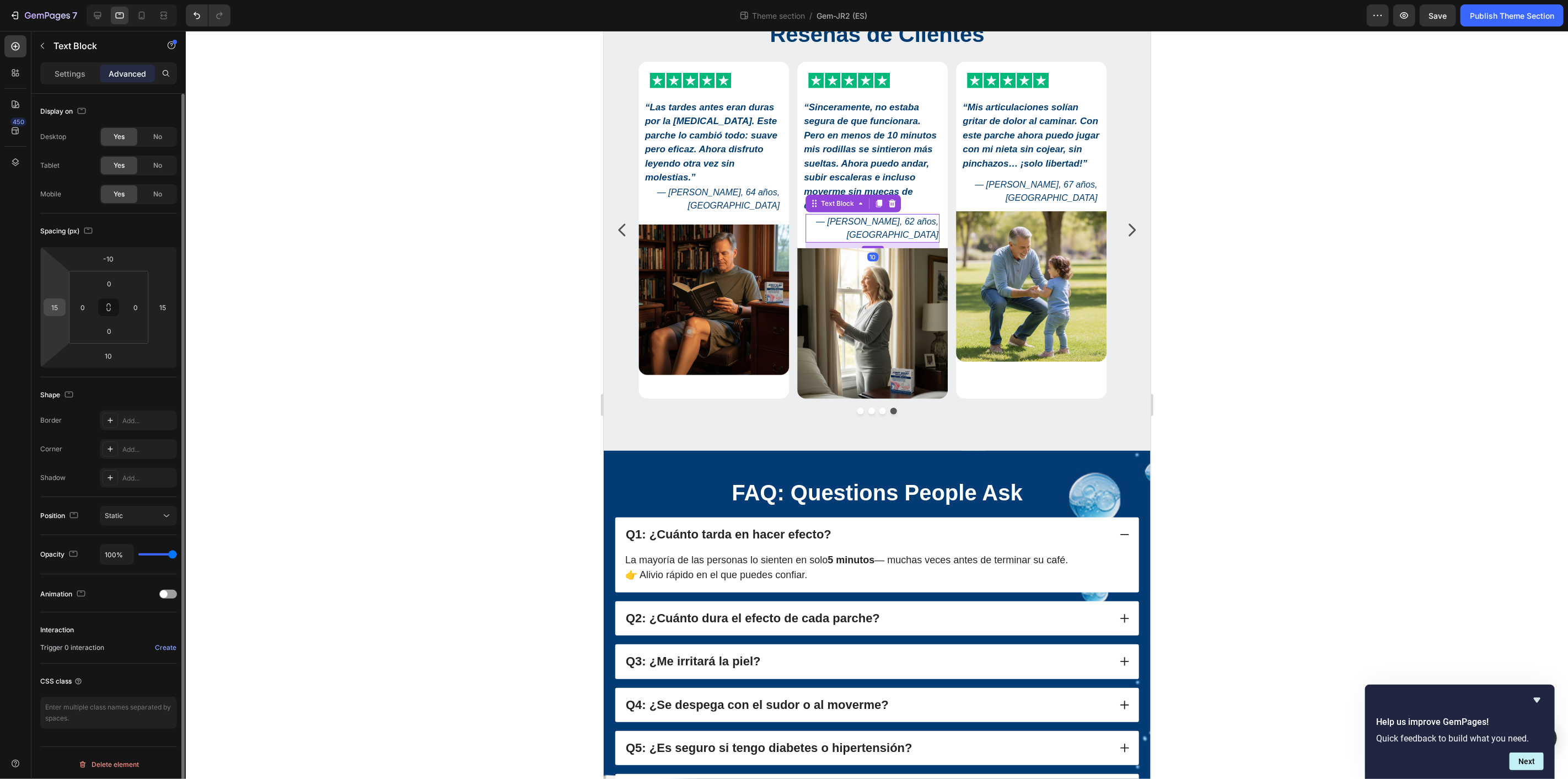
click at [57, 312] on input "15" at bounding box center [54, 307] width 17 height 17
type input "10"
click at [165, 306] on input "15" at bounding box center [162, 307] width 17 height 17
type input "10"
click at [126, 0] on html "7 Theme section / Gem-JR2 (ES) Preview Save Publish Theme Section 450 Sections(…" at bounding box center [784, 0] width 1568 height 0
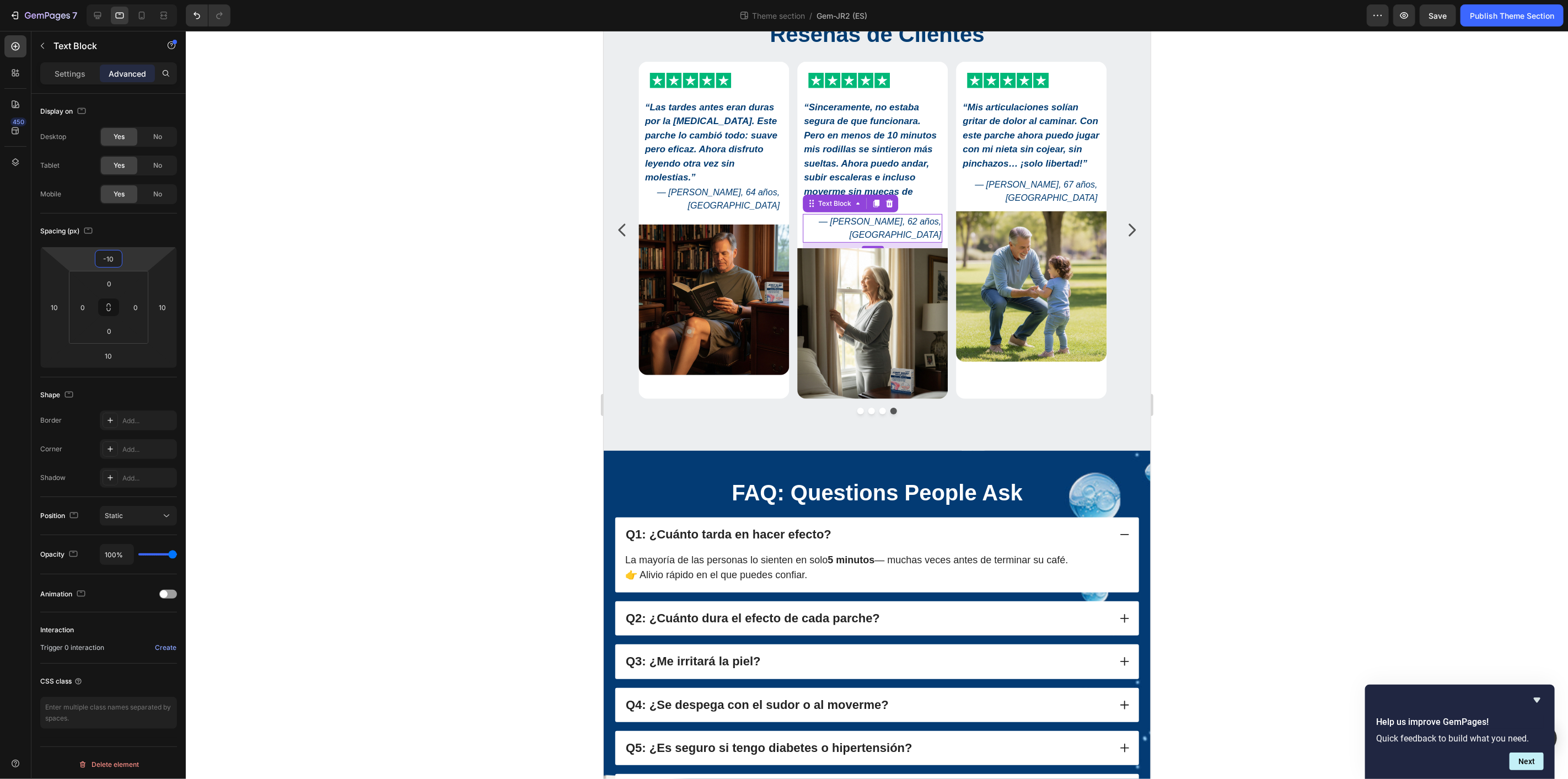
type input "0"
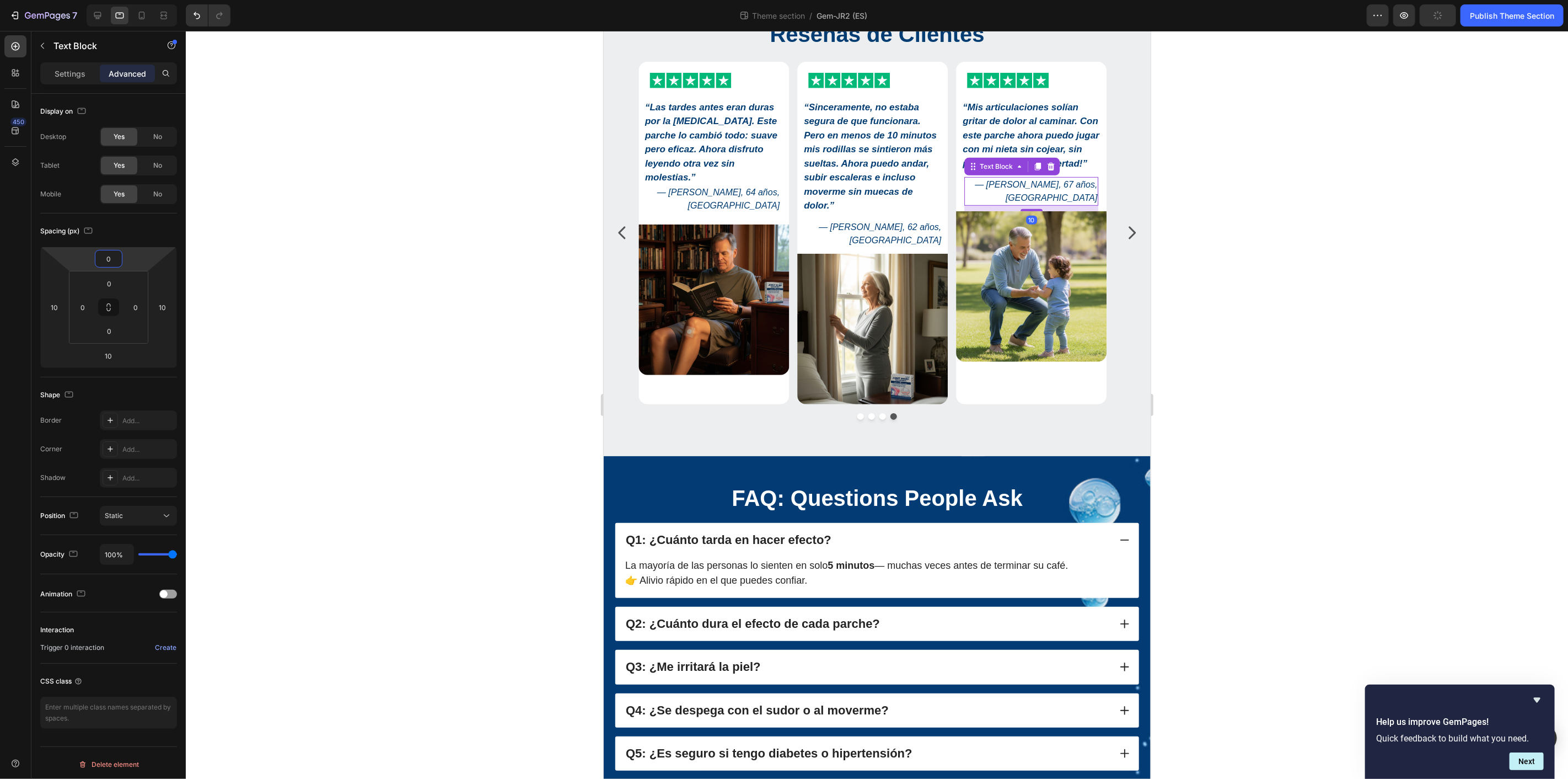
click at [1058, 204] on p "— Francisco D., 67 años, Madrid" at bounding box center [1031, 191] width 132 height 26
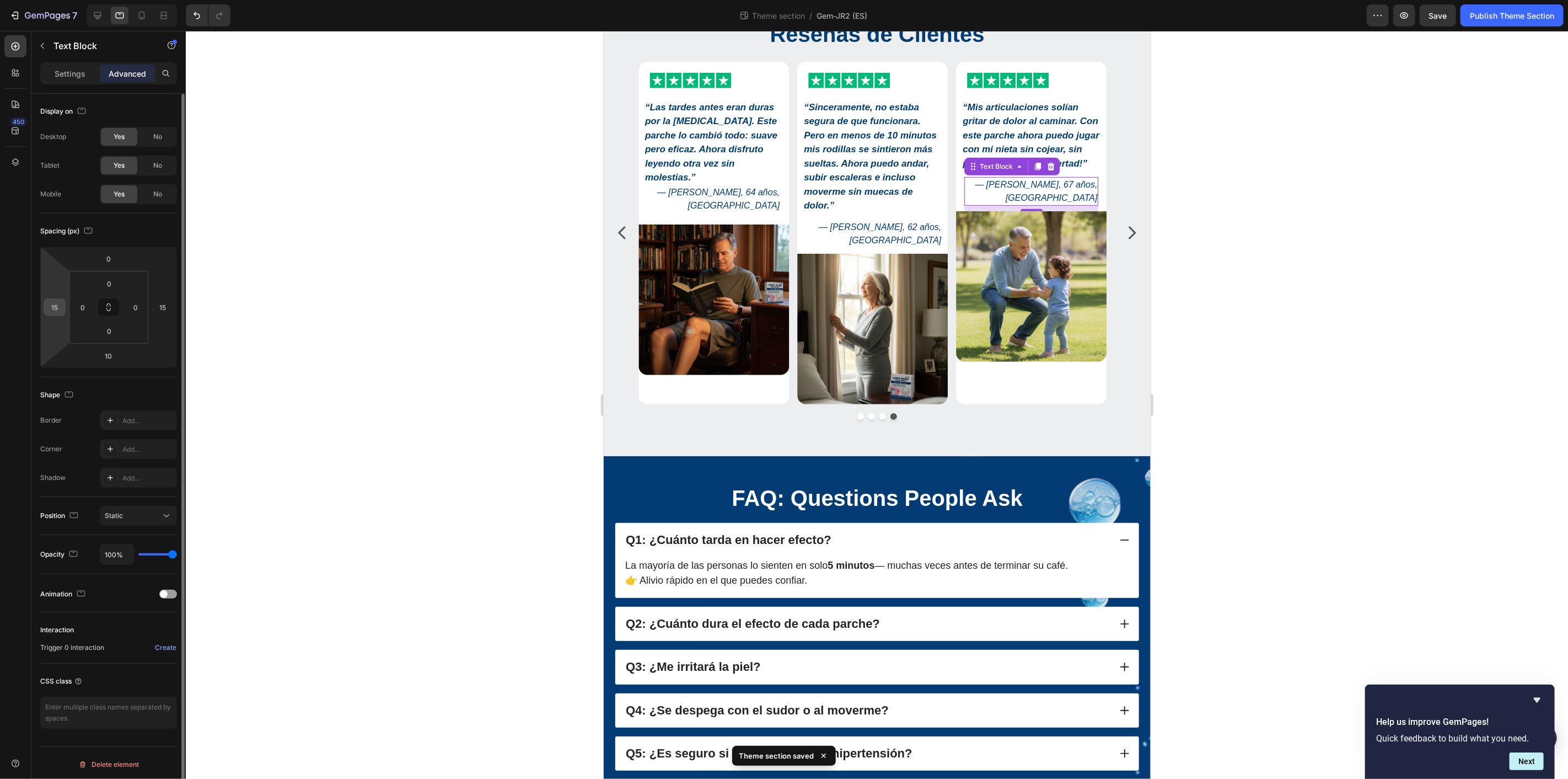
click at [58, 299] on div "15" at bounding box center [54, 307] width 22 height 18
click at [58, 310] on input "15" at bounding box center [54, 307] width 17 height 17
type input "10"
click at [167, 309] on input "15" at bounding box center [162, 307] width 17 height 17
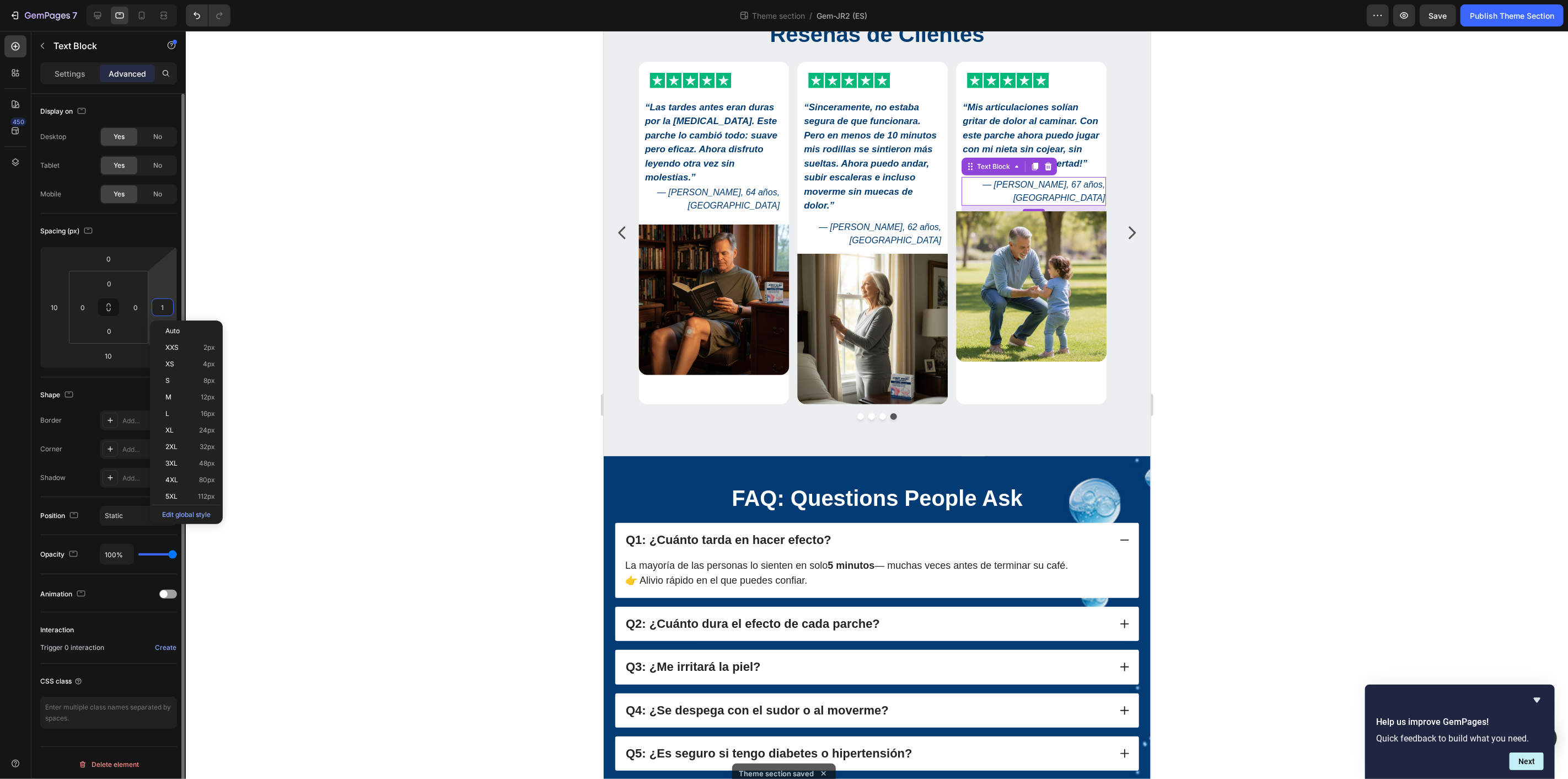
type input "10"
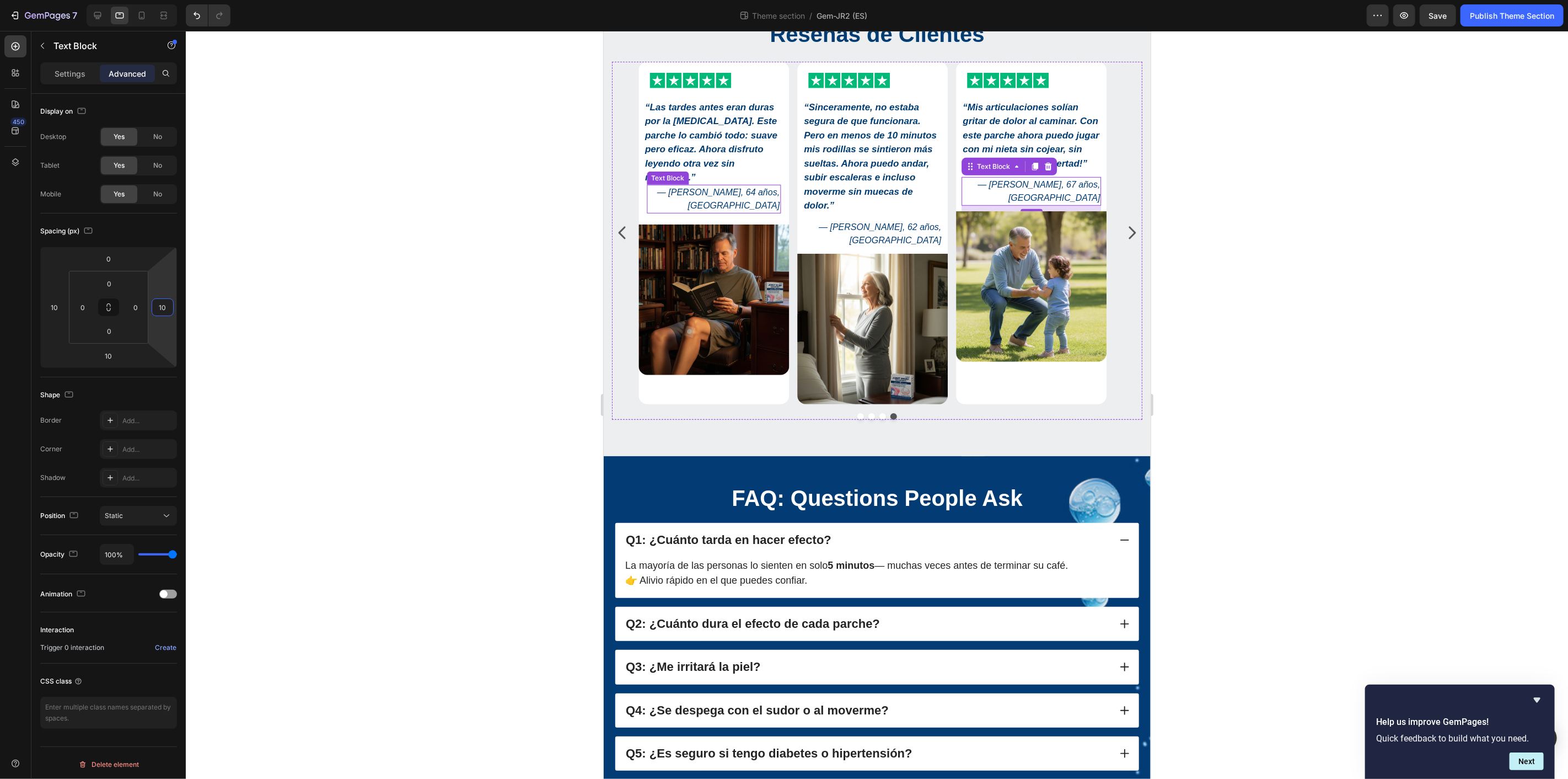
click at [749, 206] on p "— Miguel H., 64 años, Sevilla" at bounding box center [713, 198] width 132 height 26
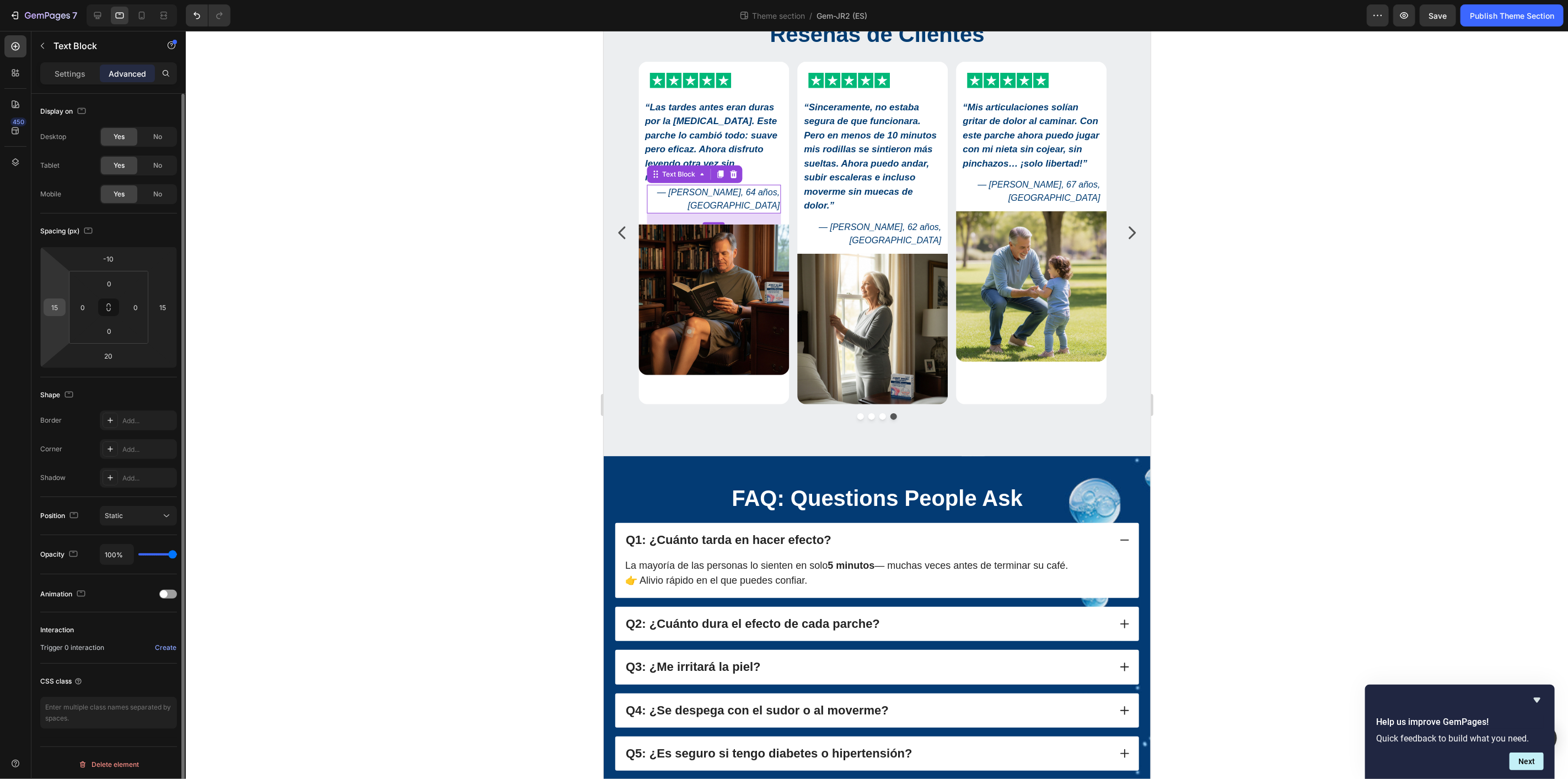
click at [61, 307] on input "15" at bounding box center [54, 307] width 17 height 17
type input "10"
click at [165, 305] on input "15" at bounding box center [162, 307] width 17 height 17
type input "10"
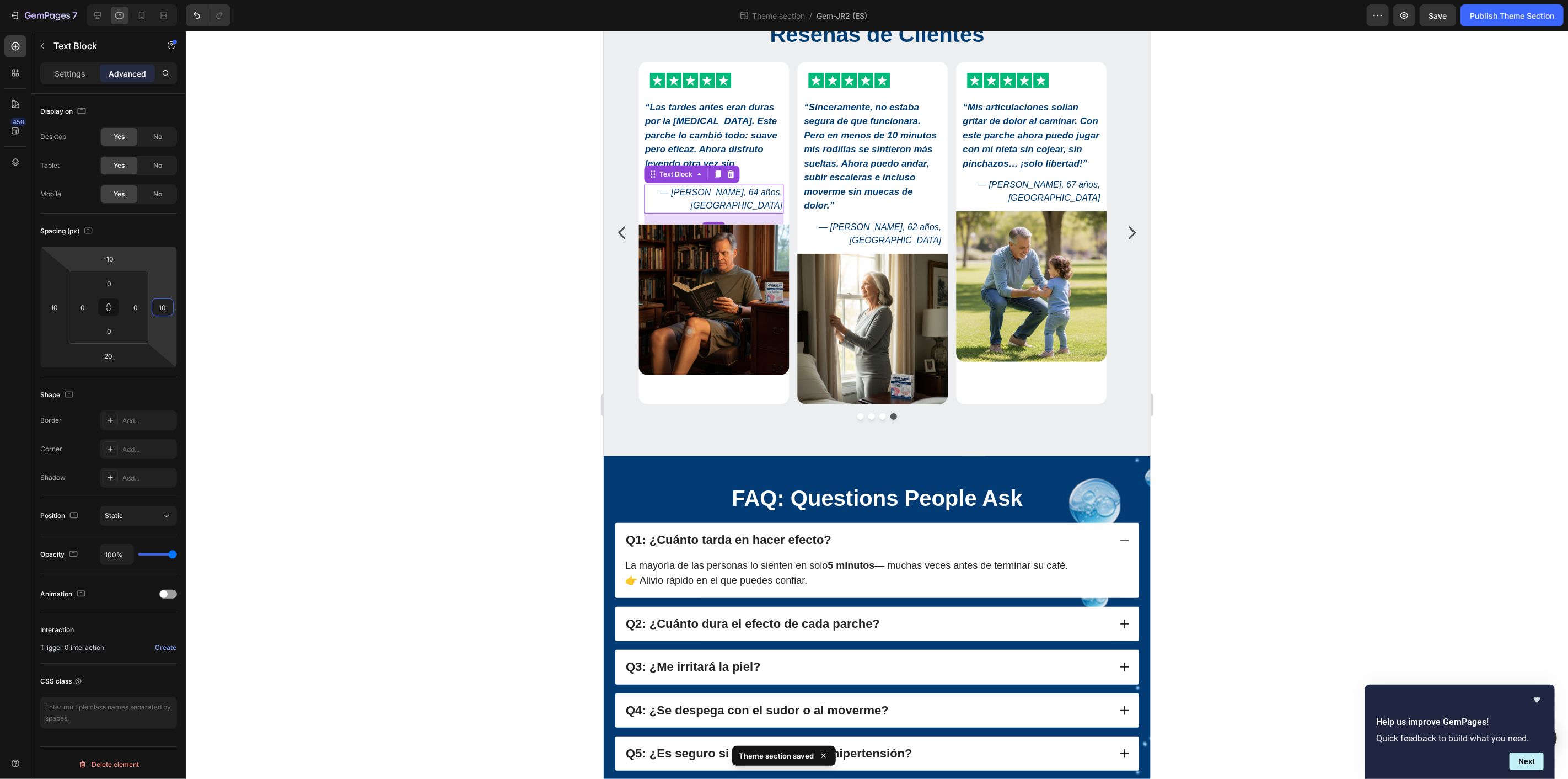
click at [126, 0] on html "7 Theme section / Gem-JR2 (ES) Preview Save Publish Theme Section 450 Sections(…" at bounding box center [784, 0] width 1568 height 0
type input "0"
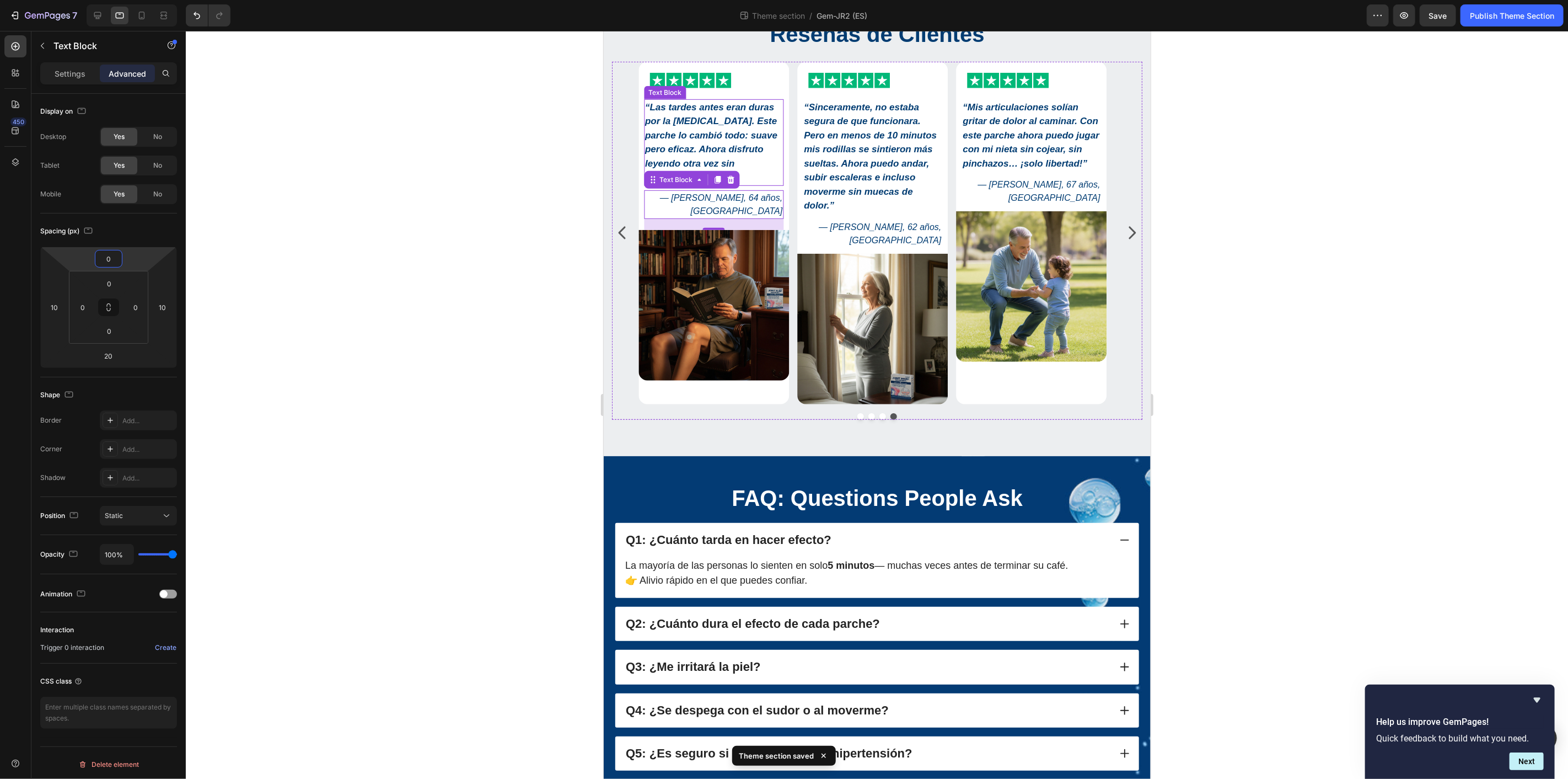
click at [755, 149] on strong "“Las tardes antes eran duras por la rigidez articular. Este parche lo cambió to…" at bounding box center [710, 142] width 133 height 81
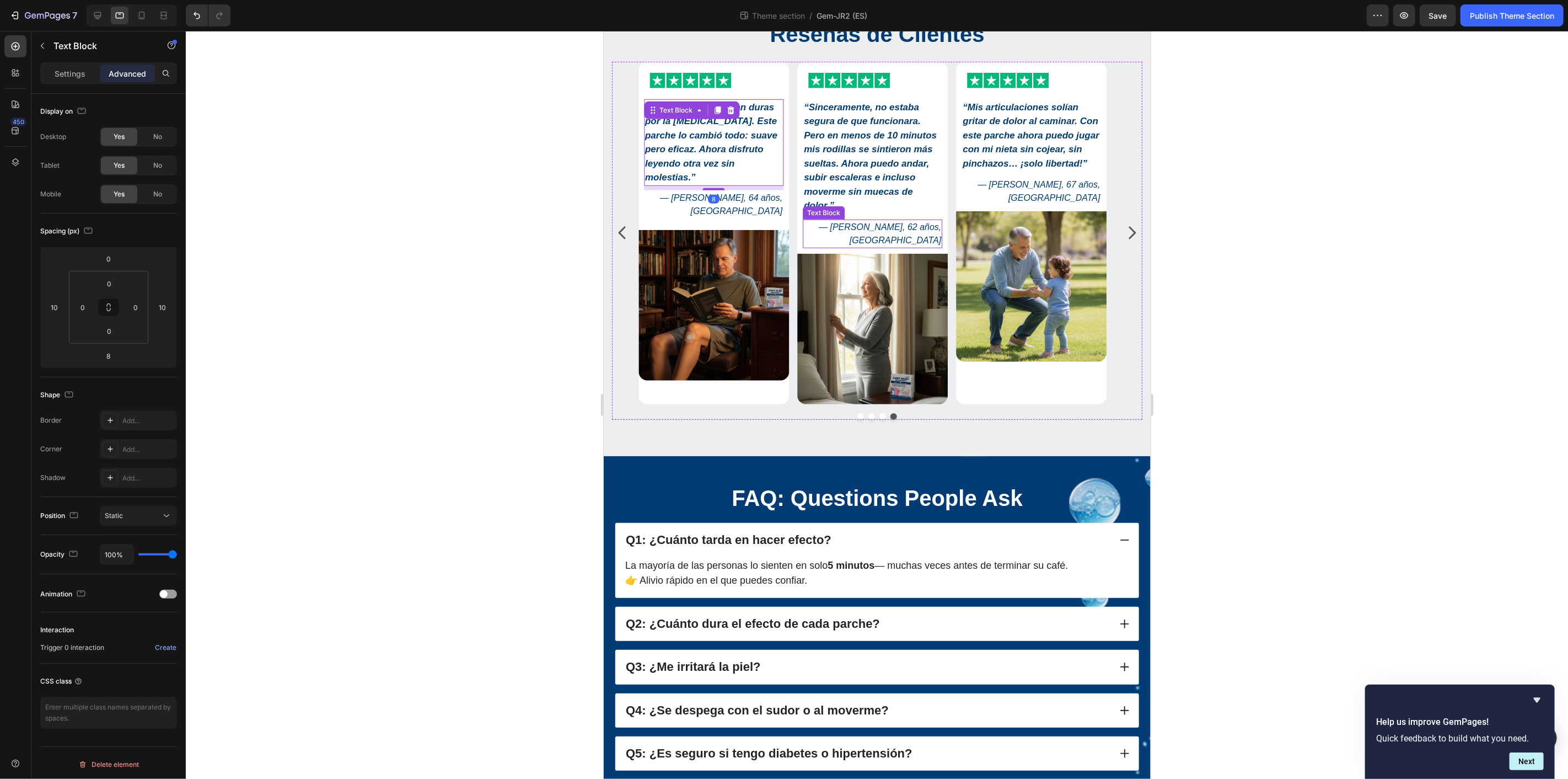
click at [906, 234] on p "— Linda R., 62 años, Valencia" at bounding box center [872, 234] width 137 height 26
click at [1023, 204] on p "— Francisco D., 67 años, Madrid" at bounding box center [1031, 191] width 137 height 26
click at [1126, 234] on icon "Carousel Next Arrow" at bounding box center [1131, 232] width 18 height 18
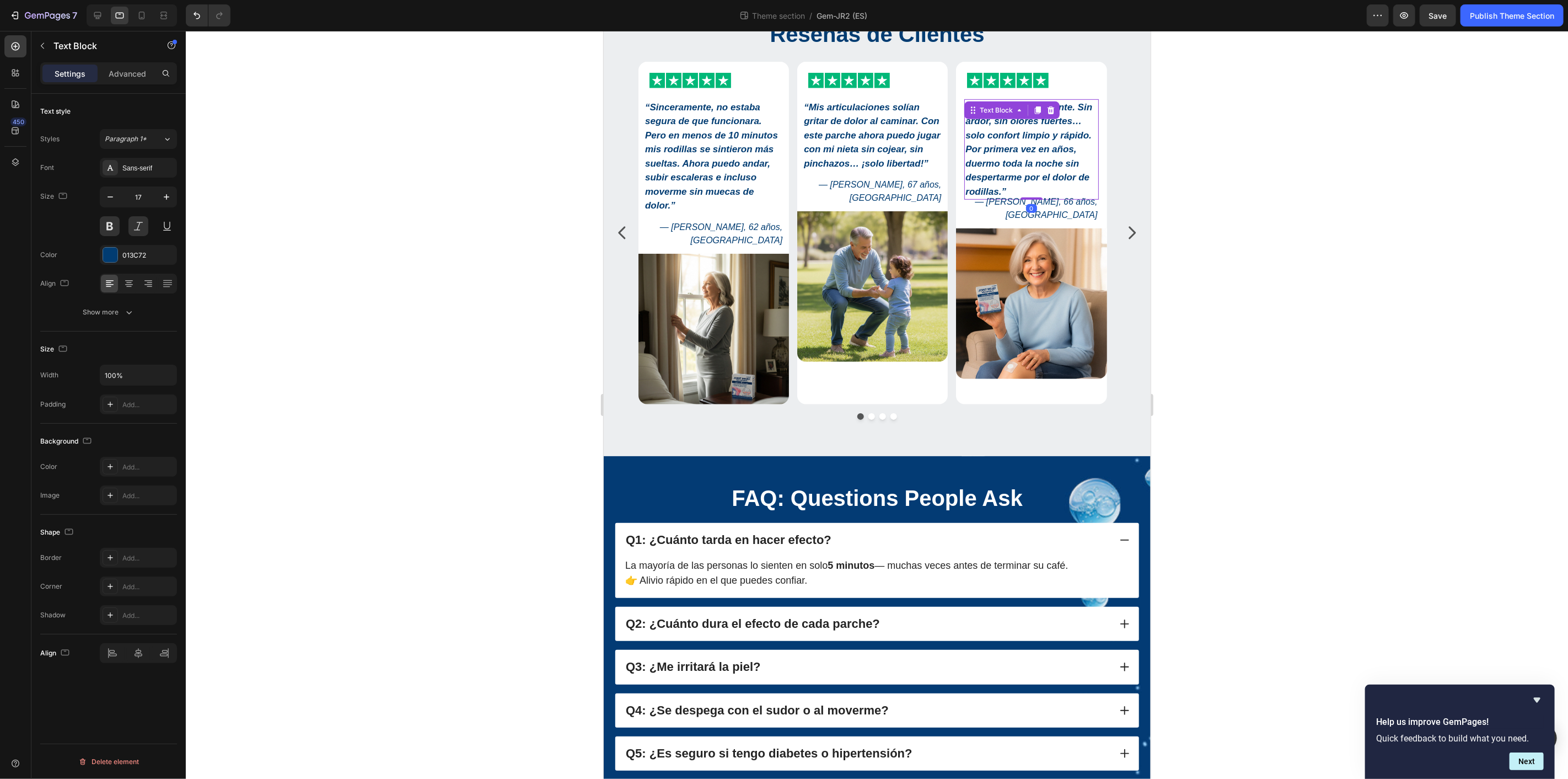
click at [996, 165] on strong "“KUBOZN® es diferente. Sin ardor, sin olores fuertes… solo confort limpio y ráp…" at bounding box center [1028, 149] width 126 height 95
click at [125, 76] on p "Advanced" at bounding box center [127, 73] width 38 height 11
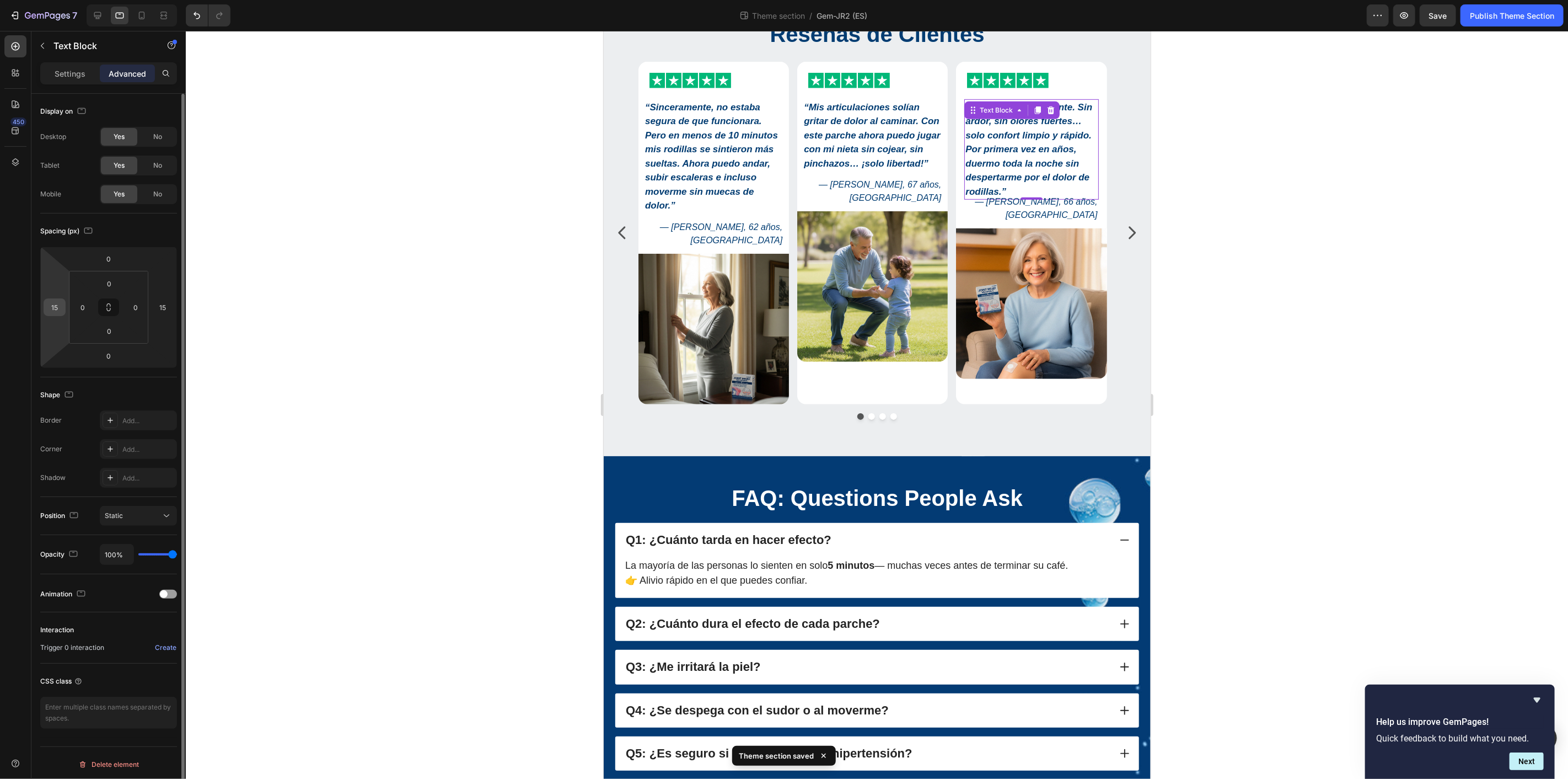
click at [59, 309] on input "15" at bounding box center [54, 307] width 17 height 17
drag, startPoint x: 58, startPoint y: 306, endPoint x: 47, endPoint y: 309, distance: 11.4
click at [47, 309] on input "4" at bounding box center [54, 307] width 17 height 17
type input "10"
click at [167, 307] on input "15" at bounding box center [162, 307] width 17 height 17
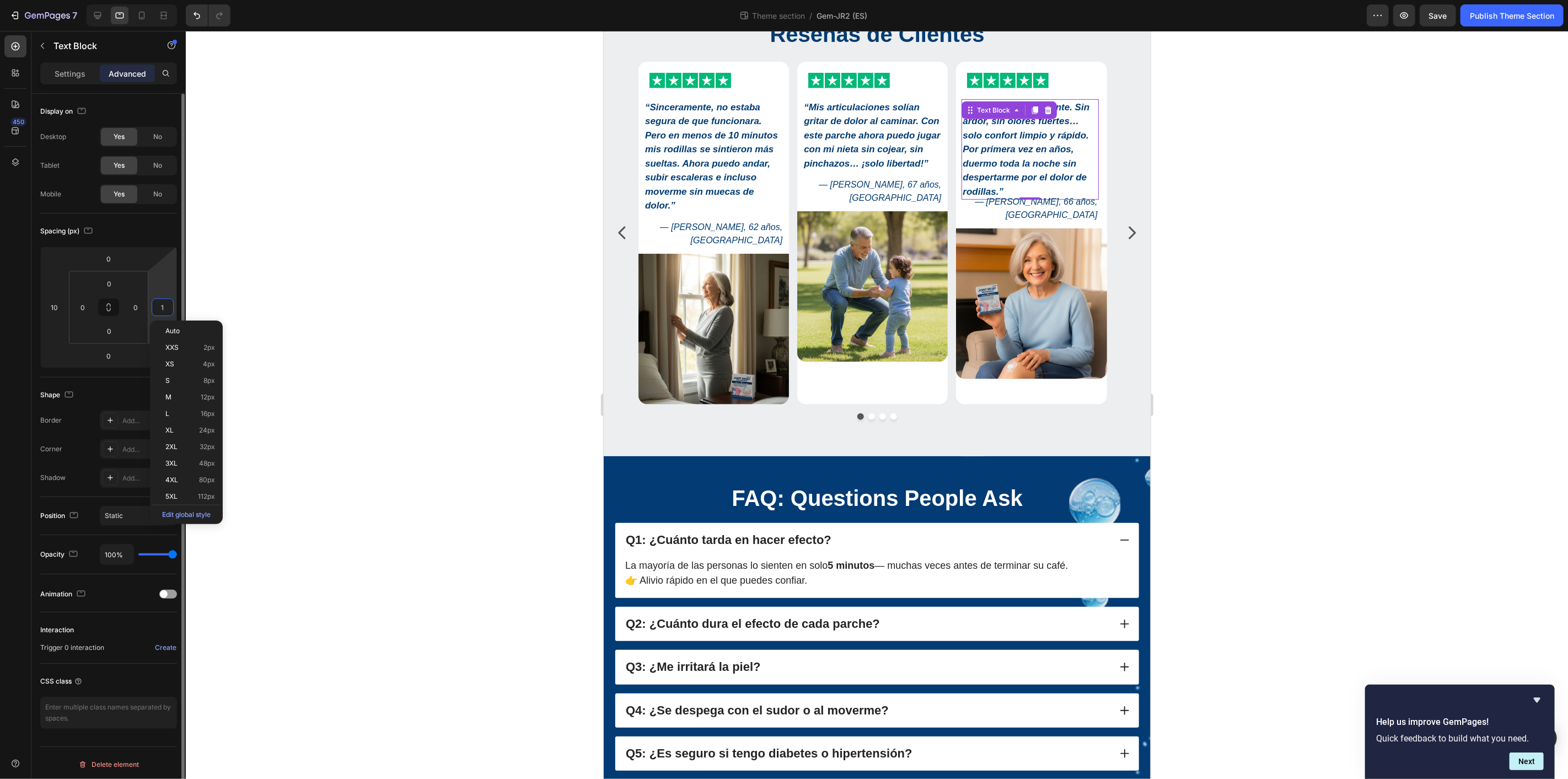
type input "10"
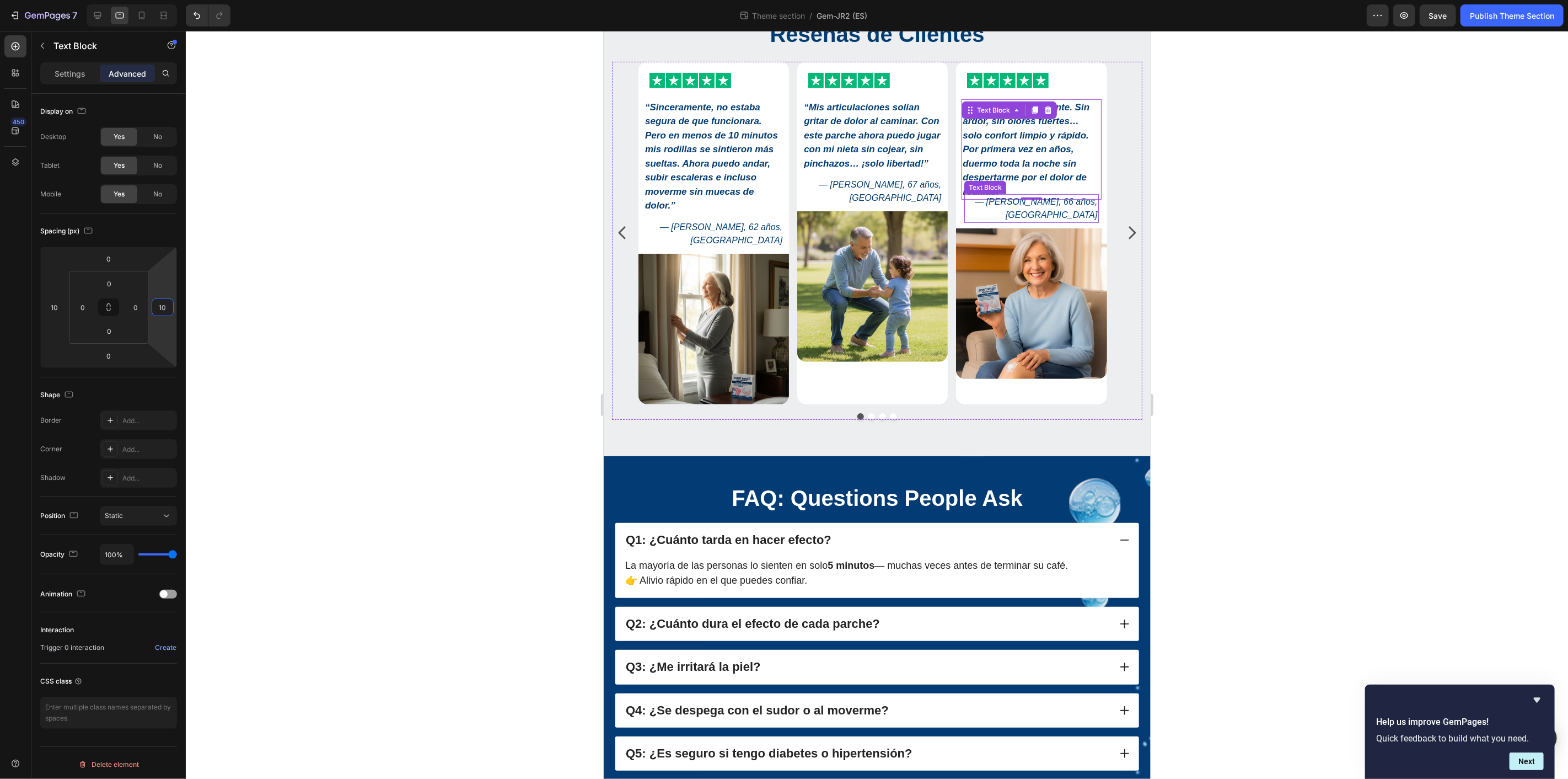
click at [994, 206] on p "— María L., 66 años, Barcelona" at bounding box center [1031, 208] width 132 height 26
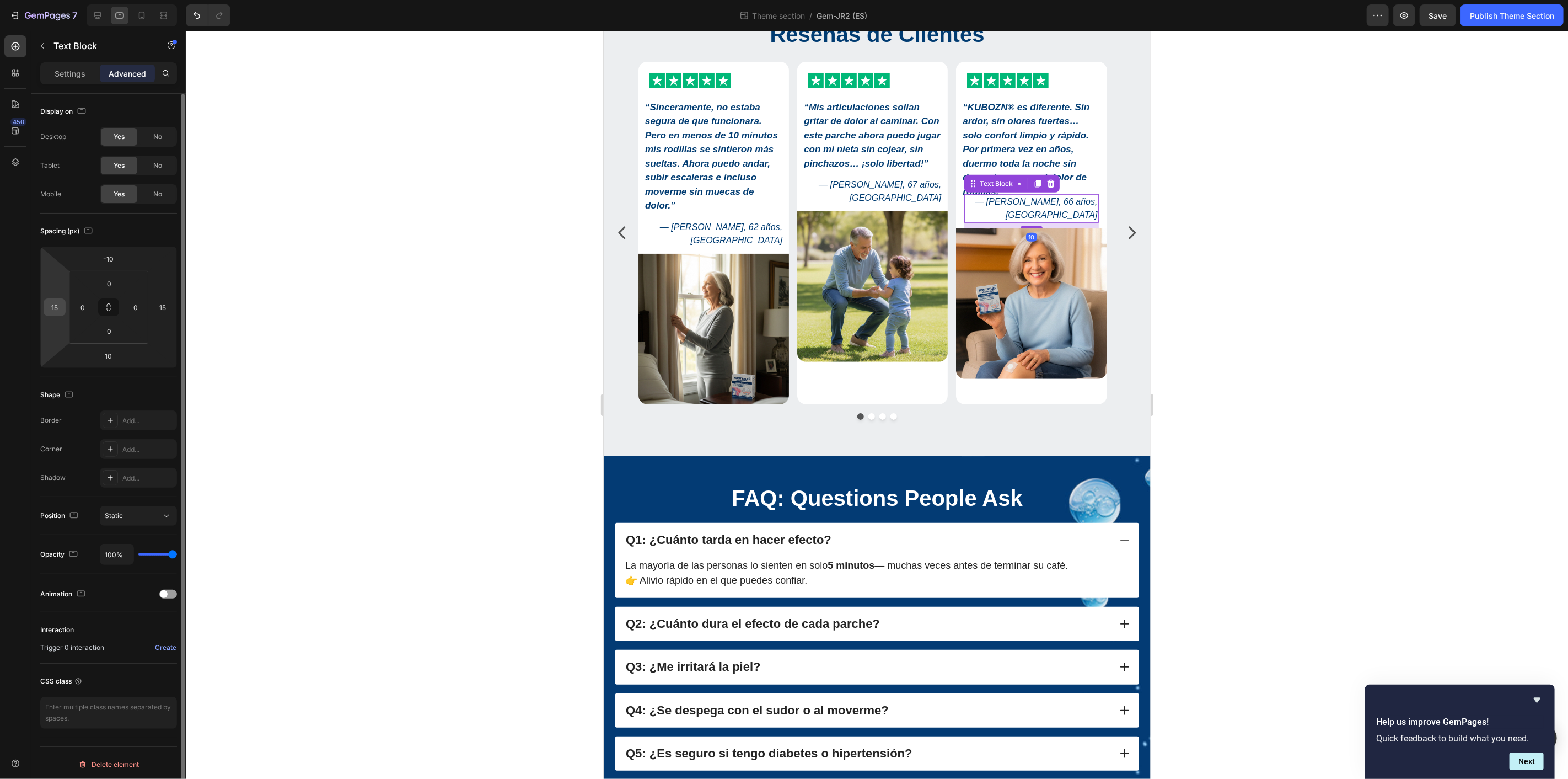
click at [63, 305] on div "15" at bounding box center [54, 307] width 22 height 18
click at [60, 309] on input "15" at bounding box center [54, 307] width 17 height 17
type input "10"
click at [163, 310] on input "15" at bounding box center [162, 307] width 17 height 17
type input "10"
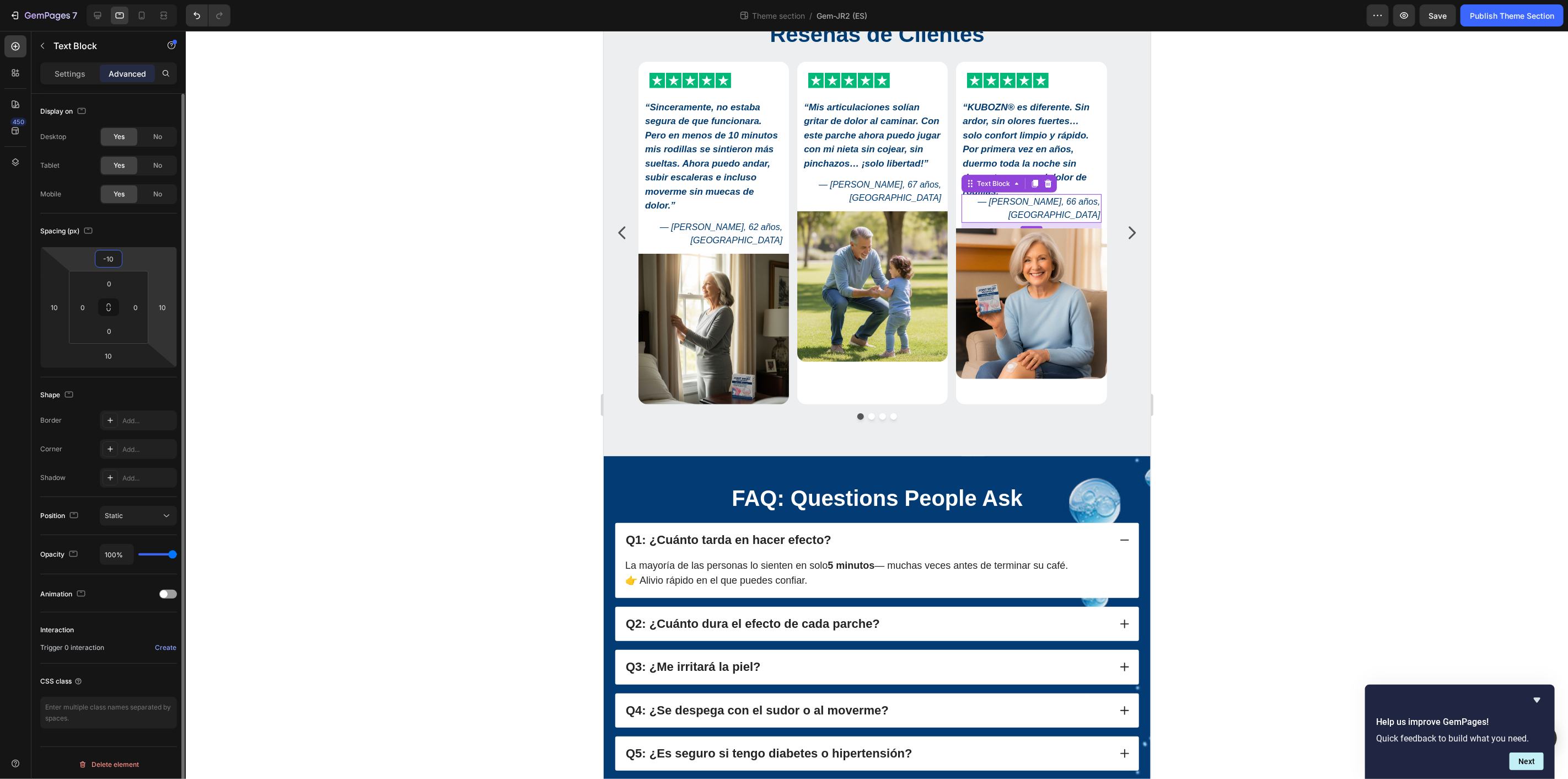
drag, startPoint x: 119, startPoint y: 260, endPoint x: 158, endPoint y: 269, distance: 40.0
click at [119, 260] on input "-10" at bounding box center [108, 258] width 22 height 17
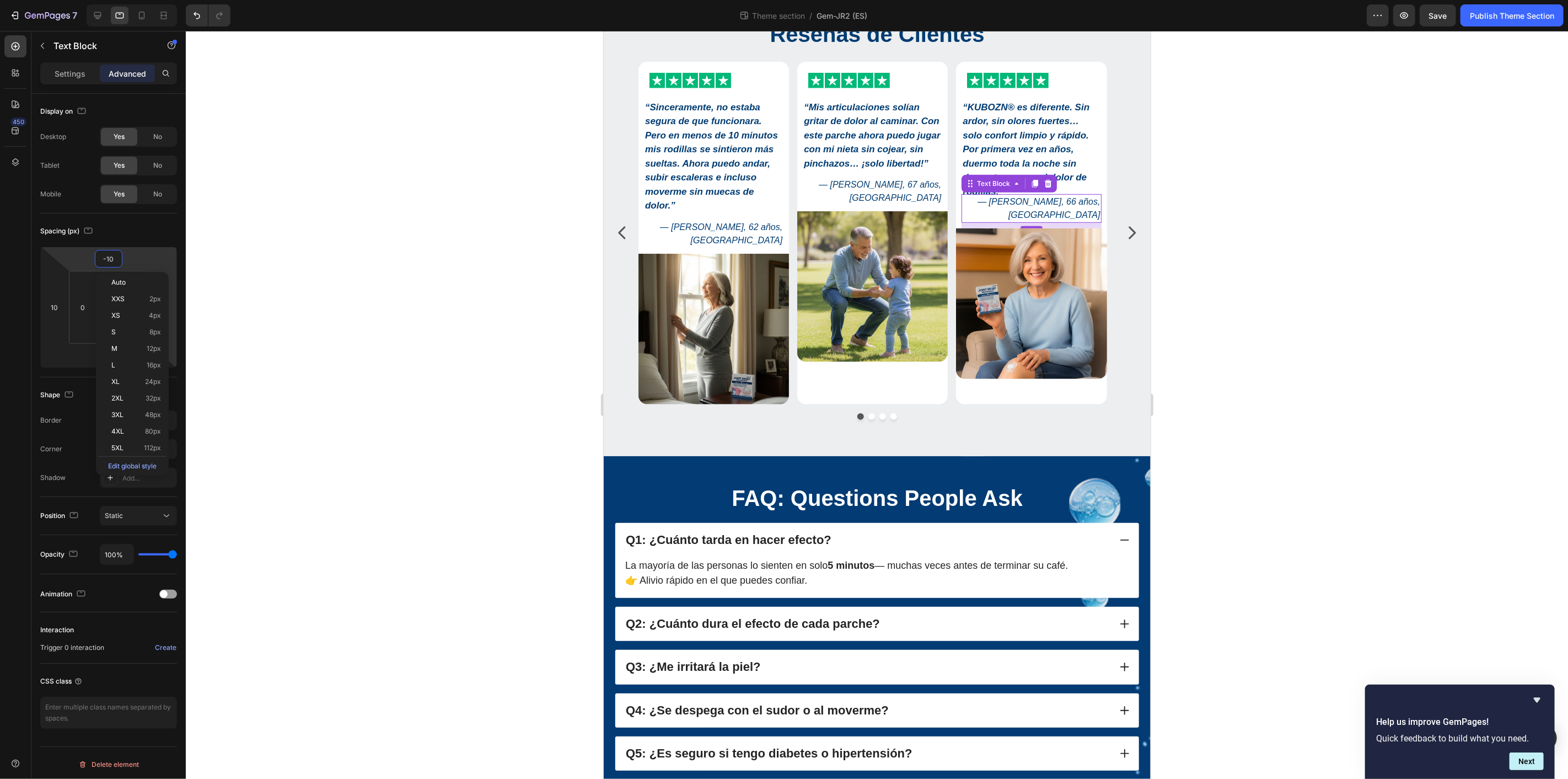
type input "0"
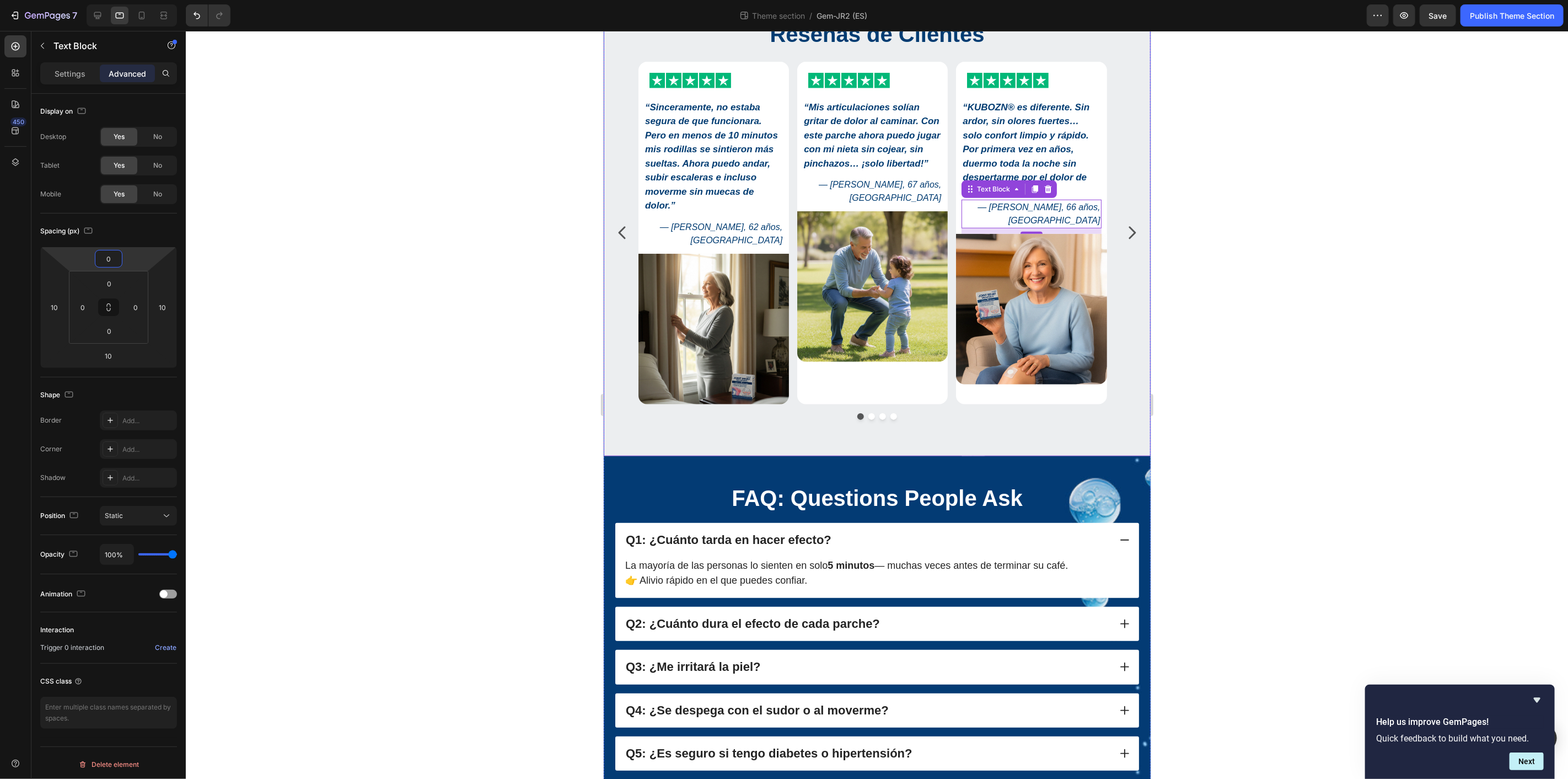
click at [1290, 198] on div at bounding box center [877, 404] width 1382 height 747
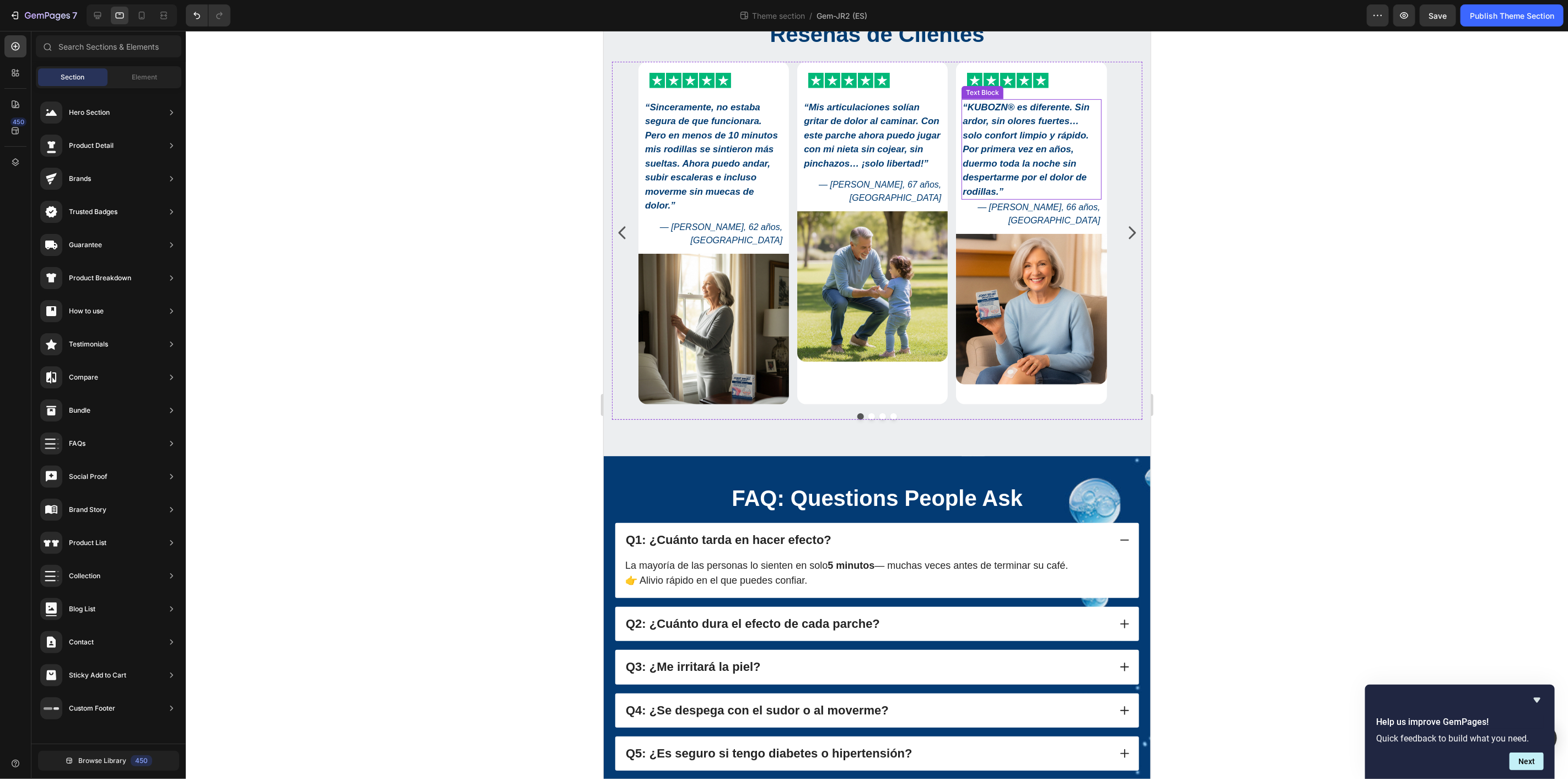
click at [1054, 148] on strong "“KUBOZN® es diferente. Sin ardor, sin olores fuertes… solo confort limpio y ráp…" at bounding box center [1025, 149] width 126 height 95
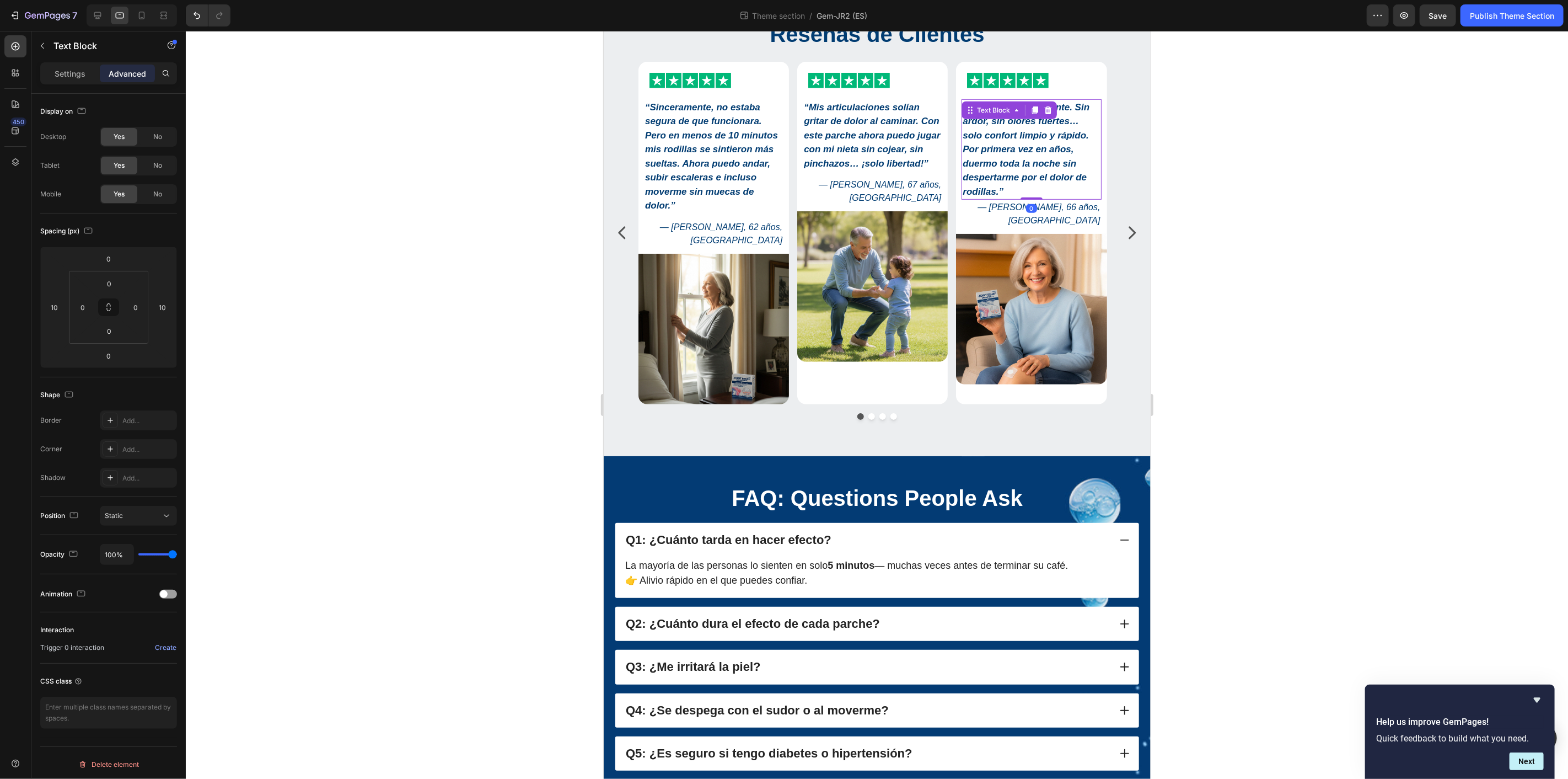
drag, startPoint x: 1298, startPoint y: 204, endPoint x: 1262, endPoint y: 204, distance: 36.0
click at [1297, 204] on div at bounding box center [877, 404] width 1382 height 747
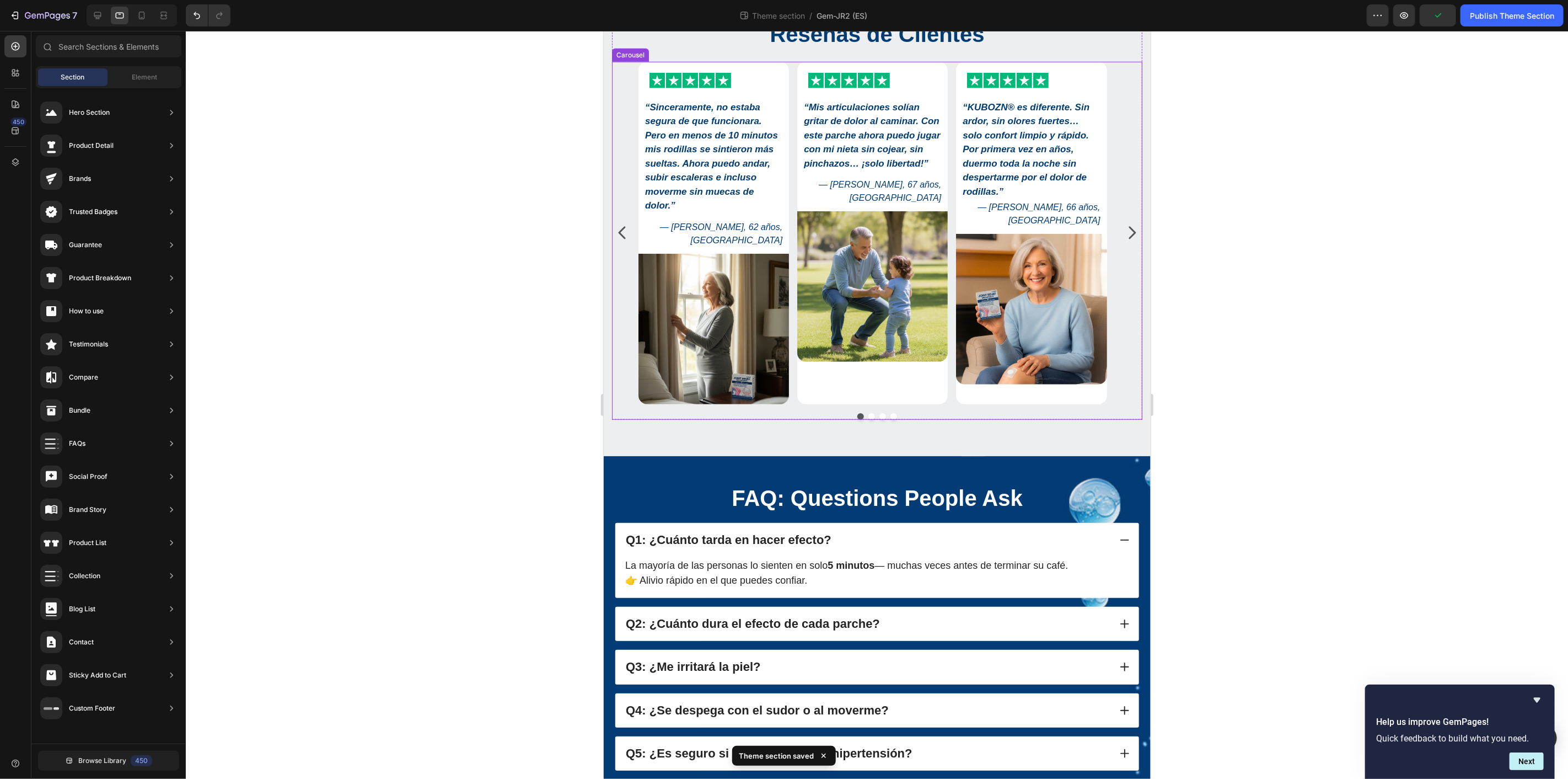
click at [1122, 233] on icon "Carousel Next Arrow" at bounding box center [1131, 232] width 18 height 18
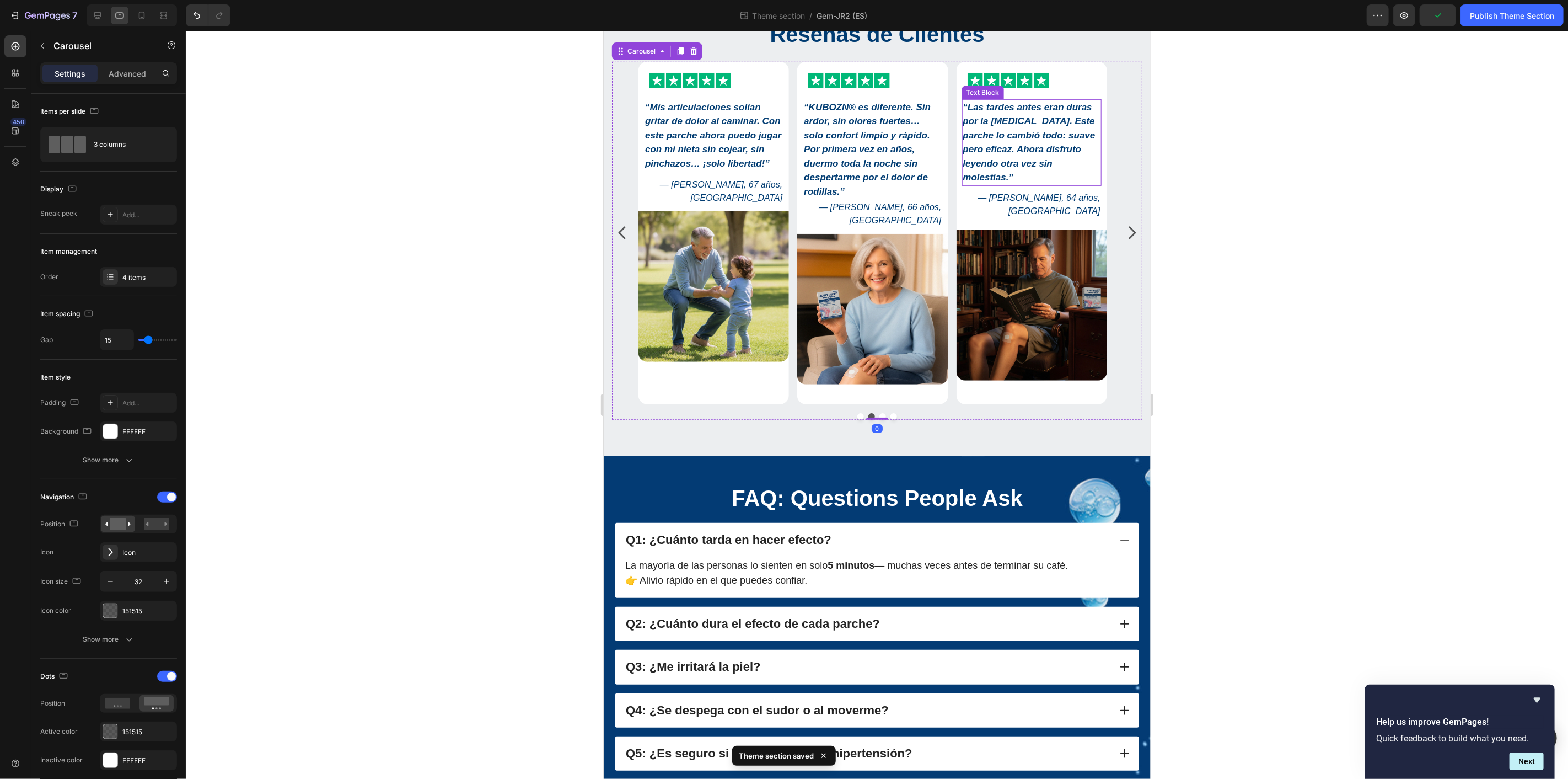
click at [1057, 169] on p "“Las tardes antes eran duras por la rigidez articular. Este parche lo cambió to…" at bounding box center [1031, 142] width 137 height 84
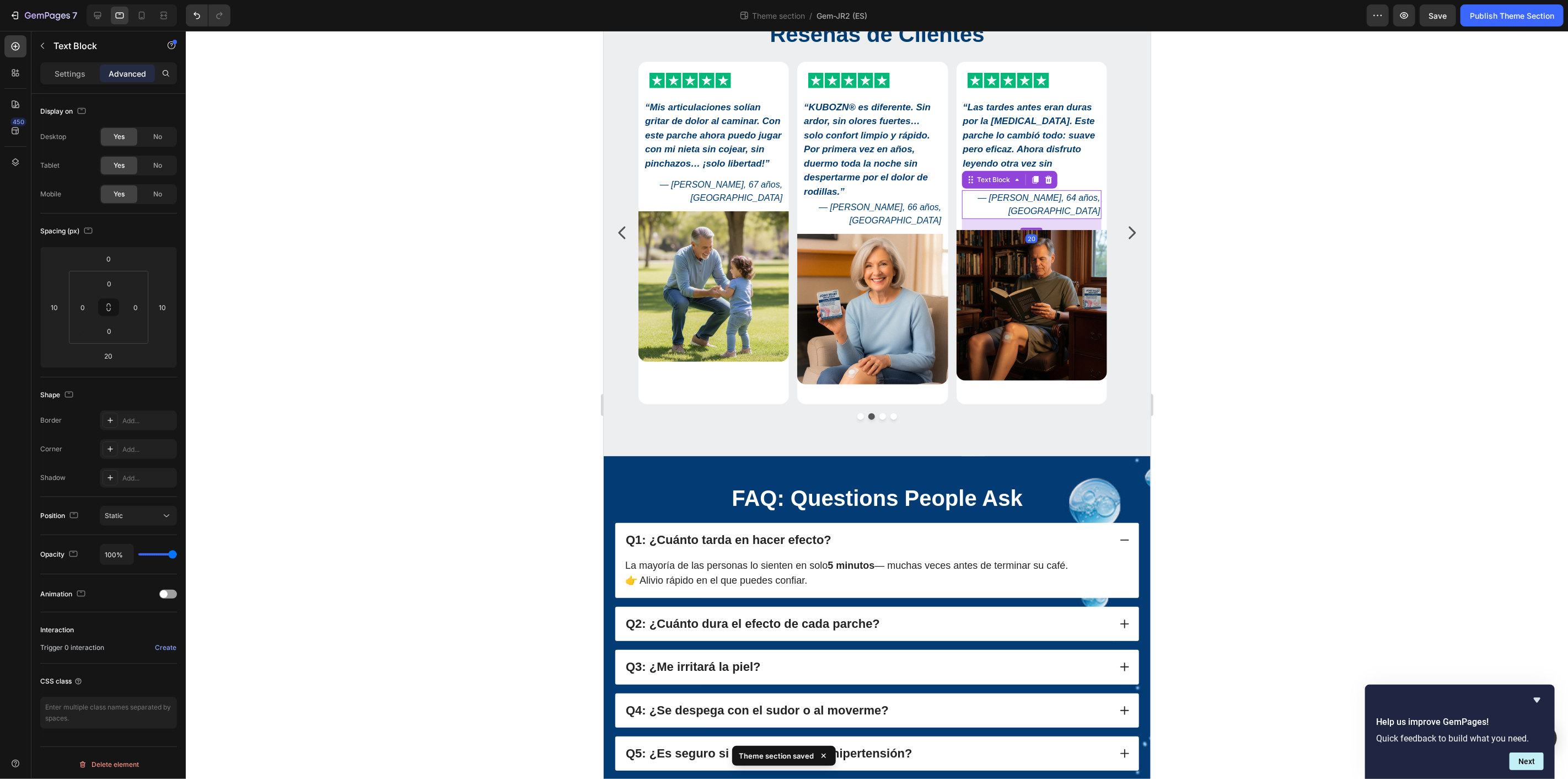
click at [1057, 206] on p "— Miguel H., 64 años, Sevilla" at bounding box center [1031, 204] width 137 height 26
click at [1264, 241] on div at bounding box center [877, 404] width 1382 height 747
click at [912, 216] on p "— María L., 66 años, Barcelona" at bounding box center [872, 213] width 137 height 26
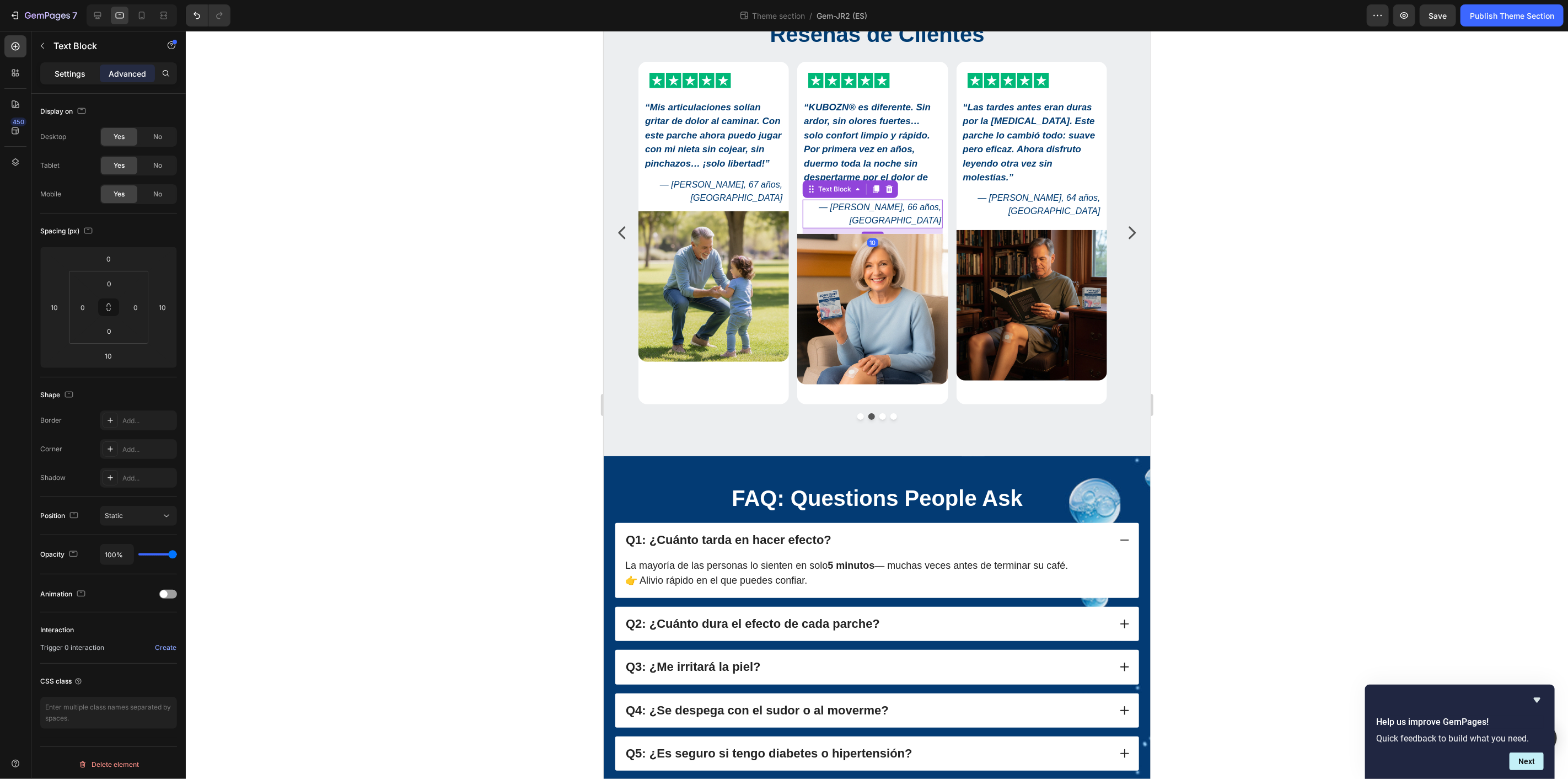
click at [68, 65] on div "Settings" at bounding box center [69, 73] width 55 height 18
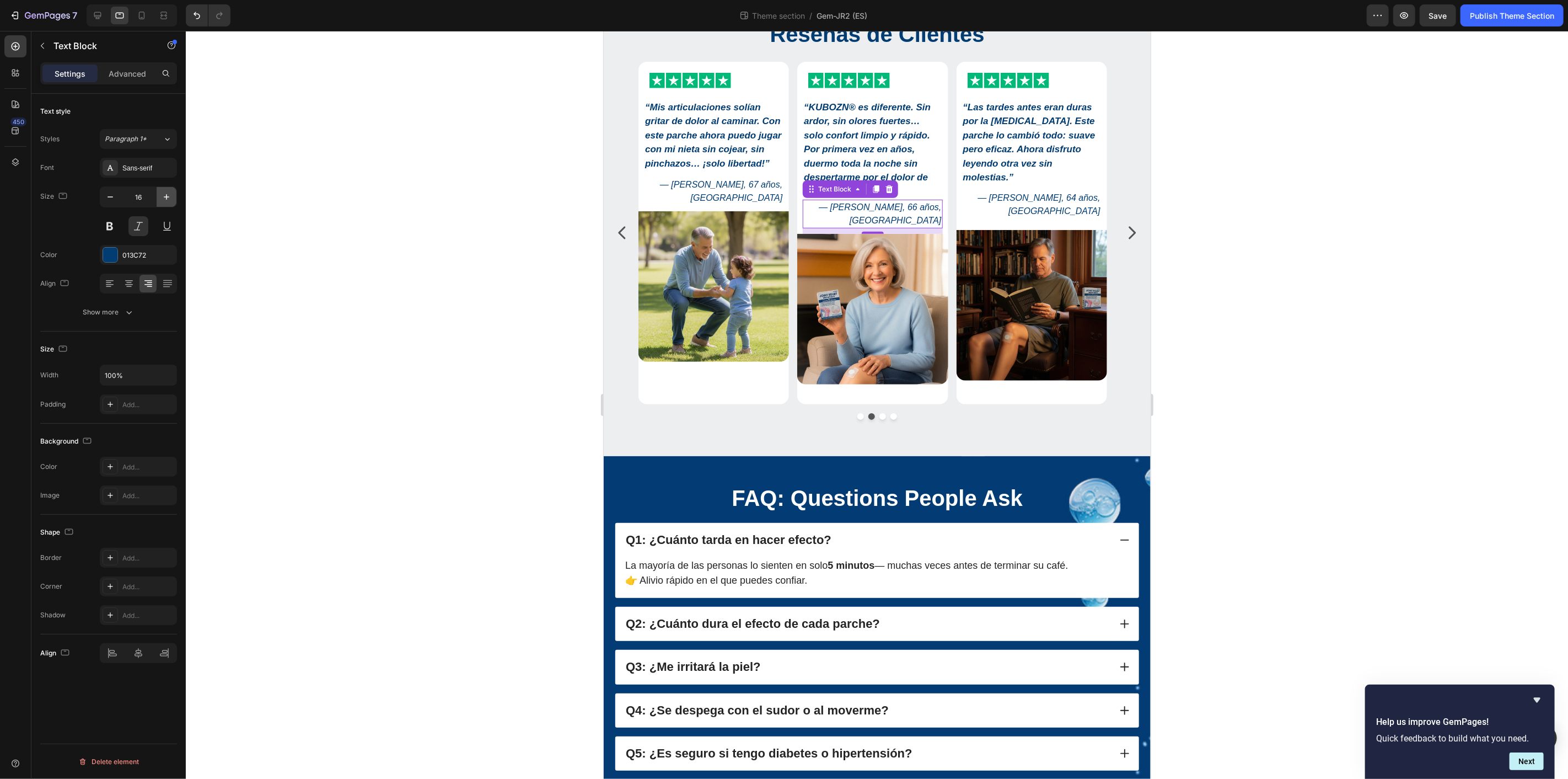
click at [164, 194] on icon "button" at bounding box center [166, 197] width 11 height 11
type input "17"
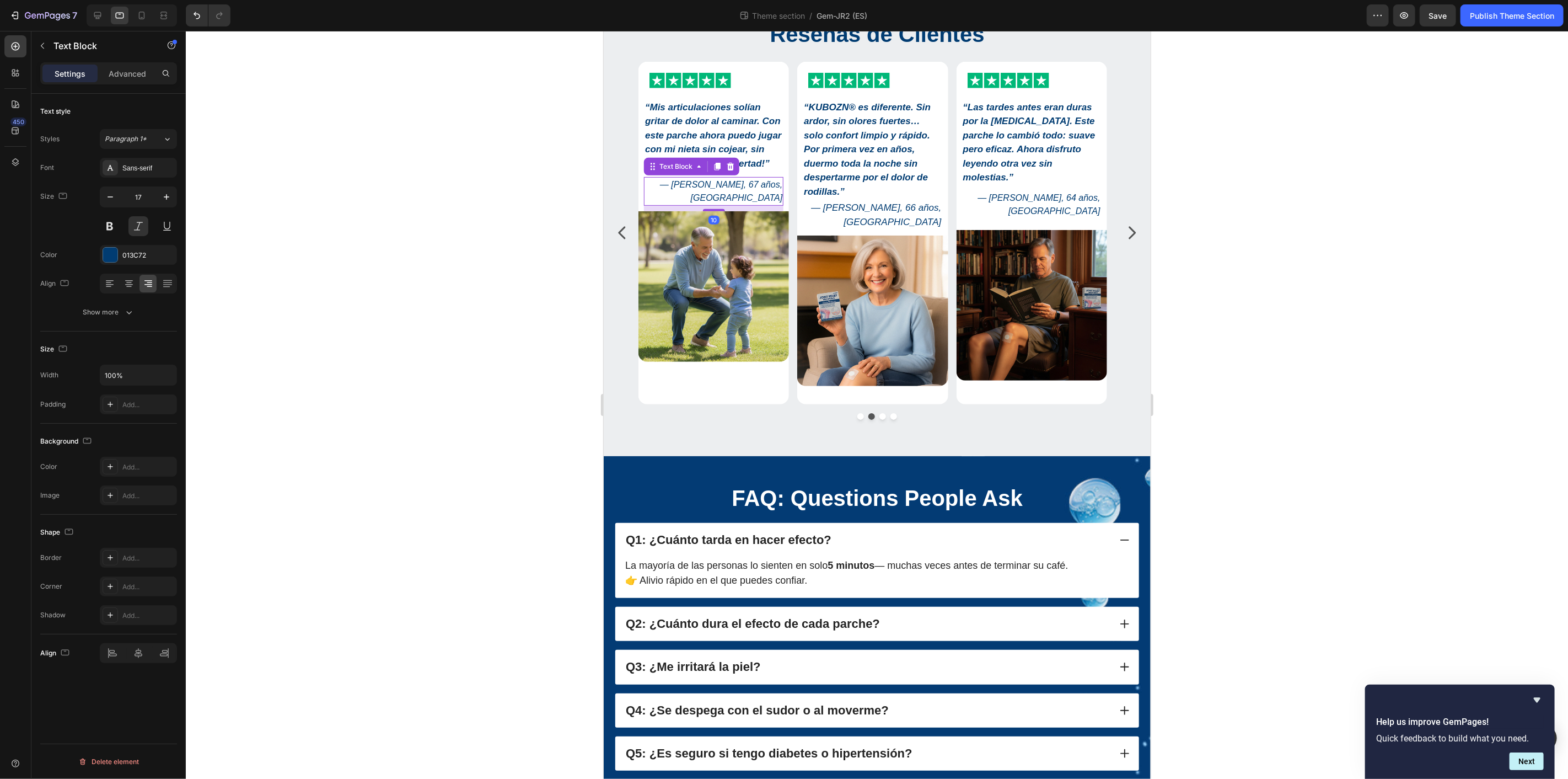
drag, startPoint x: 764, startPoint y: 207, endPoint x: 1067, endPoint y: 242, distance: 305.0
click at [764, 204] on p "— Francisco D., 67 años, Madrid" at bounding box center [713, 191] width 137 height 26
click at [165, 196] on icon "button" at bounding box center [166, 197] width 11 height 11
type input "17"
click at [1008, 206] on p "— Miguel H., 64 años, Sevilla" at bounding box center [1031, 204] width 137 height 26
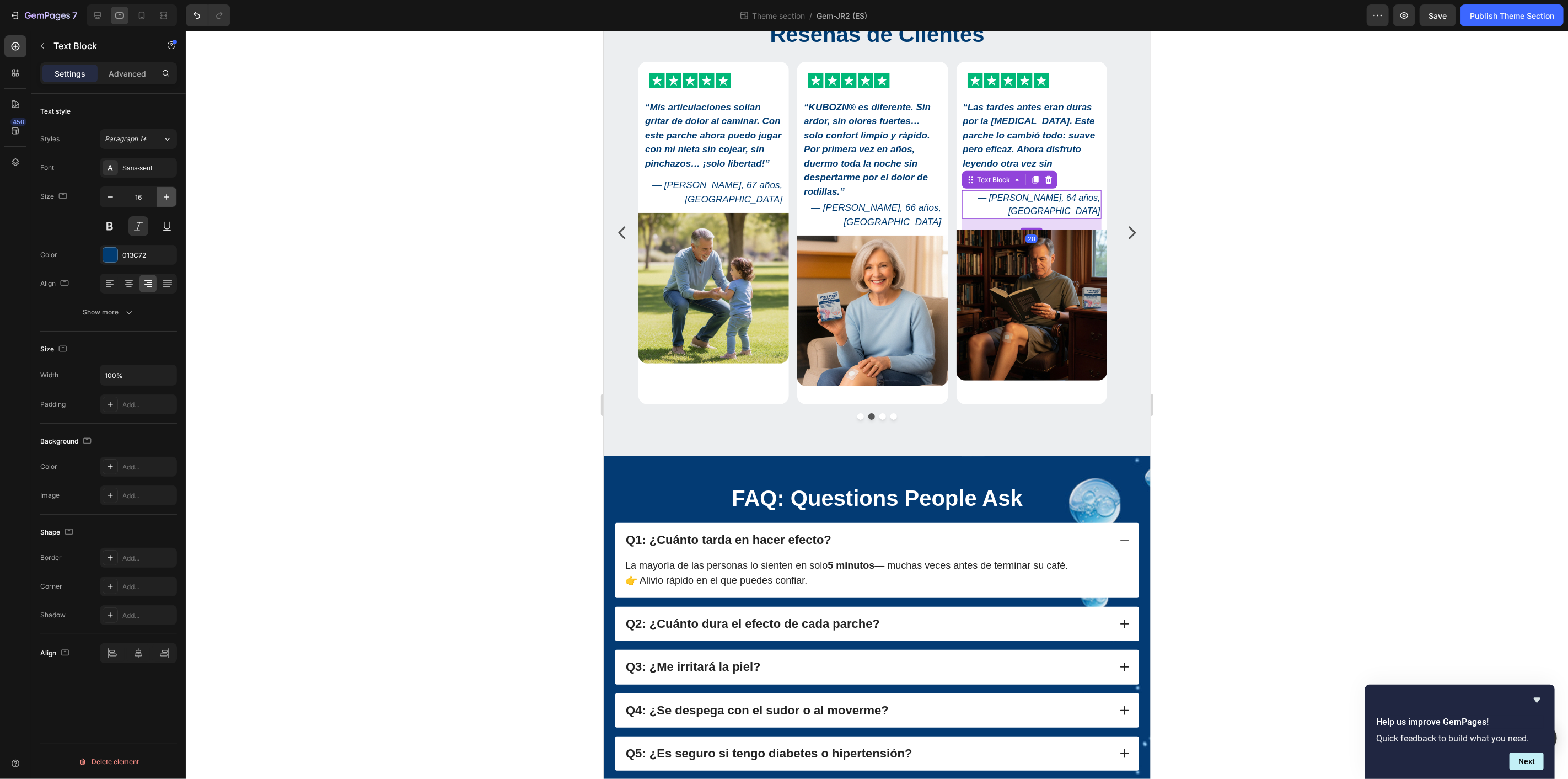
click at [165, 197] on icon "button" at bounding box center [166, 197] width 5 height 5
type input "17"
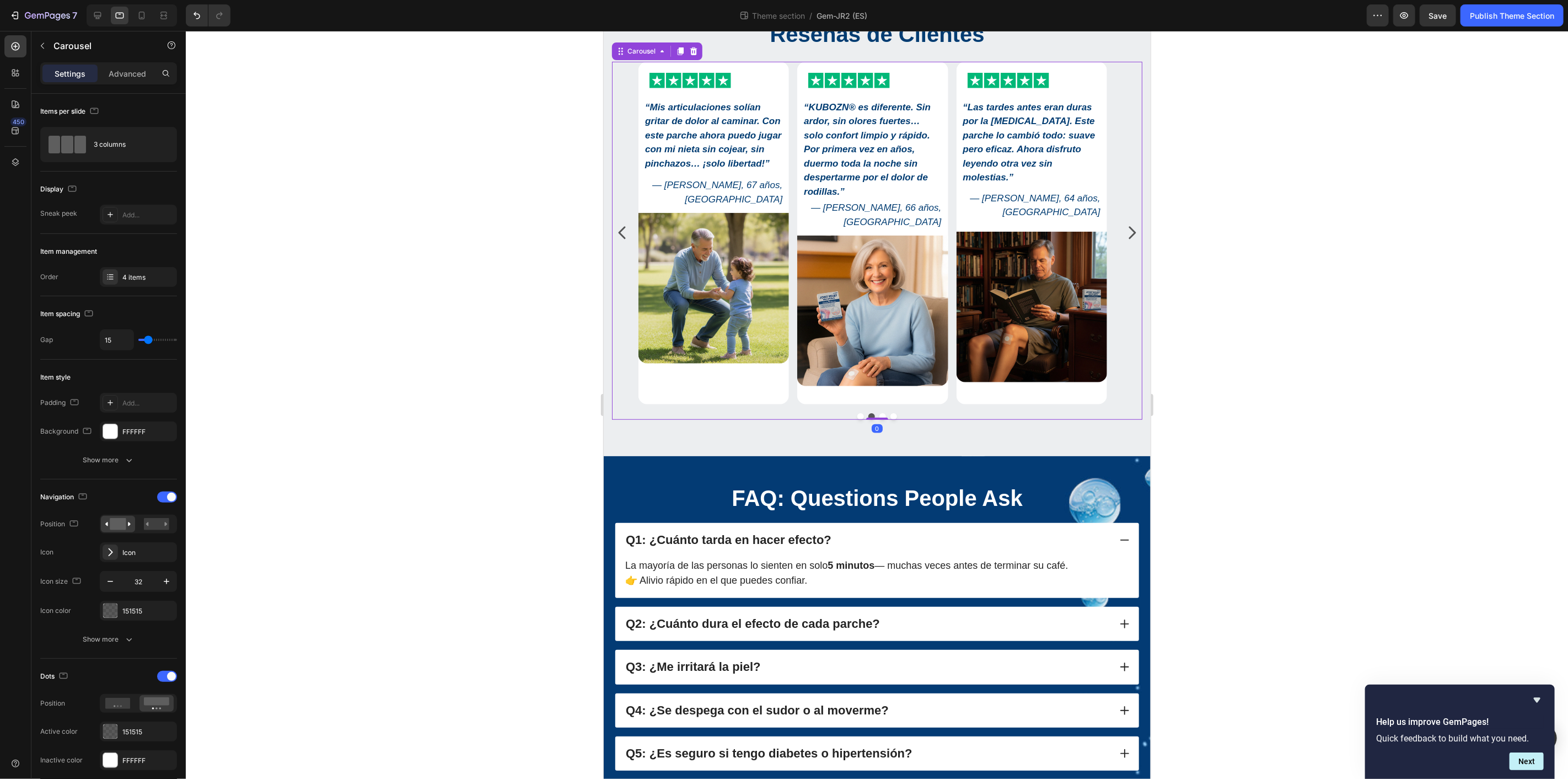
click at [857, 413] on button "Dot" at bounding box center [860, 416] width 7 height 7
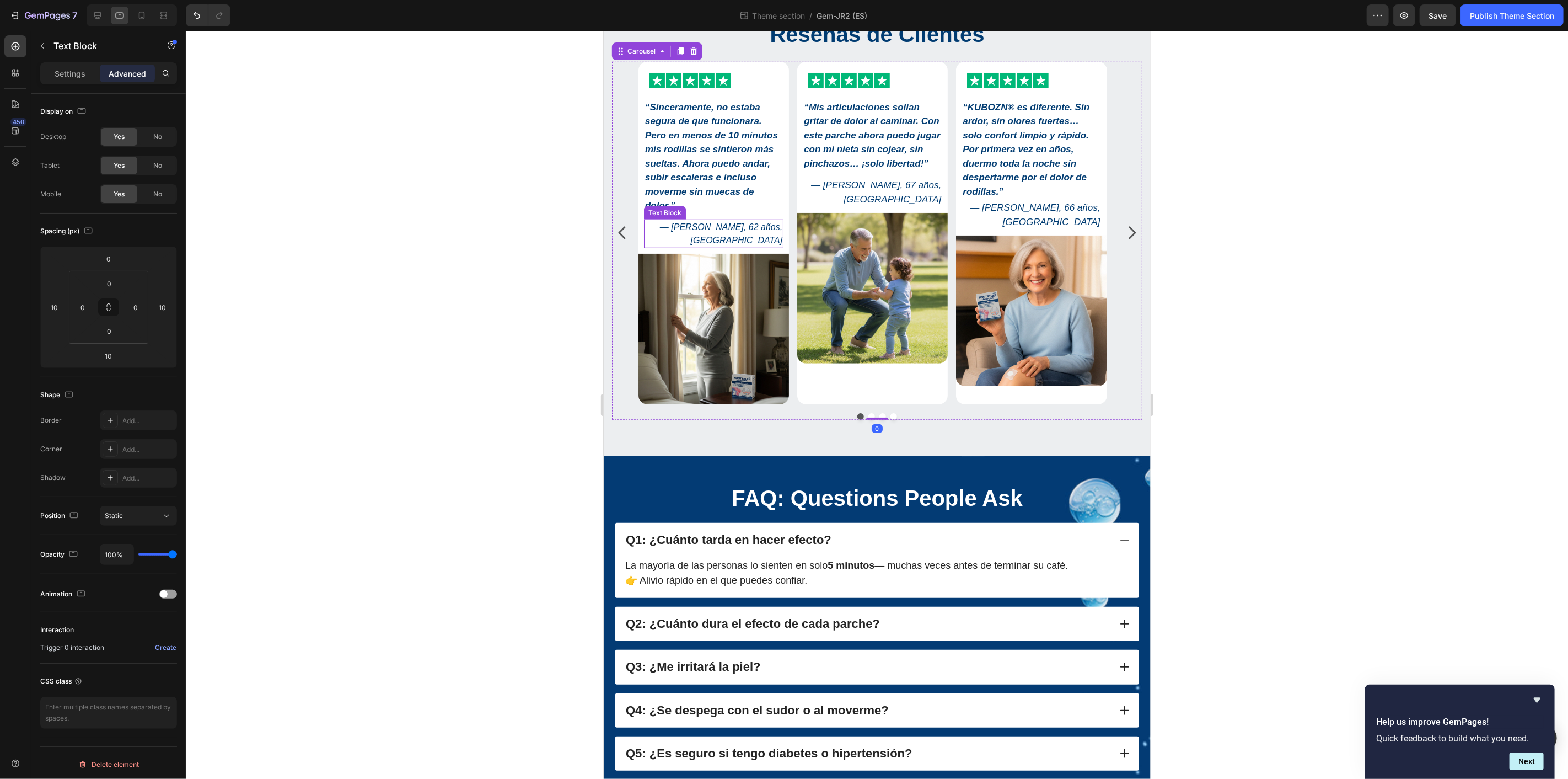
click at [741, 238] on p "— Linda R., 62 años, Valencia" at bounding box center [713, 234] width 137 height 26
click at [68, 75] on p "Settings" at bounding box center [69, 73] width 31 height 11
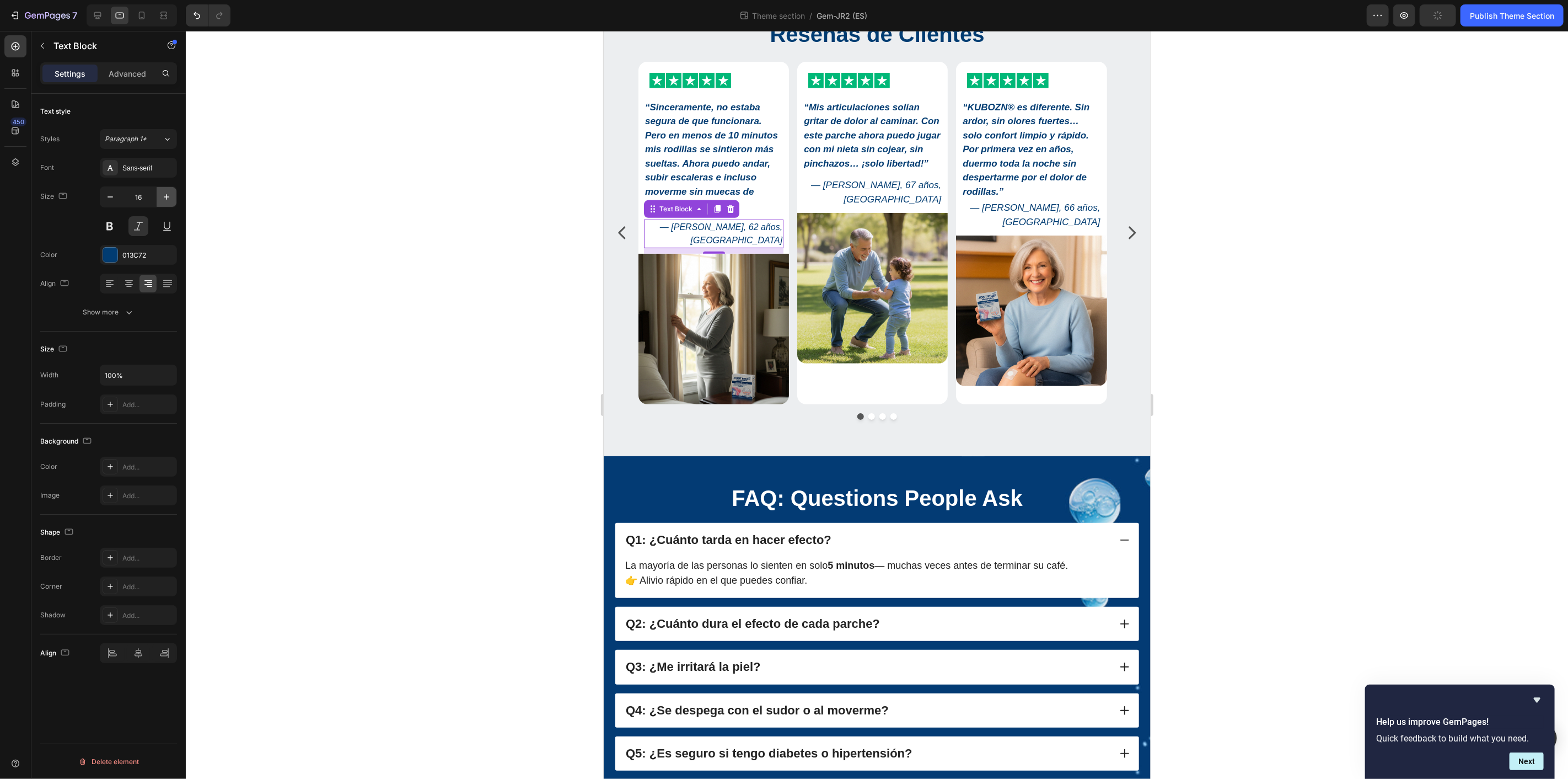
click at [167, 193] on icon "button" at bounding box center [166, 197] width 11 height 11
type input "17"
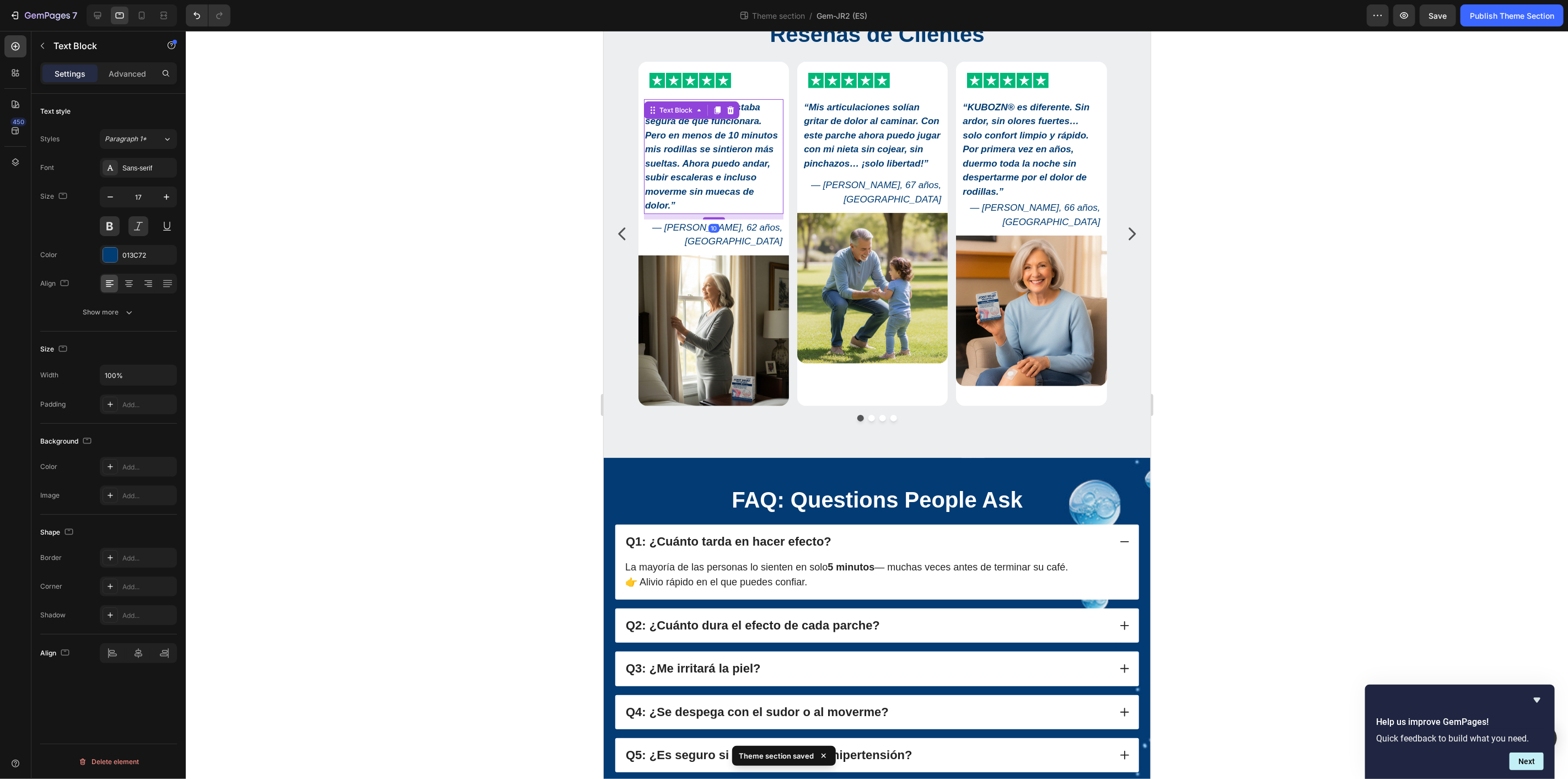
click at [727, 152] on strong "“Sinceramente, no estaba segura de que funcionara. Pero en menos de 10 minutos …" at bounding box center [710, 156] width 133 height 109
click at [116, 312] on div "Show more" at bounding box center [109, 312] width 51 height 11
click at [1313, 186] on div at bounding box center [877, 404] width 1382 height 747
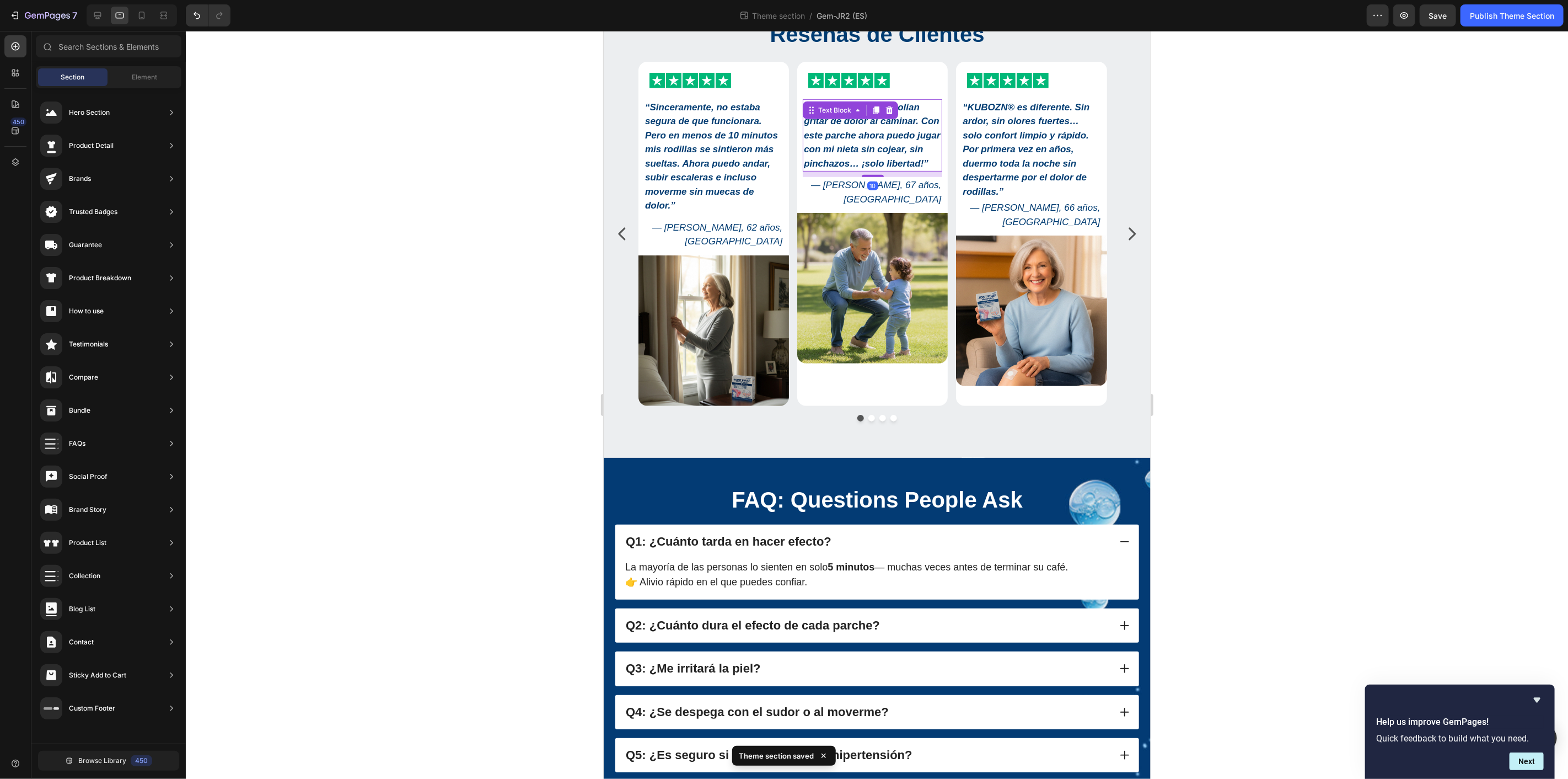
drag, startPoint x: 893, startPoint y: 166, endPoint x: 938, endPoint y: 169, distance: 45.1
click at [893, 165] on strong "“Mis articulaciones solían gritar de dolor al caminar. Con este parche ahora pu…" at bounding box center [872, 135] width 137 height 67
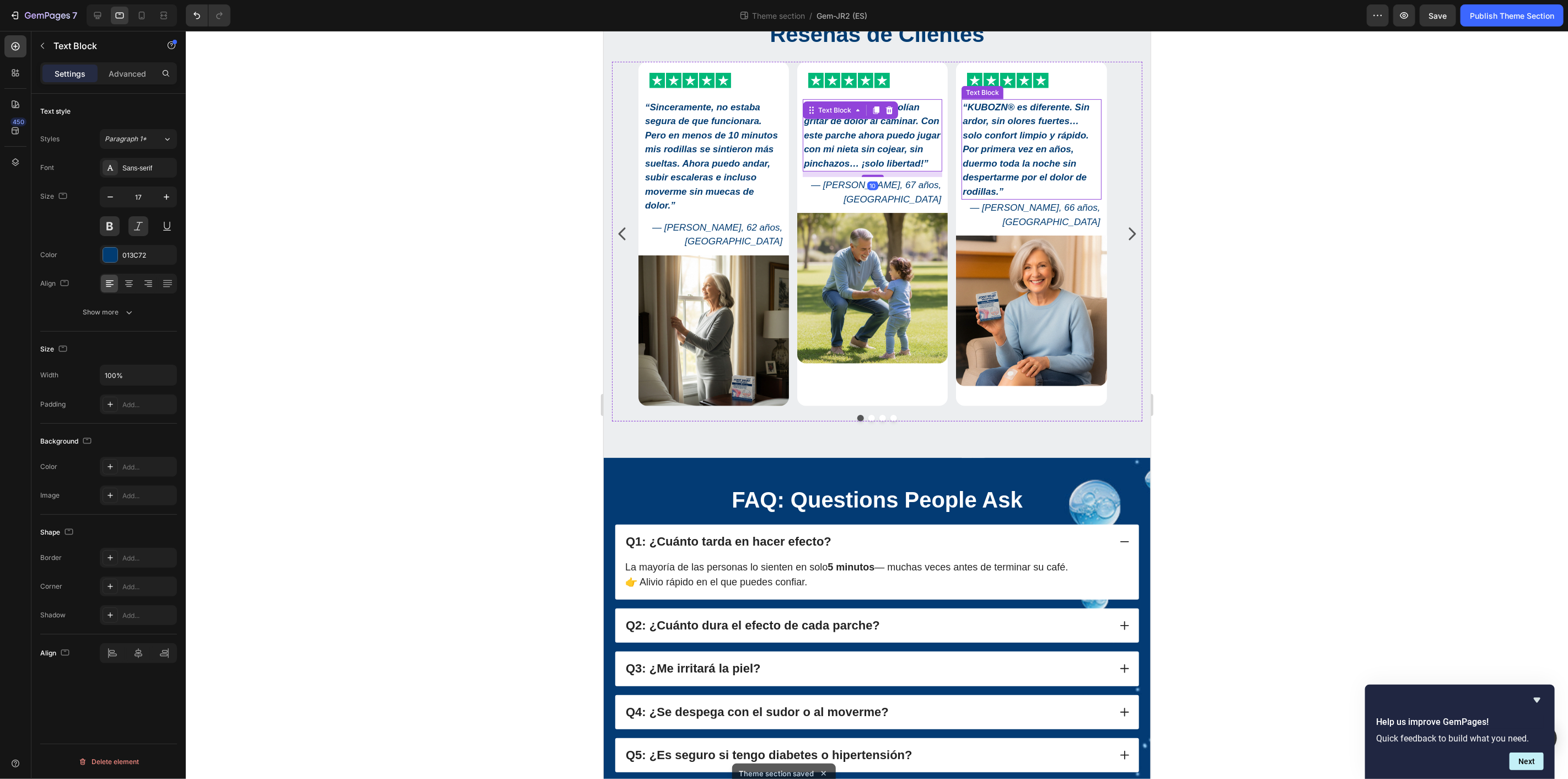
click at [1054, 173] on strong "“KUBOZN® es diferente. Sin ardor, sin olores fuertes… solo confort limpio y ráp…" at bounding box center [1025, 149] width 126 height 95
click at [1396, 198] on div at bounding box center [877, 404] width 1382 height 747
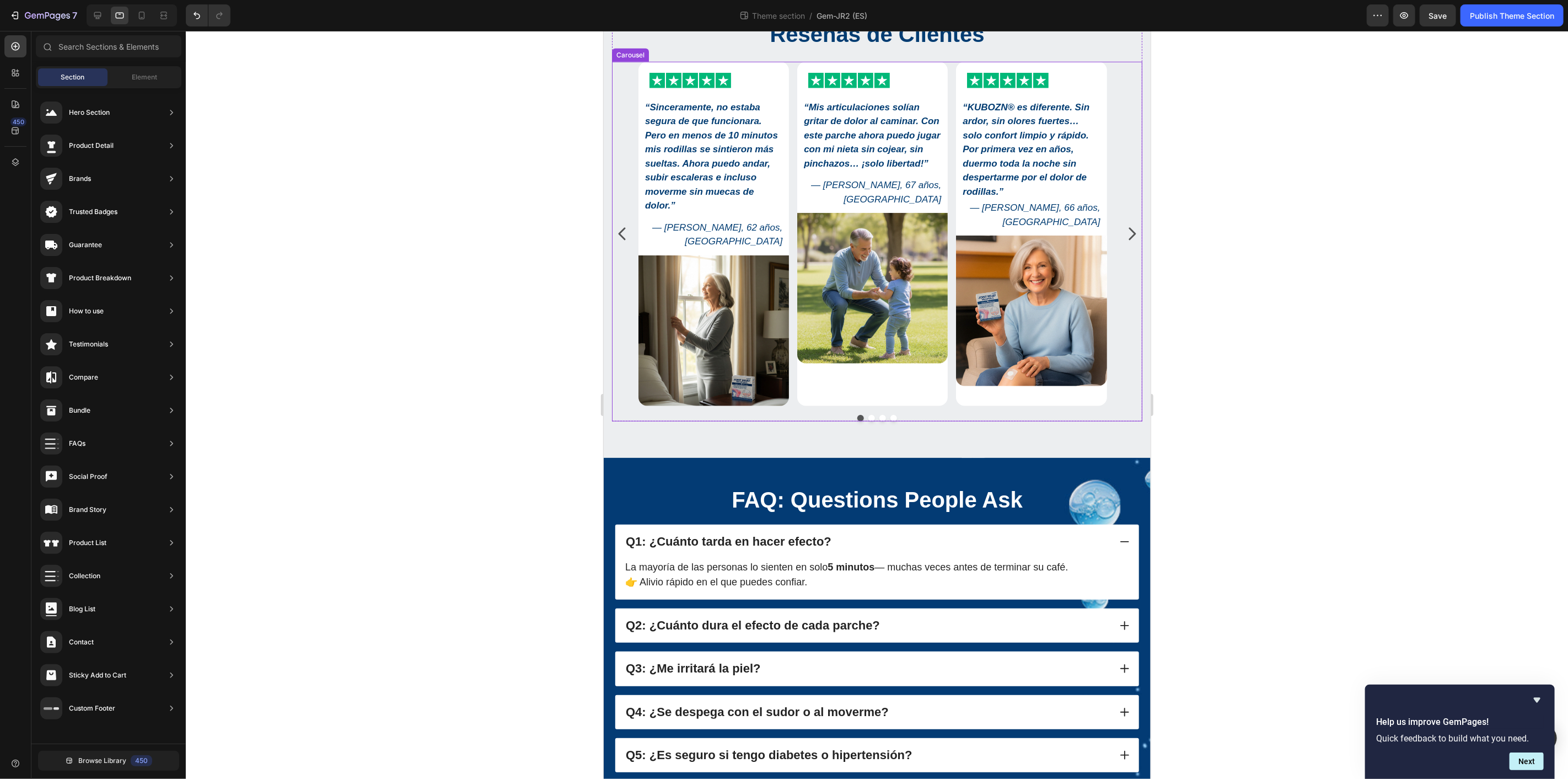
click at [1122, 231] on icon "Carousel Next Arrow" at bounding box center [1131, 234] width 18 height 18
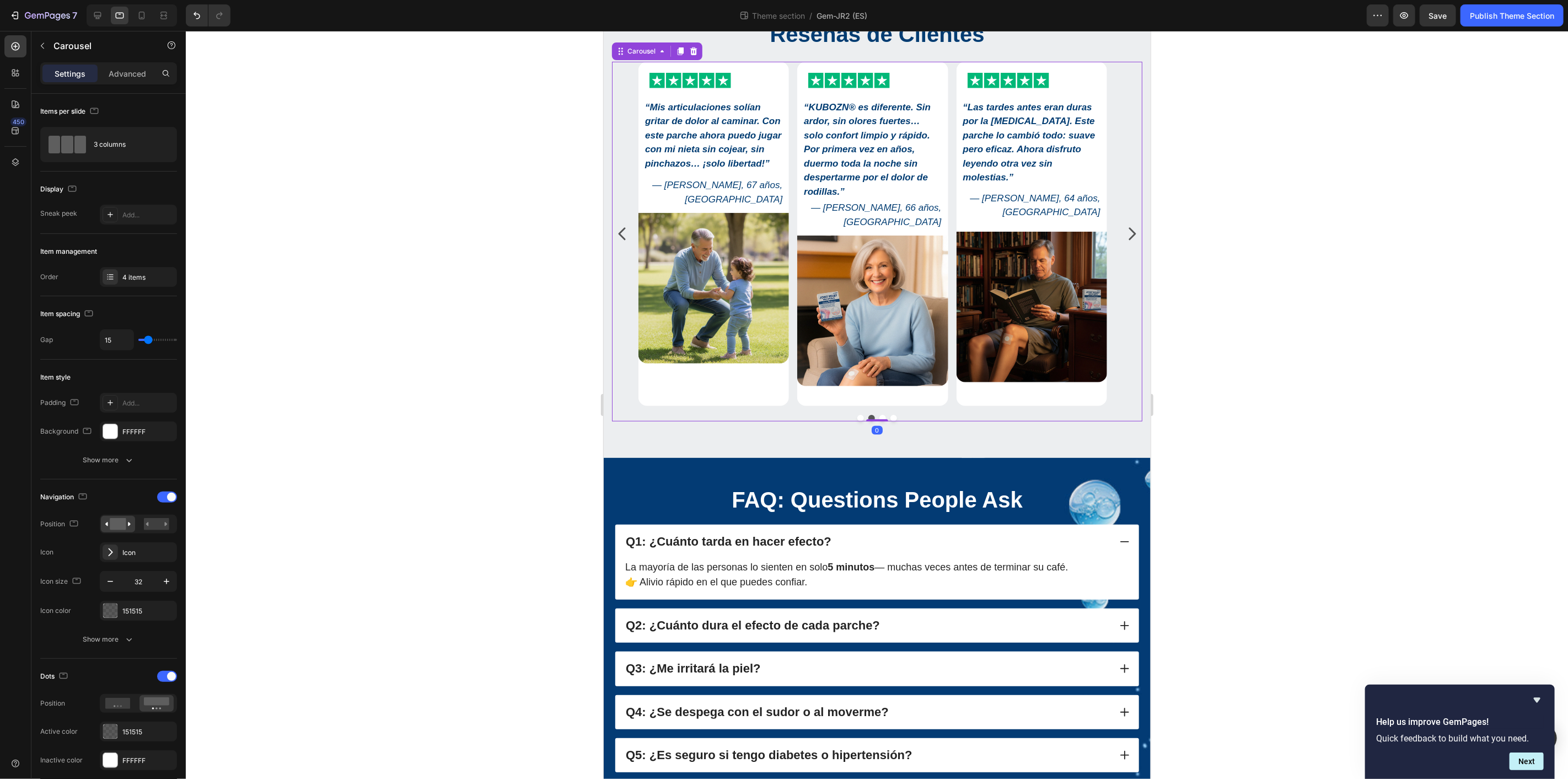
click at [1128, 231] on icon "Carousel Next Arrow" at bounding box center [1132, 233] width 7 height 12
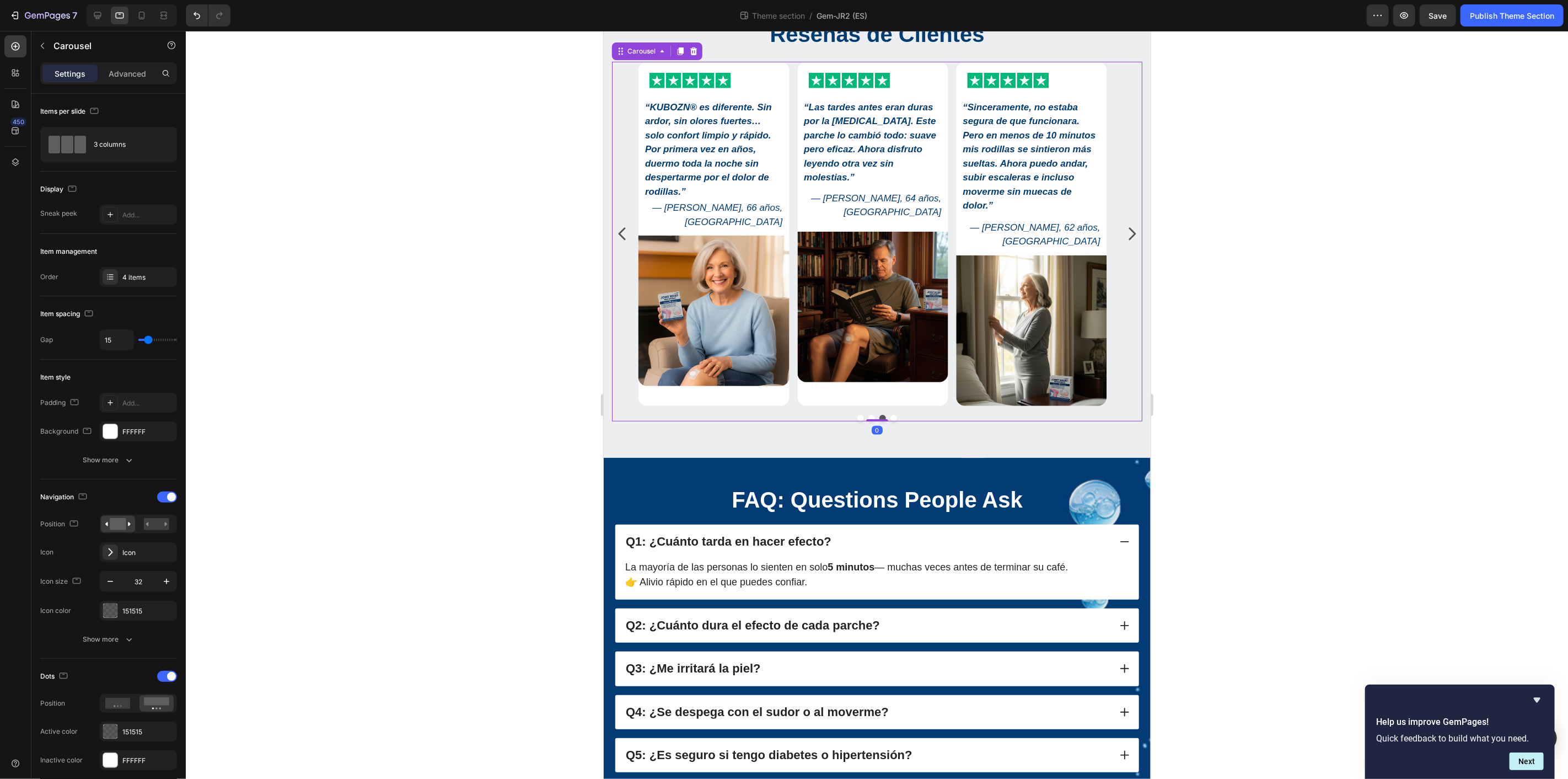
click at [1335, 250] on div at bounding box center [877, 404] width 1382 height 747
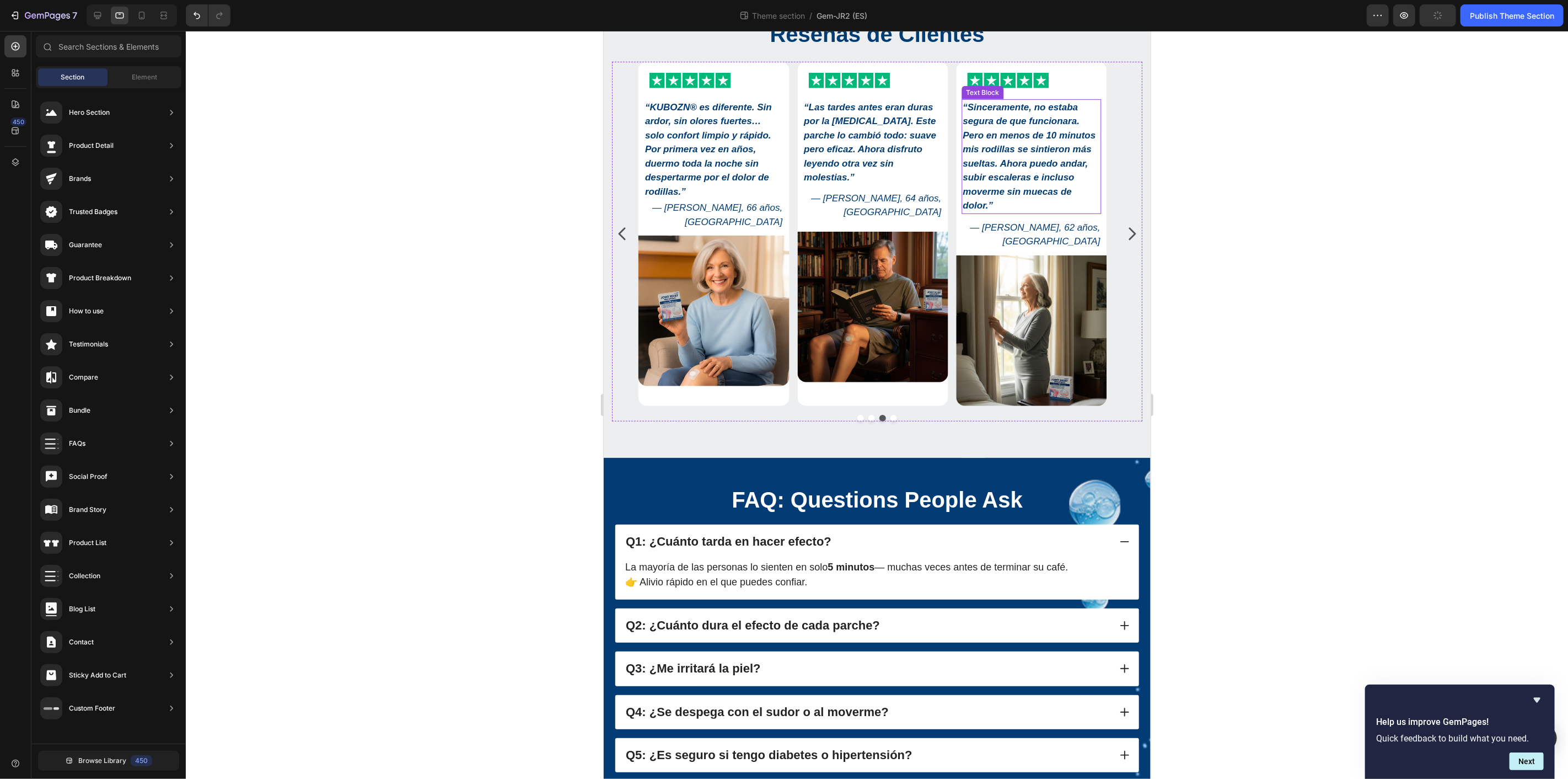
click at [1025, 178] on strong "“Sinceramente, no estaba segura de que funcionara. Pero en menos de 10 minutos …" at bounding box center [1028, 156] width 133 height 109
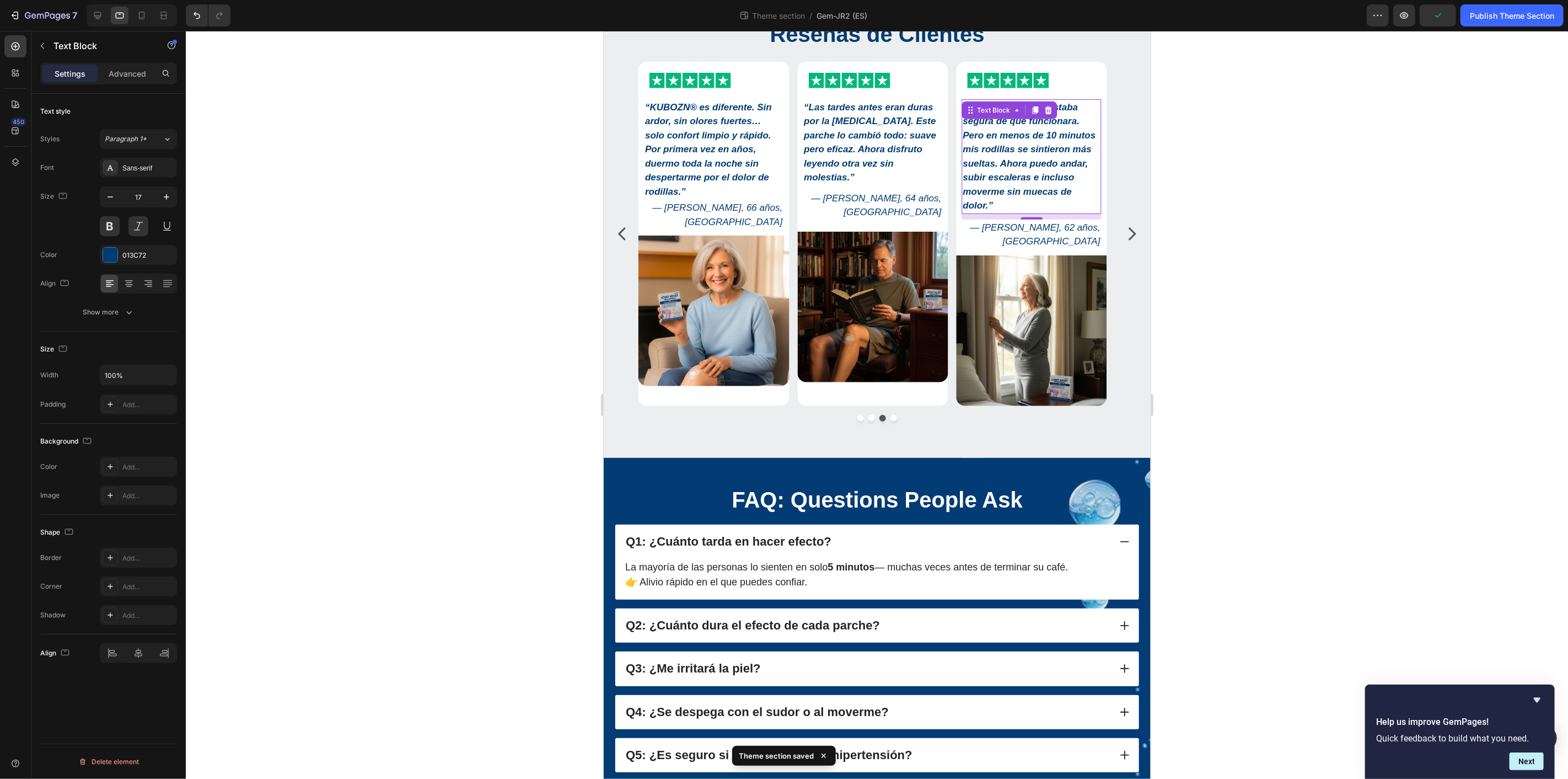
click at [1281, 191] on div at bounding box center [877, 404] width 1382 height 747
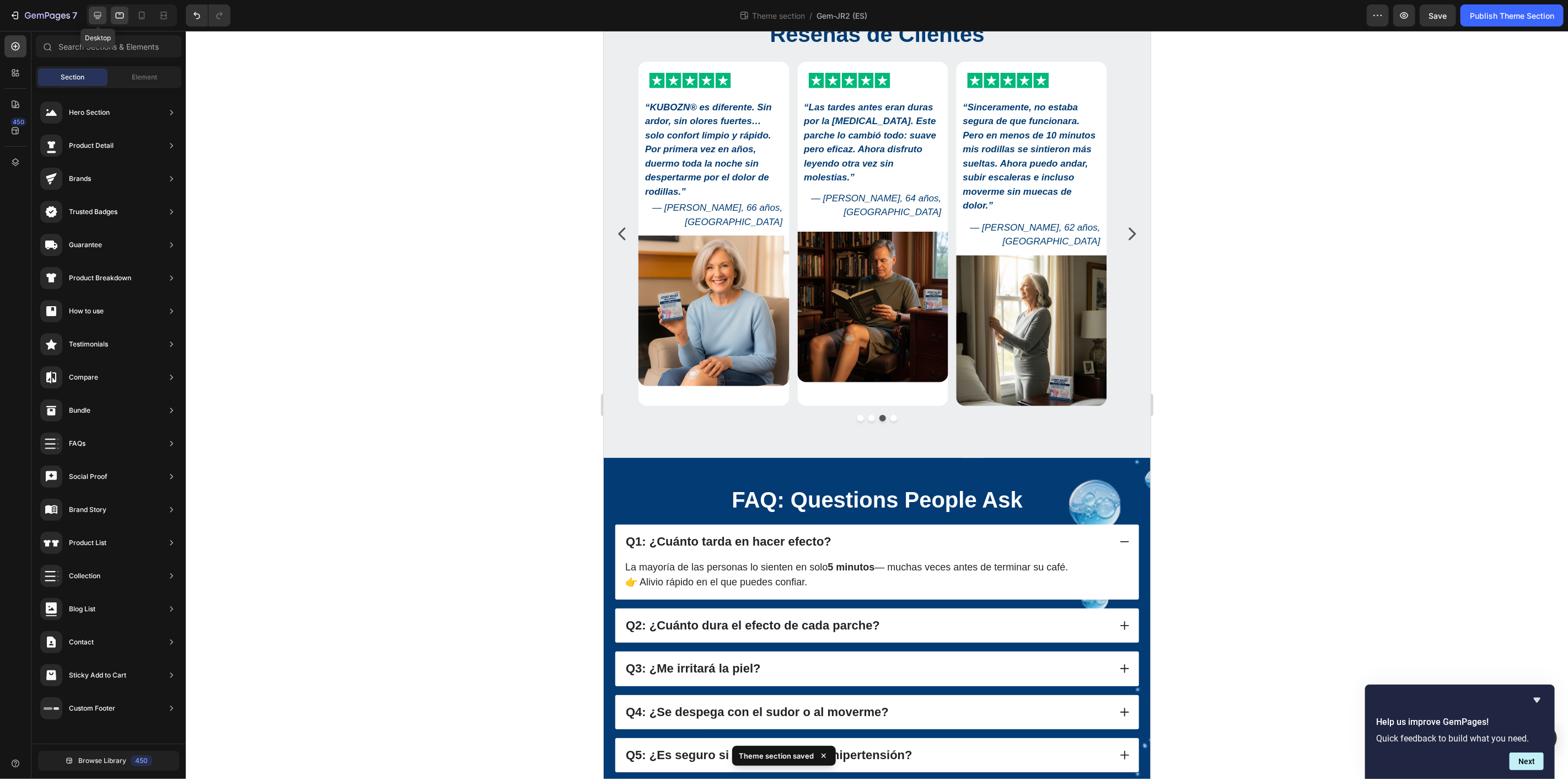
click at [104, 11] on div at bounding box center [97, 16] width 18 height 18
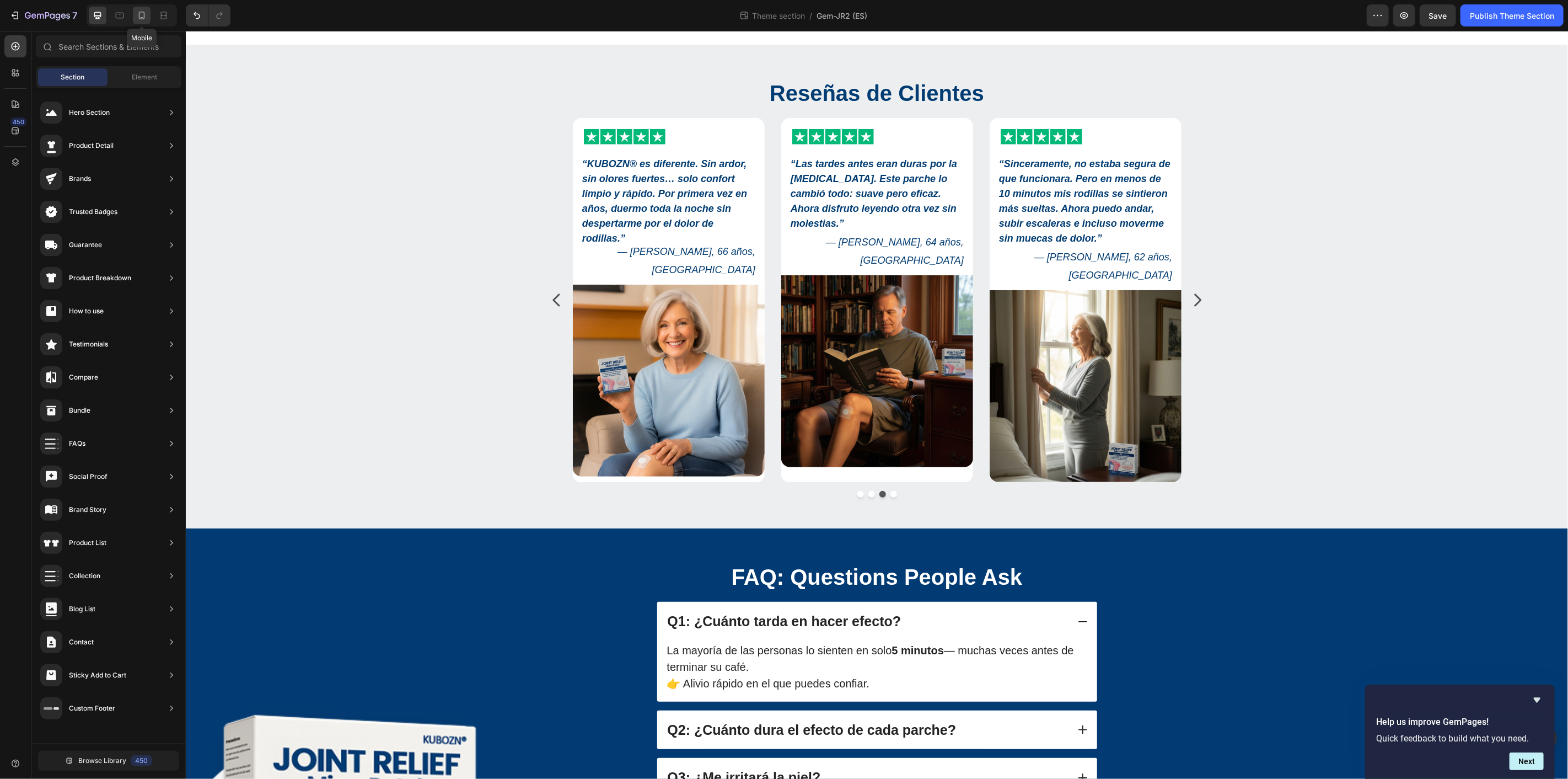
click at [140, 11] on icon at bounding box center [141, 15] width 6 height 8
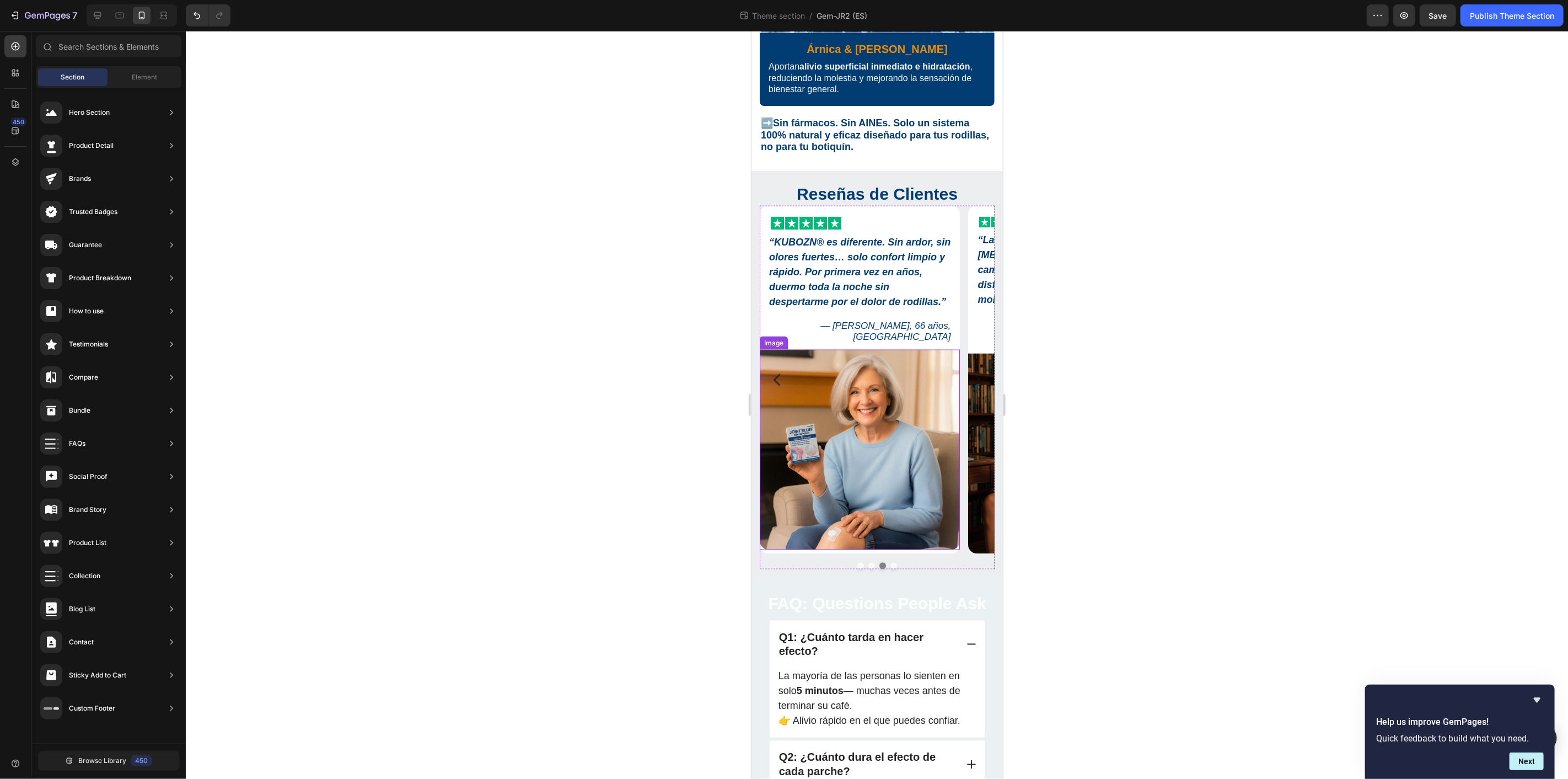
scroll to position [1158, 0]
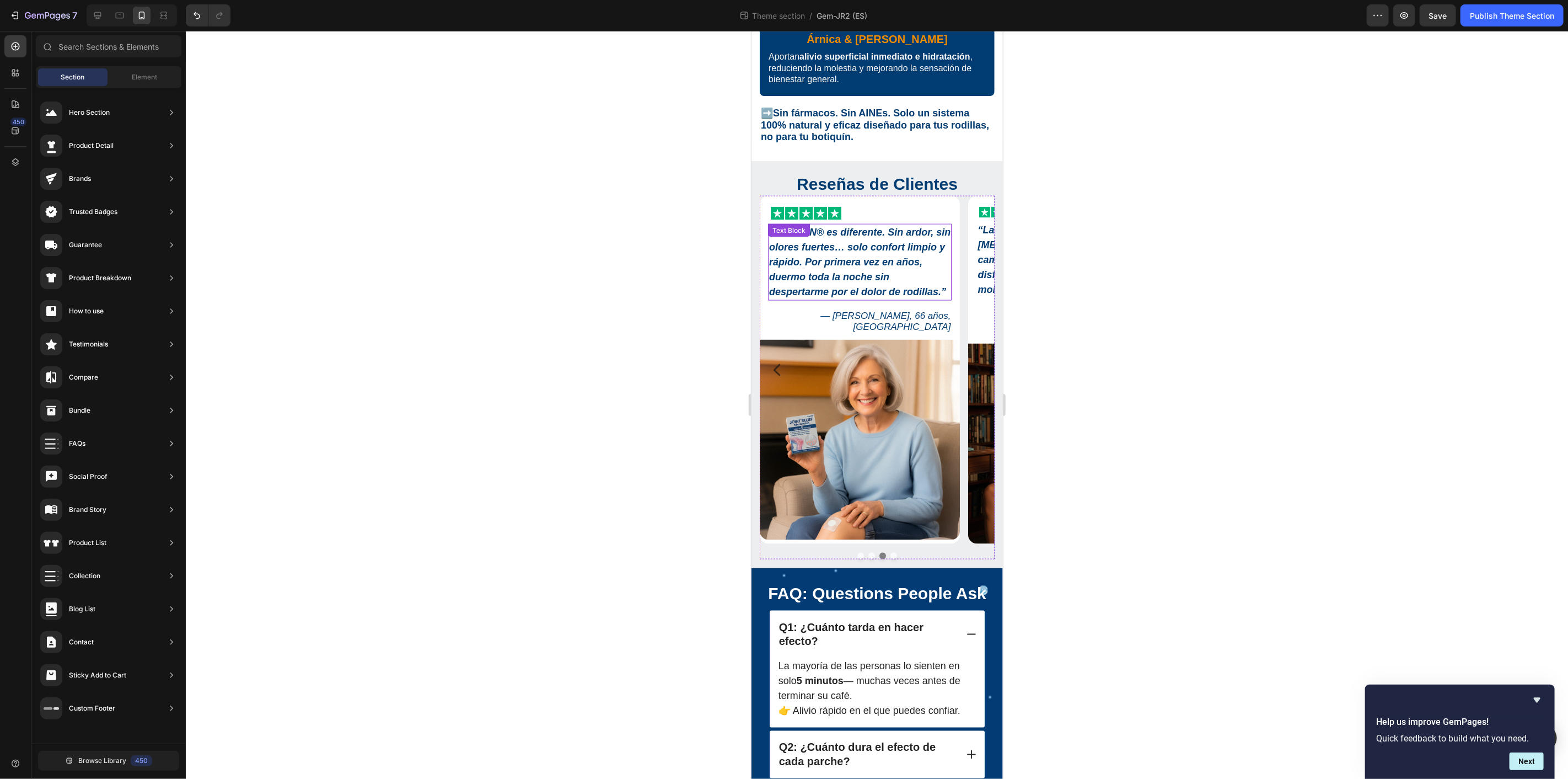
click at [874, 226] on strong "“KUBOZN® es diferente. Sin ardor, sin olores fuertes… solo confort limpio y ráp…" at bounding box center [859, 261] width 182 height 70
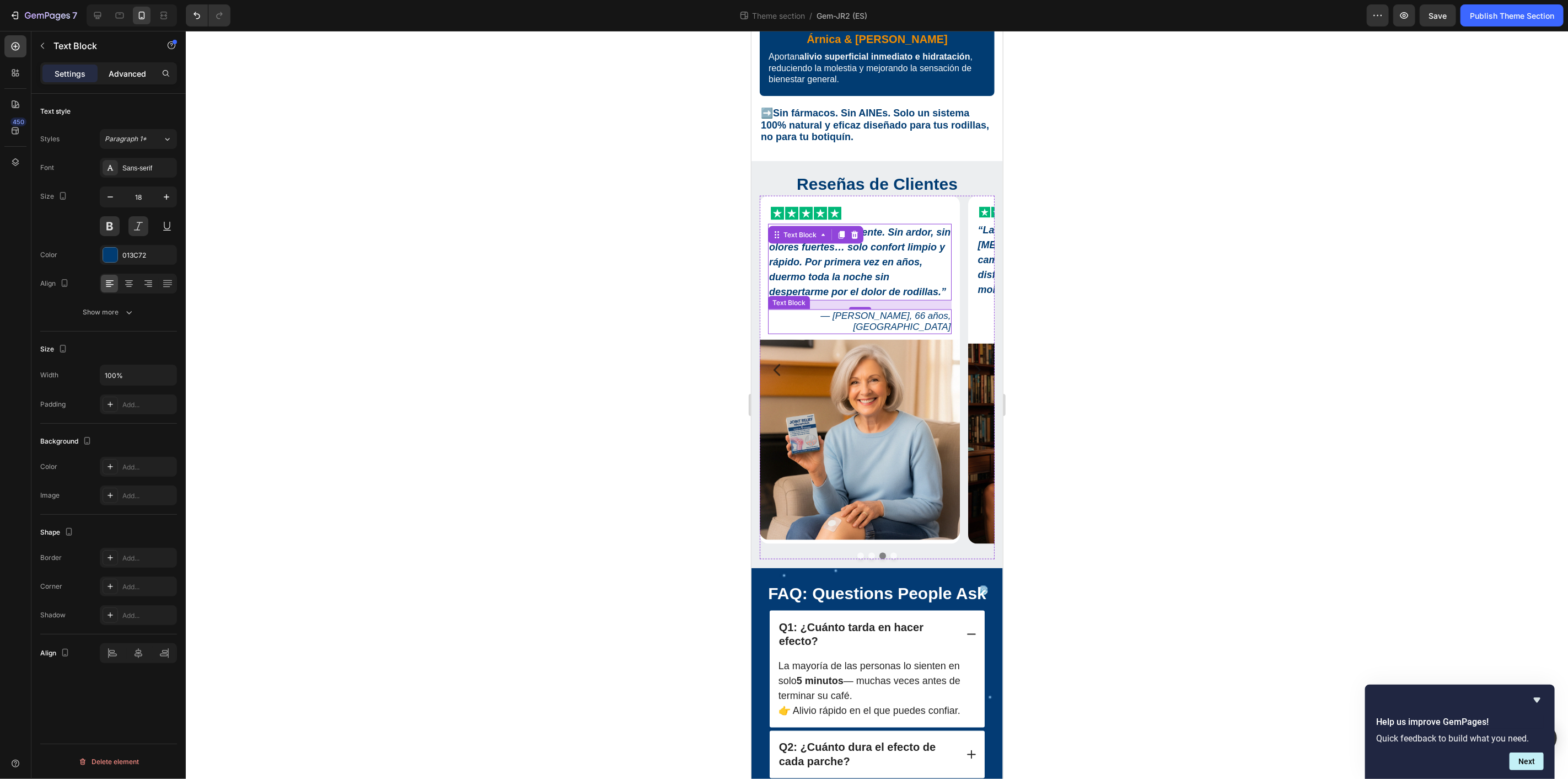
click at [133, 73] on p "Advanced" at bounding box center [127, 73] width 38 height 11
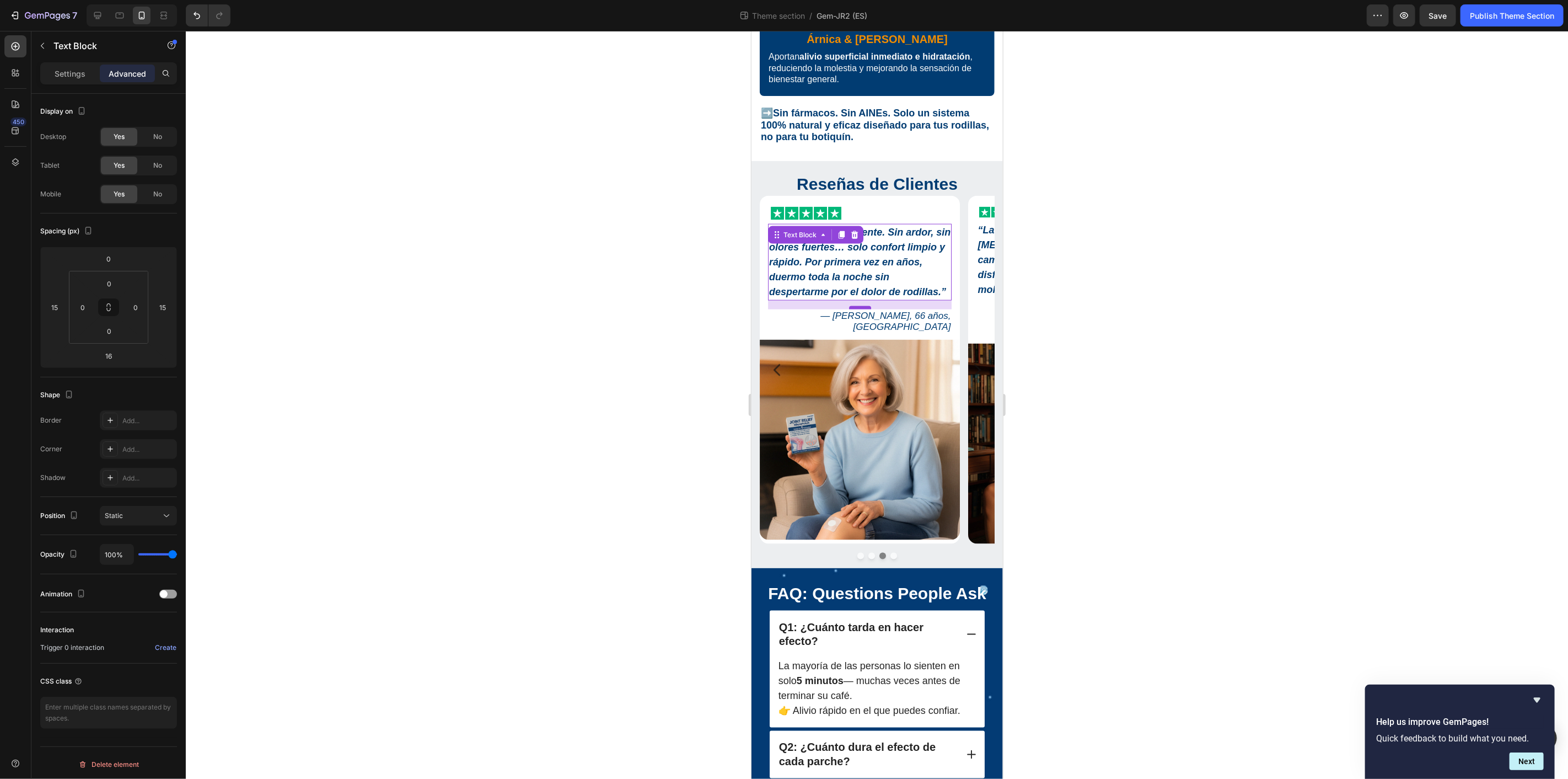
click at [860, 306] on div at bounding box center [859, 307] width 22 height 4
click at [115, 358] on input "16" at bounding box center [108, 356] width 22 height 17
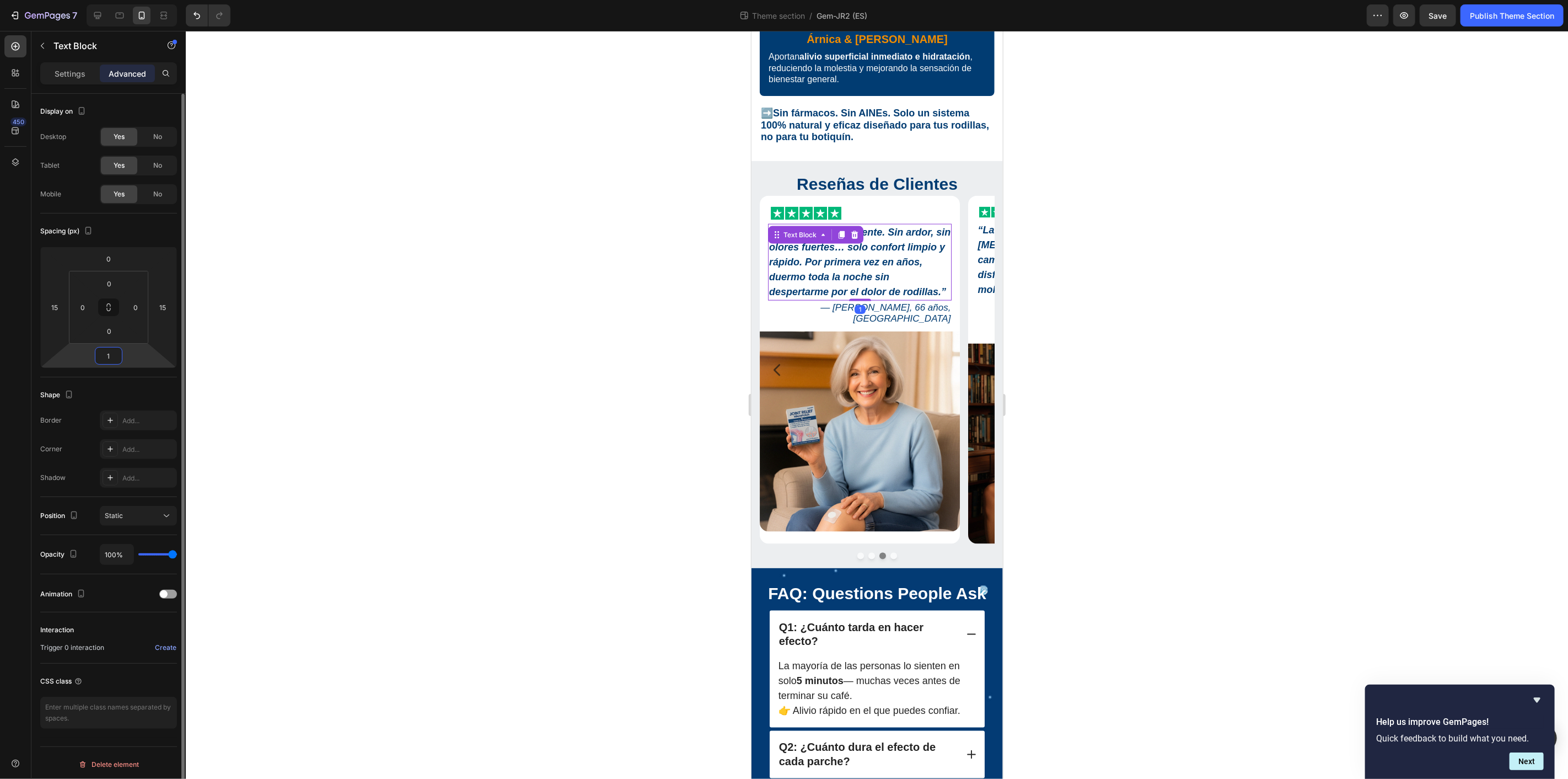
type input "10"
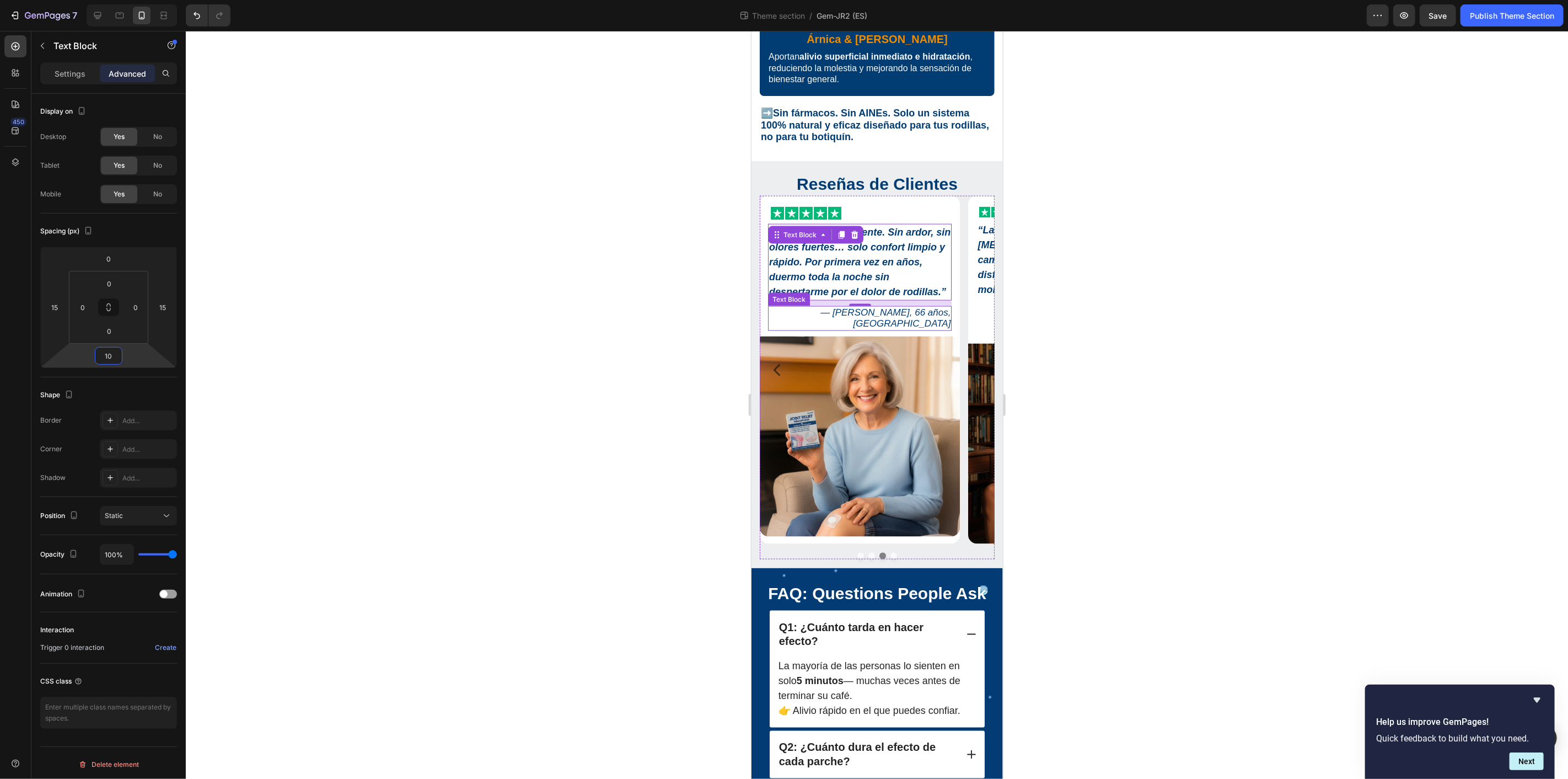
click at [904, 307] on p "— María L., 66 años, Barcelona" at bounding box center [859, 318] width 182 height 23
click at [70, 76] on p "Settings" at bounding box center [69, 73] width 31 height 11
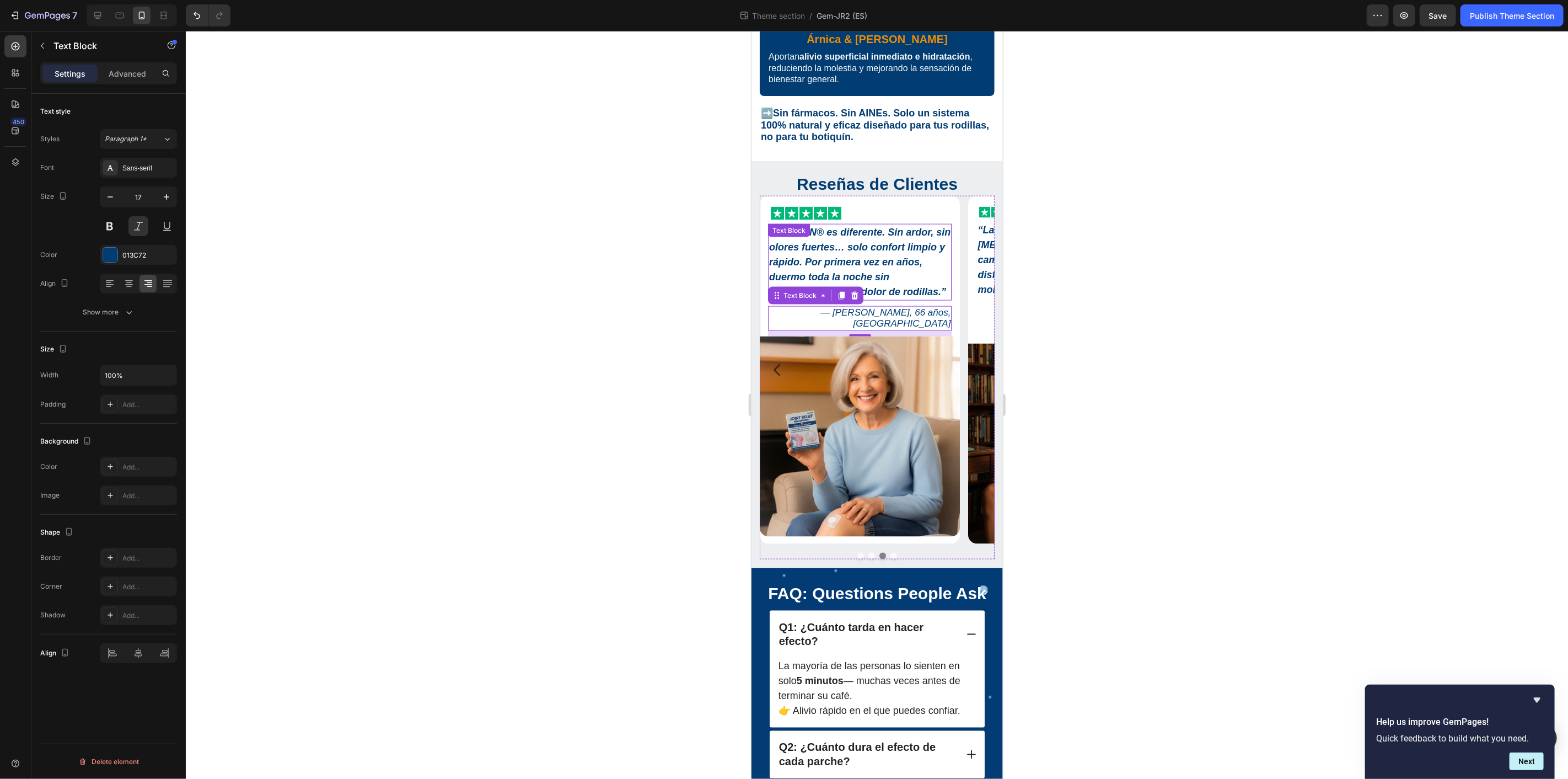
click at [876, 245] on strong "“KUBOZN® es diferente. Sin ardor, sin olores fuertes… solo confort limpio y ráp…" at bounding box center [859, 261] width 182 height 70
click at [857, 552] on button "Dot" at bounding box center [860, 556] width 7 height 7
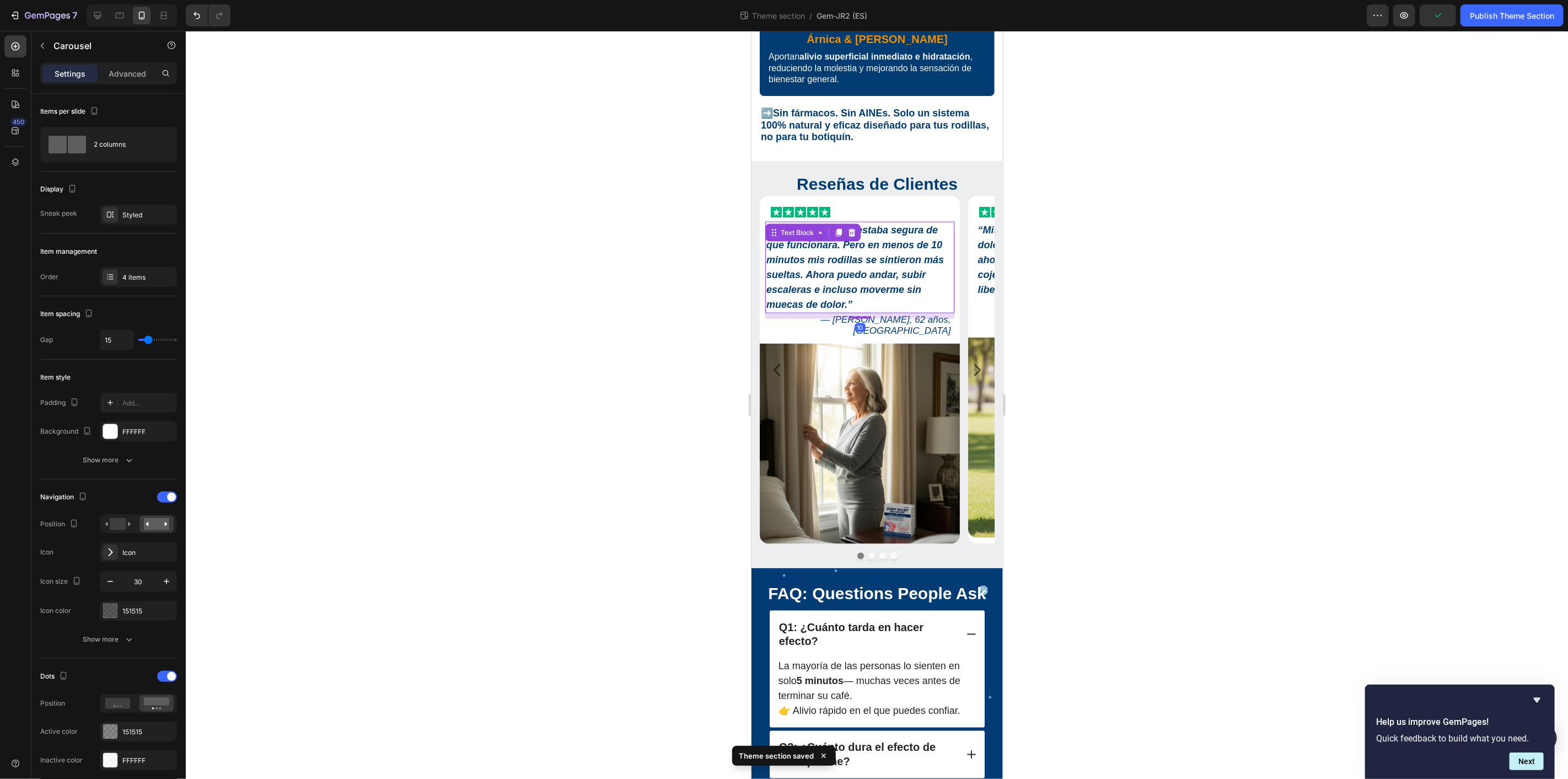
click at [879, 255] on strong "“Sinceramente, no estaba segura de que funcionara. Pero en menos de 10 minutos …" at bounding box center [854, 266] width 177 height 85
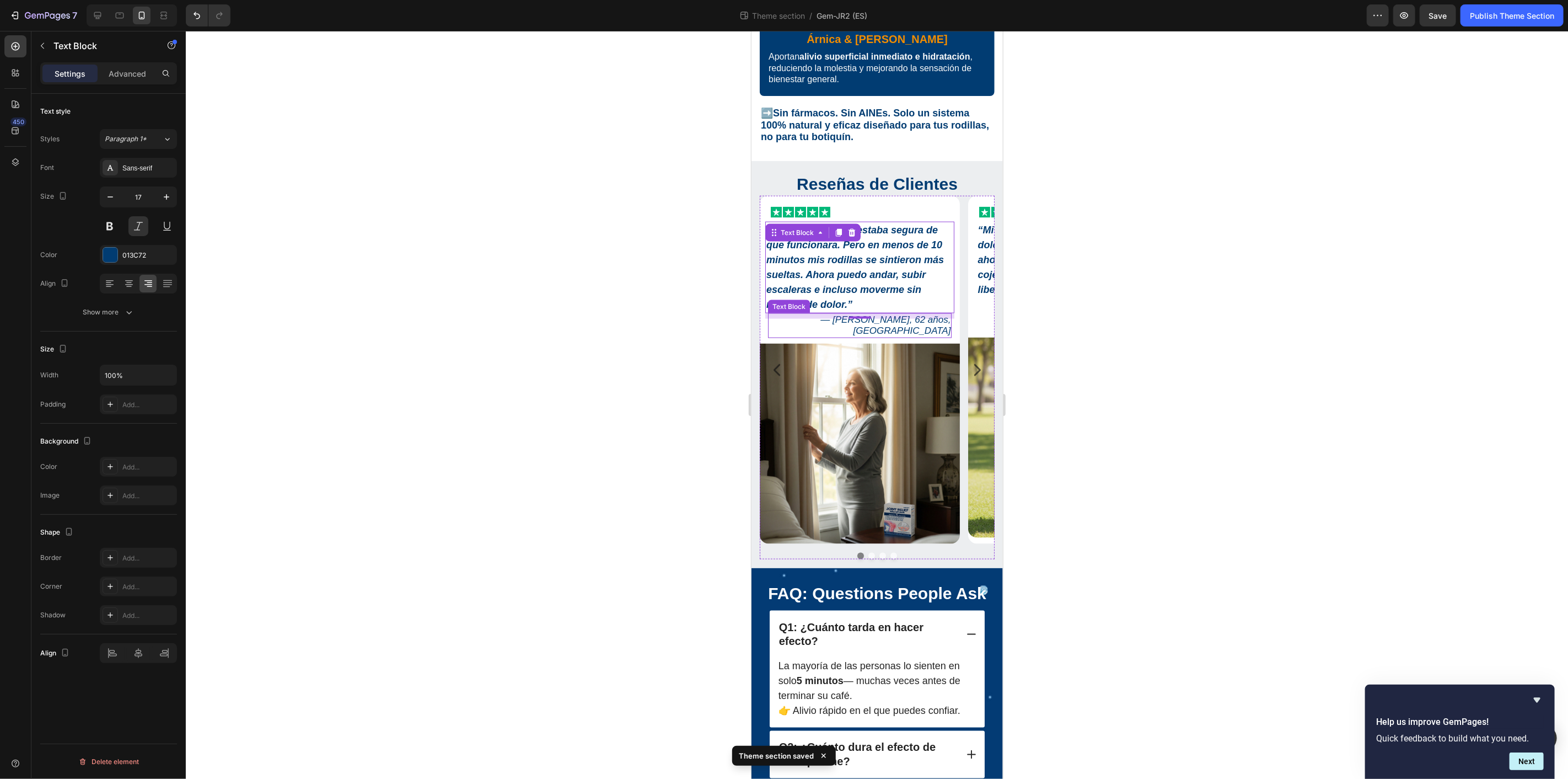
click at [911, 314] on p "— Linda R., 62 años, Valencia" at bounding box center [859, 325] width 182 height 23
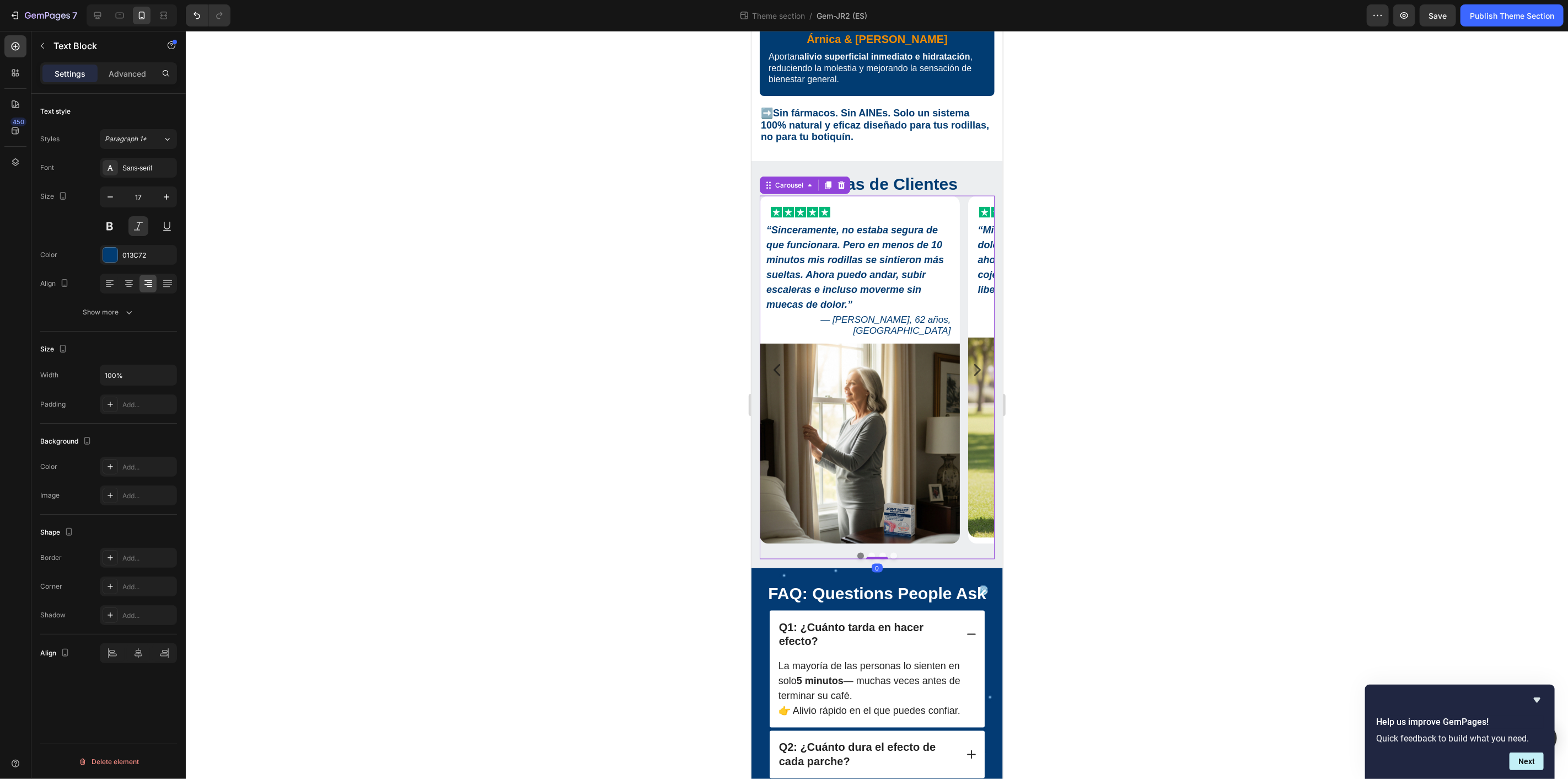
click at [867, 552] on button "Dot" at bounding box center [871, 556] width 7 height 7
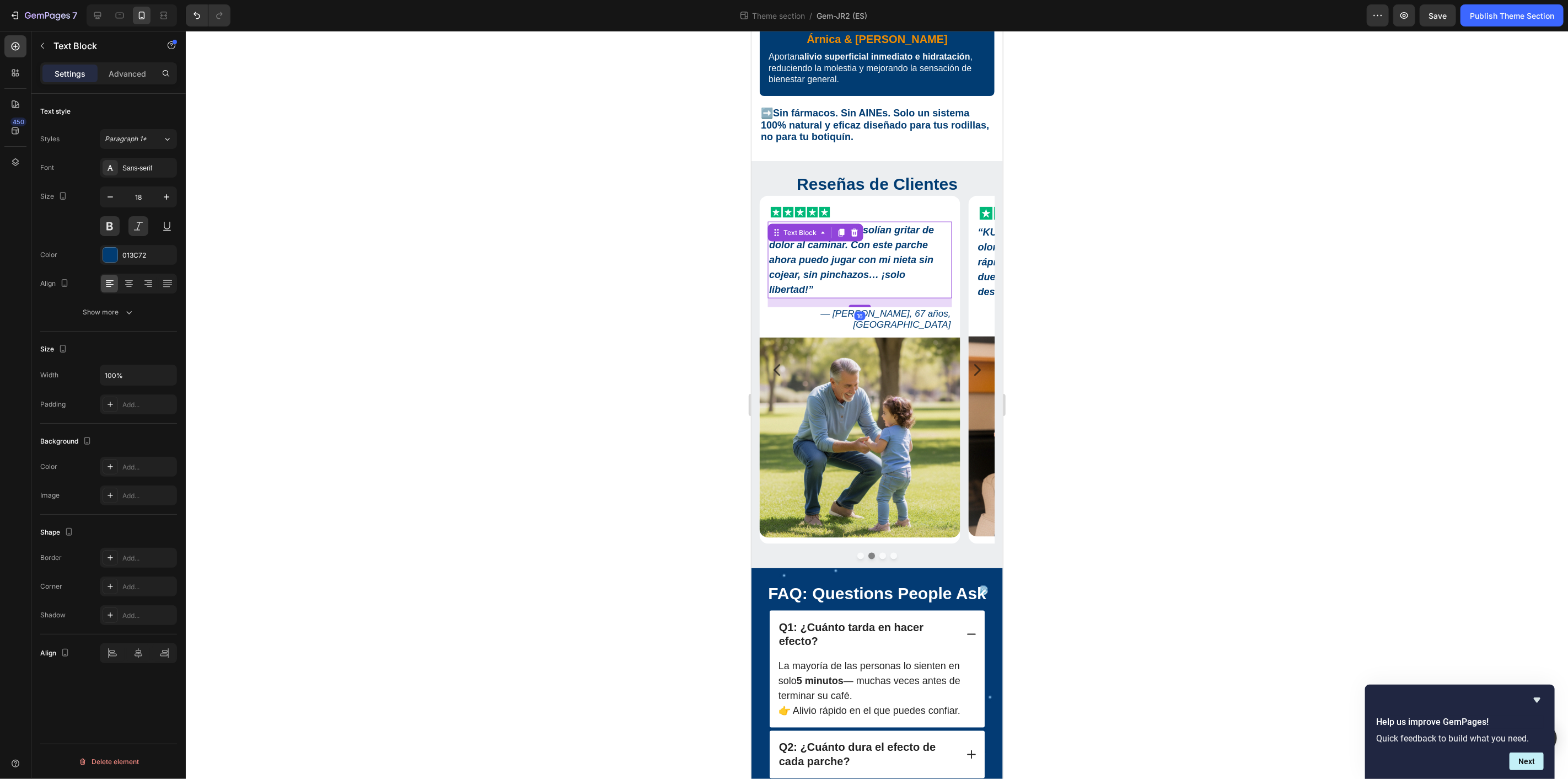
click at [865, 243] on strong "“Mis articulaciones solían gritar de dolor al caminar. Con este parche ahora pu…" at bounding box center [851, 259] width 165 height 70
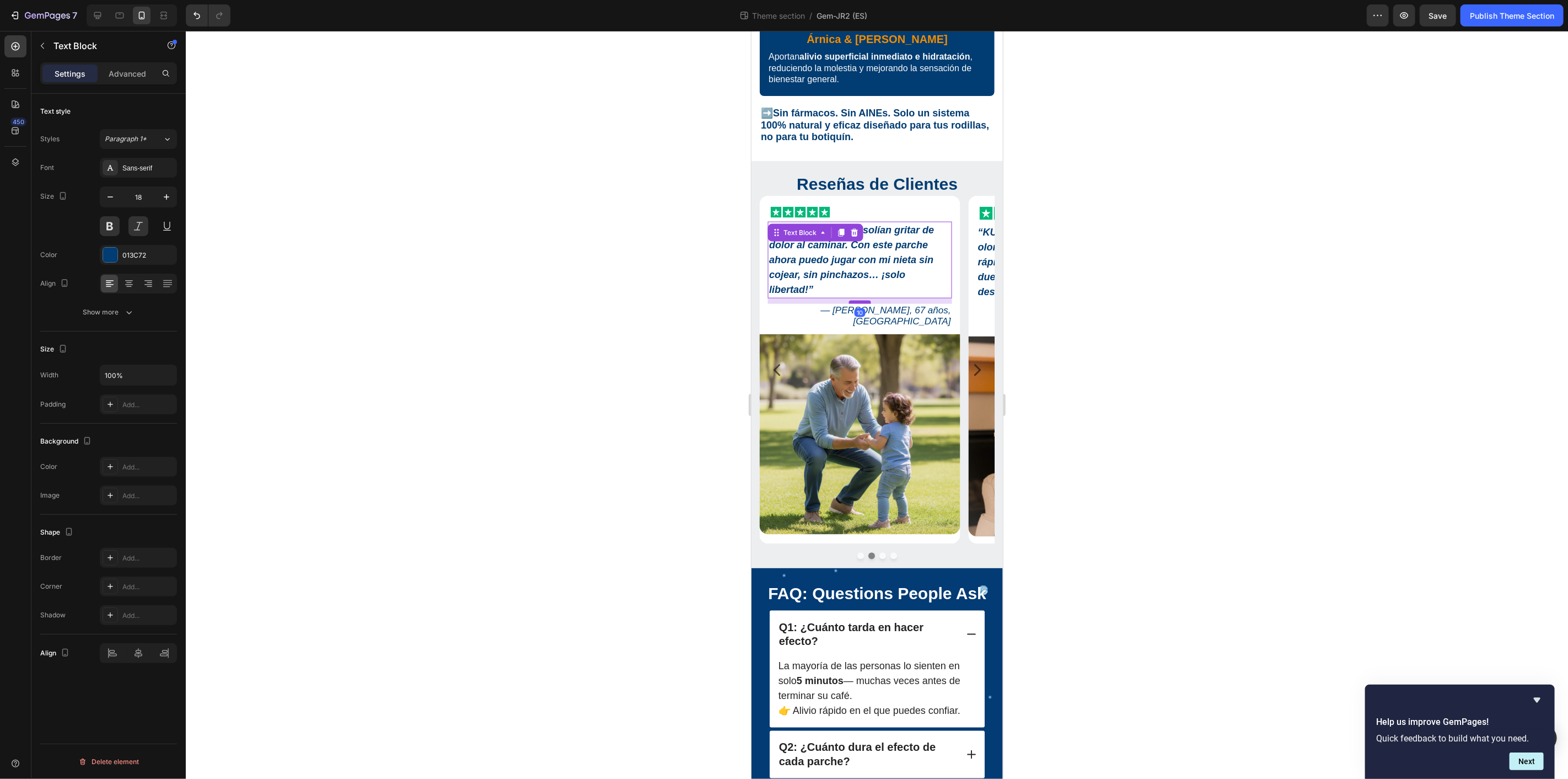
click at [867, 300] on div at bounding box center [859, 302] width 22 height 4
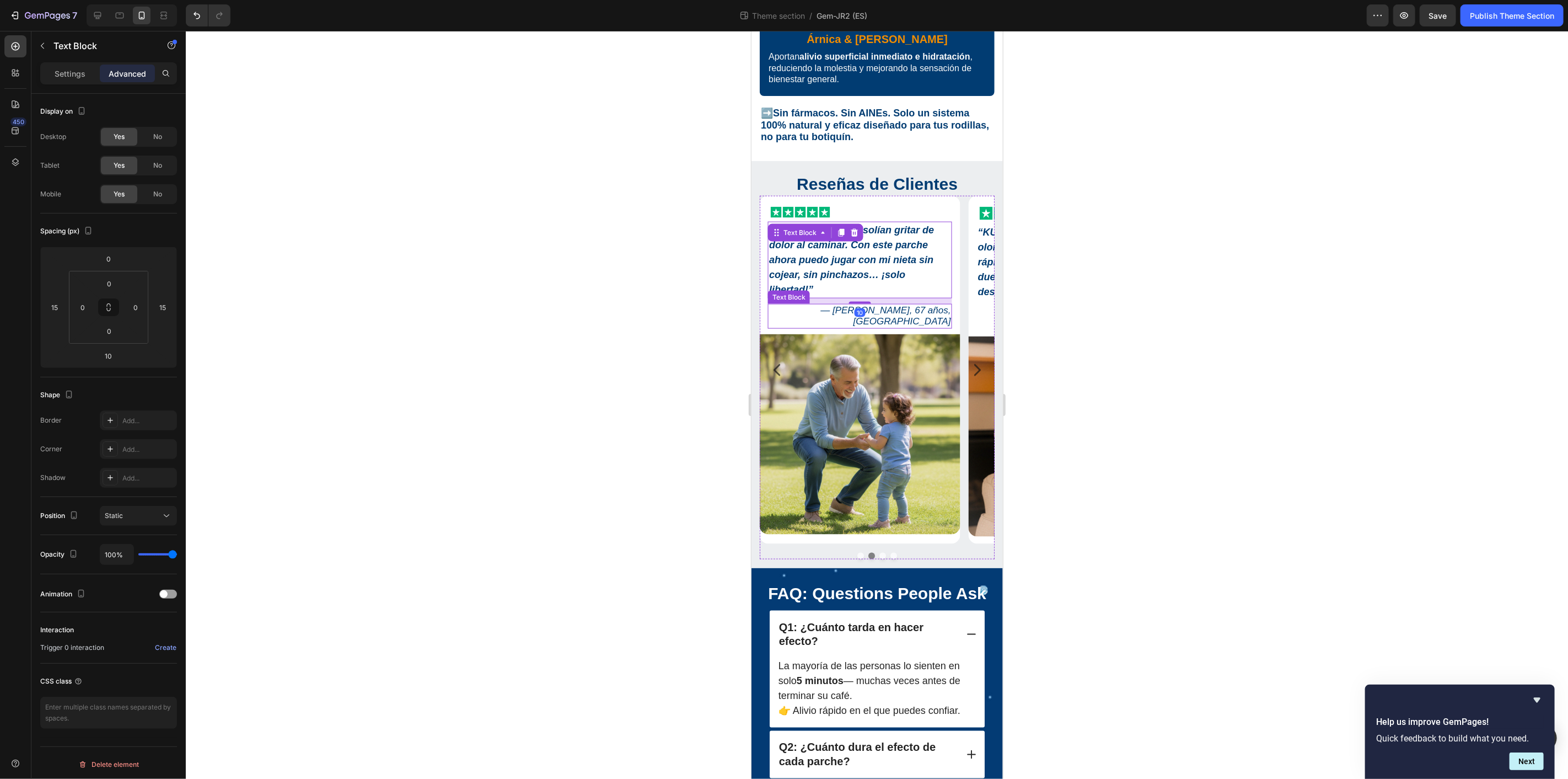
click at [898, 305] on p "— Francisco D., 67 años, Madrid" at bounding box center [859, 316] width 182 height 23
click at [968, 361] on icon "Carousel Next Arrow" at bounding box center [976, 369] width 17 height 17
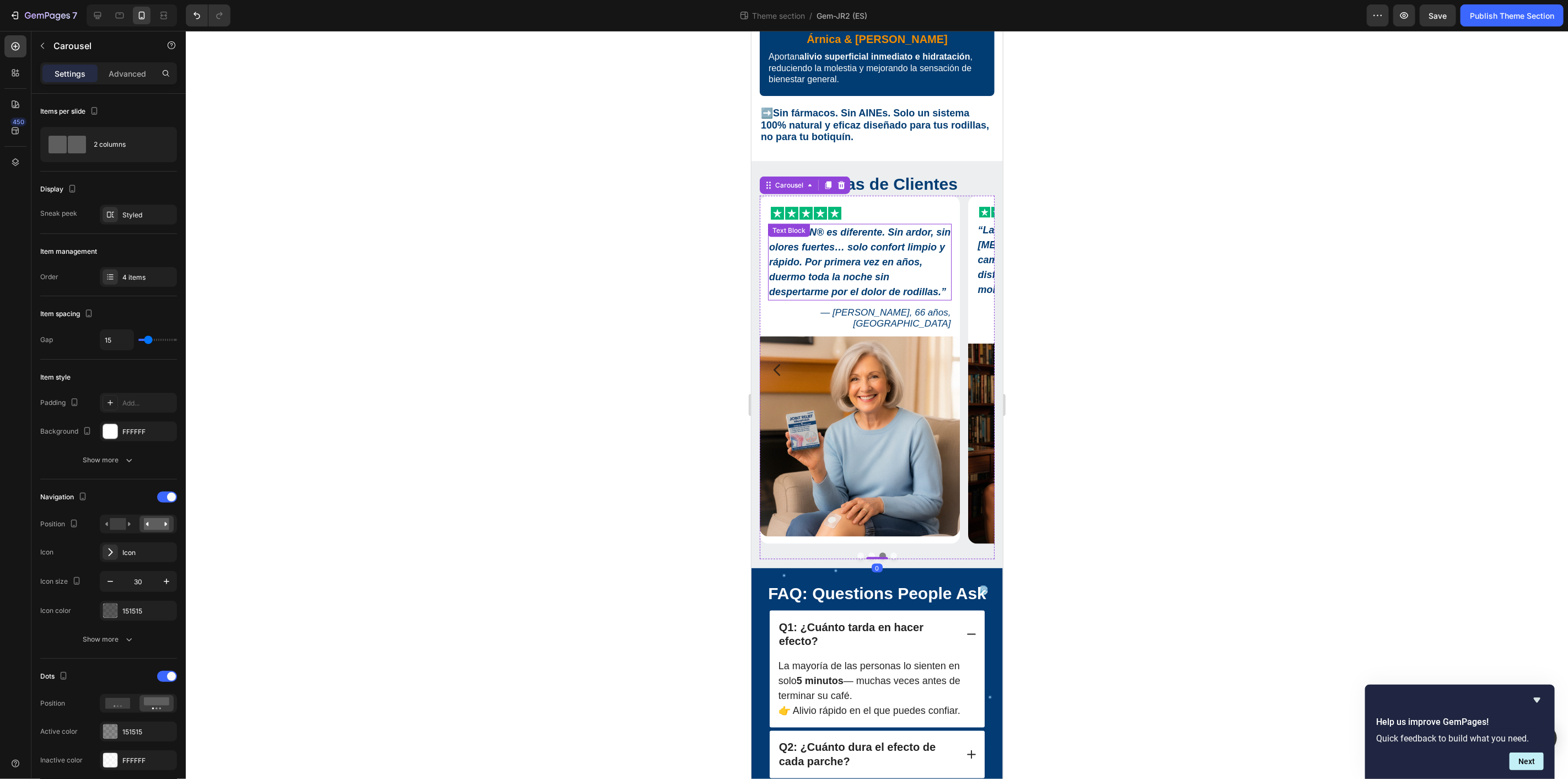
click at [876, 244] on strong "“KUBOZN® es diferente. Sin ardor, sin olores fuertes… solo confort limpio y ráp…" at bounding box center [859, 261] width 182 height 70
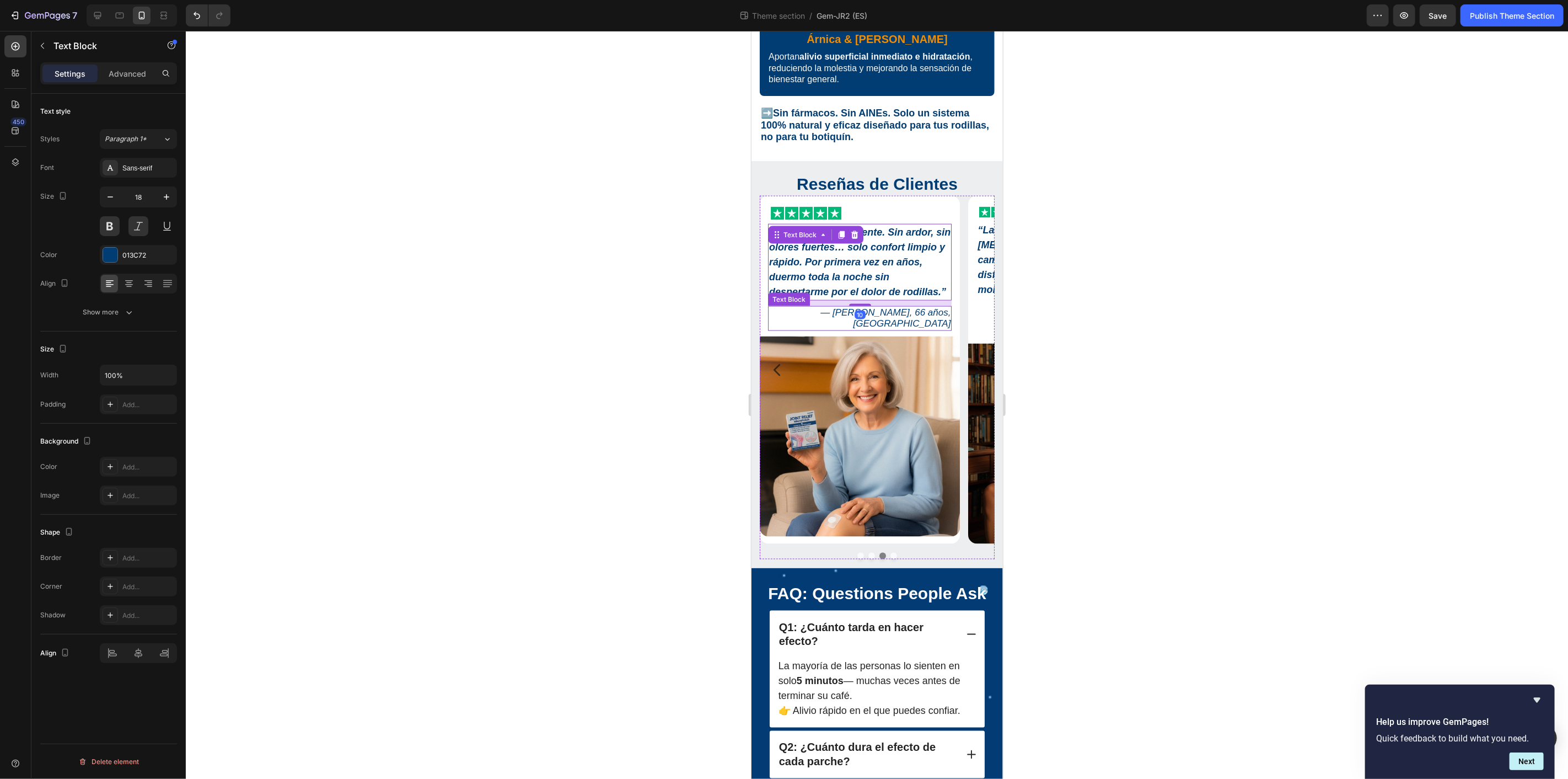
click at [905, 307] on p "— María L., 66 años, Barcelona" at bounding box center [859, 318] width 182 height 23
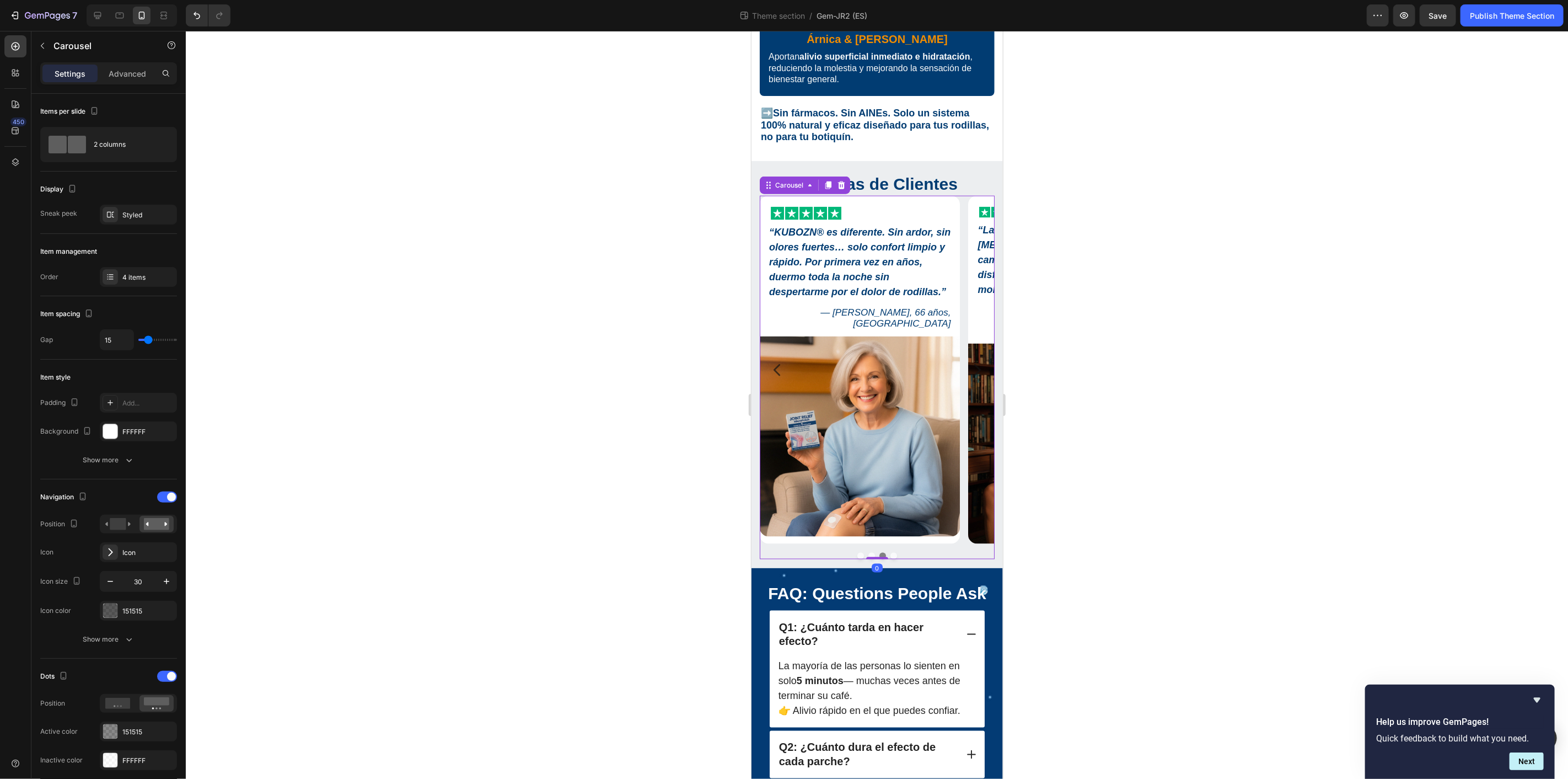
drag, startPoint x: 887, startPoint y: 521, endPoint x: 904, endPoint y: 439, distance: 83.7
click at [888, 519] on div "Icon Icon Icon Icon Icon Icon List “Sinceramente, no estaba segura de que funci…" at bounding box center [876, 377] width 234 height 364
click at [889, 552] on button "Dot" at bounding box center [893, 556] width 7 height 7
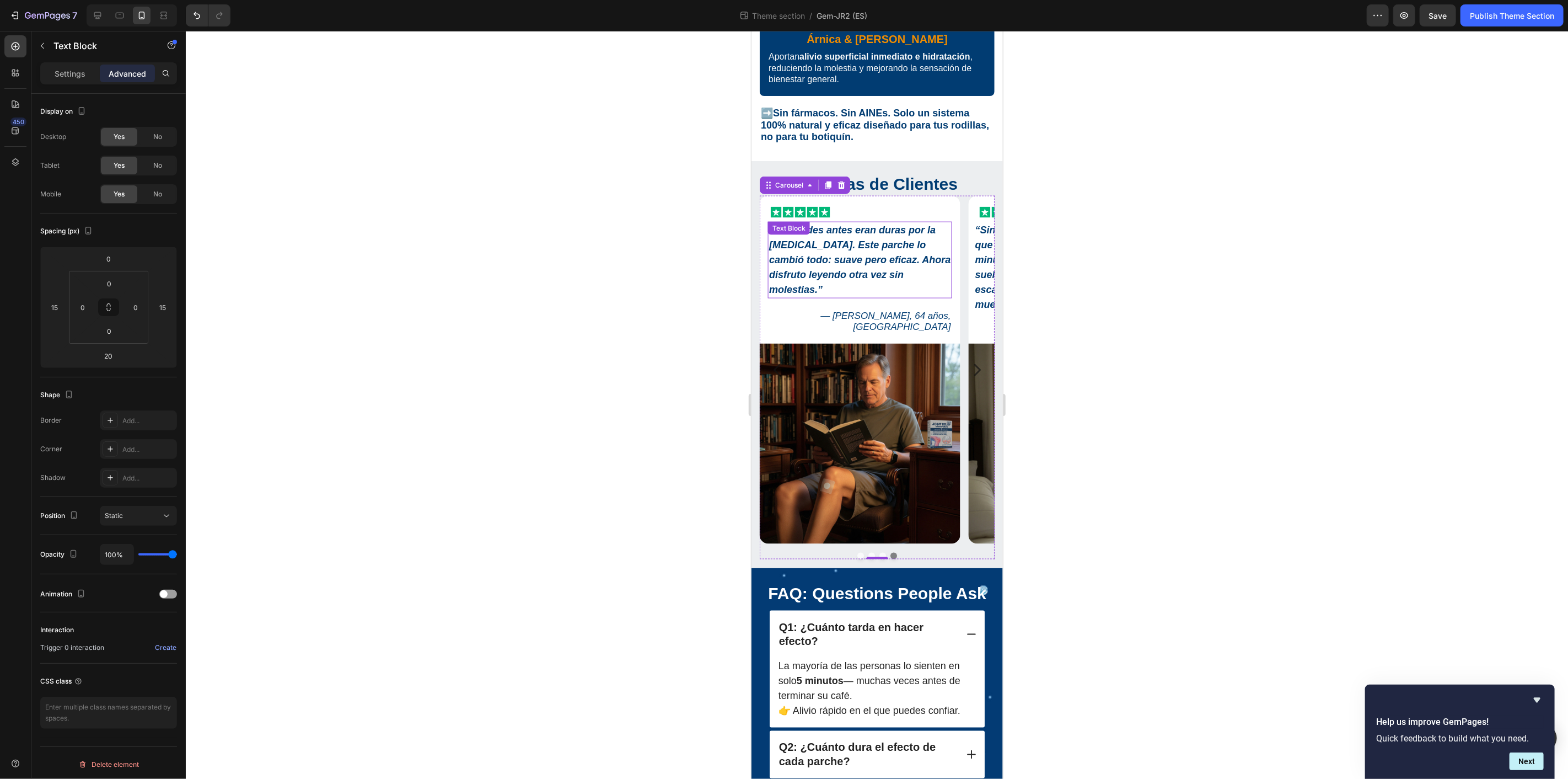
click at [887, 234] on strong "“Las tardes antes eran duras por la rigidez articular. Este parche lo cambió to…" at bounding box center [859, 259] width 182 height 70
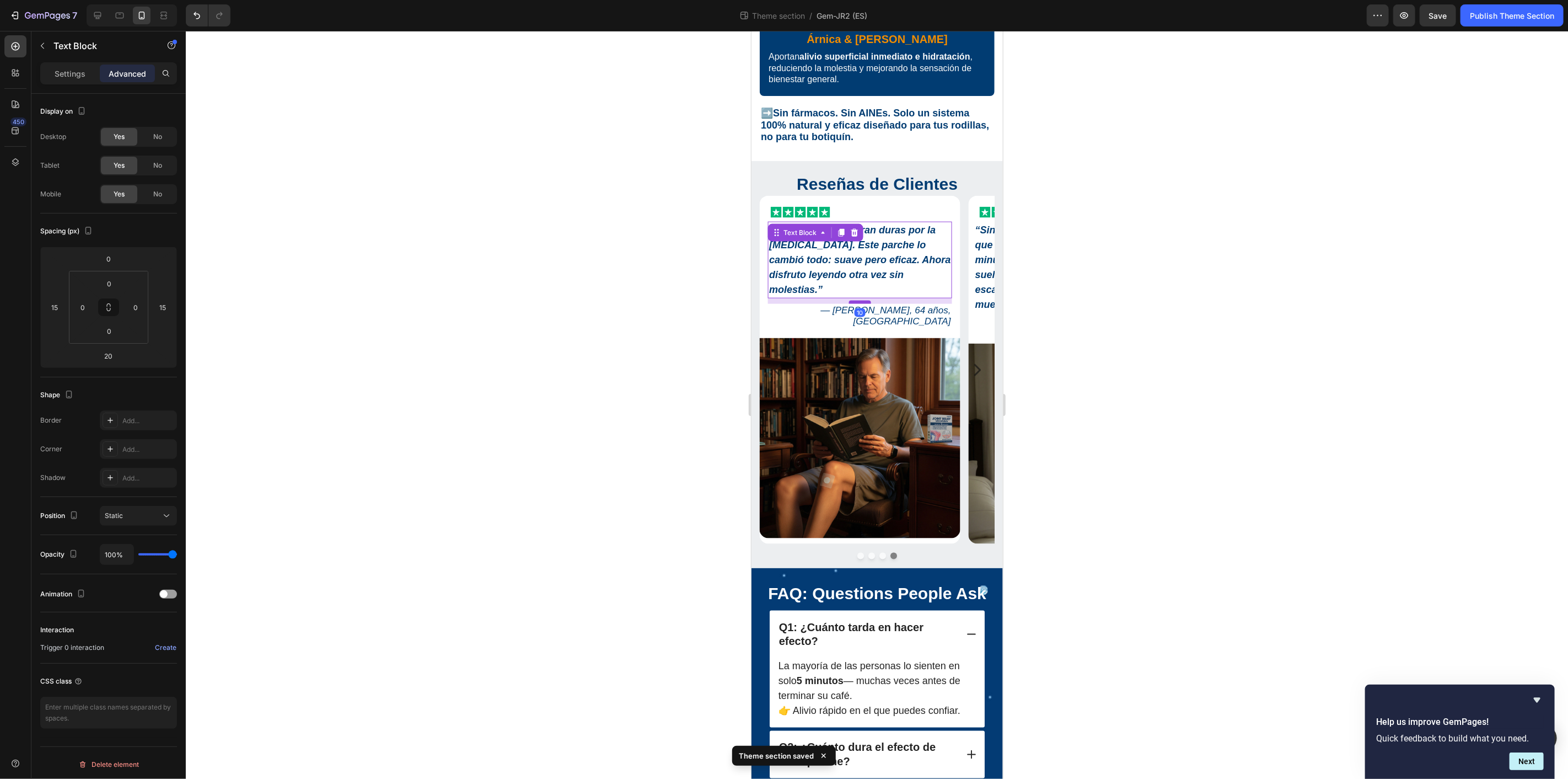
drag, startPoint x: 859, startPoint y: 278, endPoint x: 869, endPoint y: 273, distance: 11.2
click at [869, 300] on div at bounding box center [859, 302] width 22 height 4
type input "10"
click at [887, 305] on p "— Miguel H., 64 años, Sevilla" at bounding box center [859, 316] width 182 height 23
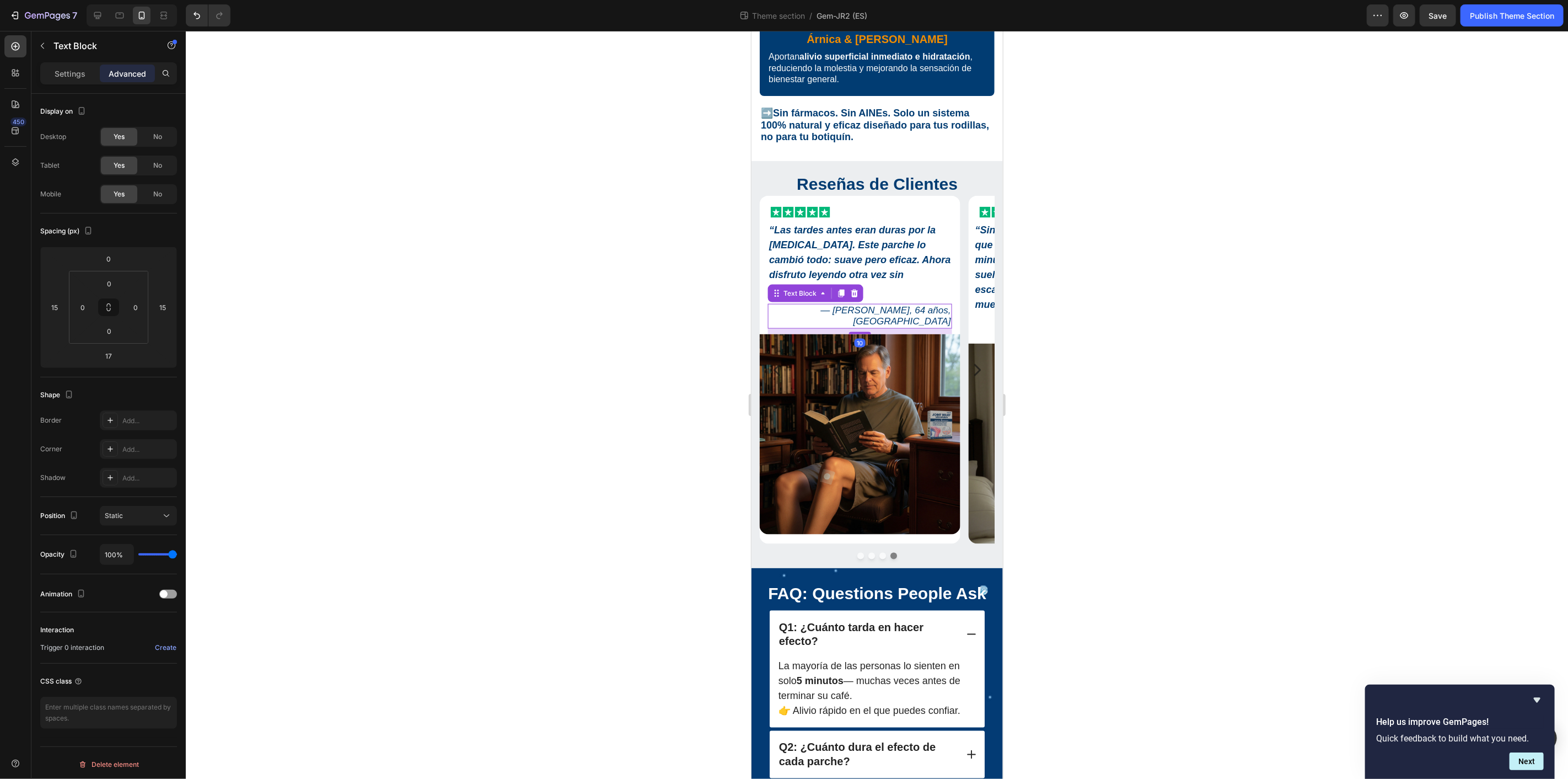
drag, startPoint x: 865, startPoint y: 296, endPoint x: 874, endPoint y: 292, distance: 9.8
click at [874, 328] on div "10" at bounding box center [859, 328] width 183 height 0
type input "10"
click at [1247, 307] on div at bounding box center [877, 404] width 1382 height 747
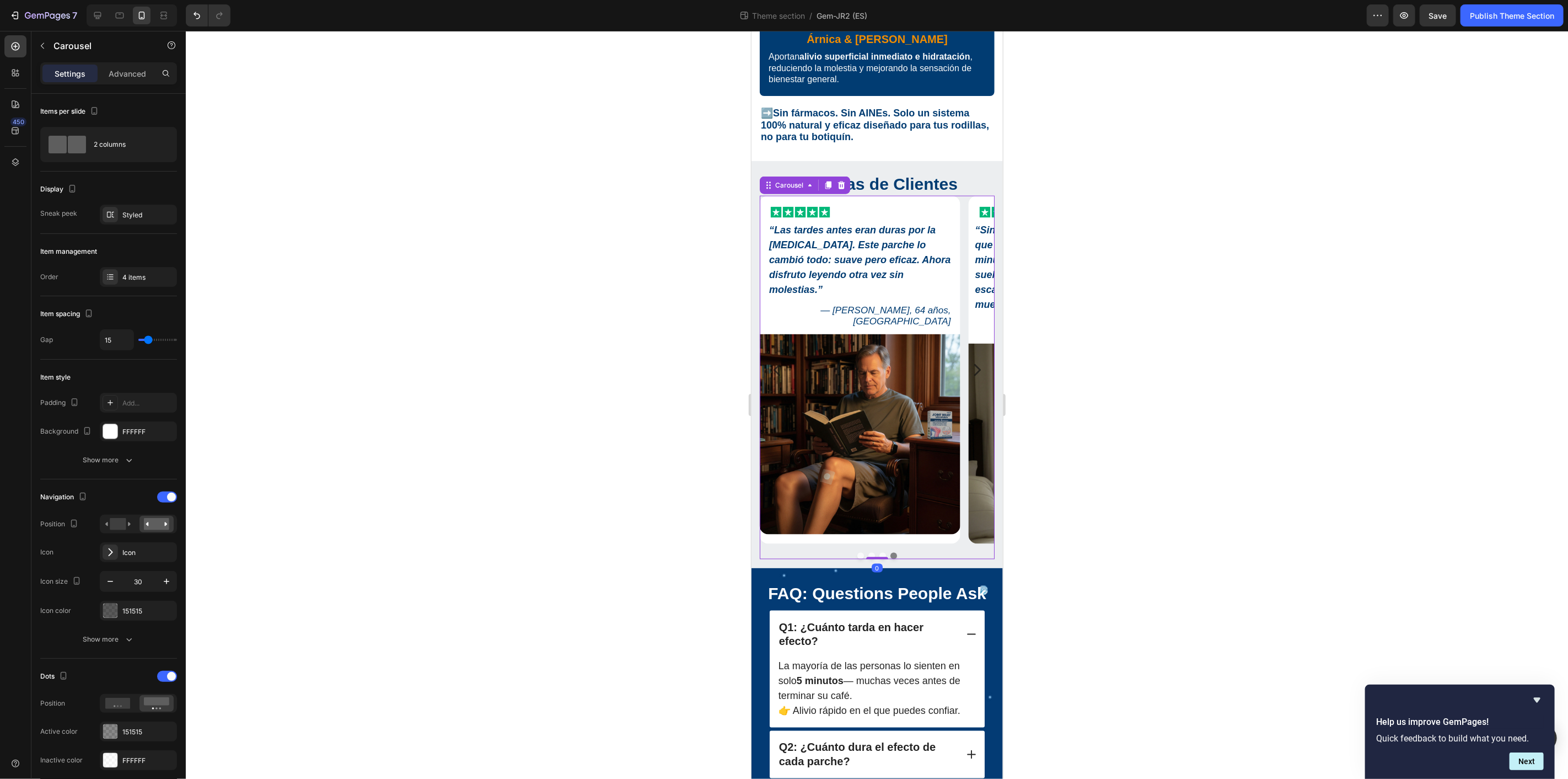
click at [968, 361] on icon "Carousel Next Arrow" at bounding box center [976, 369] width 17 height 17
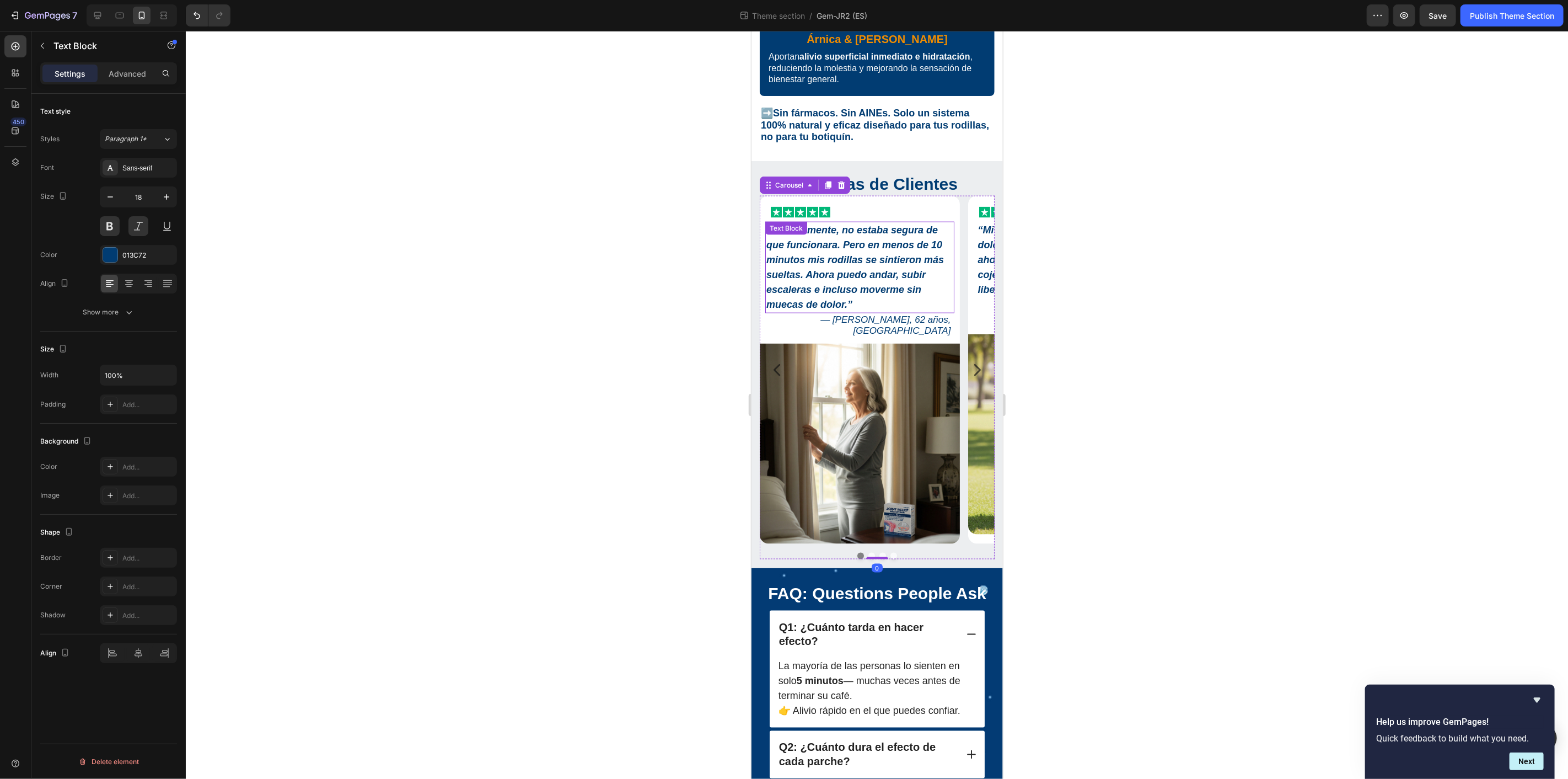
click at [877, 232] on strong "“Sinceramente, no estaba segura de que funcionara. Pero en menos de 10 minutos …" at bounding box center [854, 266] width 177 height 85
click at [909, 314] on p "— Linda R., 62 años, Valencia" at bounding box center [859, 325] width 182 height 23
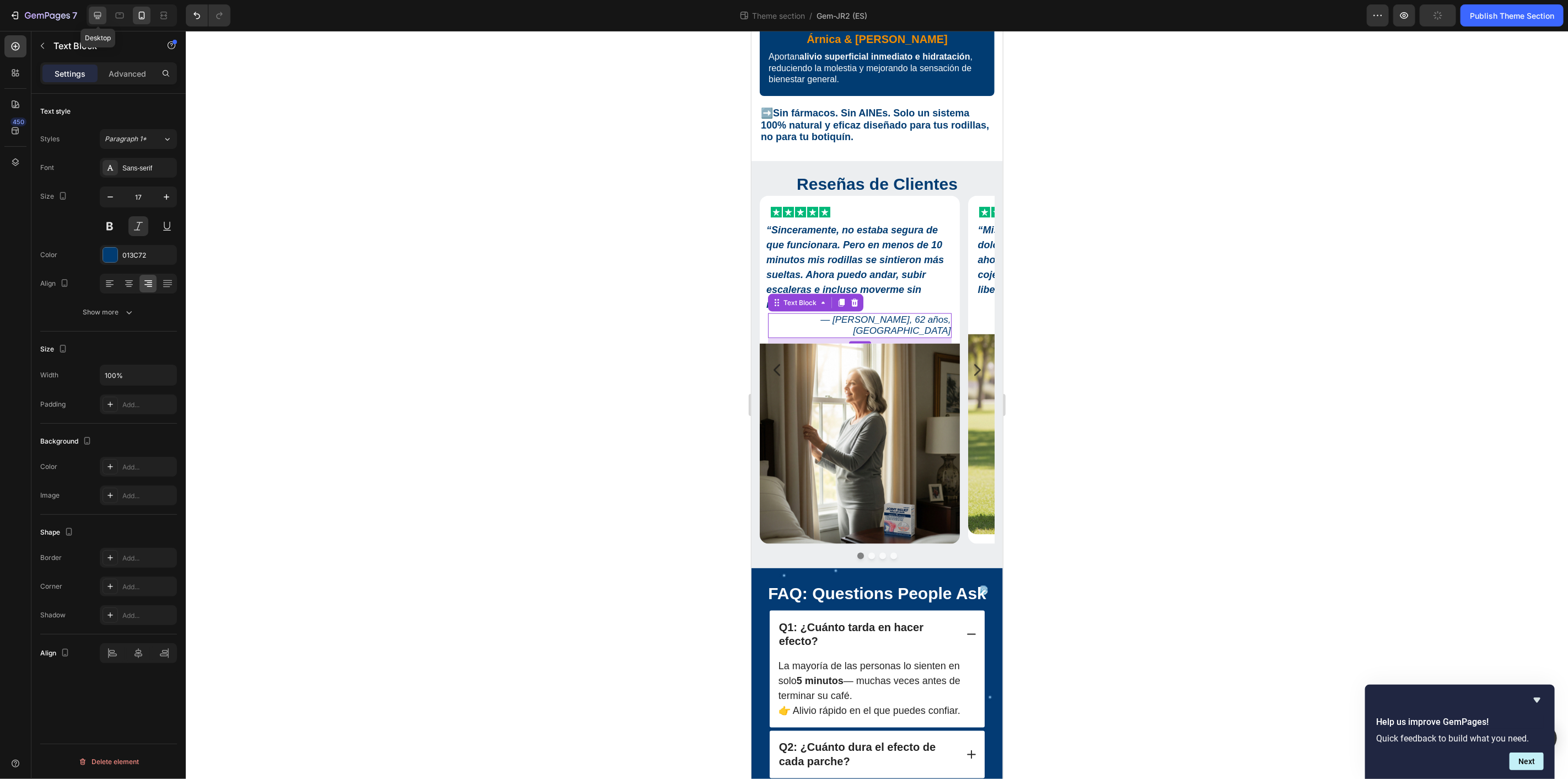
click at [100, 18] on icon at bounding box center [97, 15] width 11 height 11
type input "18"
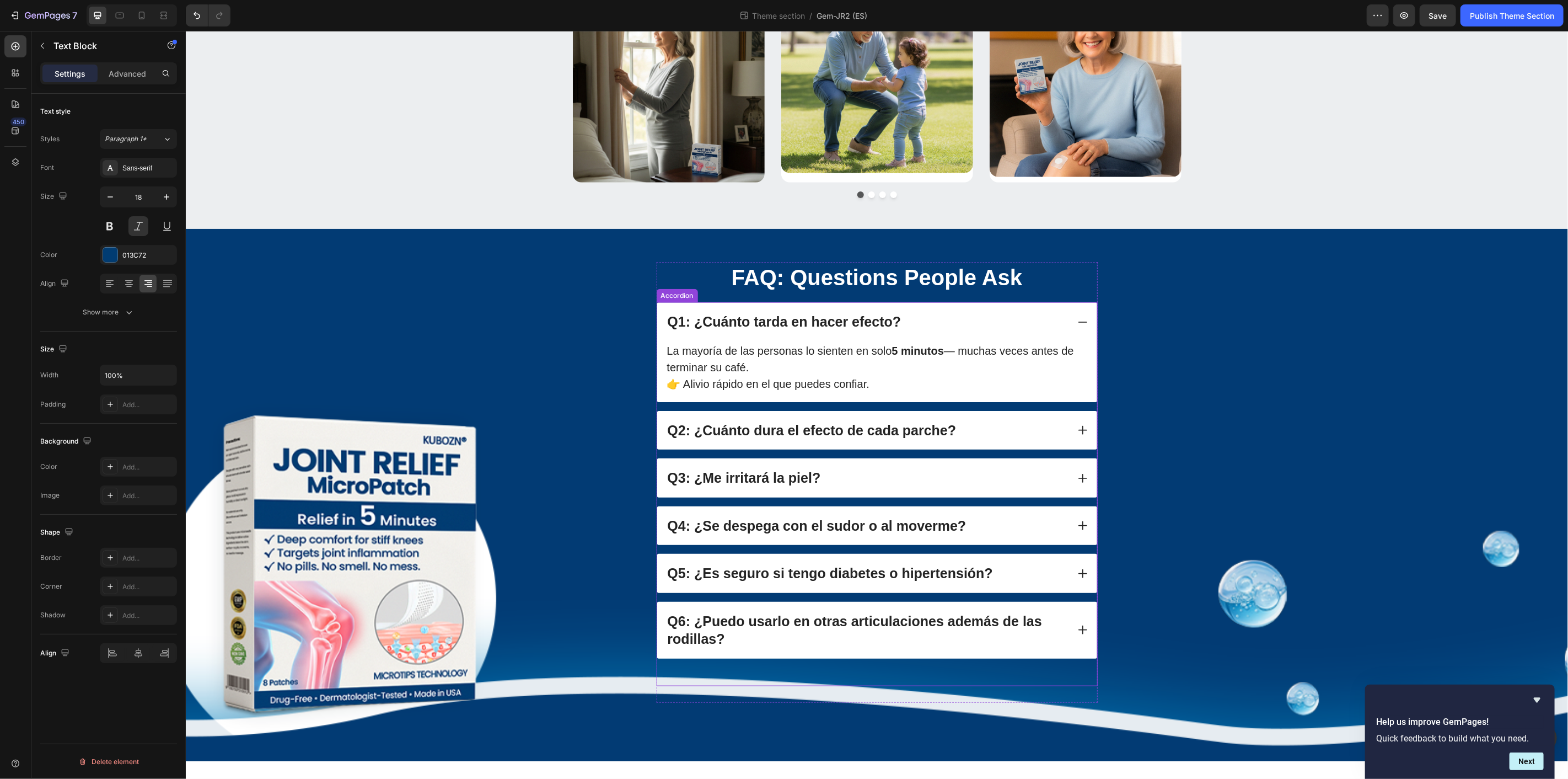
scroll to position [1250, 0]
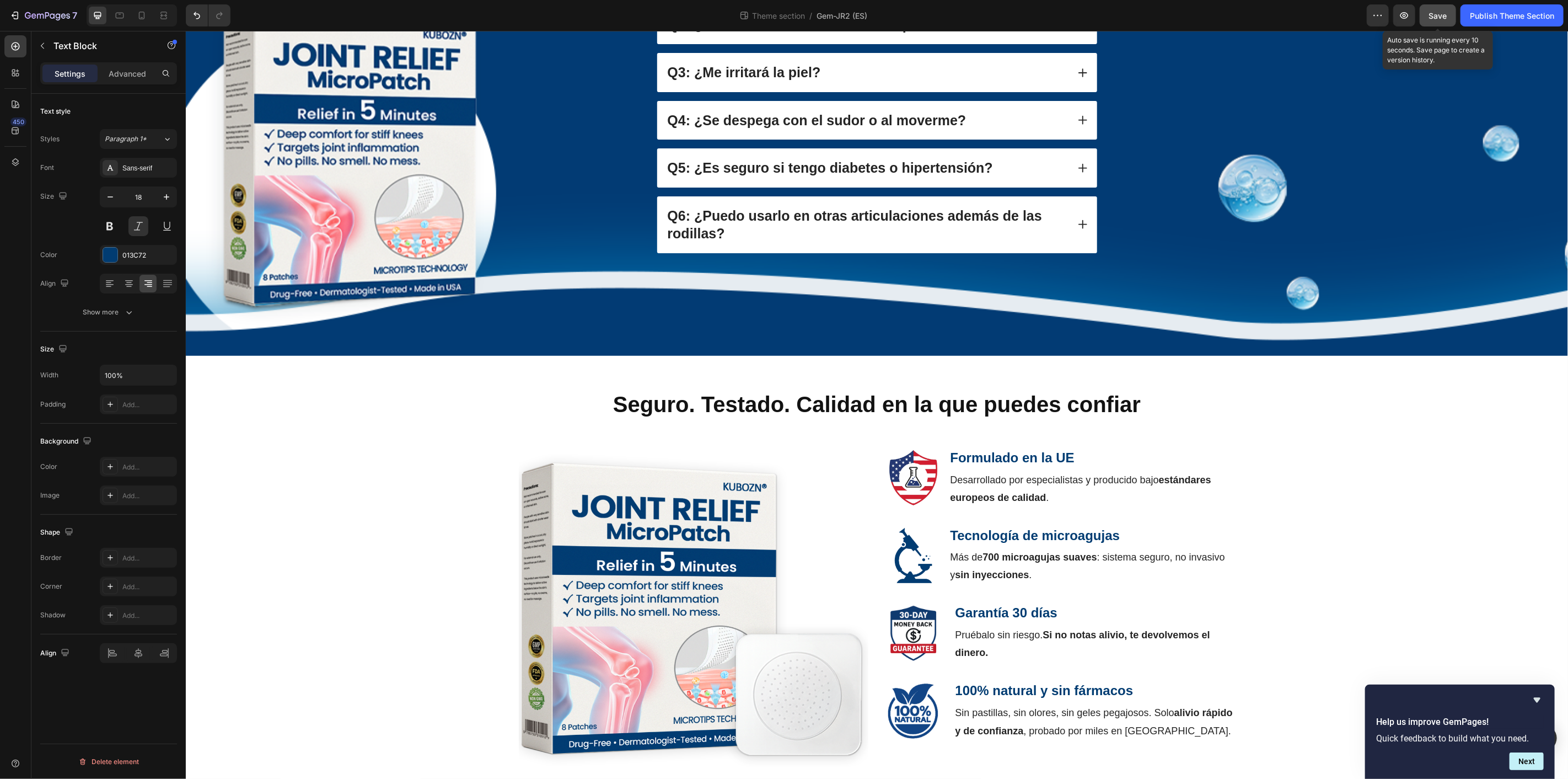
click at [1440, 11] on span "Save" at bounding box center [1437, 16] width 18 height 10
click at [666, 574] on img at bounding box center [693, 602] width 349 height 350
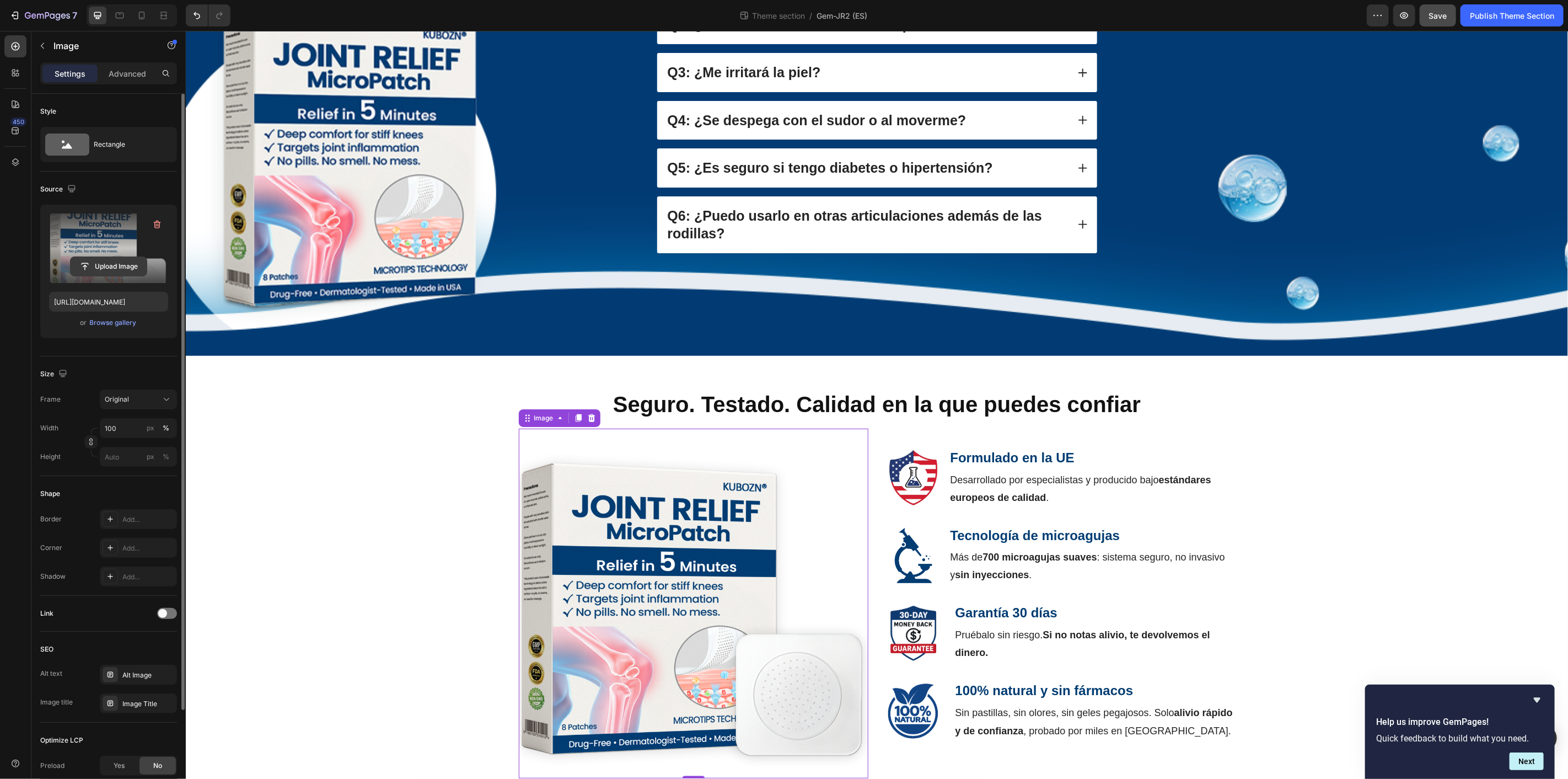
click at [107, 266] on input "file" at bounding box center [108, 266] width 76 height 18
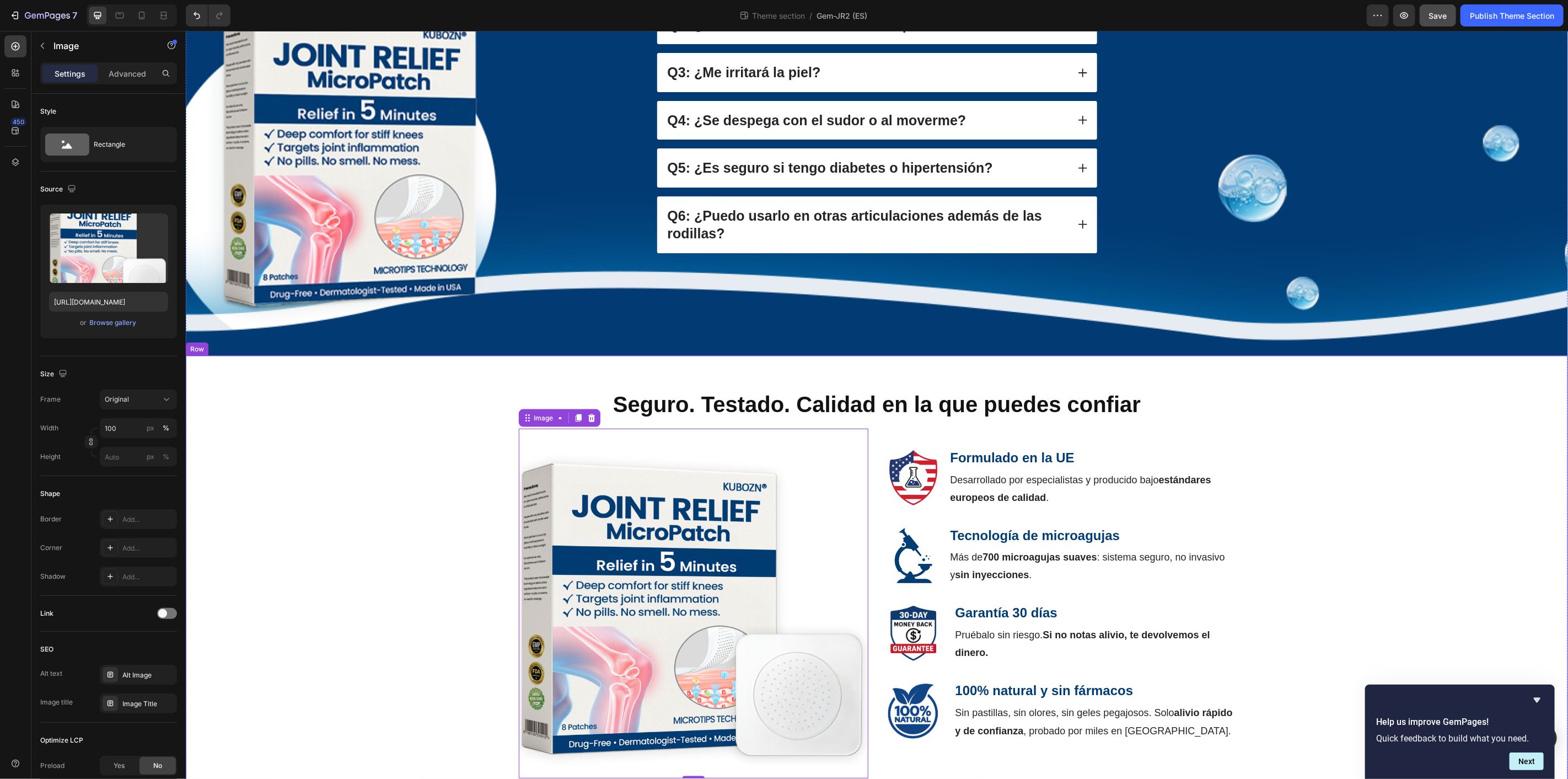
click at [1383, 547] on div "Seguro. Testado. Calidad en la que puedes confiar Heading Image Formulado en la…" at bounding box center [875, 582] width 1365 height 389
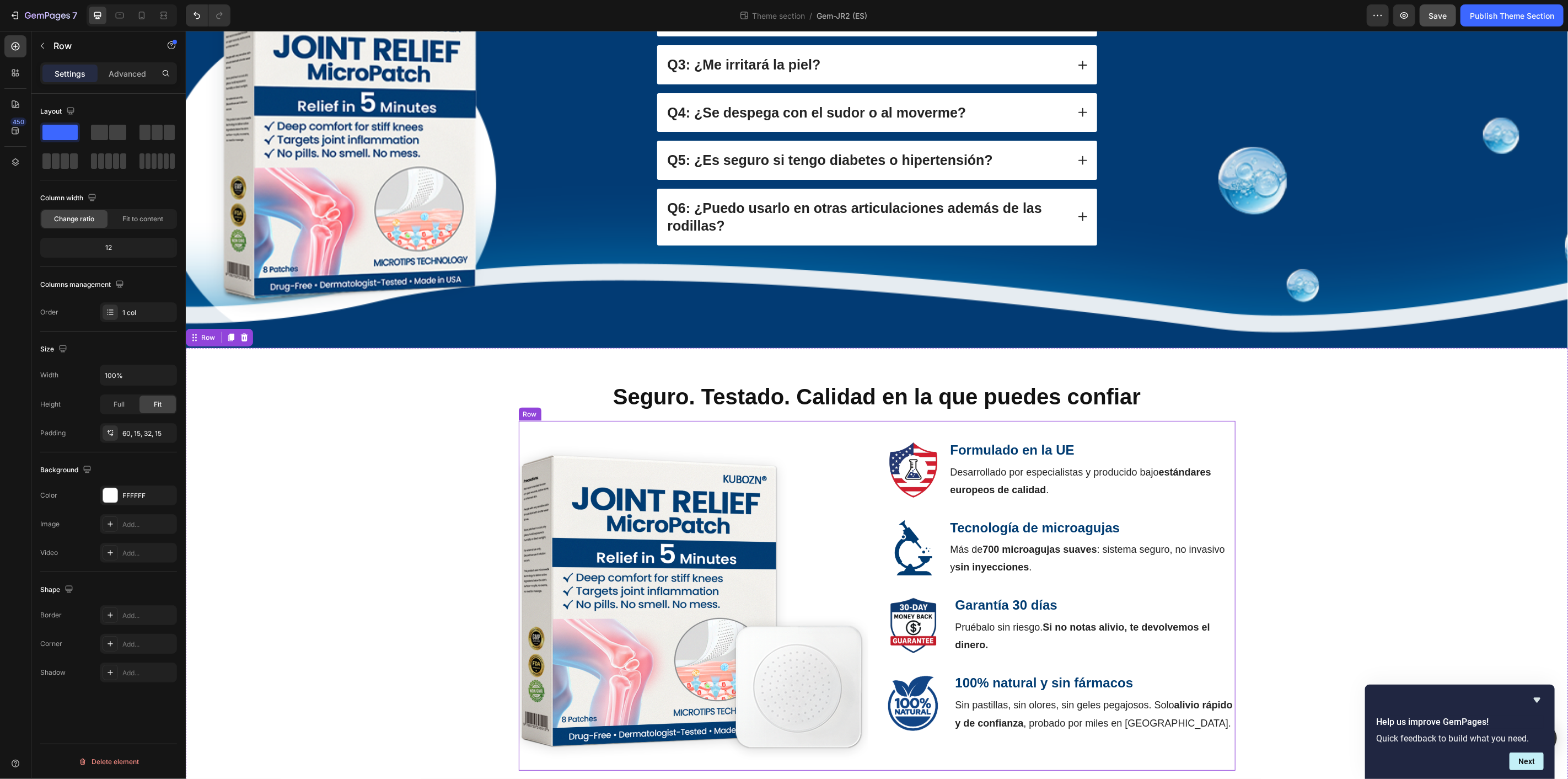
scroll to position [1262, 0]
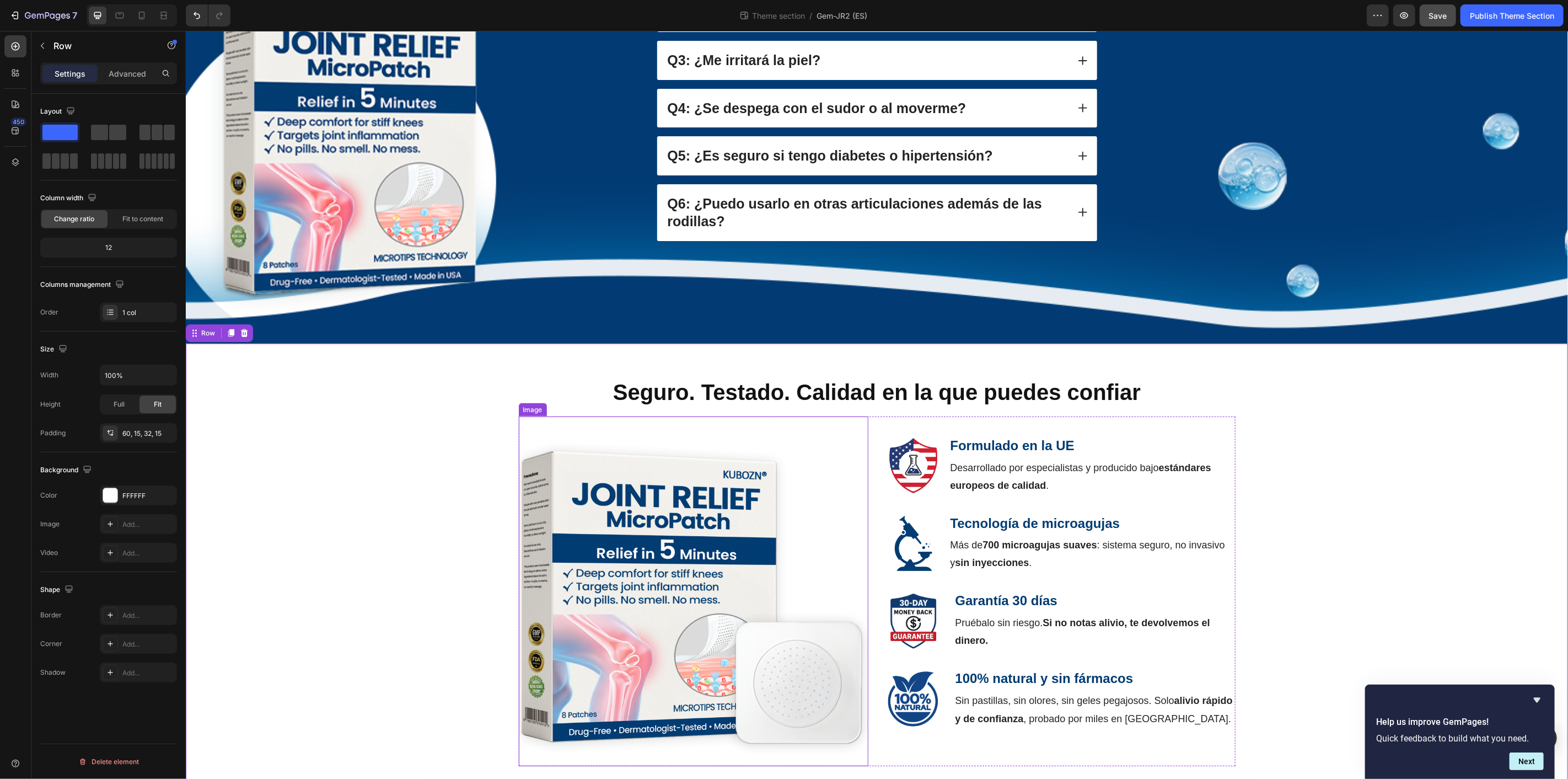
drag, startPoint x: 593, startPoint y: 566, endPoint x: 654, endPoint y: 571, distance: 61.2
click at [594, 566] on img at bounding box center [693, 590] width 349 height 350
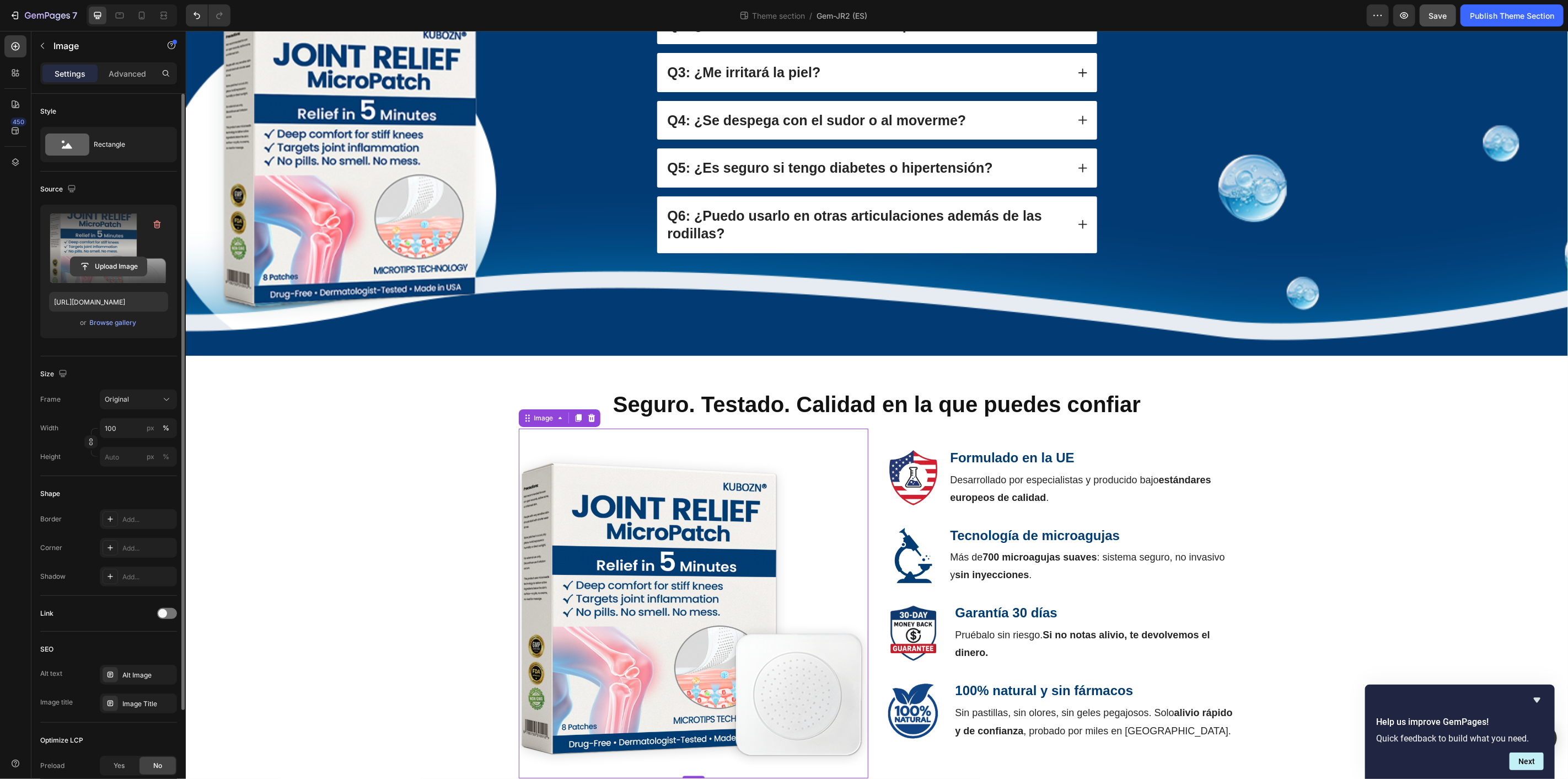
click at [124, 267] on input "file" at bounding box center [108, 266] width 76 height 18
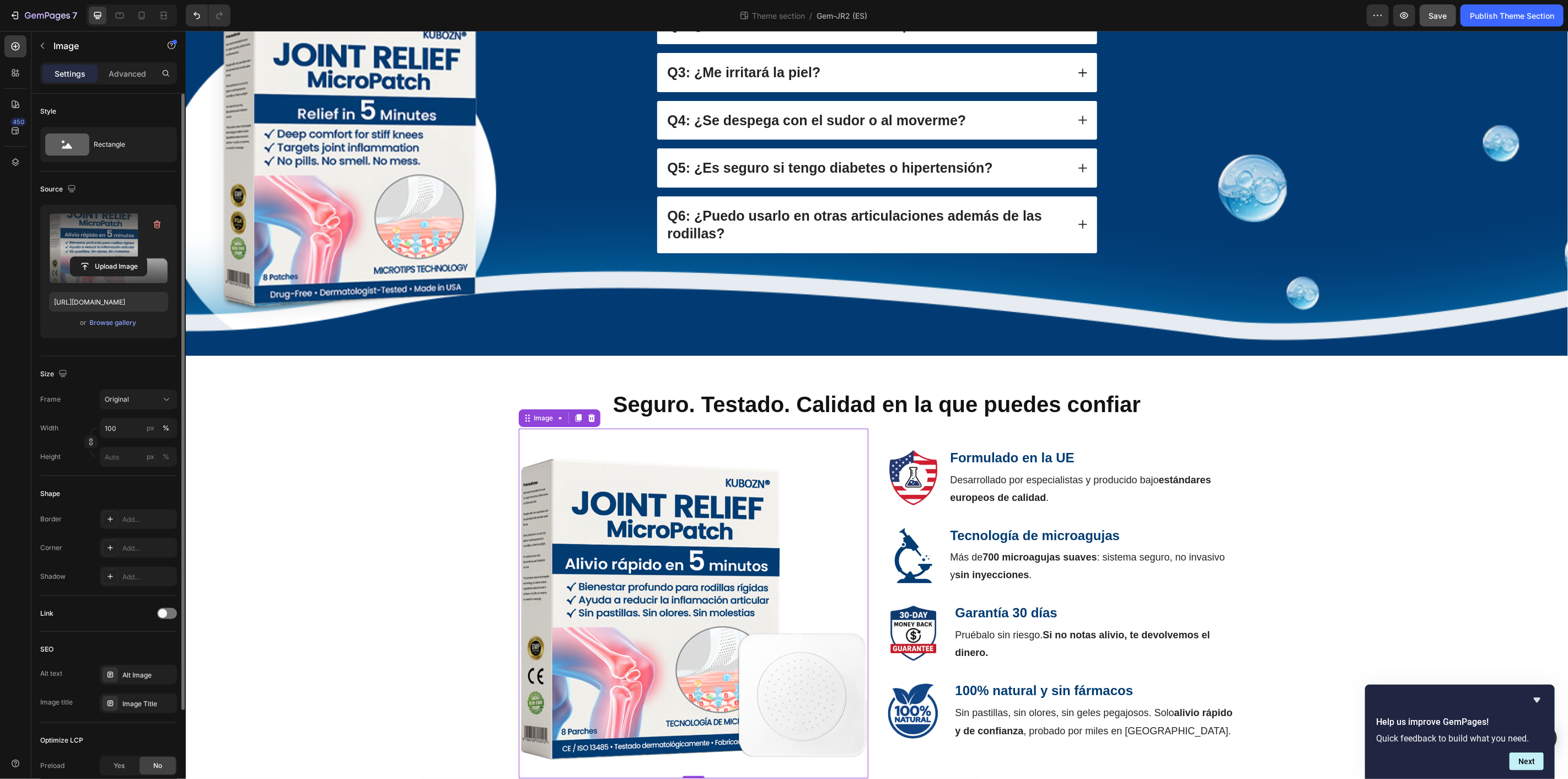
click at [744, 563] on img at bounding box center [693, 602] width 349 height 350
click at [97, 266] on input "file" at bounding box center [108, 266] width 76 height 18
type input "https://cdn.shopify.com/s/files/1/0709/4642/2819/files/gempages_558717266372330…"
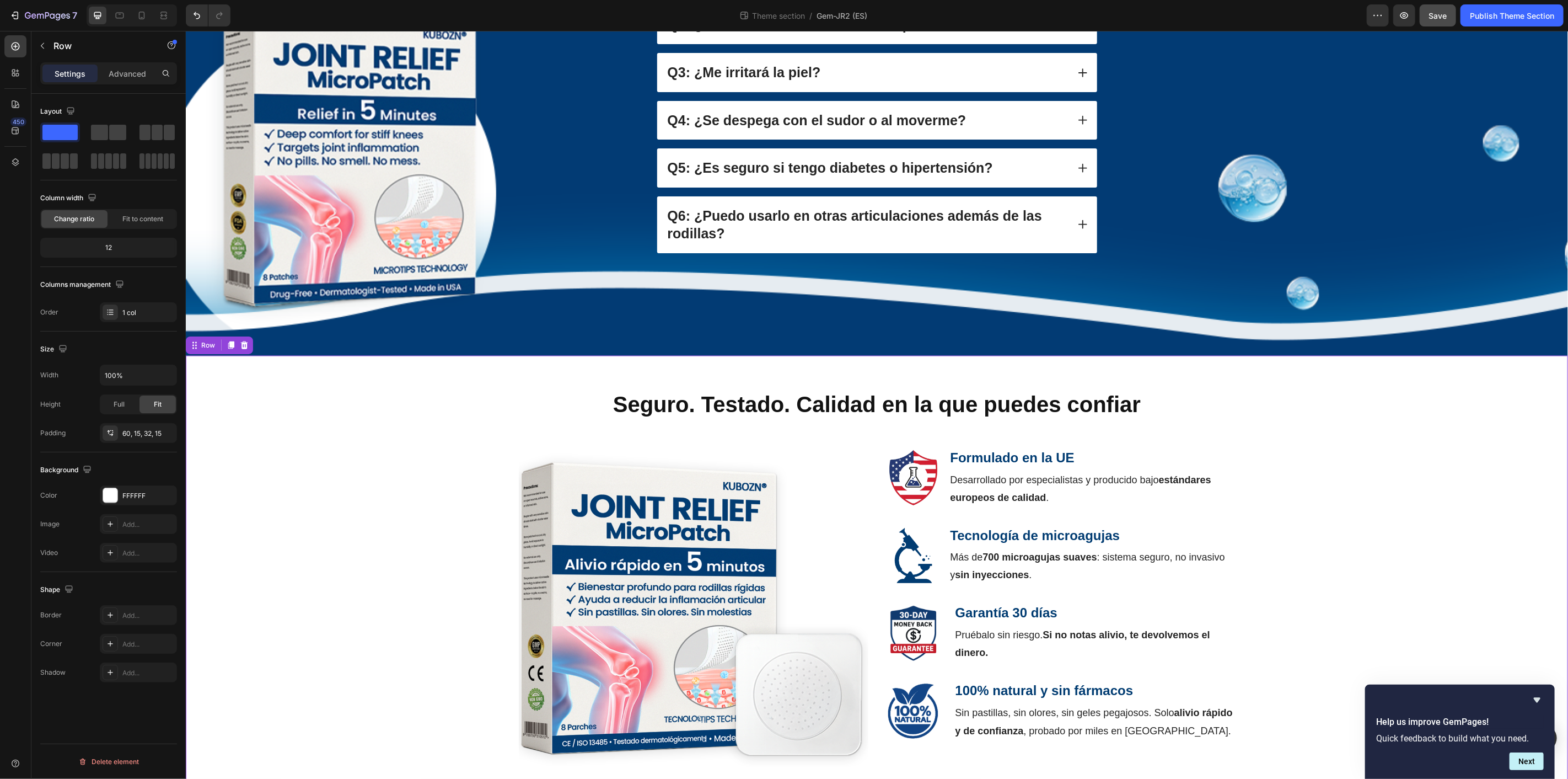
click at [241, 471] on div "Seguro. Testado. Calidad en la que puedes confiar Heading Image Formulado en la…" at bounding box center [875, 582] width 1365 height 389
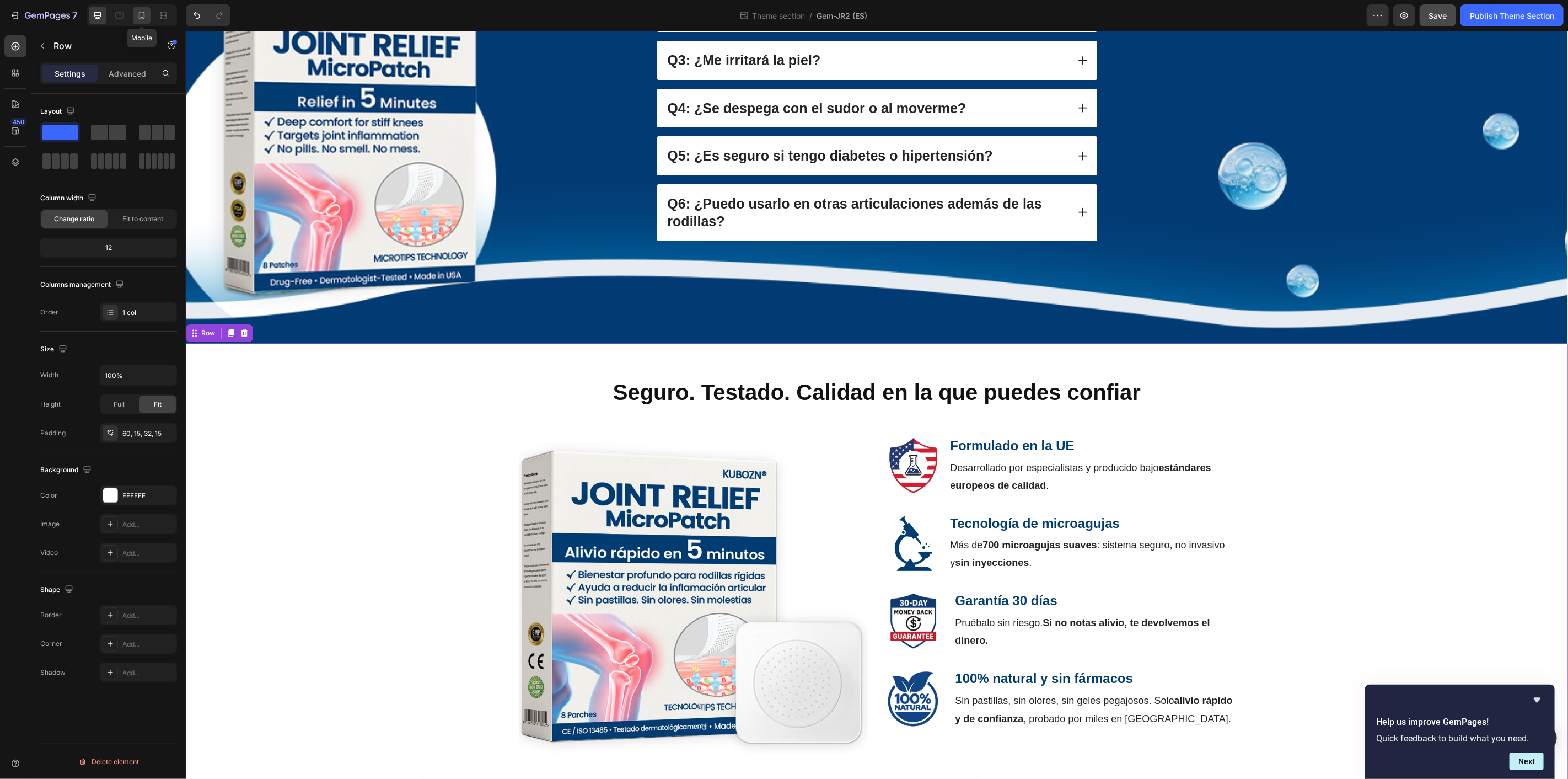
click at [140, 16] on icon at bounding box center [141, 15] width 6 height 8
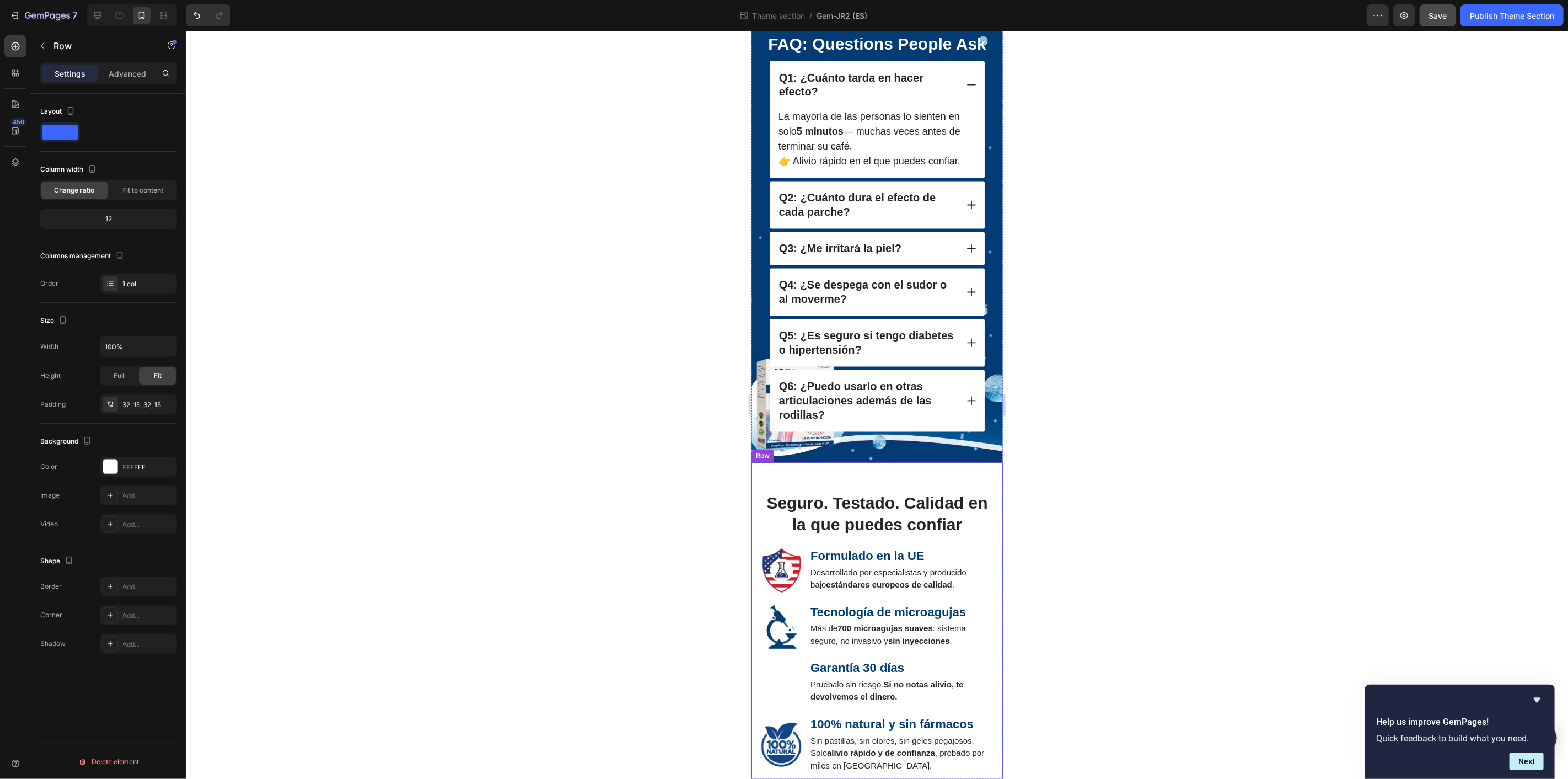
scroll to position [1915, 0]
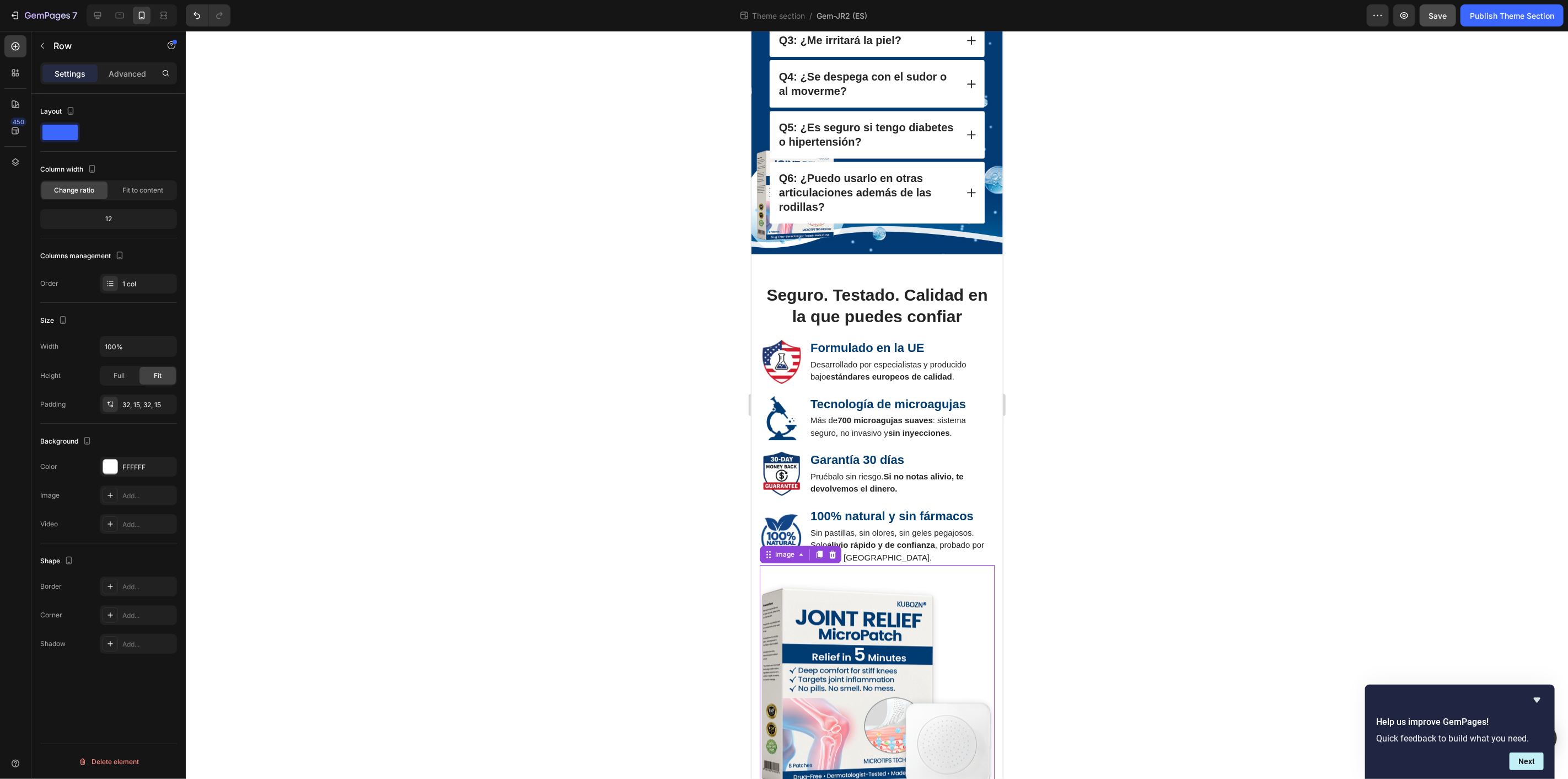
click at [934, 629] on img at bounding box center [876, 681] width 234 height 234
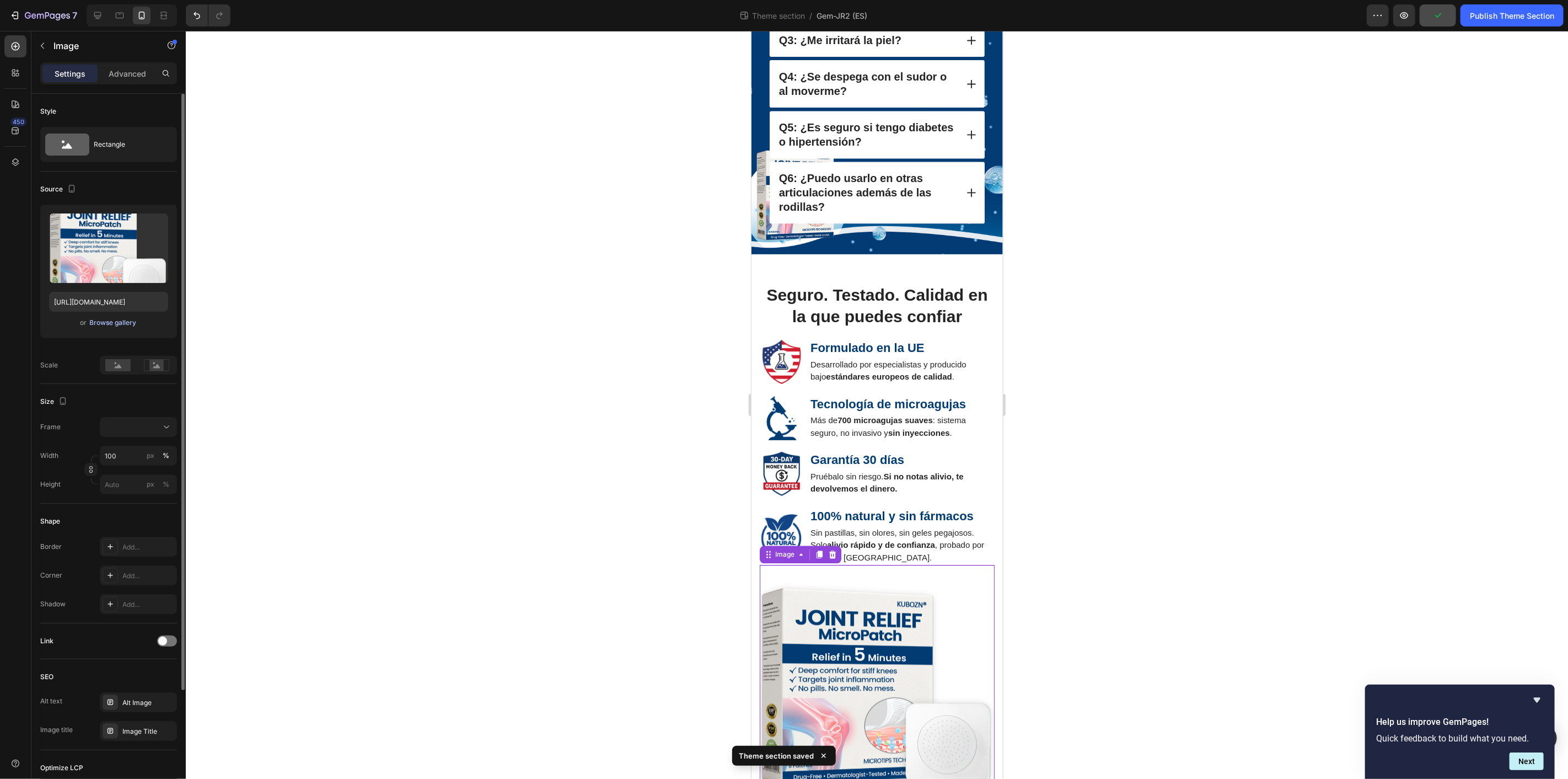
click at [100, 324] on div "Browse gallery" at bounding box center [112, 322] width 47 height 10
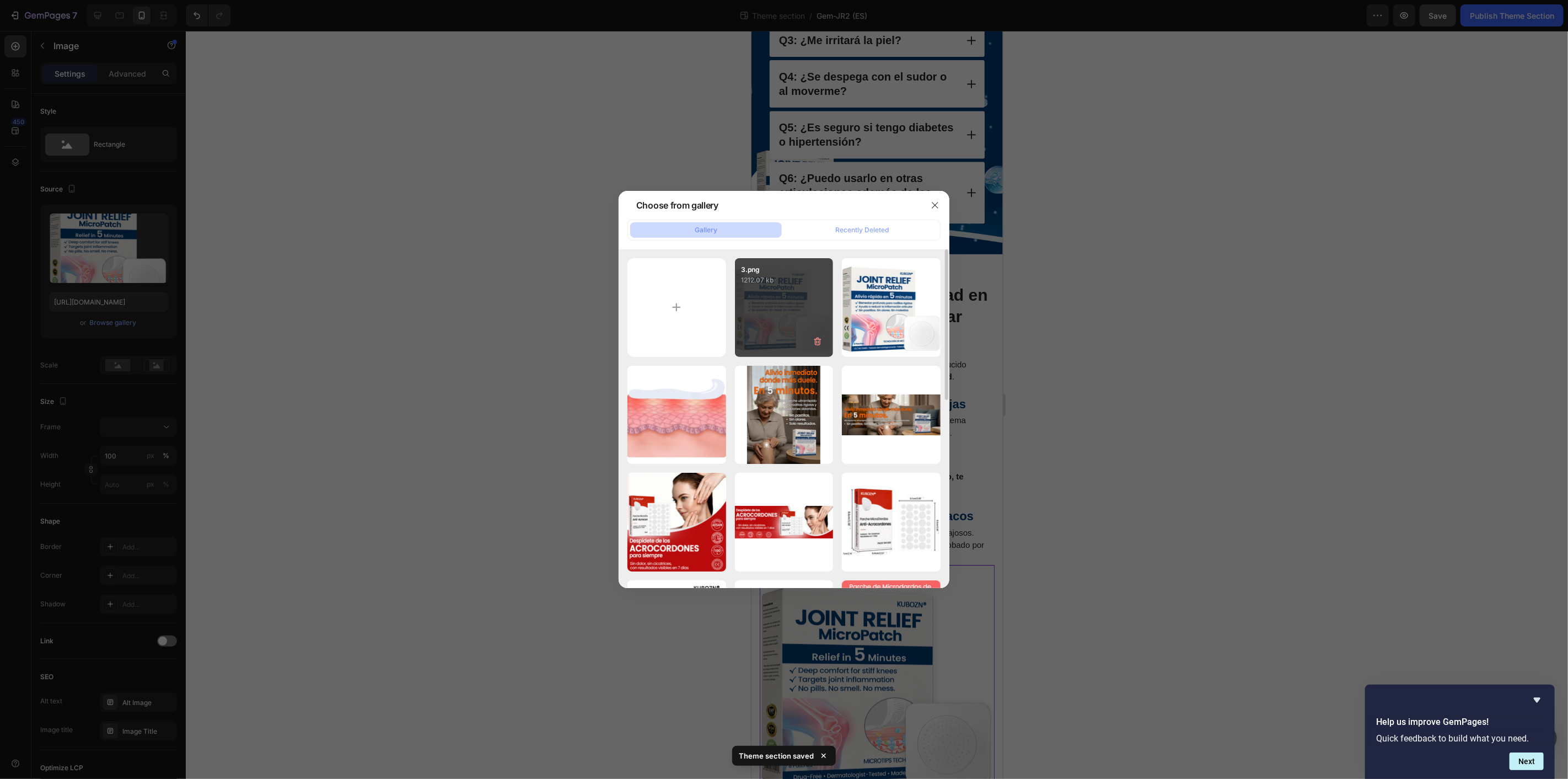
click at [791, 312] on div "3.png 1212.07 kb" at bounding box center [784, 307] width 98 height 98
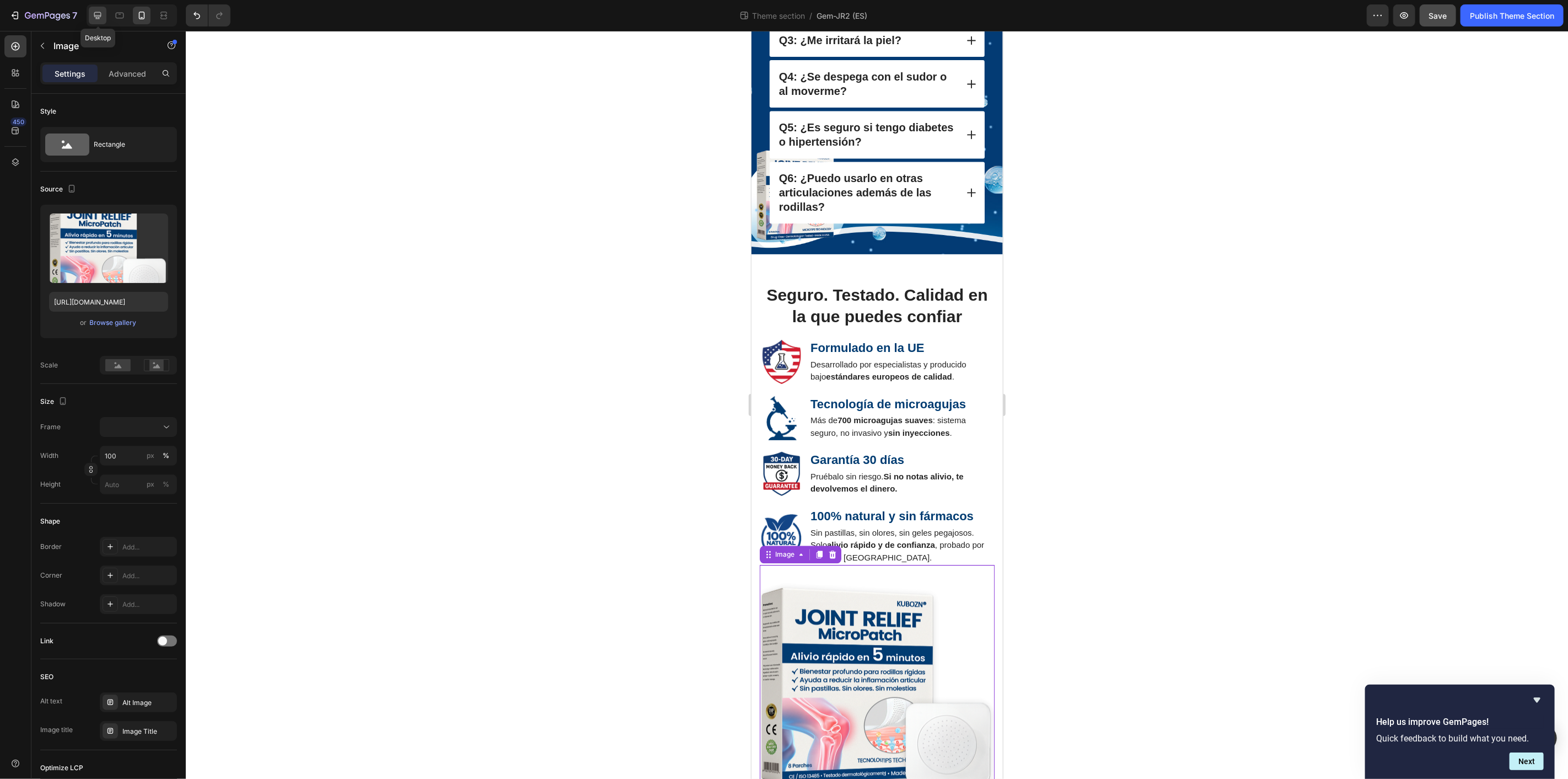
click at [96, 10] on icon at bounding box center [97, 15] width 11 height 11
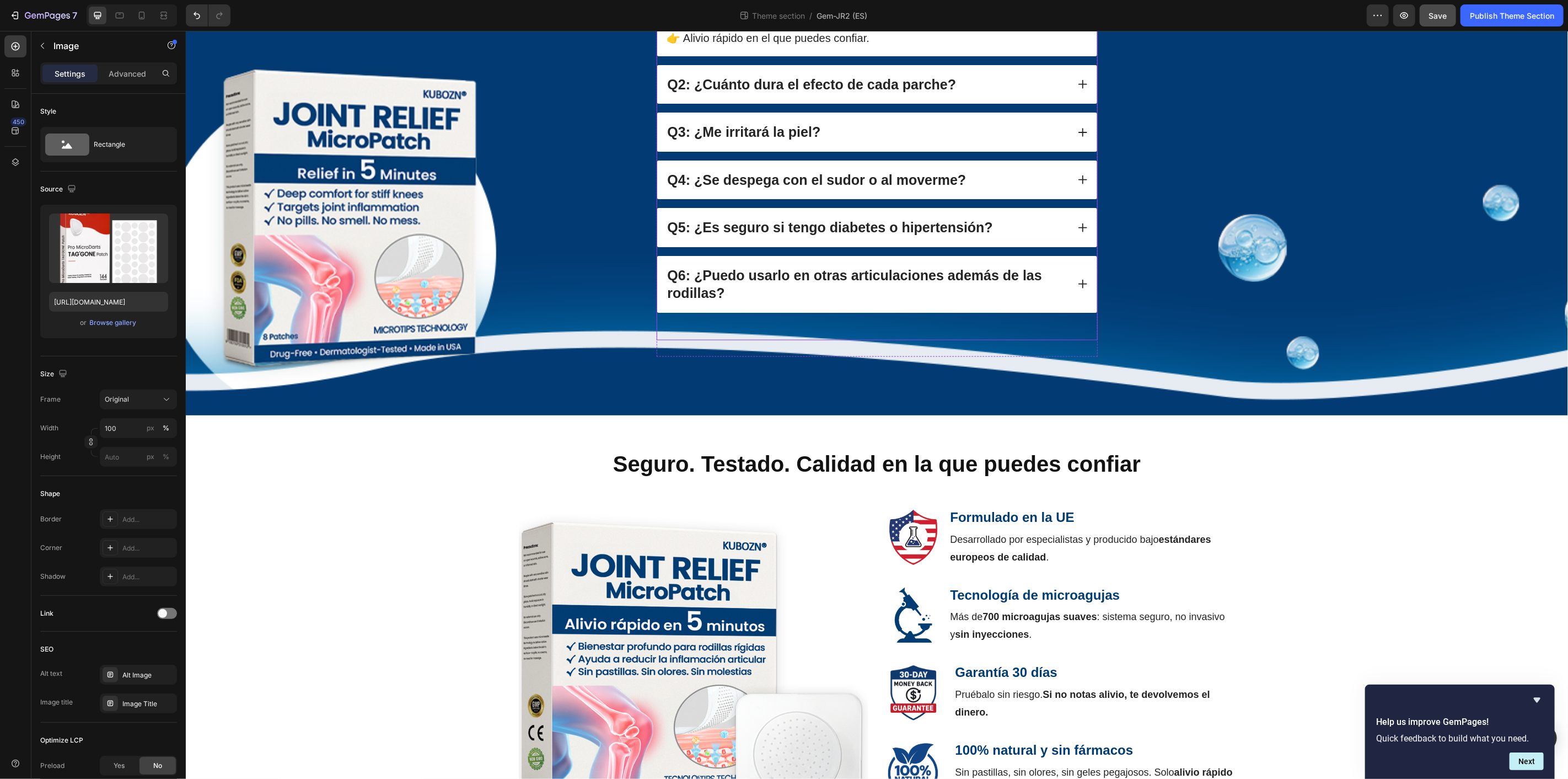
scroll to position [1189, 0]
drag, startPoint x: 142, startPoint y: 14, endPoint x: 90, endPoint y: 236, distance: 228.0
click at [142, 14] on icon at bounding box center [141, 15] width 11 height 11
type input "https://cdn.shopify.com/s/files/1/0709/4642/2819/files/gempages_558717266372330…"
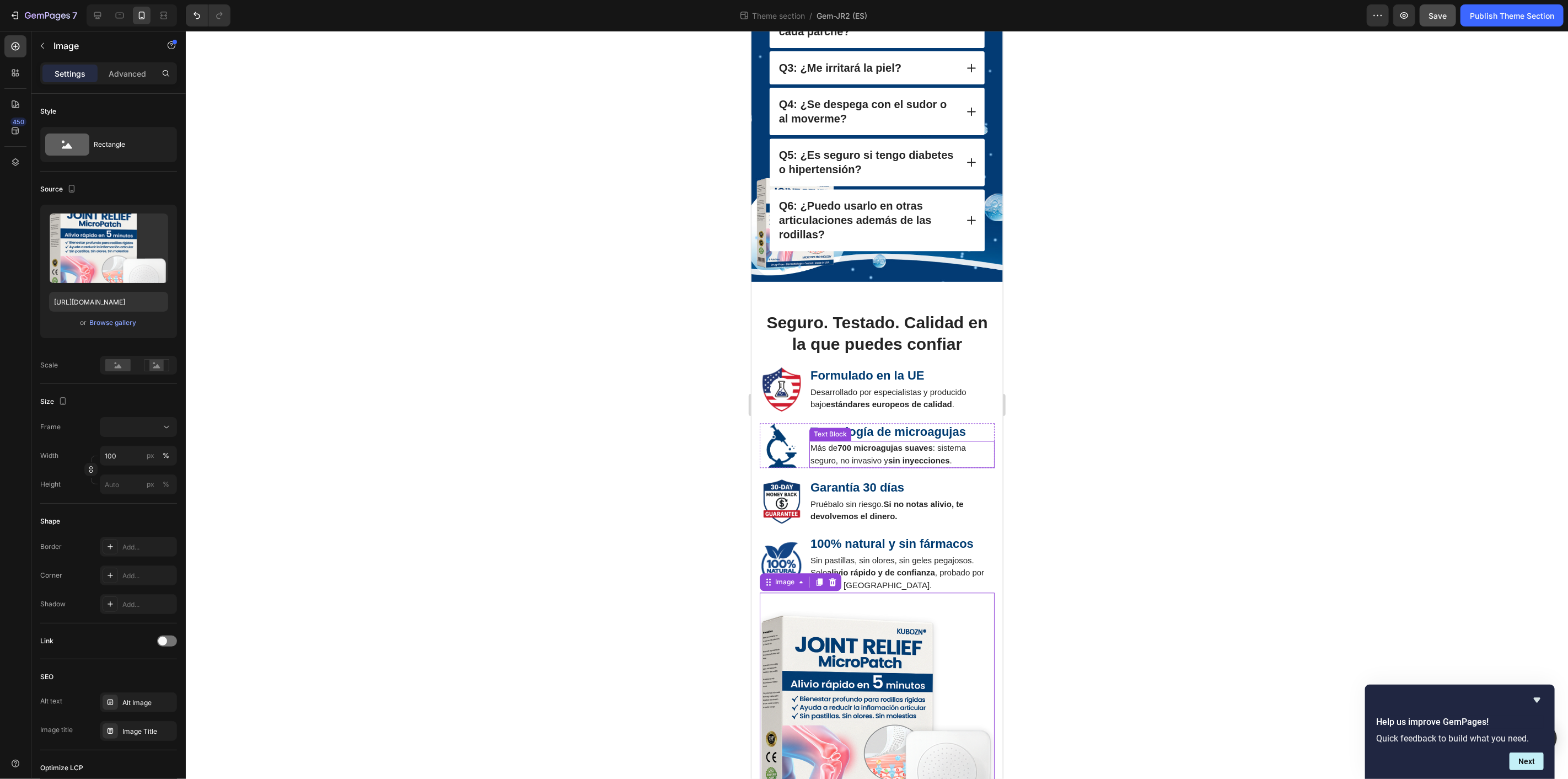
scroll to position [1915, 0]
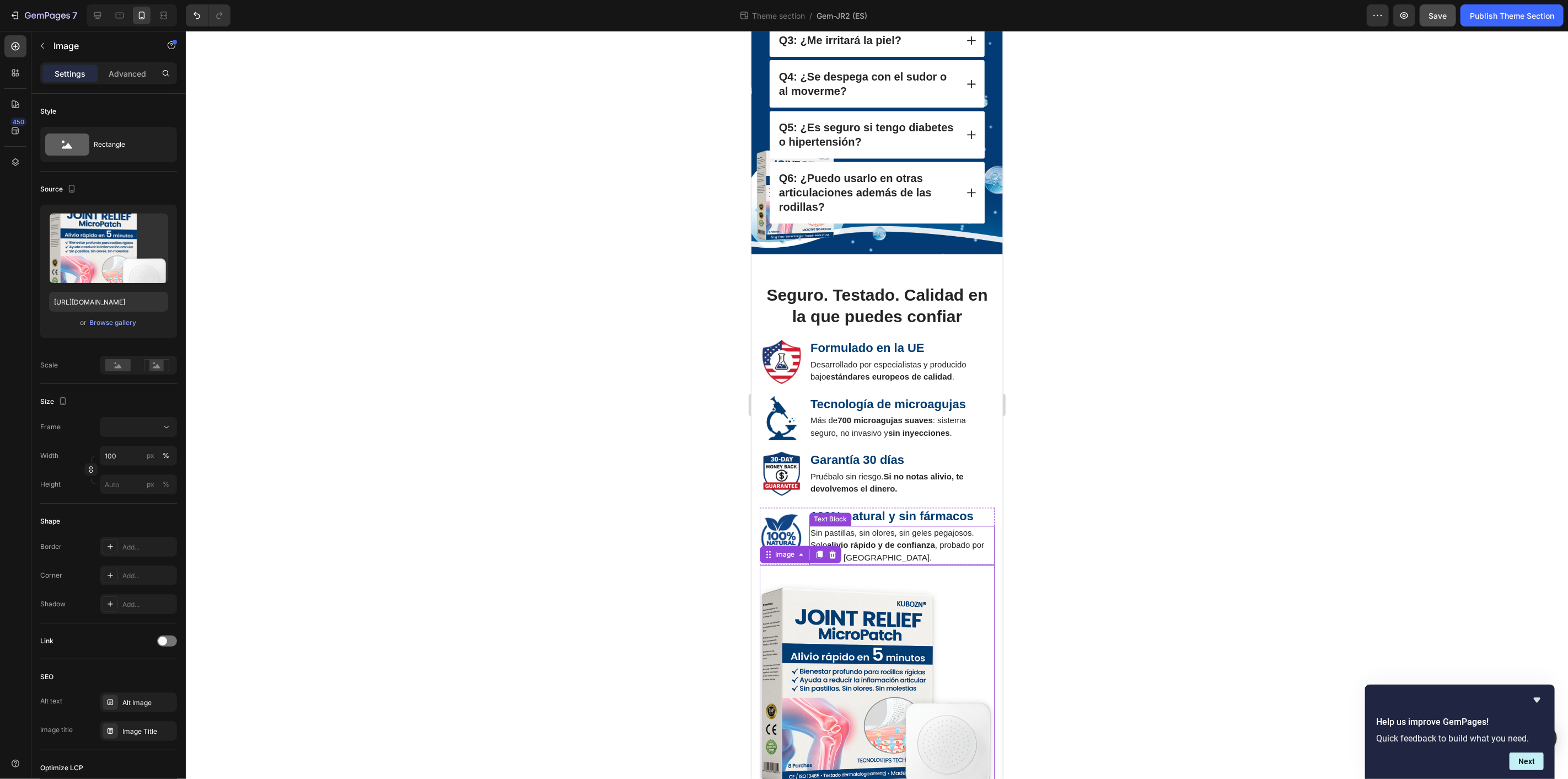
click at [947, 533] on p "Sin pastillas, sin olores, sin geles pegajosos. Solo alivio rápido y de confian…" at bounding box center [901, 545] width 183 height 38
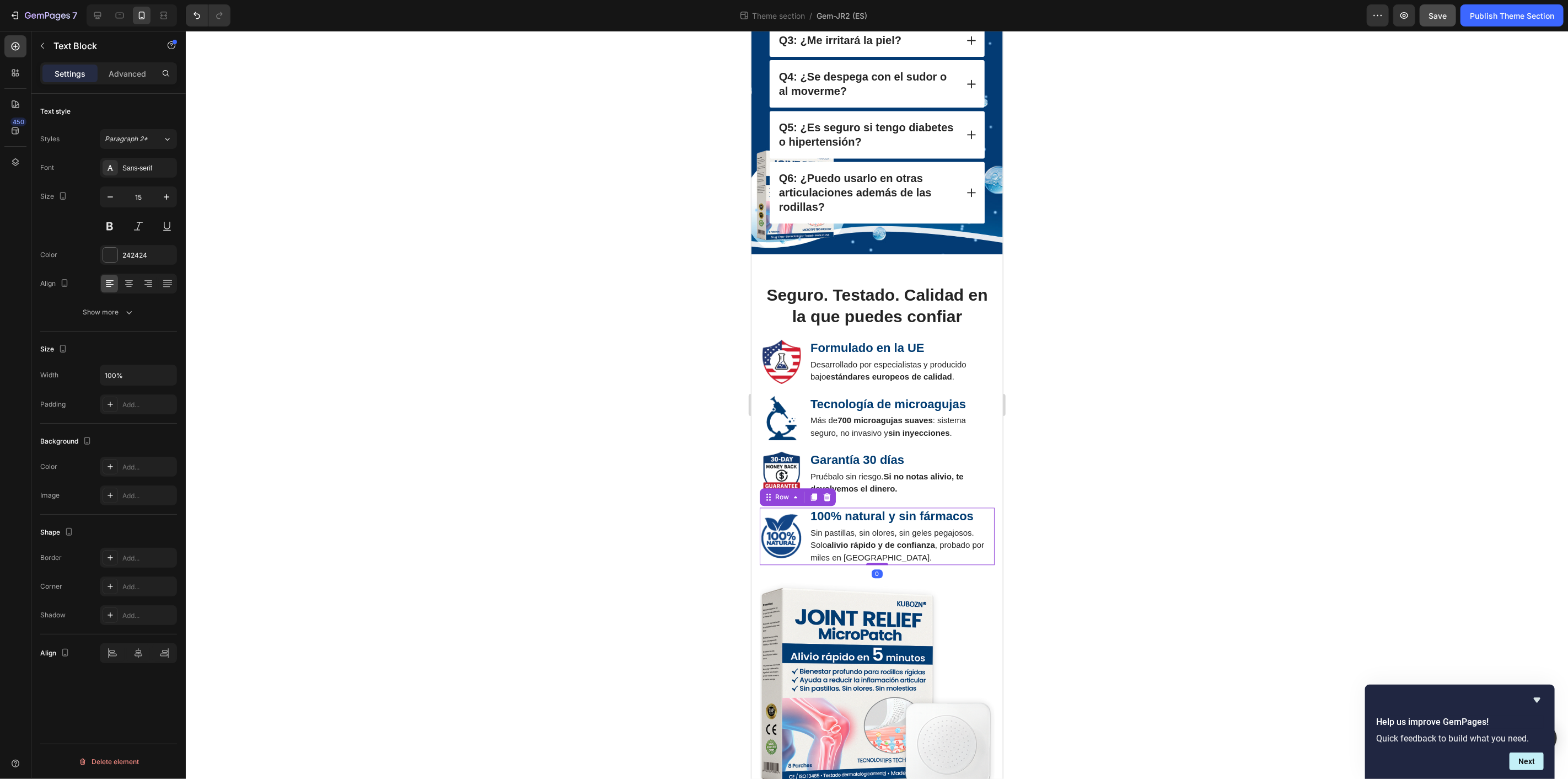
click at [800, 546] on div "Image" at bounding box center [781, 535] width 44 height 57
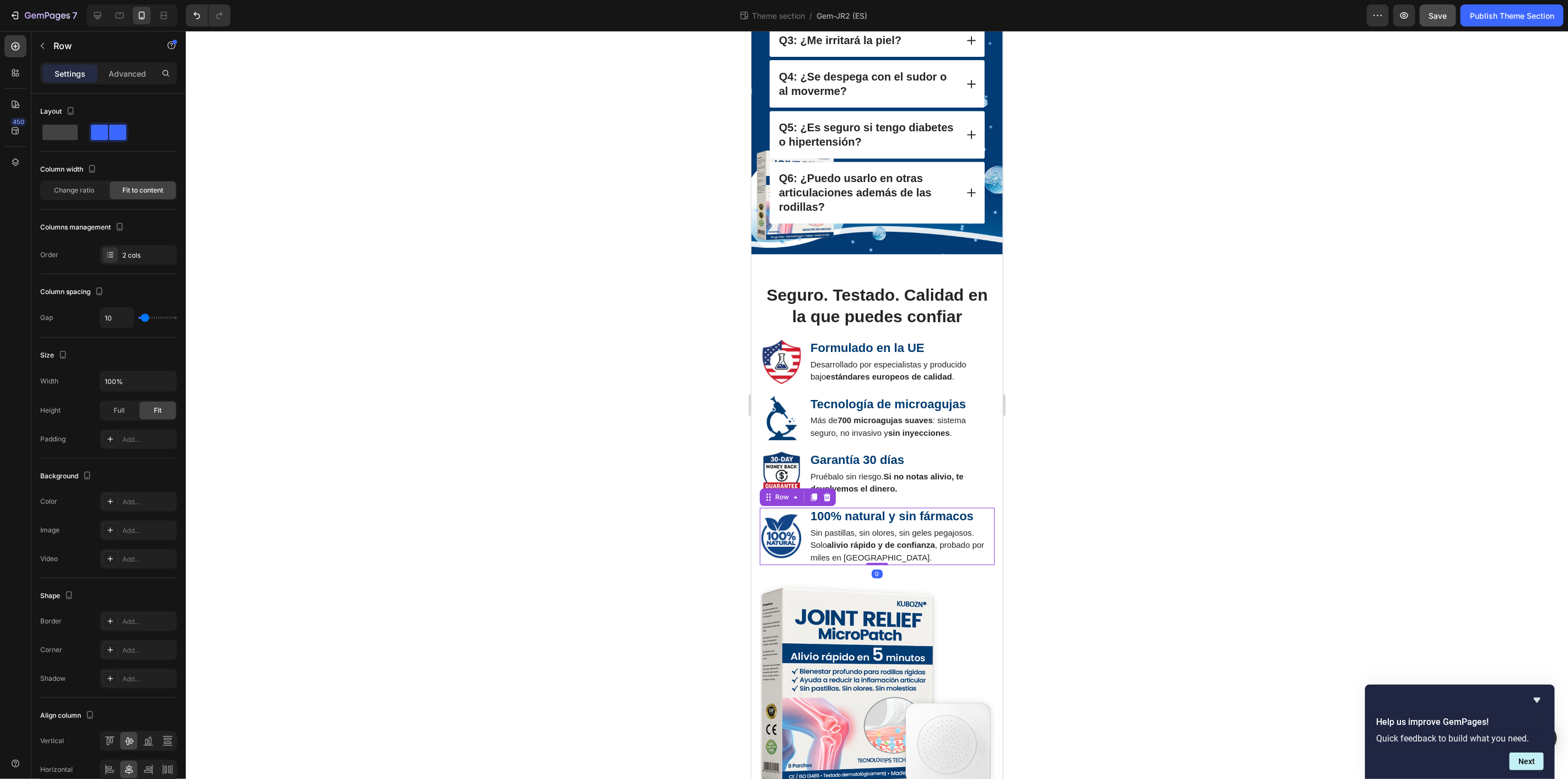
click at [1209, 519] on div at bounding box center [877, 404] width 1382 height 747
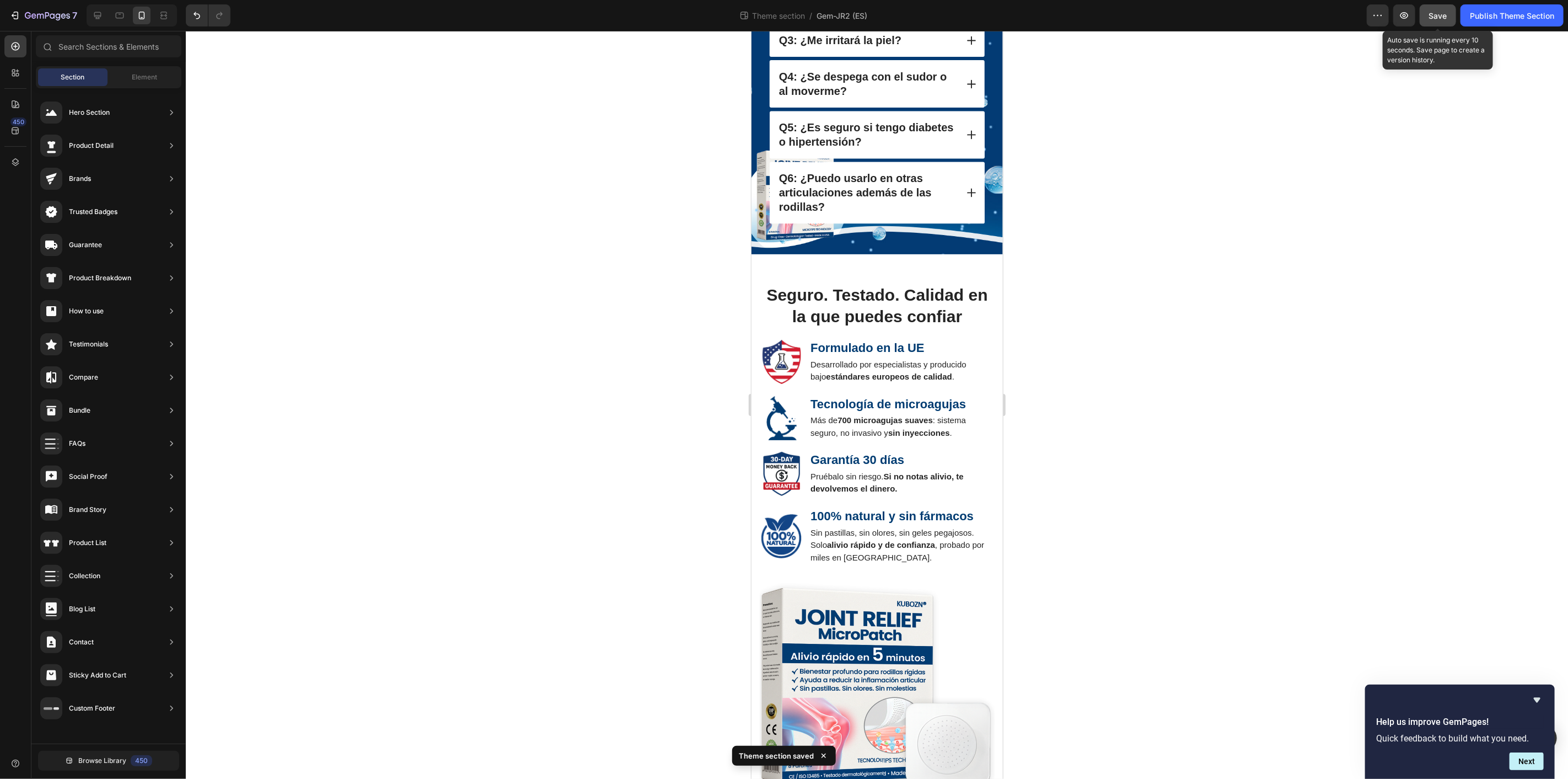
click at [1436, 8] on button "Save" at bounding box center [1437, 15] width 36 height 22
click at [94, 11] on icon at bounding box center [97, 15] width 11 height 11
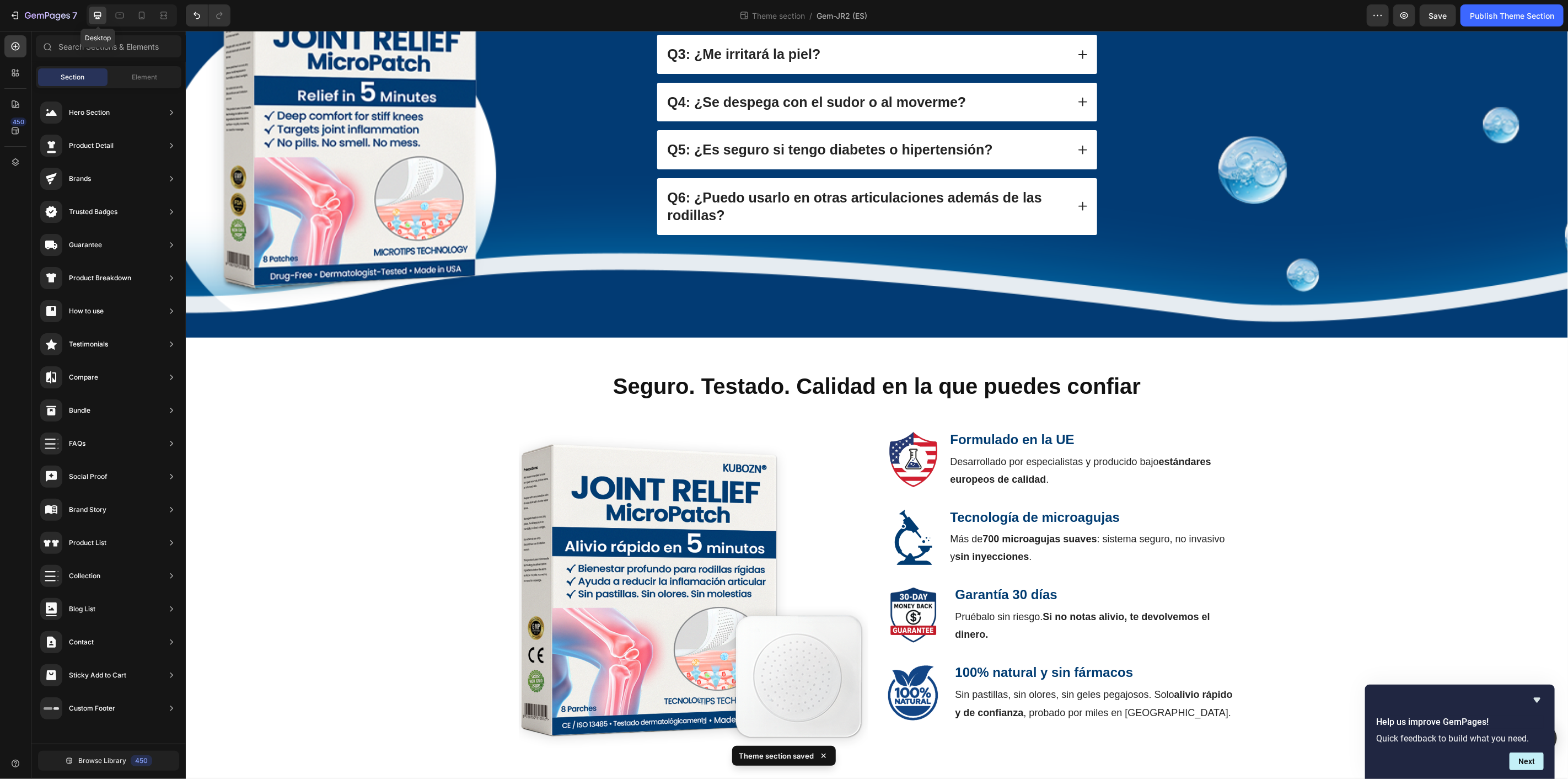
scroll to position [1228, 0]
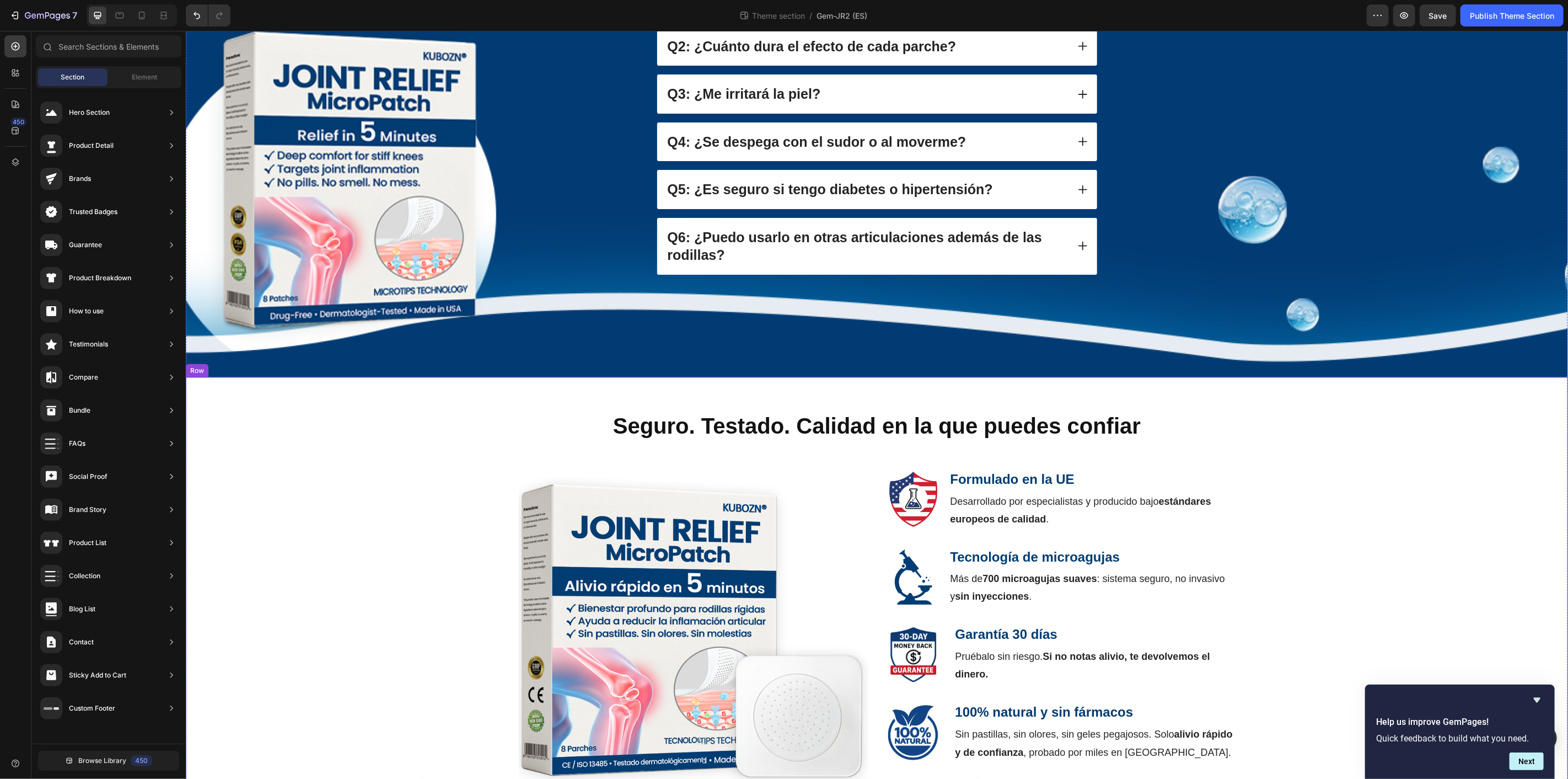
click at [1349, 476] on div "Seguro. Testado. Calidad en la que puedes confiar Heading Image Formulado en la…" at bounding box center [875, 604] width 1365 height 389
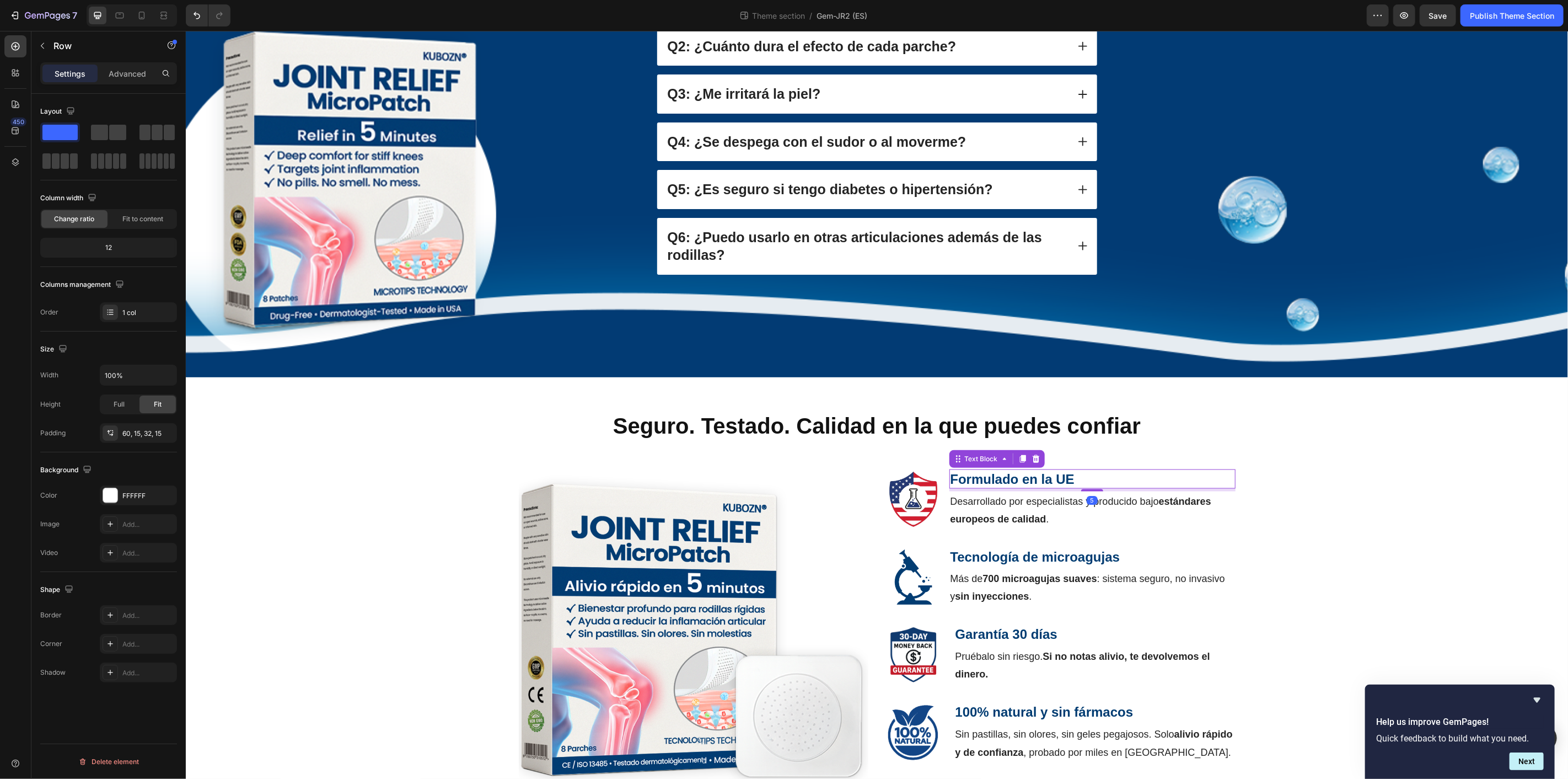
click at [1006, 471] on strong "Formulado en la UE" at bounding box center [1011, 478] width 124 height 15
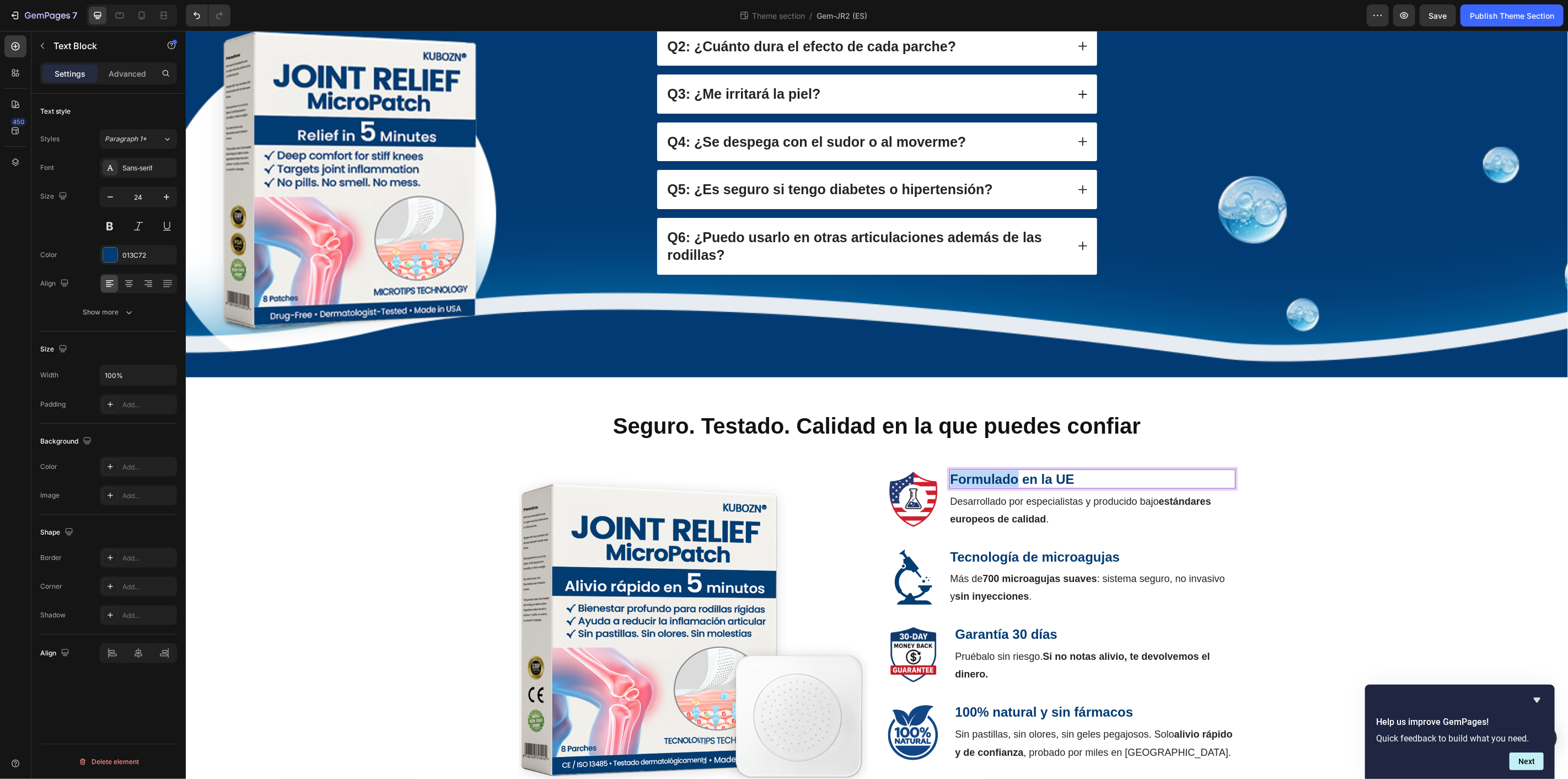
click at [1006, 471] on strong "Formulado en la UE" at bounding box center [1011, 478] width 124 height 15
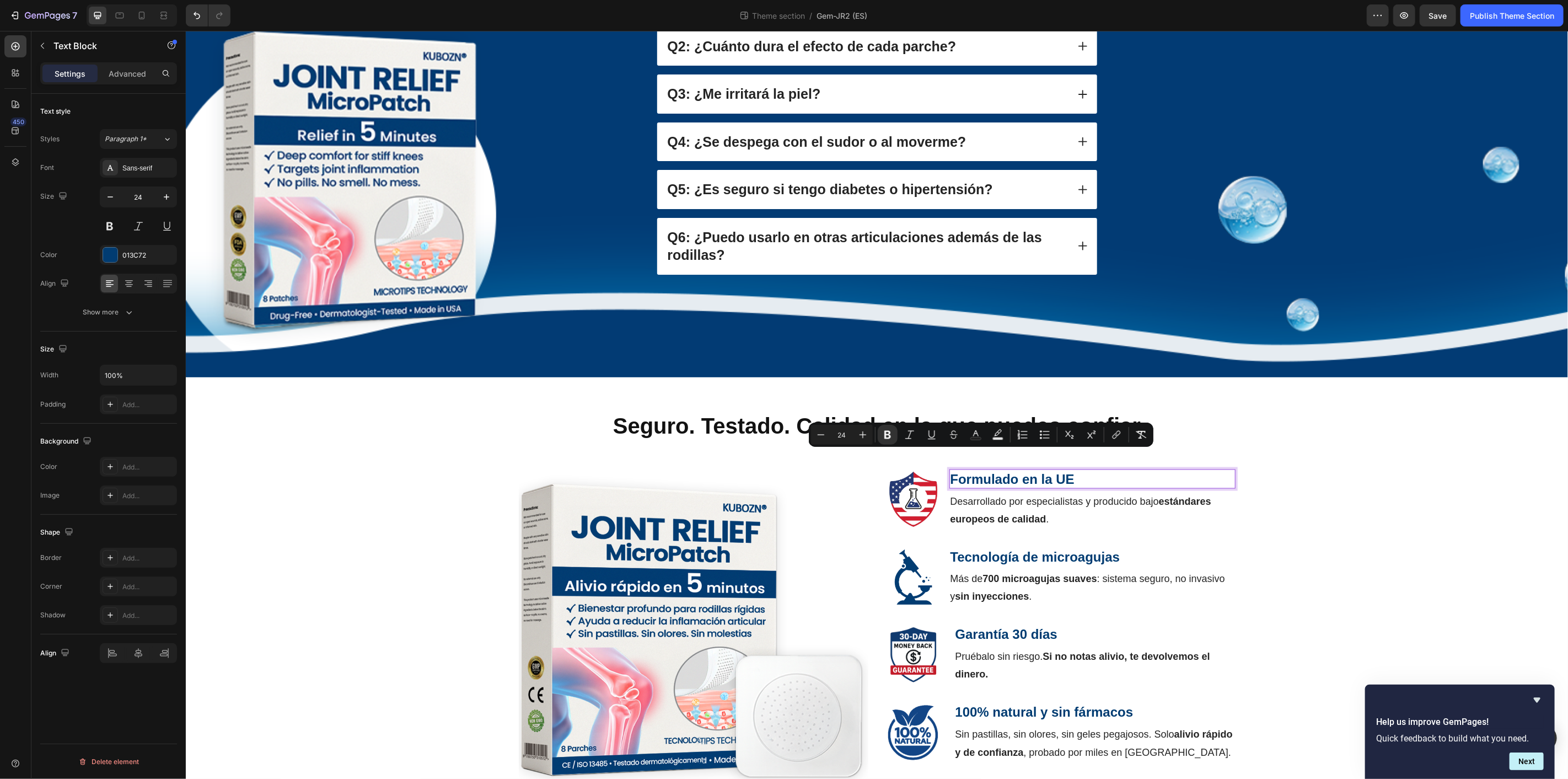
click at [1043, 471] on strong "Formulado en la UE" at bounding box center [1011, 478] width 124 height 15
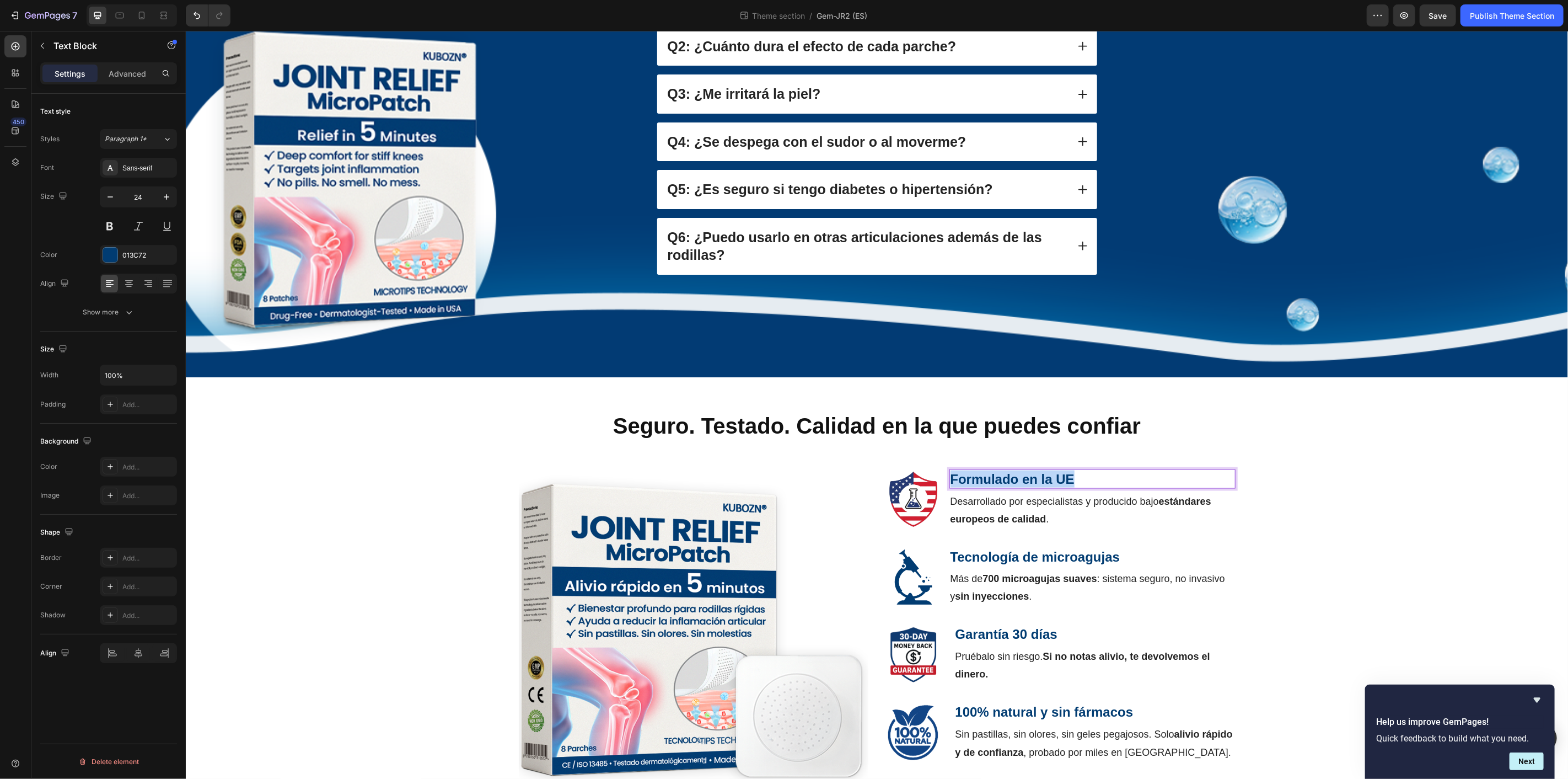
click at [1043, 471] on strong "Formulado en la UE" at bounding box center [1011, 478] width 124 height 15
copy strong "Formulado en la UE"
click at [780, 413] on strong "Seguro. Testado. Calidad en la que puedes confiar" at bounding box center [876, 425] width 528 height 25
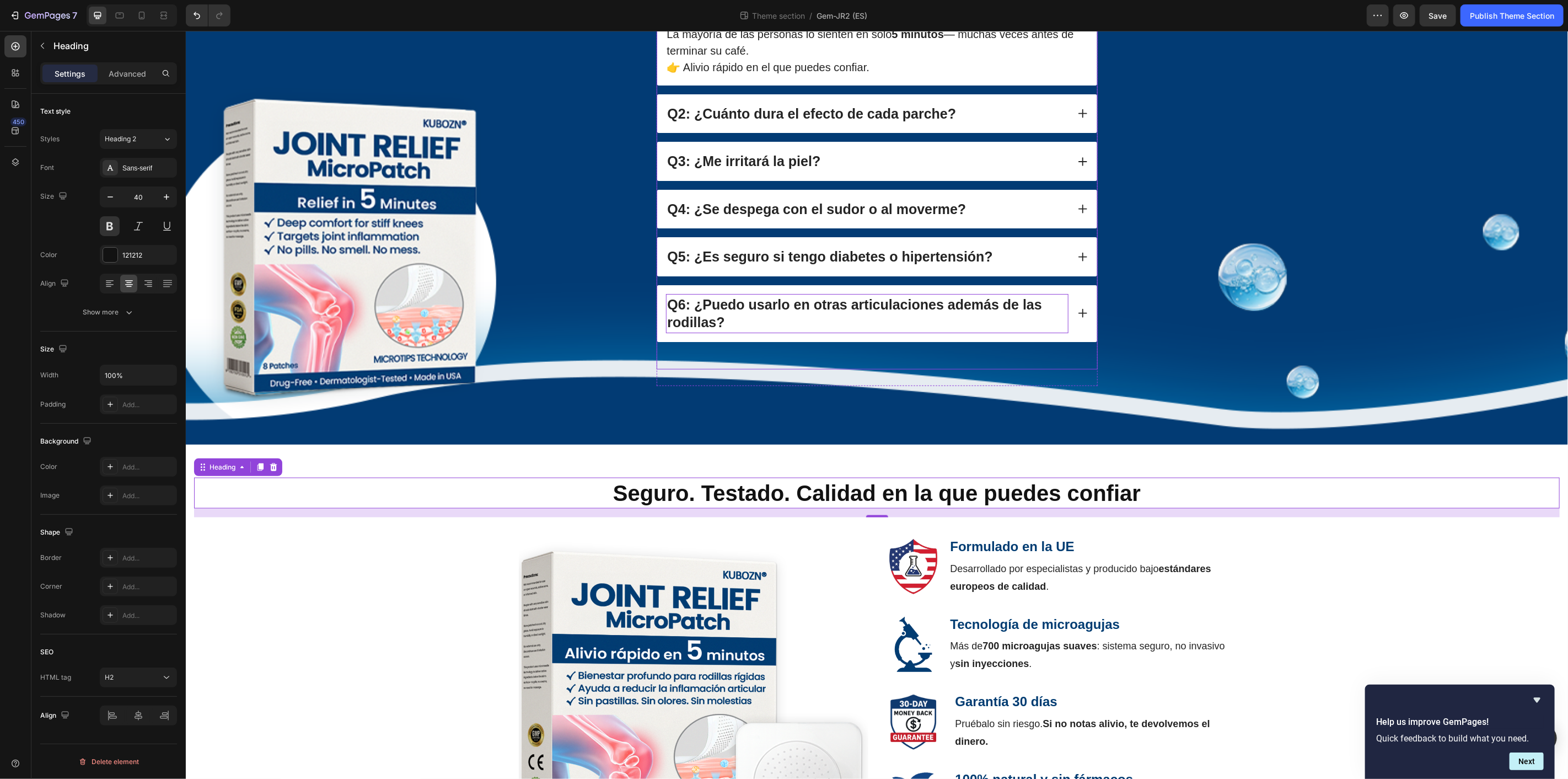
scroll to position [1106, 0]
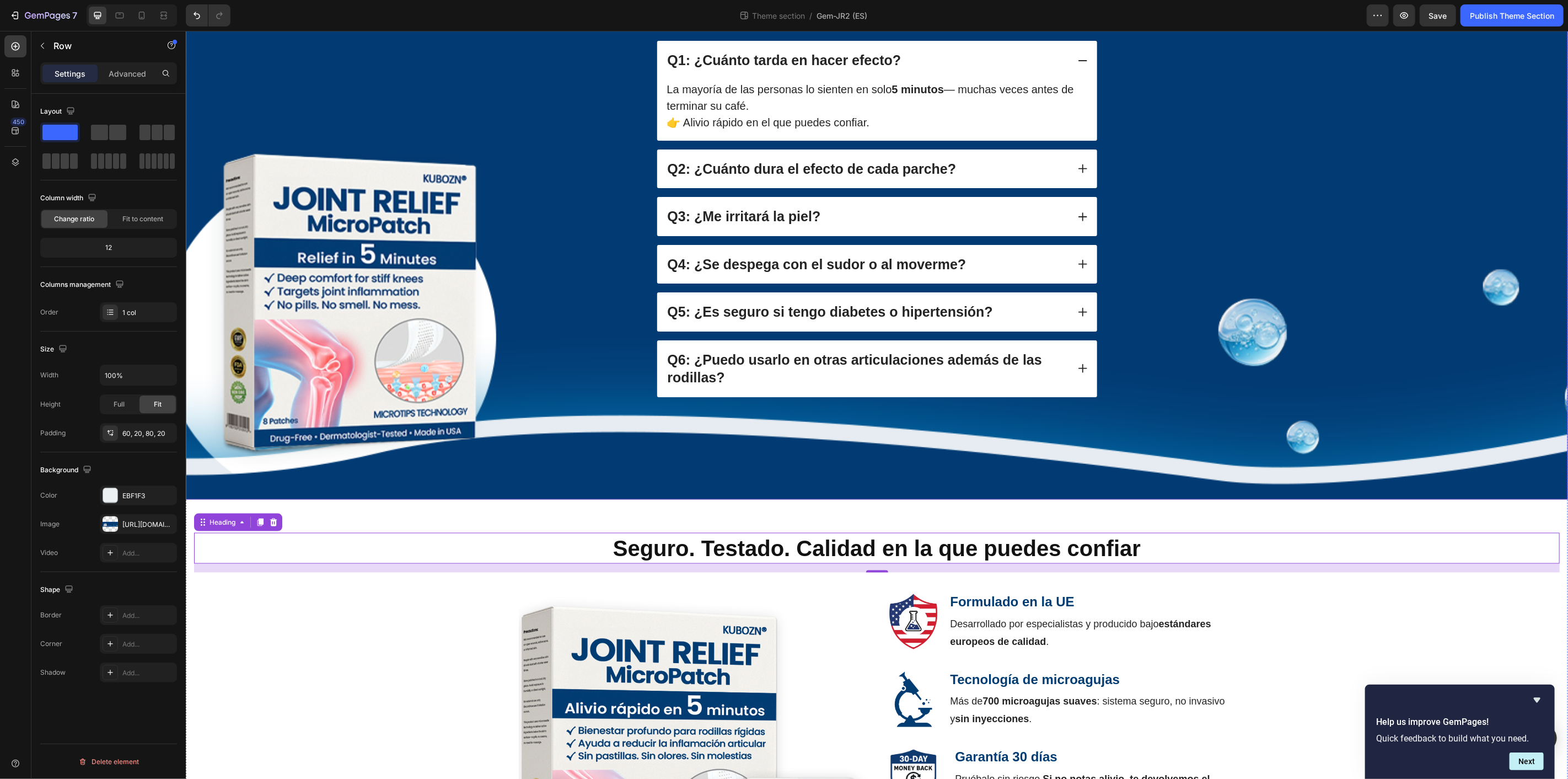
click at [503, 238] on div "FAQ: Questions People Ask Heading Q1: ¿Cuánto tarda en hacer efecto? La mayoría…" at bounding box center [876, 227] width 1360 height 455
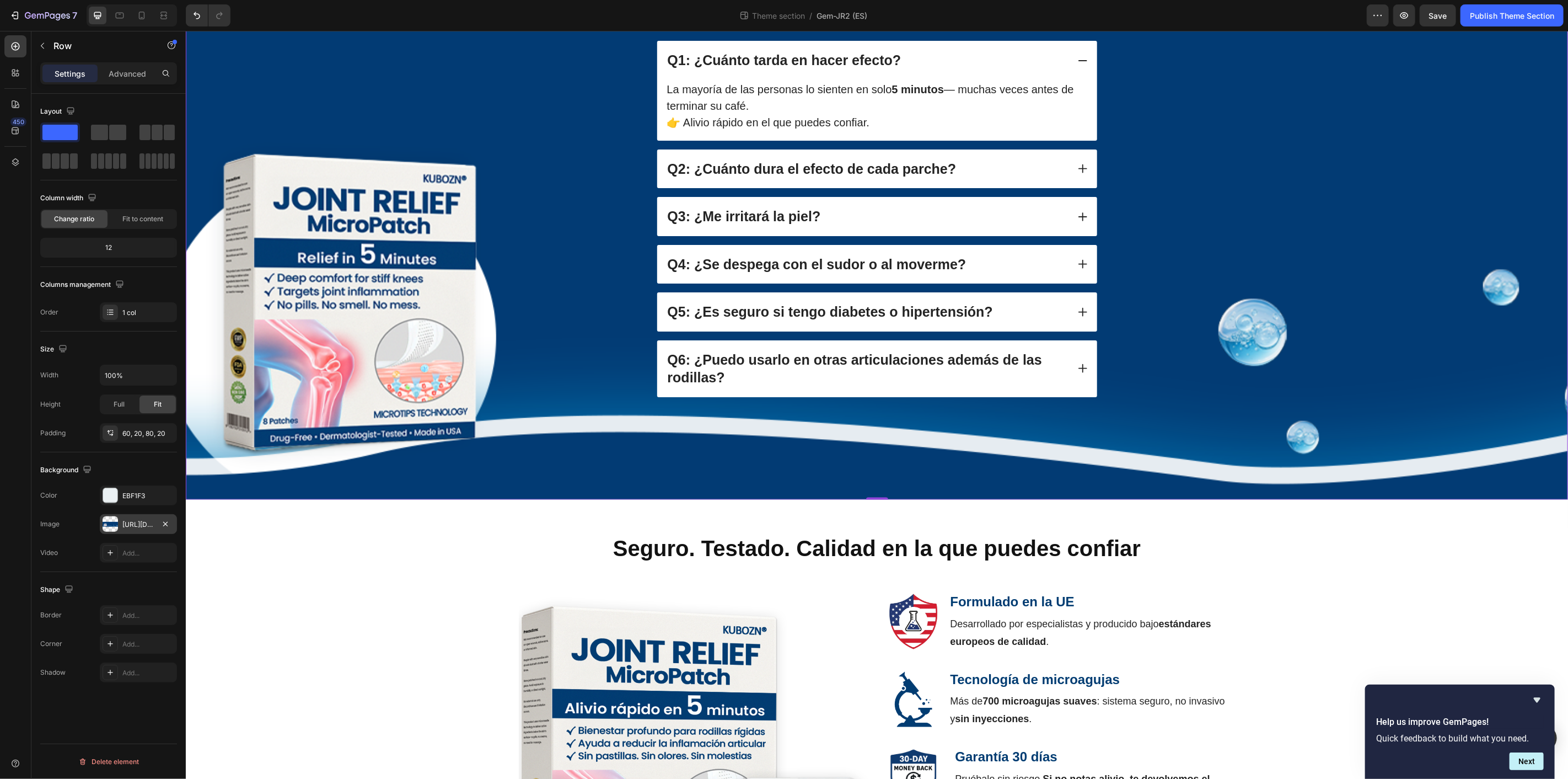
click at [113, 522] on div at bounding box center [111, 524] width 16 height 16
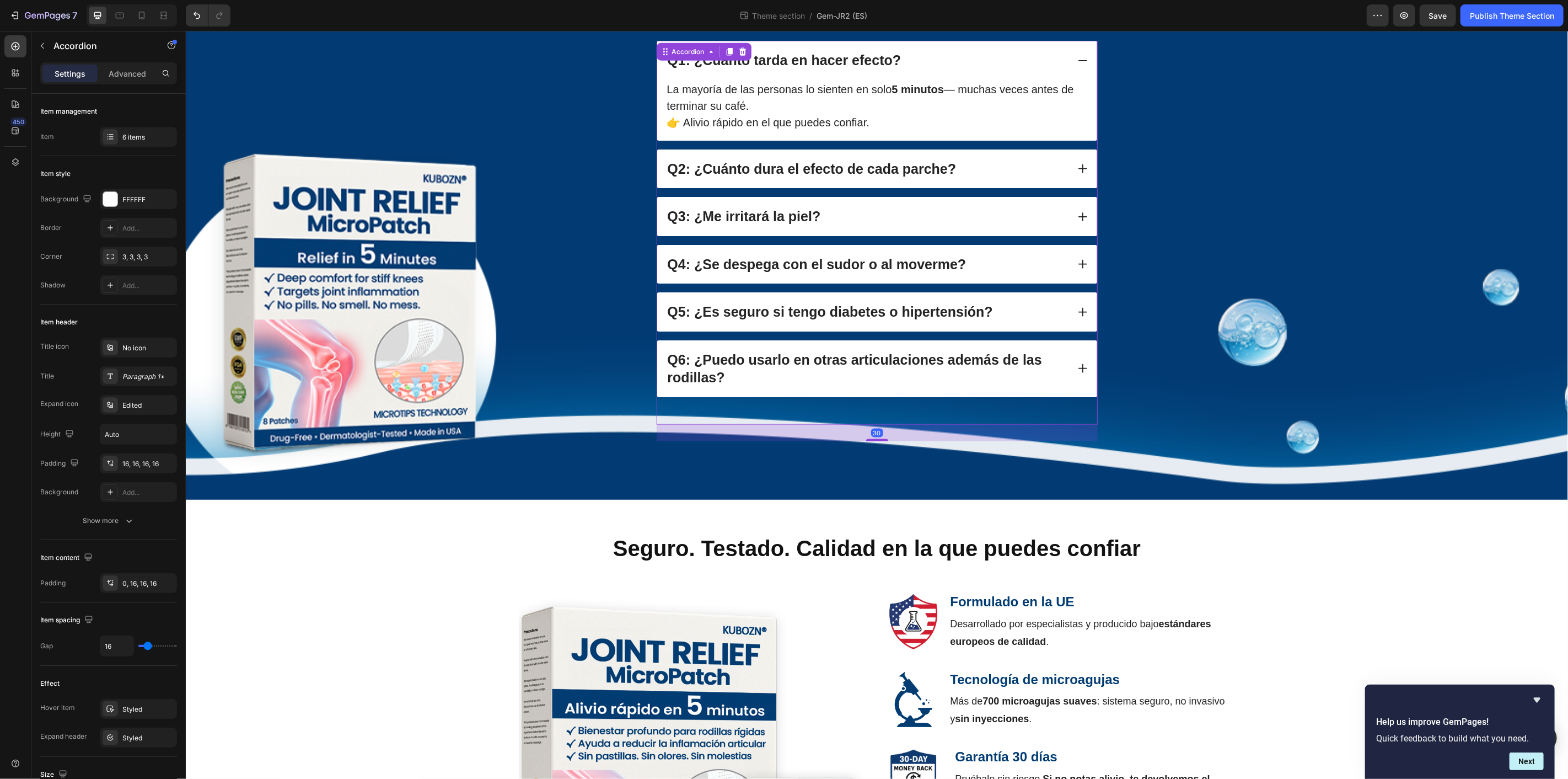
click at [1049, 313] on div "Q1: ¿Cuánto tarda en hacer efecto? La mayoría de las personas lo sienten en sol…" at bounding box center [876, 219] width 441 height 357
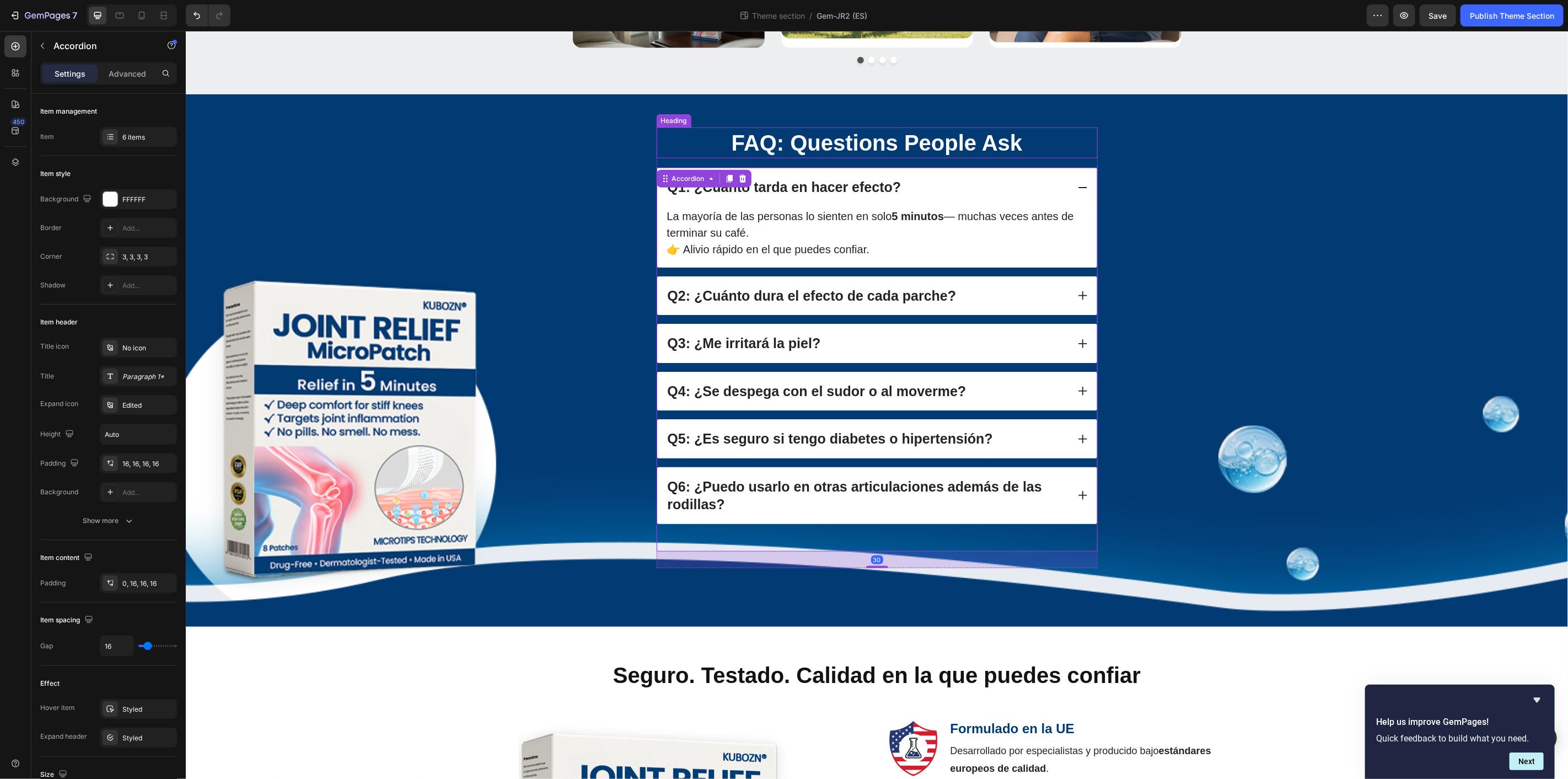
scroll to position [983, 0]
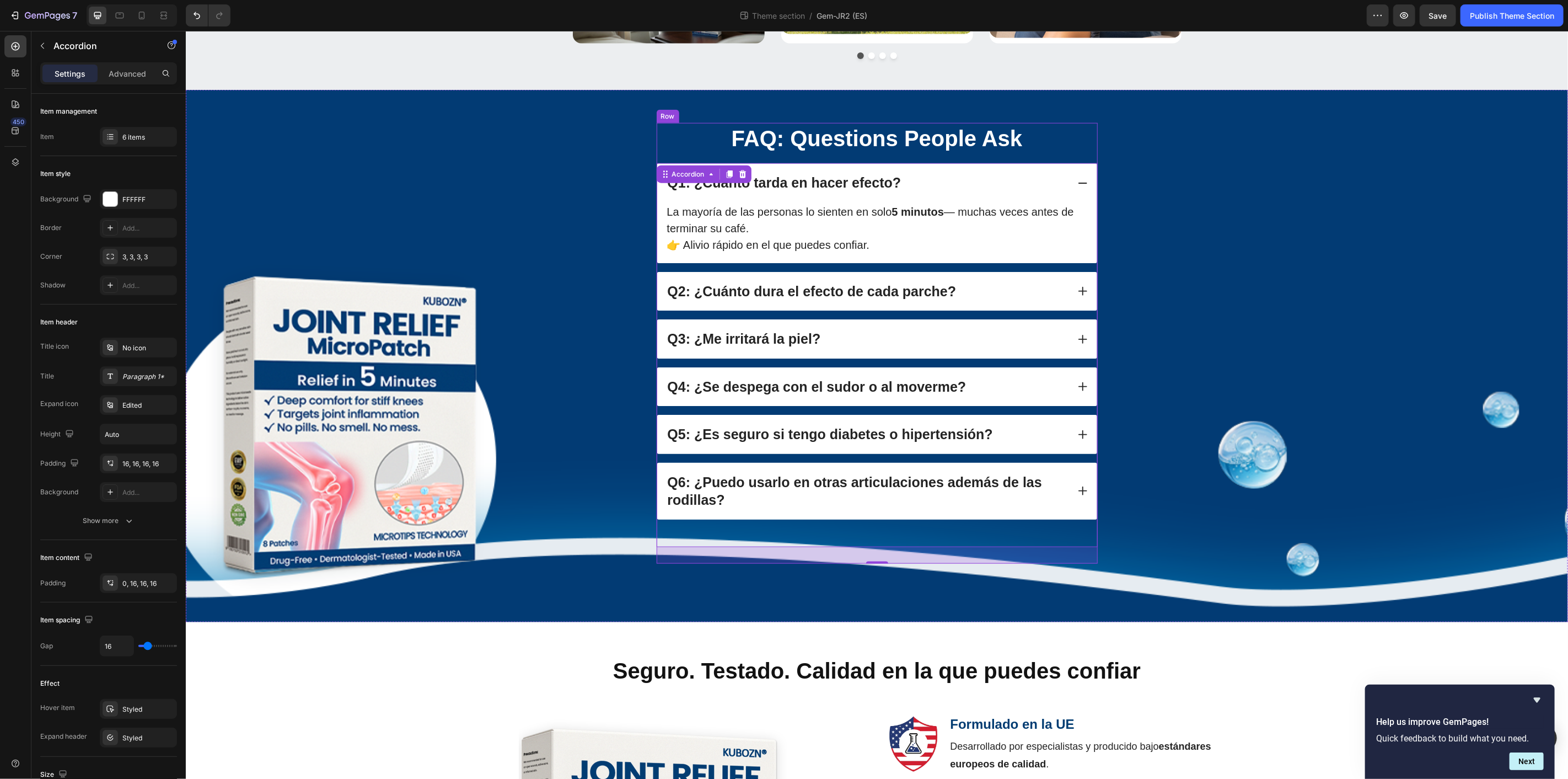
click at [1087, 139] on div "FAQ: Questions People Ask Heading Q1: ¿Cuánto tarda en hacer efecto? La mayoría…" at bounding box center [876, 343] width 441 height 441
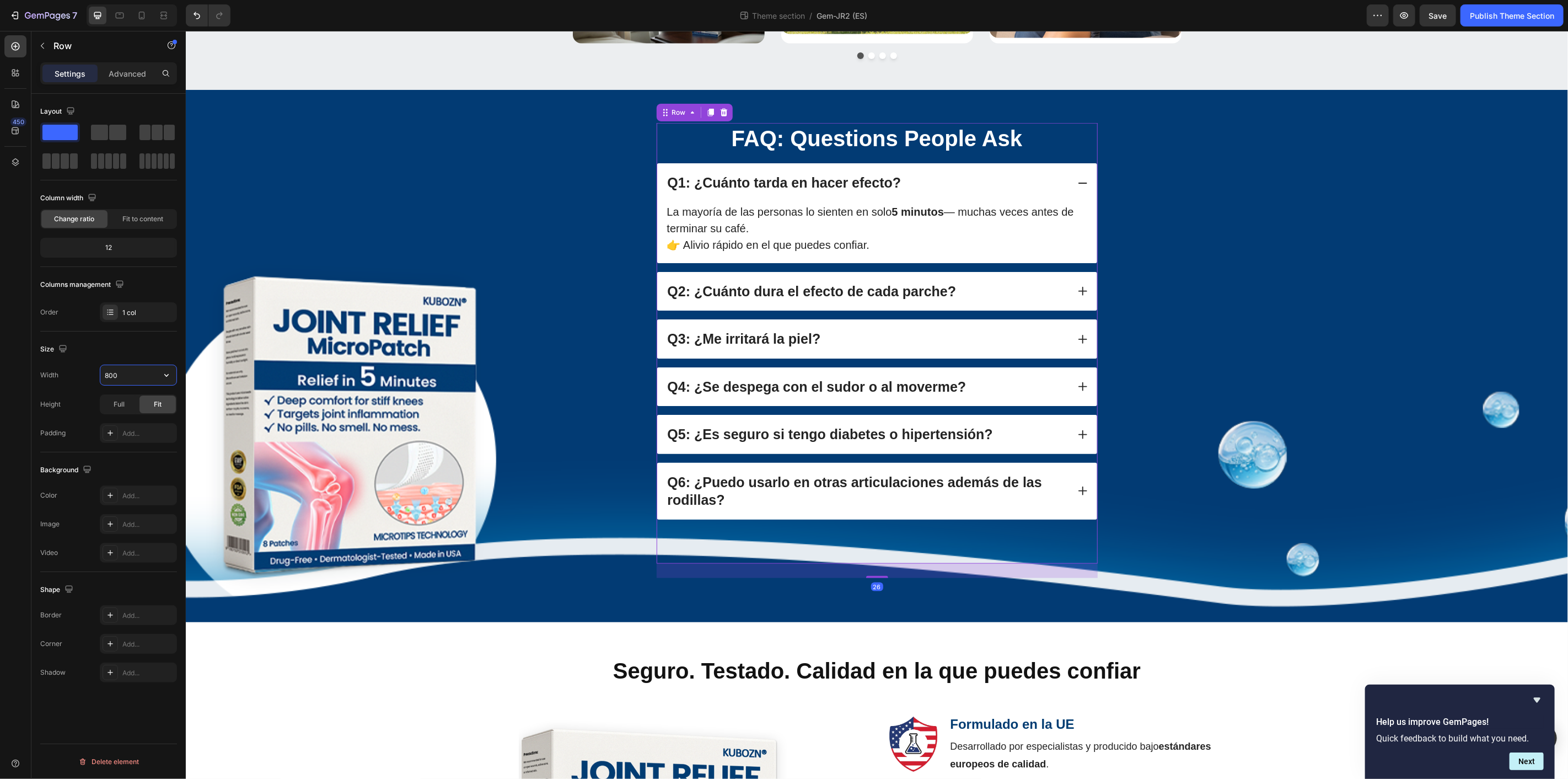
click at [139, 379] on input "800" at bounding box center [138, 375] width 76 height 20
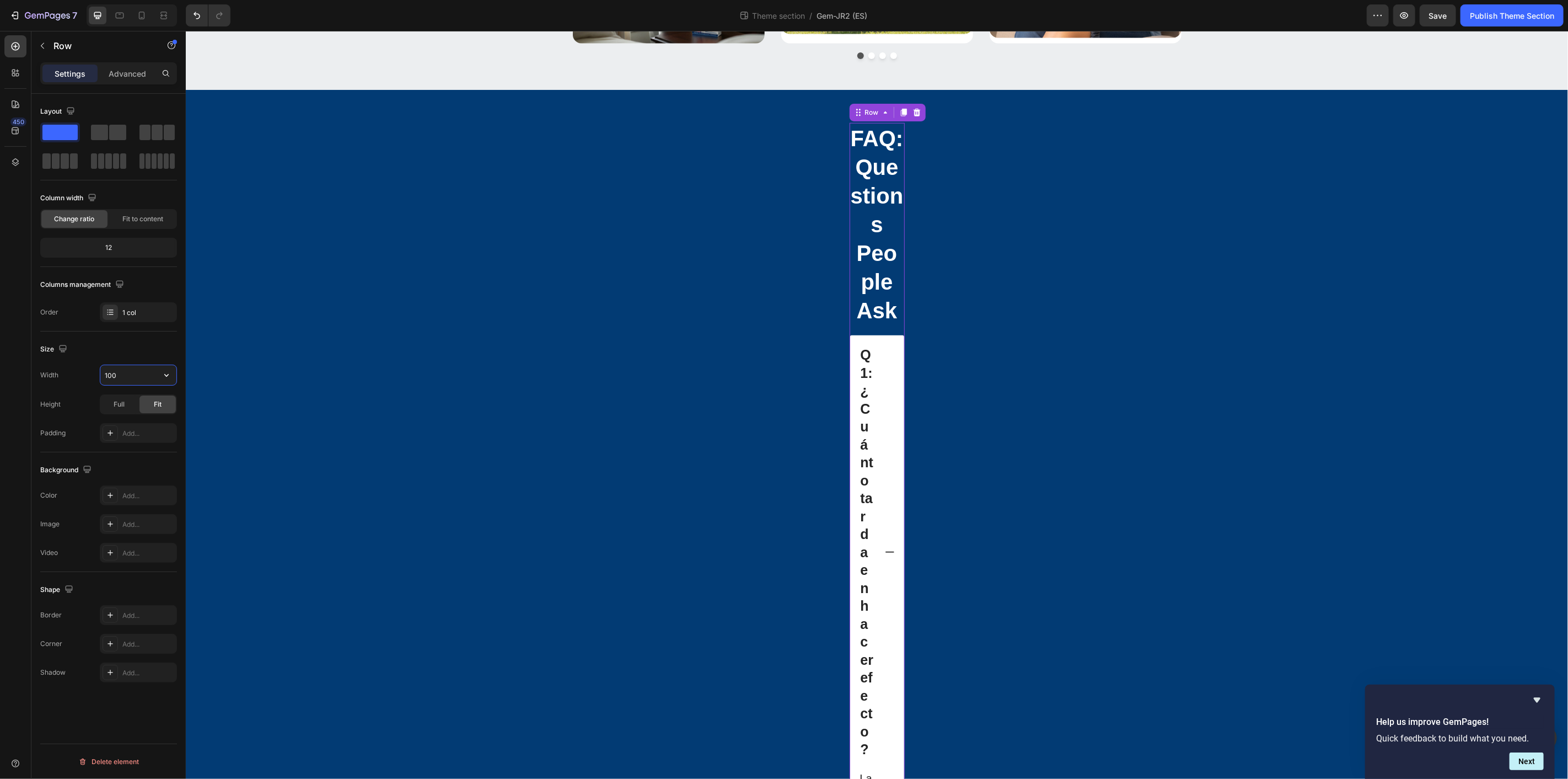
type input "1000"
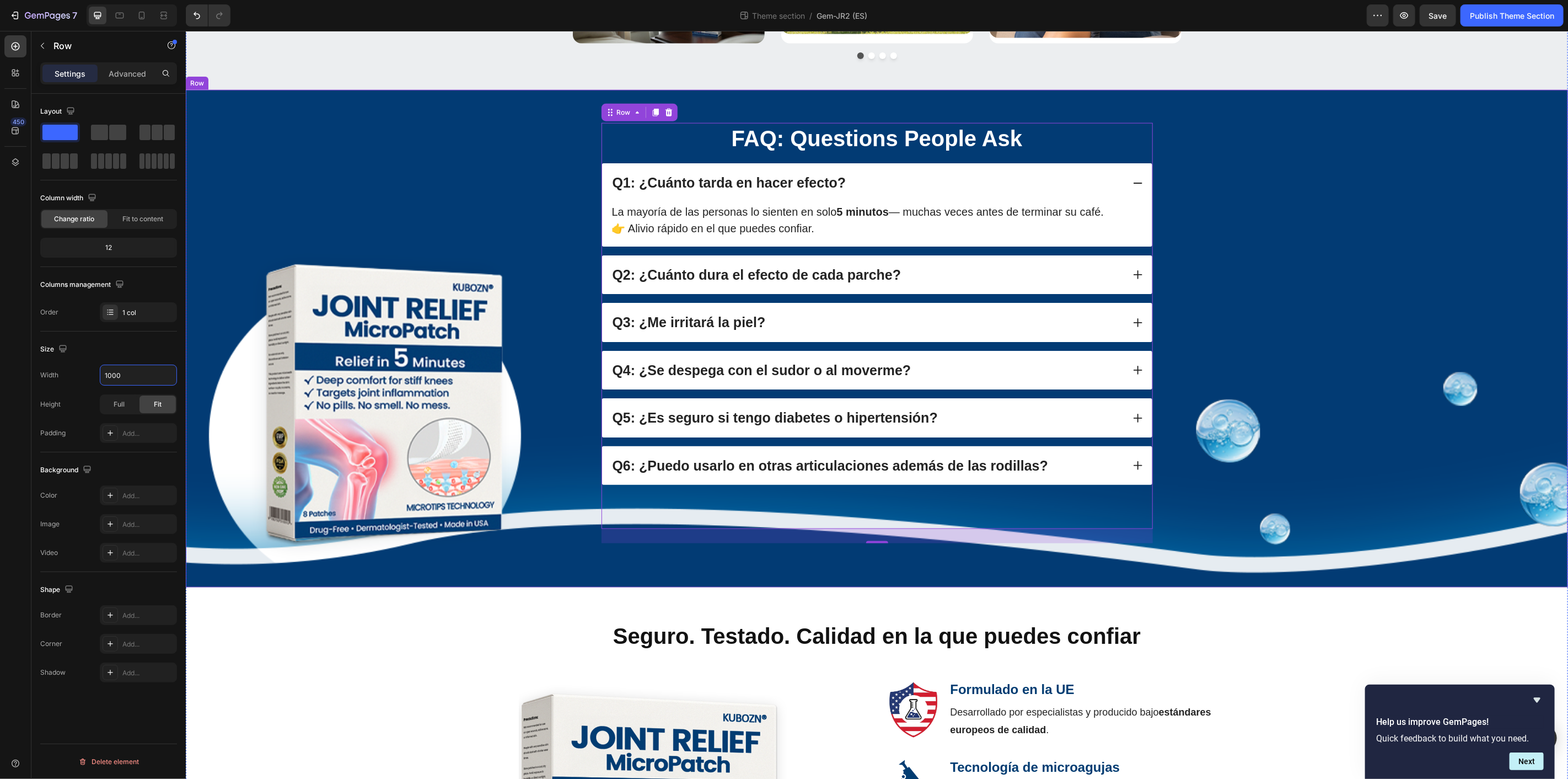
click at [369, 263] on div "FAQ: Questions People Ask Heading Q1: ¿Cuánto tarda en hacer efecto? La mayoría…" at bounding box center [876, 332] width 1360 height 420
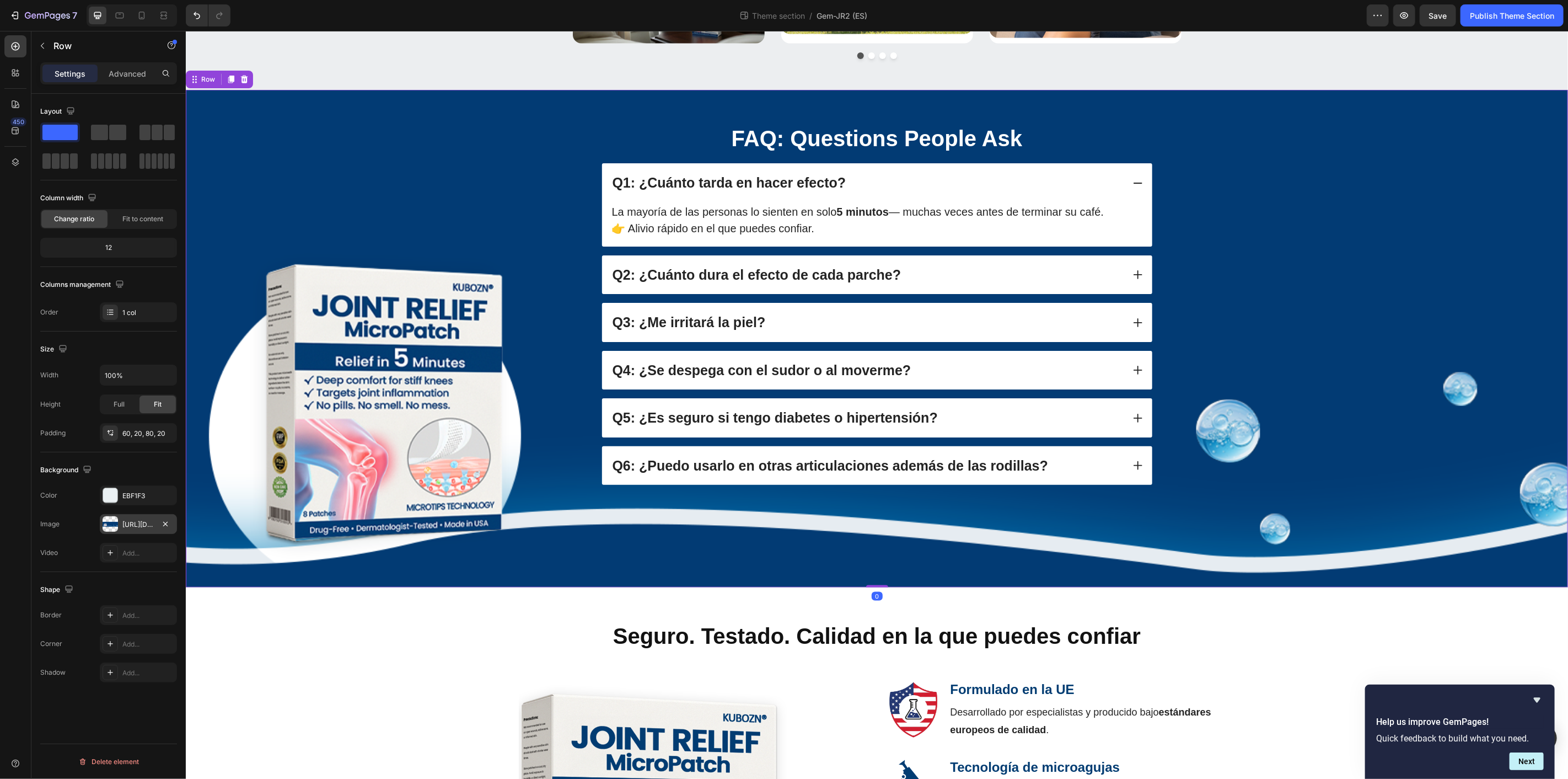
click at [103, 523] on div at bounding box center [111, 524] width 16 height 16
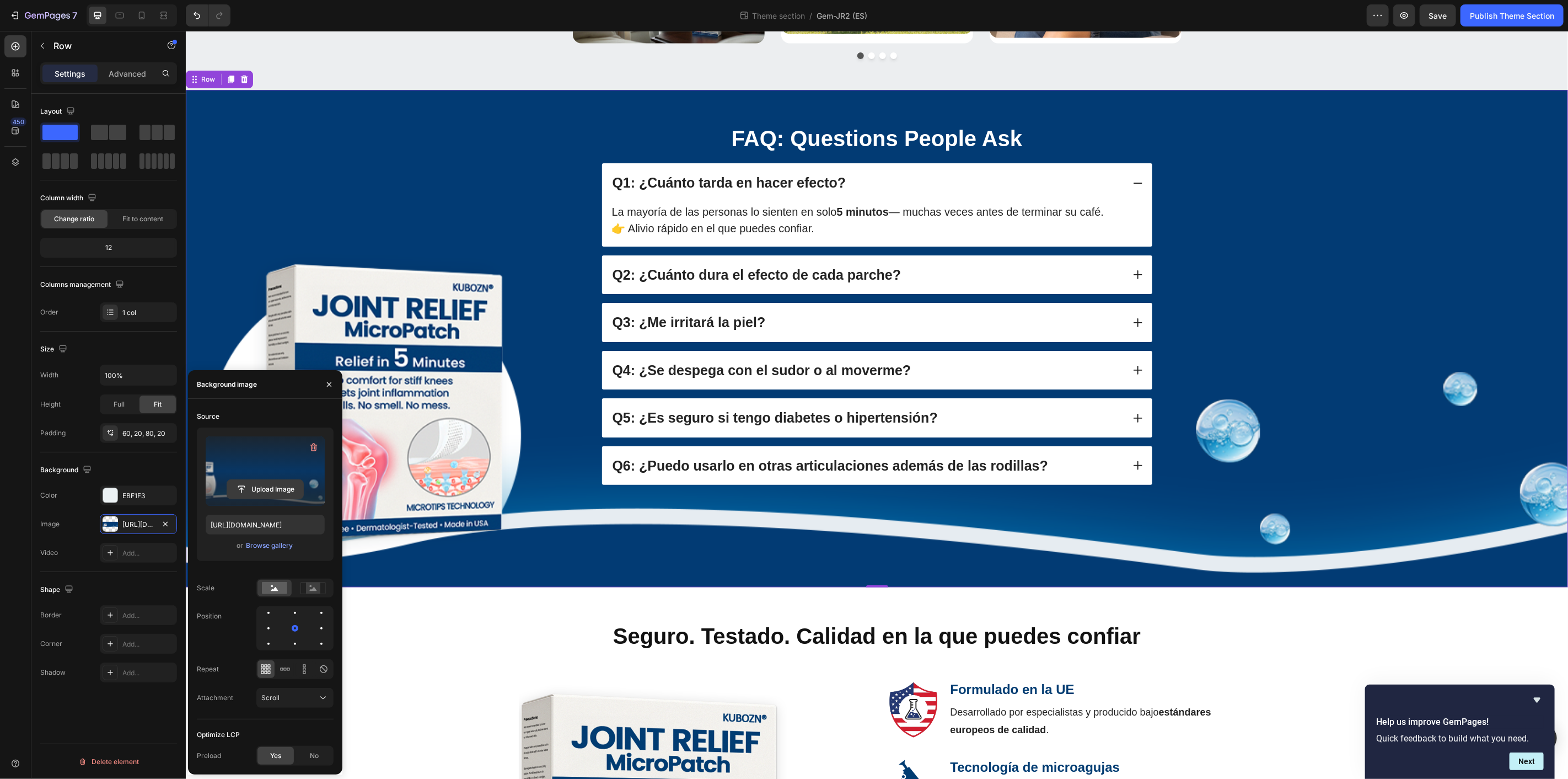
click at [266, 492] on input "file" at bounding box center [265, 488] width 76 height 18
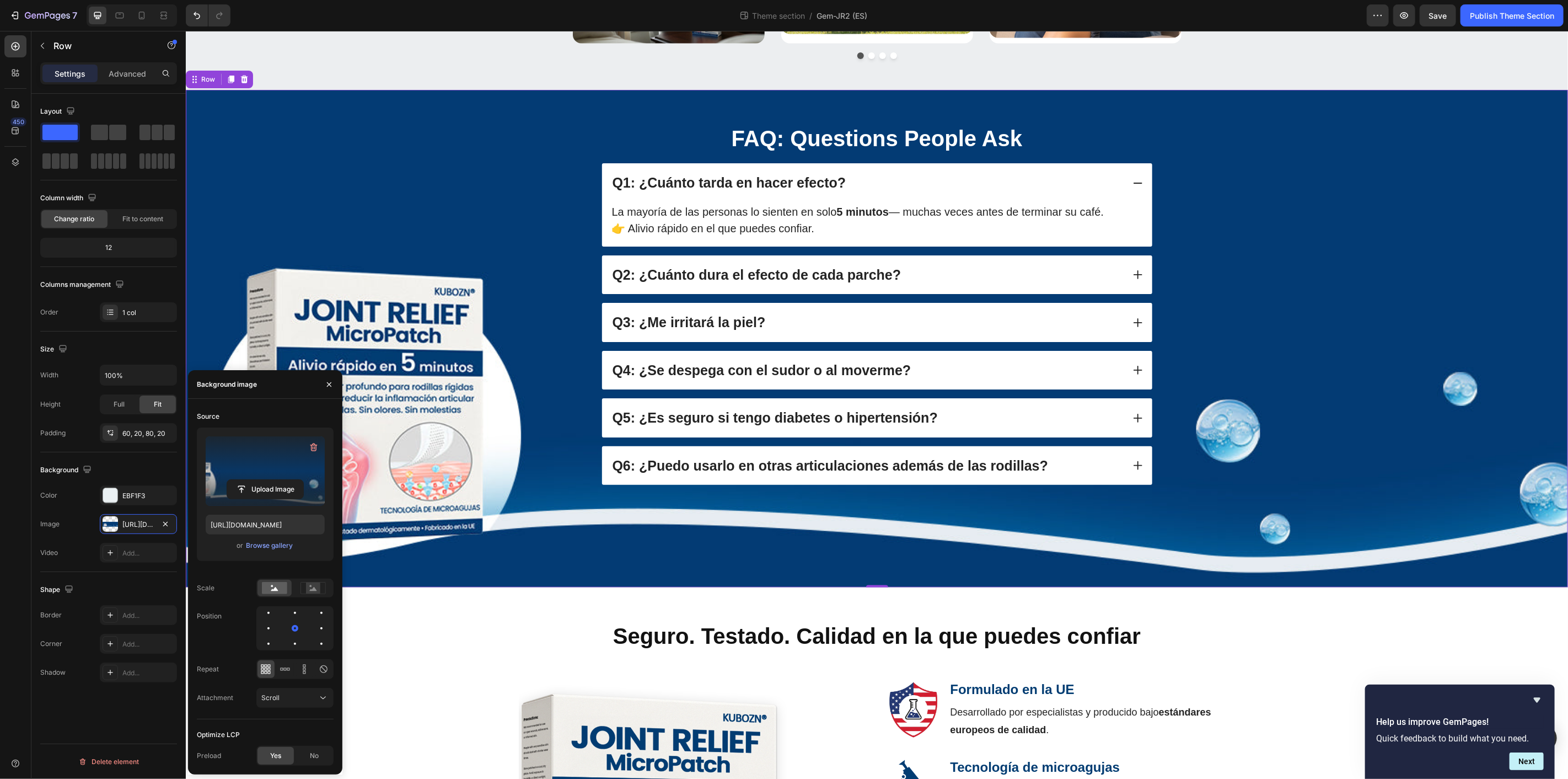
click at [404, 173] on div "FAQ: Questions People Ask Heading Q1: ¿Cuánto tarda en hacer efecto? La mayoría…" at bounding box center [876, 332] width 1360 height 420
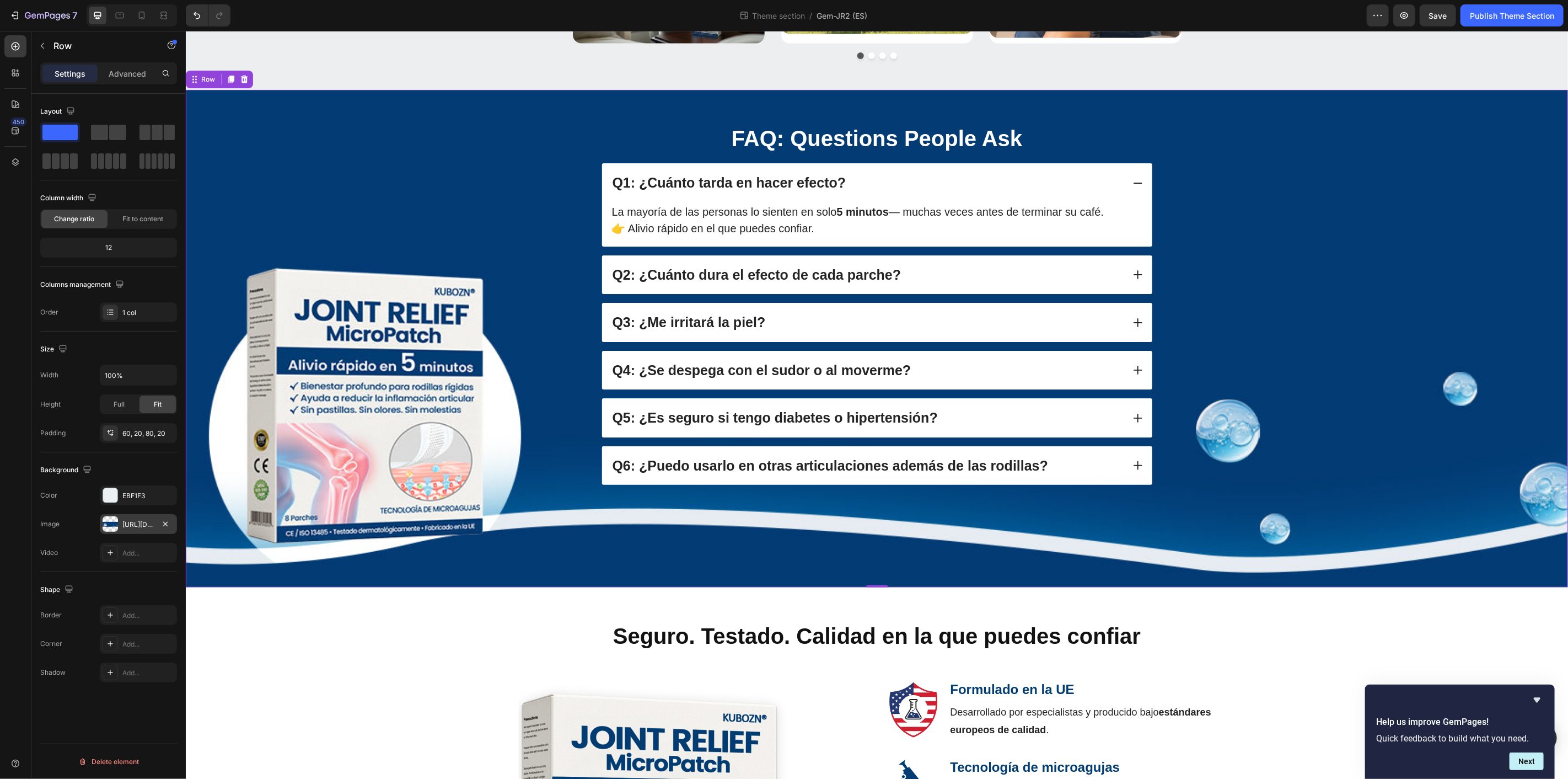
click at [119, 525] on div "https://cdn.shopify.com/s/files/1/0709/4642/2819/files/gempages_558717266372330…" at bounding box center [139, 523] width 77 height 20
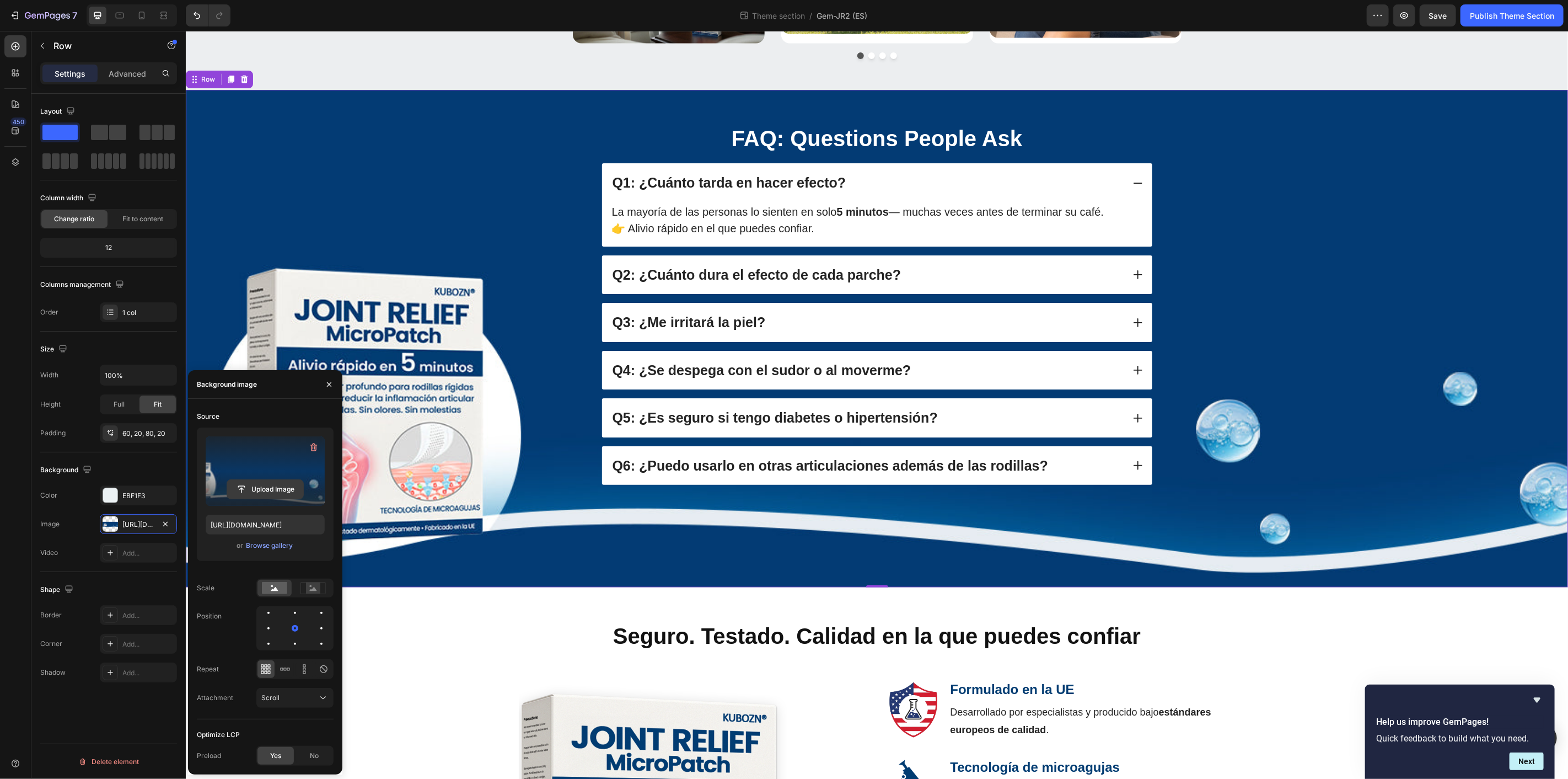
click at [284, 491] on input "file" at bounding box center [265, 488] width 76 height 18
click at [1434, 15] on span "Save" at bounding box center [1437, 16] width 18 height 10
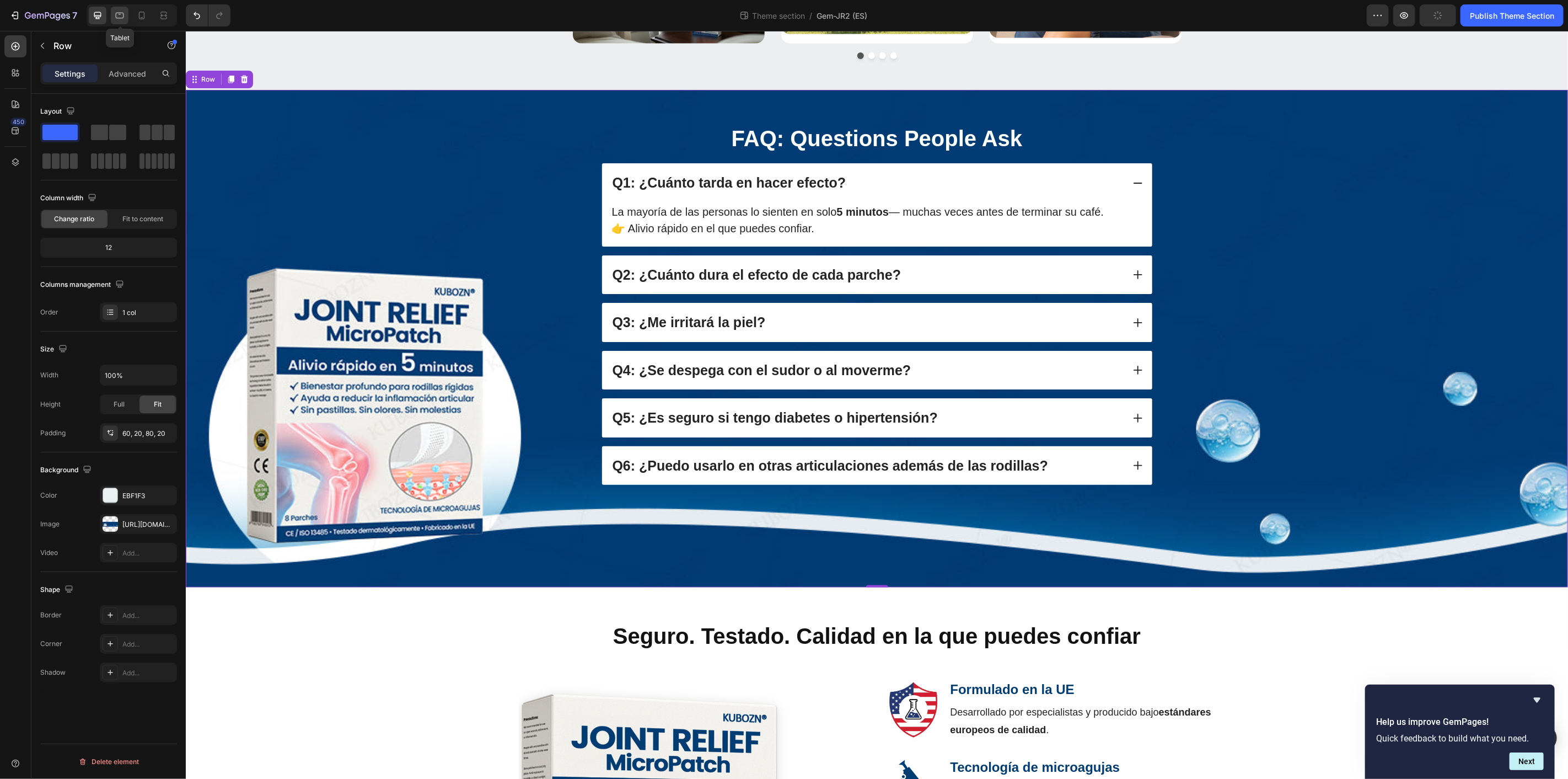
click at [122, 10] on icon at bounding box center [119, 15] width 11 height 11
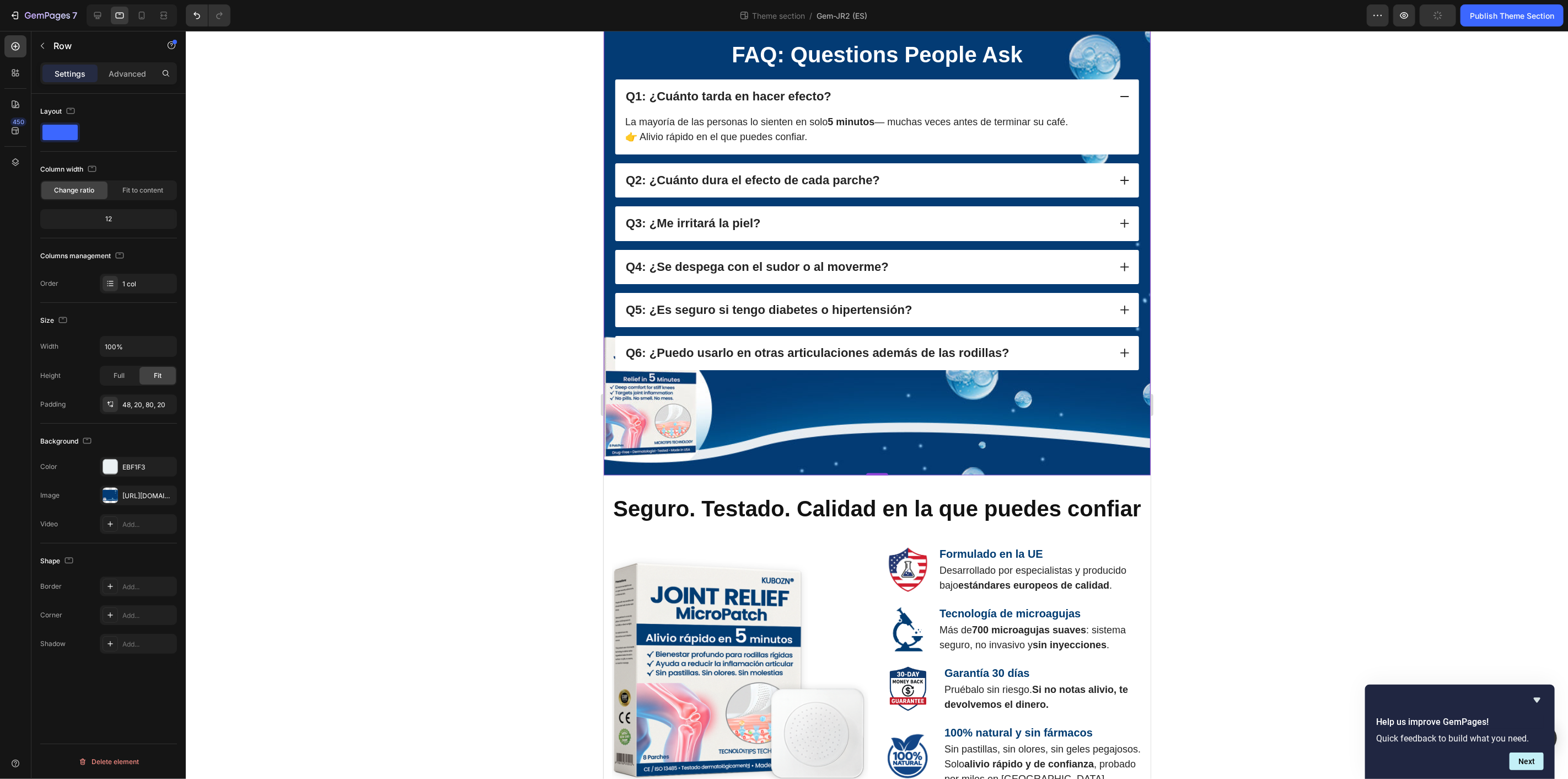
scroll to position [927, 0]
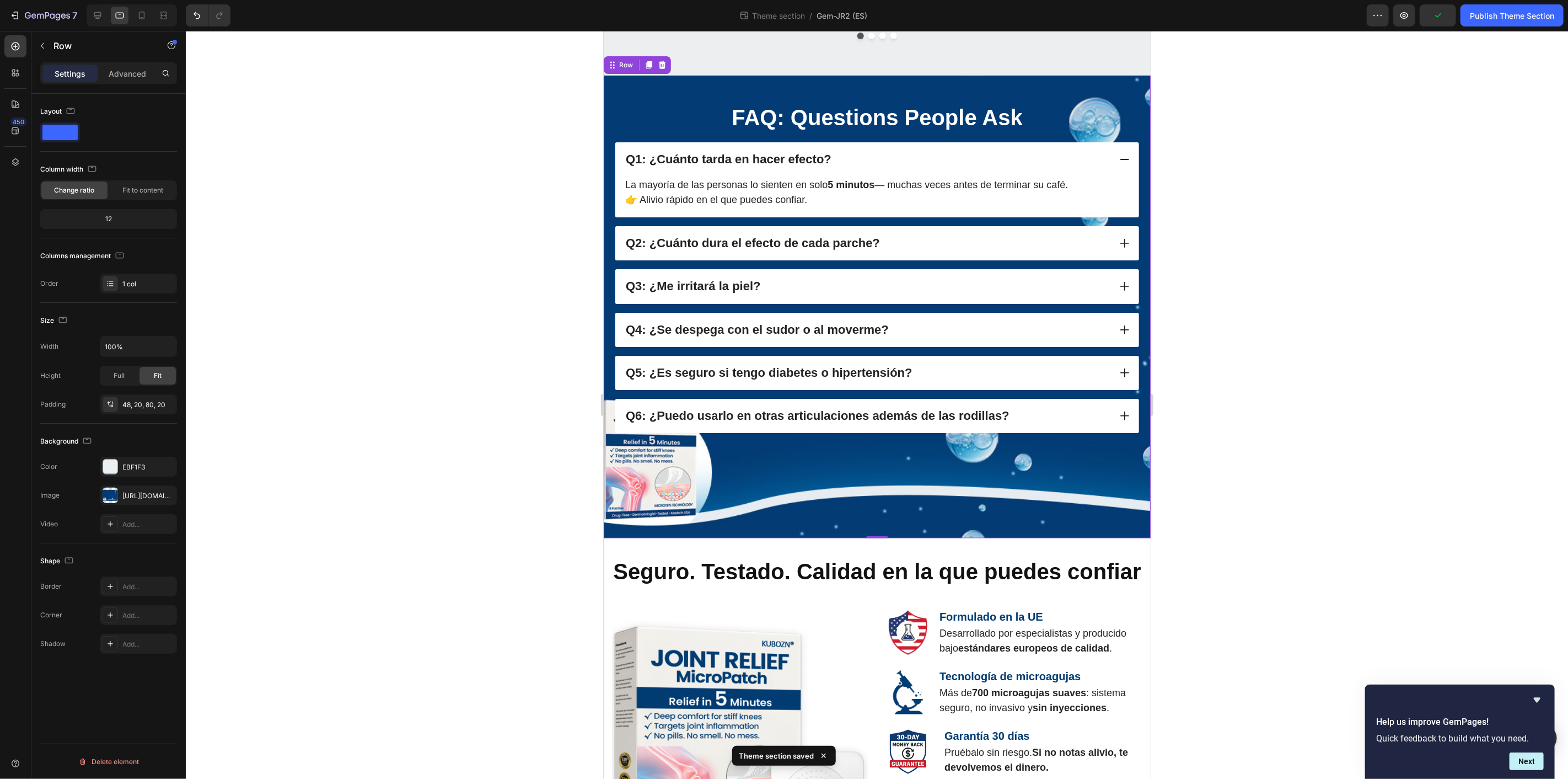
click at [871, 512] on div "FAQ: Questions People Ask Heading Q1: ¿Cuánto tarda en hacer efecto? La mayoría…" at bounding box center [876, 306] width 547 height 463
click at [106, 499] on div at bounding box center [111, 495] width 16 height 16
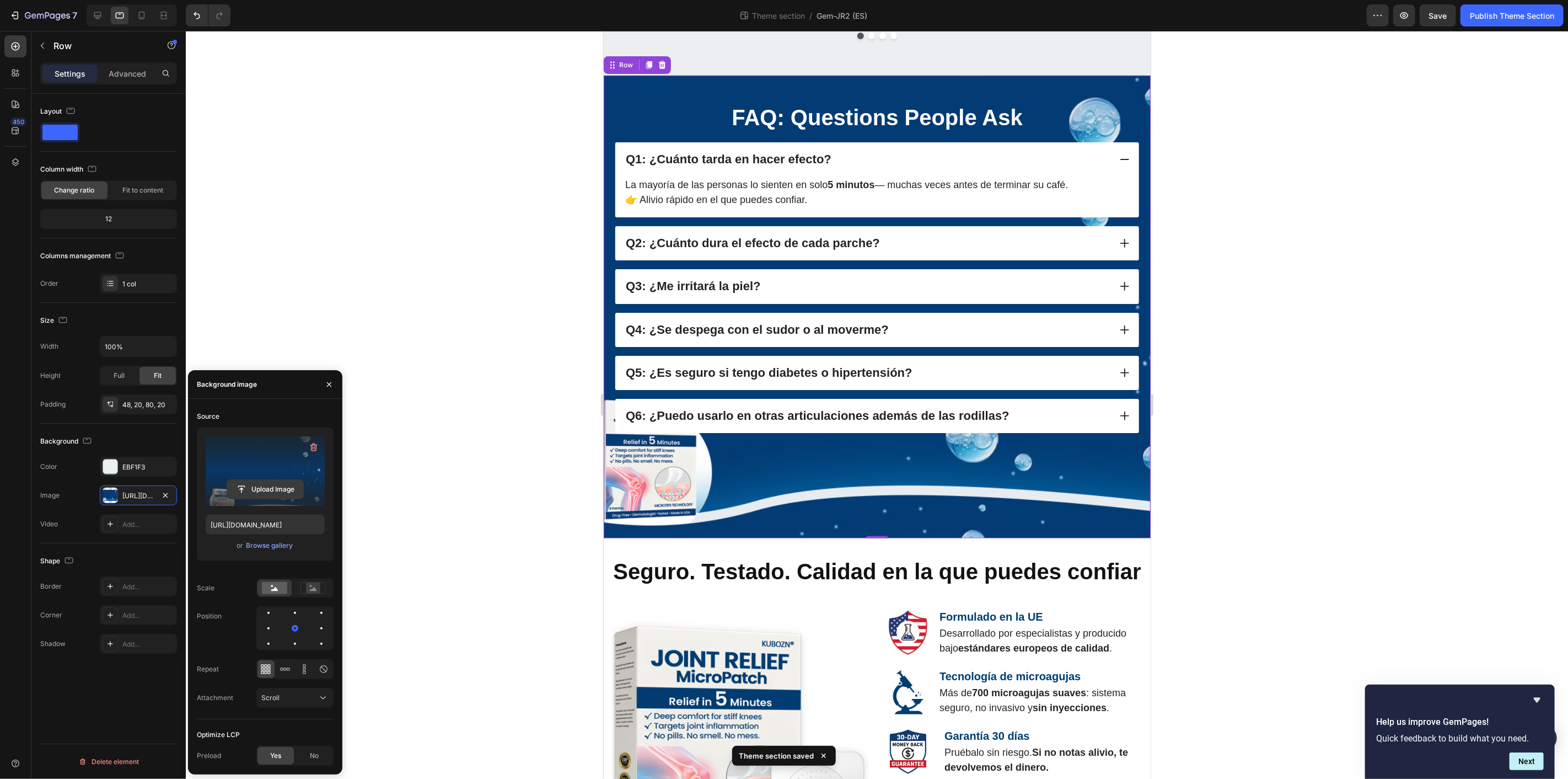
click at [258, 487] on input "file" at bounding box center [265, 488] width 76 height 18
click at [145, 14] on icon at bounding box center [141, 15] width 11 height 11
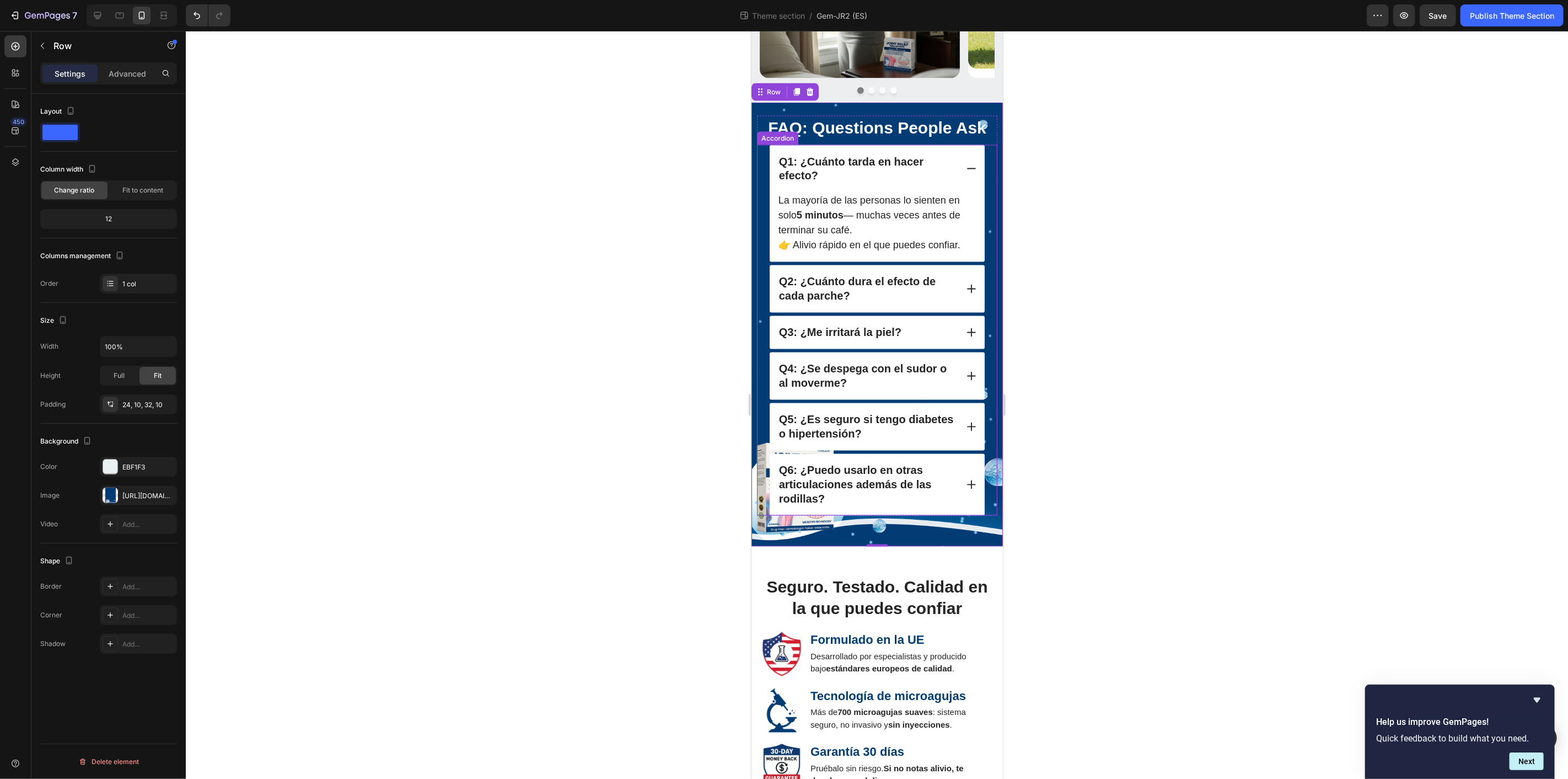
scroll to position [1625, 0]
click at [824, 520] on div "FAQ: Questions People Ask Heading Q1: ¿Cuánto tarda en hacer efecto? La mayoría…" at bounding box center [876, 322] width 251 height 444
click at [106, 493] on div at bounding box center [111, 495] width 16 height 16
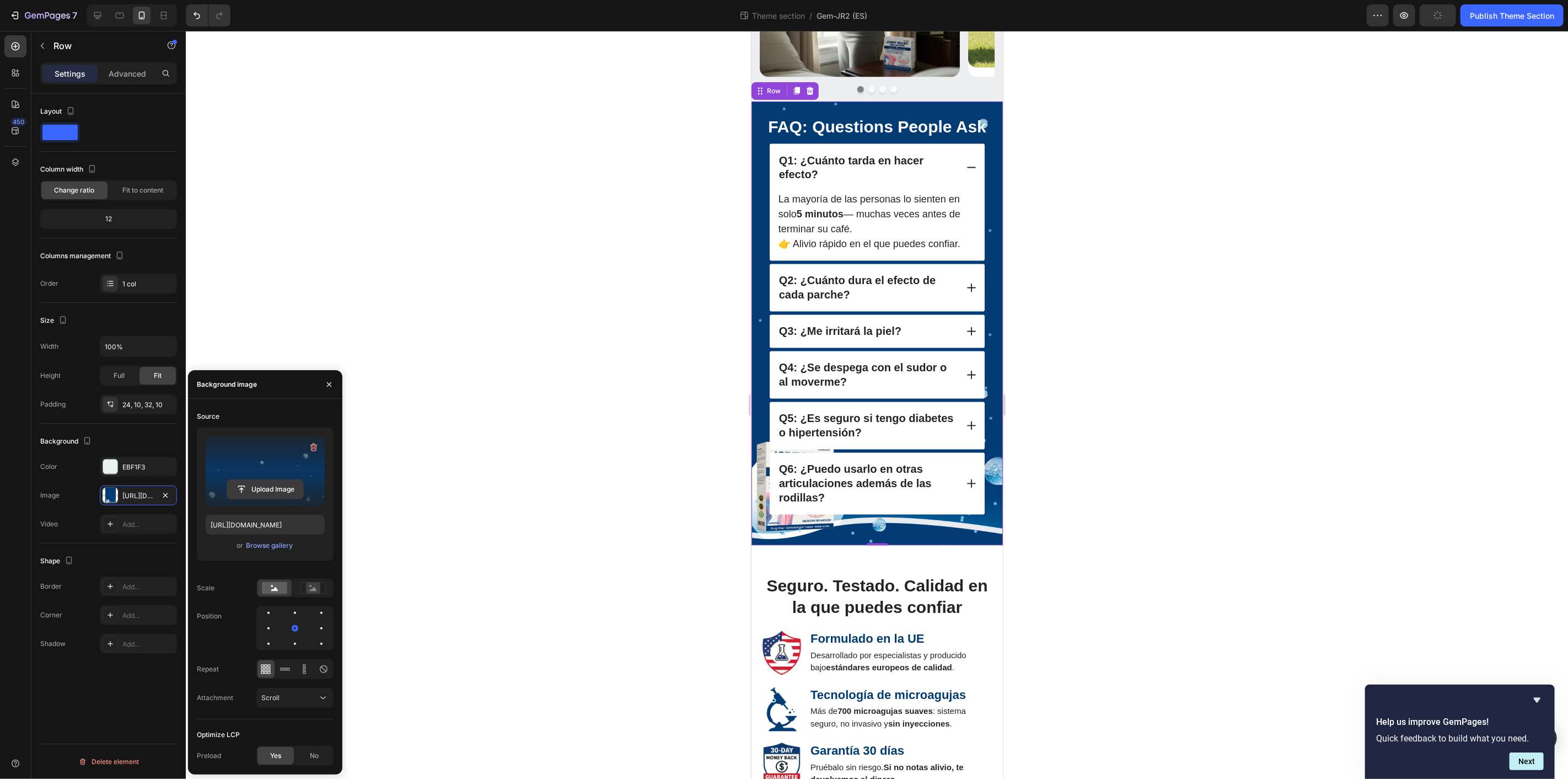
click at [240, 486] on input "file" at bounding box center [265, 488] width 76 height 18
type input "https://cdn.shopify.com/s/files/1/0709/4642/2819/files/gempages_558717266372330…"
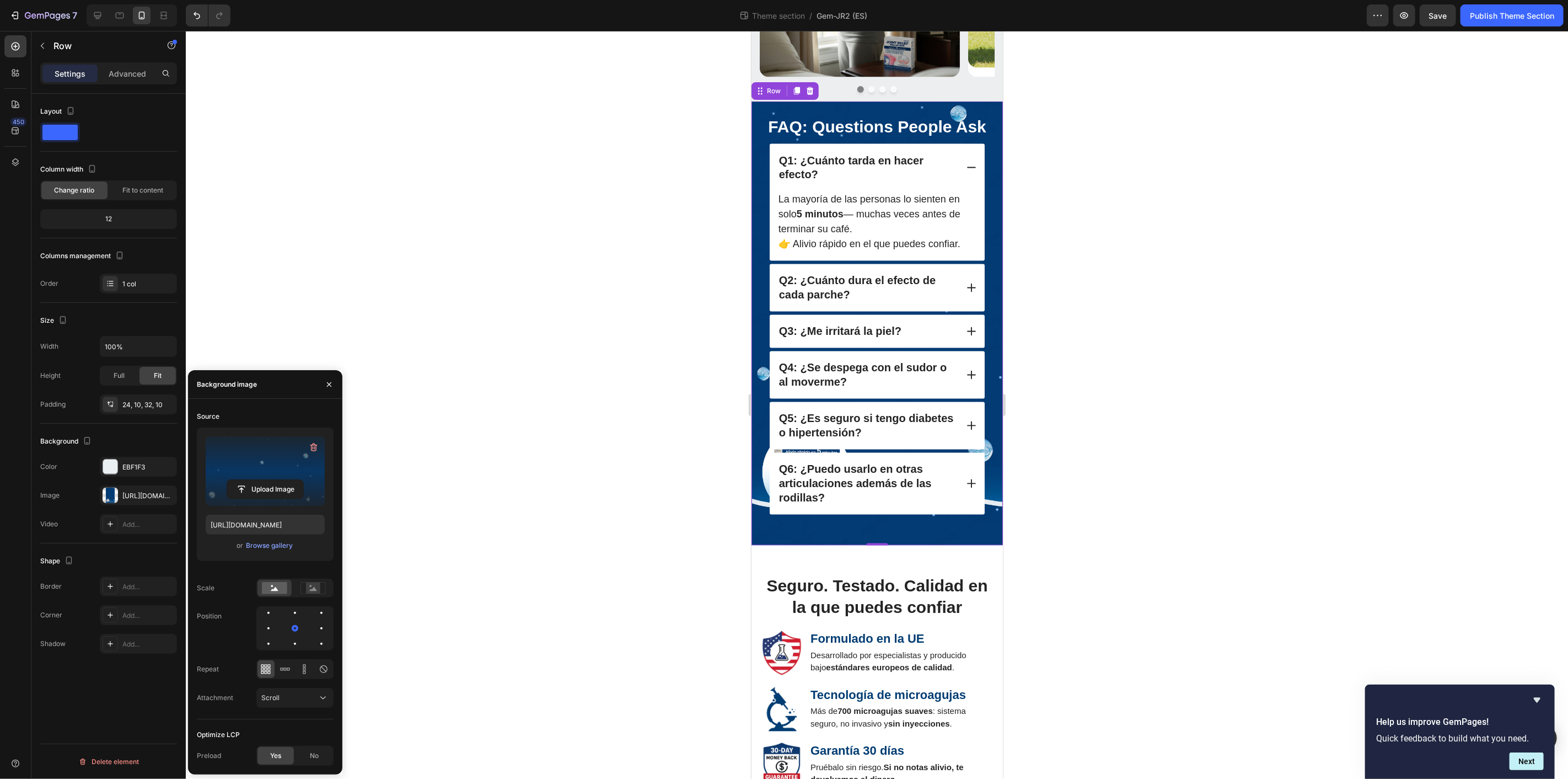
click at [1241, 249] on div at bounding box center [877, 404] width 1382 height 747
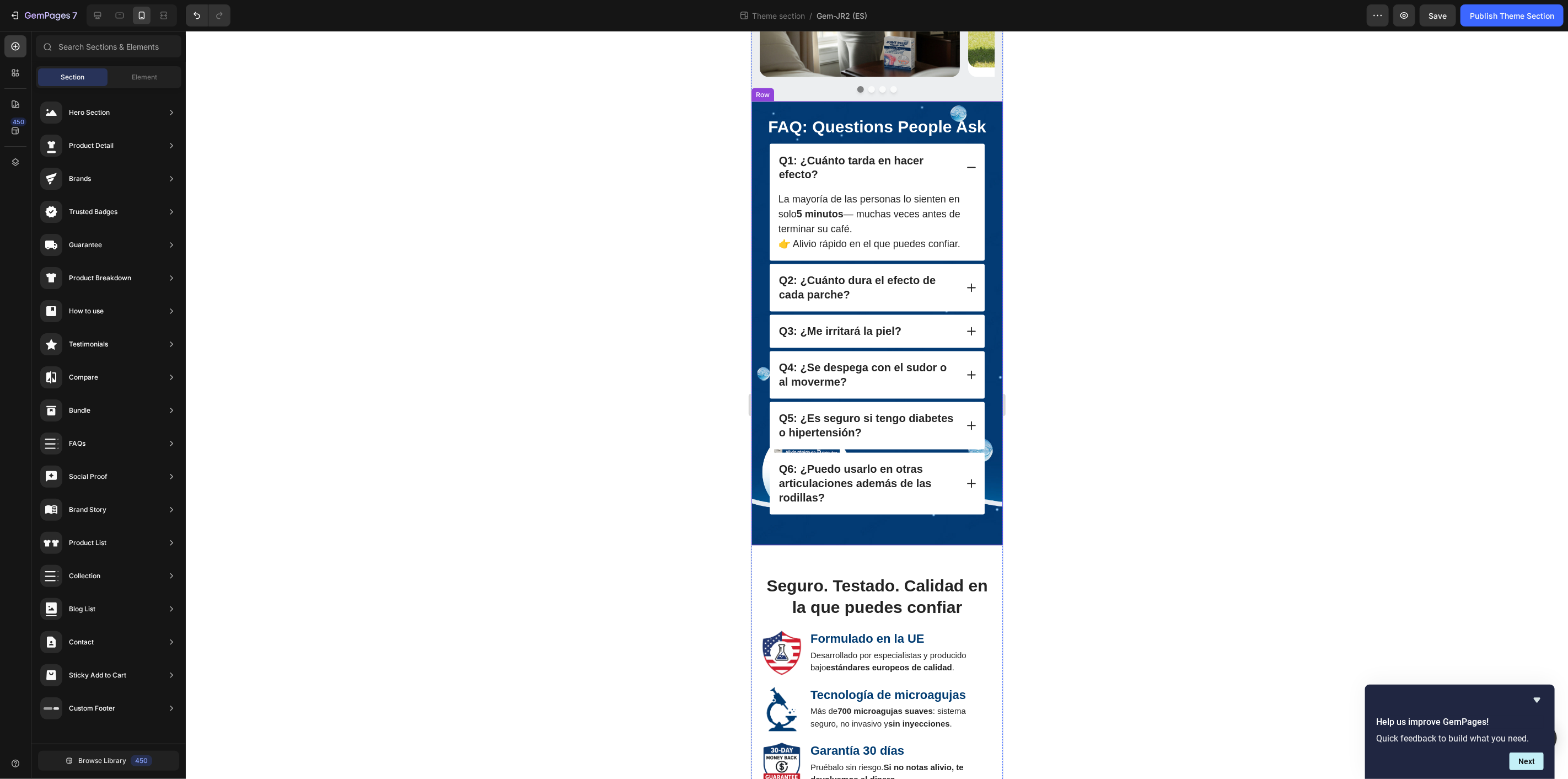
click at [903, 519] on div "FAQ: Questions People Ask Heading Q1: ¿Cuánto tarda en hacer efecto? La mayoría…" at bounding box center [876, 322] width 251 height 444
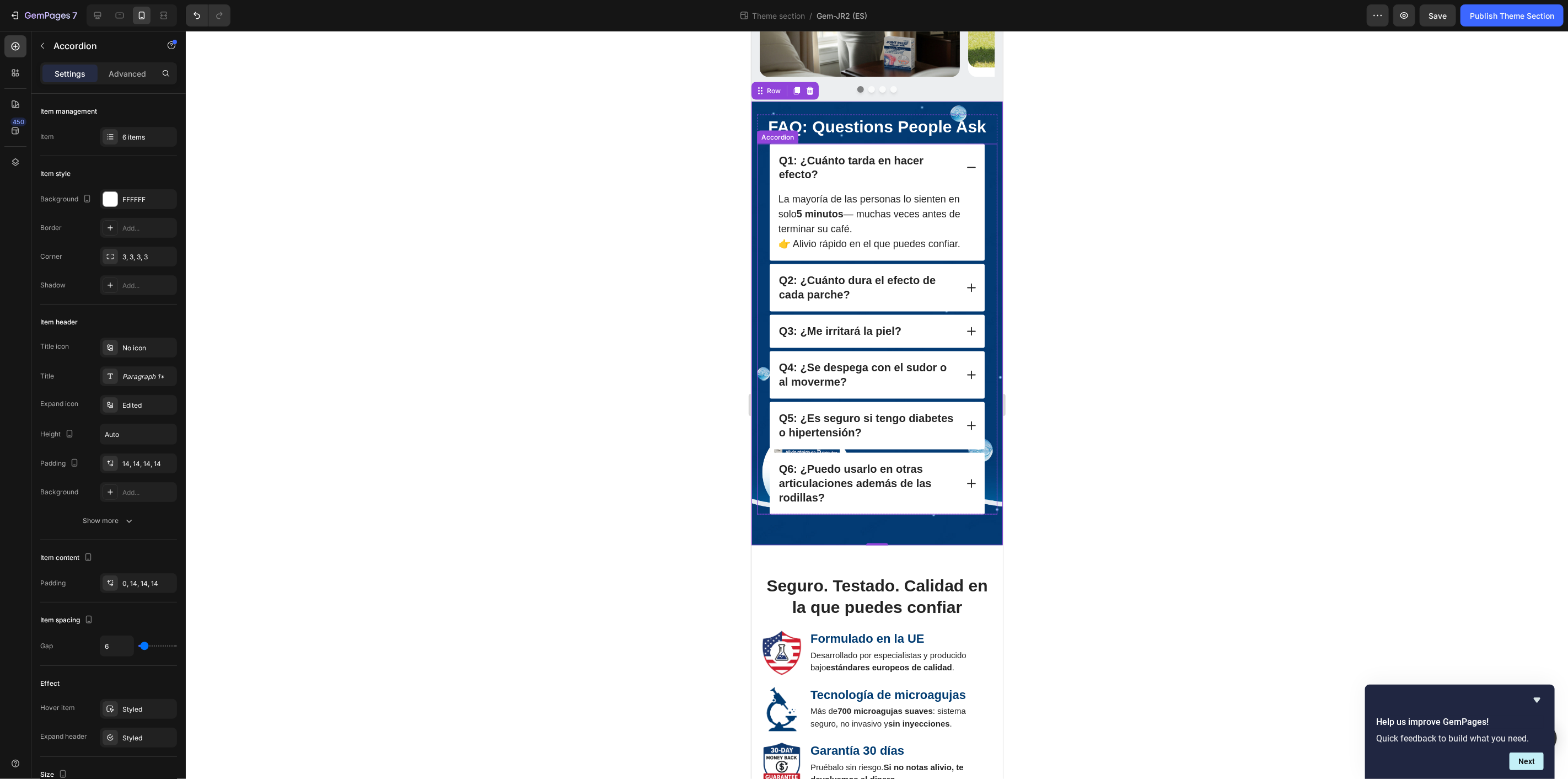
click at [967, 162] on icon at bounding box center [970, 167] width 11 height 11
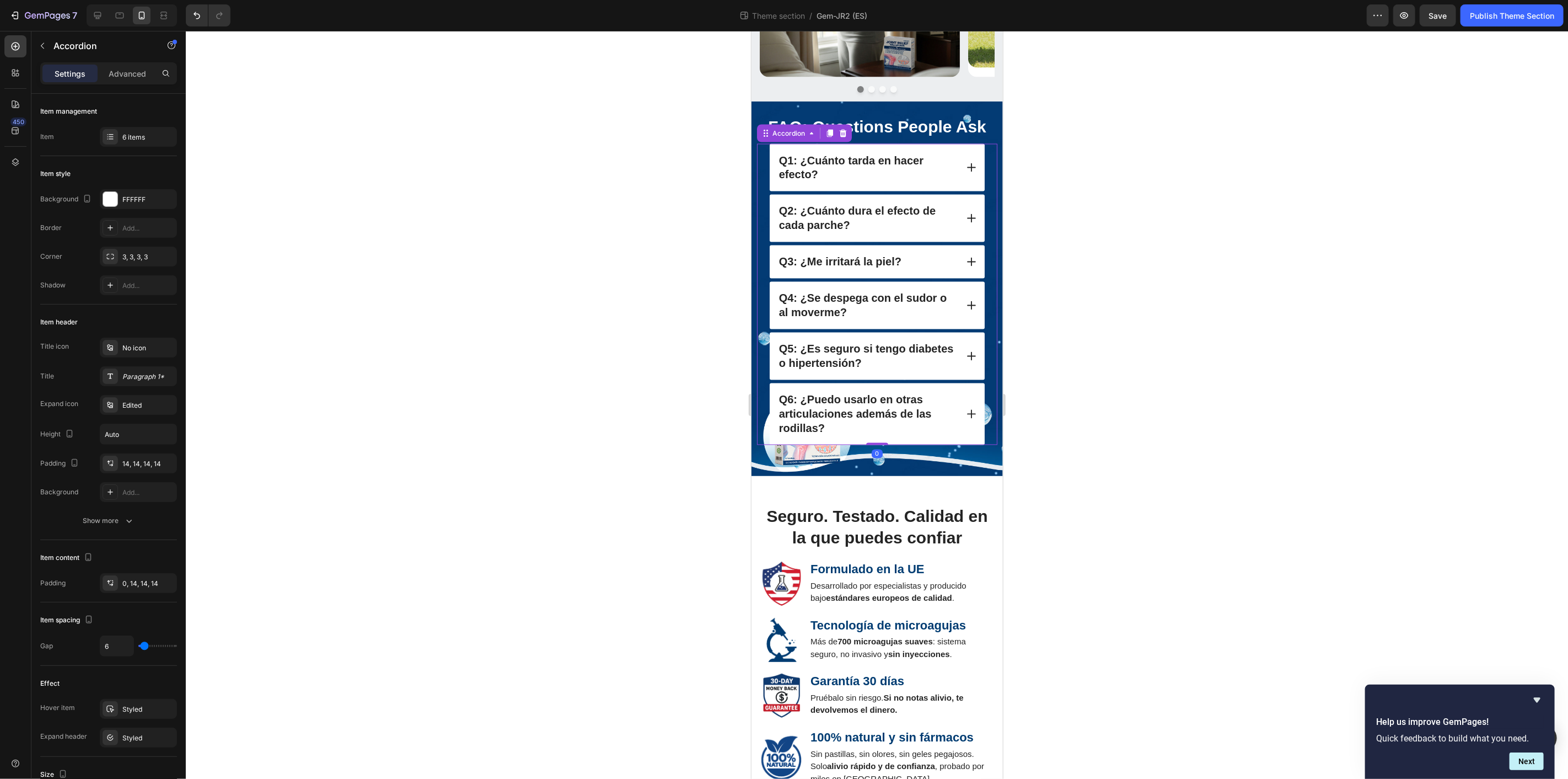
click at [965, 408] on icon at bounding box center [970, 414] width 11 height 11
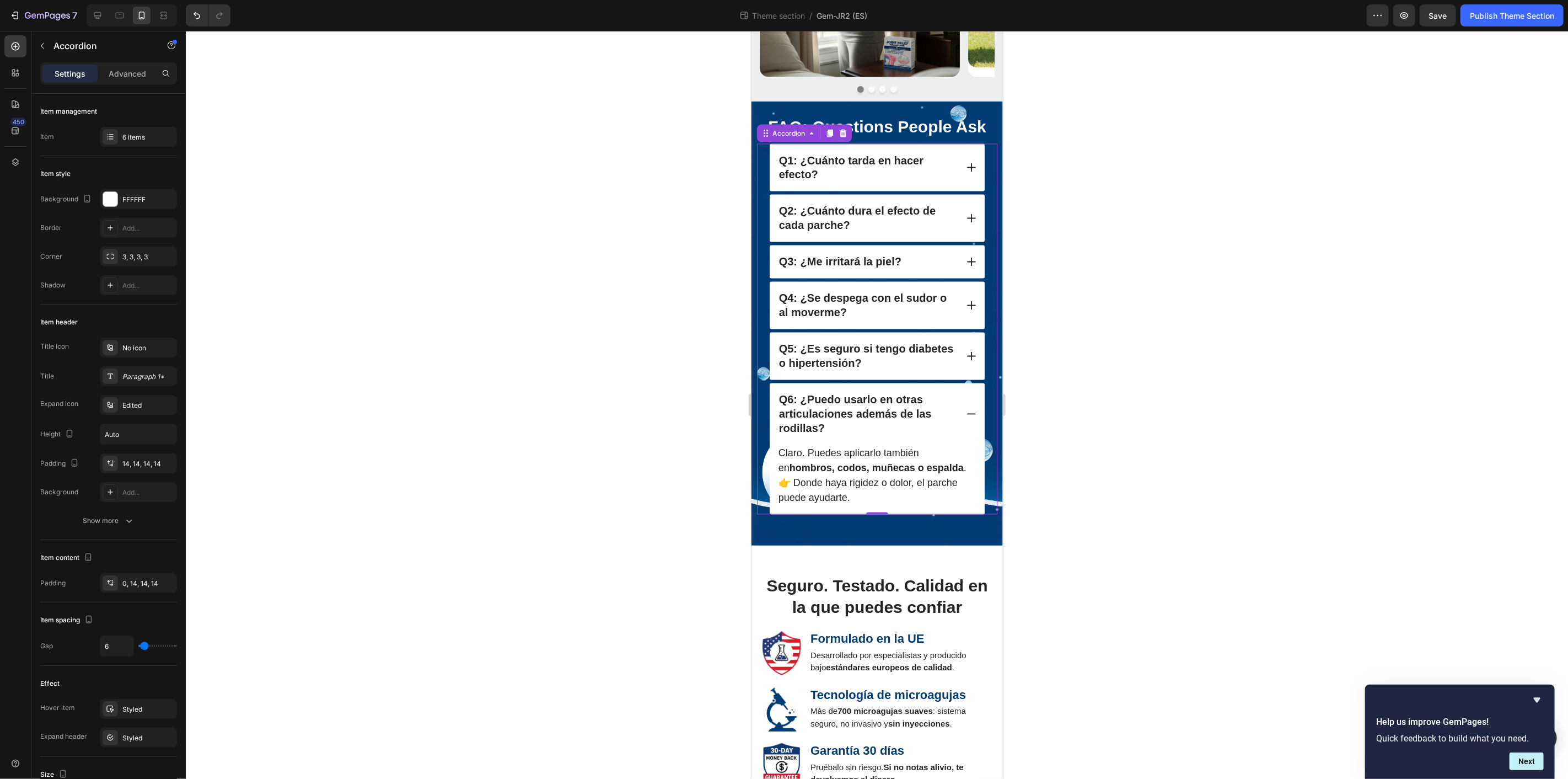
click at [965, 408] on icon at bounding box center [970, 414] width 11 height 11
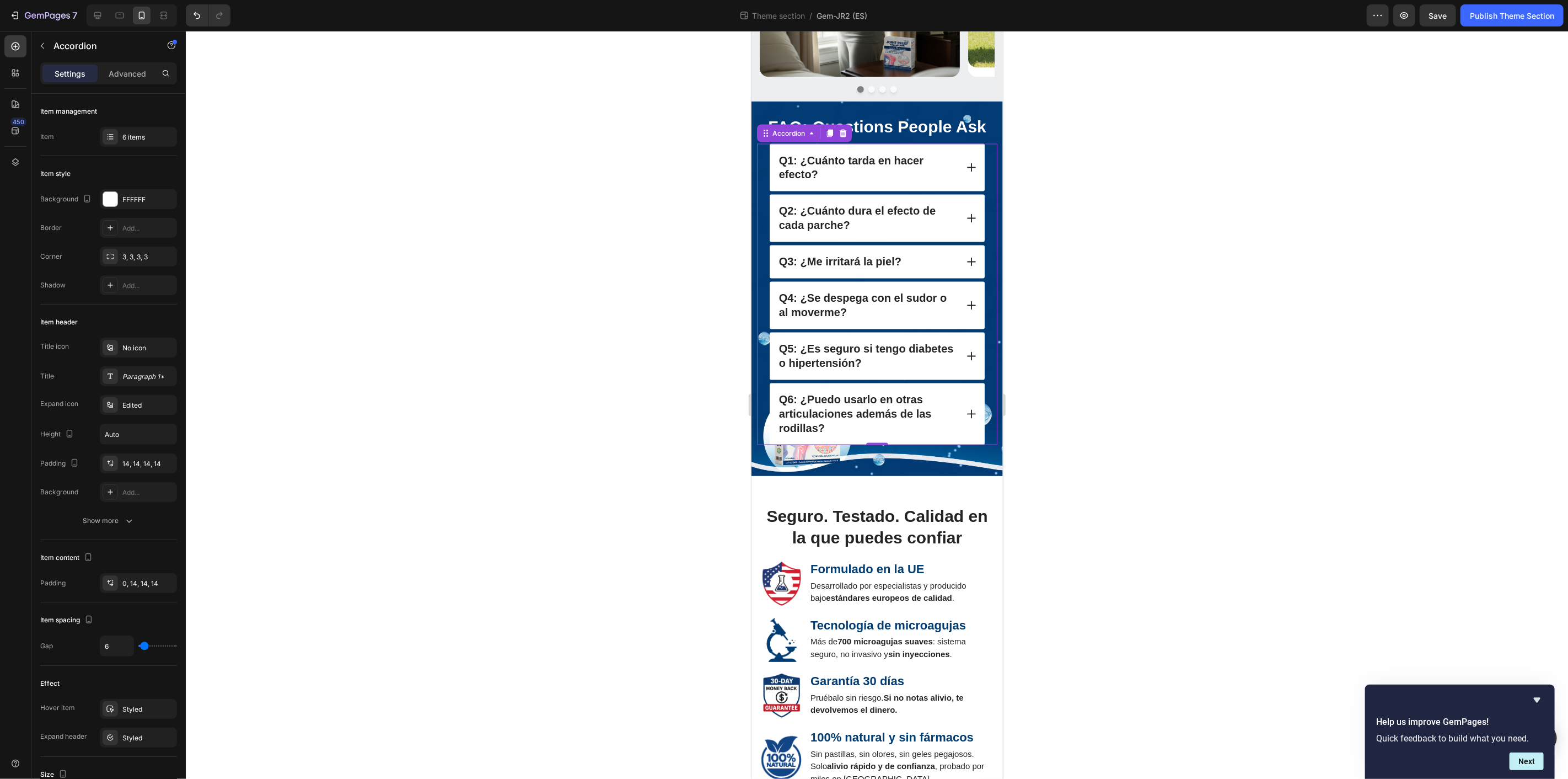
click at [967, 351] on icon at bounding box center [971, 356] width 9 height 9
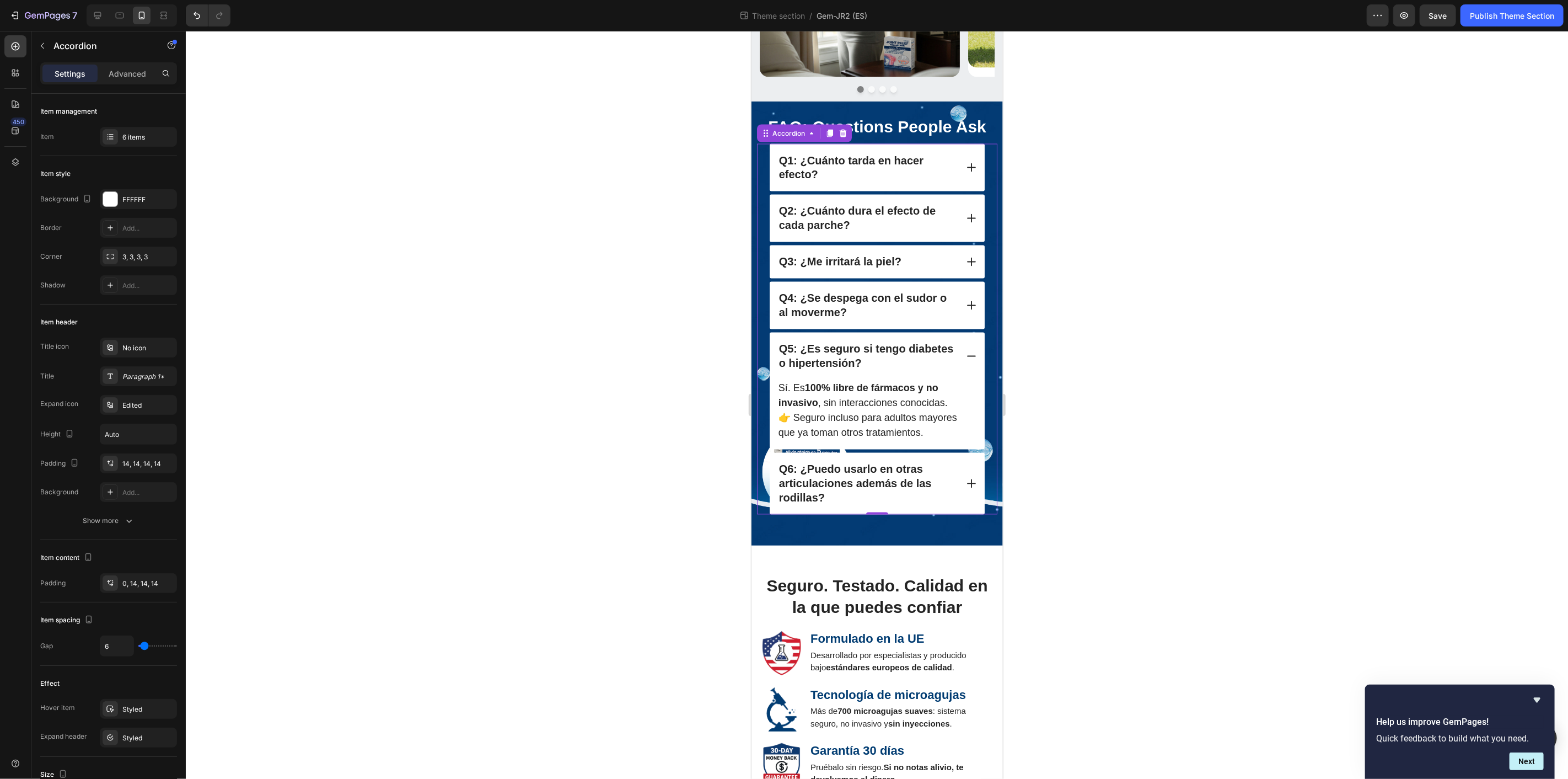
click at [965, 350] on icon at bounding box center [970, 356] width 11 height 11
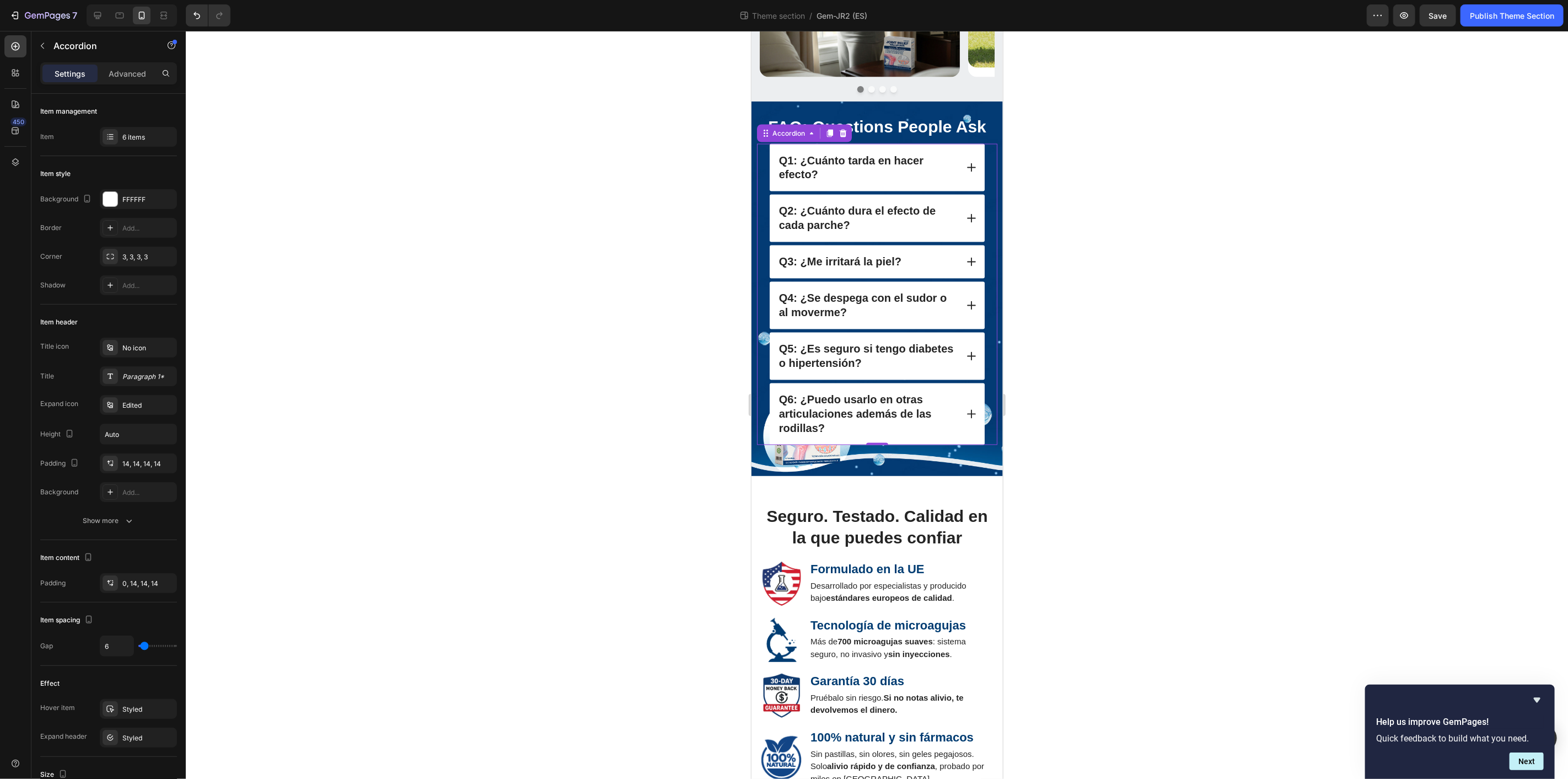
click at [1316, 423] on div at bounding box center [877, 404] width 1382 height 747
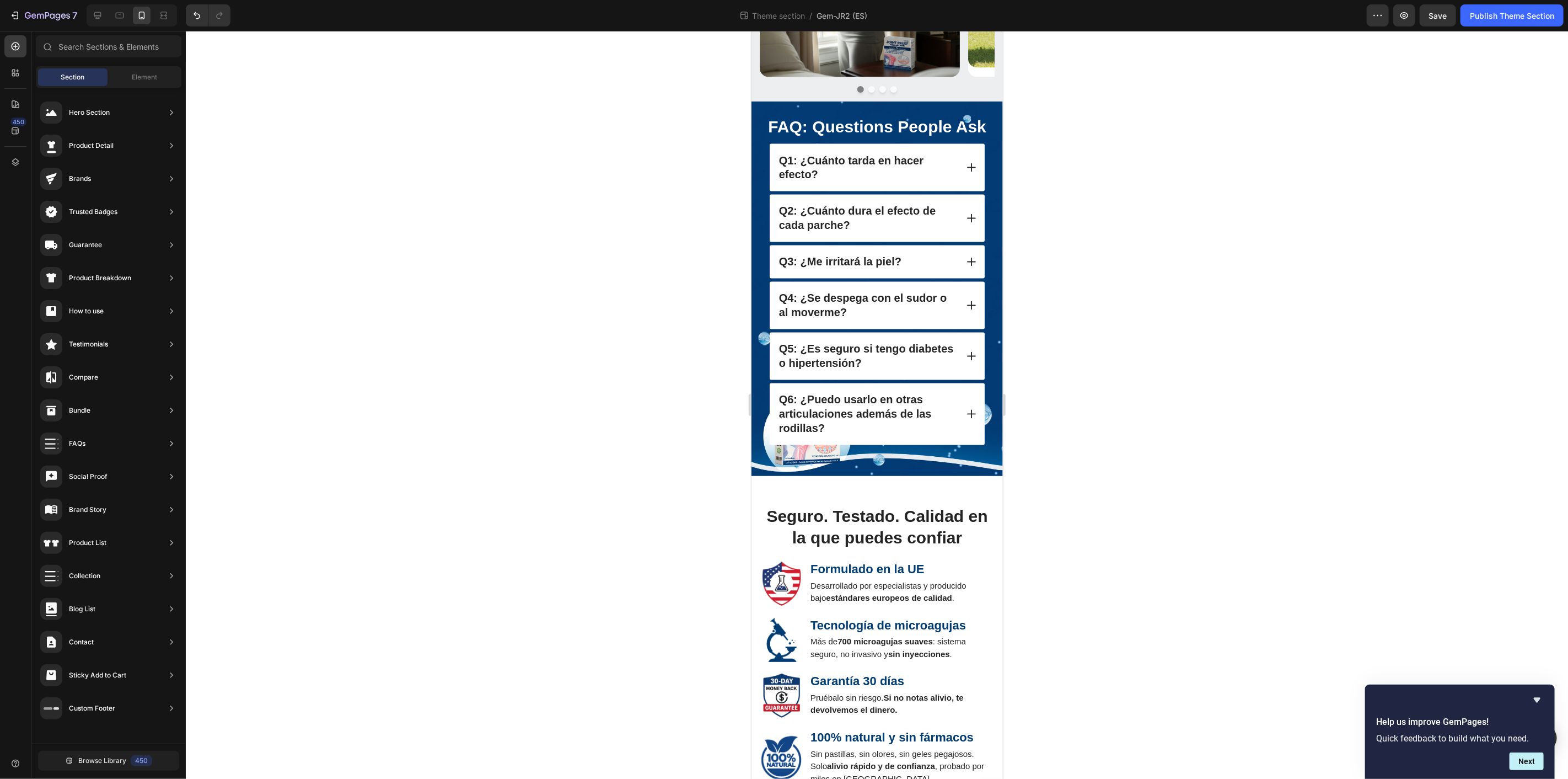
click at [1136, 400] on div at bounding box center [877, 404] width 1382 height 747
click at [917, 424] on div "FAQ: Questions People Ask Heading Q1: ¿Cuánto tarda en hacer efecto? Q2: ¿Cuánt…" at bounding box center [876, 285] width 241 height 343
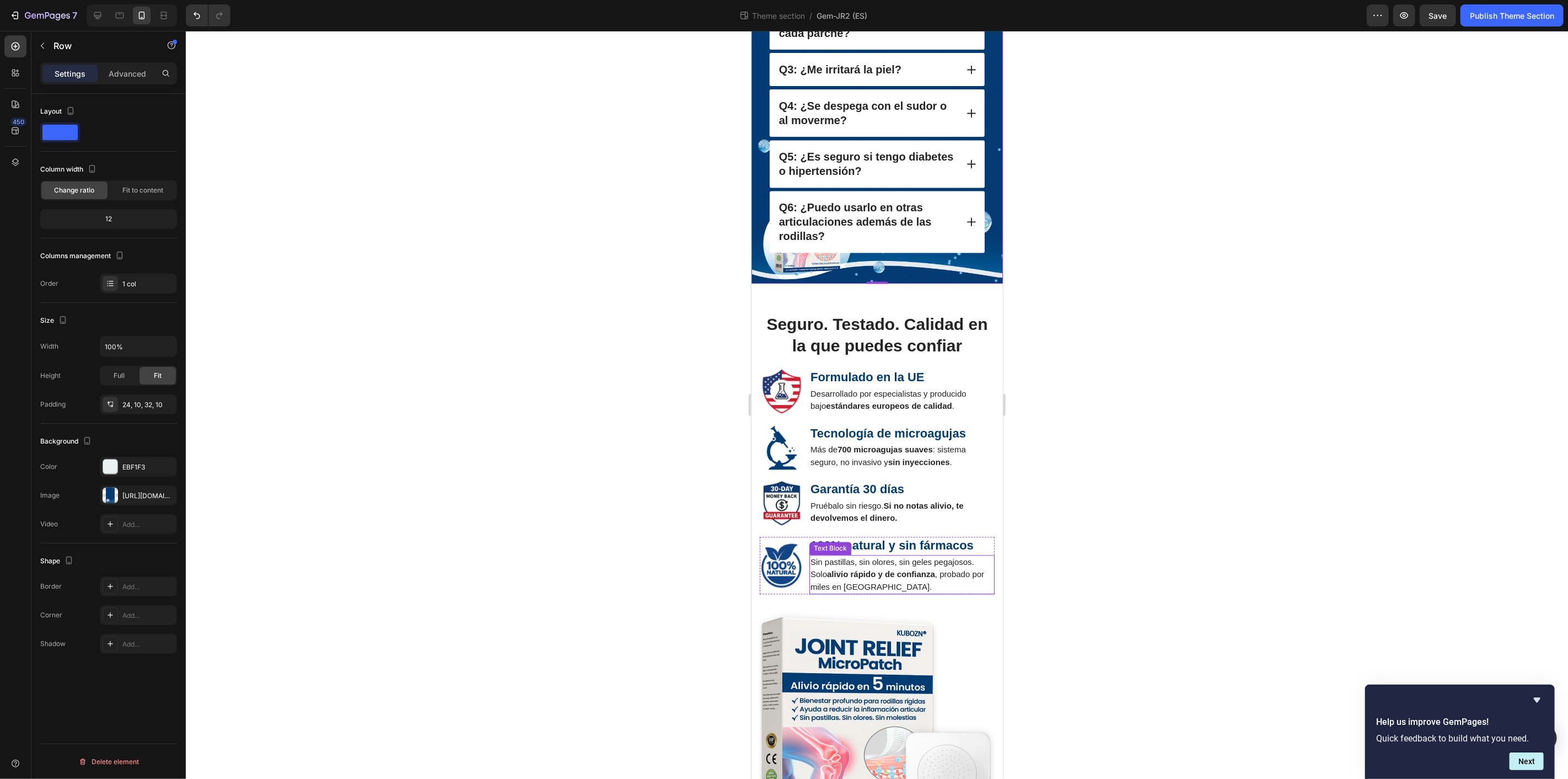
scroll to position [1831, 0]
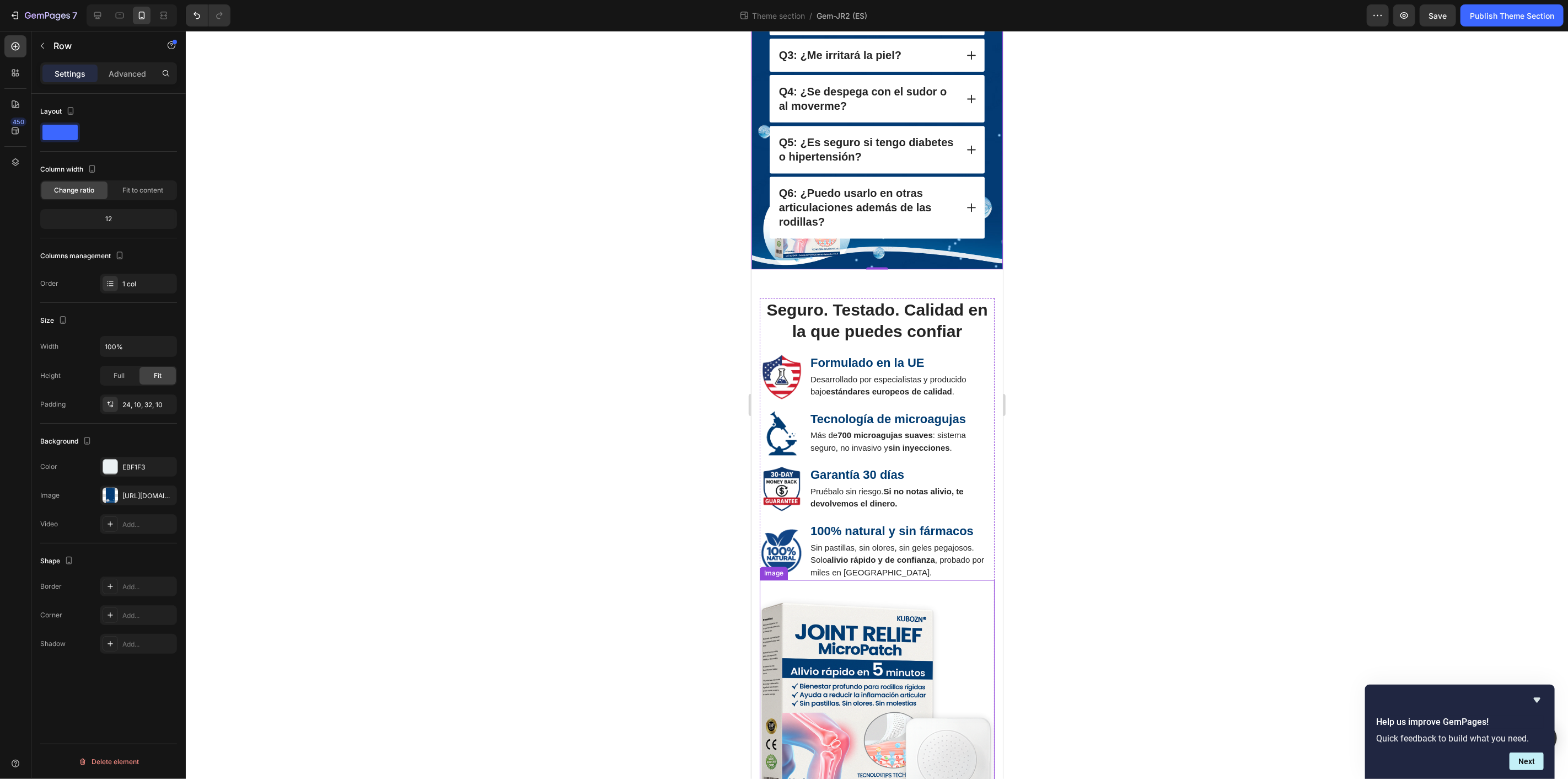
click at [898, 687] on img at bounding box center [876, 696] width 234 height 234
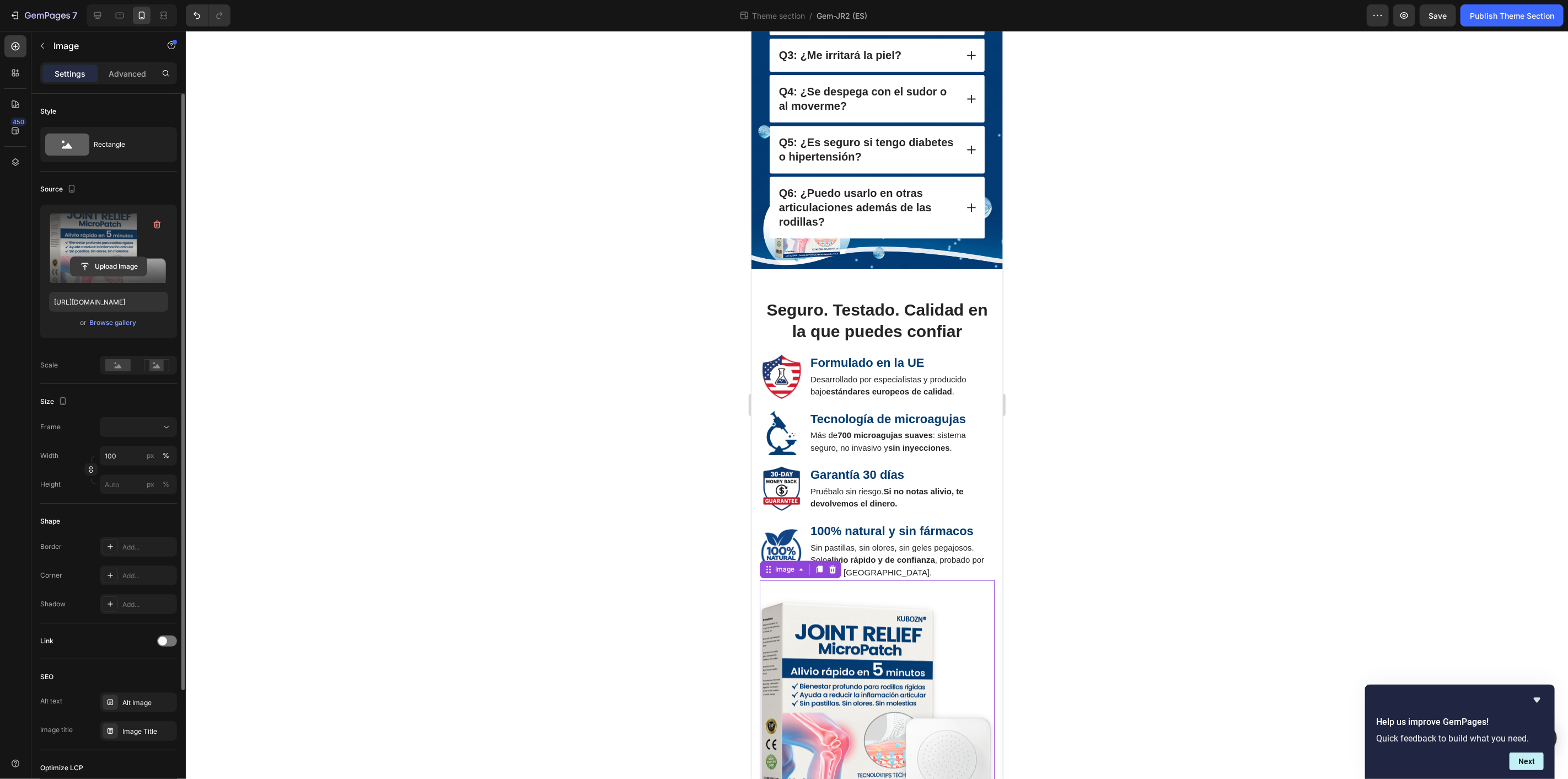
click at [117, 262] on input "file" at bounding box center [108, 266] width 76 height 18
click at [111, 320] on div "Browse gallery" at bounding box center [112, 322] width 47 height 10
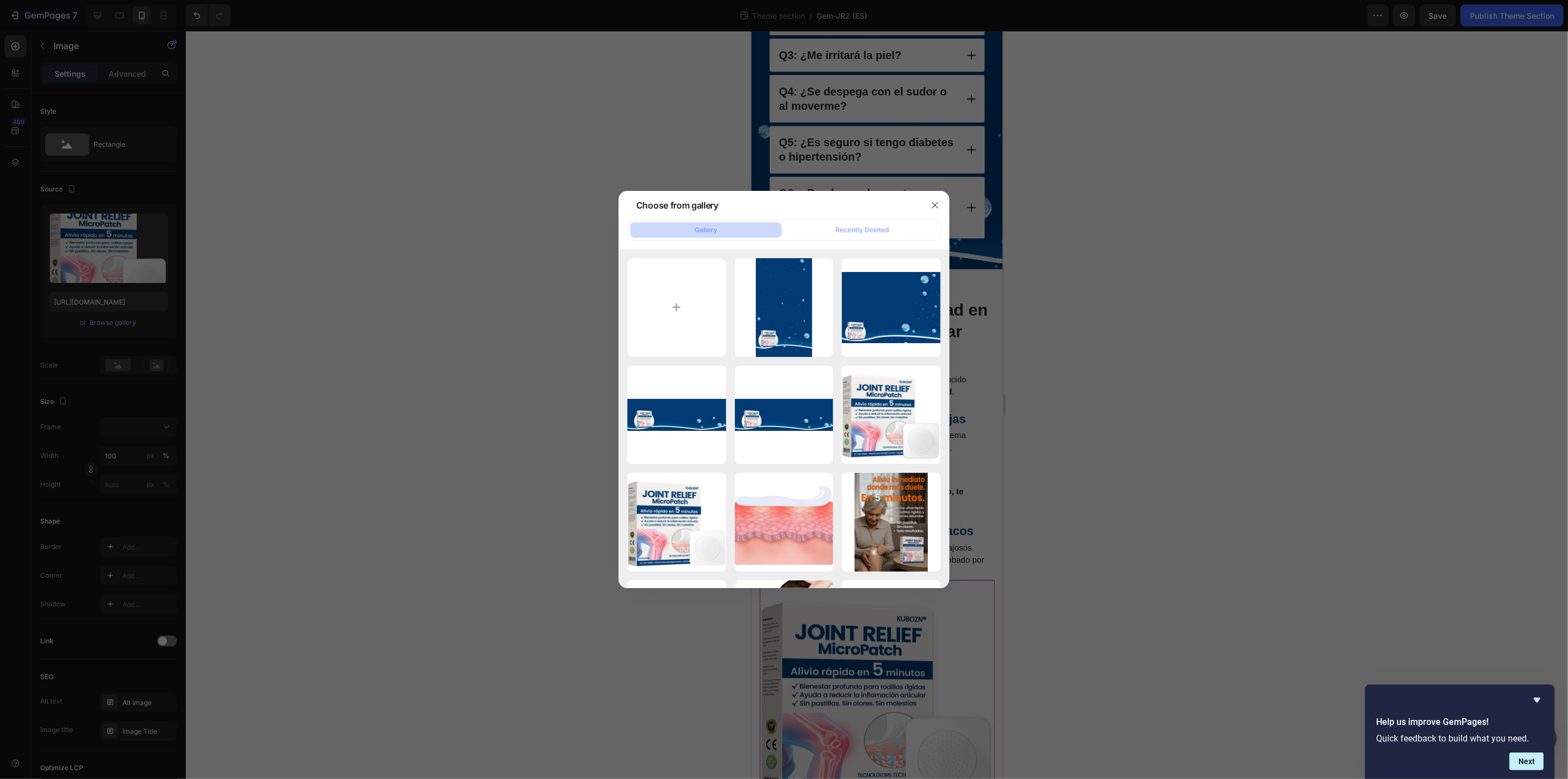
click at [1288, 405] on div at bounding box center [784, 389] width 1568 height 779
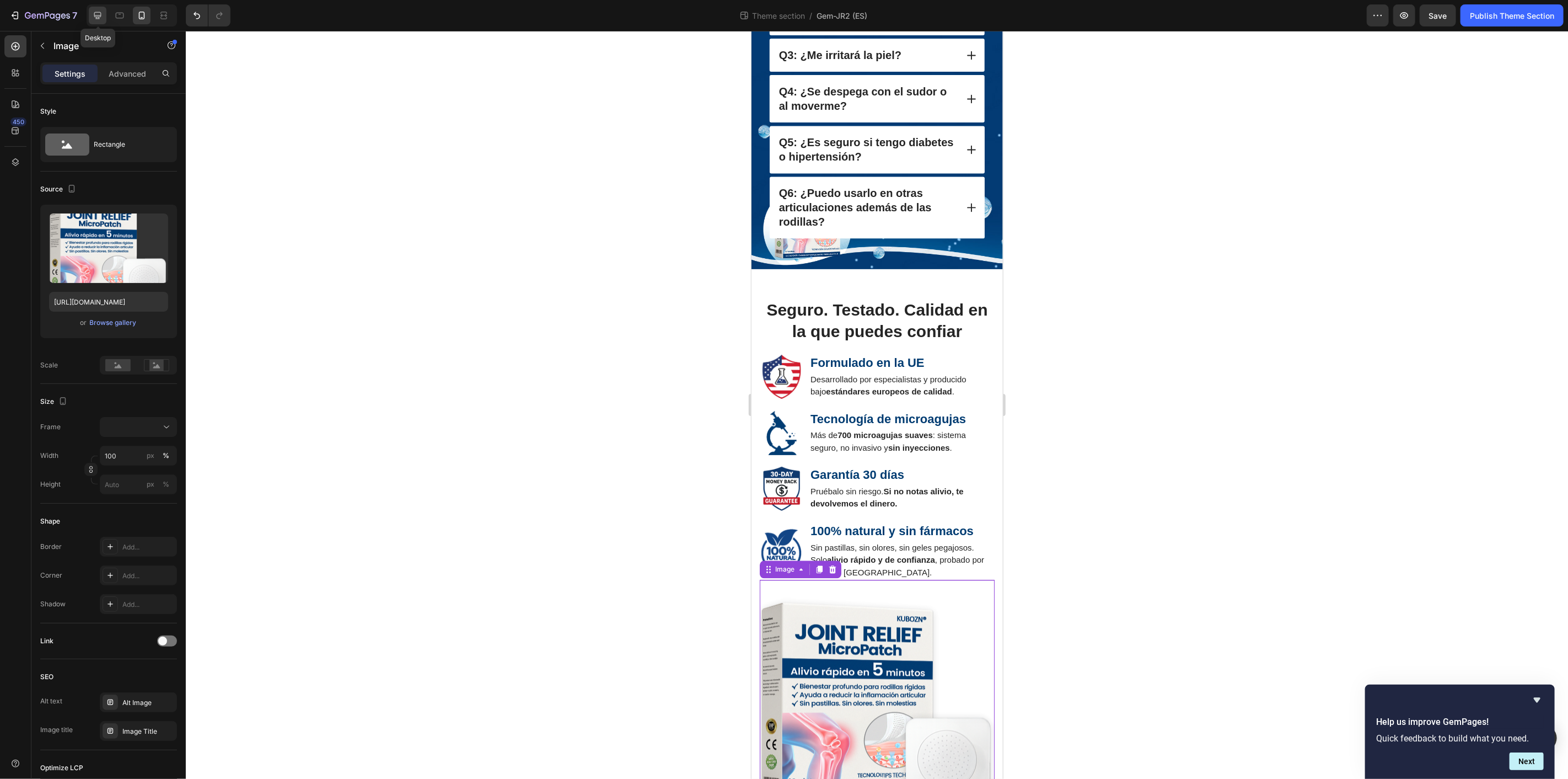
click at [94, 14] on icon at bounding box center [97, 16] width 7 height 7
type input "https://cdn.shopify.com/s/files/1/0709/4642/2819/files/gempages_558717266372330…"
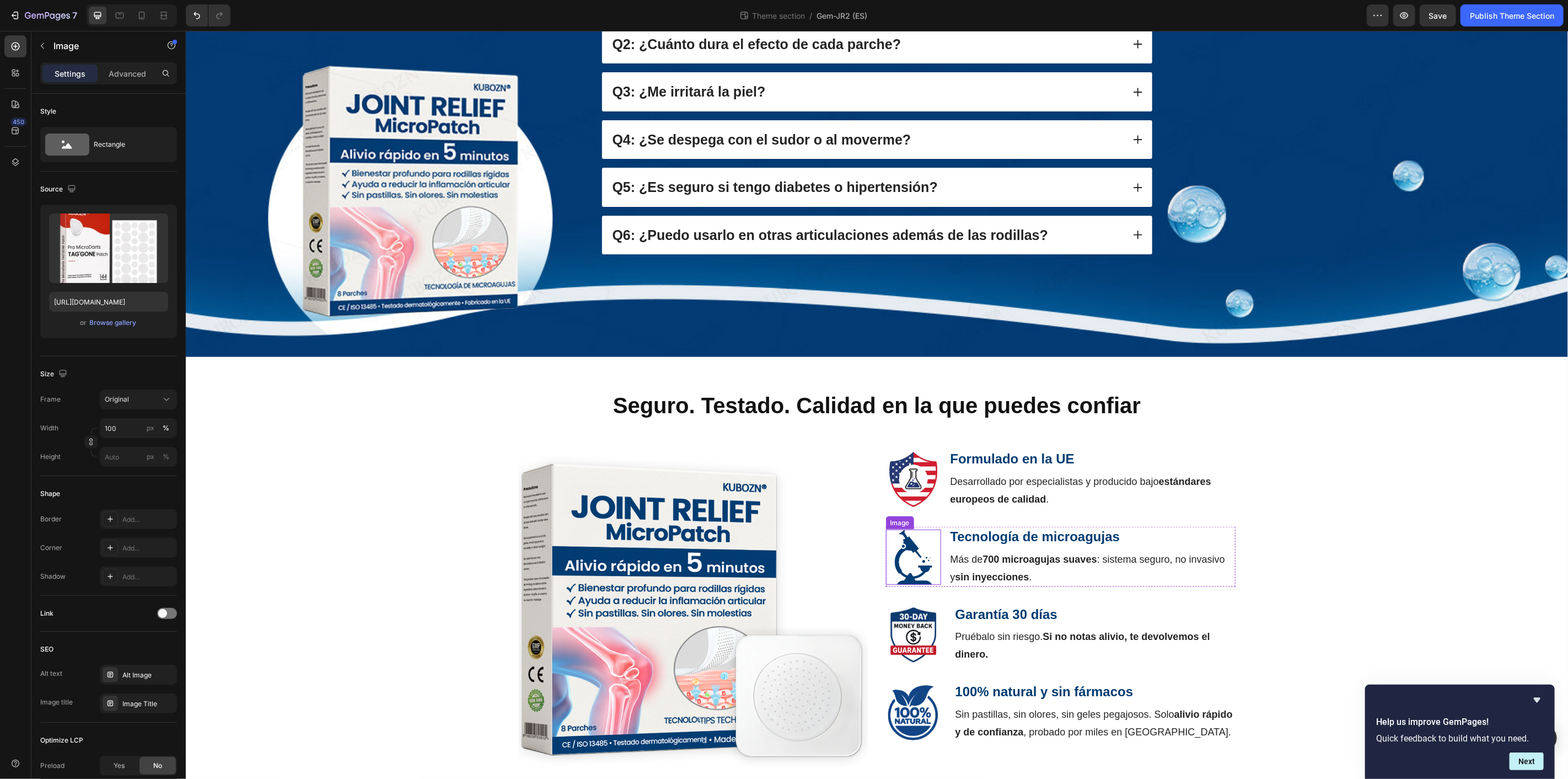
scroll to position [1172, 0]
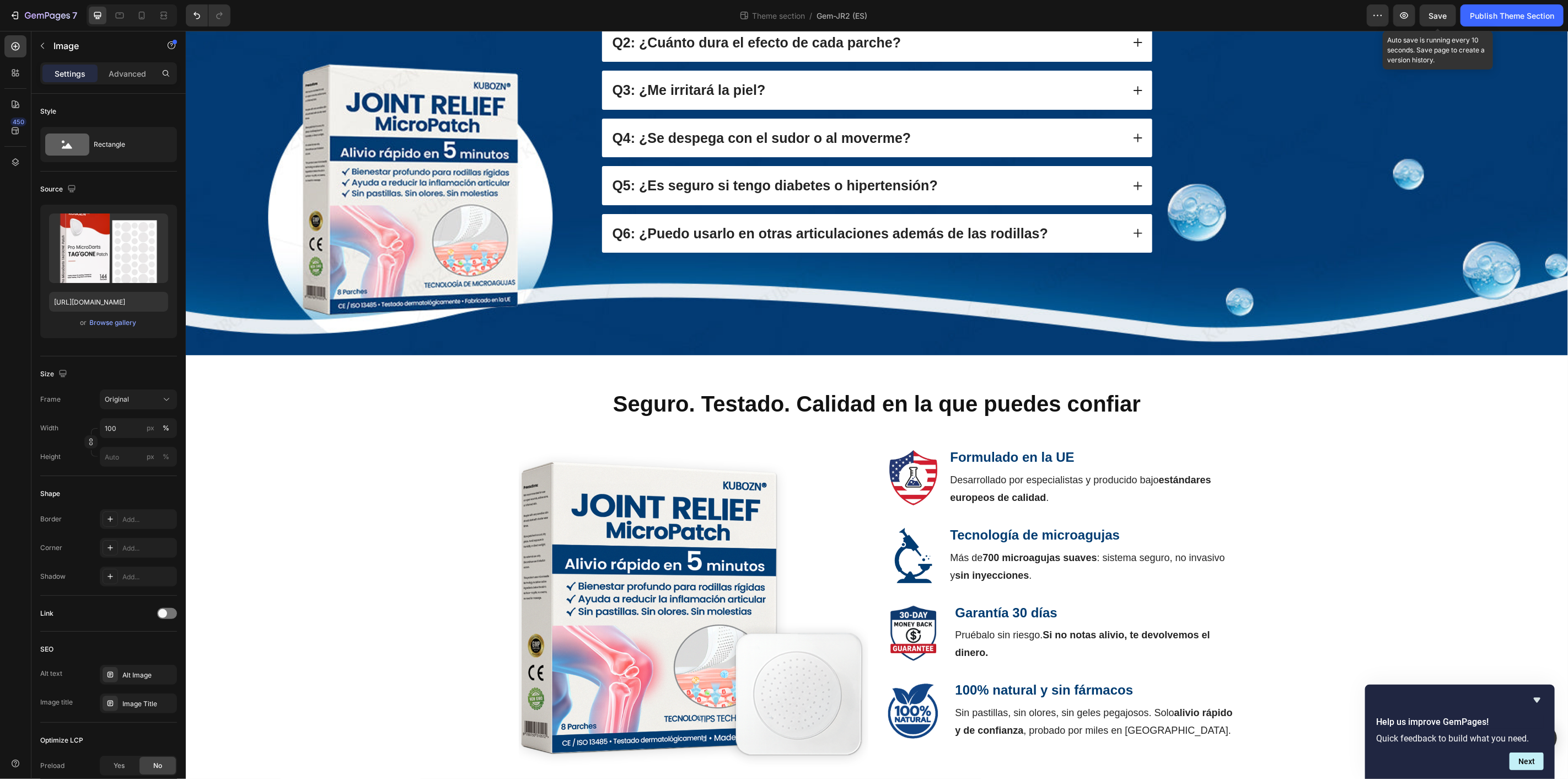
click at [1436, 13] on span "Save" at bounding box center [1437, 16] width 18 height 10
click at [1432, 11] on span "Save" at bounding box center [1437, 16] width 18 height 10
click at [318, 485] on div "Seguro. Testado. Calidad en la que puedes confiar Heading Image Formulado en la…" at bounding box center [875, 581] width 1365 height 389
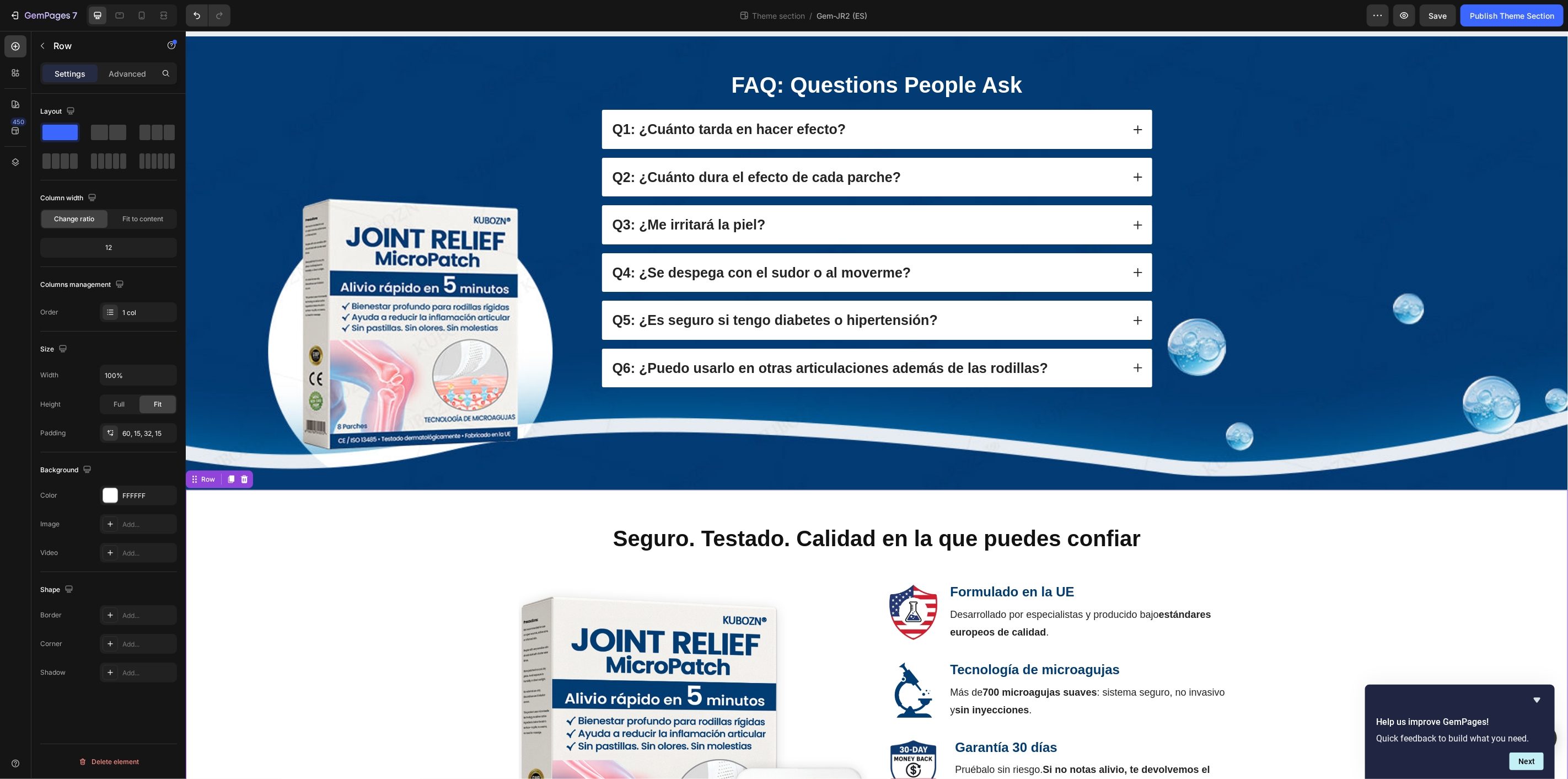
scroll to position [1183, 0]
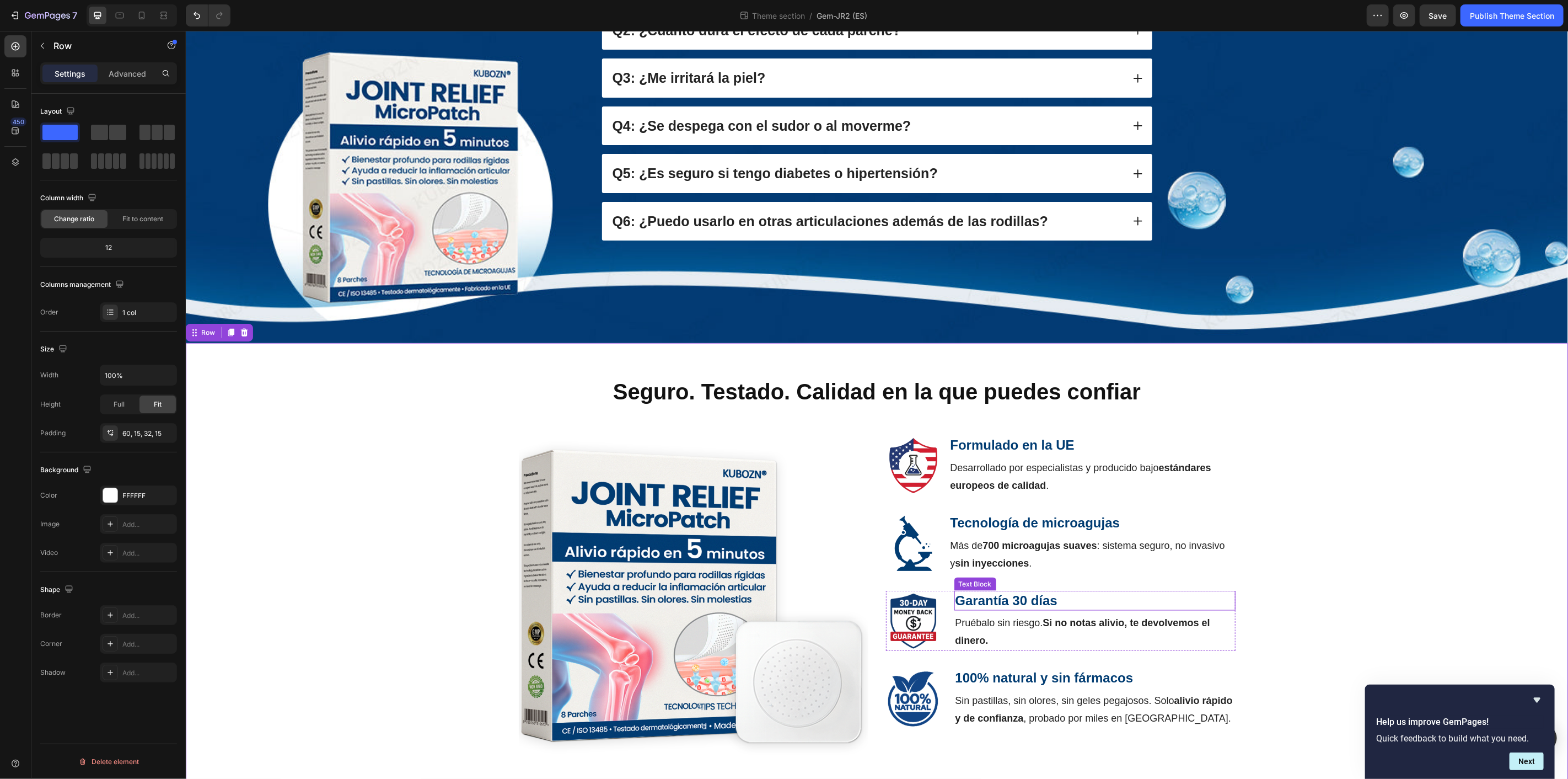
click at [1015, 590] on div "Garantía 30 días Text Block" at bounding box center [1094, 600] width 281 height 19
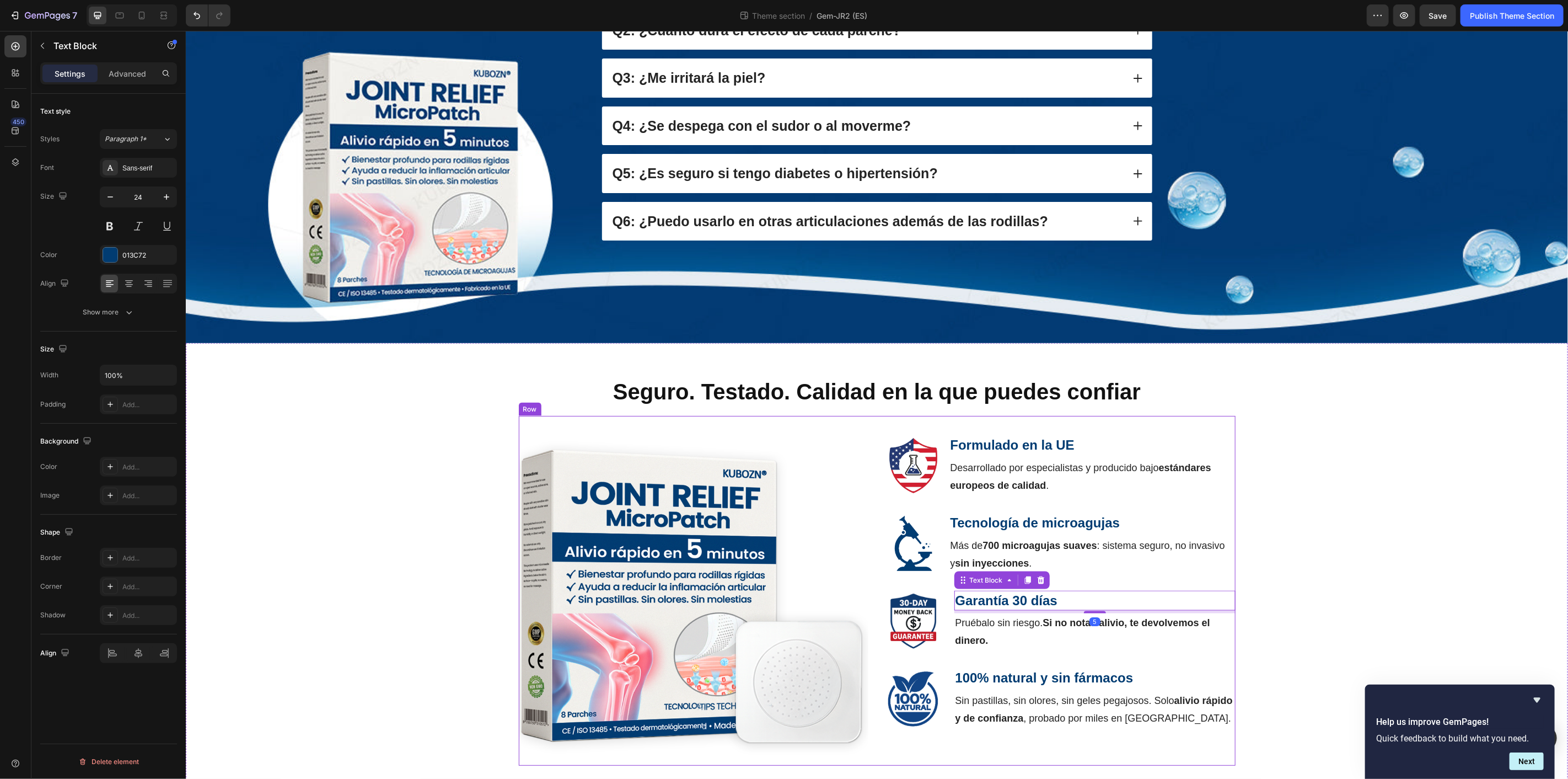
scroll to position [1172, 0]
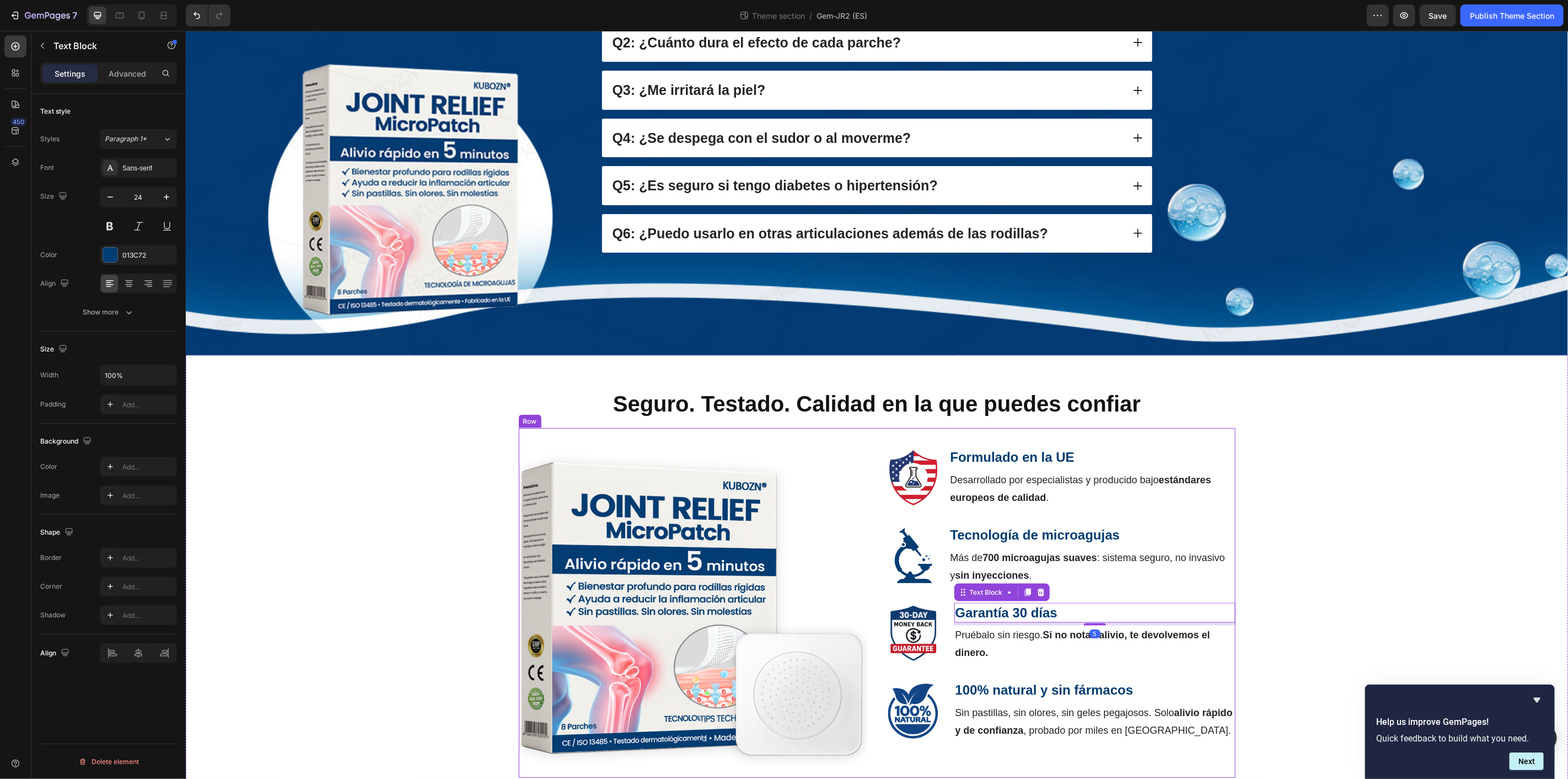
click at [1015, 583] on div "Text Block" at bounding box center [1001, 592] width 96 height 18
click at [1052, 604] on strong "Garantía 30 días" at bounding box center [1005, 611] width 102 height 15
click at [1060, 603] on p "Garantía 30 días" at bounding box center [1094, 611] width 279 height 17
drag, startPoint x: 1051, startPoint y: 594, endPoint x: 946, endPoint y: 602, distance: 105.3
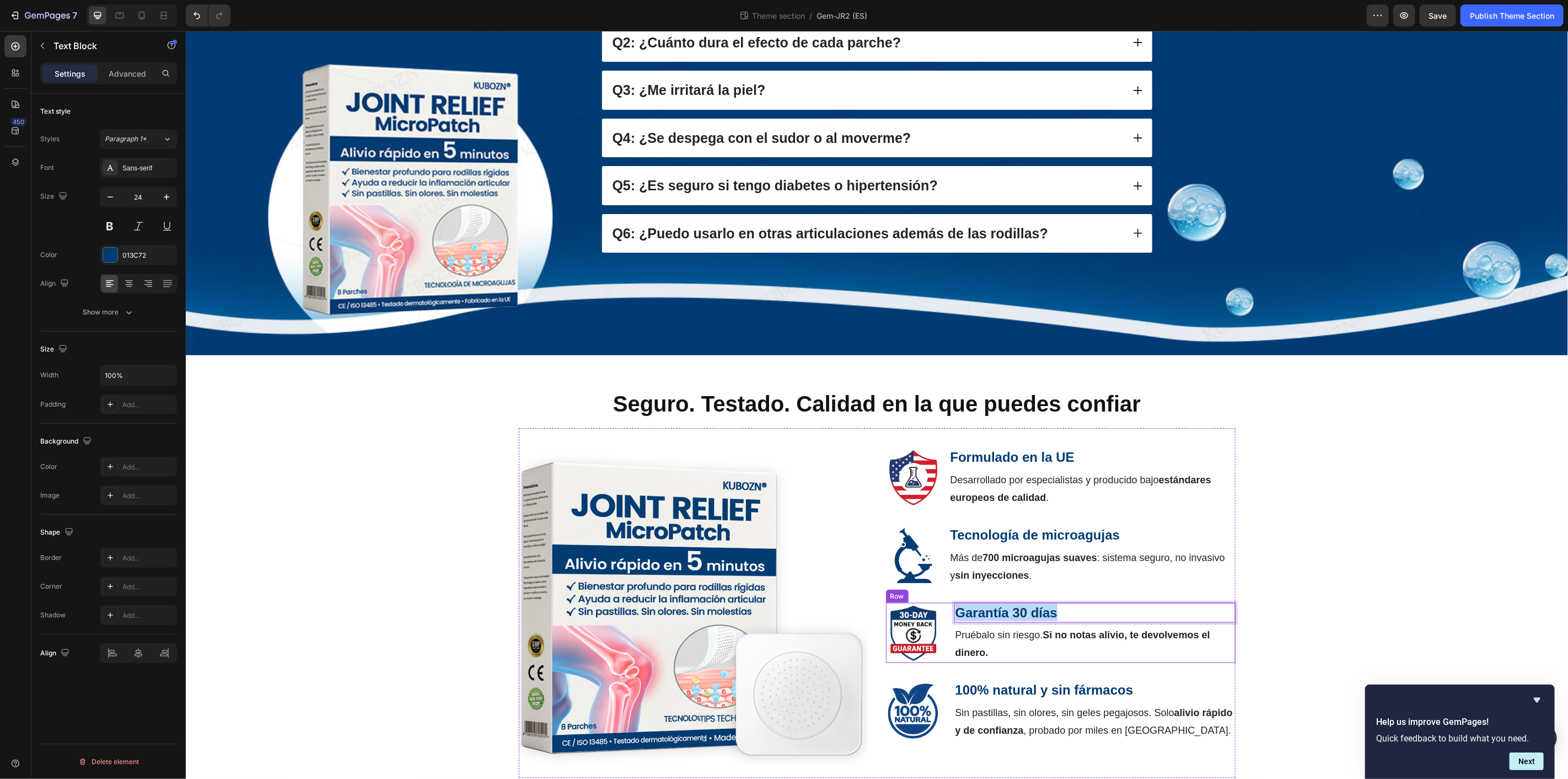
click at [946, 602] on div "Image Garantía 30 días Text Block 5 Pruébalo sin riesgo. Si no notas alivio, te…" at bounding box center [1060, 632] width 349 height 60
copy strong "Garantía 30 días"
click at [909, 607] on img at bounding box center [912, 632] width 55 height 55
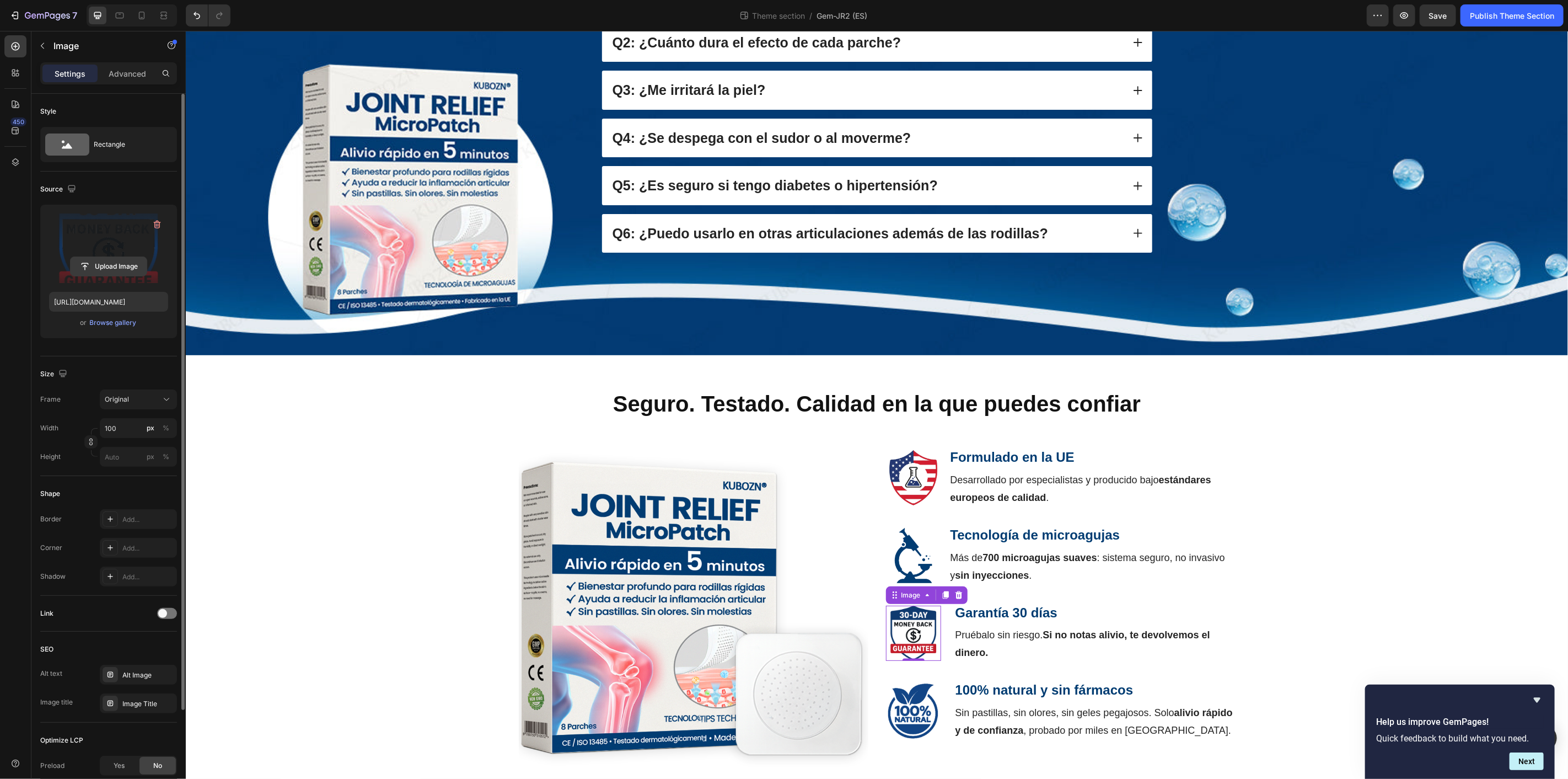
click at [105, 263] on input "file" at bounding box center [108, 266] width 76 height 18
type input "https://cdn.shopify.com/s/files/1/0709/4642/2819/files/gempages_558717266372330…"
click at [1296, 561] on div "Seguro. Testado. Calidad en la que puedes confiar Heading Image Formulado en la…" at bounding box center [875, 581] width 1365 height 389
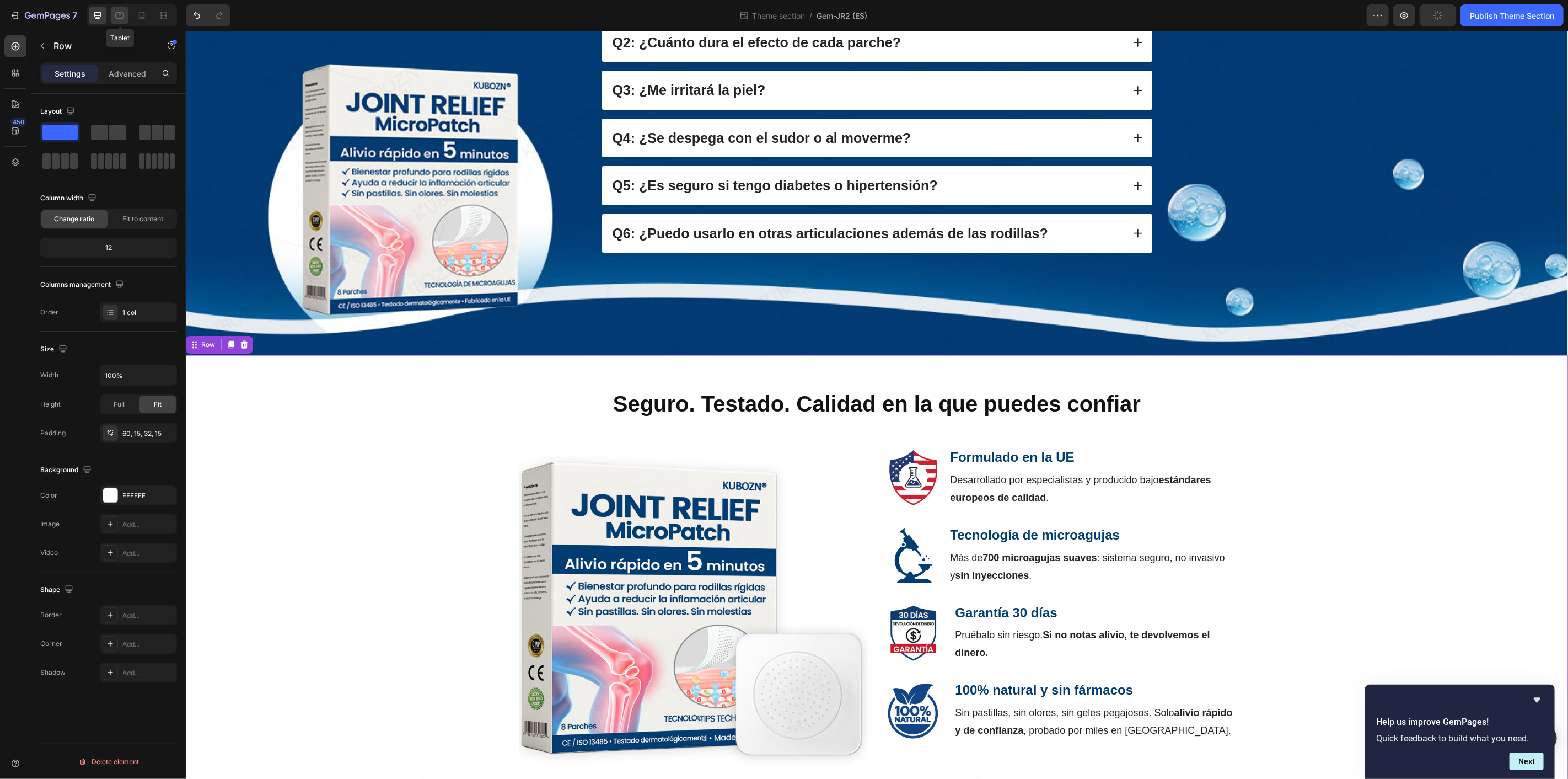
click at [123, 14] on icon at bounding box center [119, 15] width 8 height 6
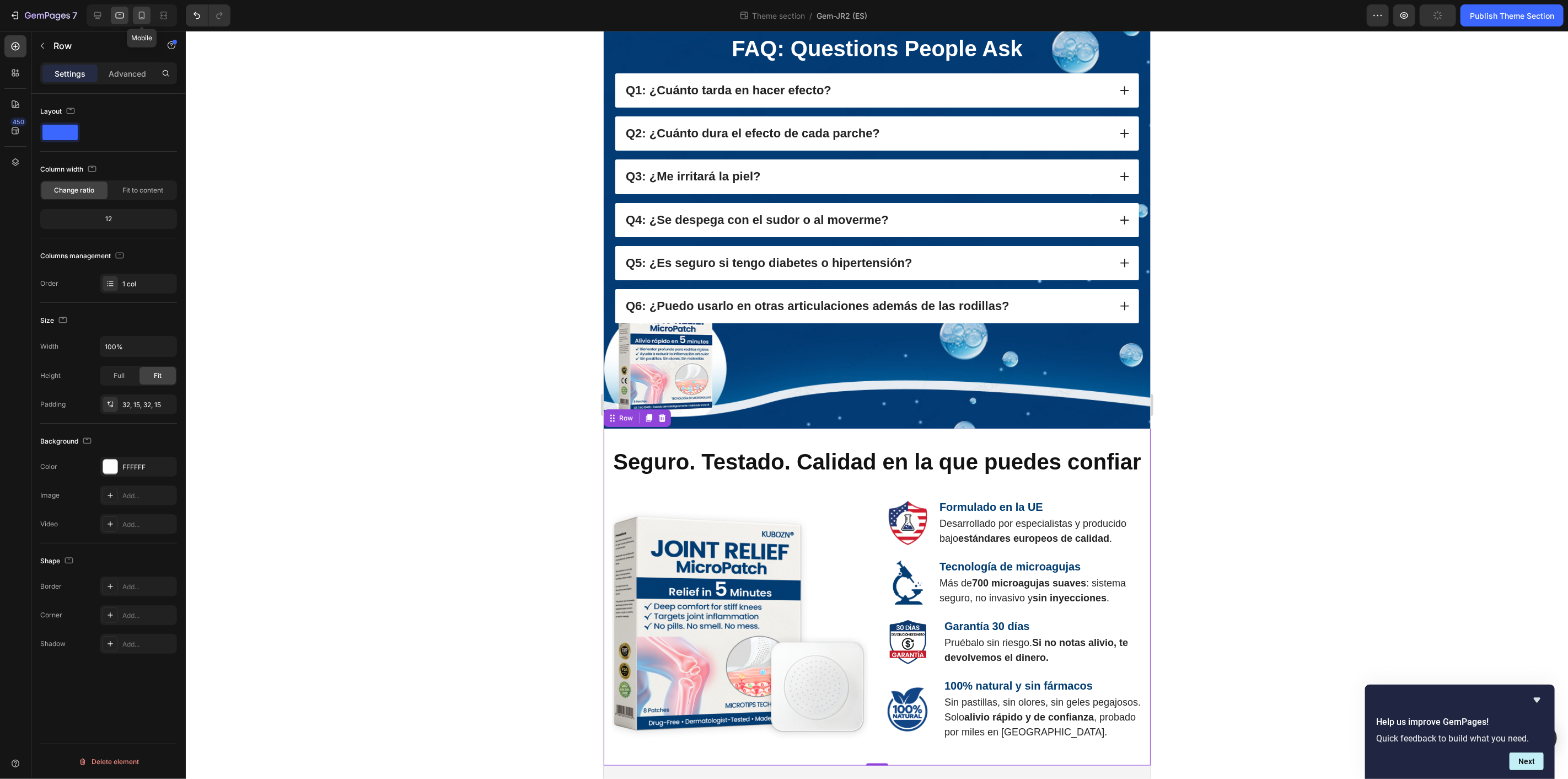
scroll to position [1014, 0]
click at [138, 14] on icon at bounding box center [141, 15] width 11 height 11
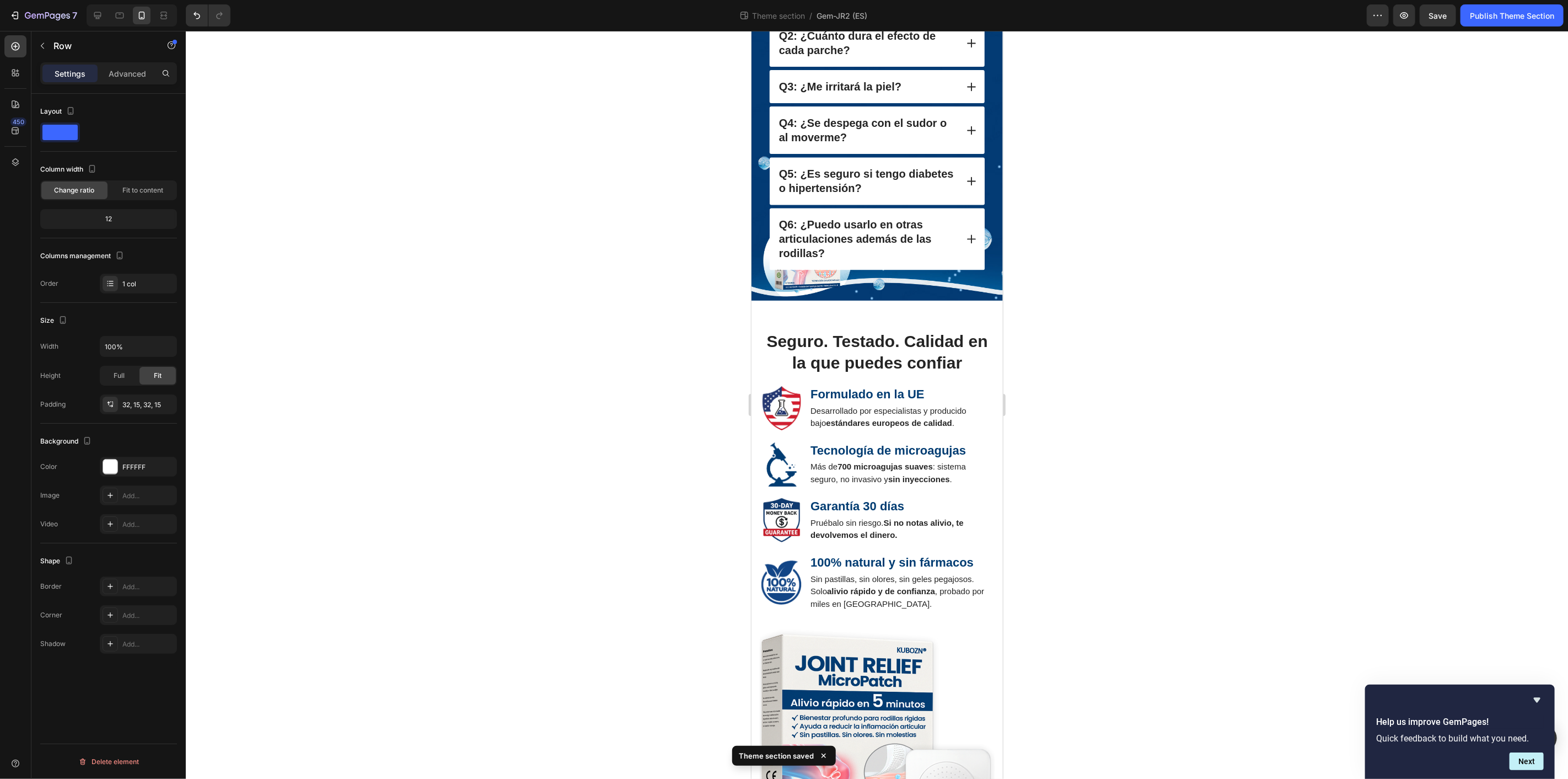
scroll to position [1831, 0]
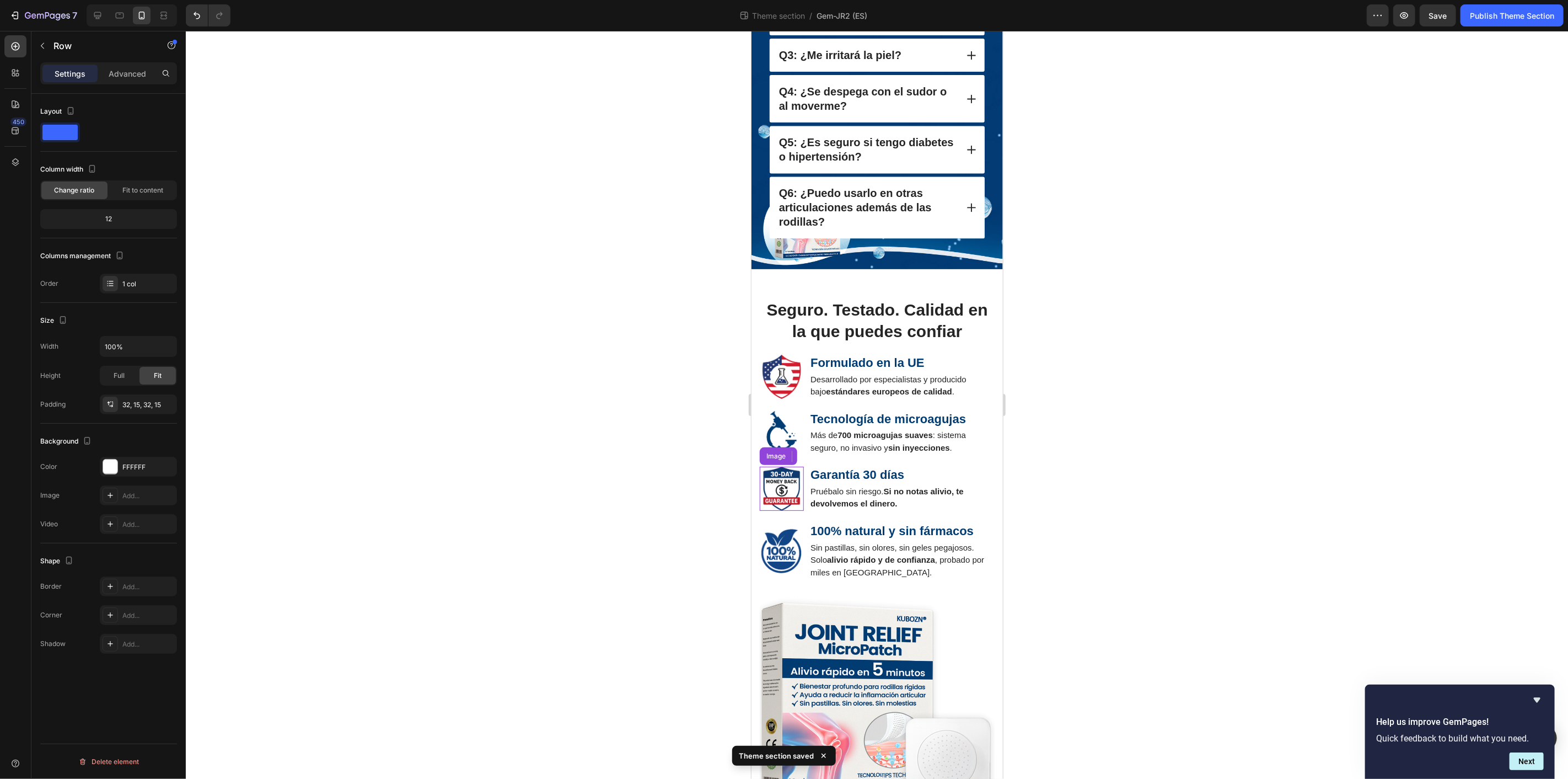
click at [786, 466] on img at bounding box center [781, 488] width 44 height 44
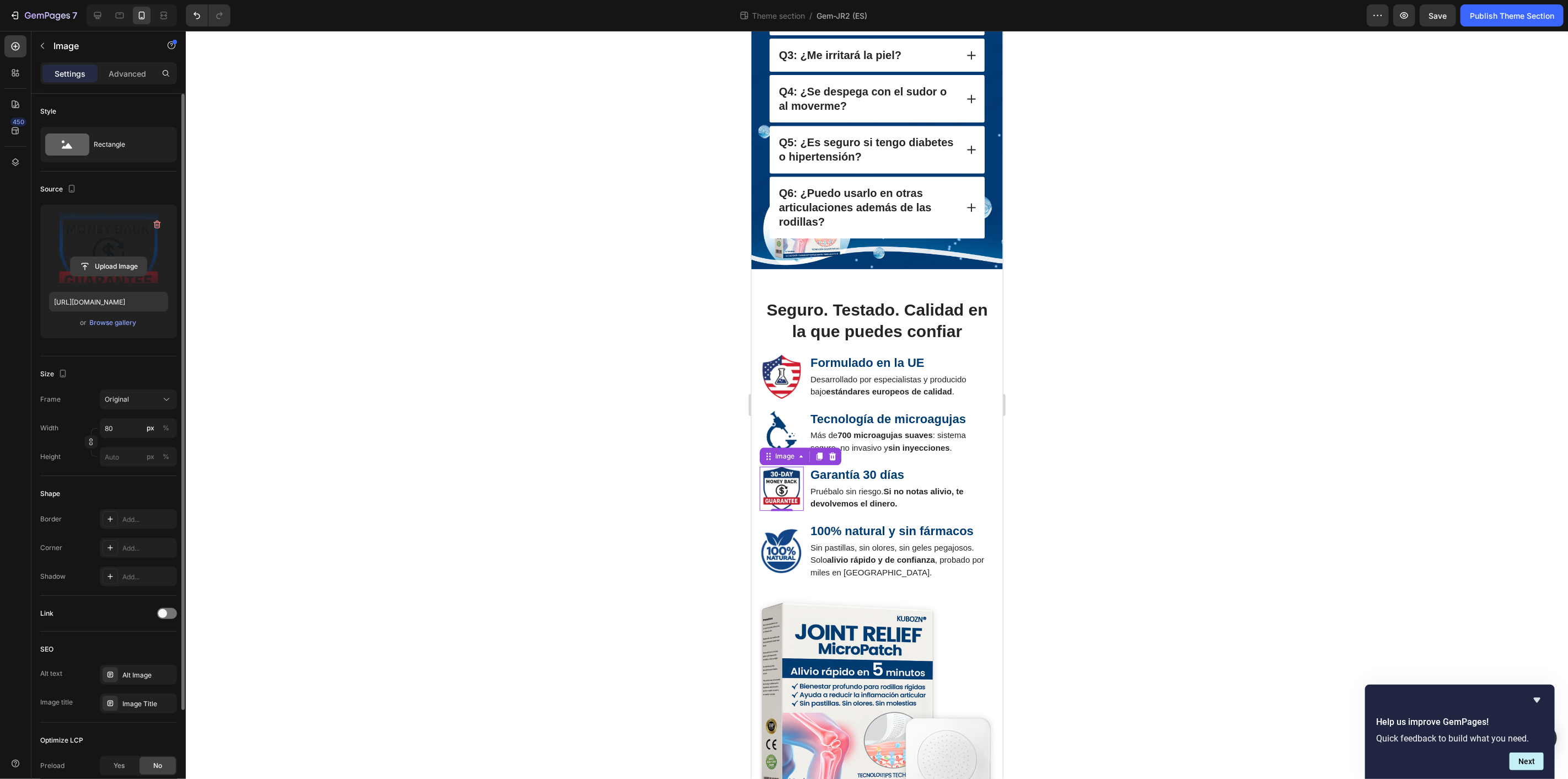
click at [118, 263] on input "file" at bounding box center [108, 266] width 76 height 18
click at [99, 13] on icon at bounding box center [97, 15] width 11 height 11
type input "https://cdn.shopify.com/s/files/1/0709/4642/2819/files/gempages_558717266372330…"
type input "48"
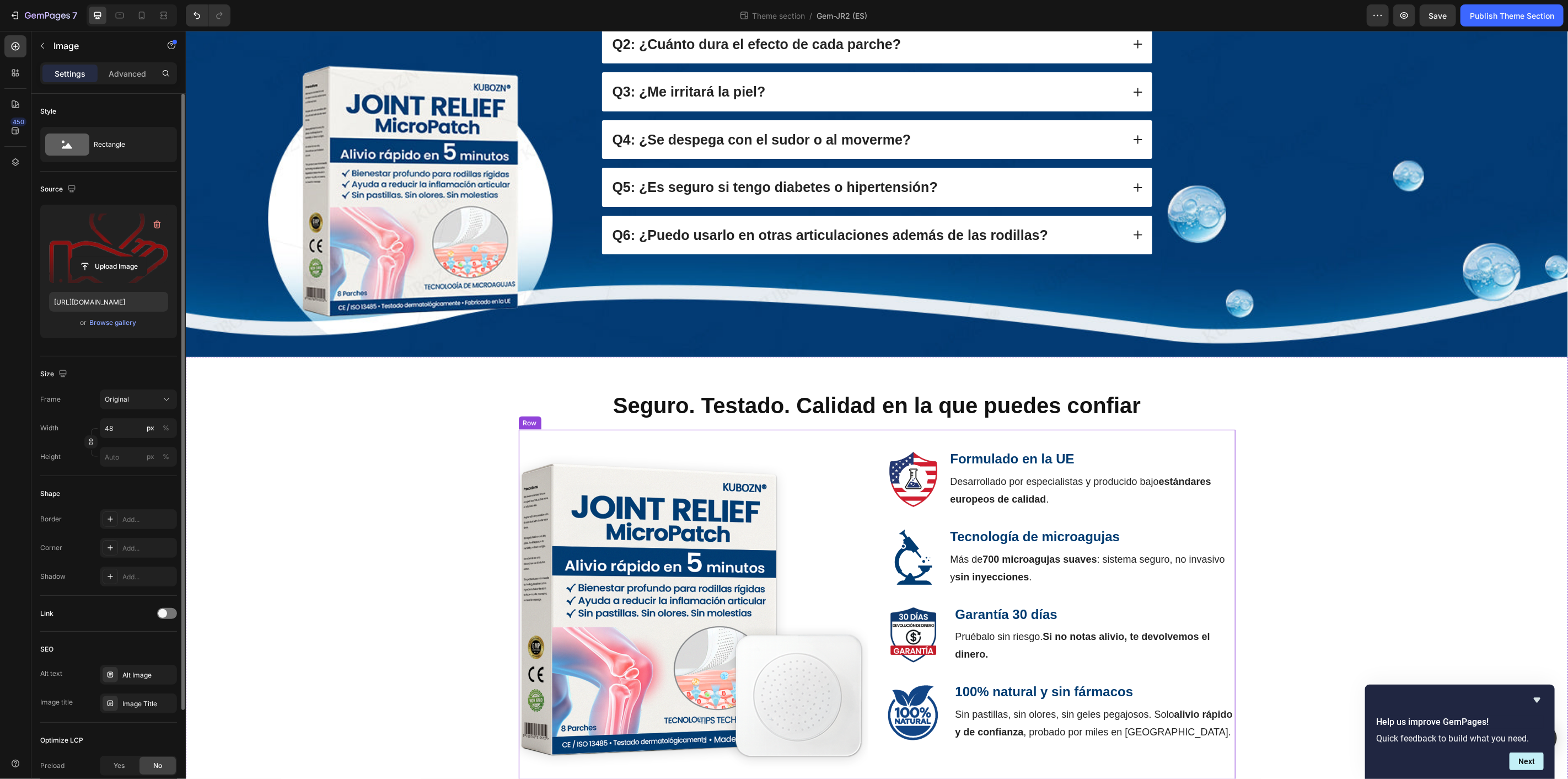
scroll to position [1172, 0]
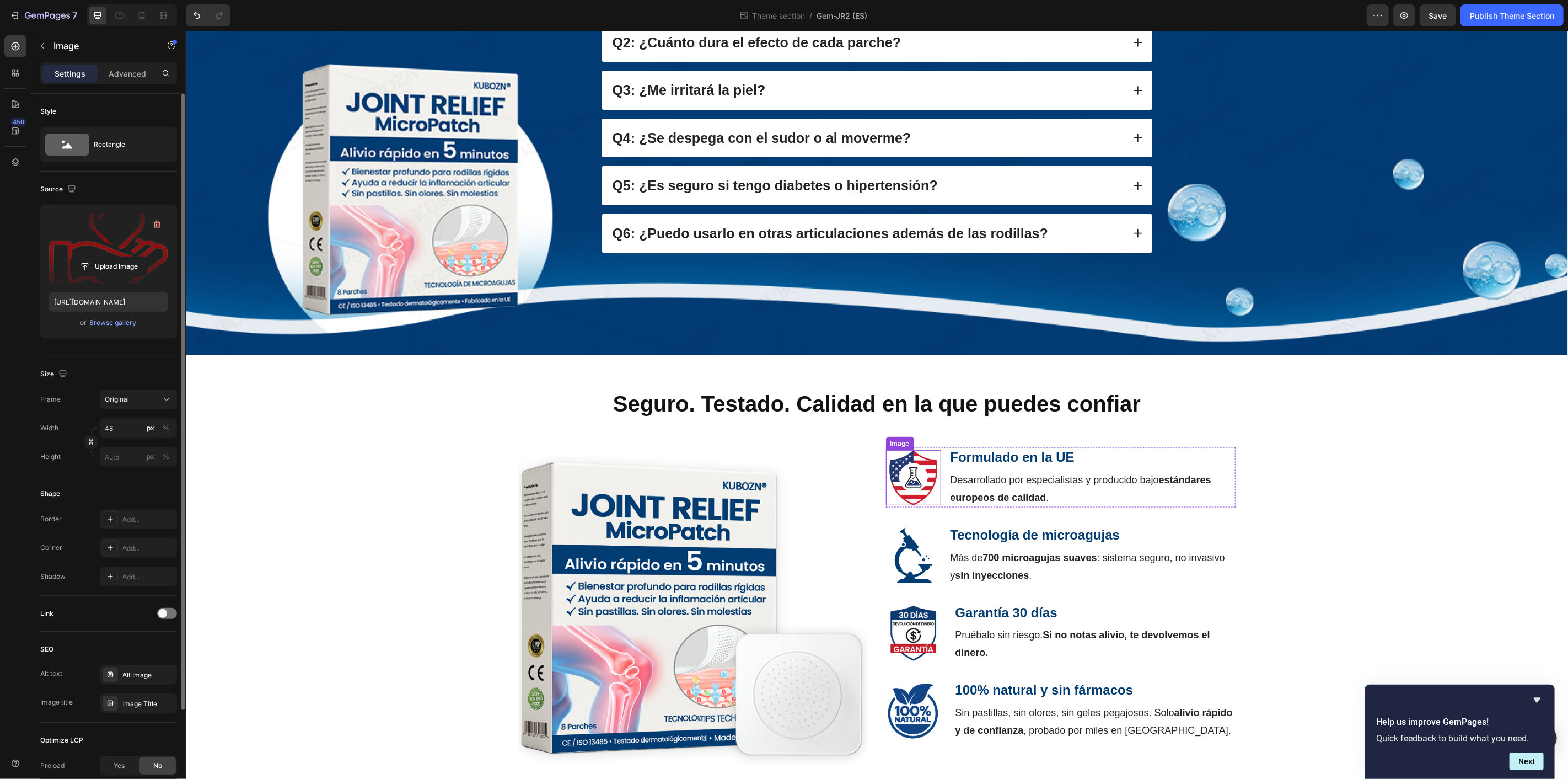
click at [913, 463] on img at bounding box center [912, 477] width 55 height 55
click at [118, 261] on input "file" at bounding box center [108, 266] width 76 height 18
type input "https://cdn.shopify.com/s/files/1/0709/4642/2819/files/gempages_558717266372330…"
click at [139, 14] on icon at bounding box center [141, 15] width 6 height 8
type input "48"
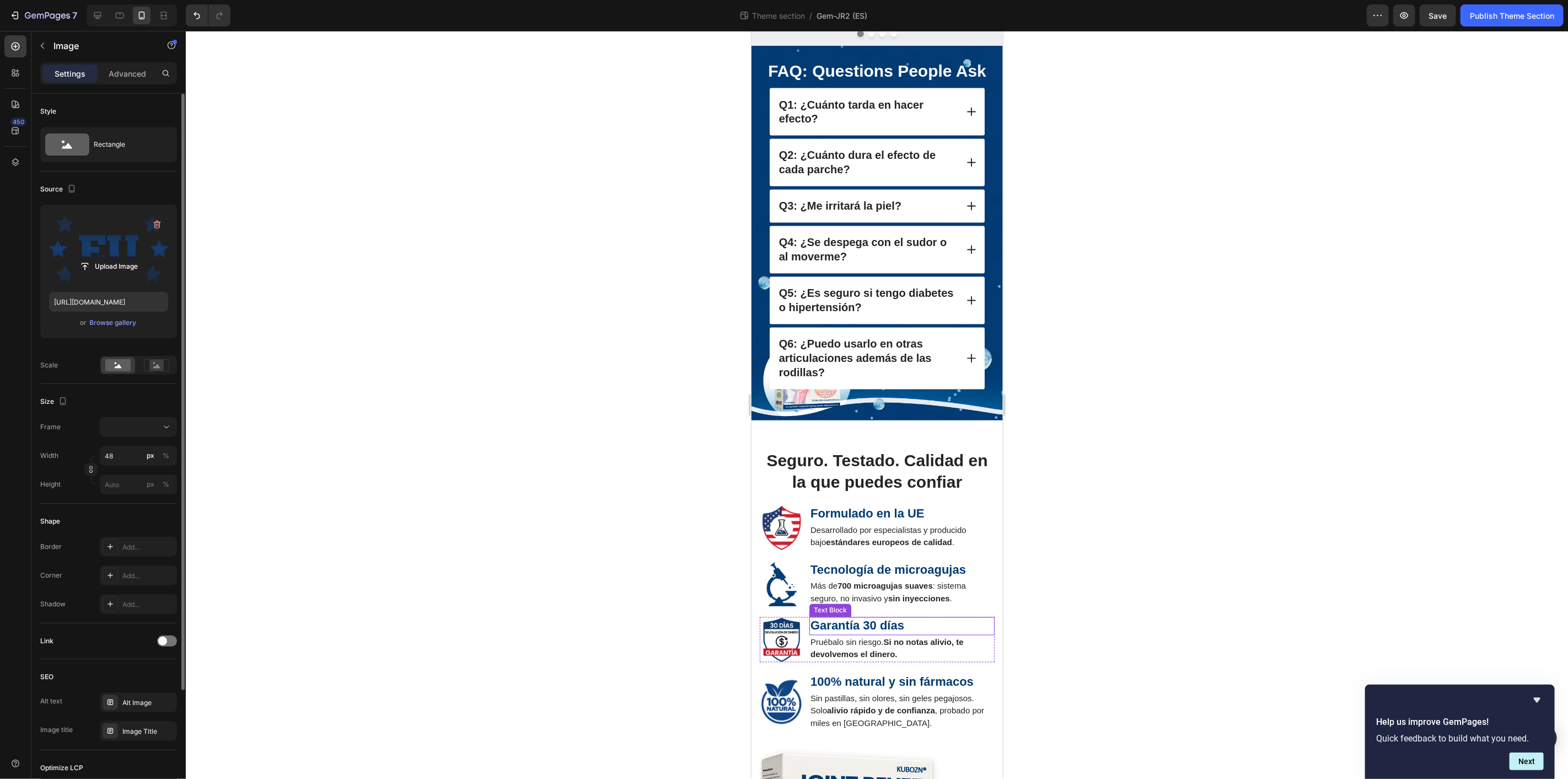
scroll to position [1831, 0]
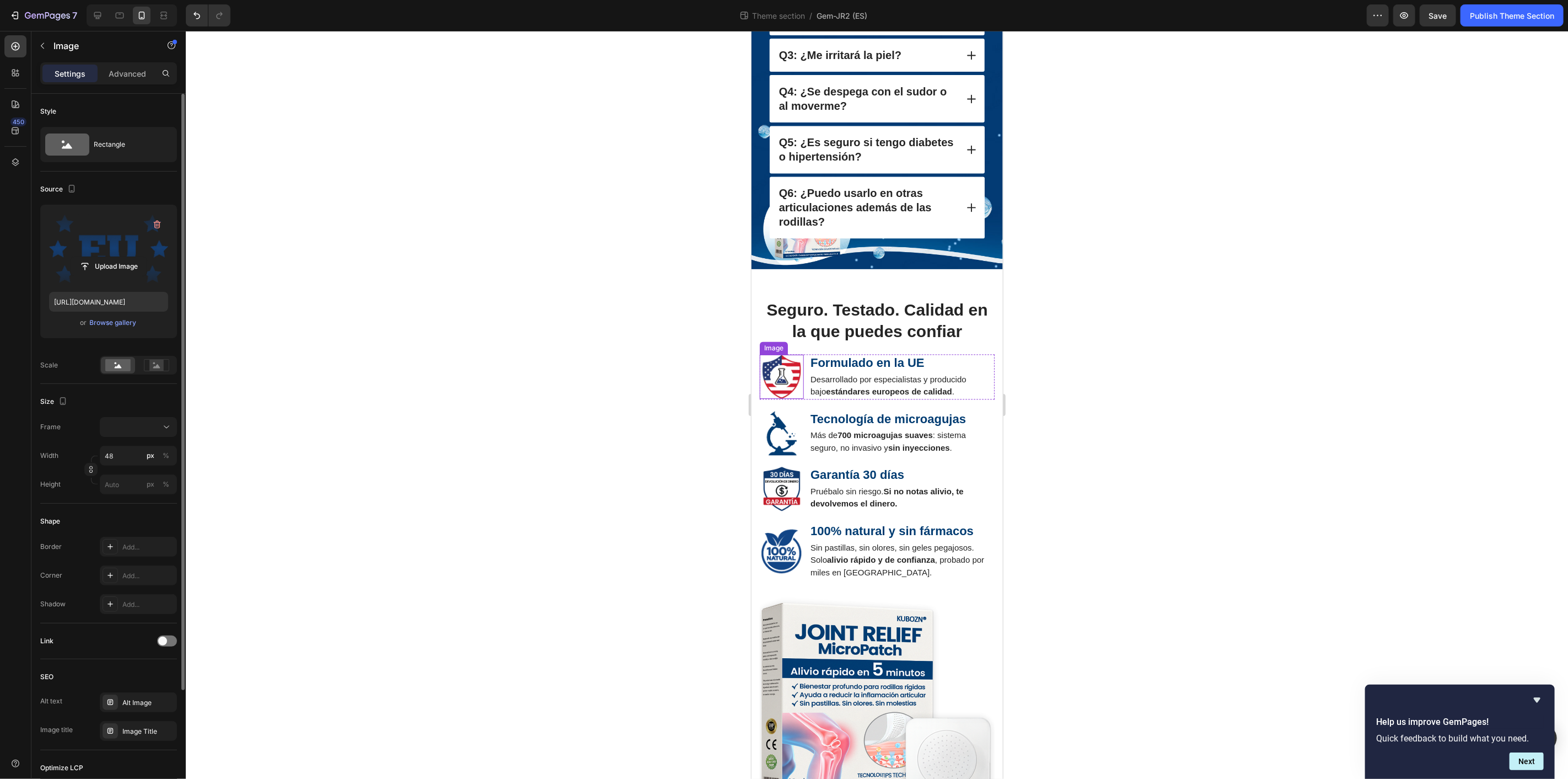
click at [781, 354] on img at bounding box center [781, 376] width 44 height 44
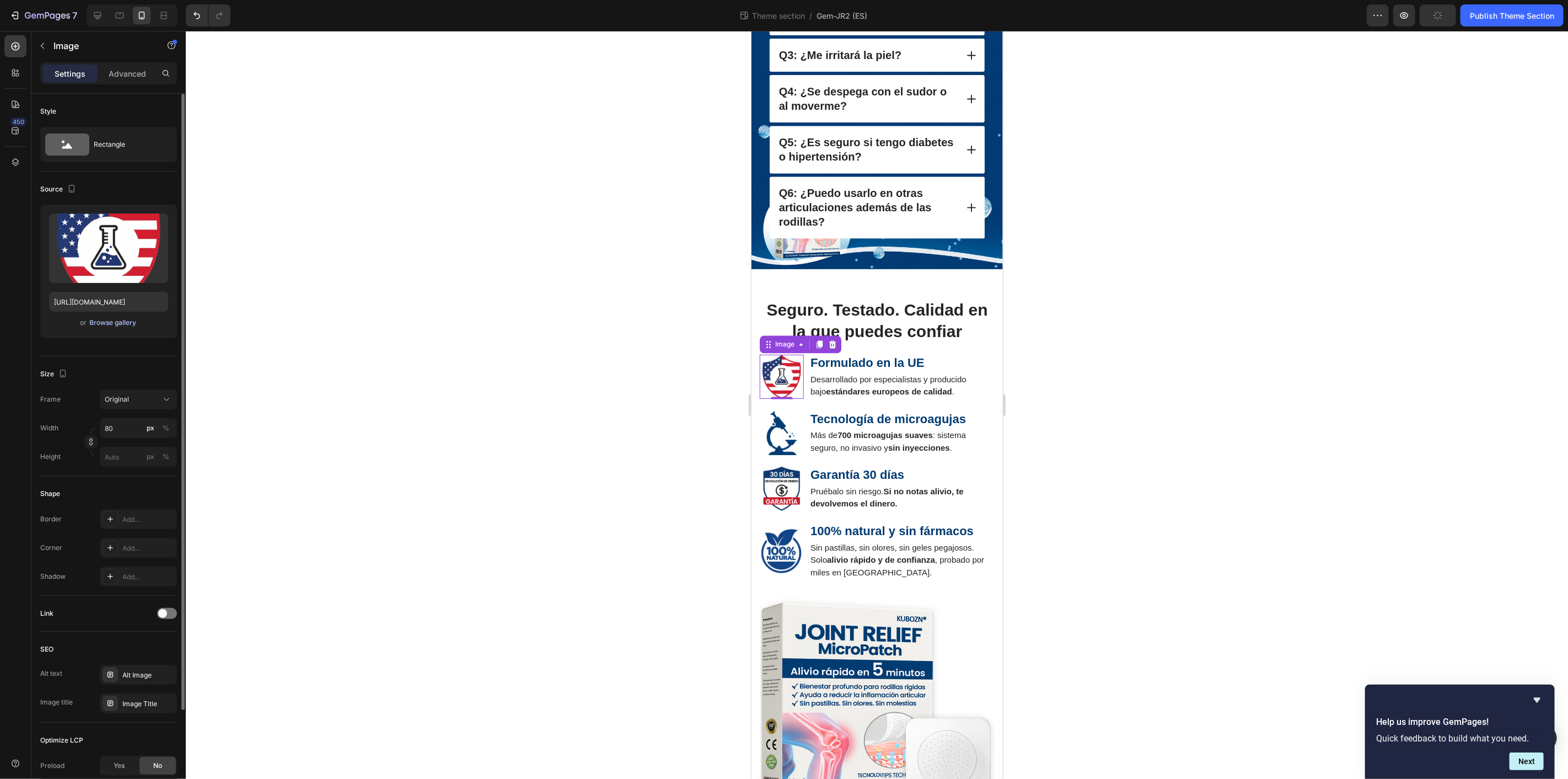
click at [119, 322] on div "Browse gallery" at bounding box center [112, 322] width 47 height 10
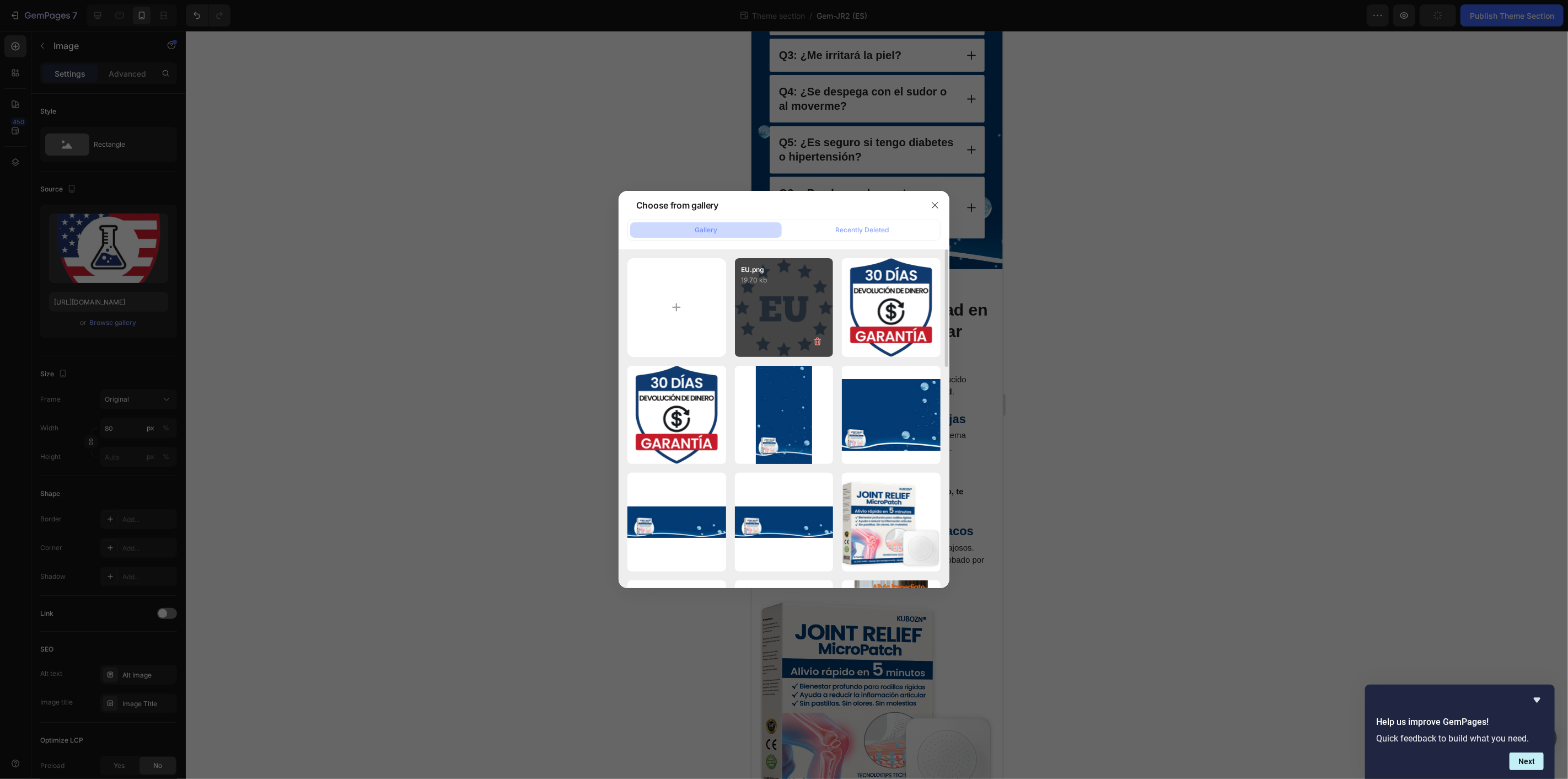
click at [768, 291] on div "EU.png 19.70 kb" at bounding box center [784, 307] width 98 height 98
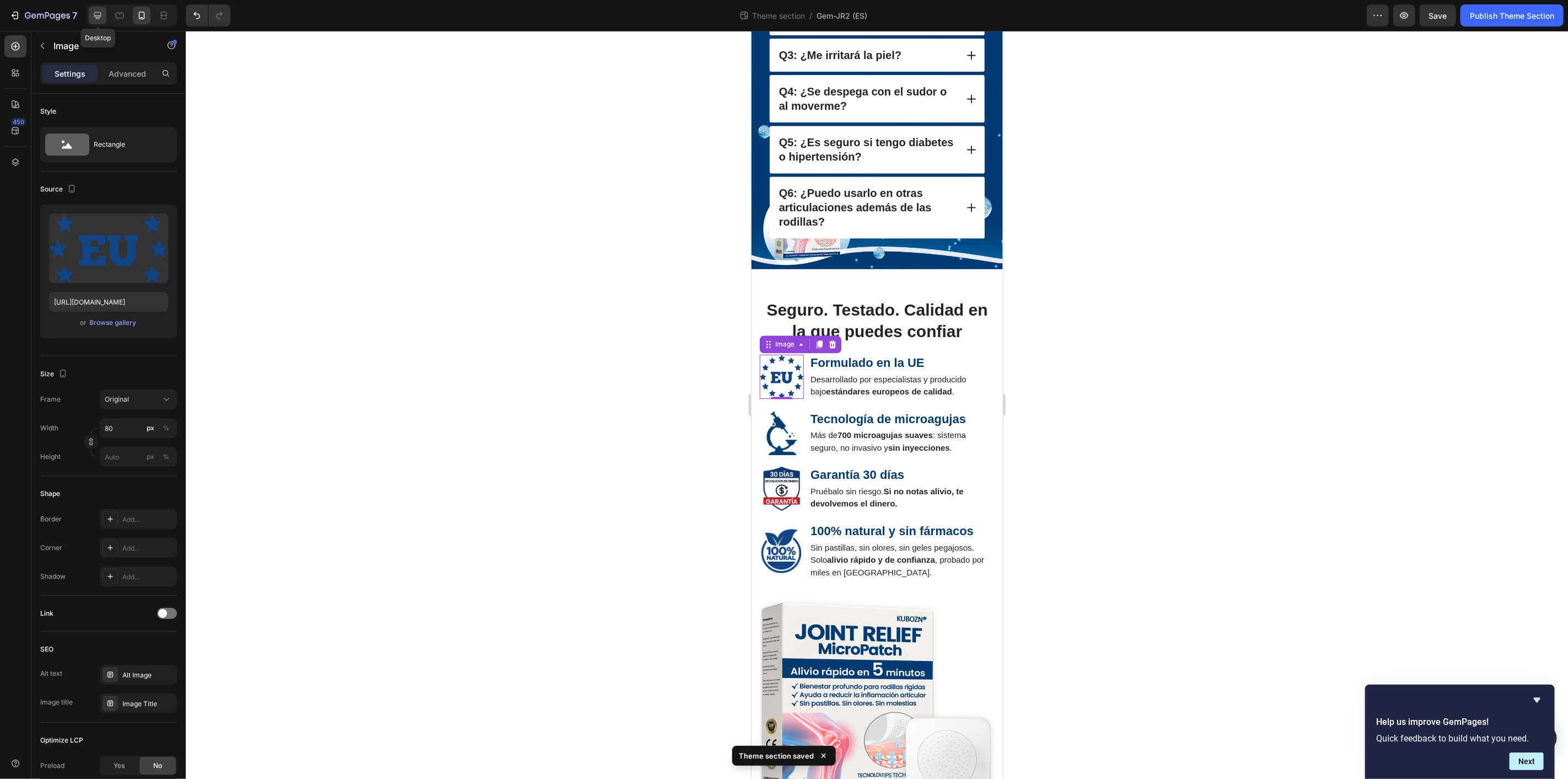
click at [97, 12] on icon at bounding box center [97, 16] width 7 height 7
type input "https://cdn.shopify.com/s/files/1/0709/4642/2819/files/gempages_558717266372330…"
type input "48"
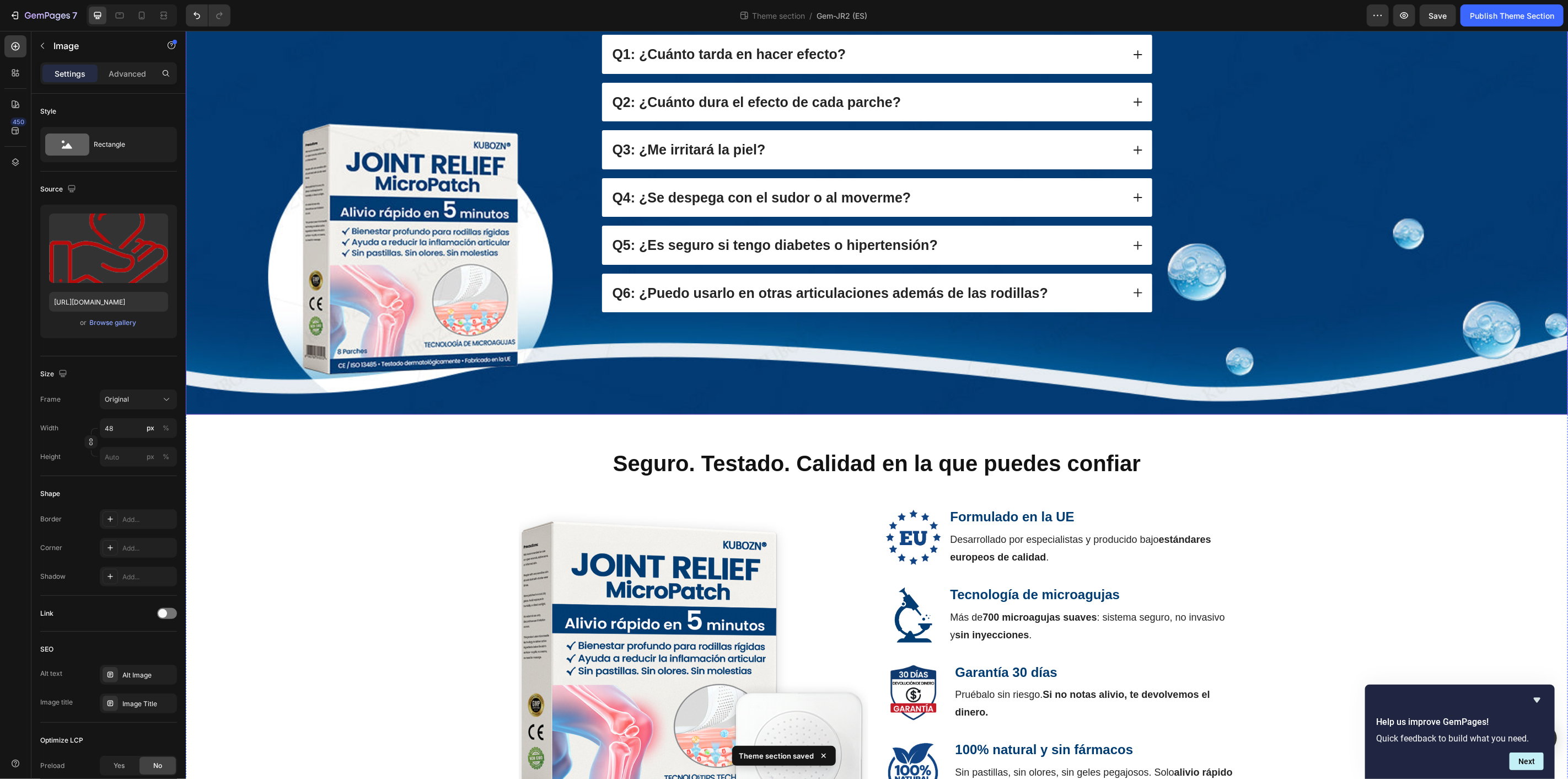
scroll to position [1111, 0]
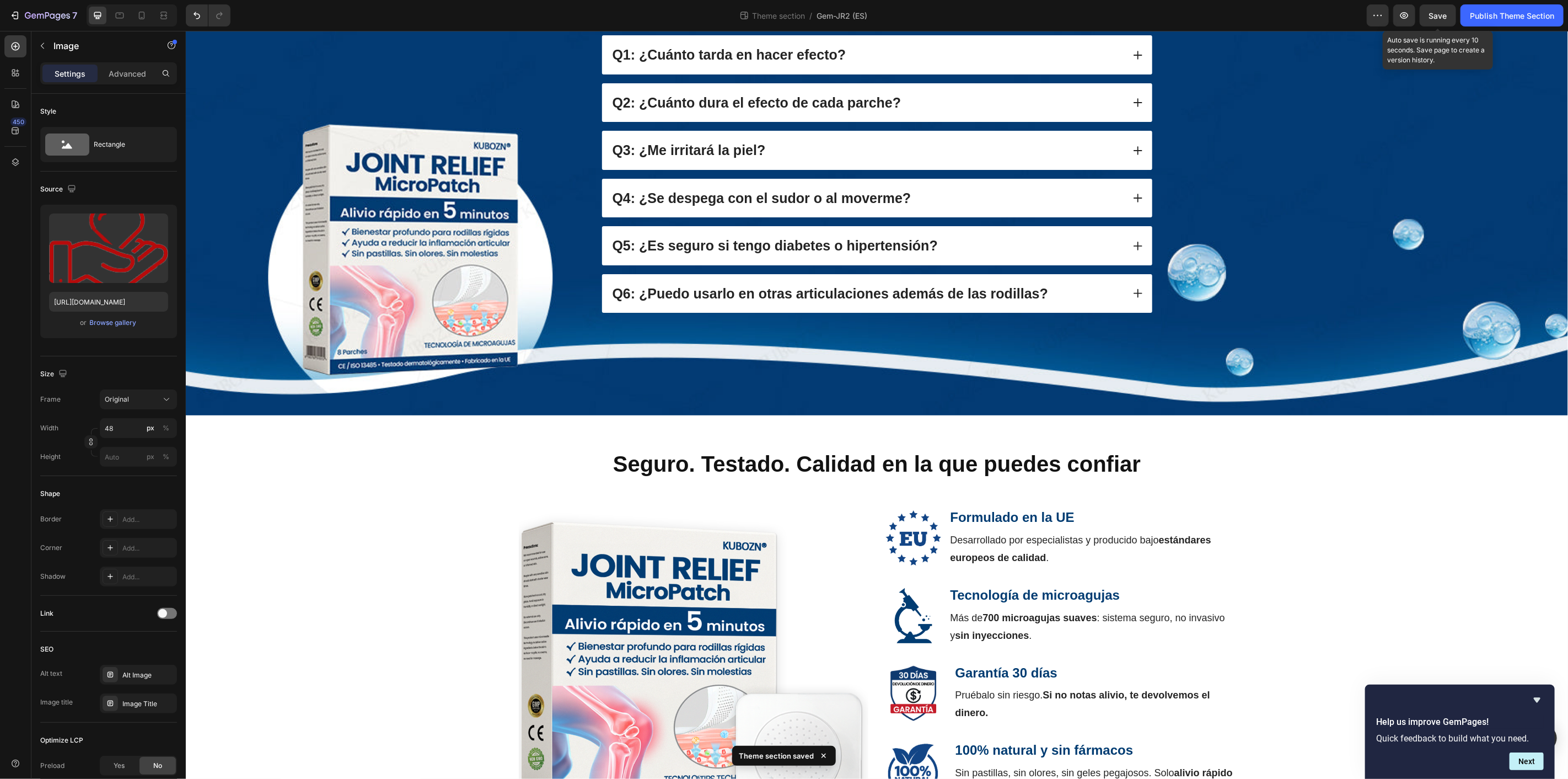
click at [1441, 12] on span "Save" at bounding box center [1437, 16] width 18 height 10
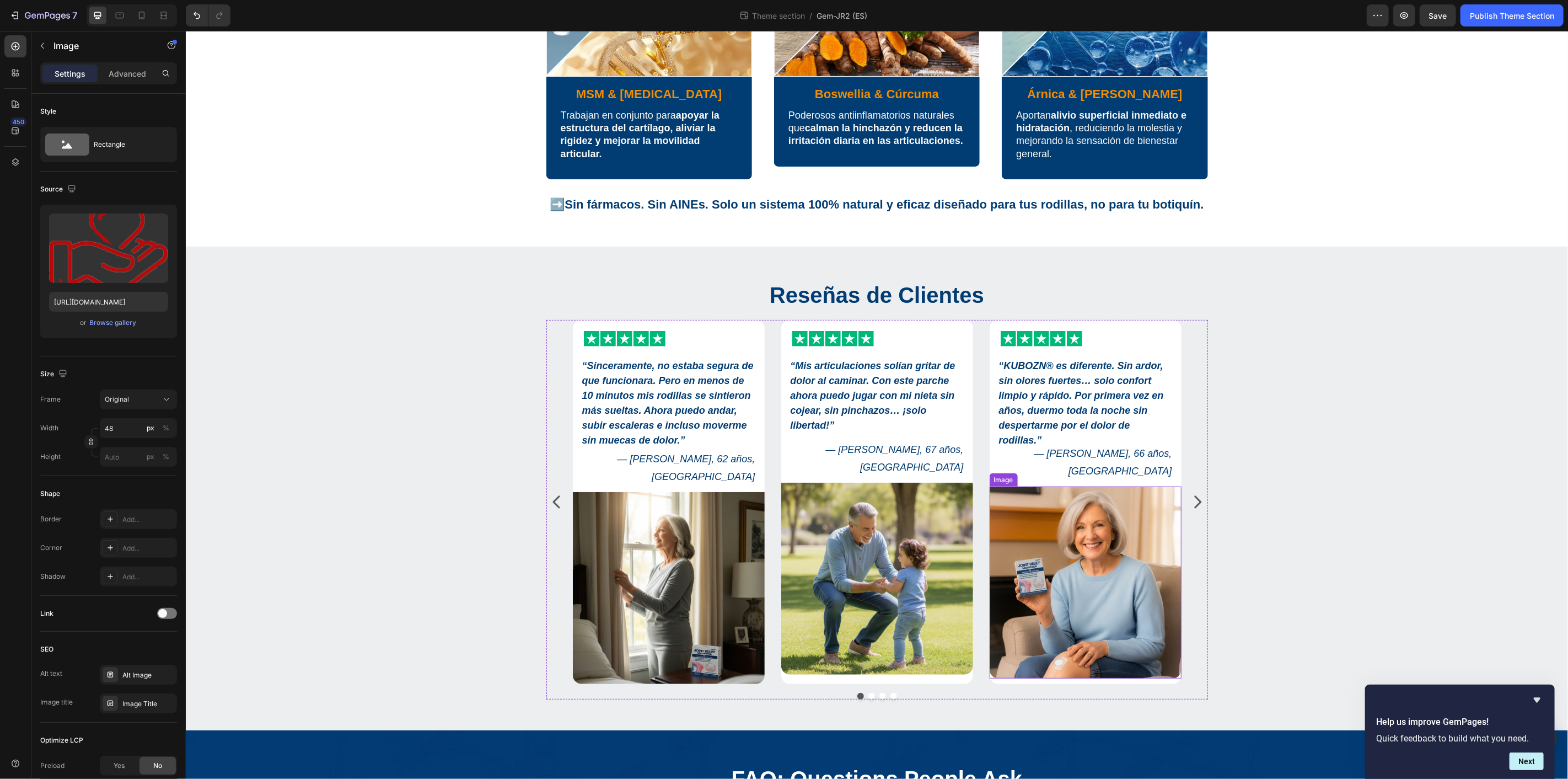
scroll to position [367, 0]
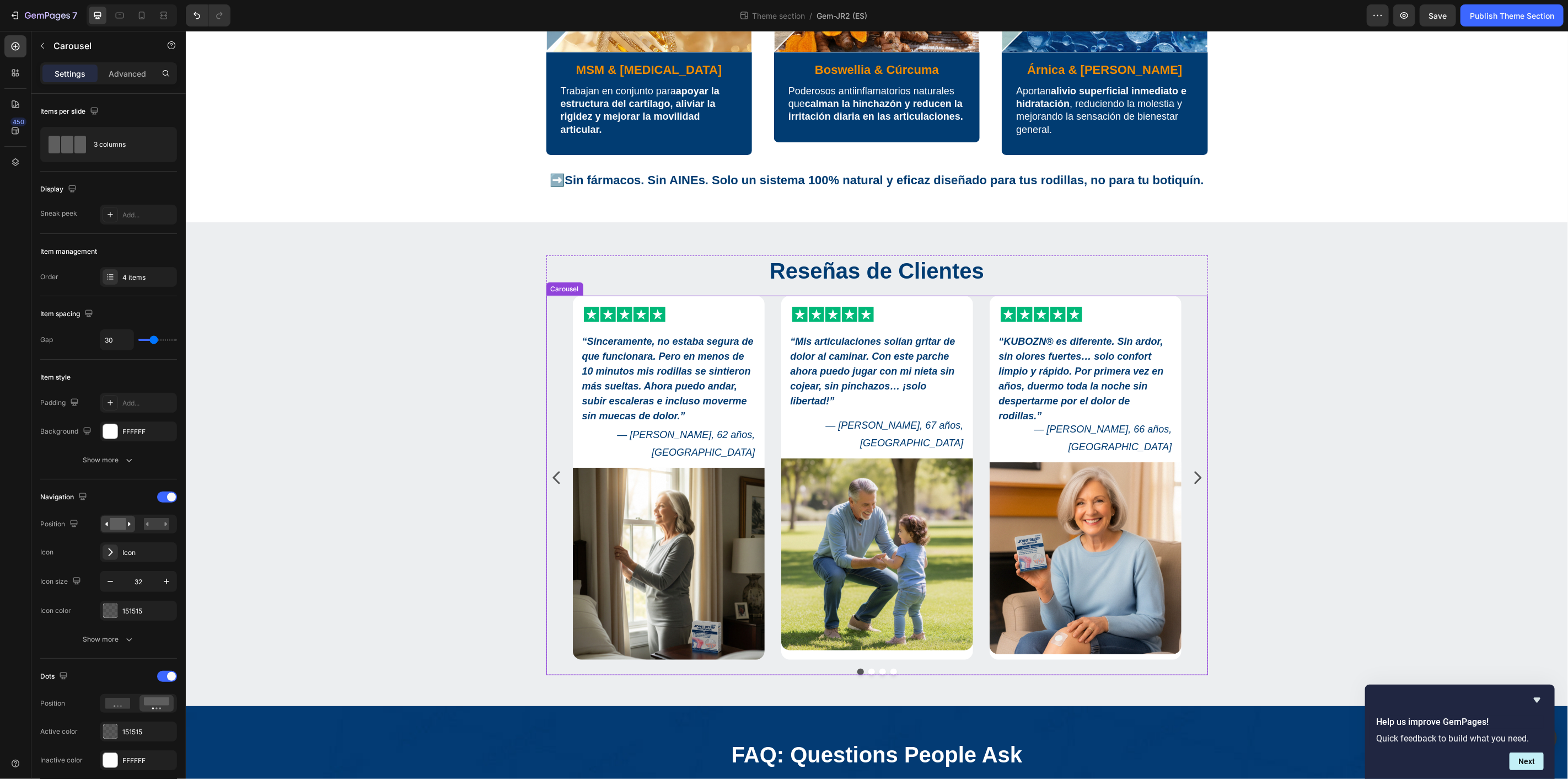
click at [1188, 470] on icon "Carousel Next Arrow" at bounding box center [1197, 477] width 18 height 18
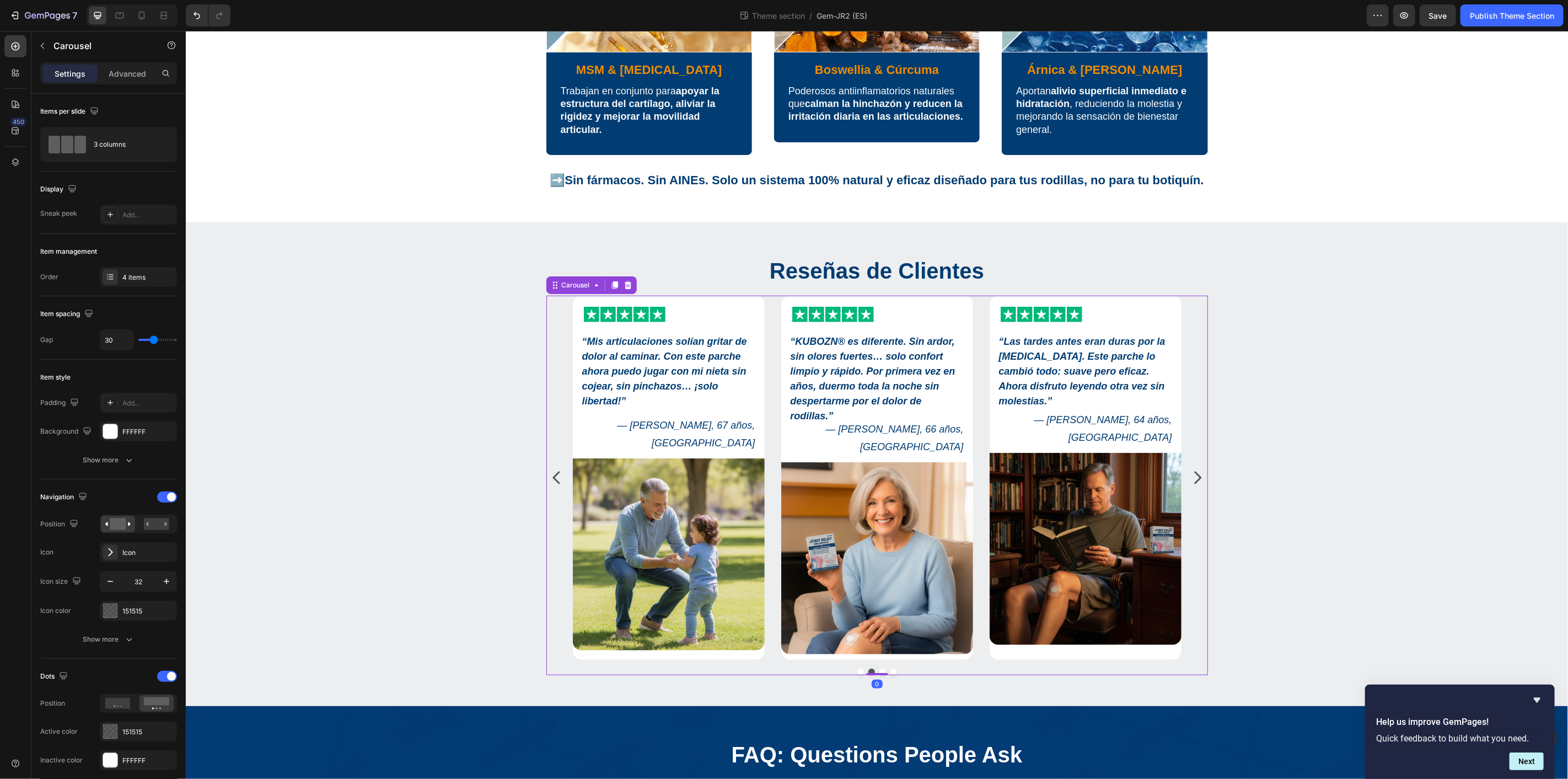
click at [1191, 469] on icon "Carousel Next Arrow" at bounding box center [1197, 477] width 18 height 18
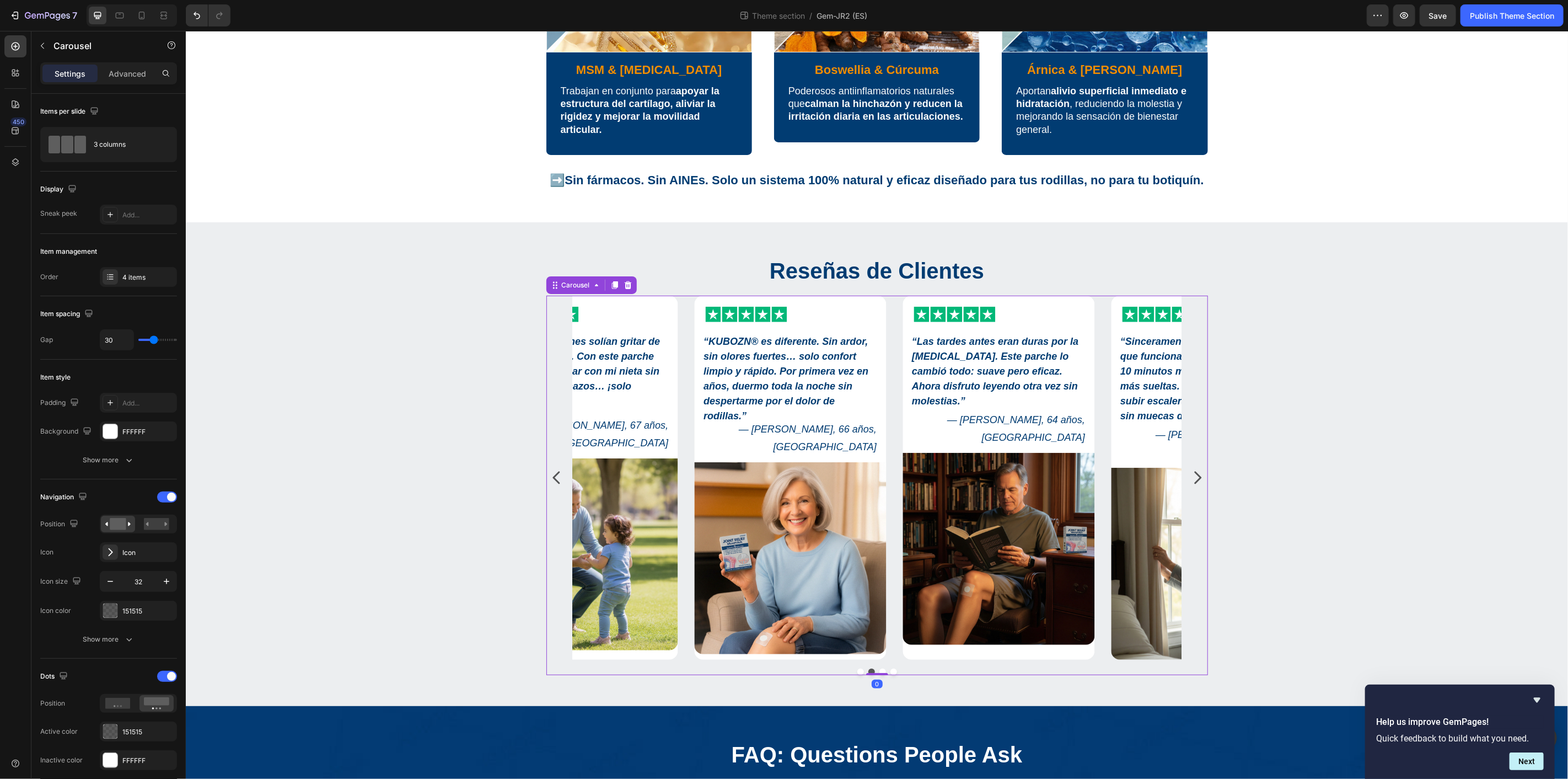
click at [1191, 469] on icon "Carousel Next Arrow" at bounding box center [1197, 477] width 18 height 18
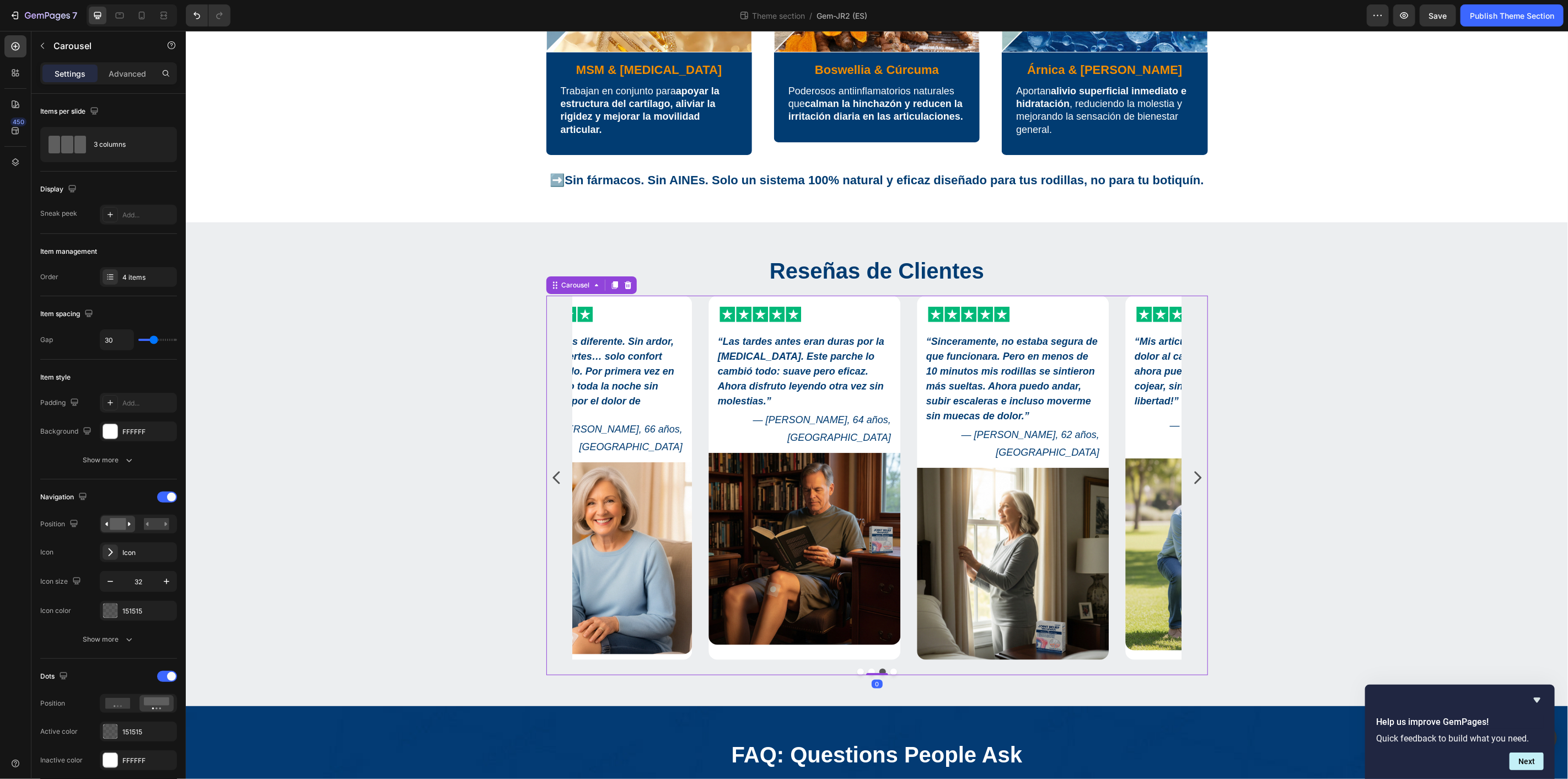
click at [1191, 469] on icon "Carousel Next Arrow" at bounding box center [1197, 477] width 18 height 18
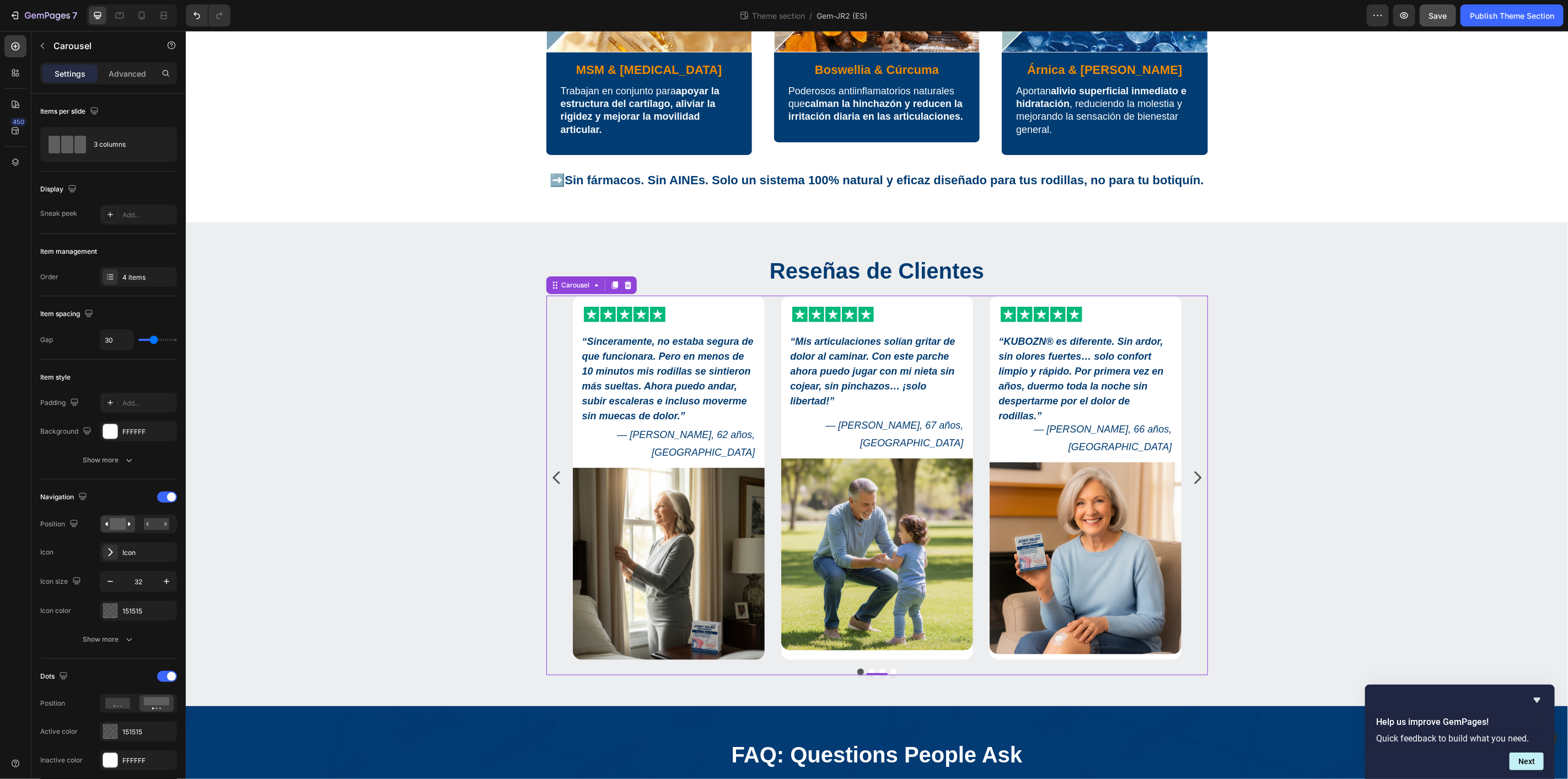
click at [1436, 21] on button "Save" at bounding box center [1437, 15] width 36 height 22
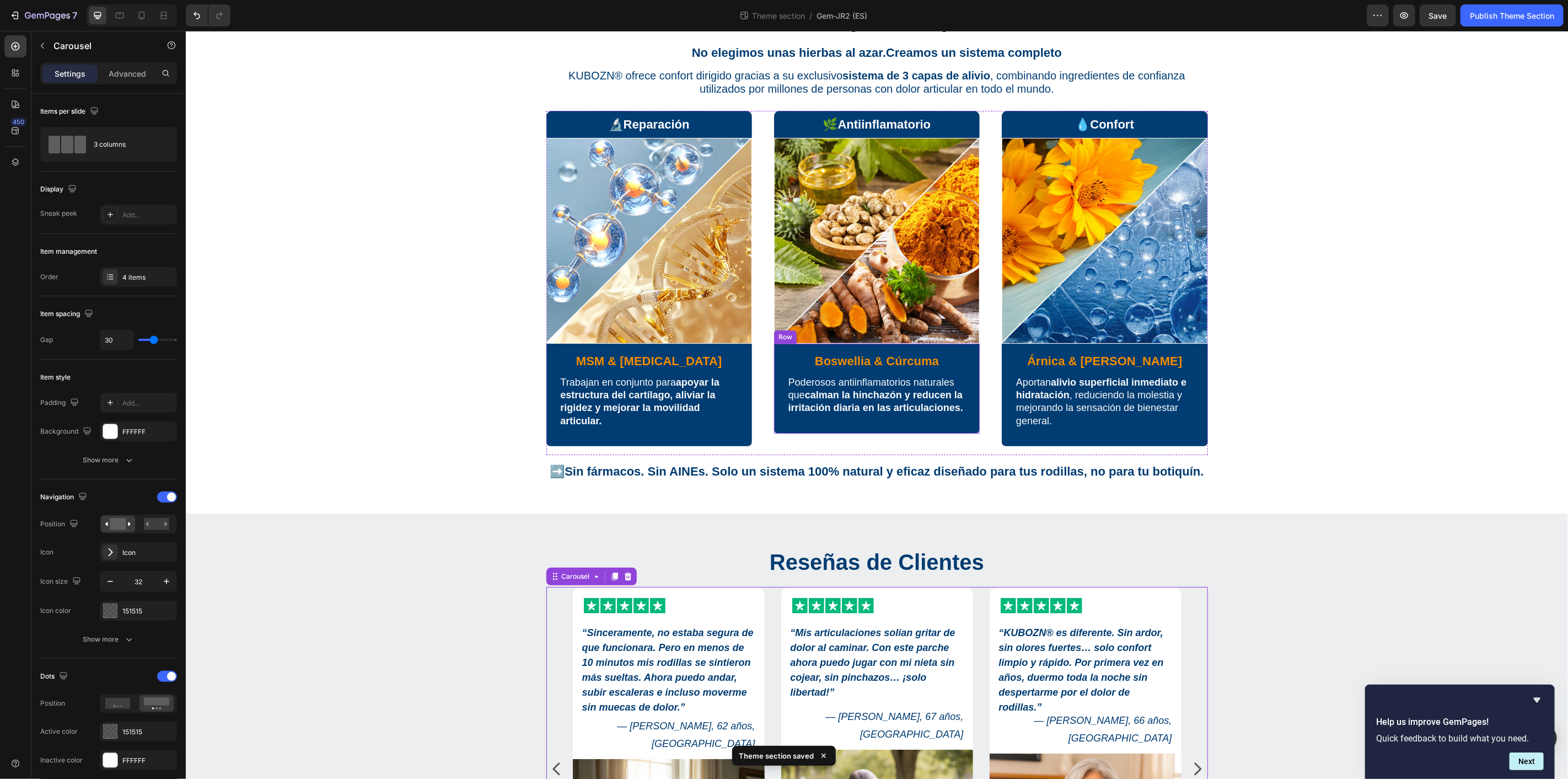
scroll to position [0, 0]
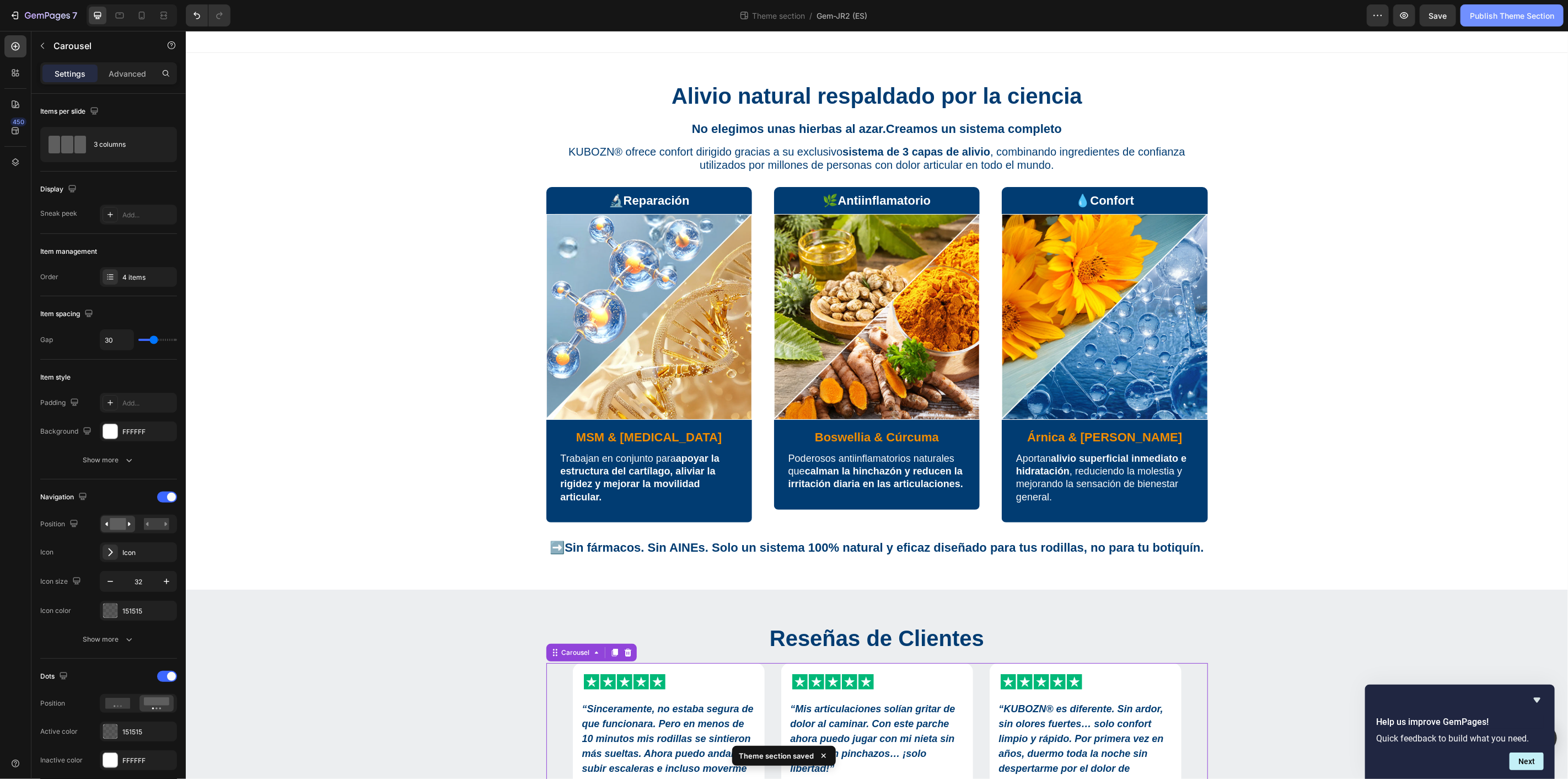
click at [1504, 11] on div "Publish Theme Section" at bounding box center [1512, 15] width 84 height 11
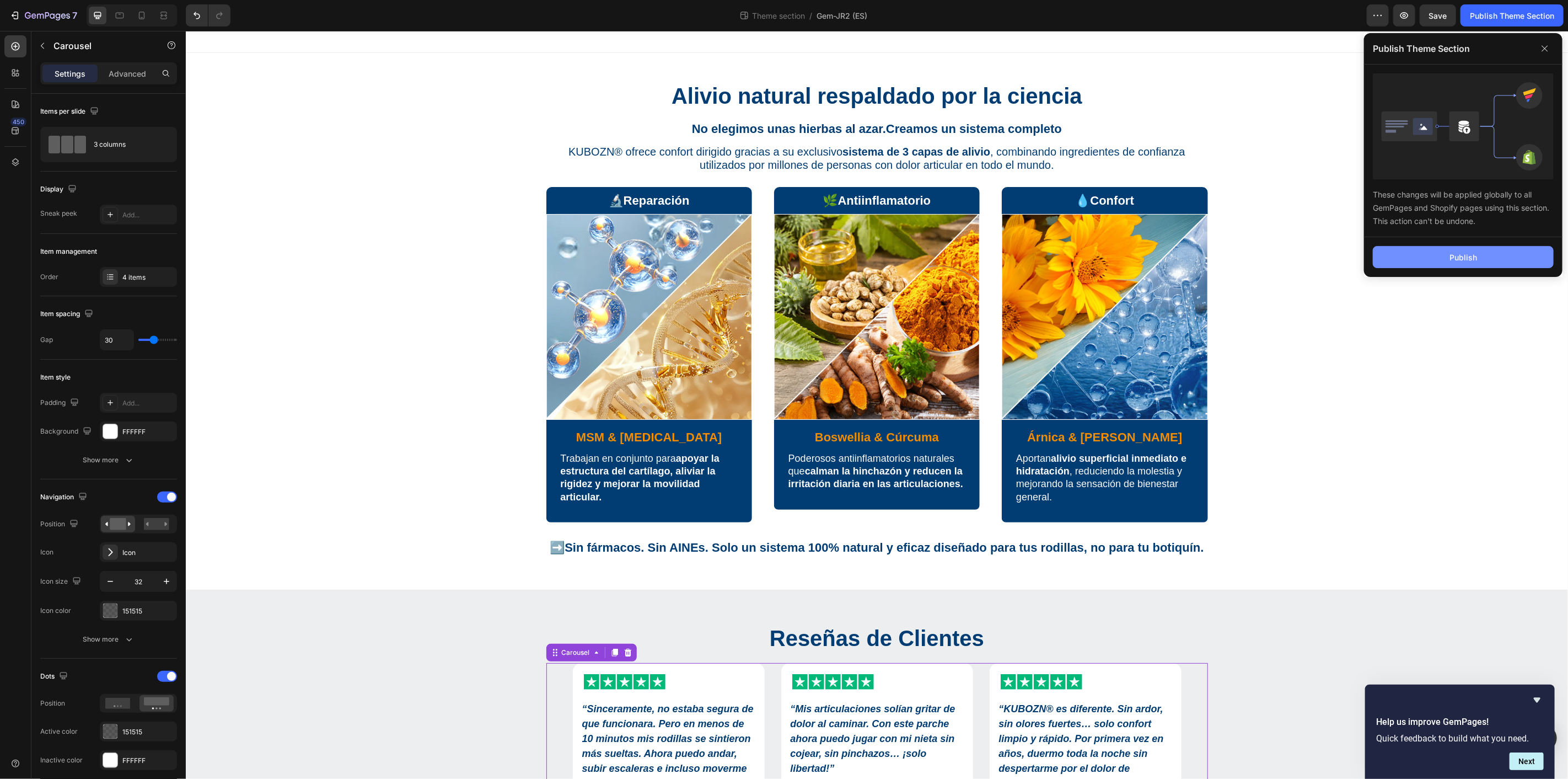
click at [1421, 258] on button "Publish" at bounding box center [1463, 256] width 181 height 22
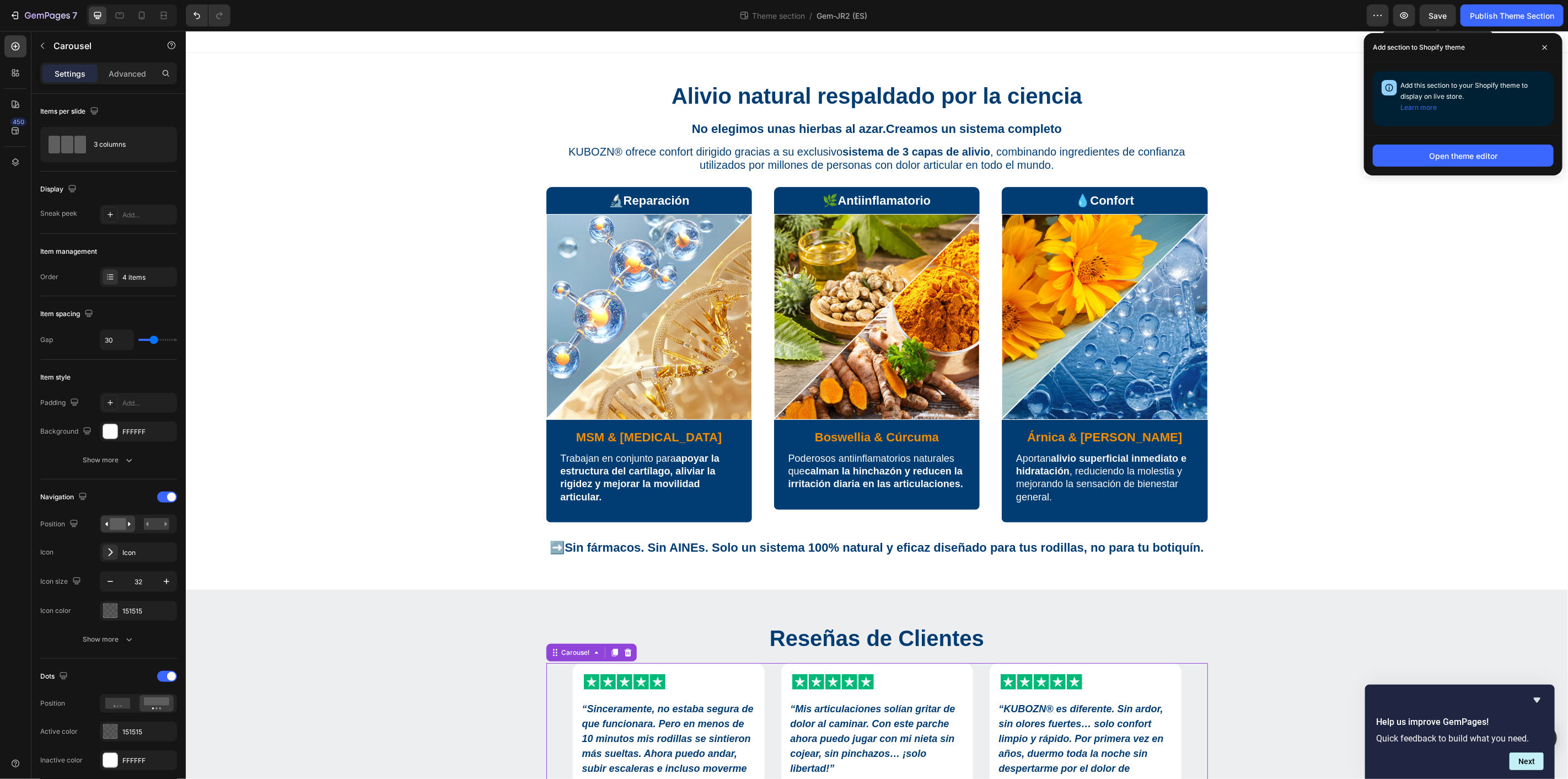
click at [1436, 12] on span "Save" at bounding box center [1437, 16] width 18 height 10
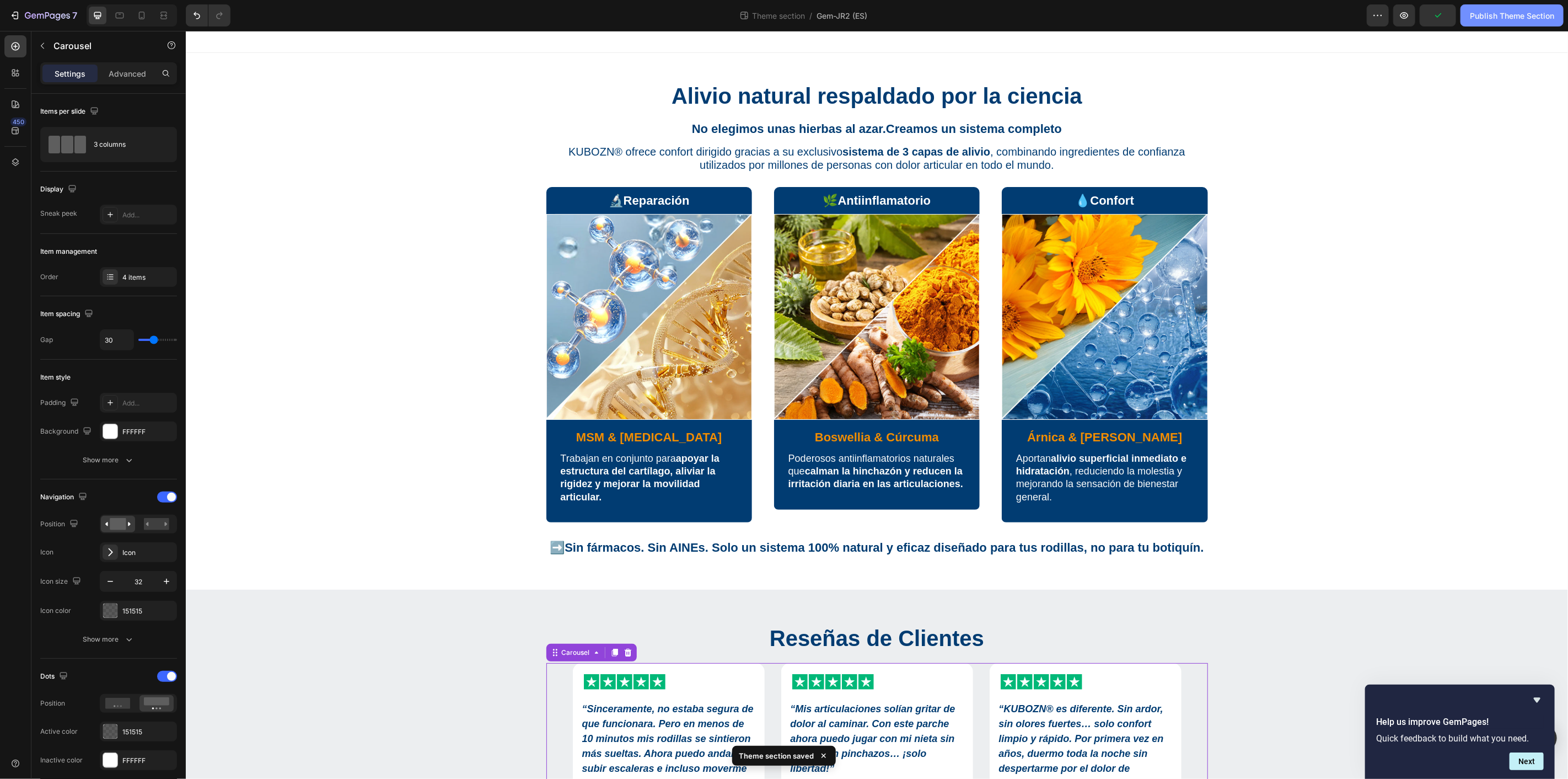
click at [1500, 17] on div "Publish Theme Section" at bounding box center [1512, 15] width 84 height 11
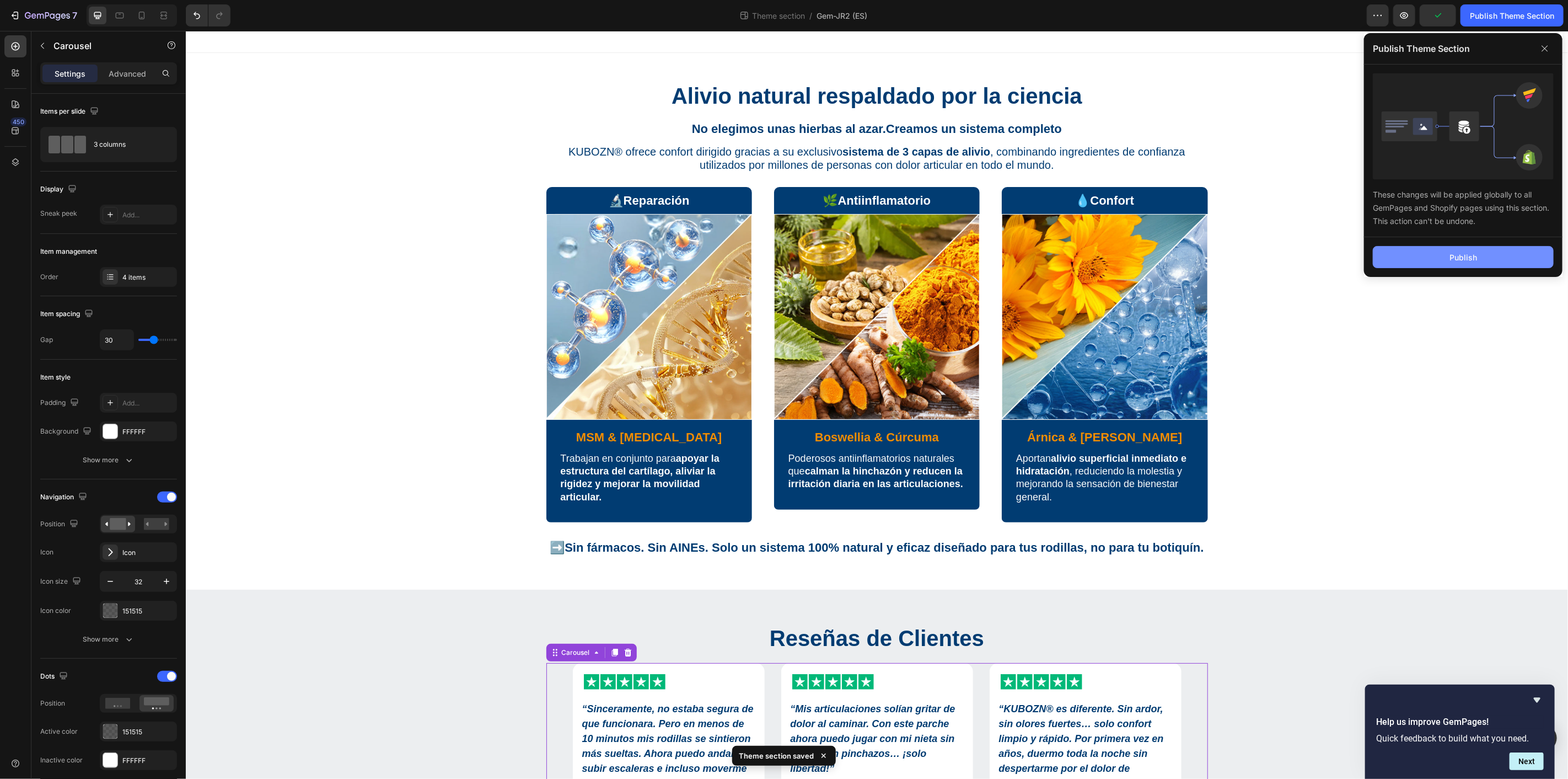
click at [1434, 251] on button "Publish" at bounding box center [1463, 256] width 181 height 22
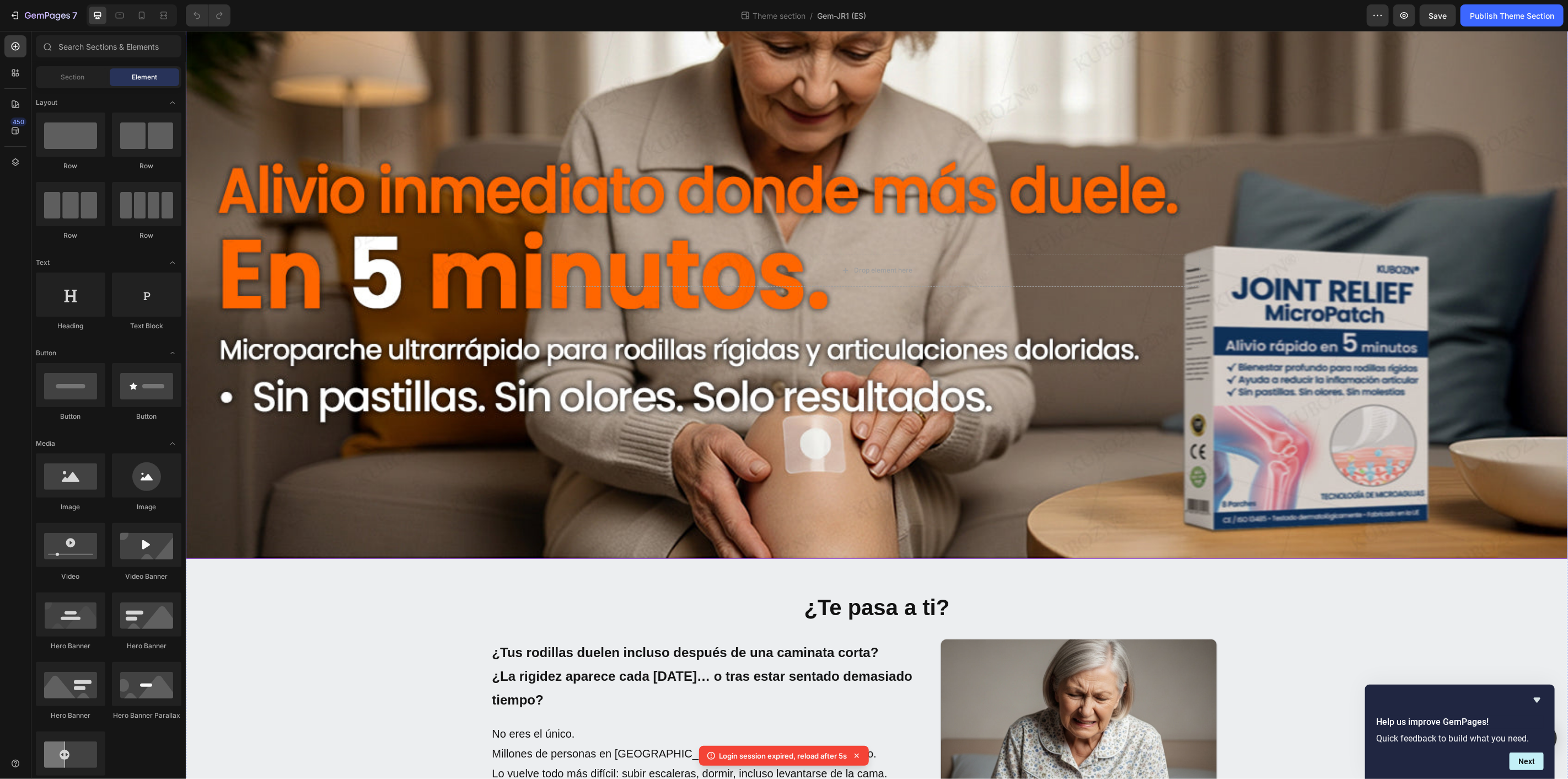
scroll to position [122, 0]
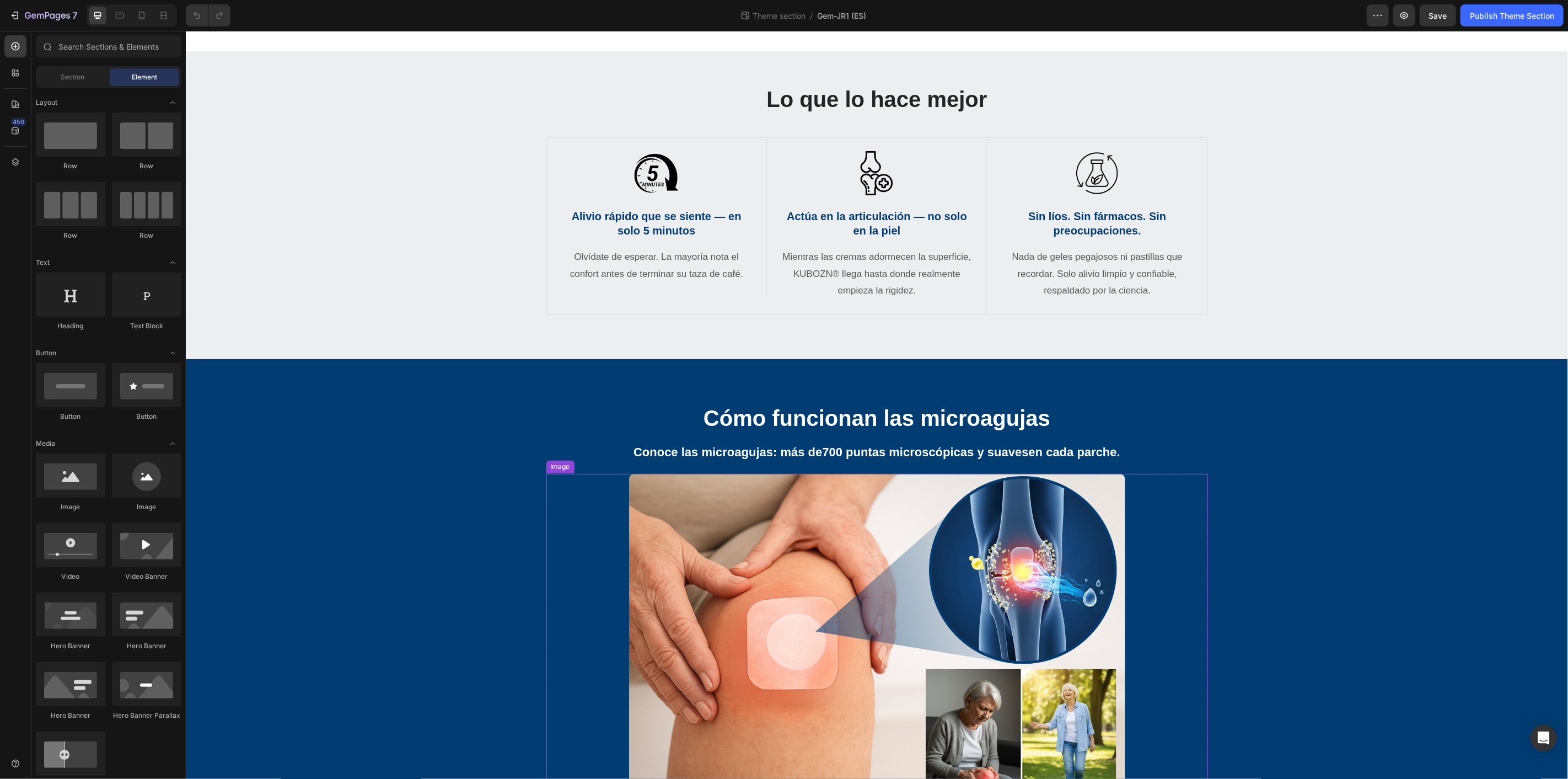
scroll to position [1715, 0]
